Goal: Task Accomplishment & Management: Use online tool/utility

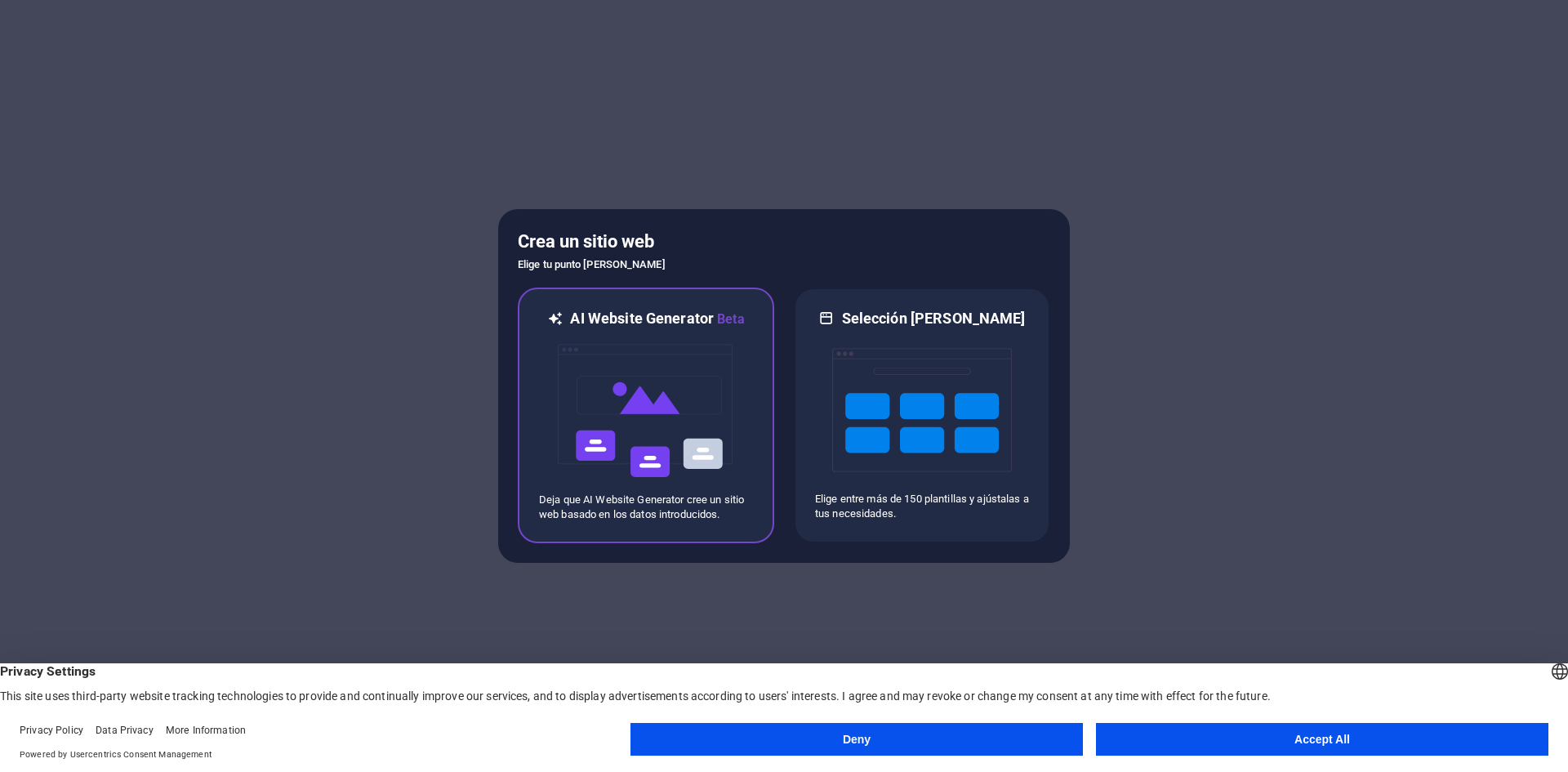
click at [678, 447] on img at bounding box center [645, 411] width 180 height 164
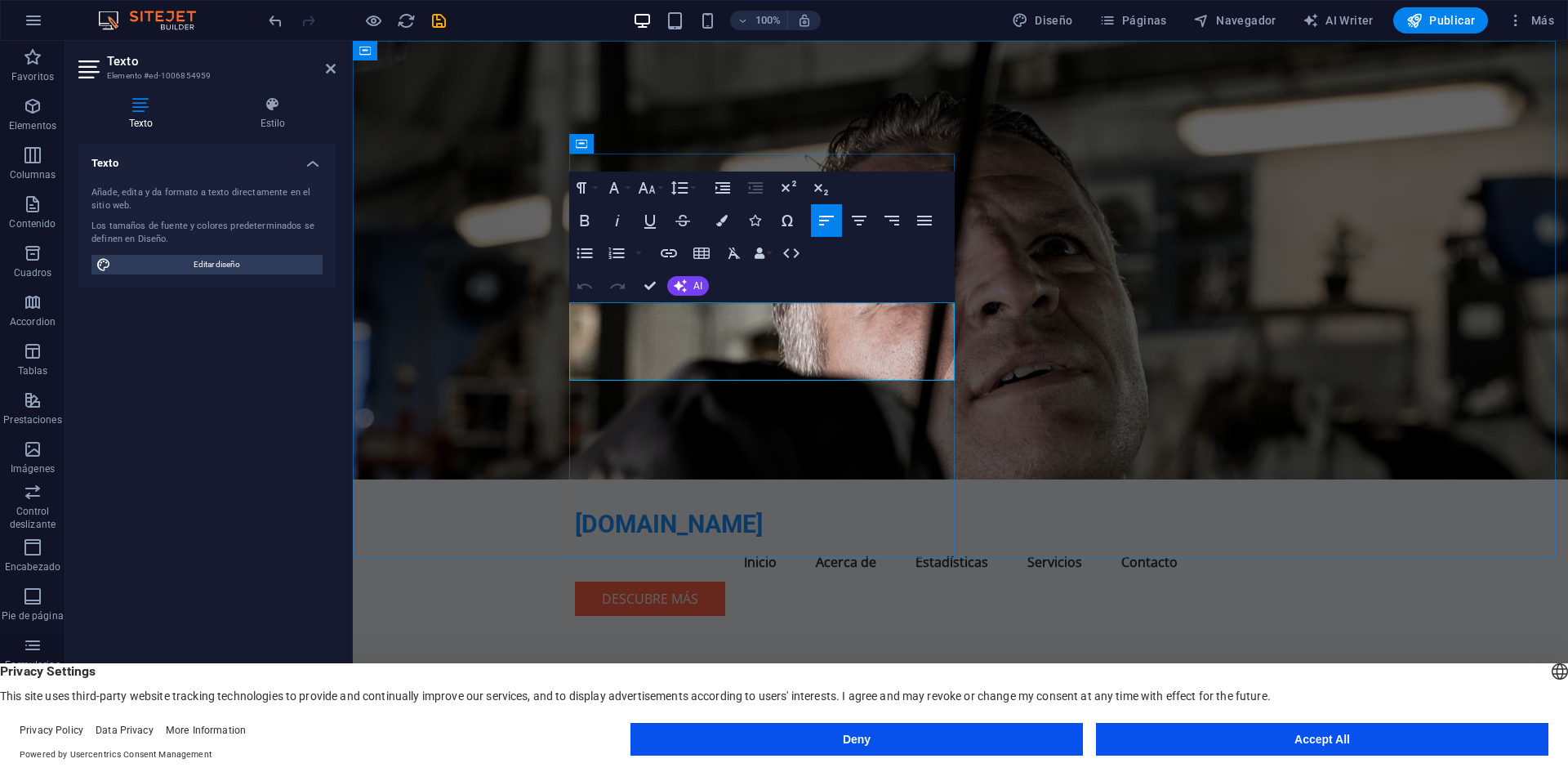
drag, startPoint x: 687, startPoint y: 365, endPoint x: 575, endPoint y: 310, distance: 124.8
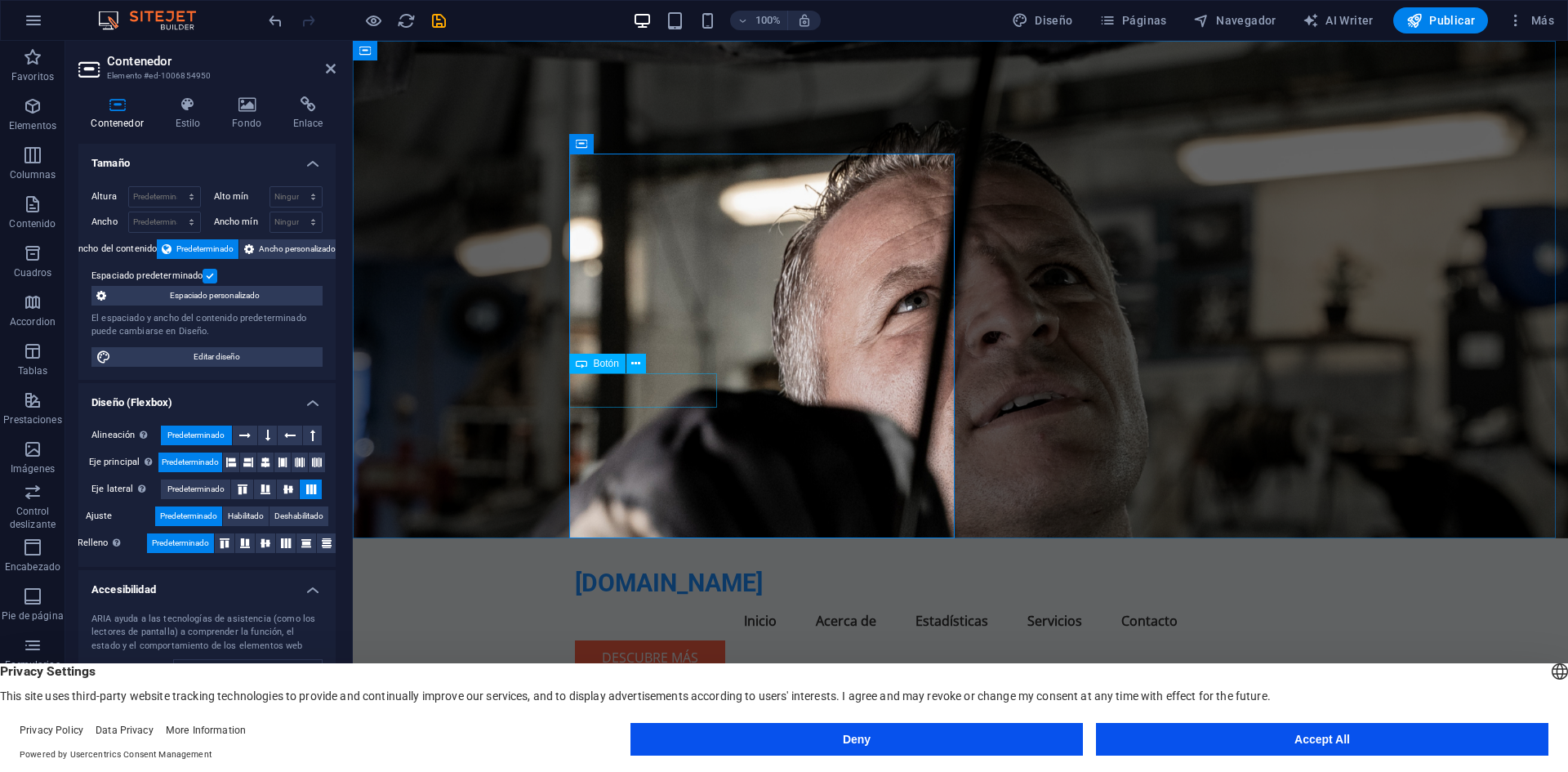
click at [654, 371] on div "Botón" at bounding box center [613, 363] width 88 height 20
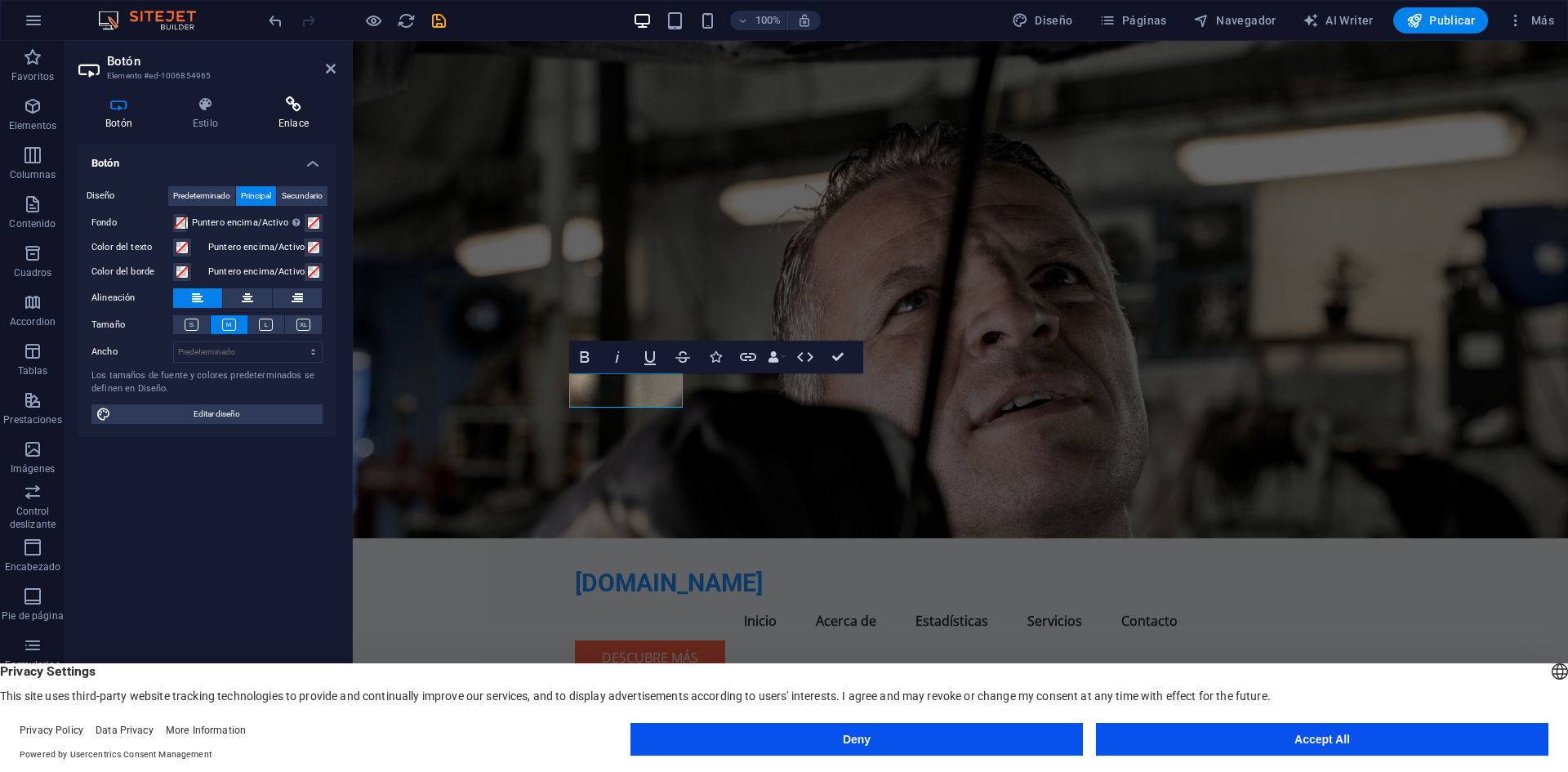
click at [297, 124] on h4 "Enlace" at bounding box center [293, 113] width 84 height 34
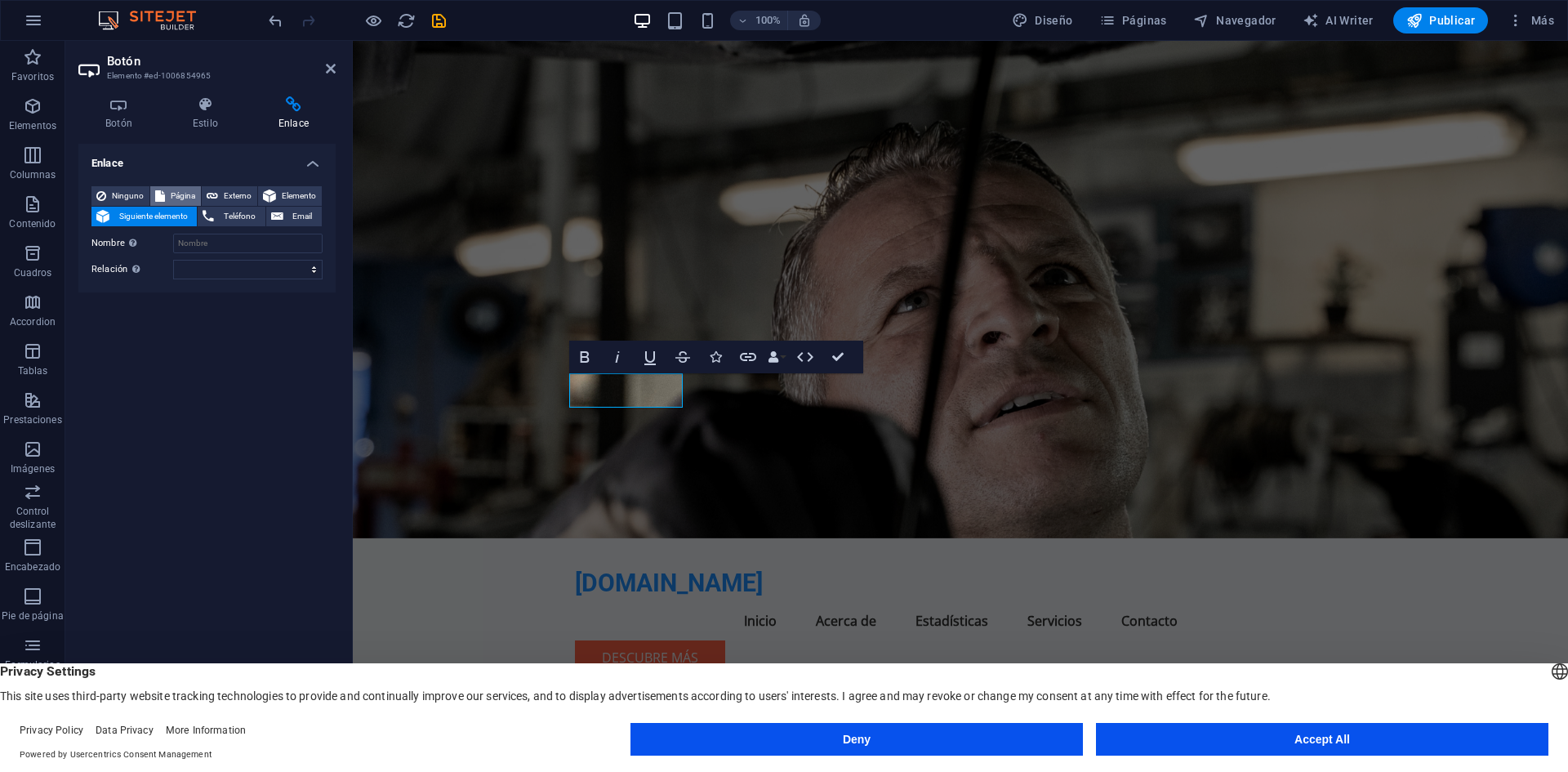
click at [169, 192] on span "Página" at bounding box center [182, 196] width 26 height 20
select select
click at [206, 236] on select "Home Subpage Legal Notice Privacy" at bounding box center [248, 243] width 149 height 20
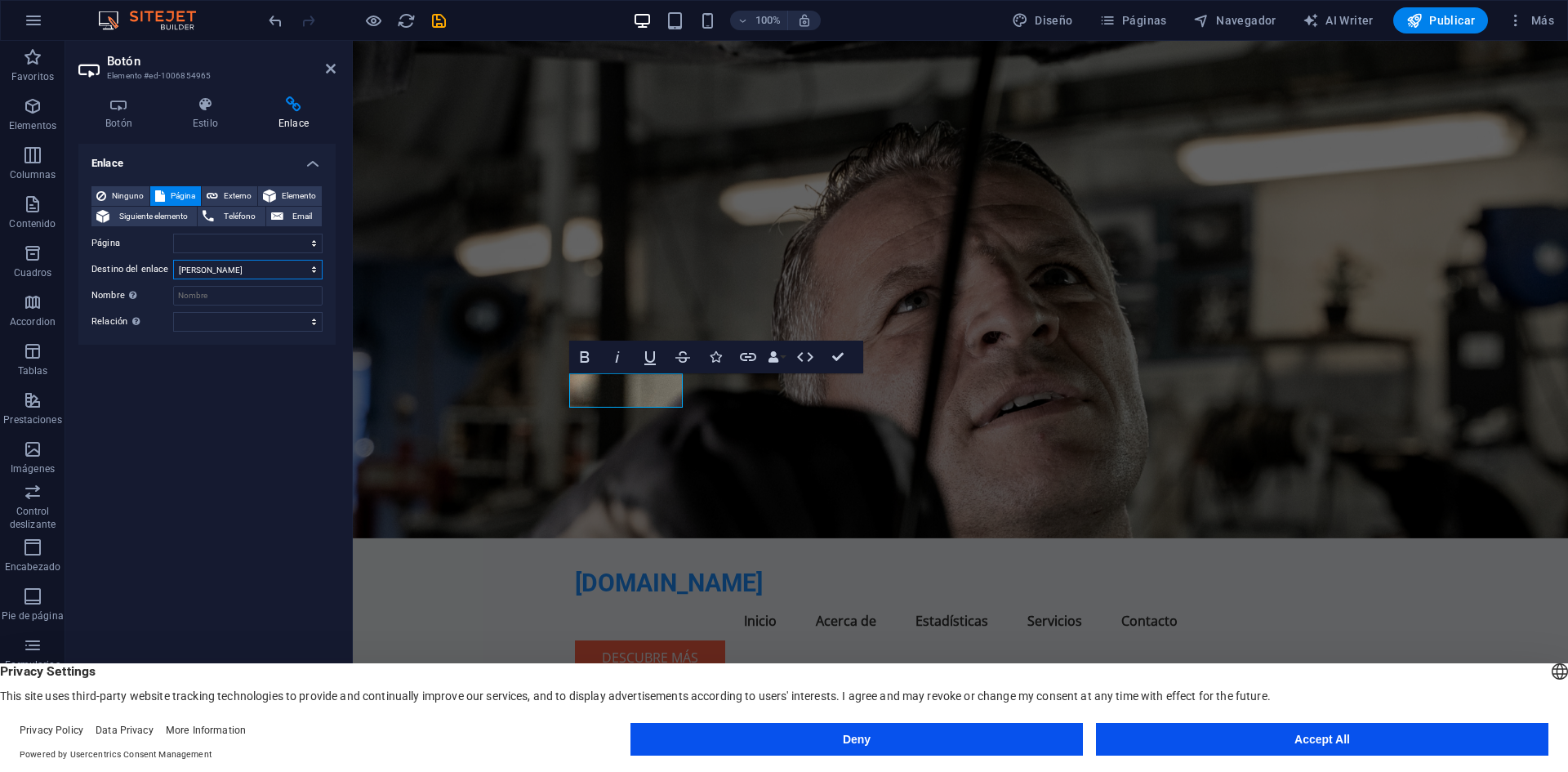
click at [223, 267] on select "Nueva pestaña Misma pestaña Superposición" at bounding box center [248, 269] width 149 height 20
click at [248, 248] on select "Home Subpage Legal Notice Privacy" at bounding box center [248, 243] width 149 height 20
click at [181, 215] on span "Siguiente elemento" at bounding box center [152, 216] width 77 height 20
click at [248, 201] on span "Externo" at bounding box center [237, 196] width 30 height 20
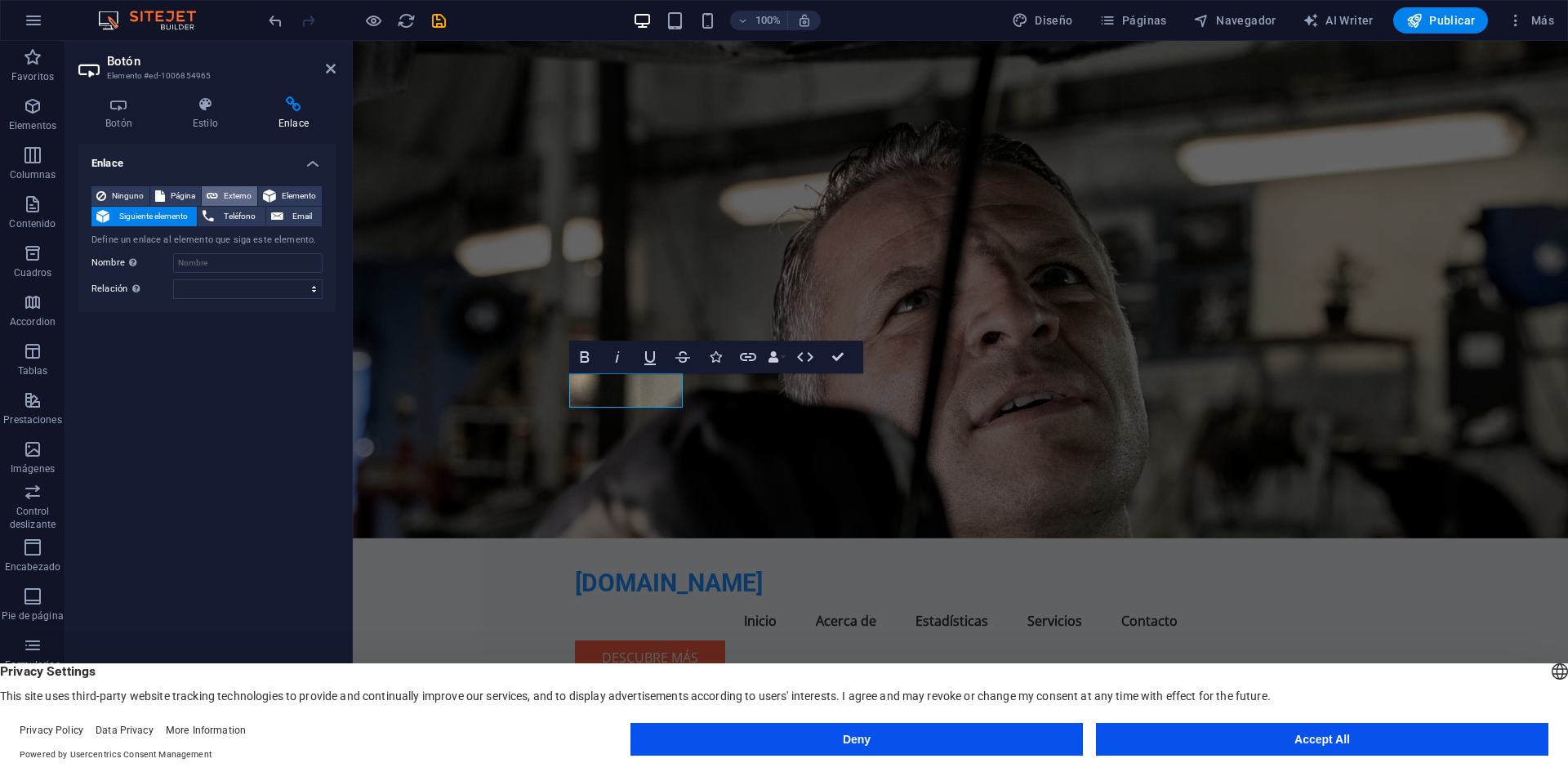
select select "blank"
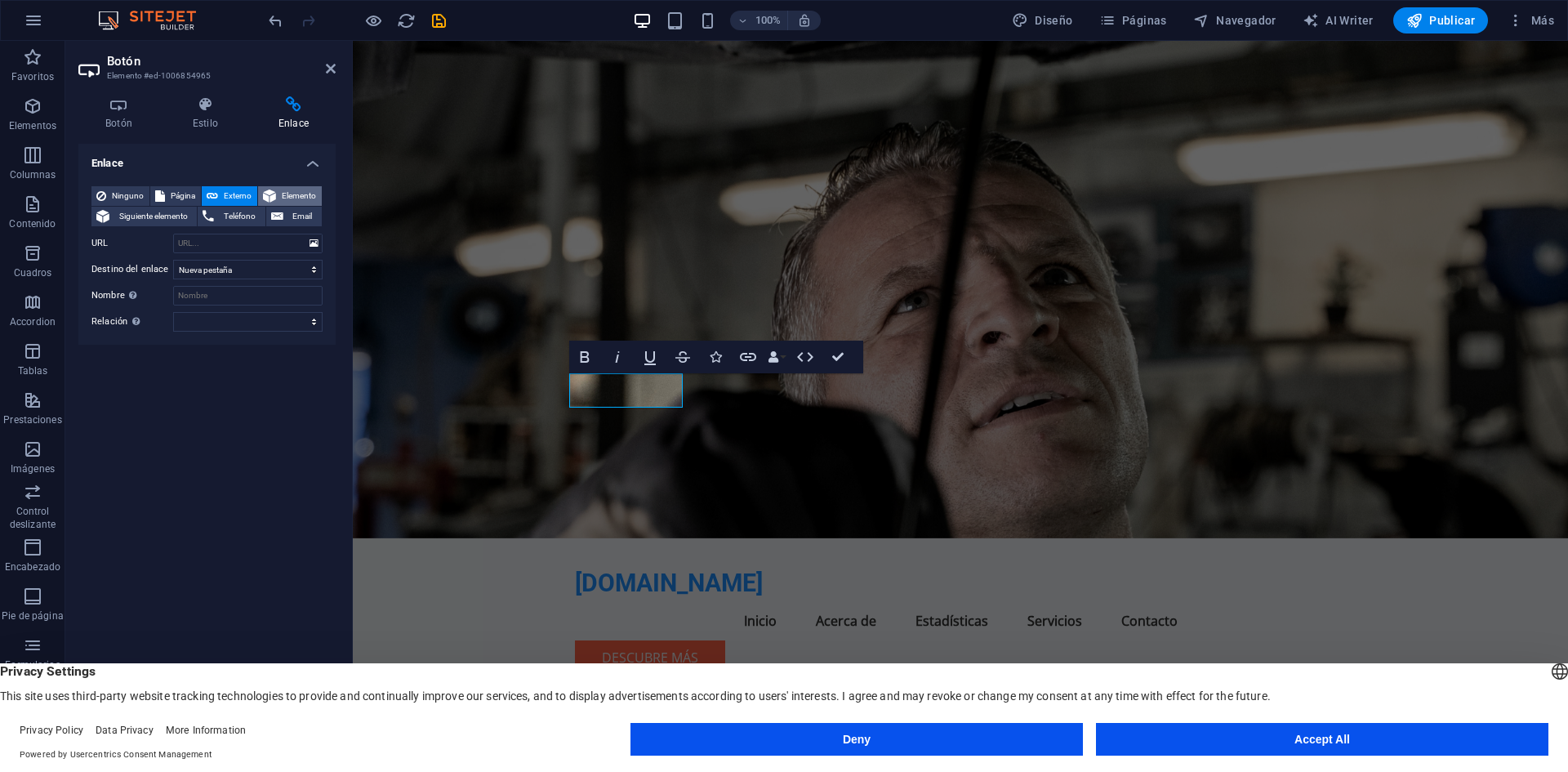
click at [293, 201] on span "Elemento" at bounding box center [299, 196] width 36 height 20
click at [286, 210] on button "Email" at bounding box center [294, 216] width 55 height 20
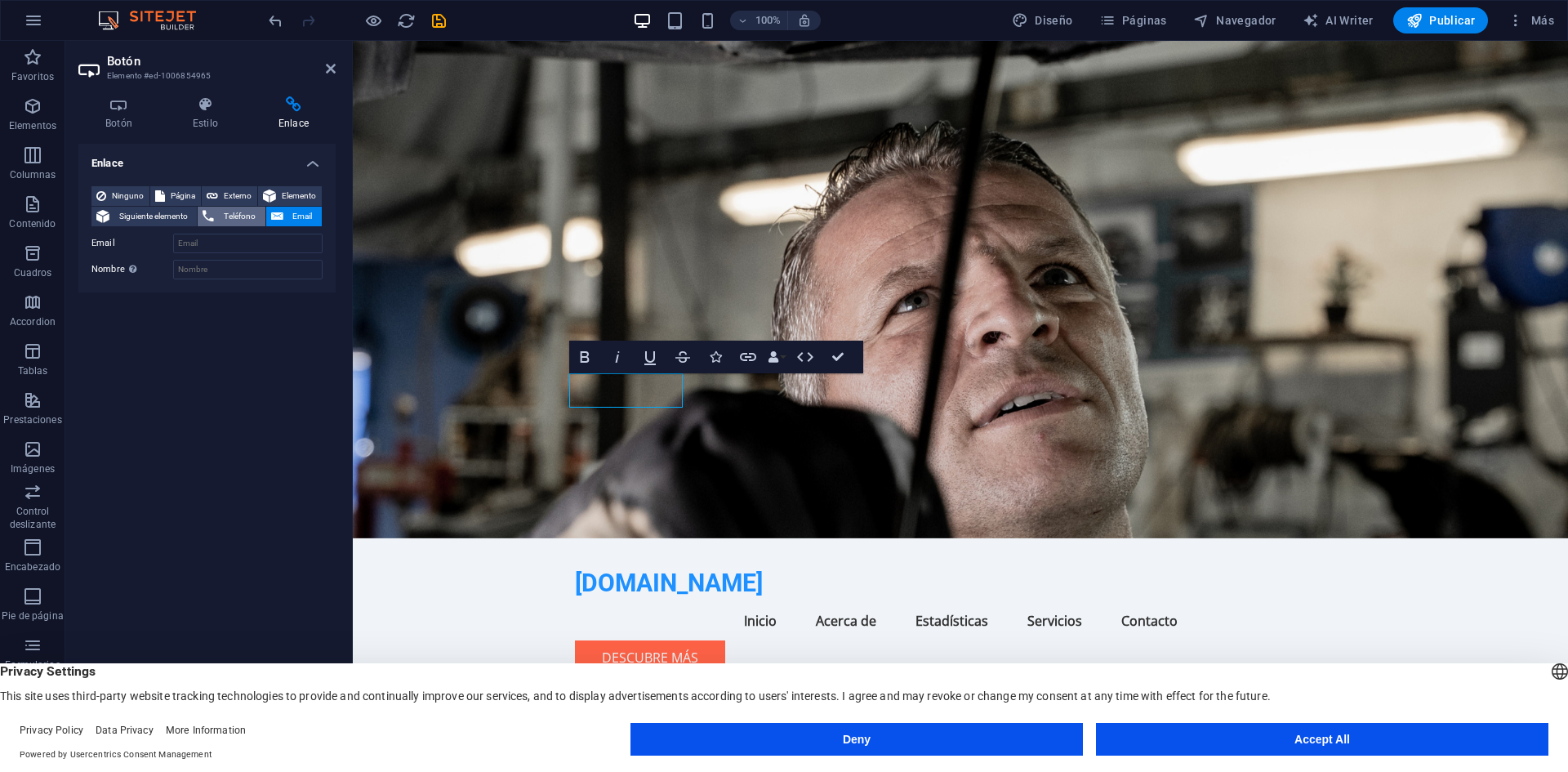
click at [242, 210] on span "Teléfono" at bounding box center [239, 216] width 41 height 20
click at [195, 194] on span "Página" at bounding box center [182, 196] width 26 height 20
click at [257, 251] on select "Home Subpage Legal Notice Privacy" at bounding box center [248, 243] width 149 height 20
select select "1"
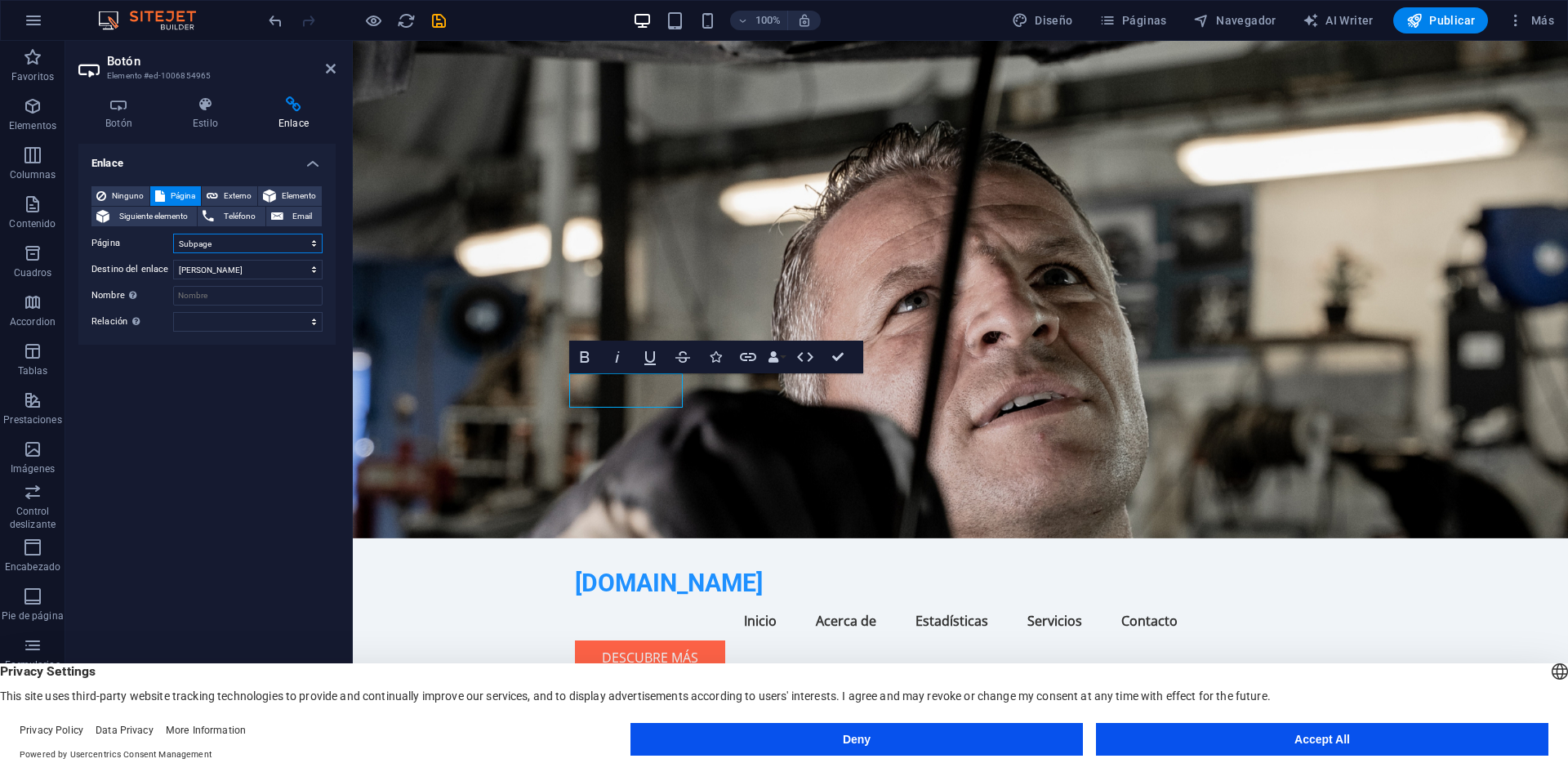
click at [173, 233] on select "Home Subpage Legal Notice Privacy" at bounding box center [248, 243] width 149 height 20
click at [282, 272] on select "Nueva pestaña Misma pestaña Superposición" at bounding box center [248, 269] width 149 height 20
click at [173, 260] on select "Nueva pestaña Misma pestaña Superposición" at bounding box center [248, 269] width 149 height 20
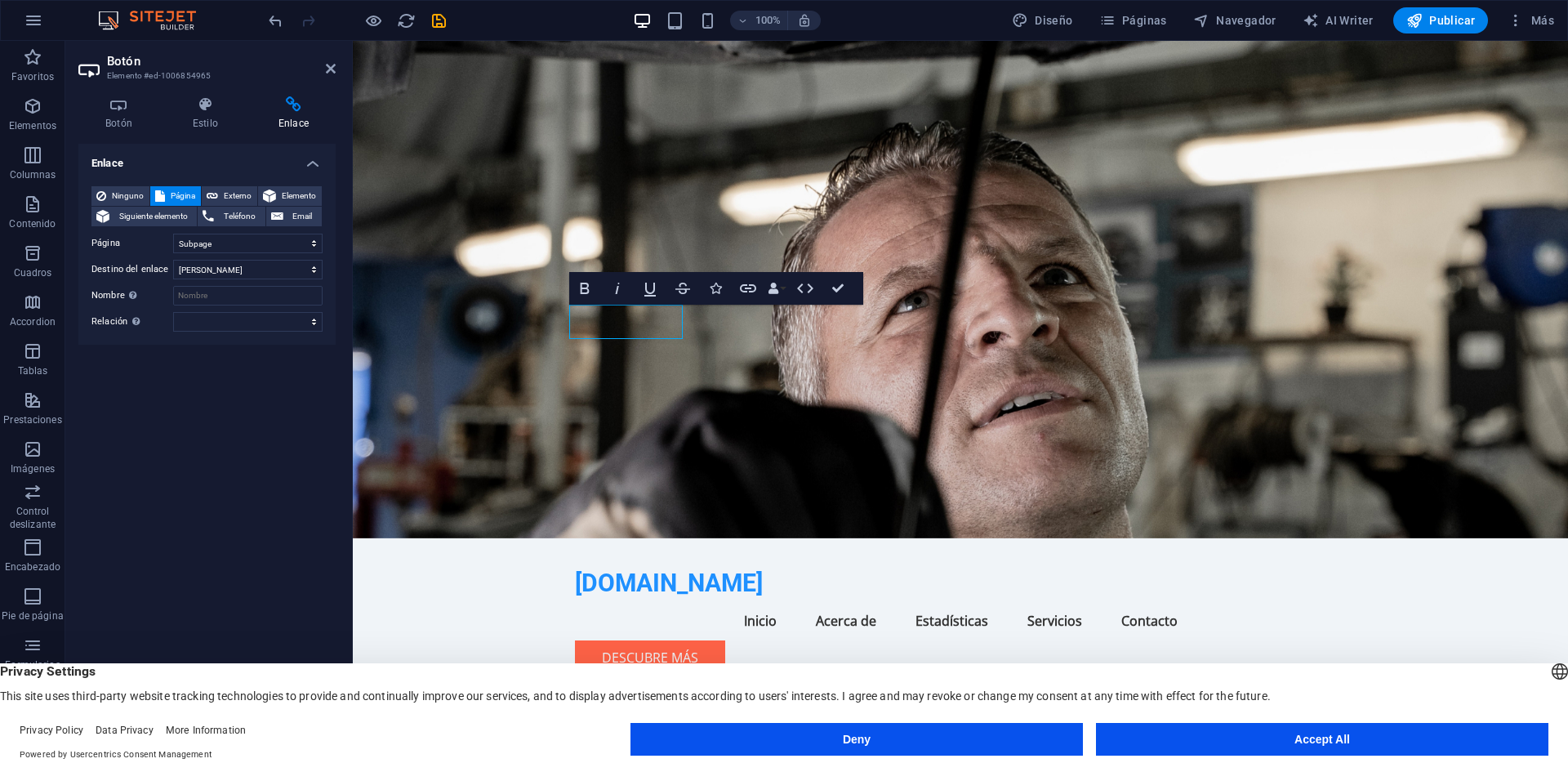
scroll to position [86, 0]
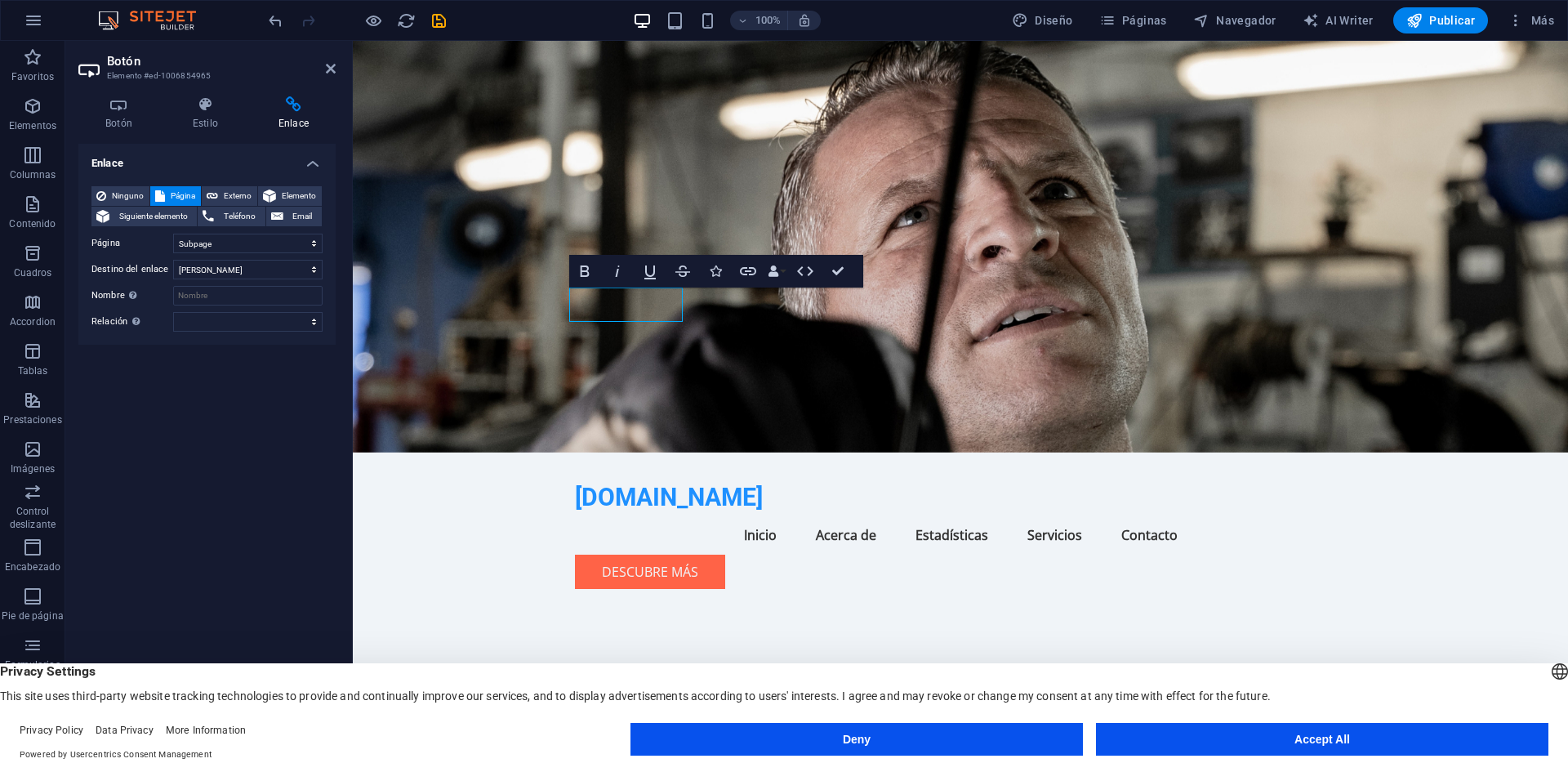
click at [532, 370] on figure at bounding box center [961, 204] width 1215 height 497
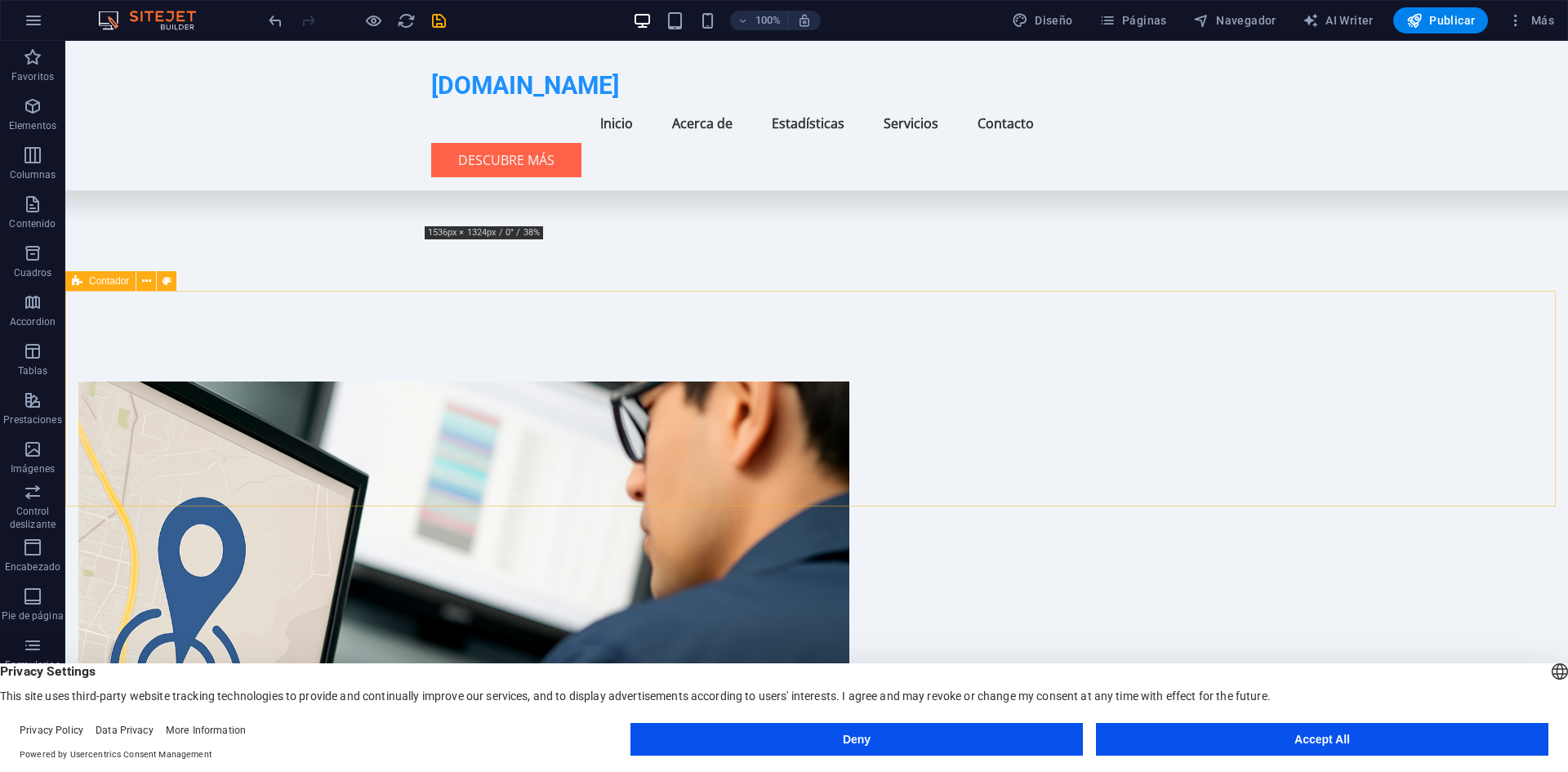
scroll to position [701, 0]
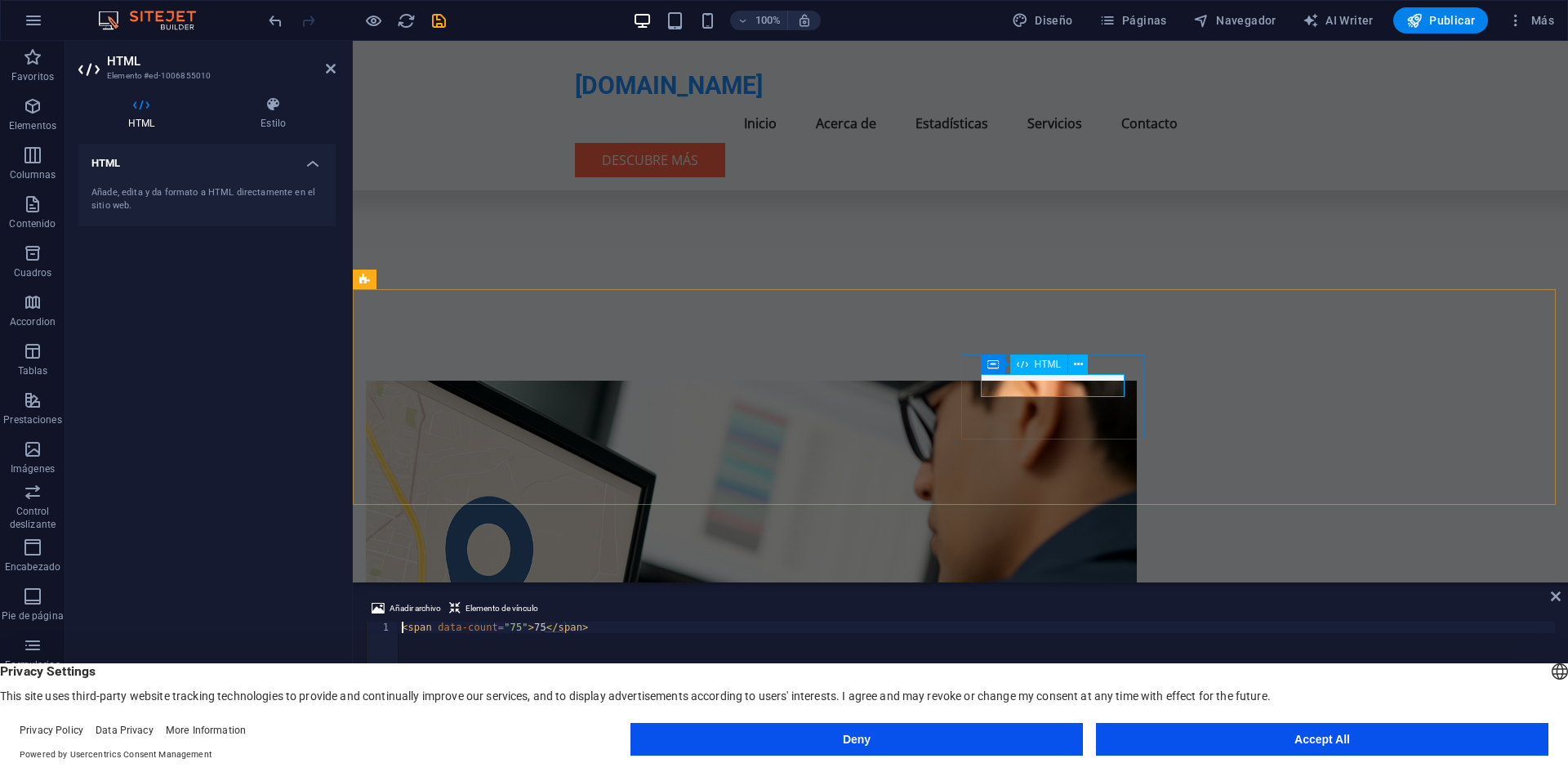
click at [309, 156] on h4 "HTML" at bounding box center [207, 158] width 257 height 30
click at [526, 626] on div "< span data-count = "75" > 75 </ span >" at bounding box center [977, 688] width 1157 height 134
click at [509, 628] on div "< span data-count = "75" > 75 </ span >" at bounding box center [977, 688] width 1157 height 134
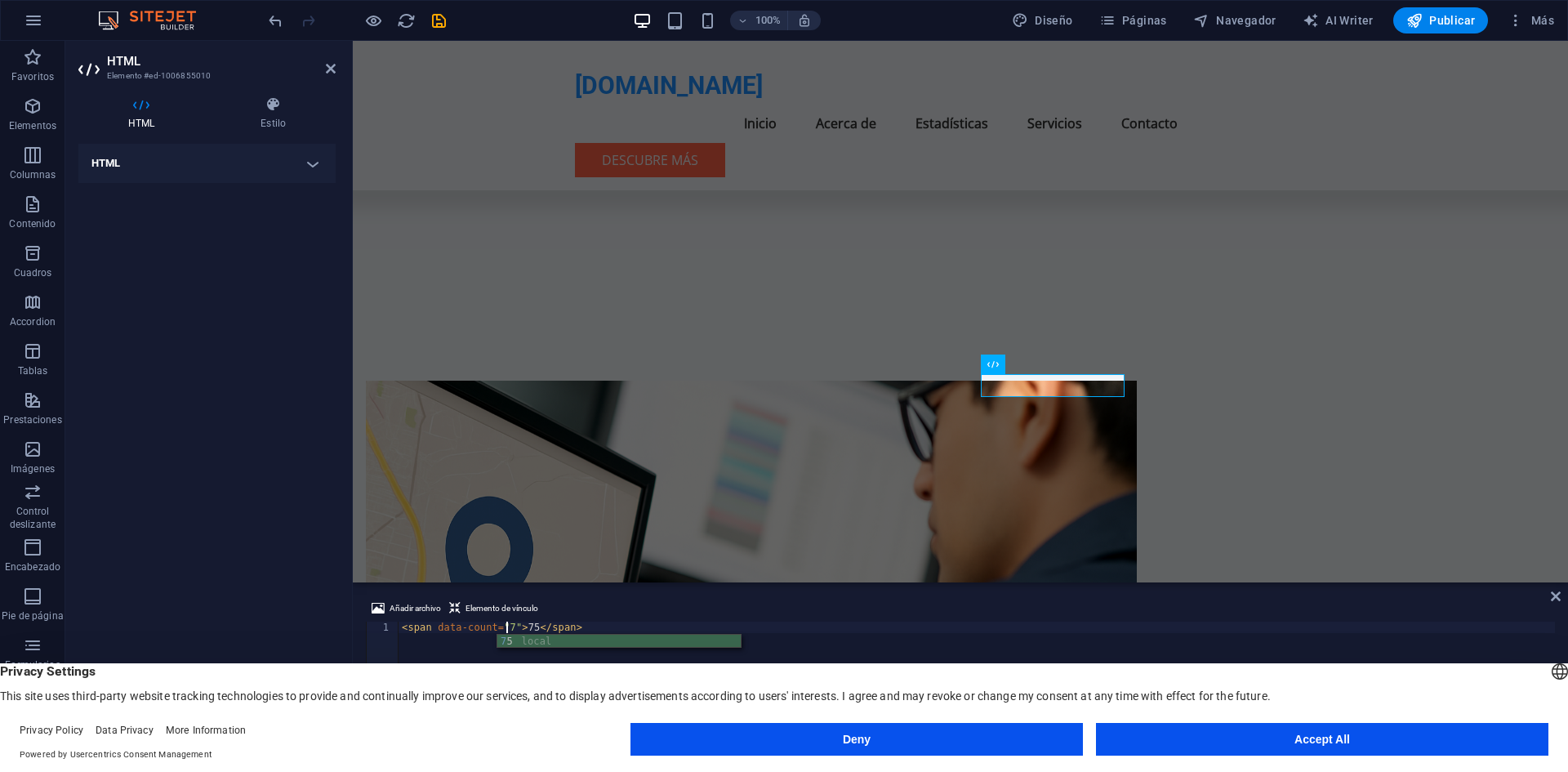
scroll to position [0, 9]
click at [530, 628] on div "< span data-count = "75" > 75 </ span >" at bounding box center [977, 688] width 1157 height 134
click at [530, 628] on div "< span data-count = "75" > 2 </ span >" at bounding box center [977, 688] width 1157 height 134
type textarea "<span data-count="75">2</span>"
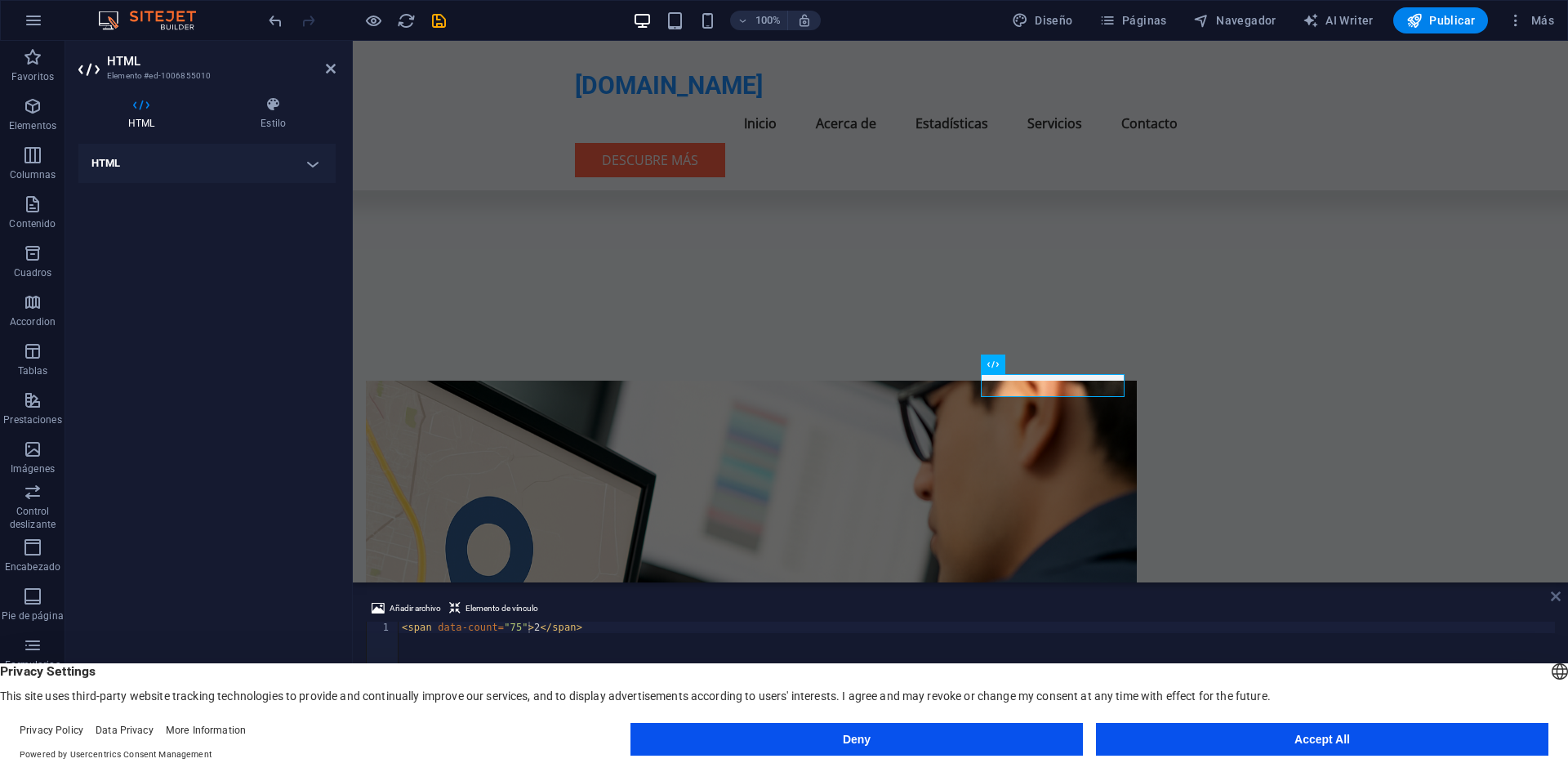
click at [1551, 597] on icon at bounding box center [1556, 596] width 10 height 13
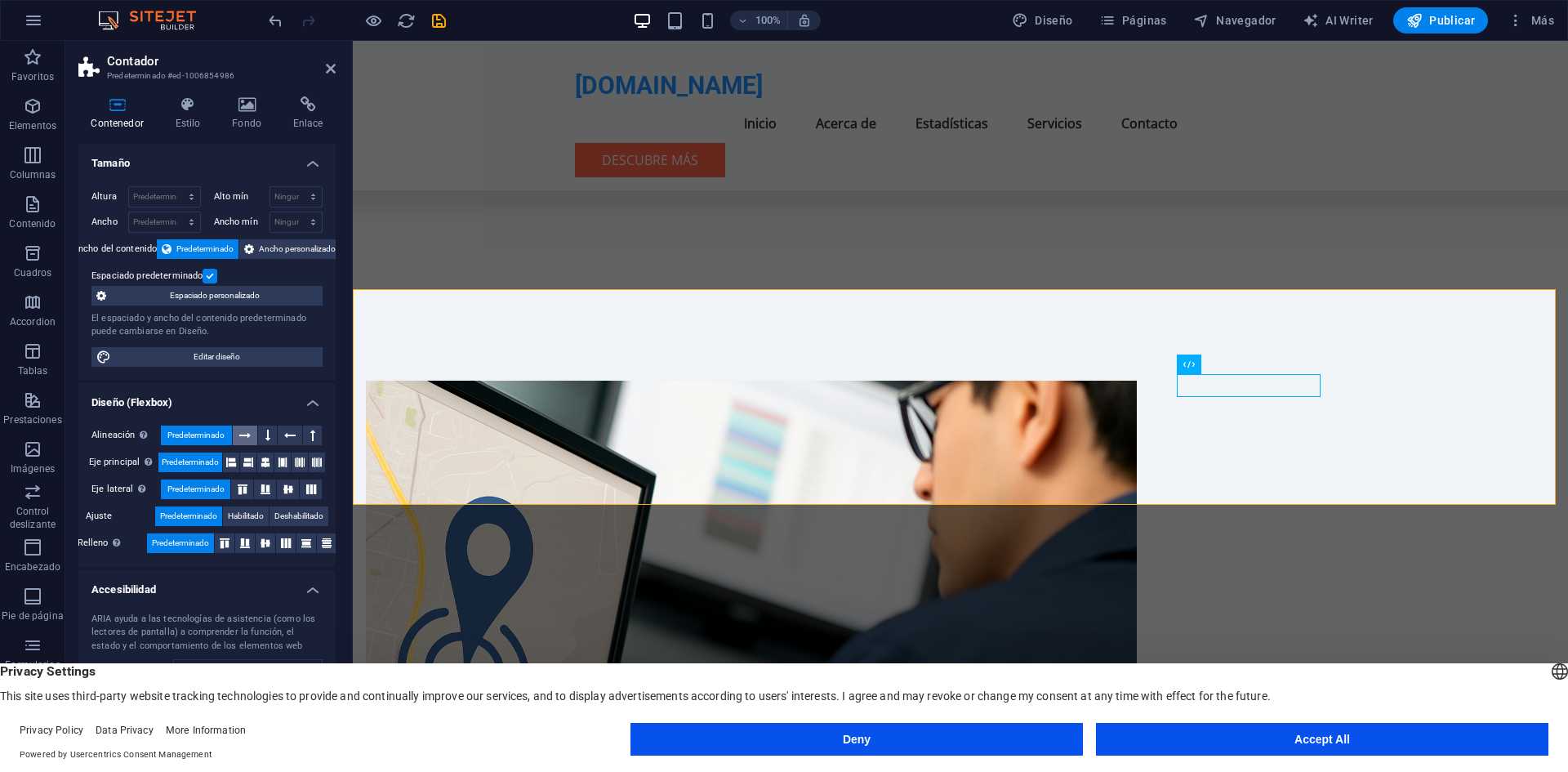
scroll to position [64, 0]
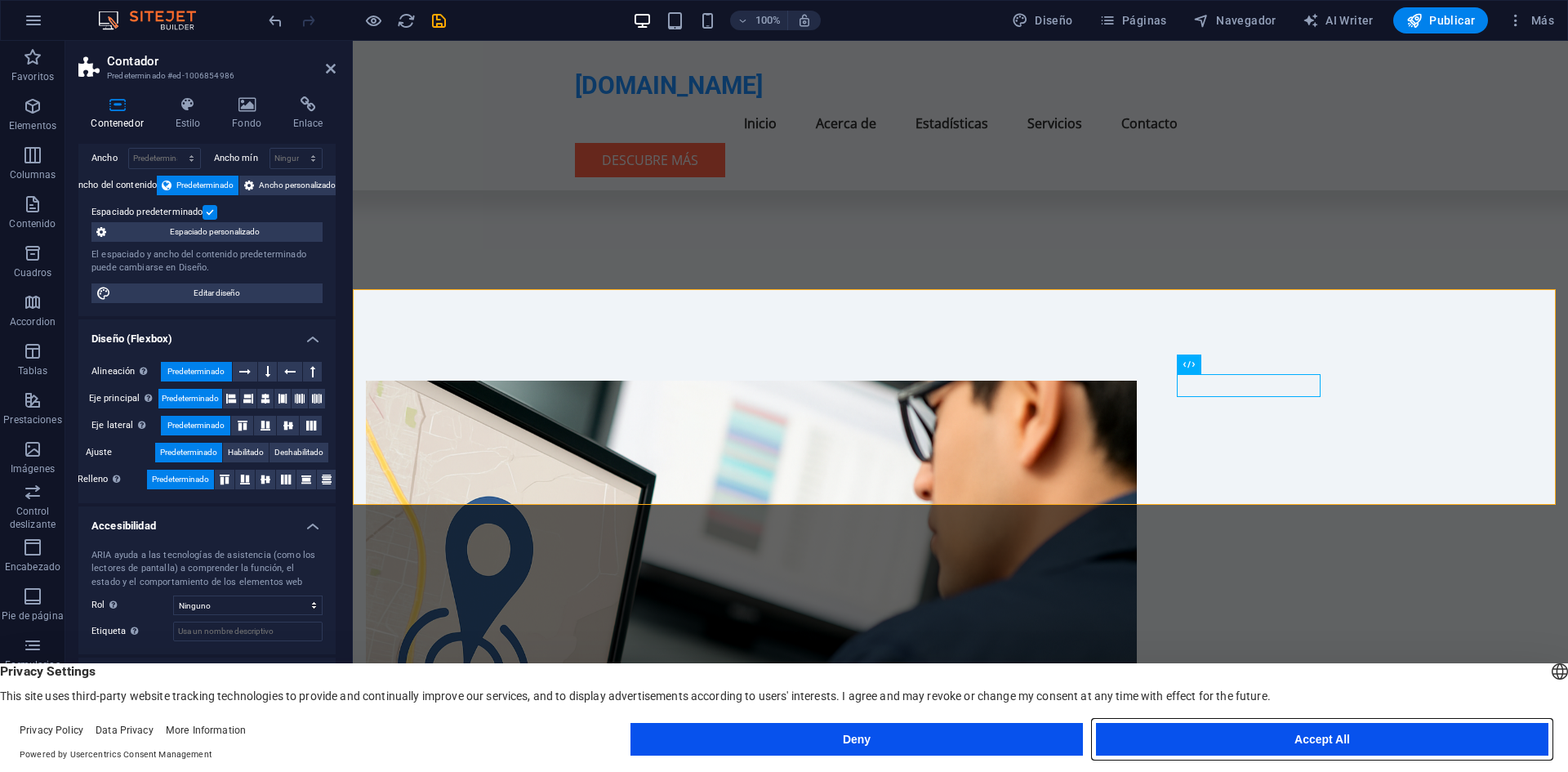
click at [1367, 737] on button "Accept All" at bounding box center [1321, 739] width 452 height 32
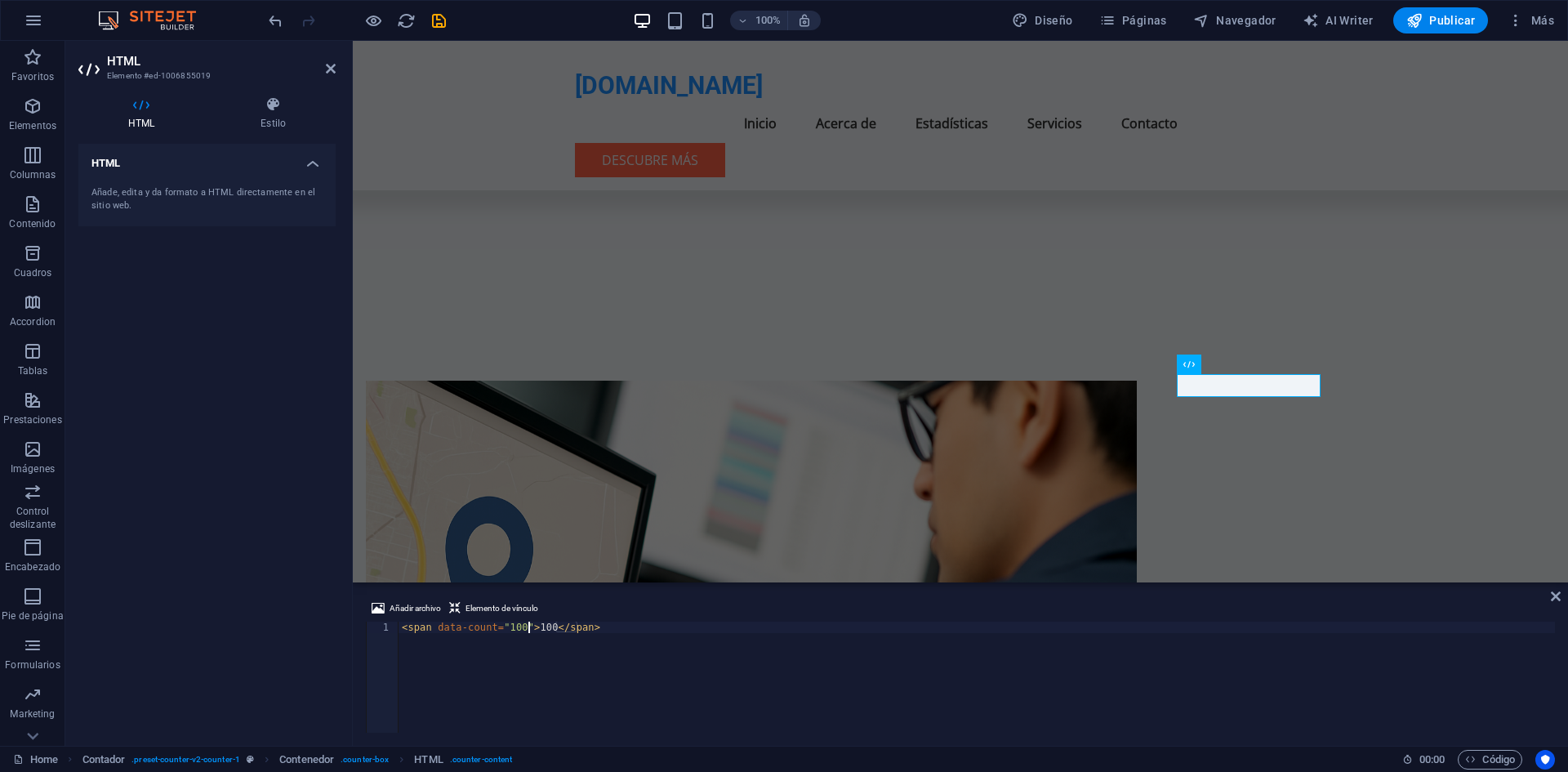
click at [531, 628] on div "< span data-count = "100" > 100 </ span >" at bounding box center [977, 688] width 1157 height 134
type textarea "<span data-count="100">+100</span>"
click at [1558, 590] on icon at bounding box center [1556, 596] width 10 height 13
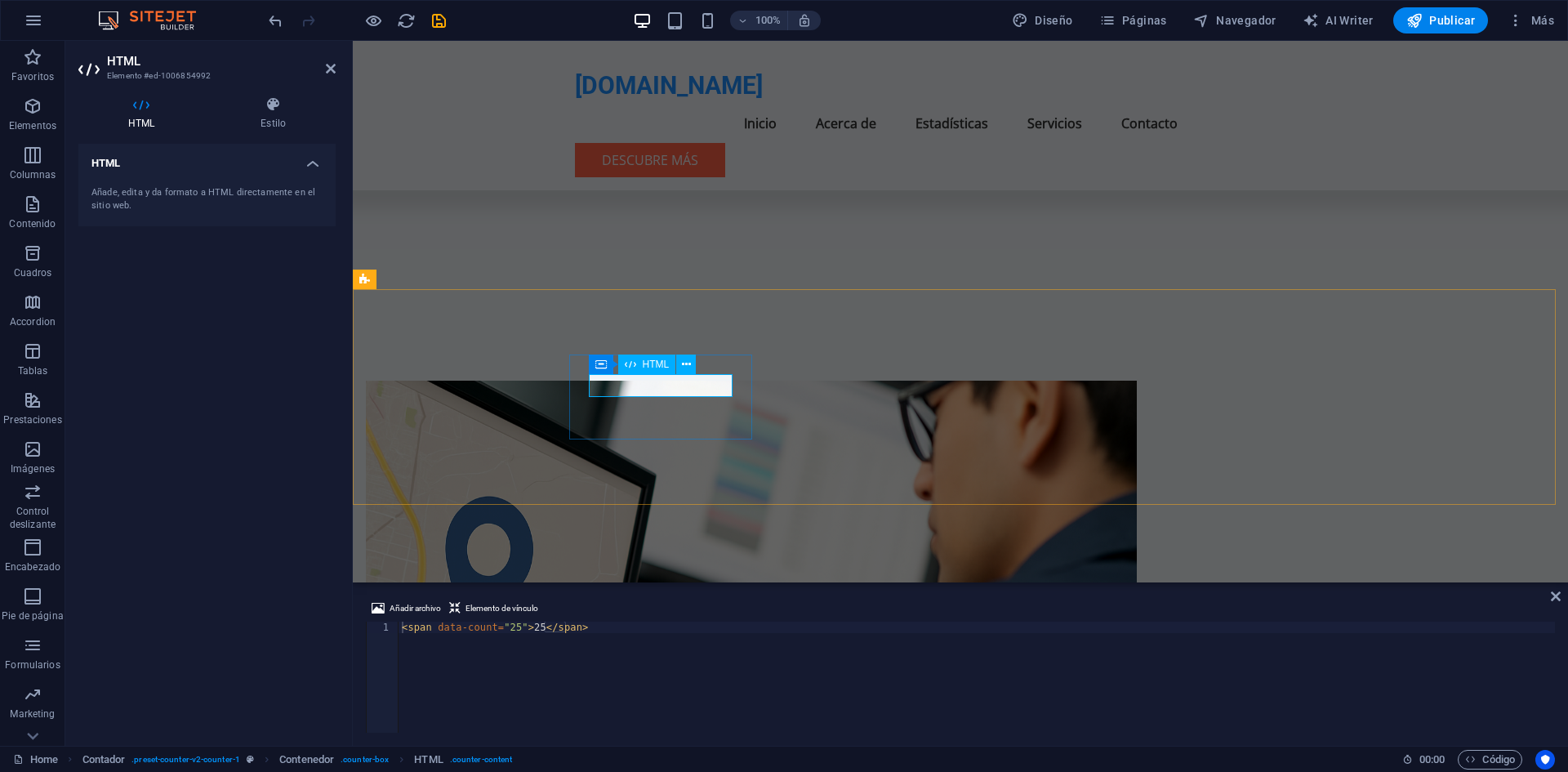
click at [807, 349] on span "Contenedor" at bounding box center [816, 345] width 51 height 10
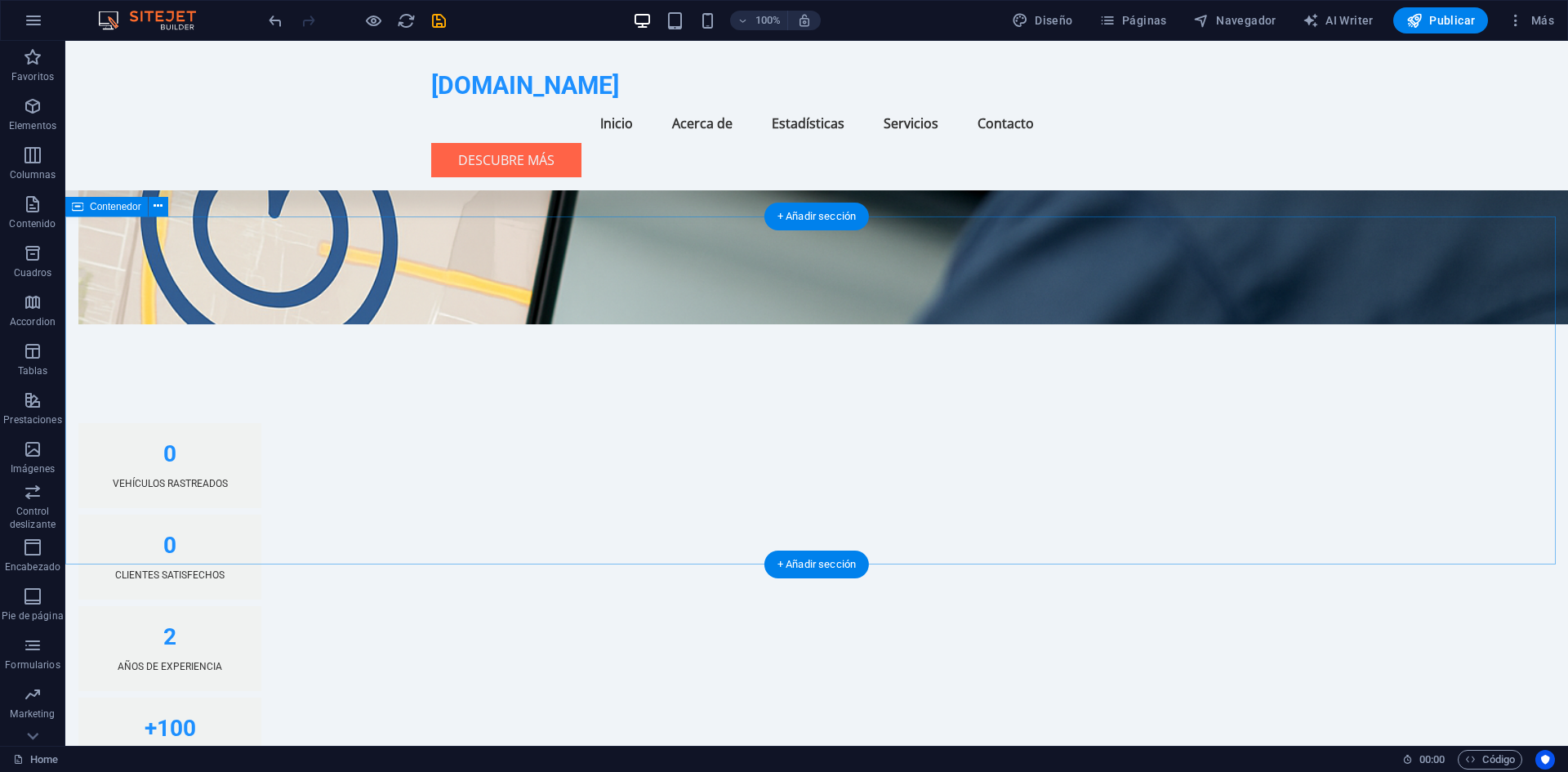
scroll to position [1462, 0]
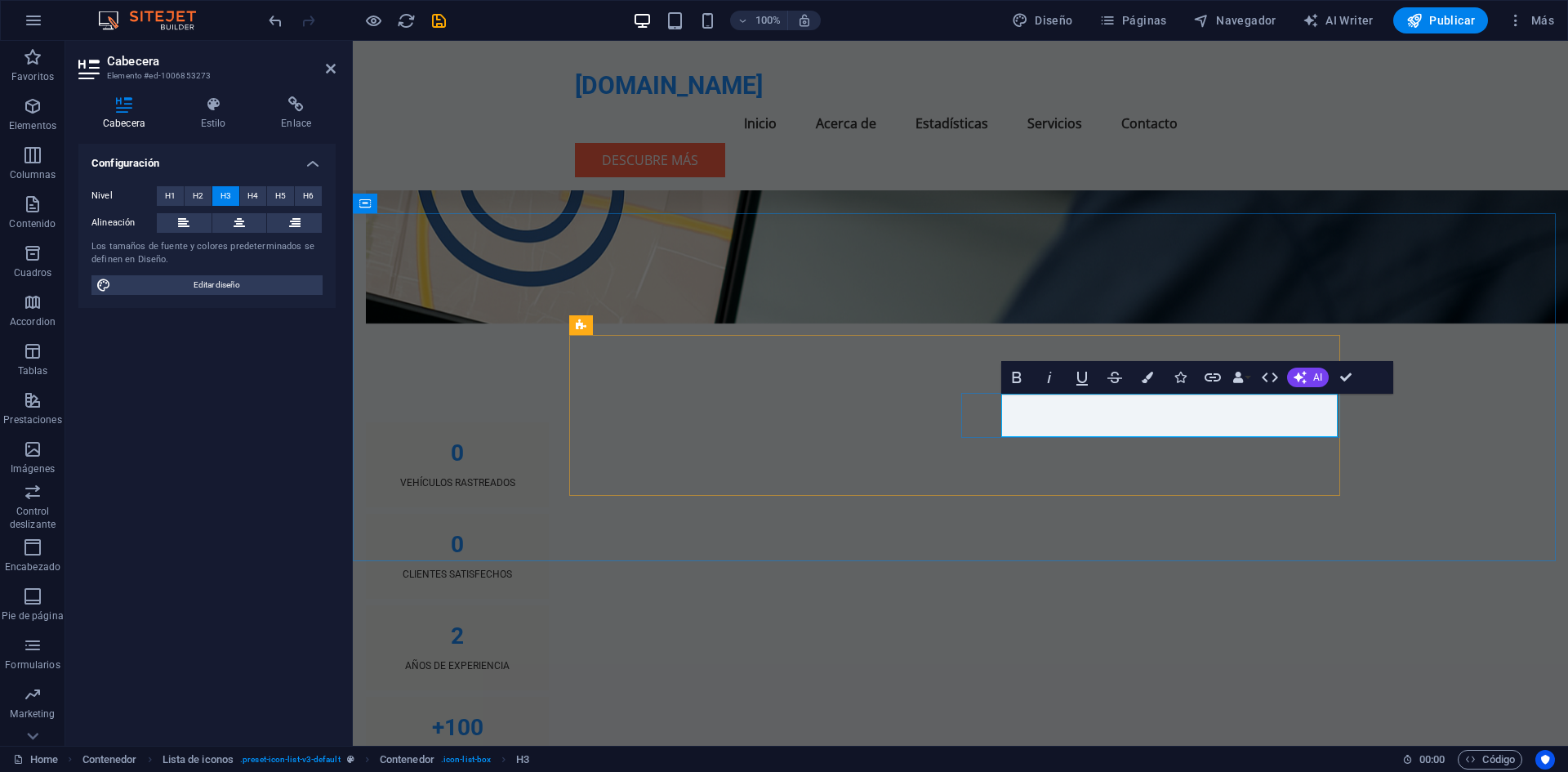
drag, startPoint x: 1192, startPoint y: 416, endPoint x: 1014, endPoint y: 418, distance: 178.0
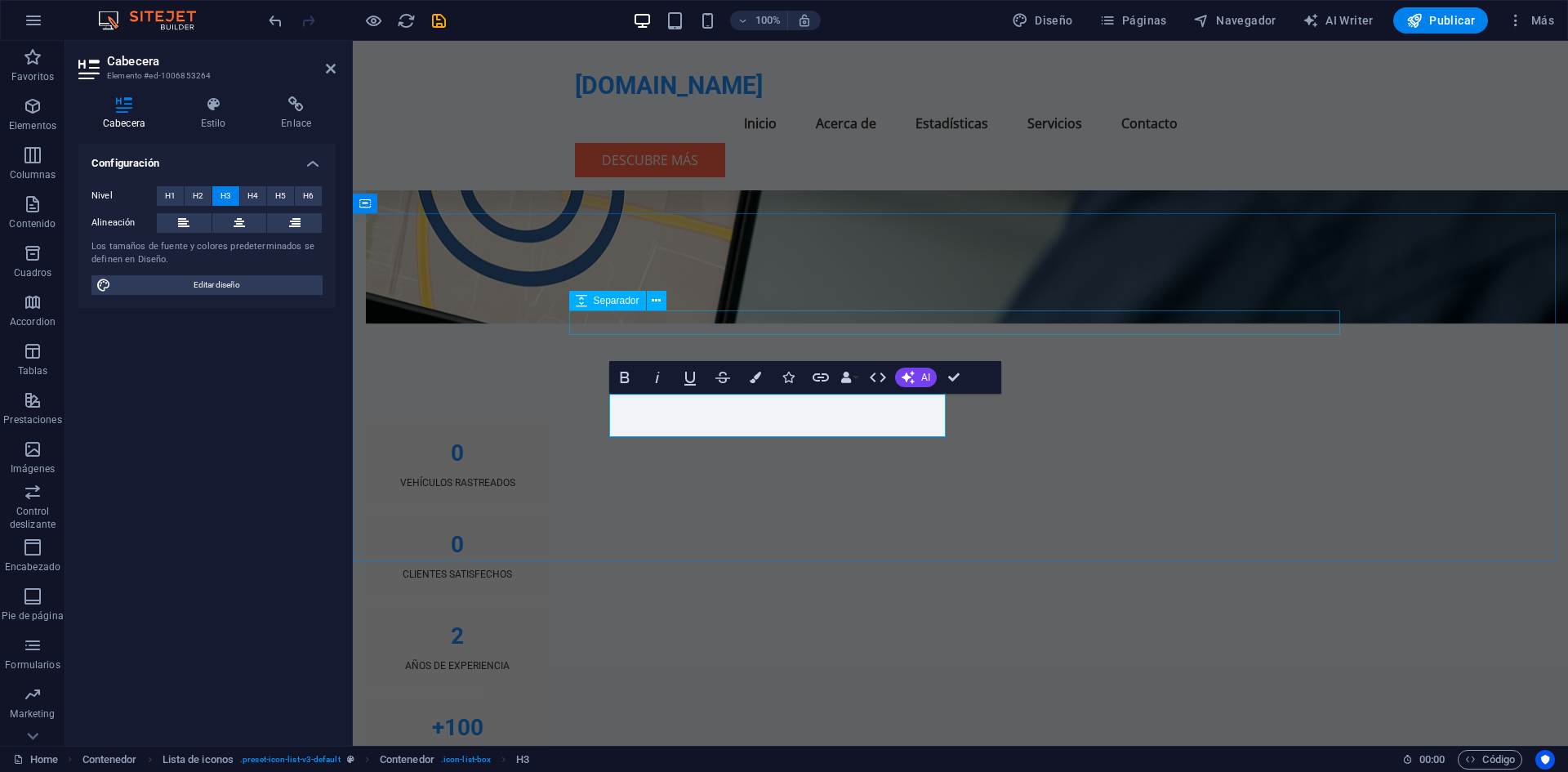
select select "px"
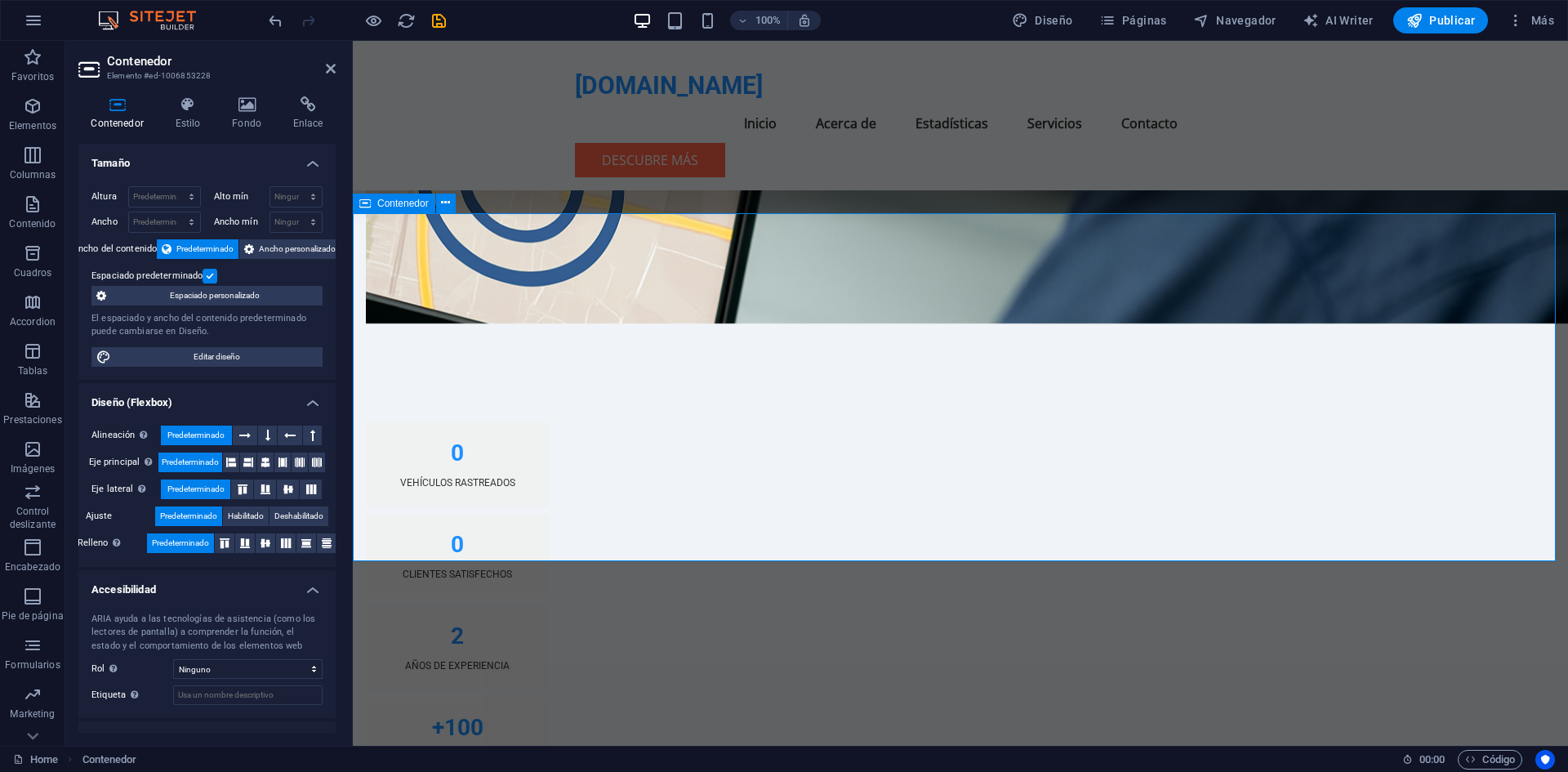
click at [978, 145] on div "rastreogye.com Menu Inicio Acerca de Estadísticas Servicios Contacto Descubre M…" at bounding box center [961, 115] width 1215 height 149
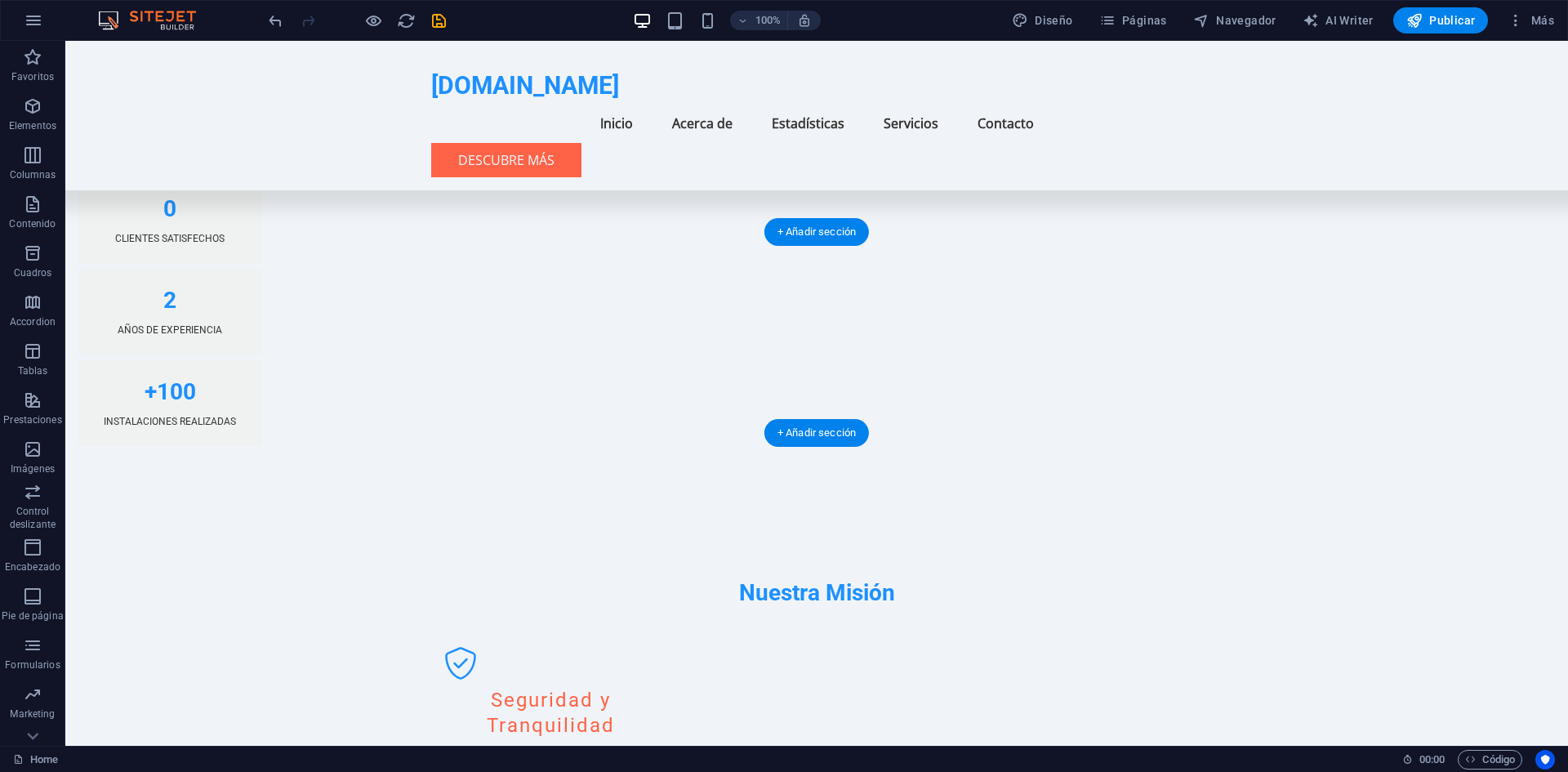
scroll to position [1791, 0]
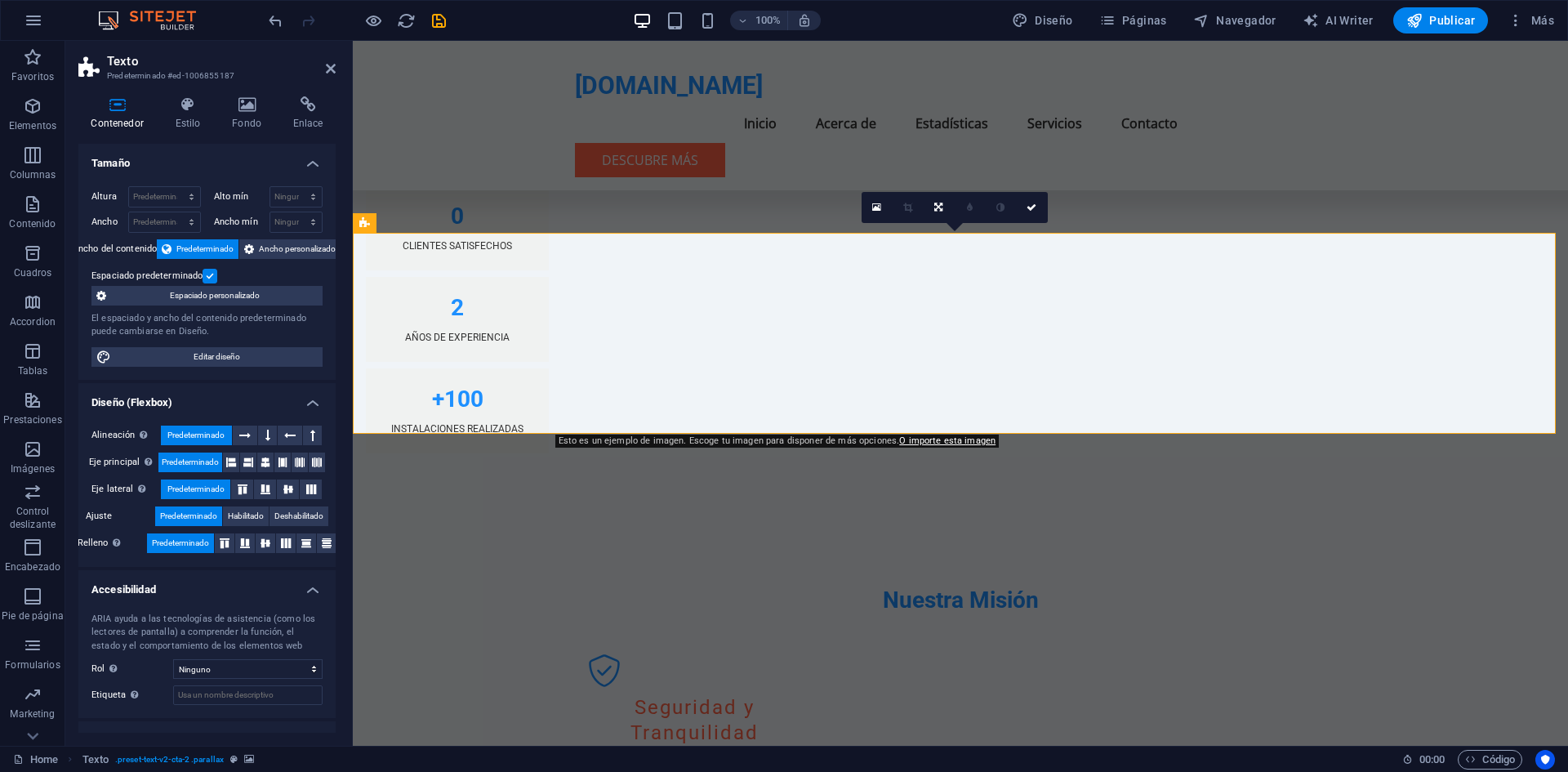
scroll to position [64, 0]
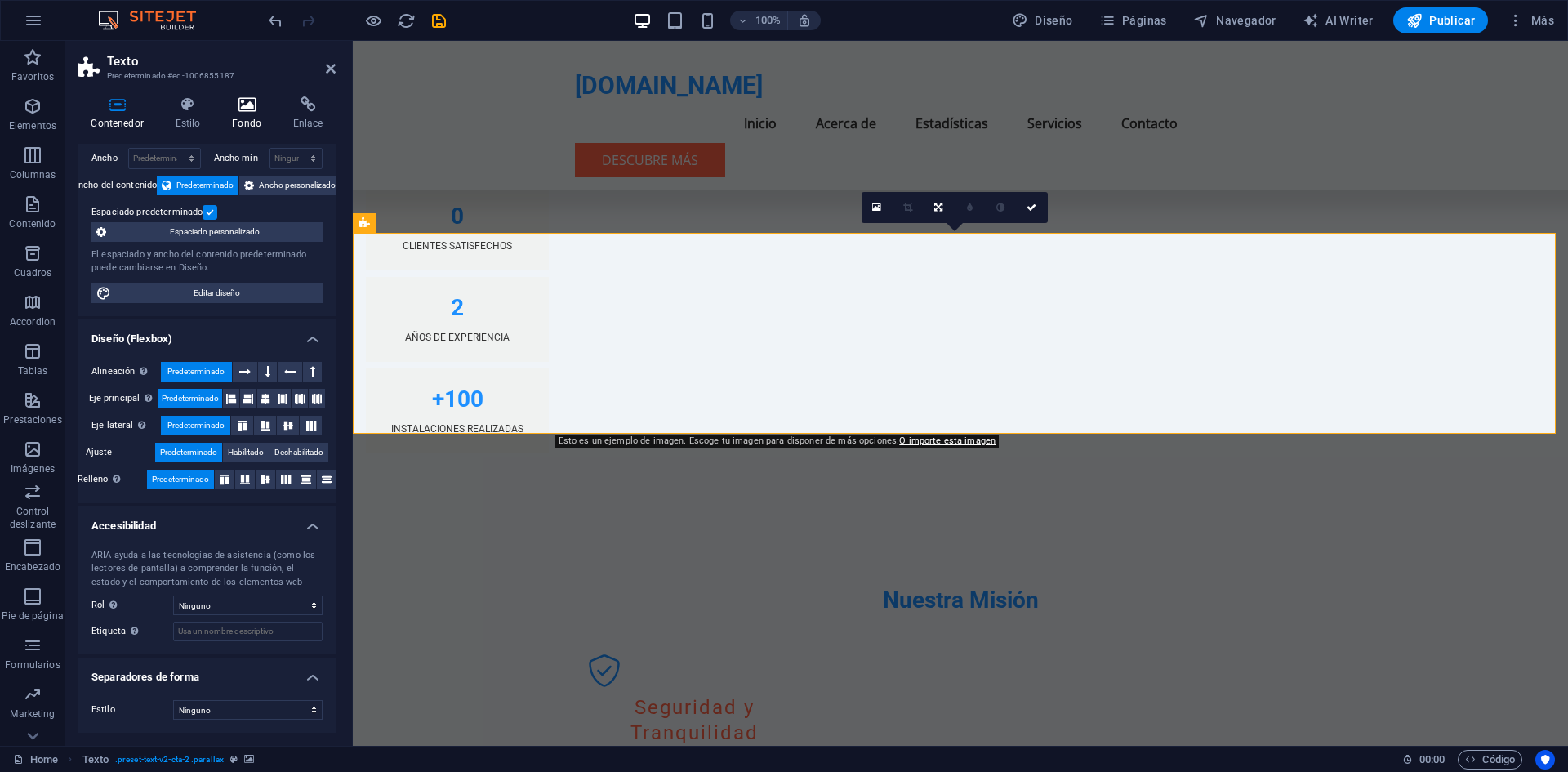
click at [234, 125] on h4 "Fondo" at bounding box center [250, 113] width 61 height 34
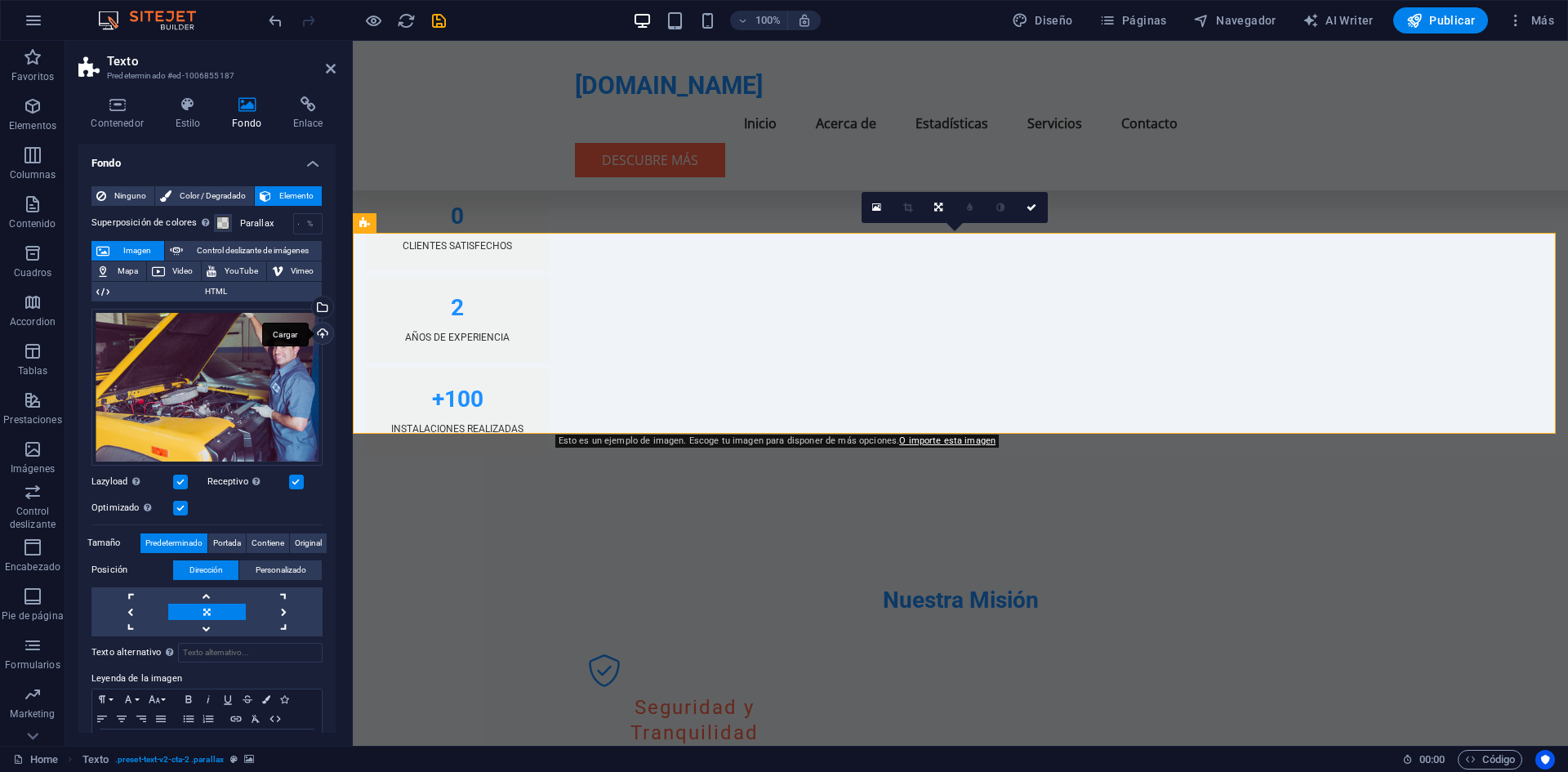
click at [324, 331] on div "Cargar" at bounding box center [321, 335] width 25 height 25
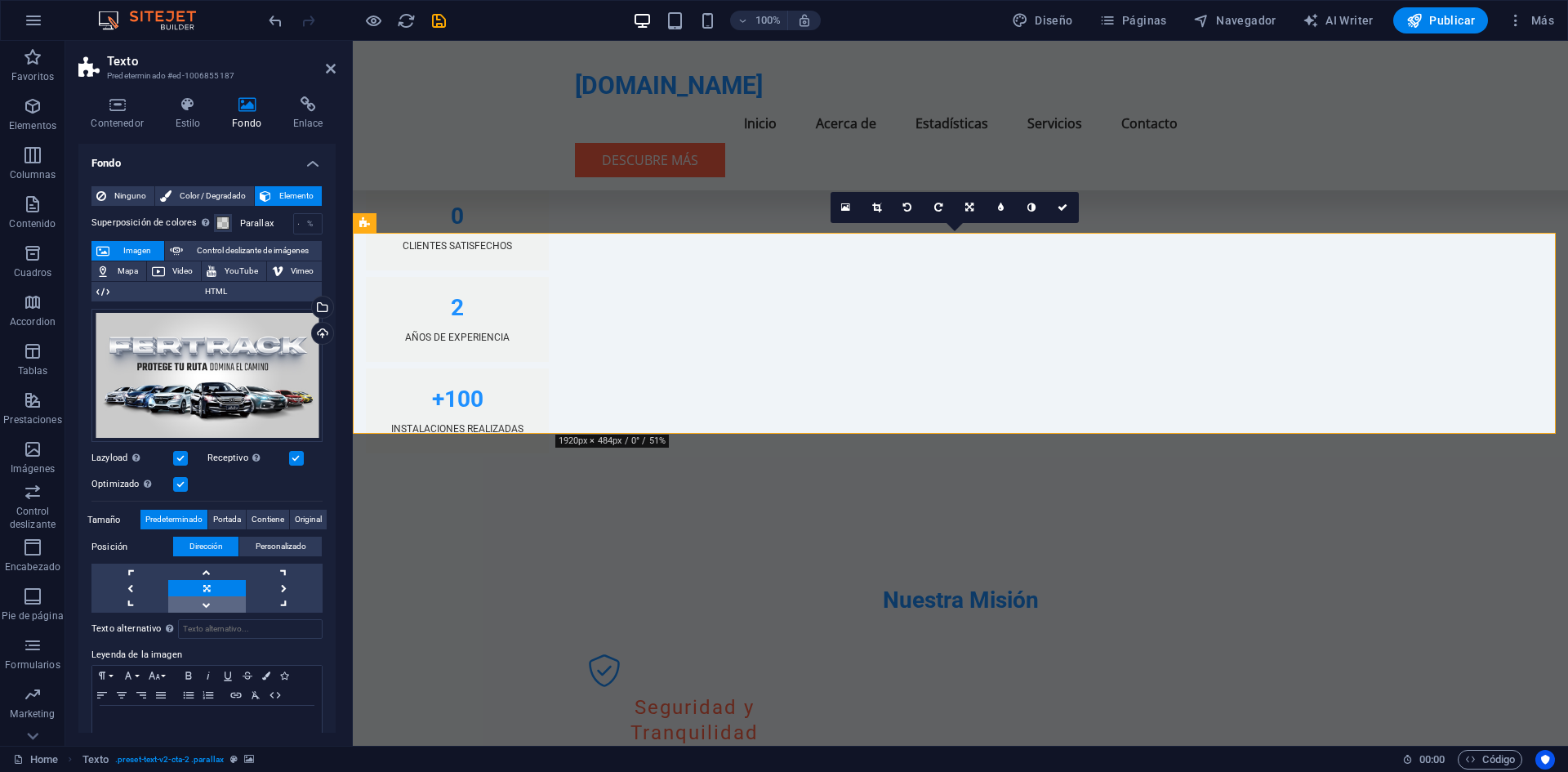
click at [218, 601] on link at bounding box center [207, 604] width 77 height 16
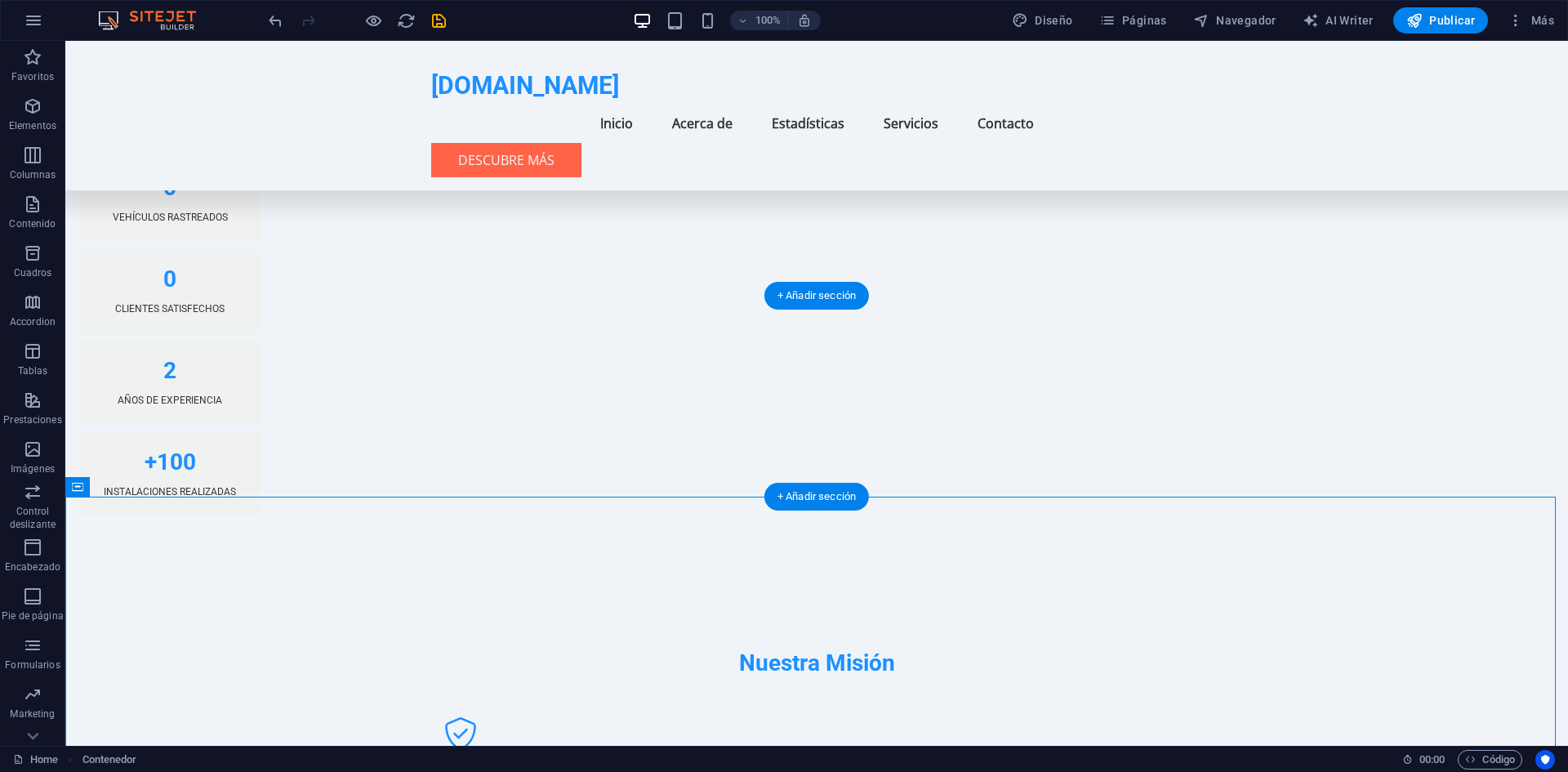
scroll to position [1727, 0]
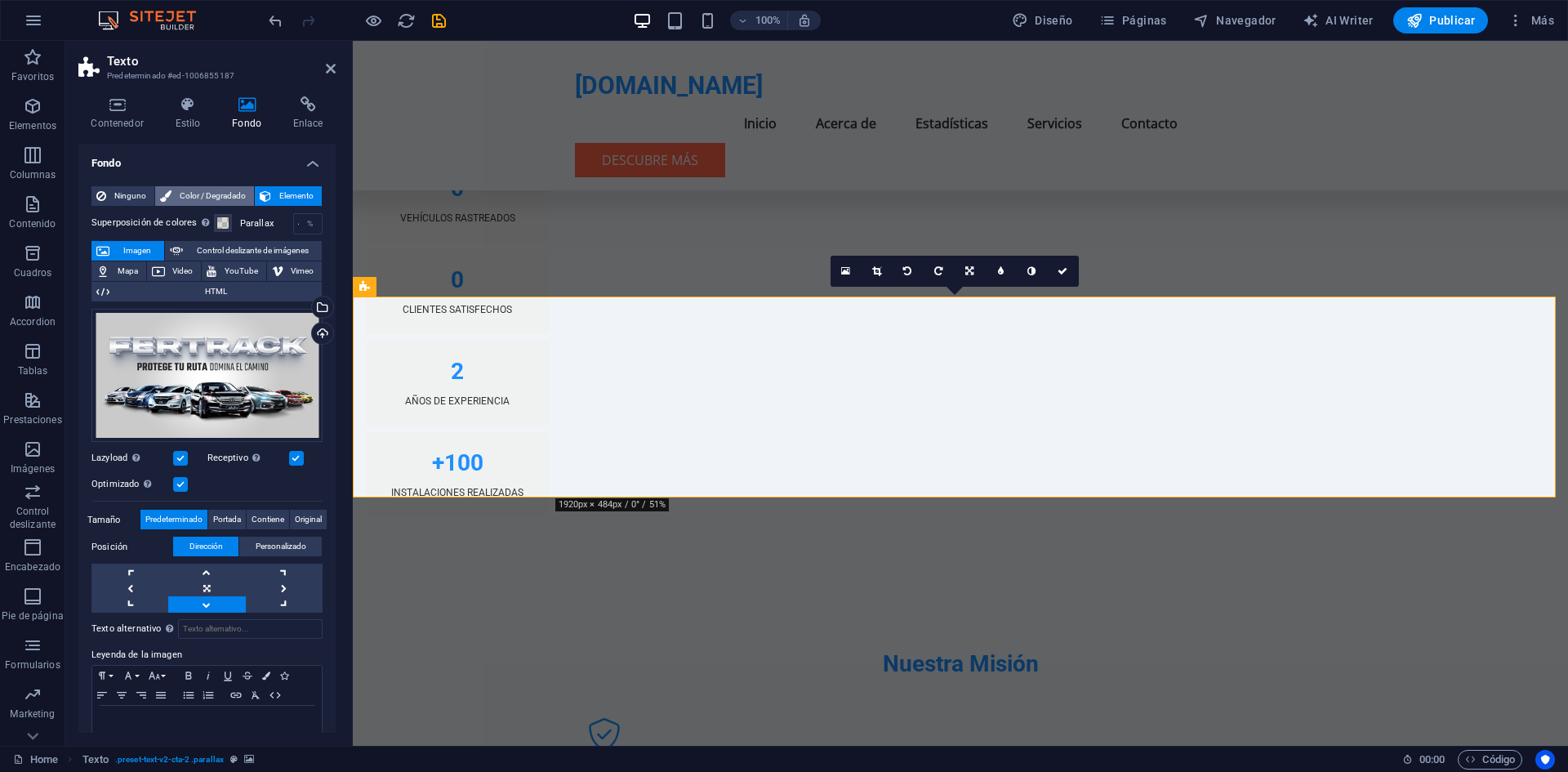
click at [178, 192] on span "Color / Degradado" at bounding box center [212, 196] width 72 height 20
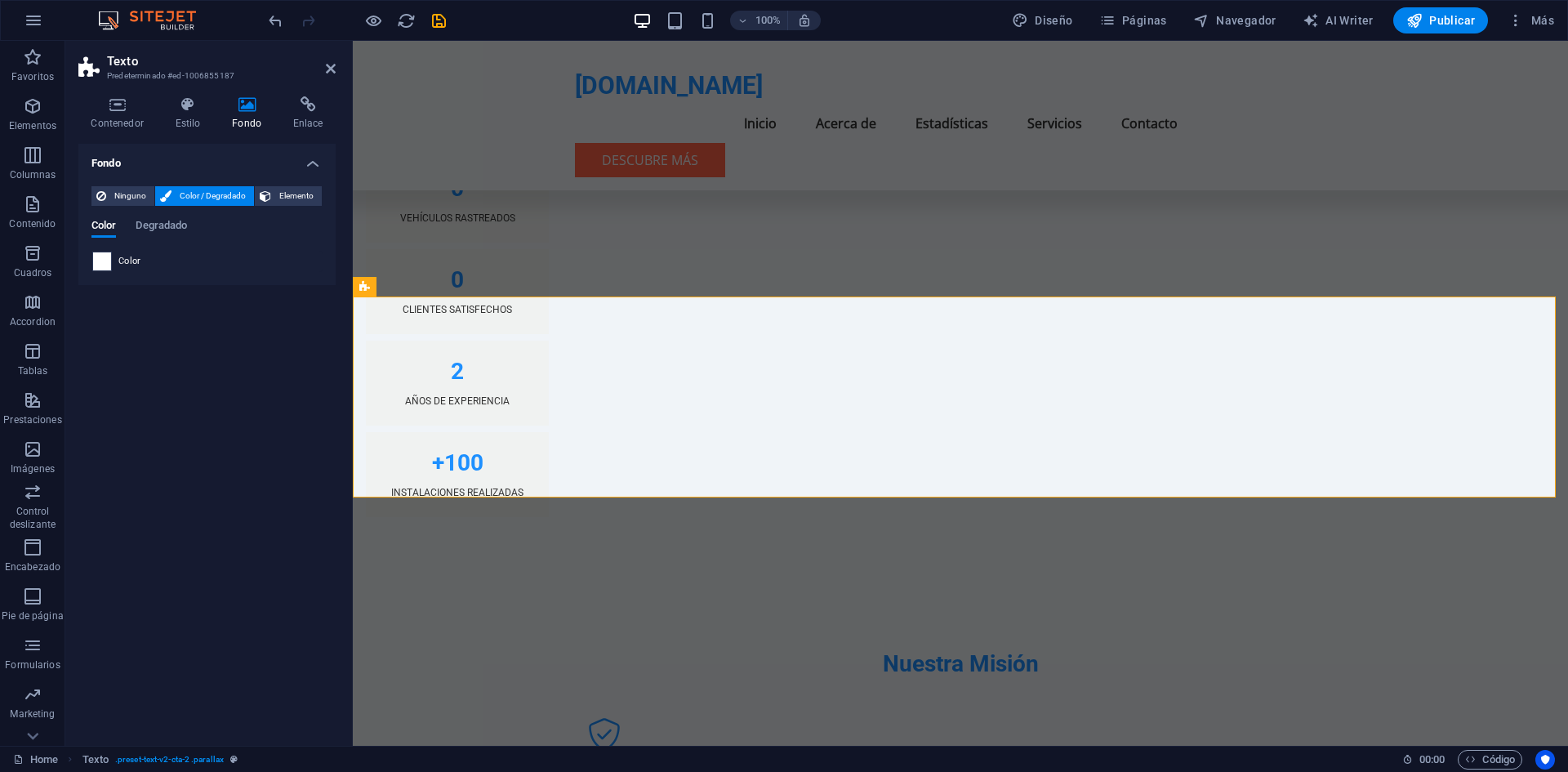
click at [101, 262] on span at bounding box center [102, 261] width 18 height 18
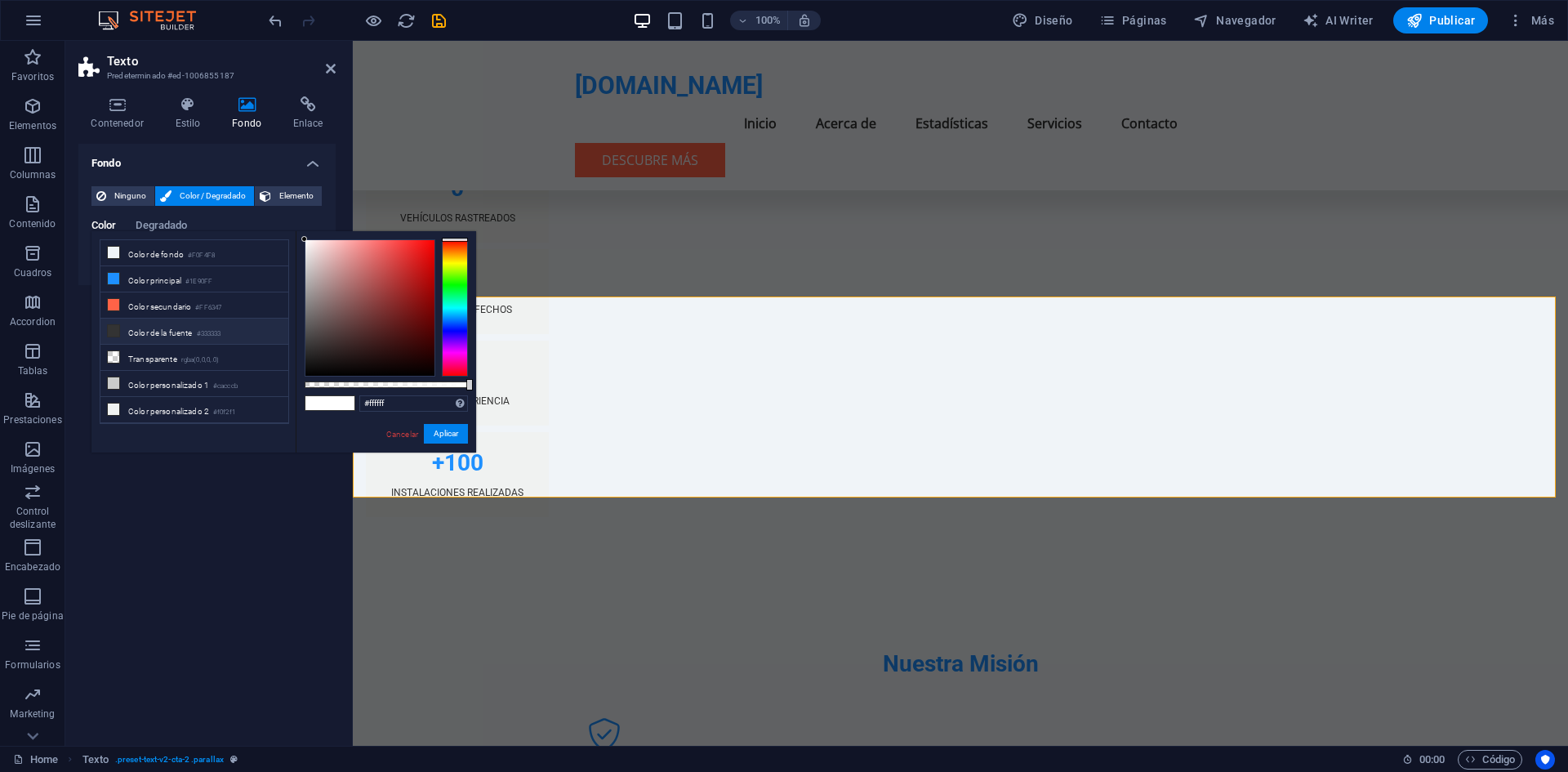
click at [131, 324] on li "Color de la fuente #333333" at bounding box center [194, 331] width 188 height 26
type input "#333333"
click at [442, 434] on button "Aplicar" at bounding box center [446, 433] width 44 height 20
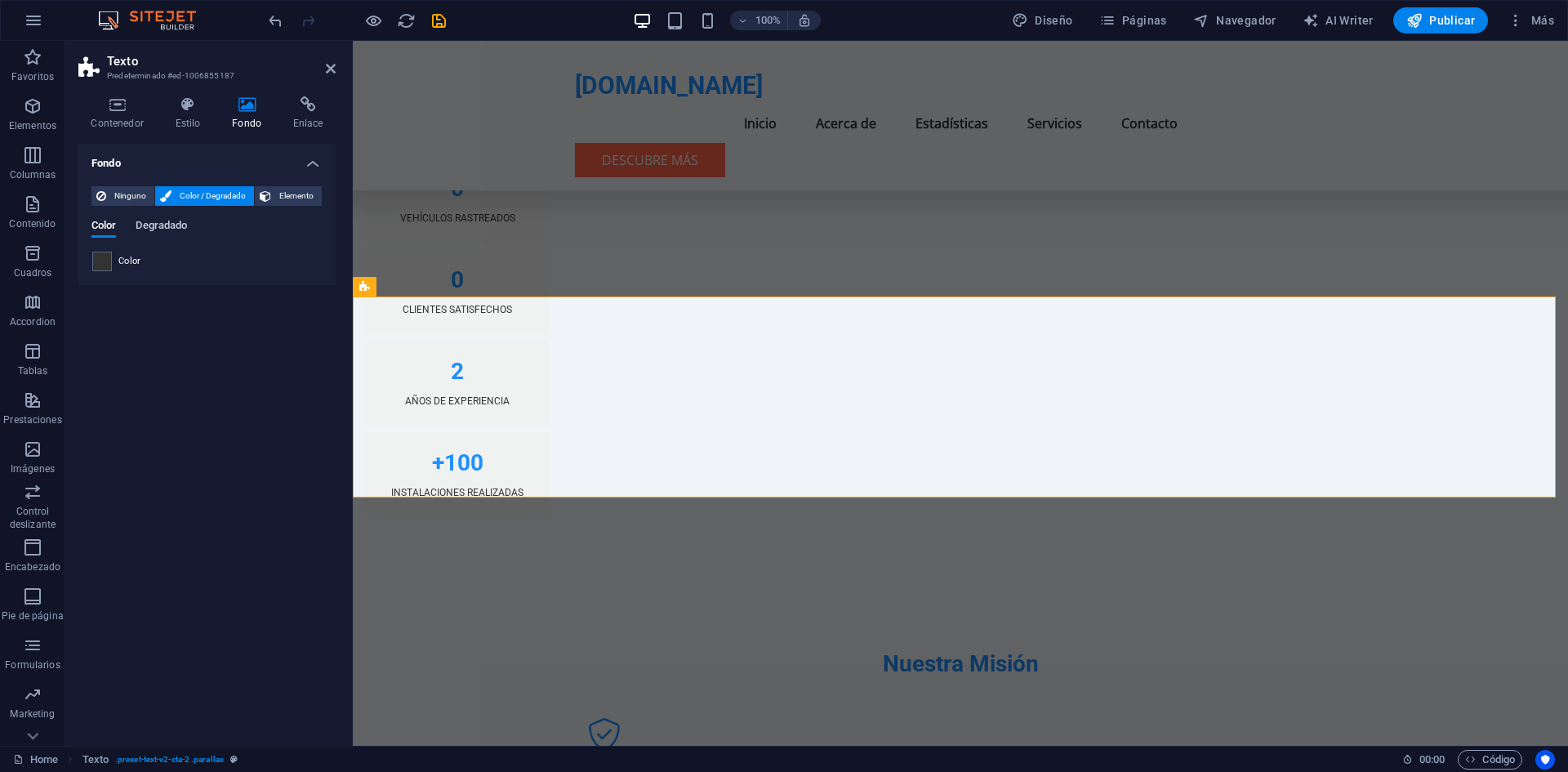
click at [176, 222] on span "Degradado" at bounding box center [161, 227] width 51 height 23
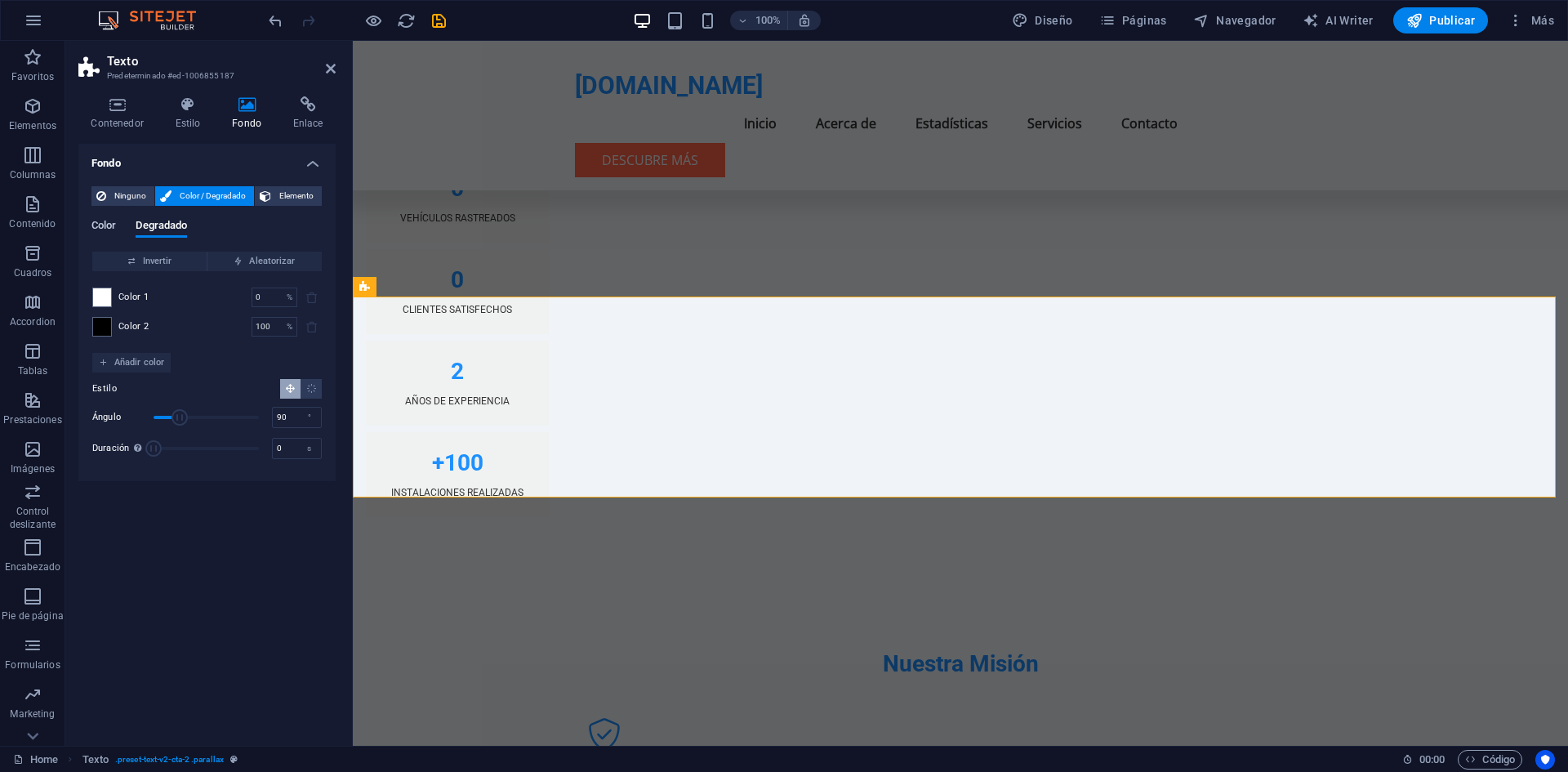
click at [107, 227] on span "Color" at bounding box center [104, 227] width 25 height 23
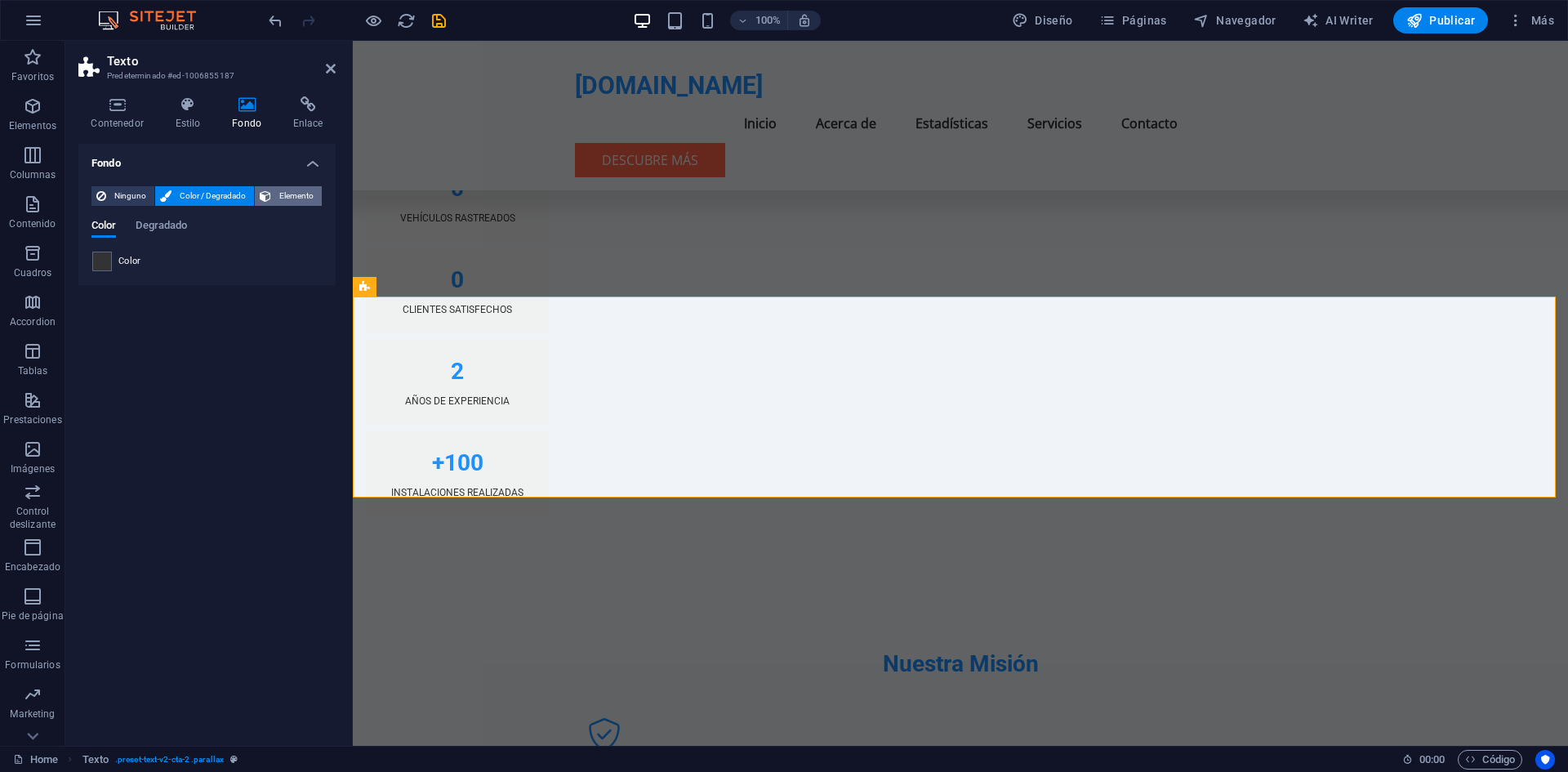
click at [290, 205] on span "Elemento" at bounding box center [296, 196] width 41 height 20
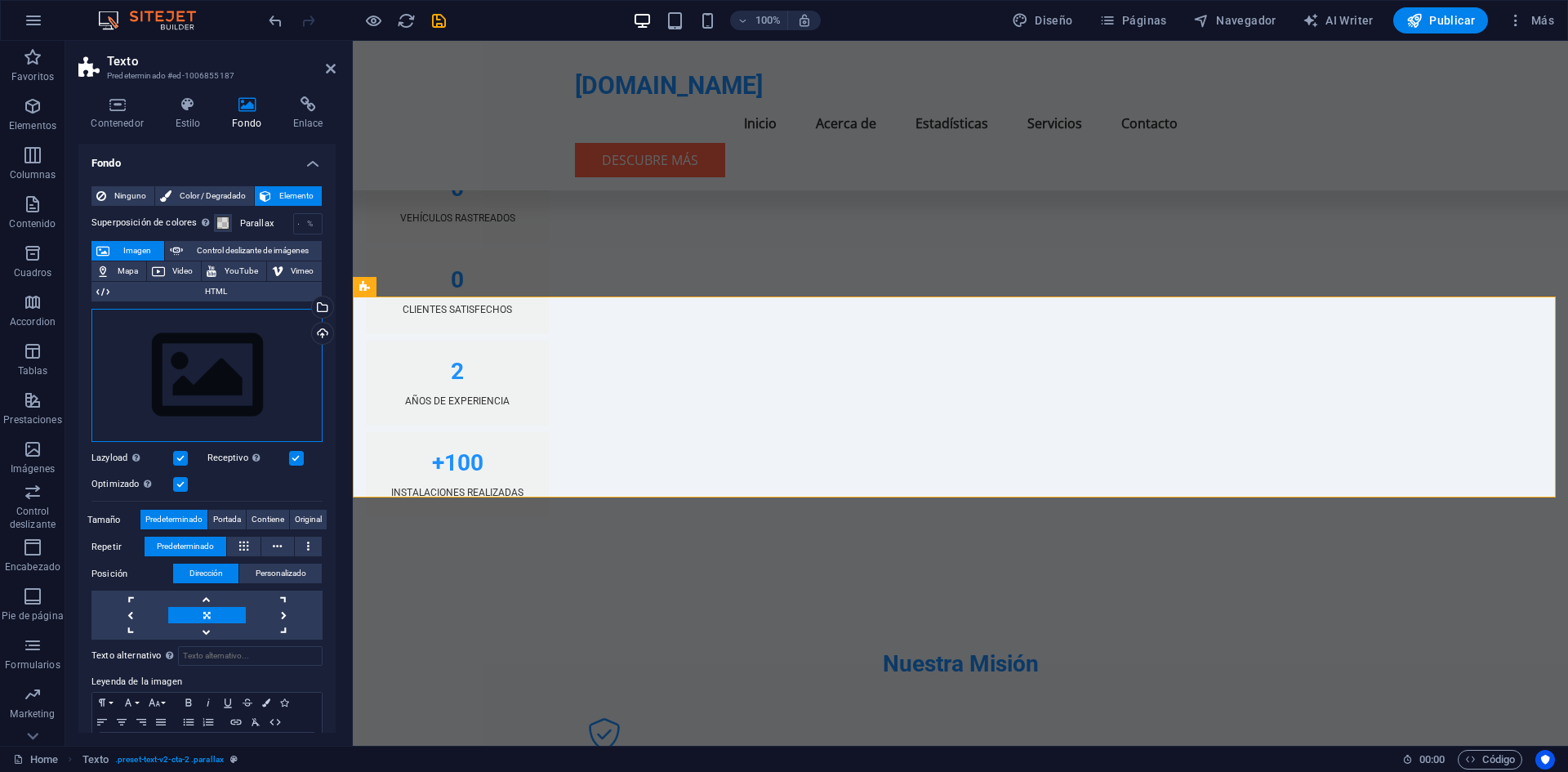
click at [209, 342] on div "Arrastra archivos aquí, haz clic para escoger archivos o selecciona archivos de…" at bounding box center [207, 375] width 231 height 134
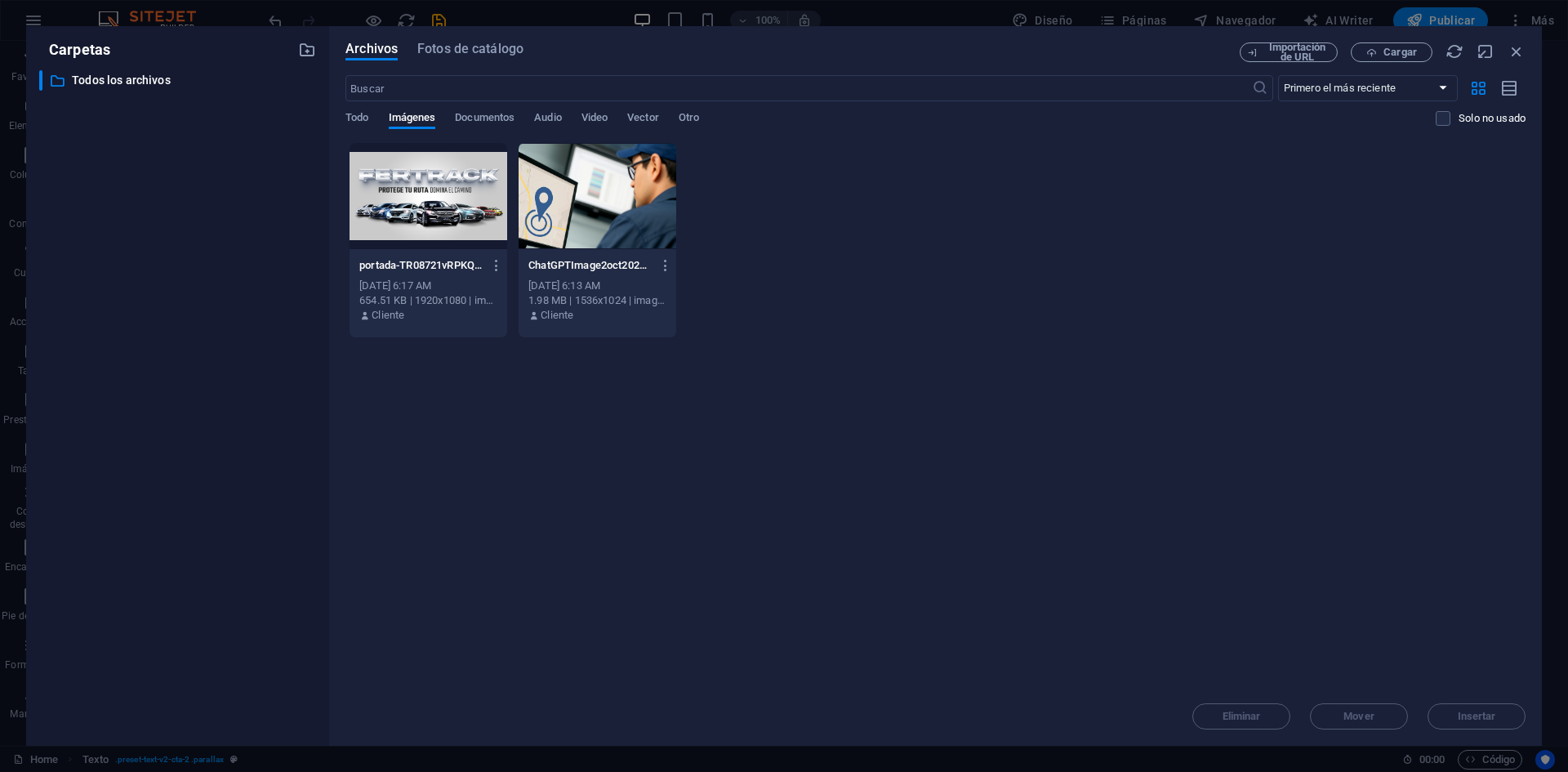
click at [440, 230] on div at bounding box center [428, 196] width 158 height 107
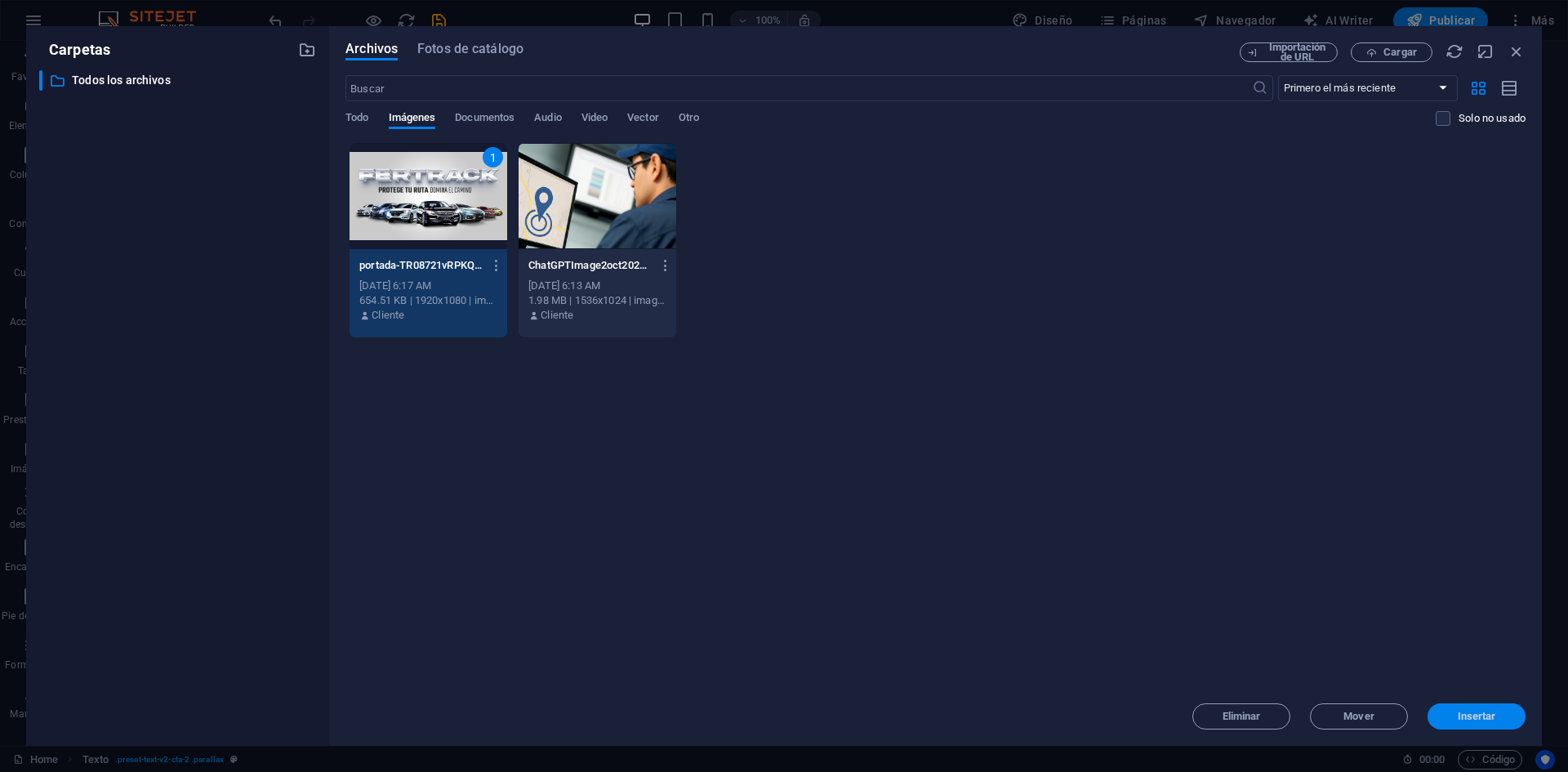
click at [1493, 714] on span "Insertar" at bounding box center [1477, 716] width 38 height 10
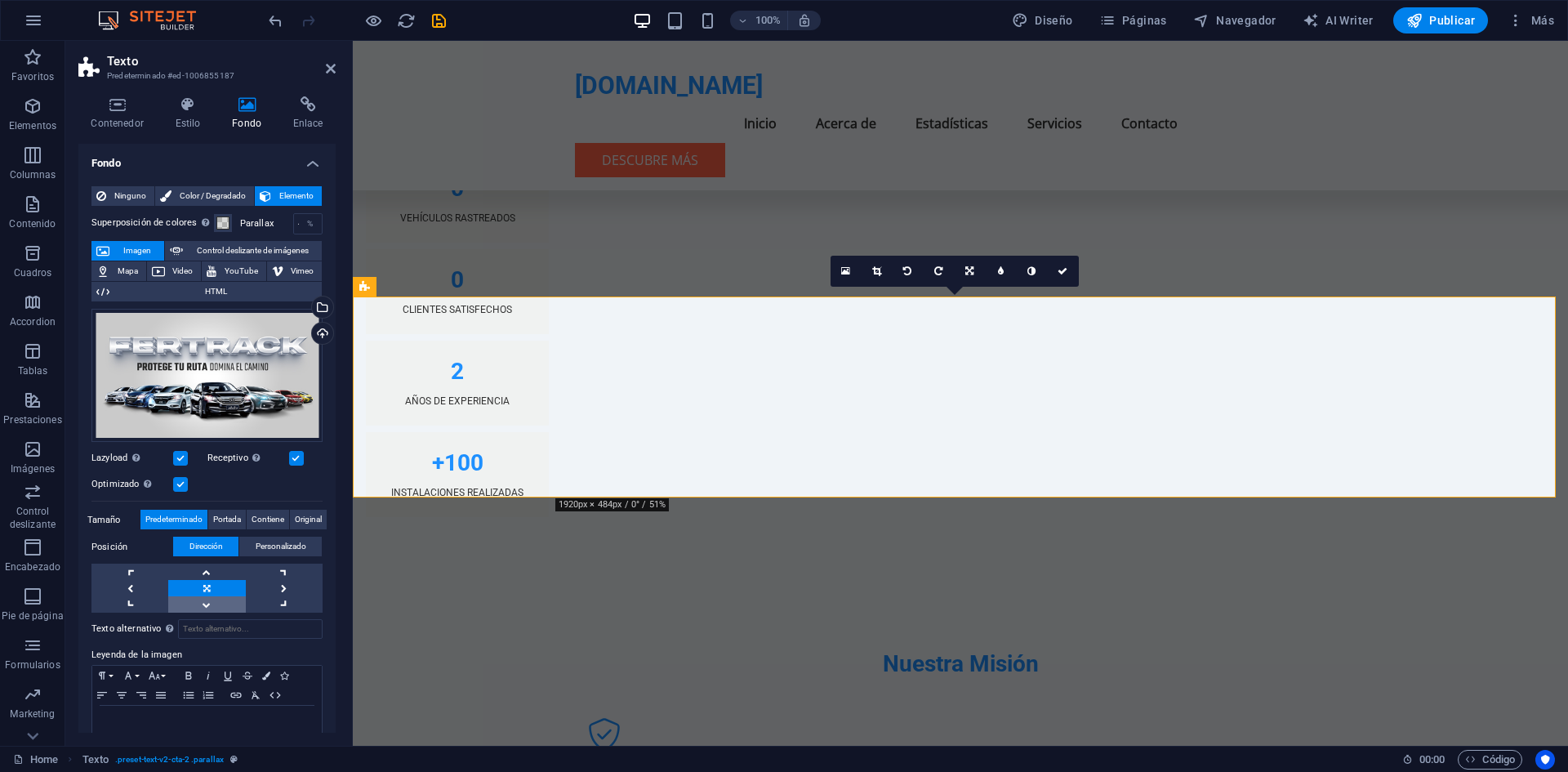
click at [194, 601] on link at bounding box center [207, 604] width 77 height 16
click at [288, 248] on span "Control deslizante de imágenes" at bounding box center [252, 250] width 129 height 20
select select "ms"
select select "s"
select select "progressive"
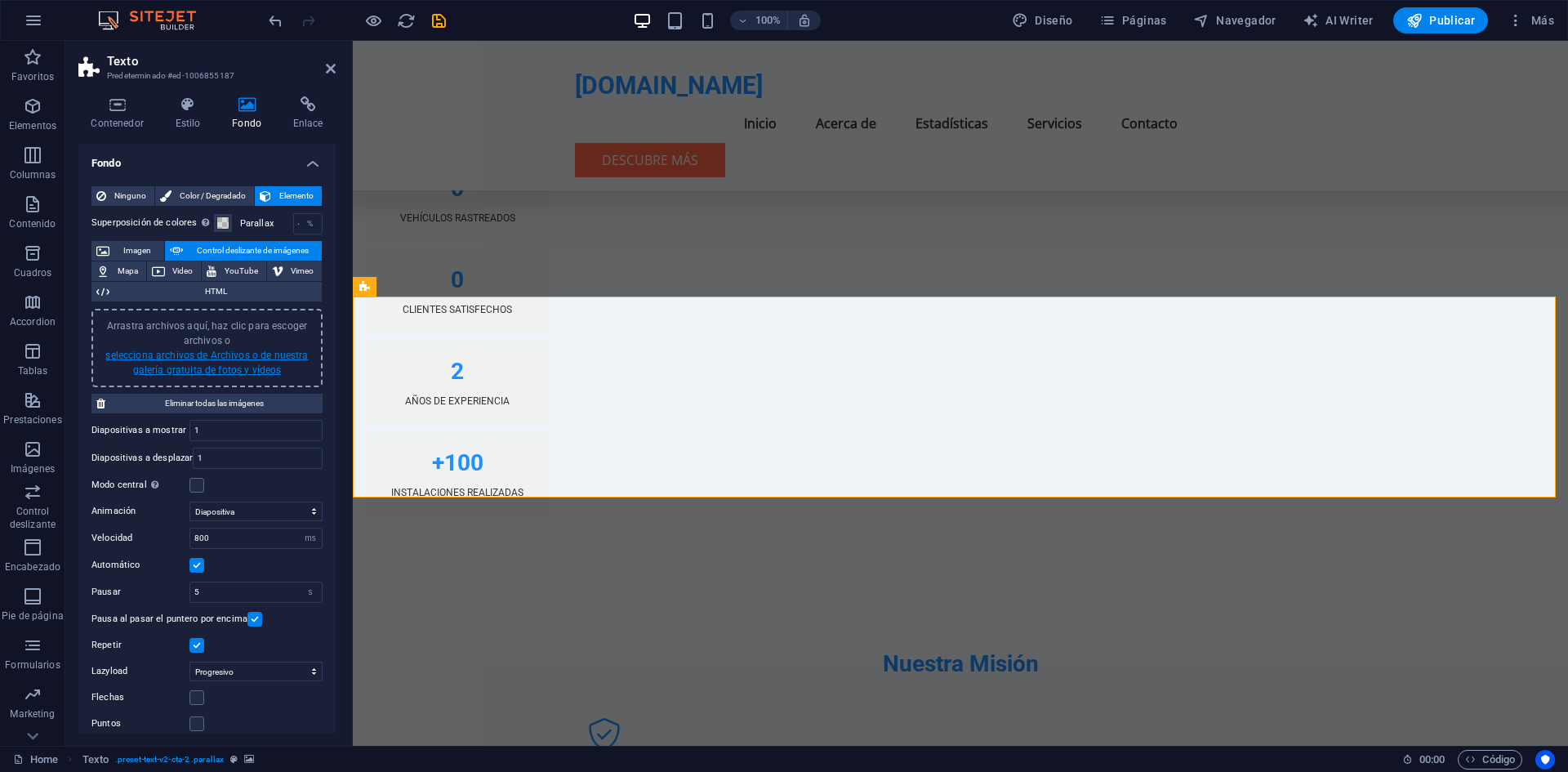
click at [219, 372] on link "selecciona archivos de Archivos o de nuestra galería gratuita de fotos y vídeos" at bounding box center [207, 362] width 203 height 26
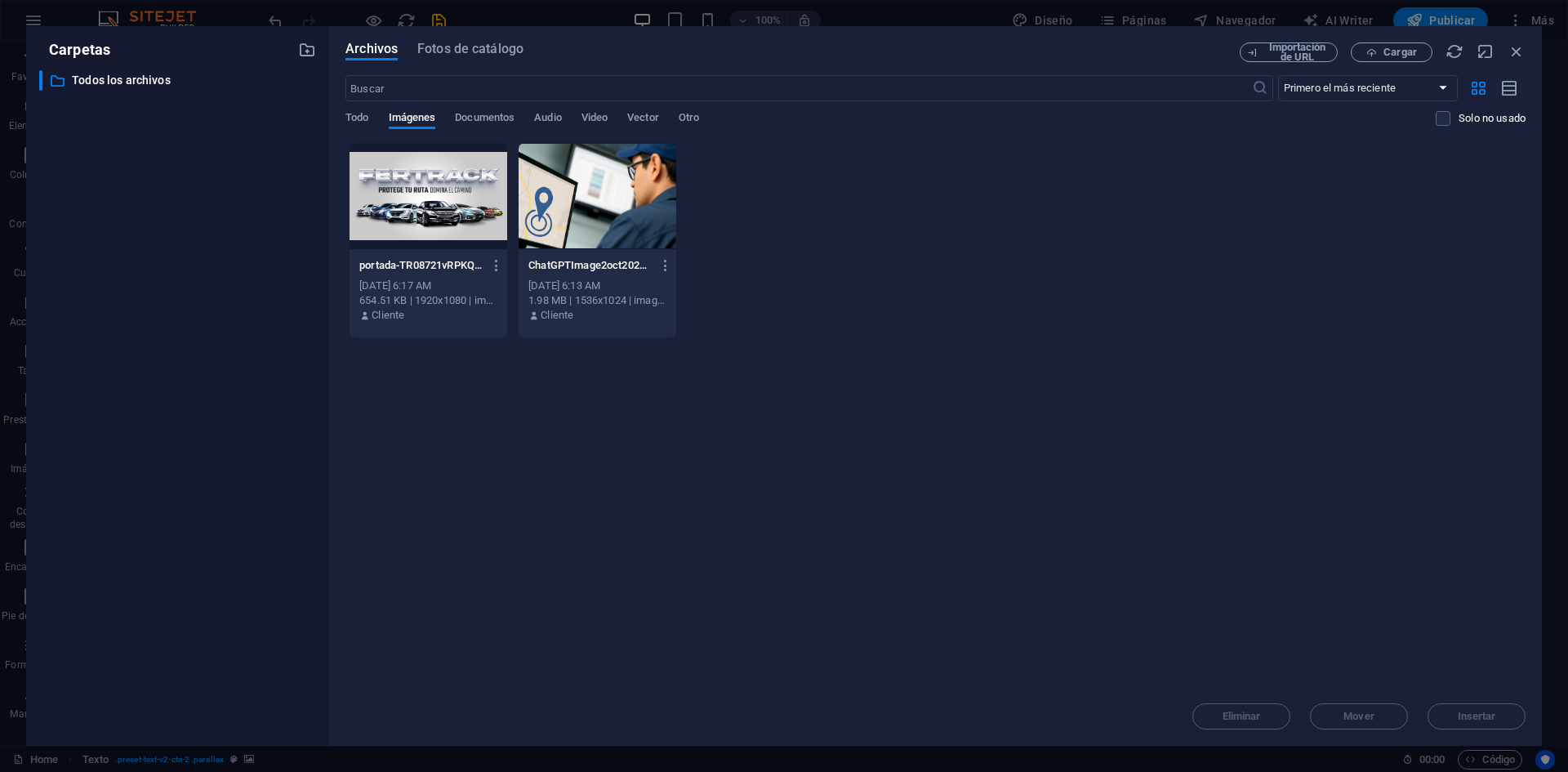
click at [472, 237] on div at bounding box center [428, 196] width 158 height 107
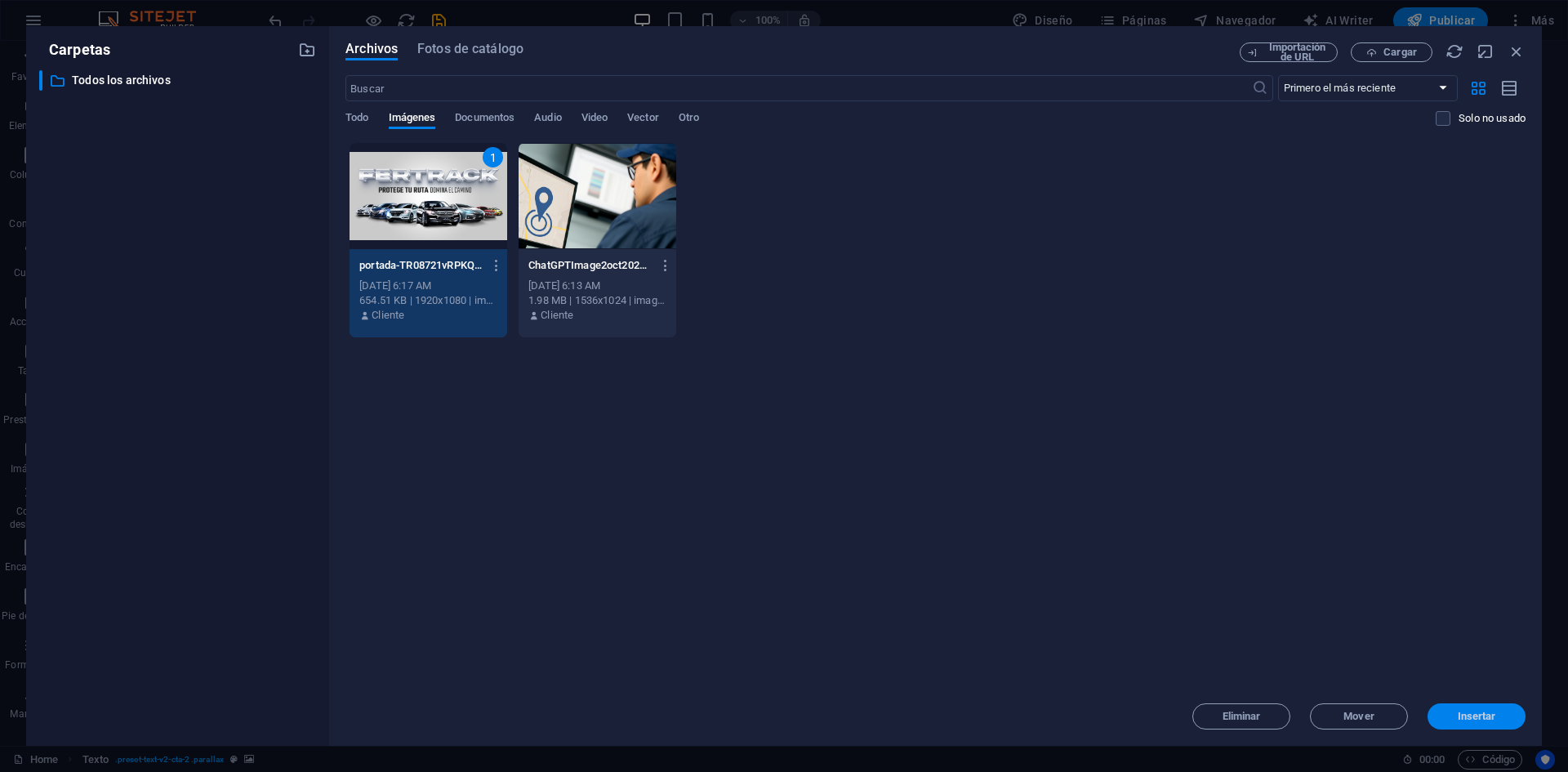
click at [1504, 721] on span "Insertar" at bounding box center [1476, 716] width 85 height 10
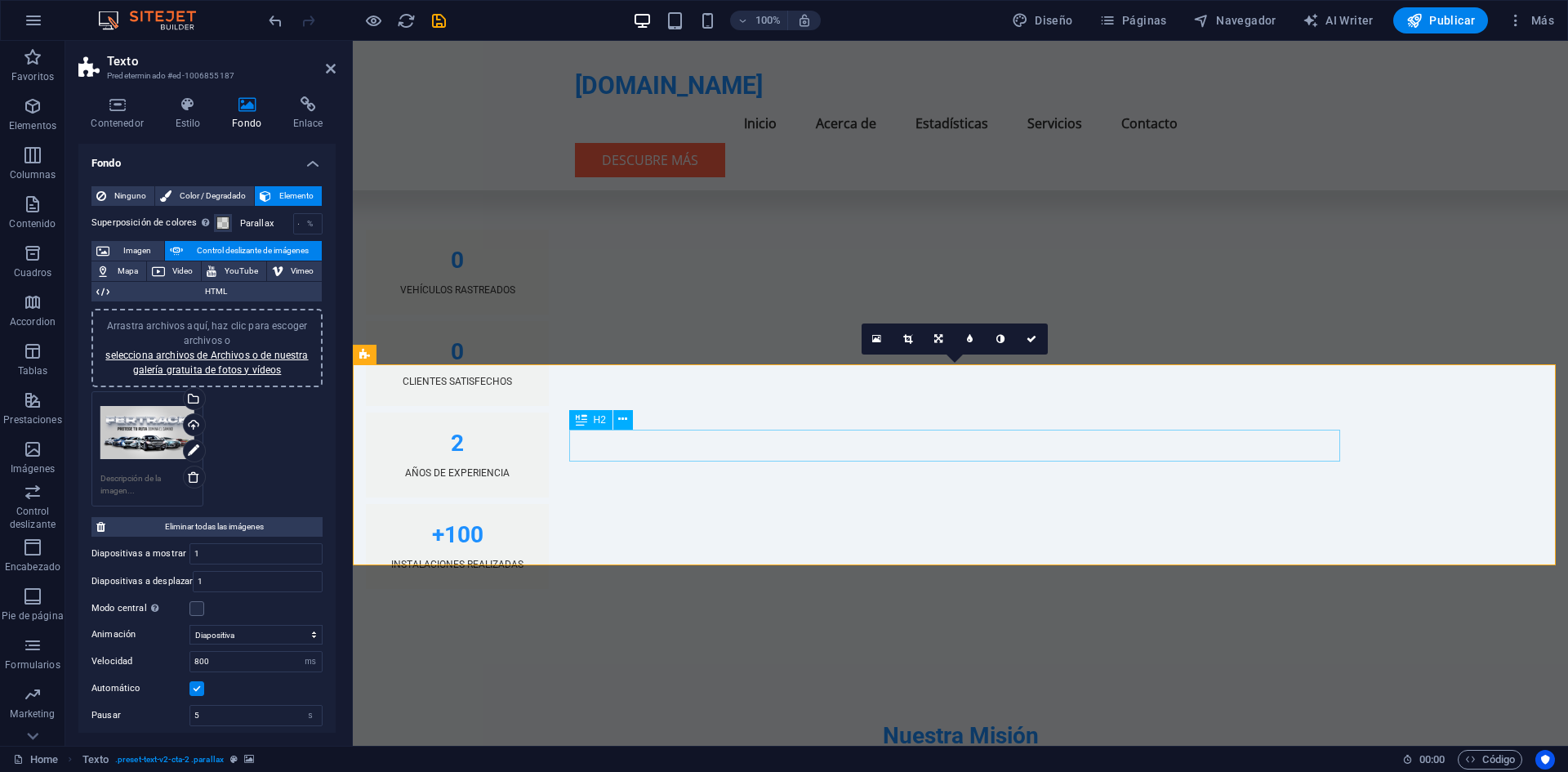
scroll to position [1654, 0]
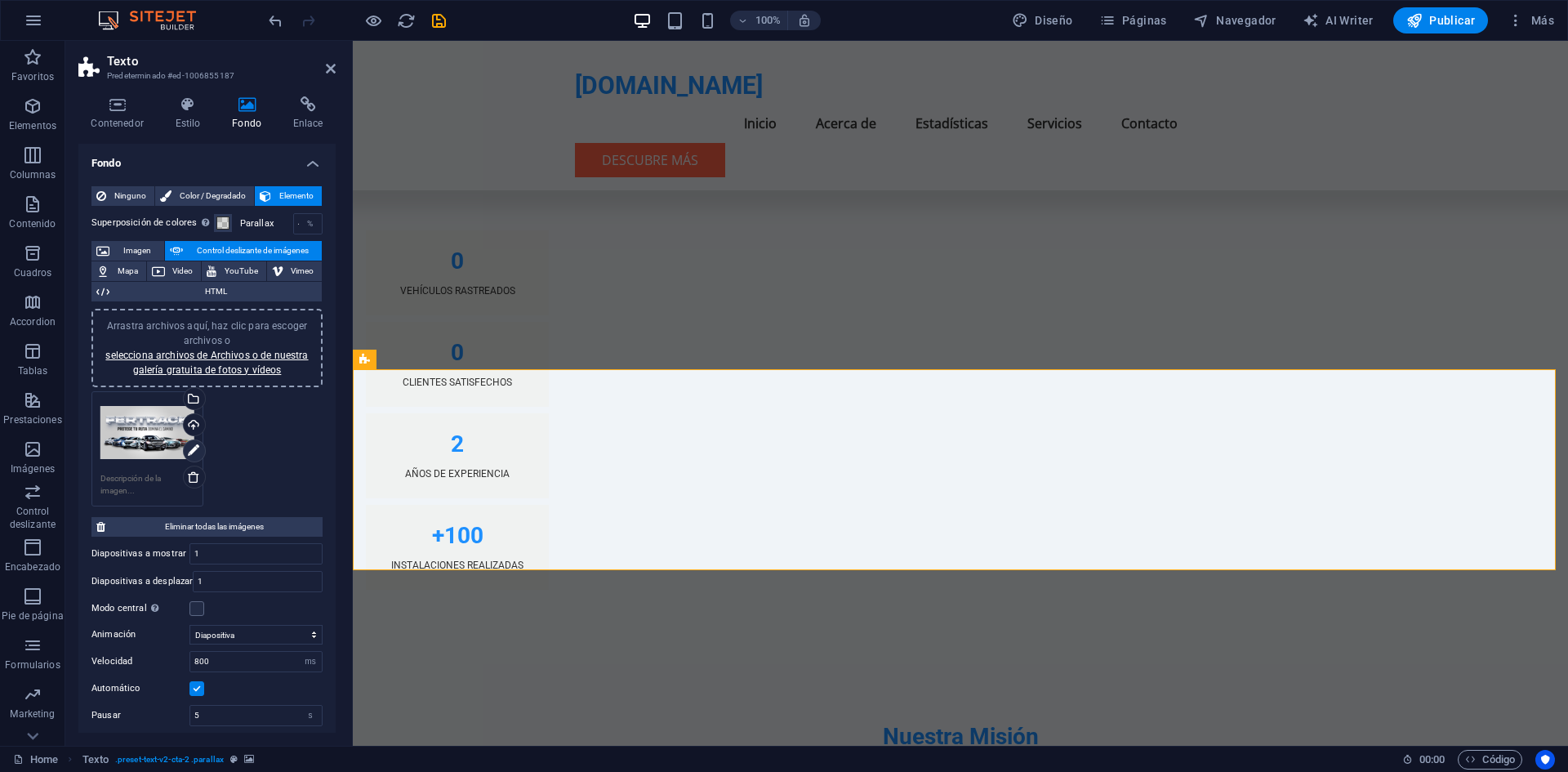
click at [192, 449] on icon at bounding box center [193, 450] width 11 height 20
click at [199, 448] on link at bounding box center [194, 451] width 23 height 23
click at [221, 369] on link "selecciona archivos de Archivos o de nuestra galería gratuita de fotos y vídeos" at bounding box center [207, 362] width 203 height 26
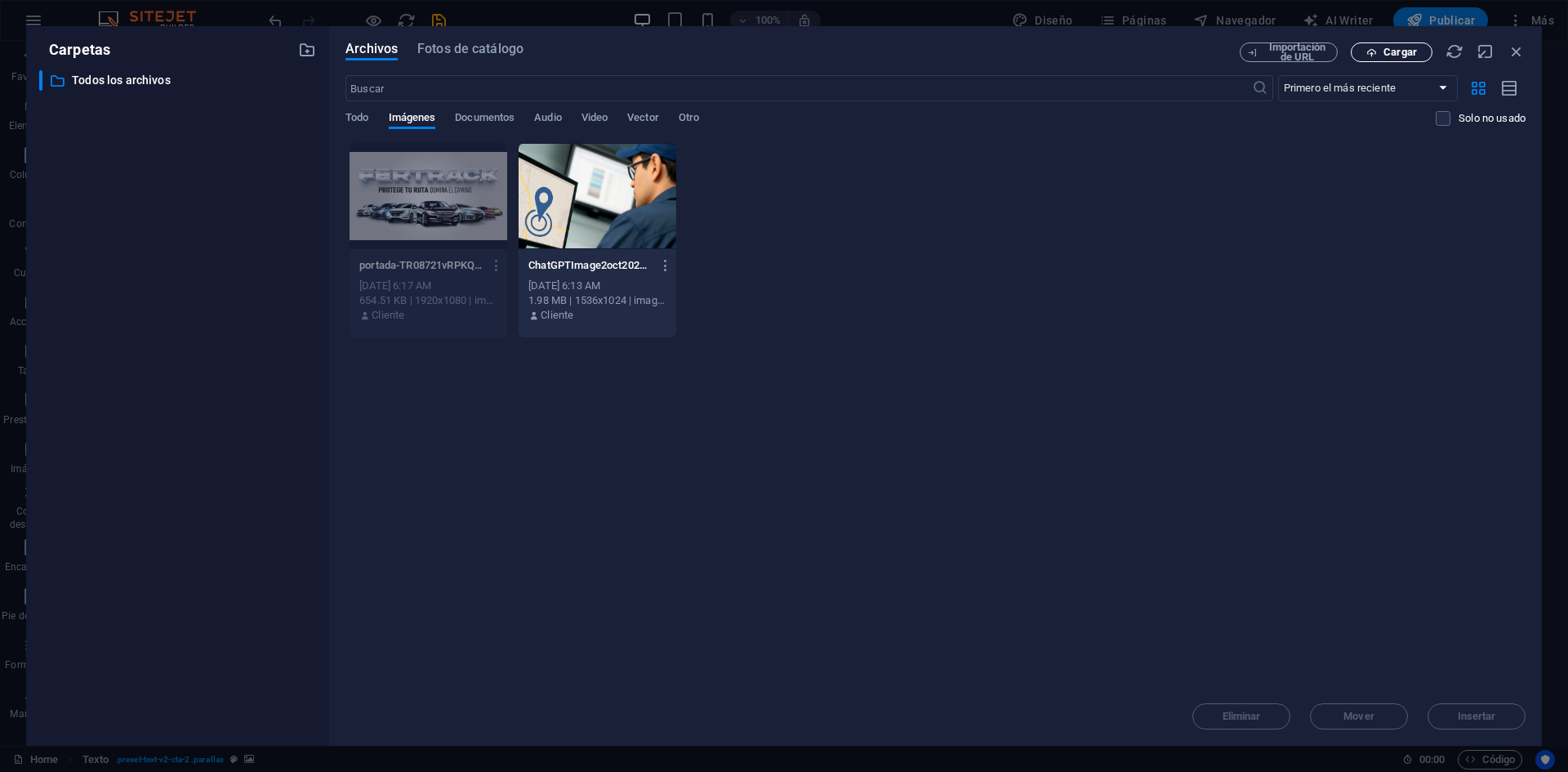
click at [1411, 52] on span "Cargar" at bounding box center [1399, 52] width 33 height 10
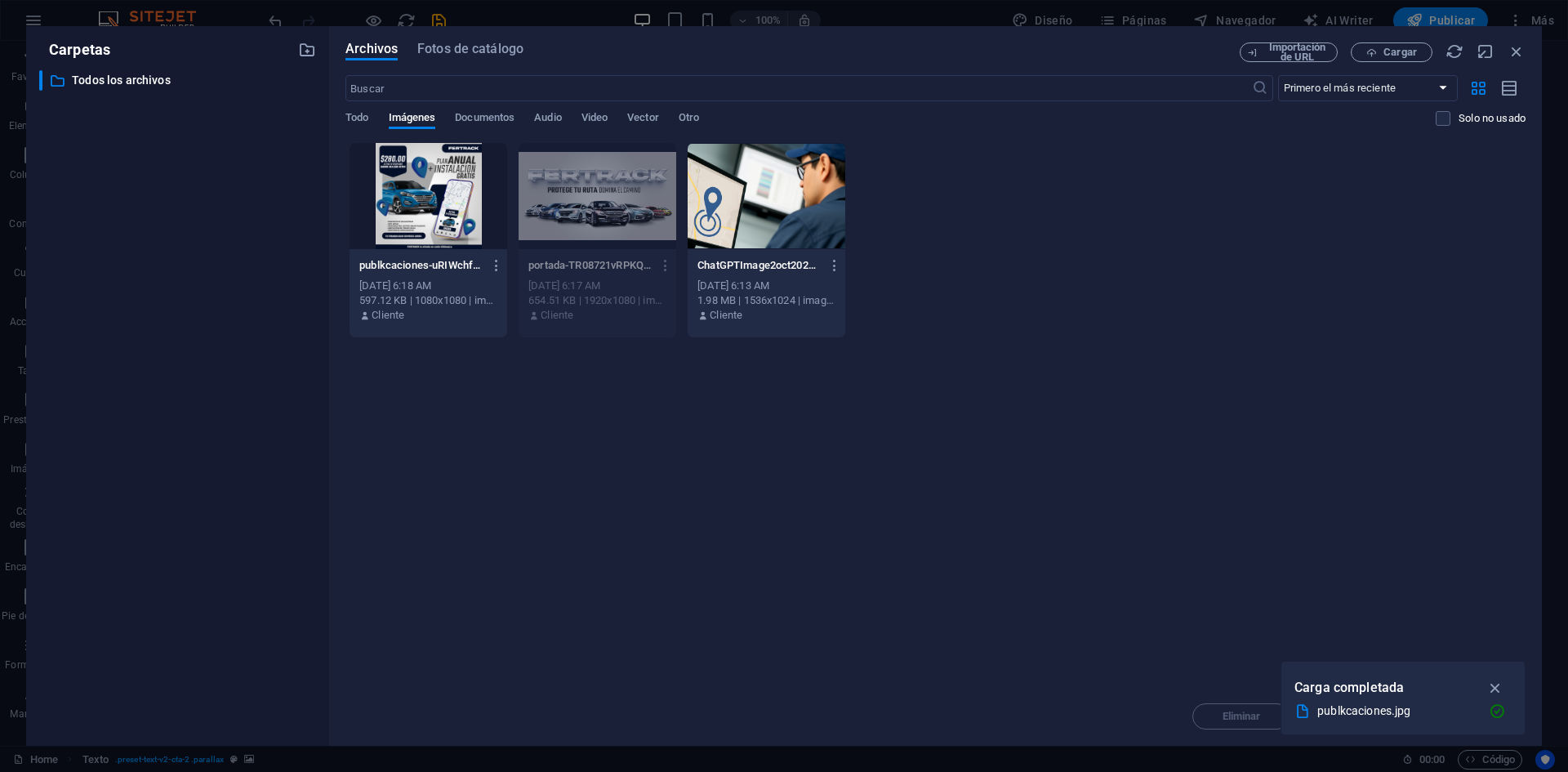
click at [397, 152] on div at bounding box center [428, 196] width 158 height 107
click at [1494, 683] on icon "button" at bounding box center [1496, 687] width 19 height 18
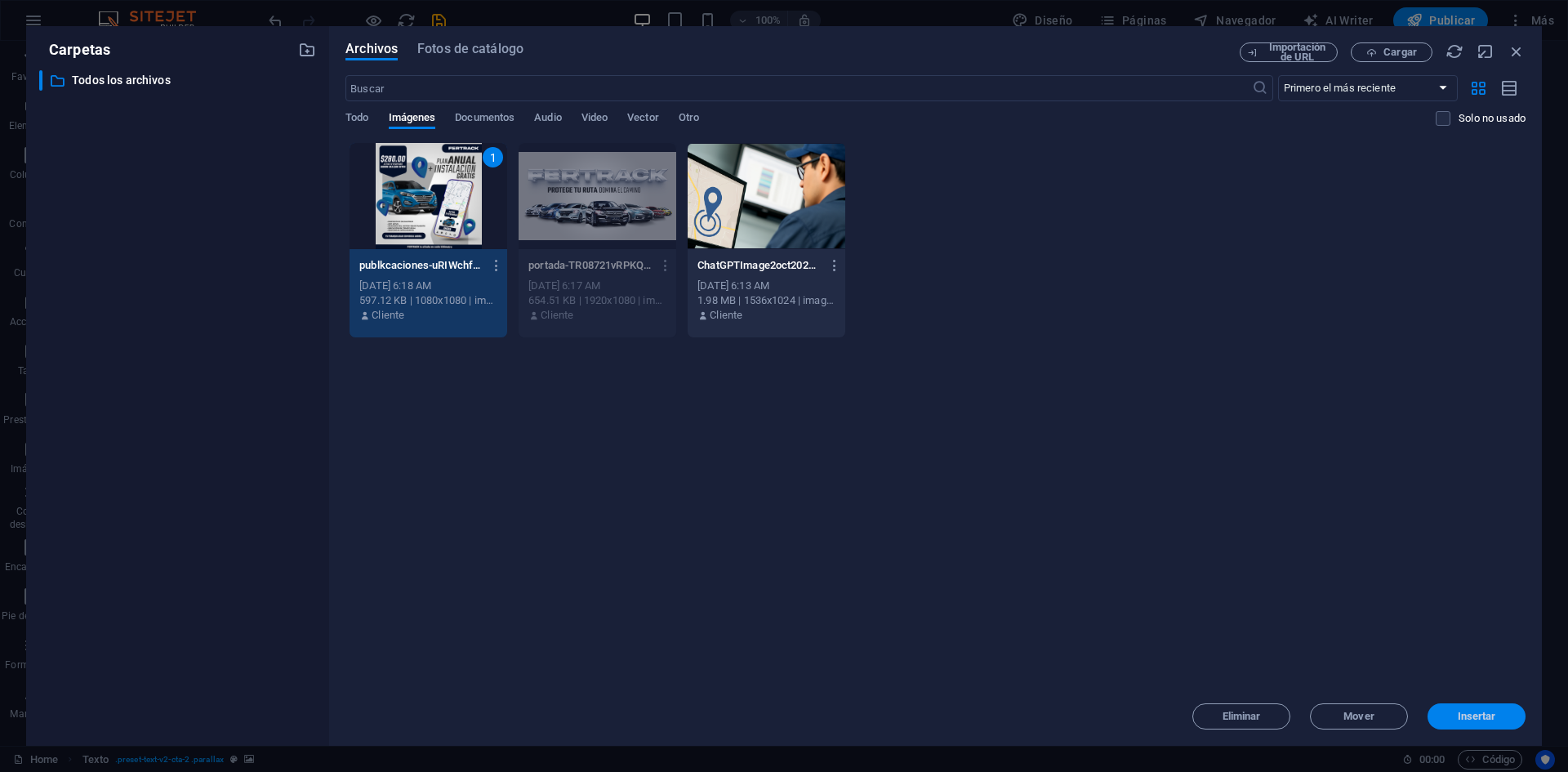
click at [1483, 704] on button "Insertar" at bounding box center [1476, 716] width 98 height 26
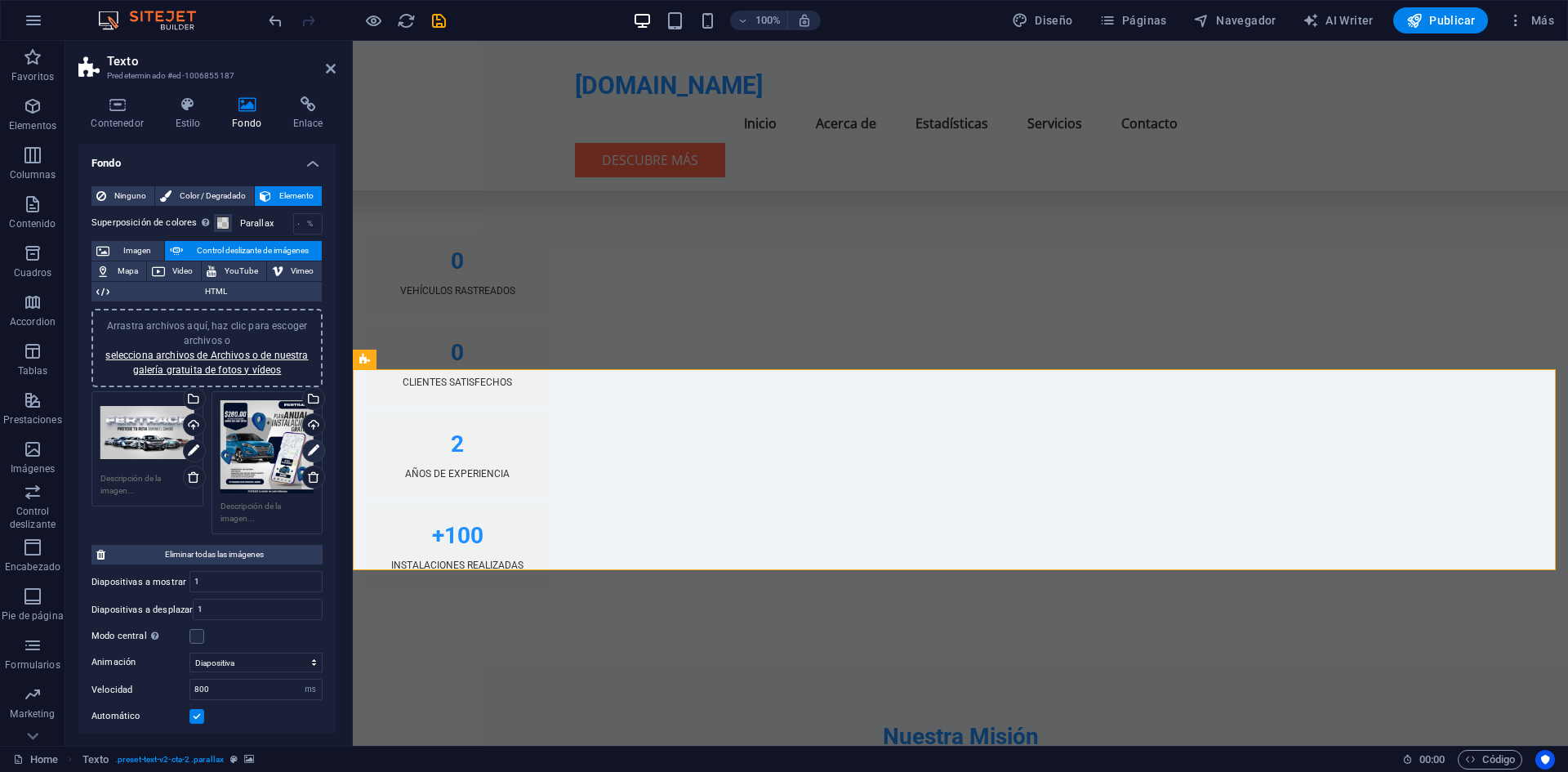
click at [309, 454] on icon at bounding box center [313, 450] width 11 height 20
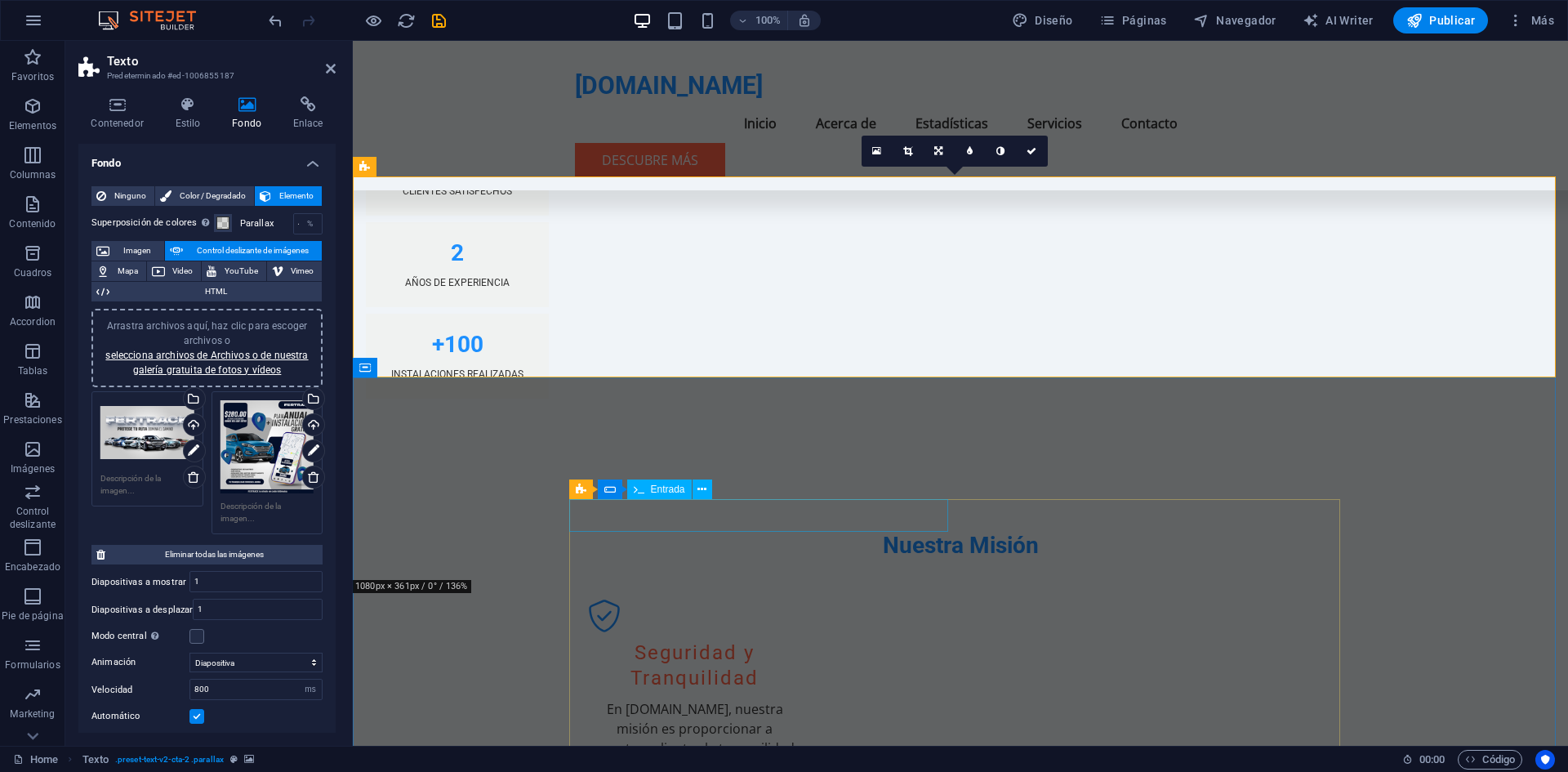
scroll to position [1845, 0]
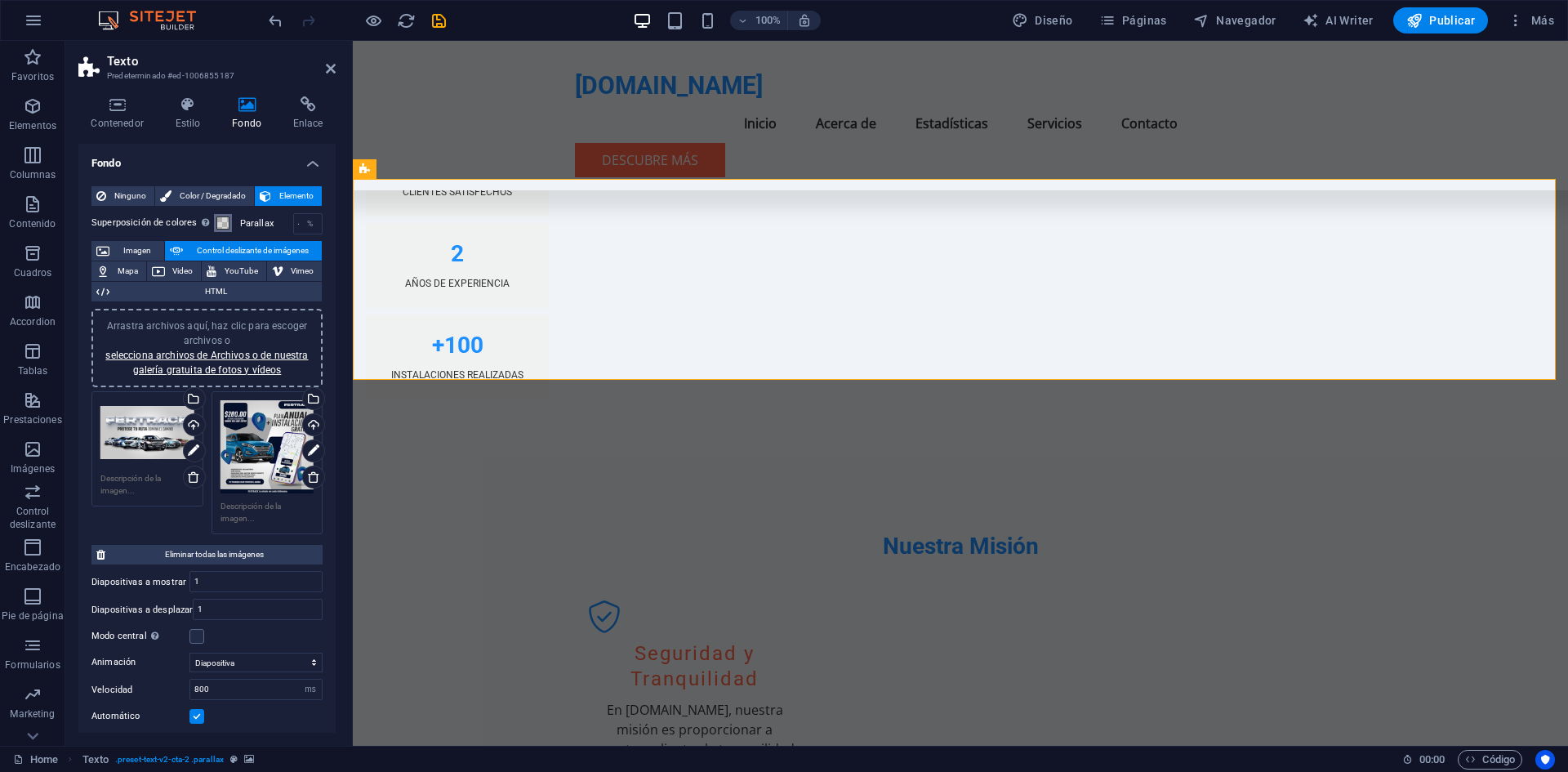
click at [225, 220] on span at bounding box center [223, 223] width 13 height 13
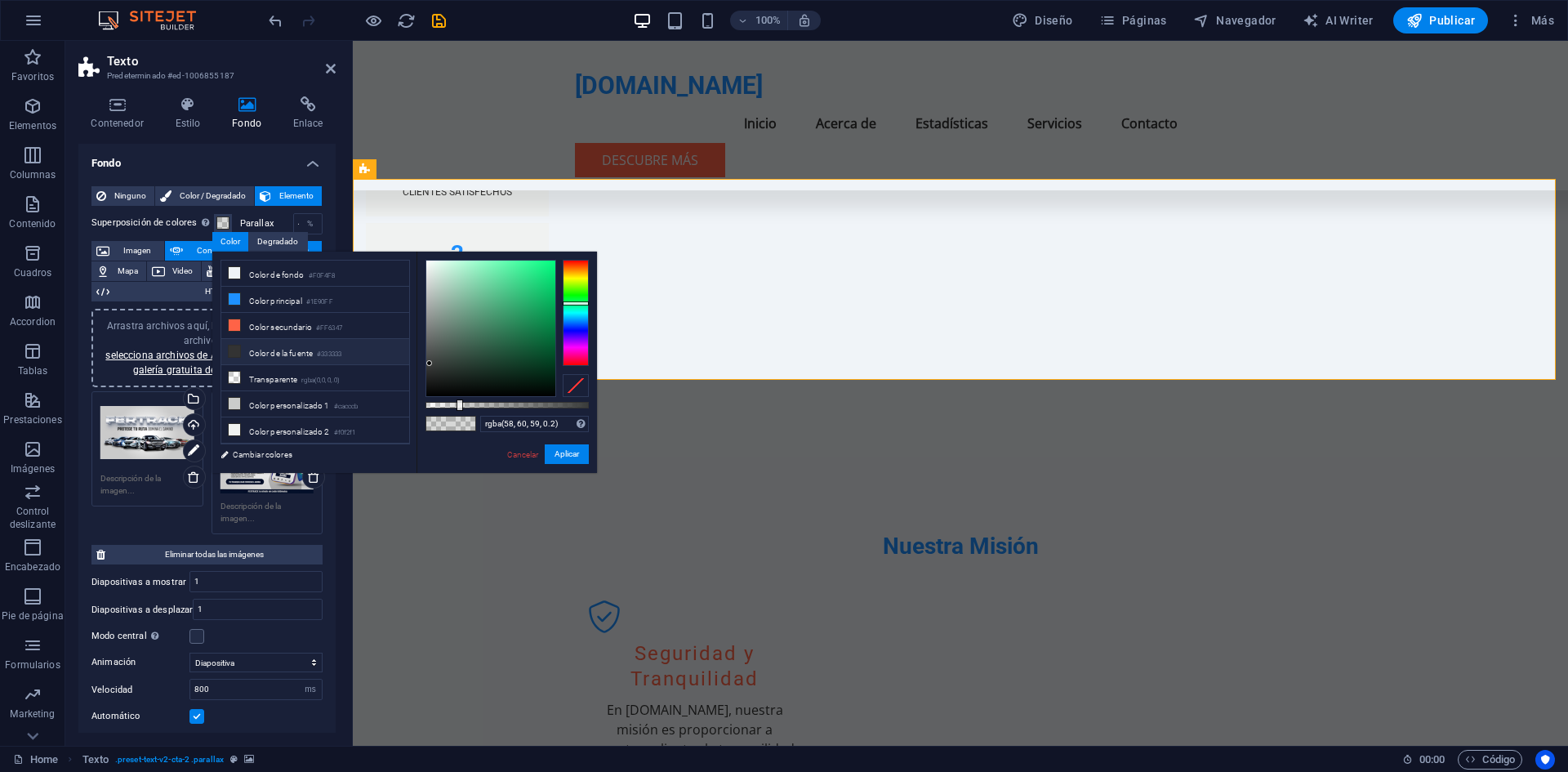
click at [234, 350] on icon at bounding box center [234, 351] width 11 height 11
type input "rgba(51, 51, 51, 0.2)"
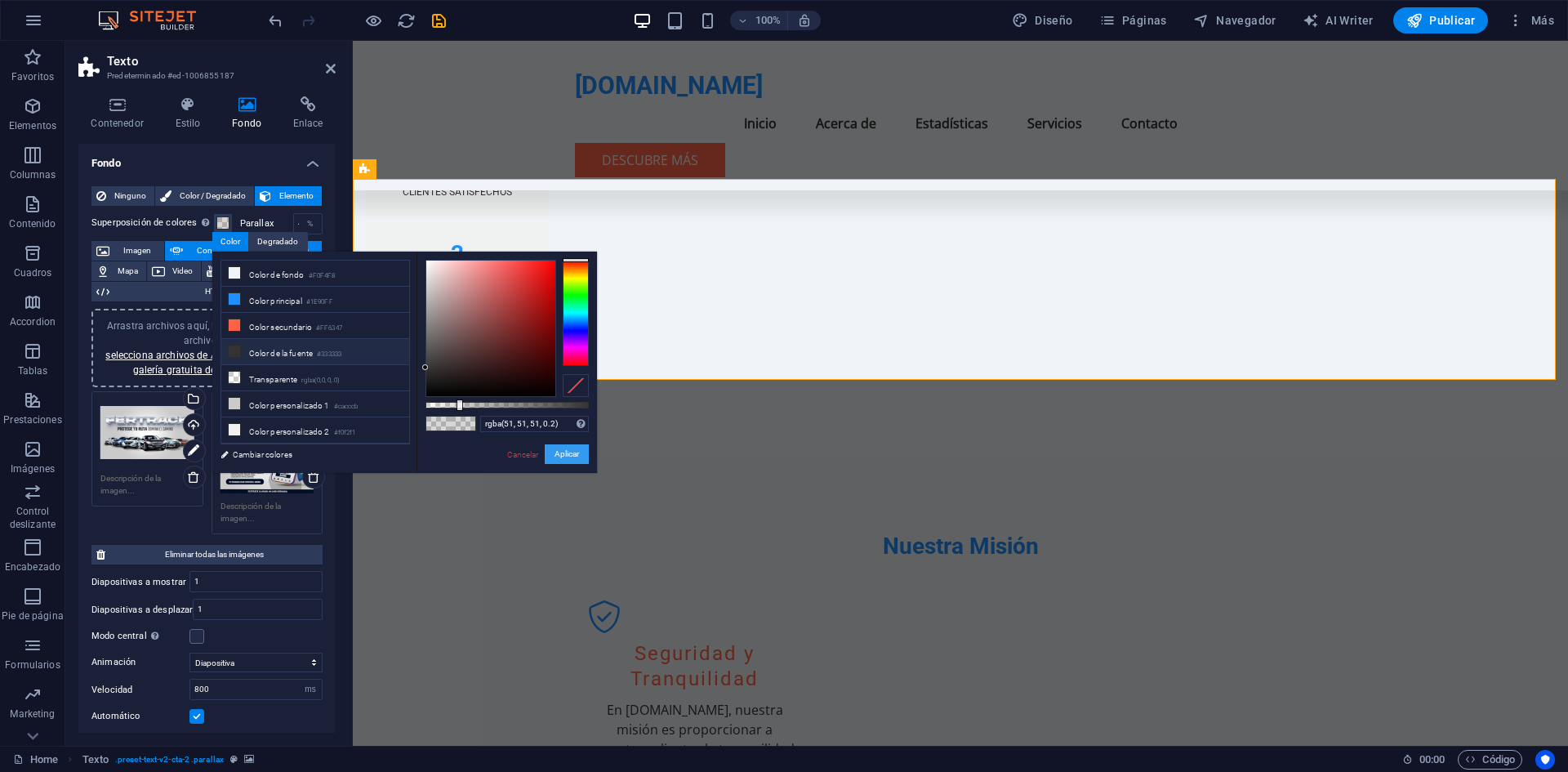
click at [577, 452] on button "Aplicar" at bounding box center [566, 454] width 44 height 20
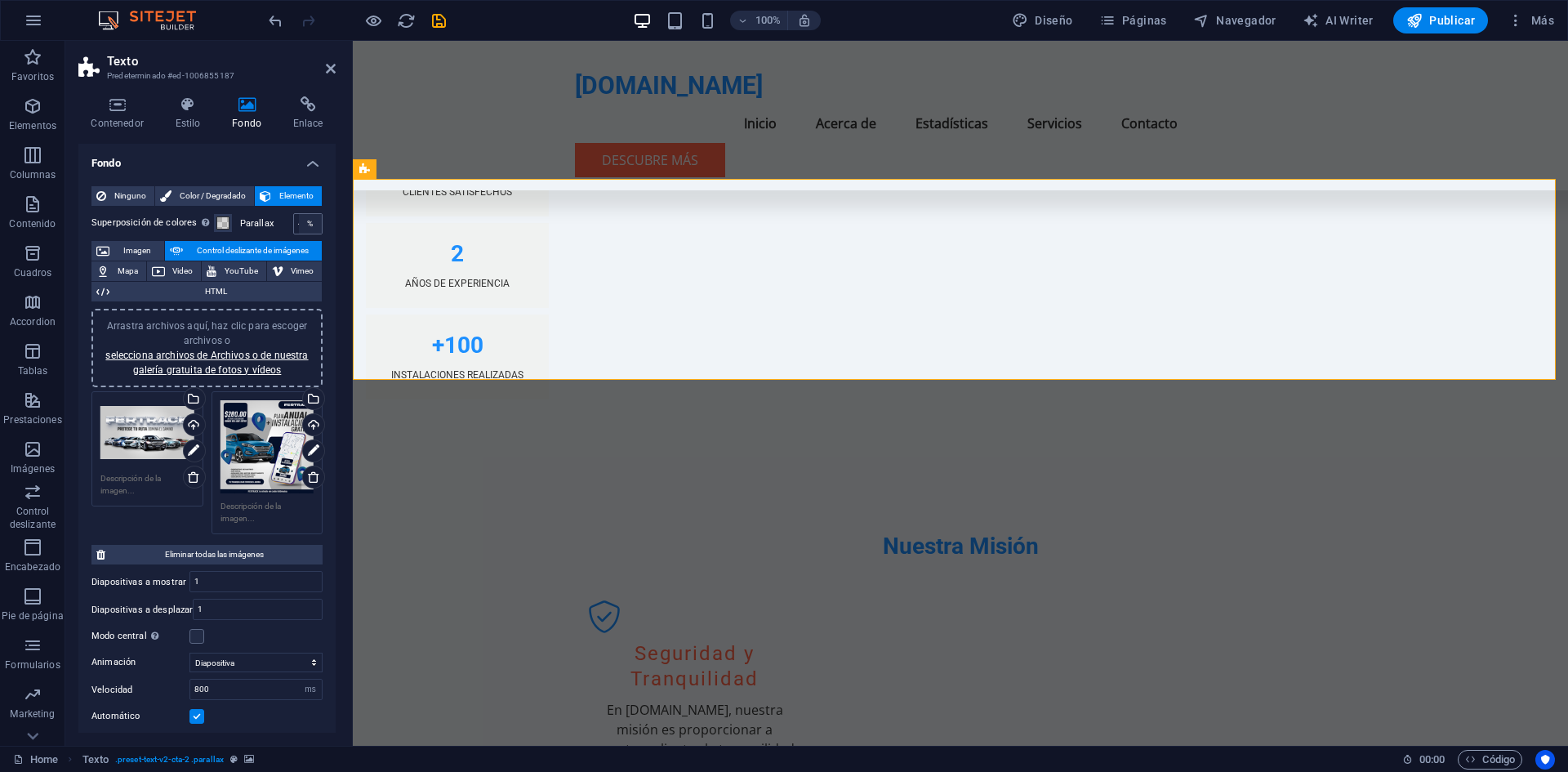
click at [313, 223] on div "%" at bounding box center [310, 224] width 23 height 20
click at [308, 221] on div "%" at bounding box center [310, 224] width 23 height 20
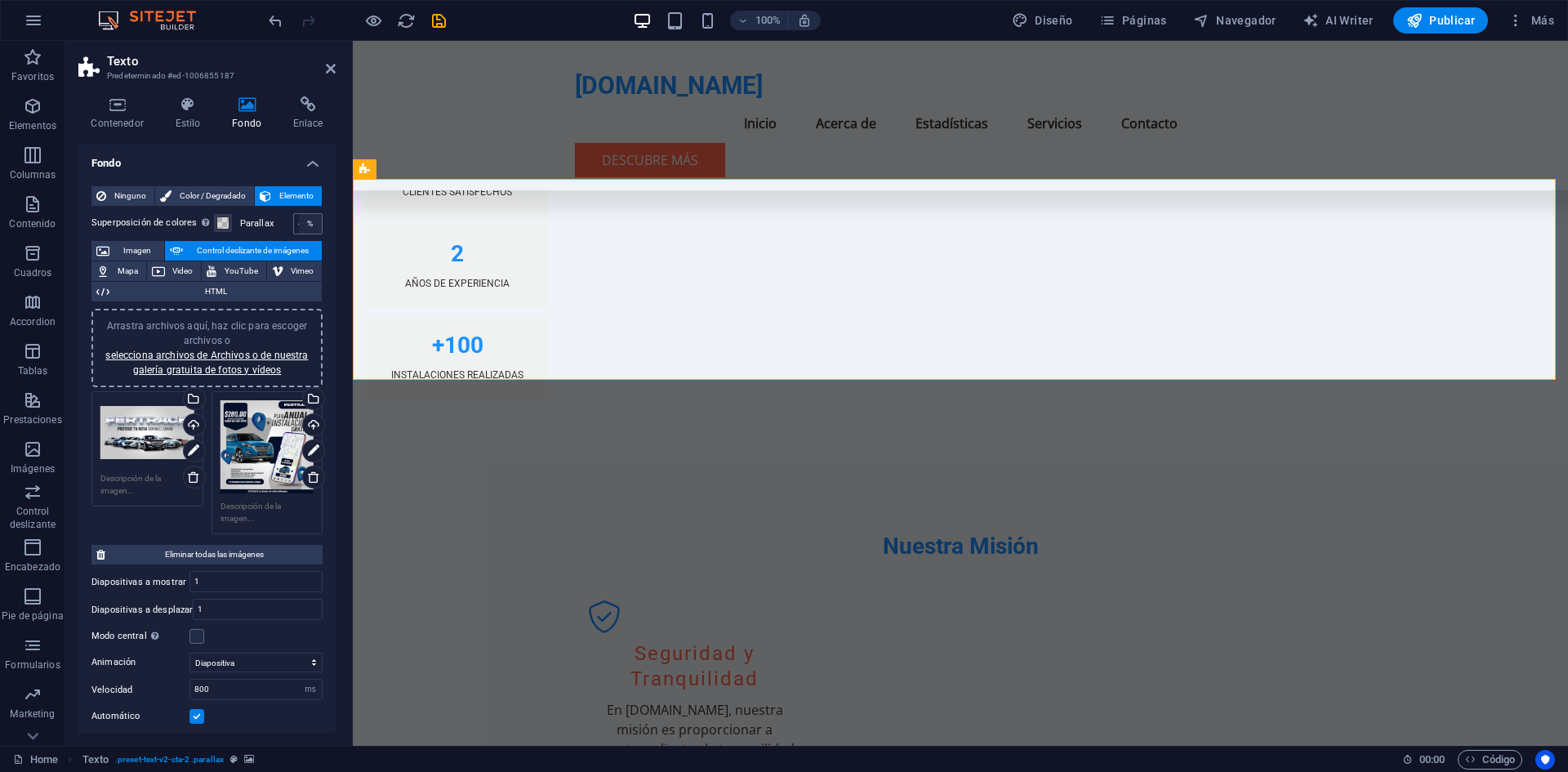
click at [308, 221] on div "%" at bounding box center [310, 224] width 23 height 20
click at [311, 221] on div "%" at bounding box center [310, 224] width 23 height 20
click at [316, 221] on div "%" at bounding box center [310, 224] width 23 height 20
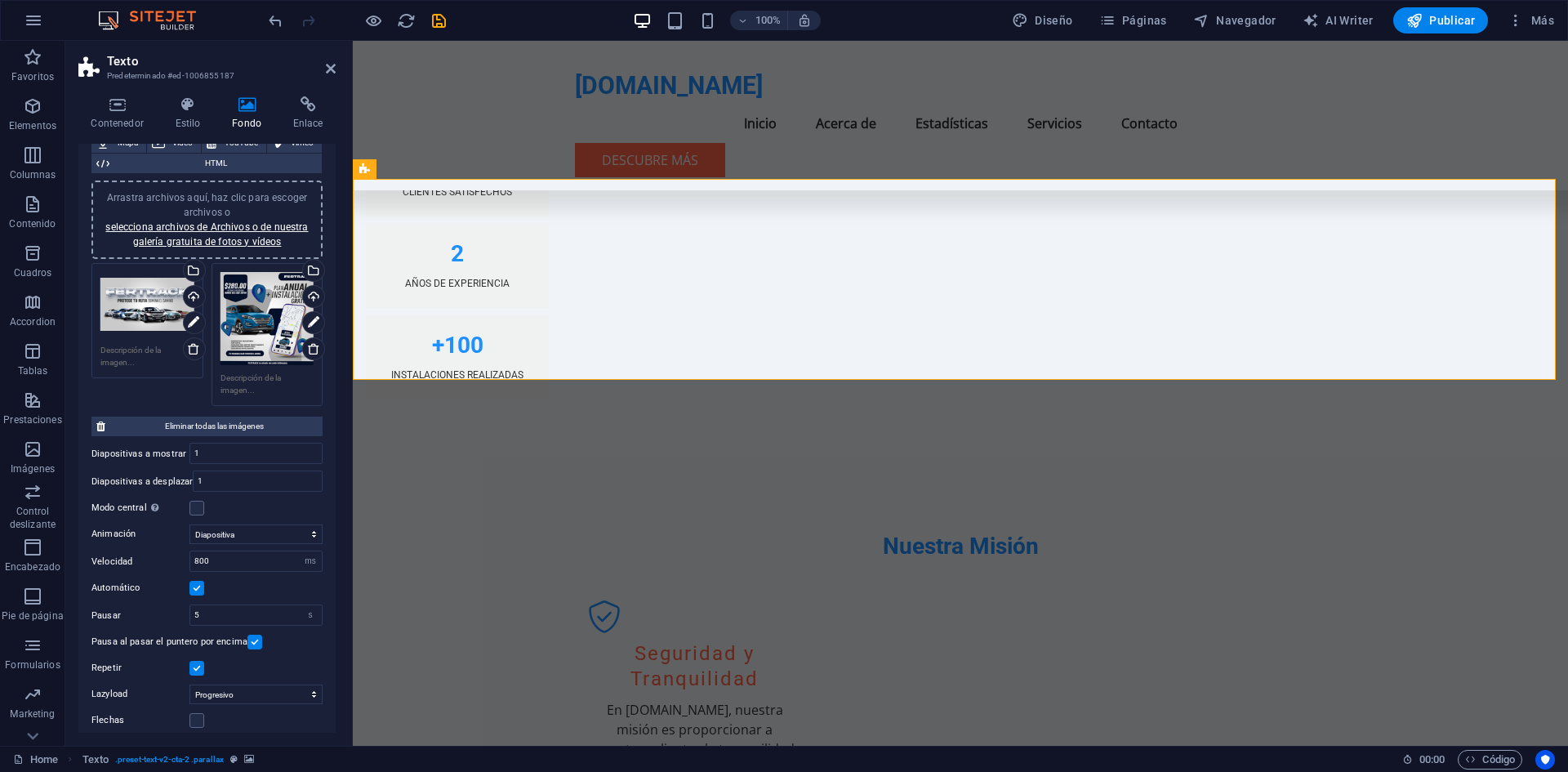
scroll to position [0, 0]
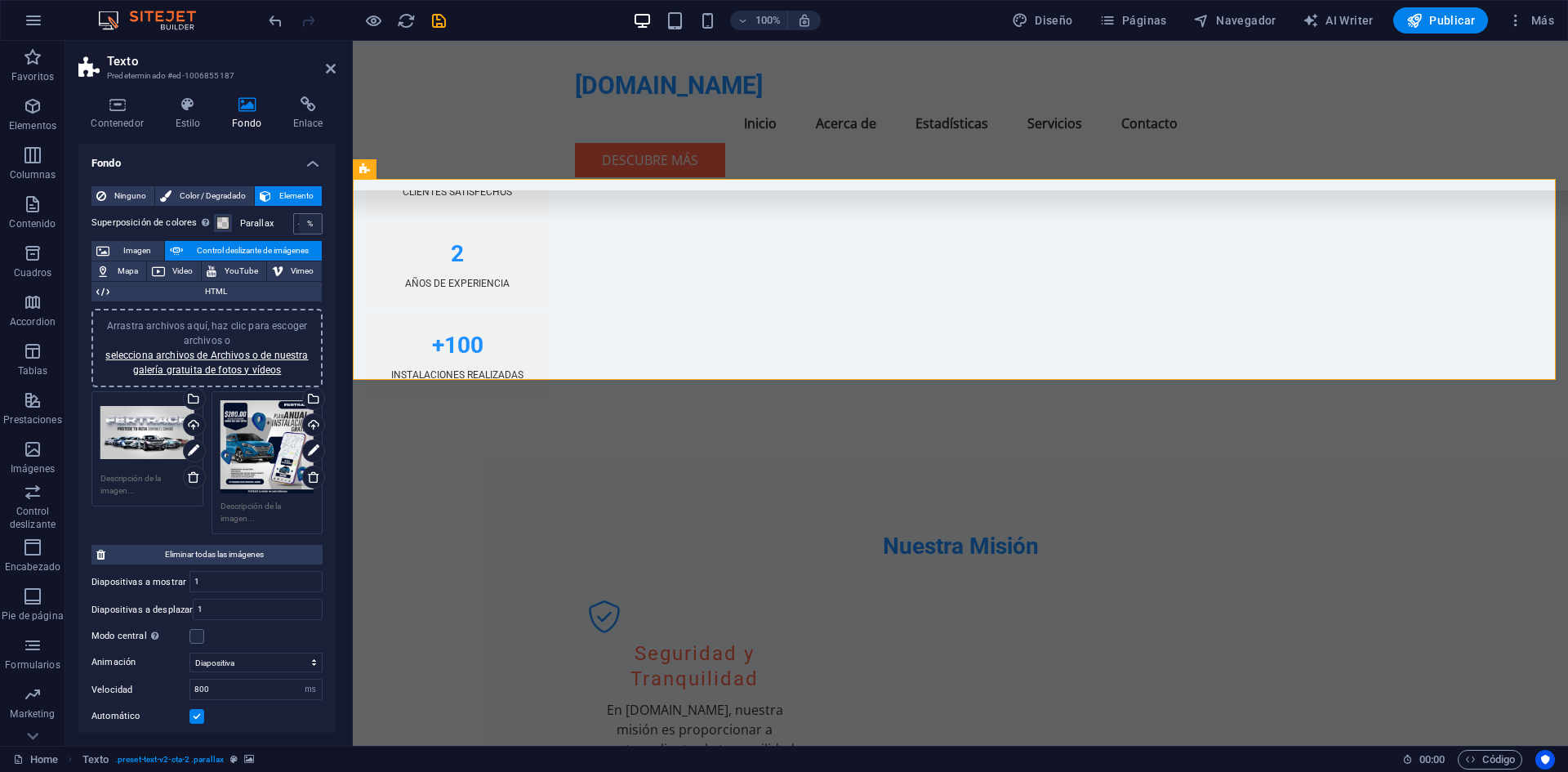
click at [299, 223] on div "%" at bounding box center [310, 224] width 23 height 20
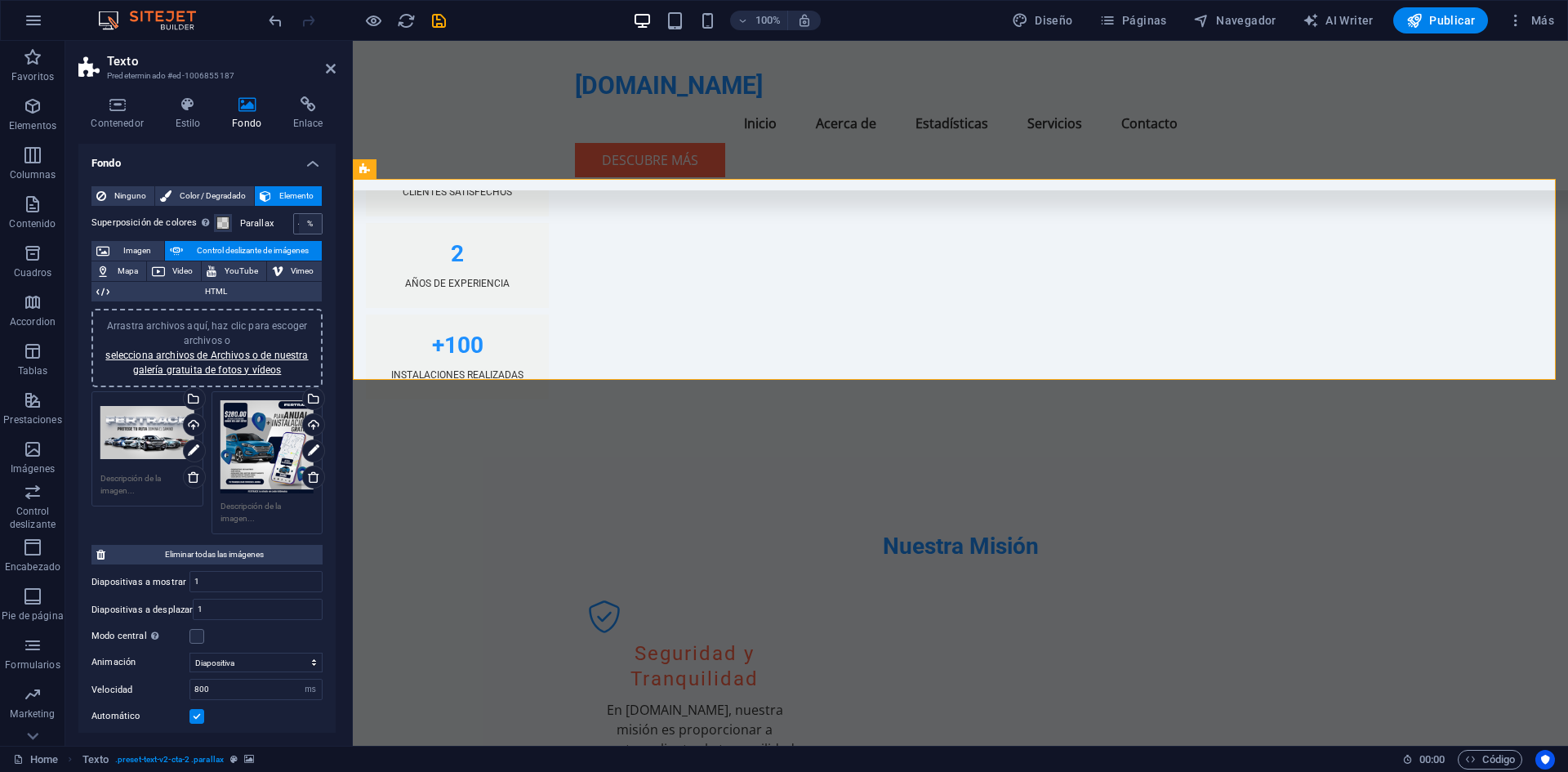
click at [299, 223] on div "%" at bounding box center [310, 224] width 23 height 20
click at [299, 221] on div "%" at bounding box center [310, 224] width 23 height 20
click at [333, 71] on icon at bounding box center [330, 69] width 10 height 13
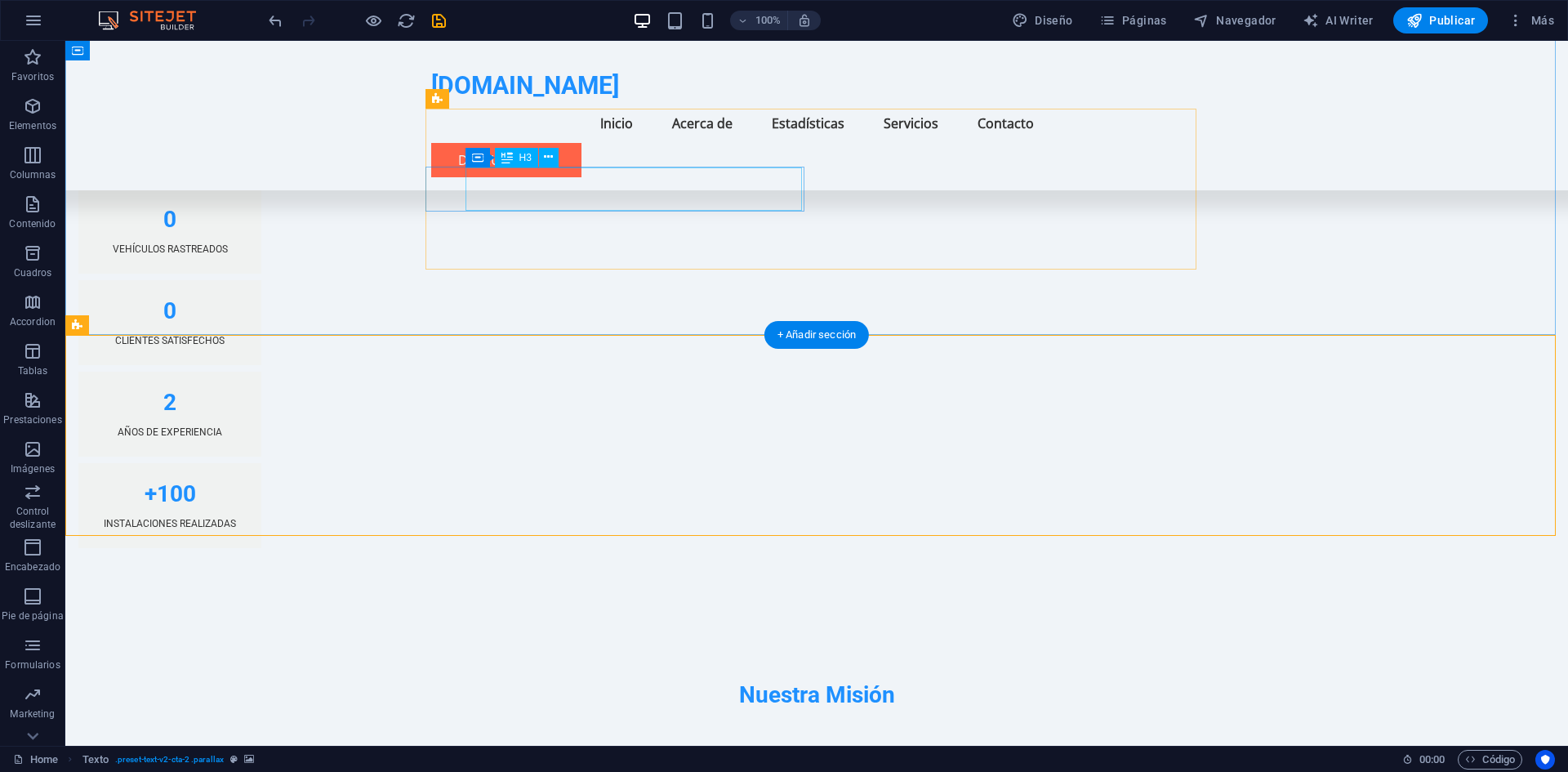
scroll to position [1687, 0]
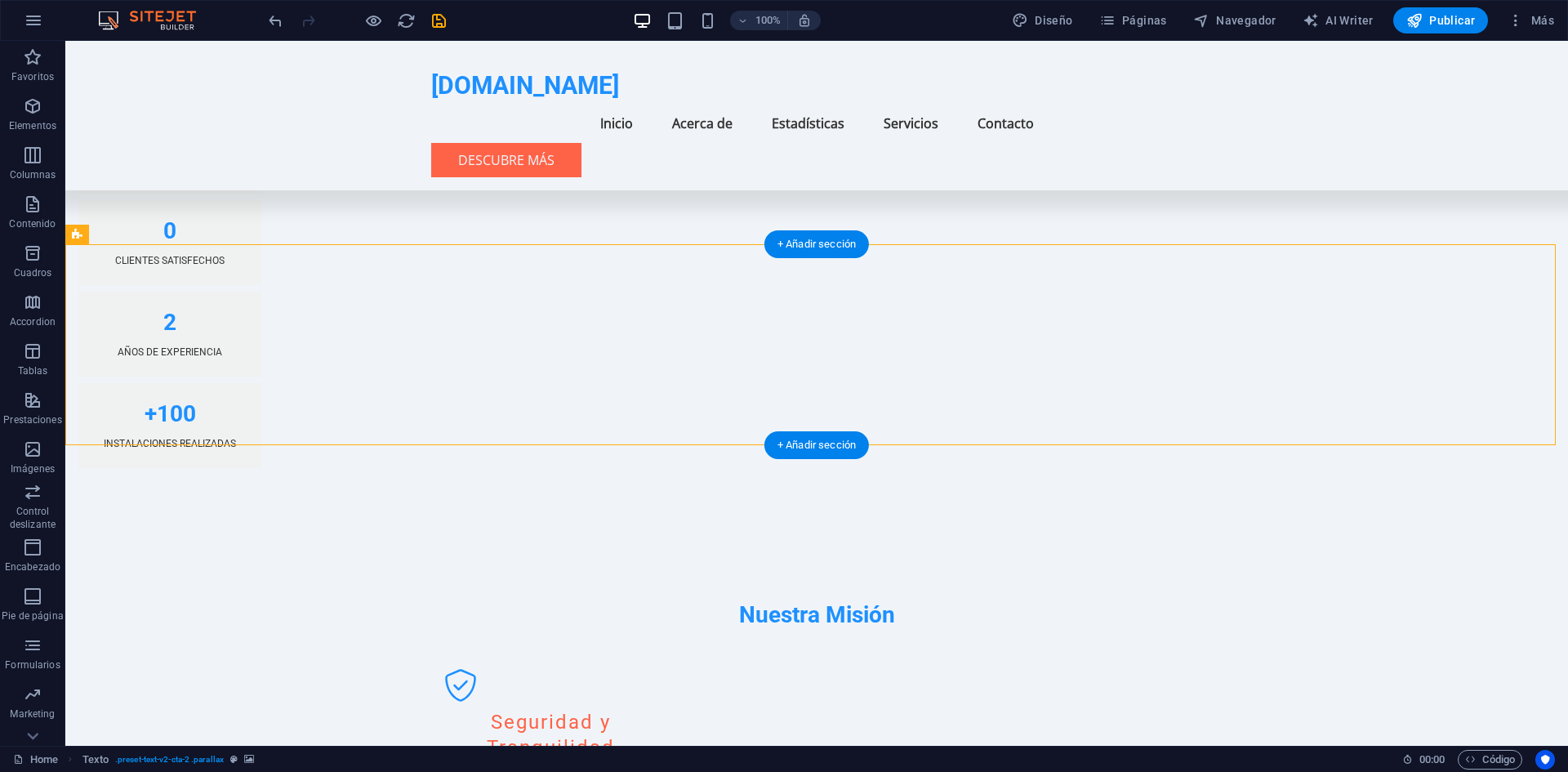
scroll to position [1773, 0]
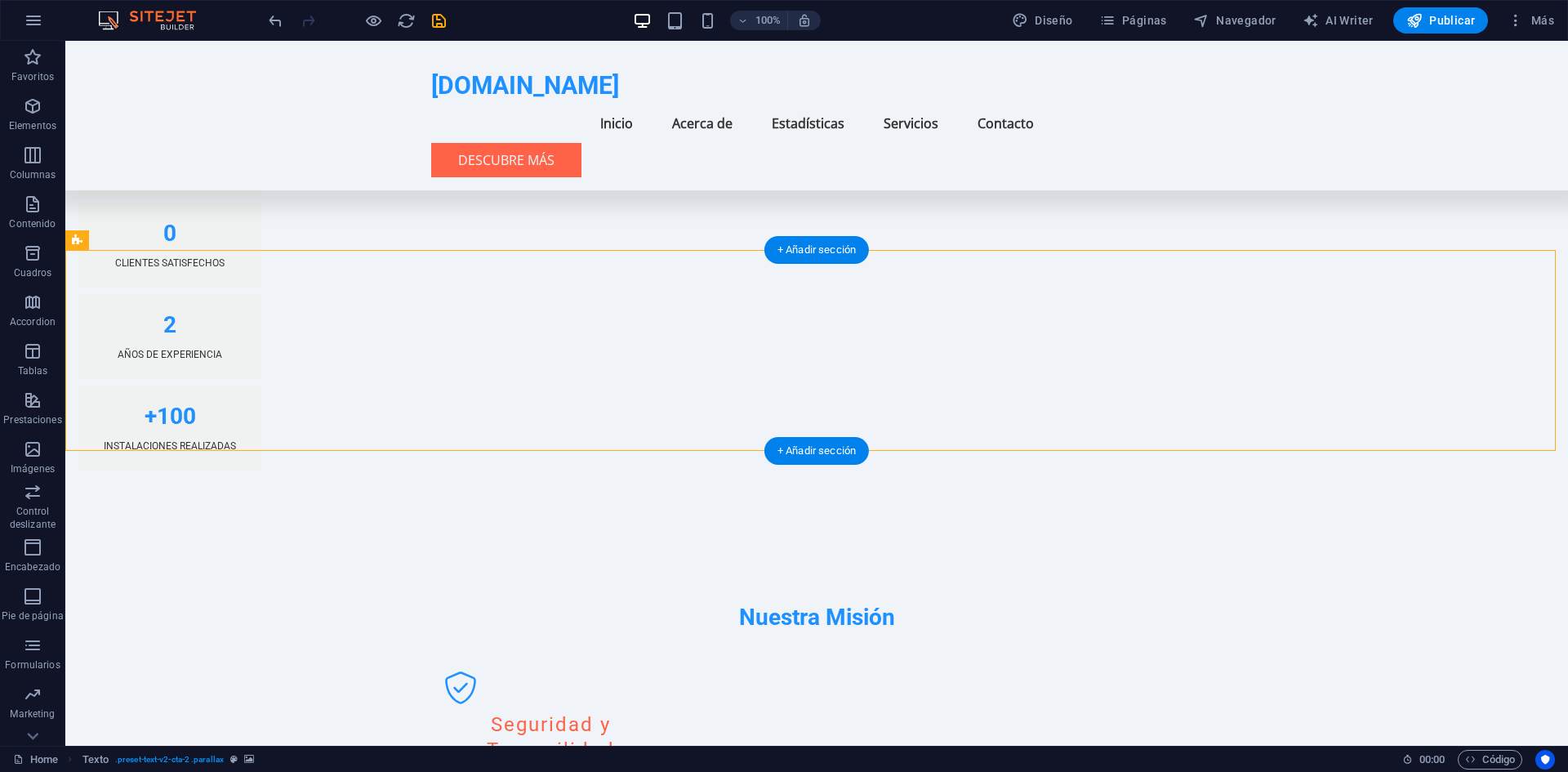
select select "ms"
select select "s"
select select "progressive"
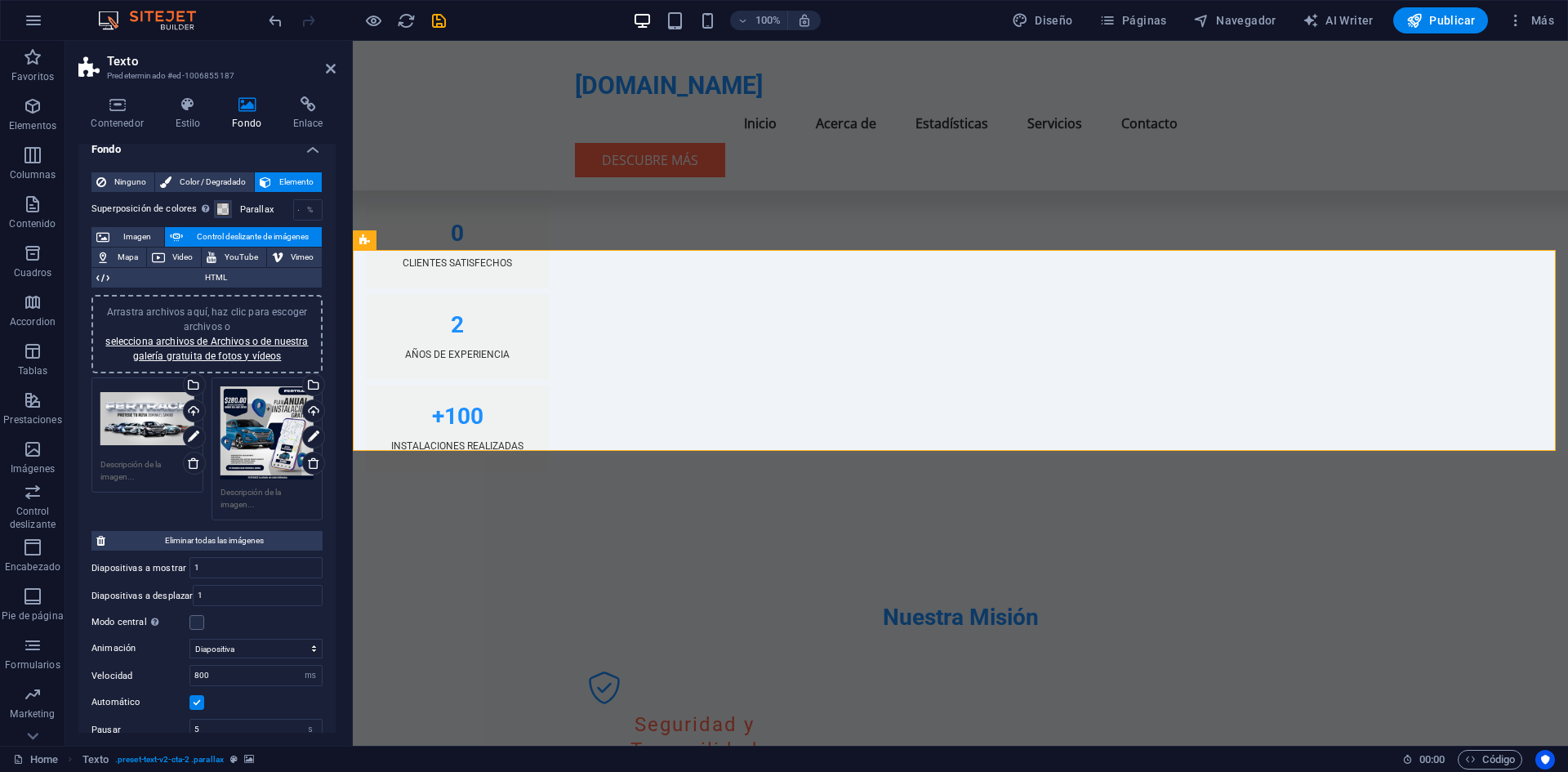
scroll to position [0, 0]
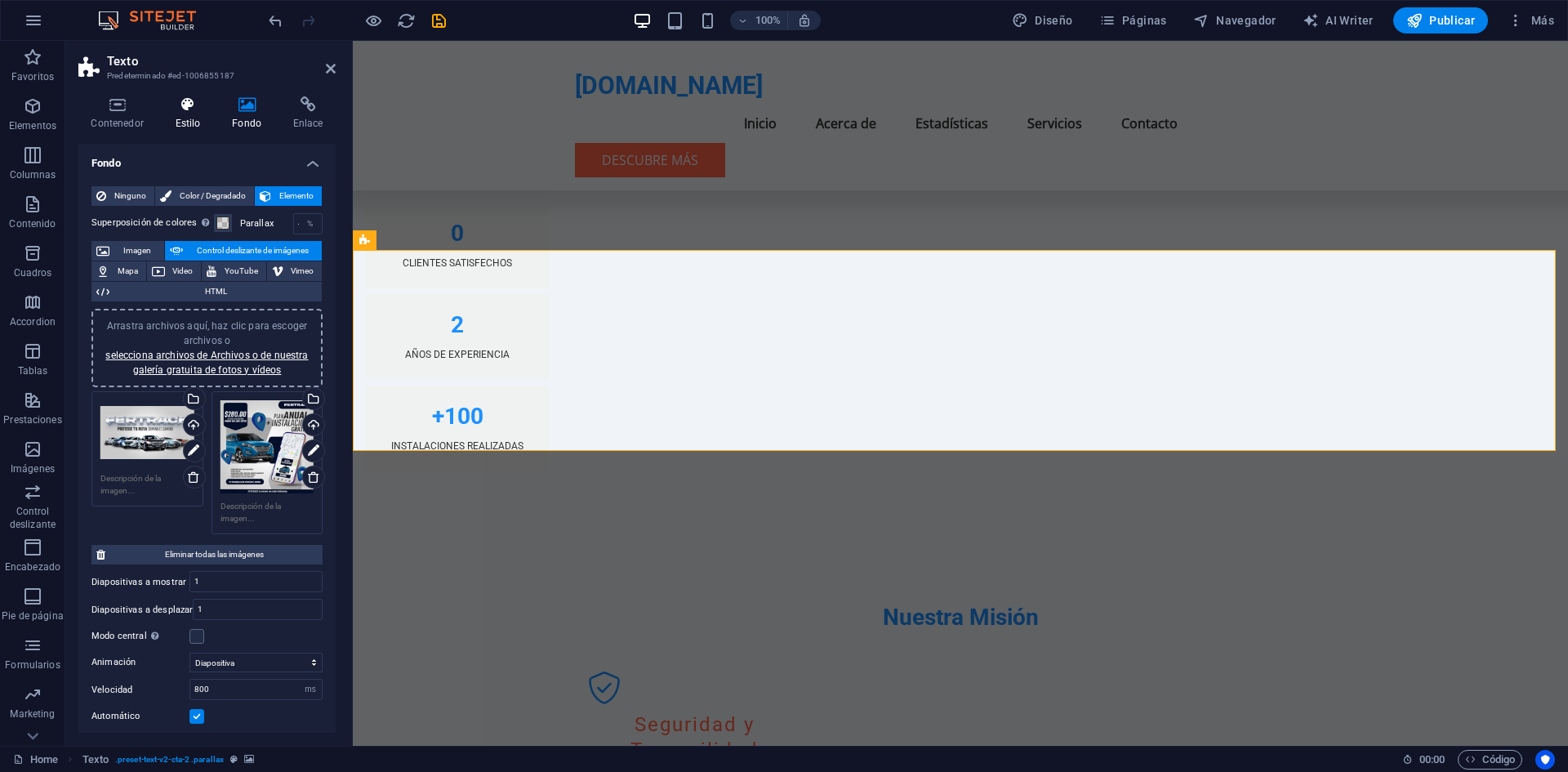
click at [176, 116] on h4 "Estilo" at bounding box center [191, 113] width 57 height 34
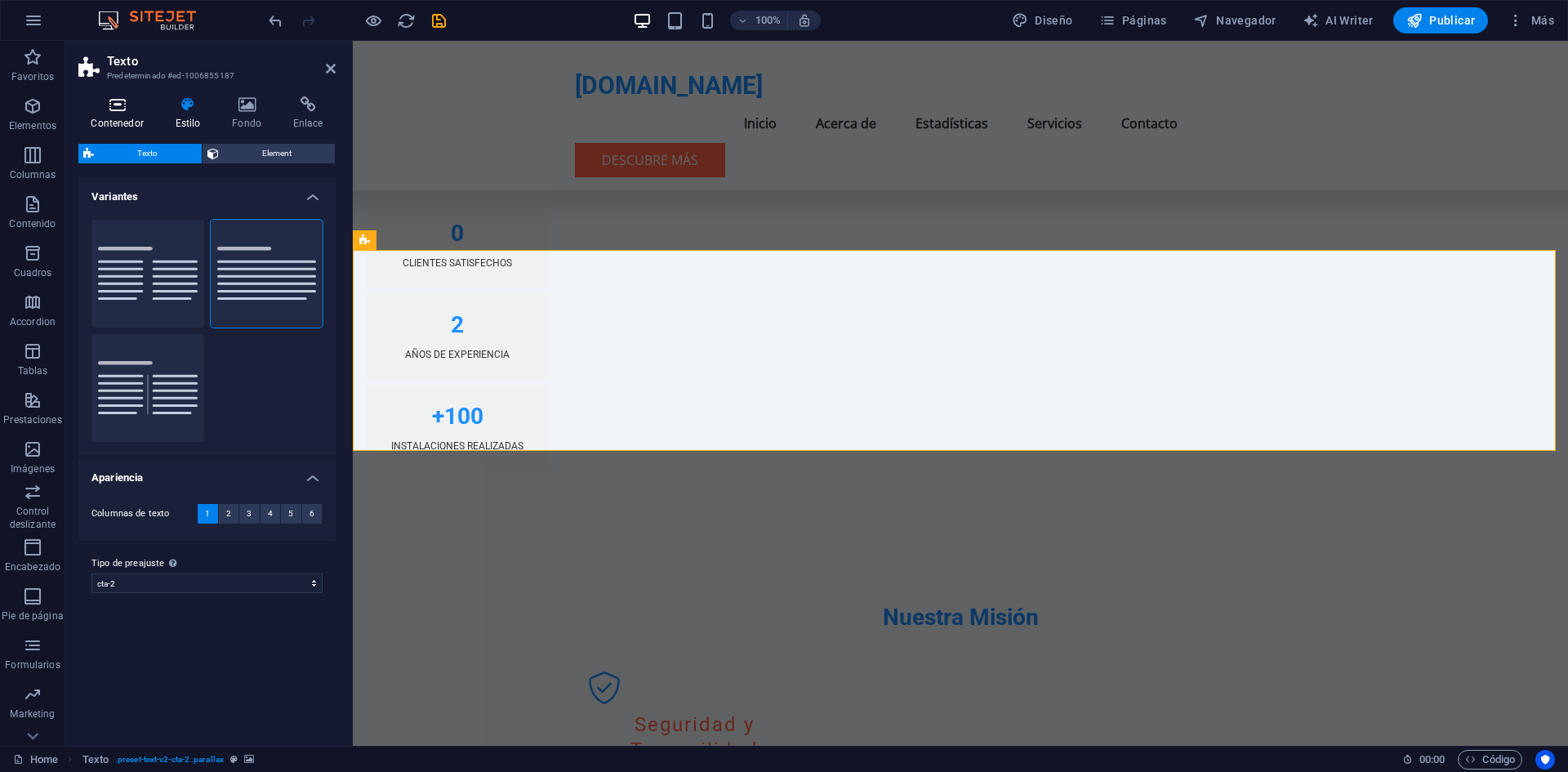
click at [145, 101] on icon at bounding box center [116, 104] width 77 height 16
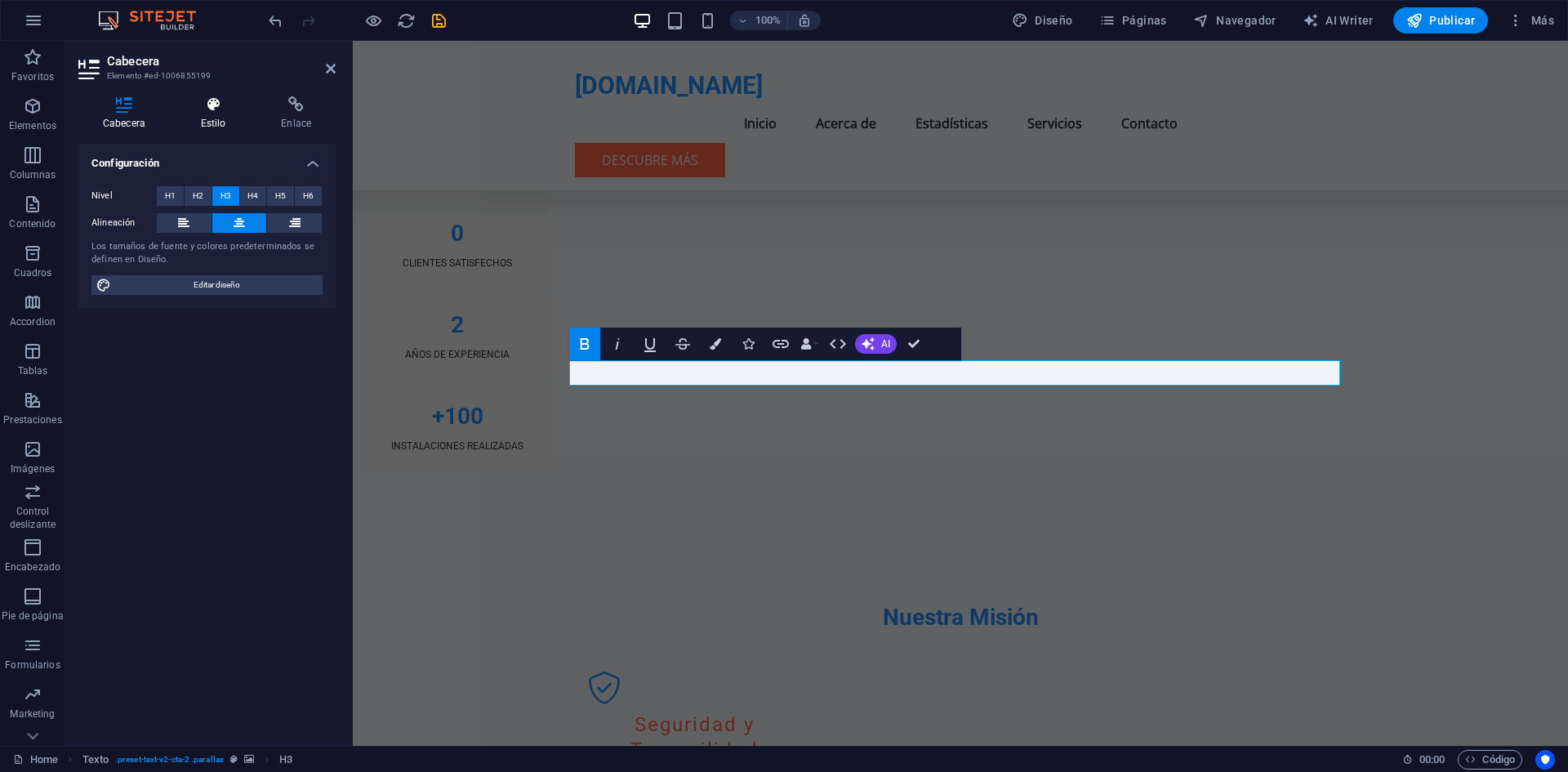
click at [209, 109] on icon at bounding box center [213, 104] width 74 height 16
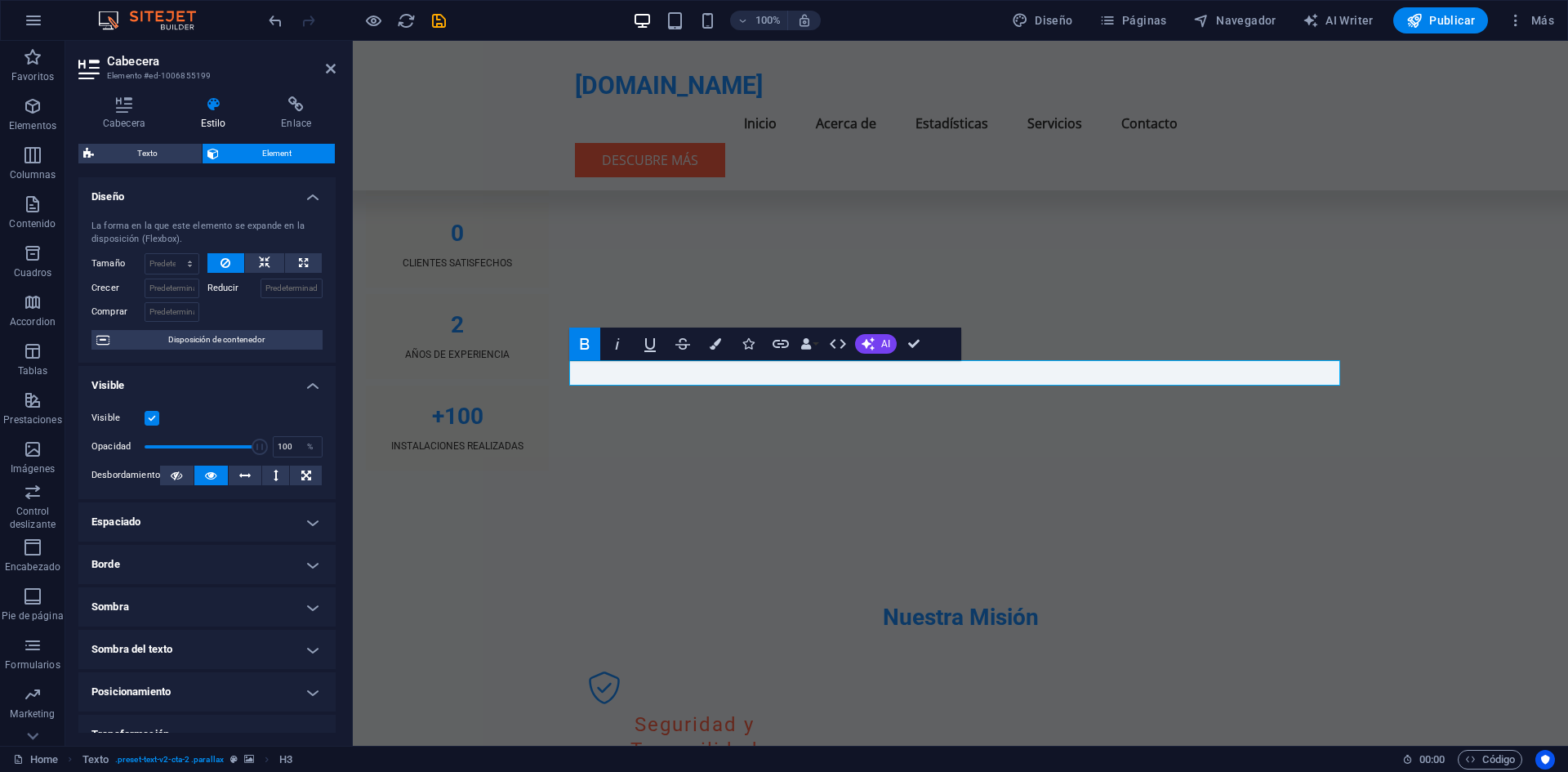
scroll to position [63, 0]
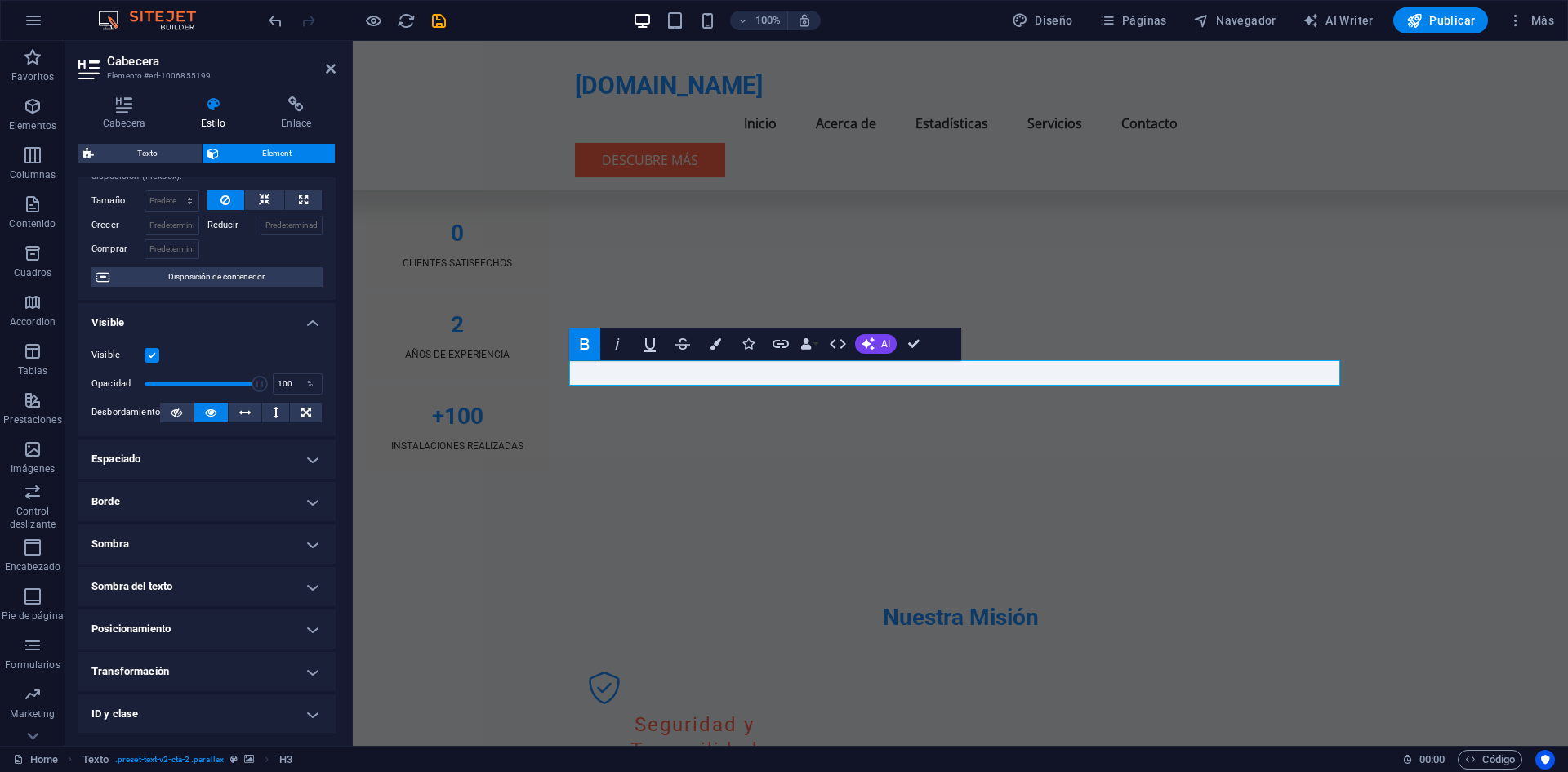
click at [303, 554] on h4 "Sombra" at bounding box center [207, 544] width 257 height 39
click at [262, 577] on button "Fuera" at bounding box center [251, 576] width 44 height 20
type input "2"
type input "4"
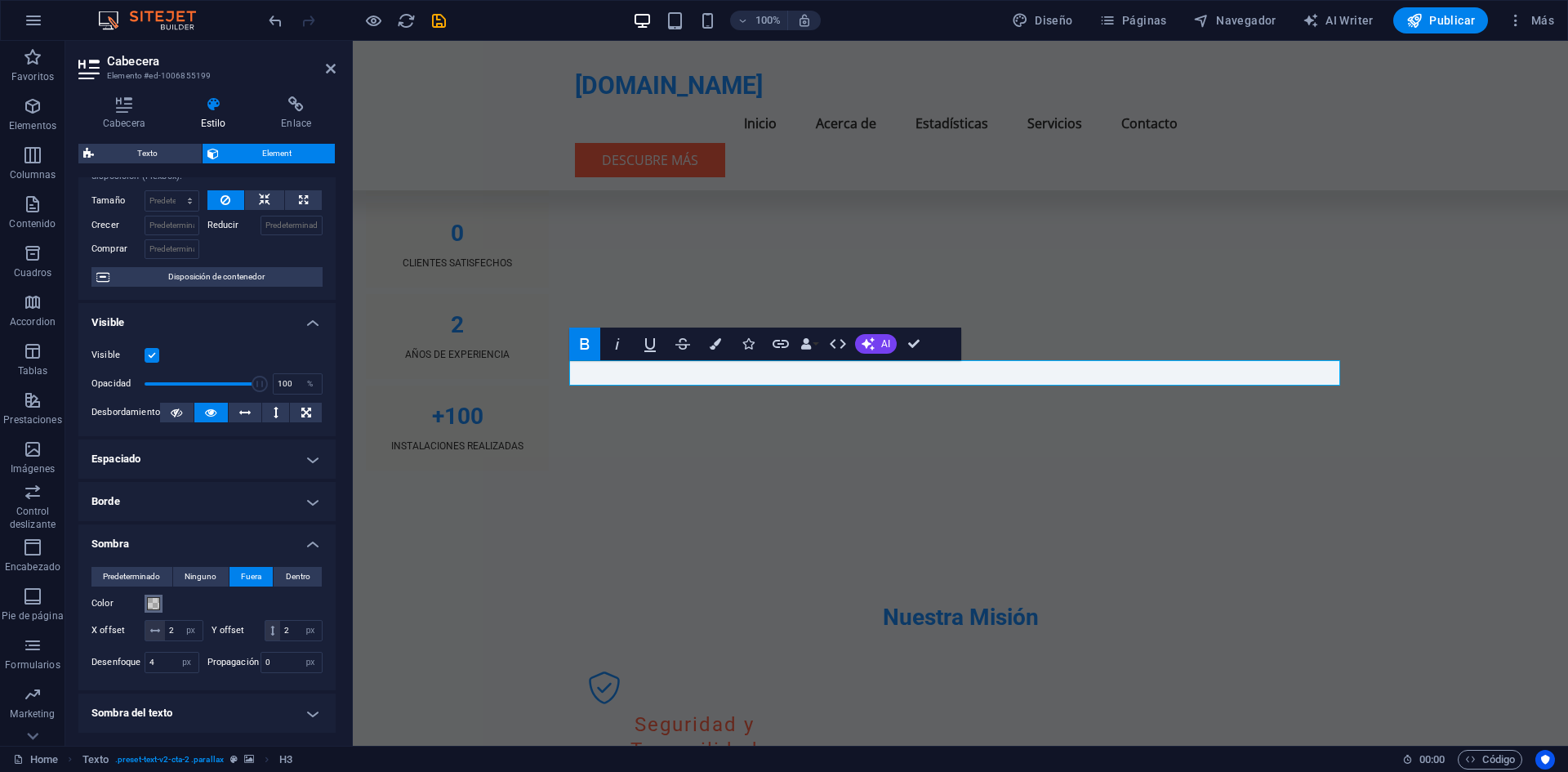
click at [149, 600] on span at bounding box center [153, 604] width 13 height 13
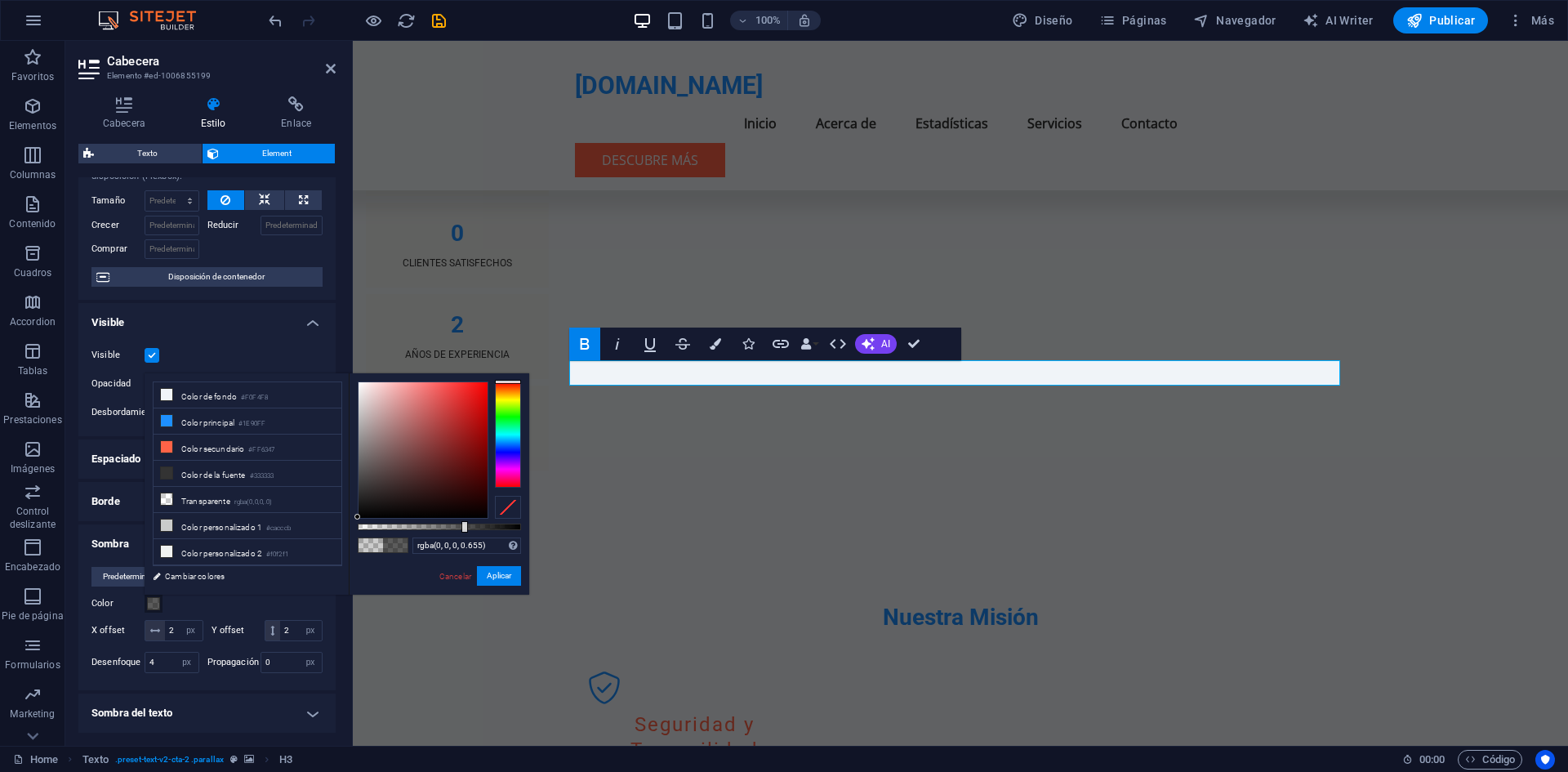
type input "rgba(0, 0, 0, 0.66)"
drag, startPoint x: 394, startPoint y: 525, endPoint x: 466, endPoint y: 526, distance: 72.0
click at [466, 526] on div at bounding box center [465, 526] width 7 height 11
click at [492, 582] on button "Aplicar" at bounding box center [499, 575] width 44 height 20
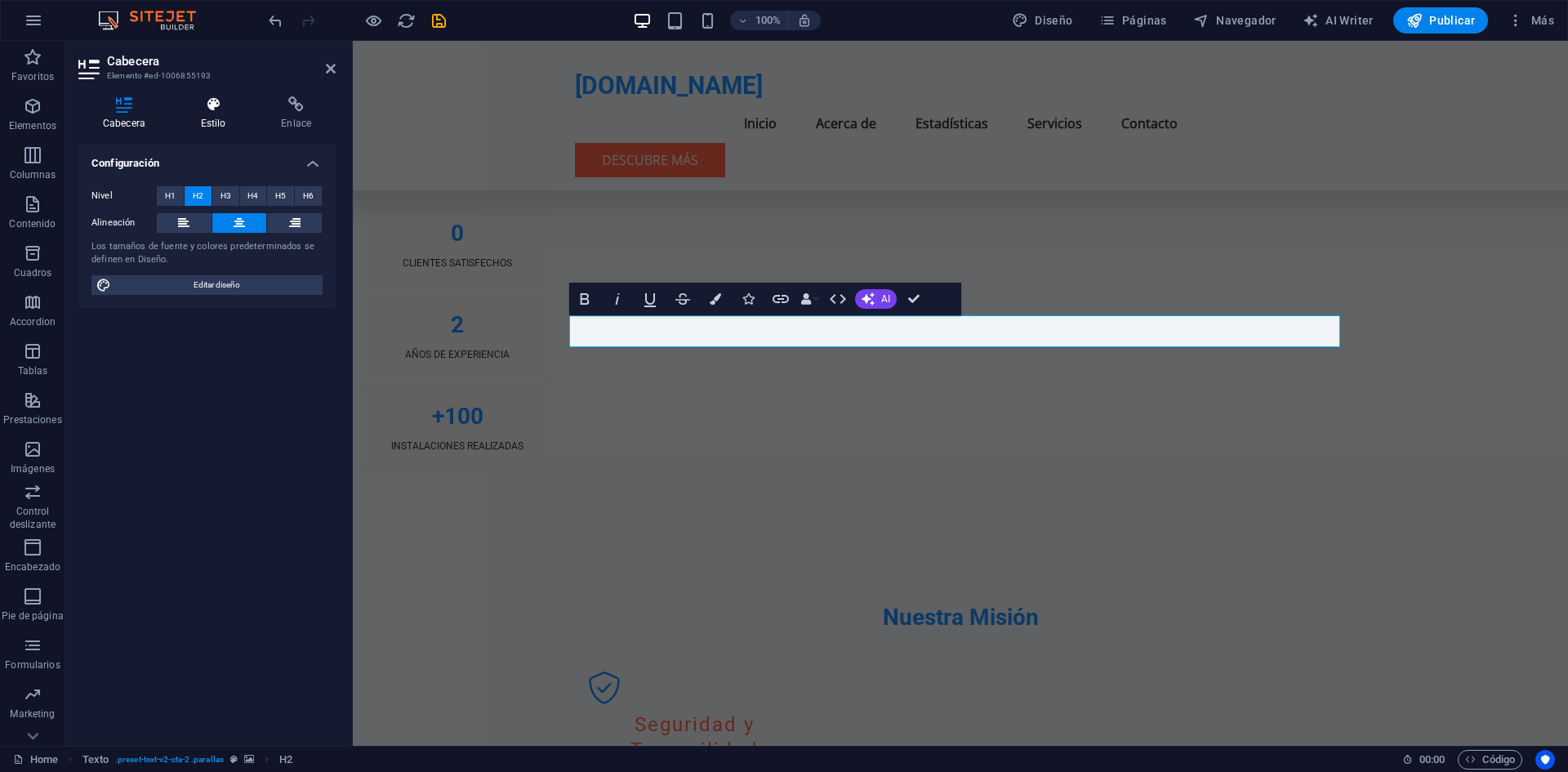
click at [222, 124] on h4 "Estilo" at bounding box center [216, 113] width 81 height 34
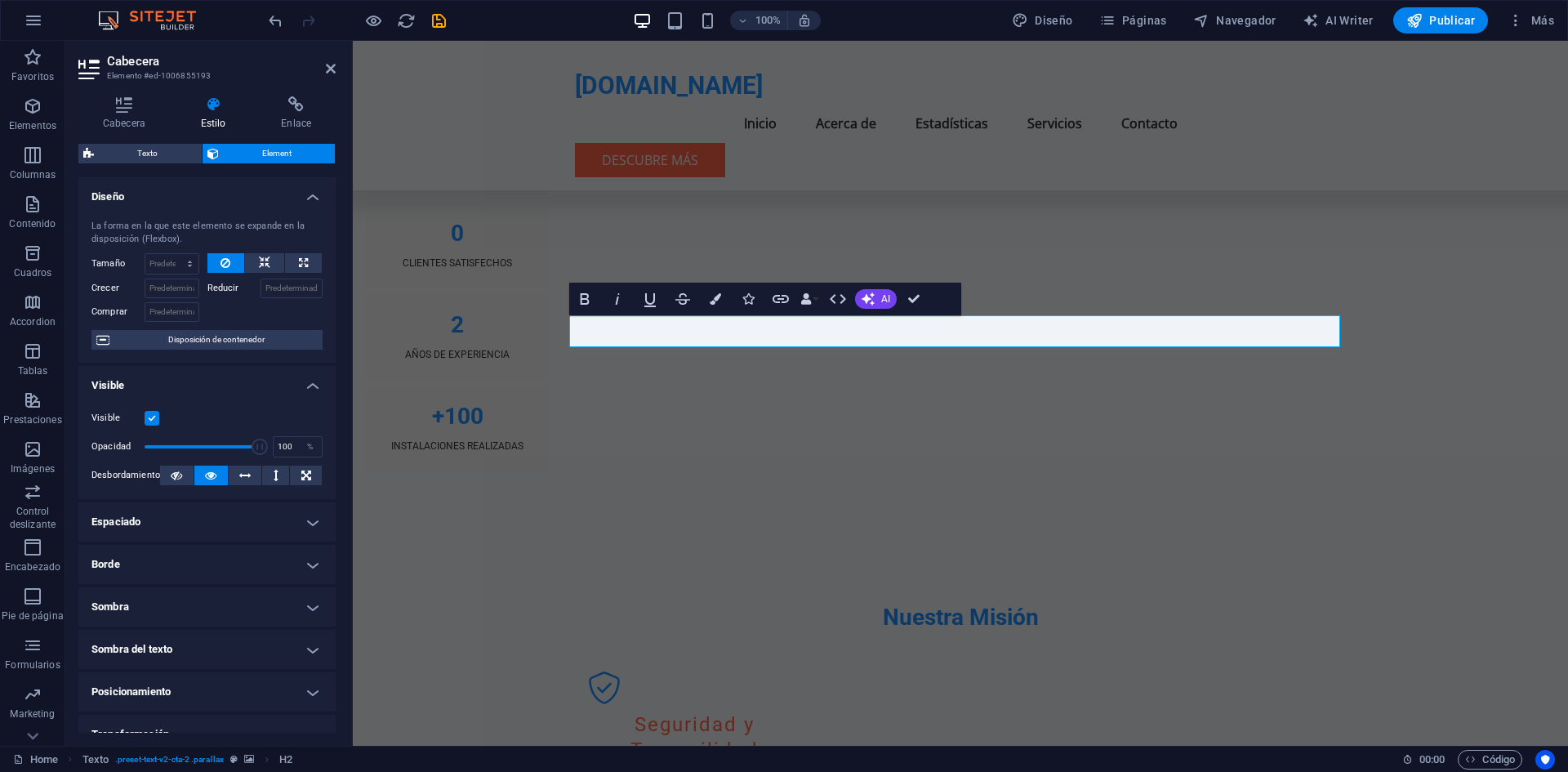
scroll to position [18, 0]
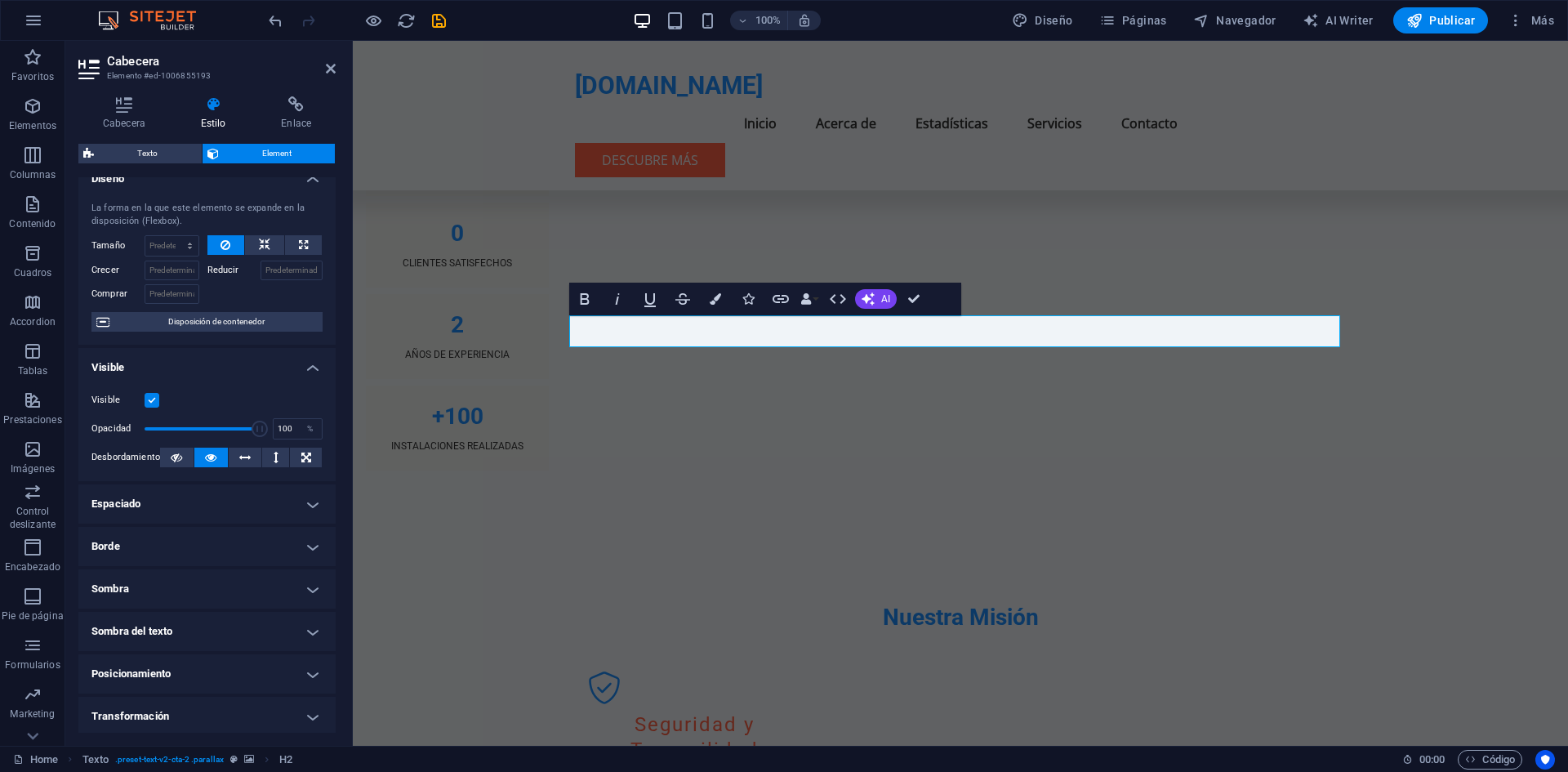
click at [302, 598] on h4 "Sombra" at bounding box center [207, 588] width 257 height 39
click at [262, 627] on button "Fuera" at bounding box center [251, 622] width 44 height 20
type input "2"
type input "4"
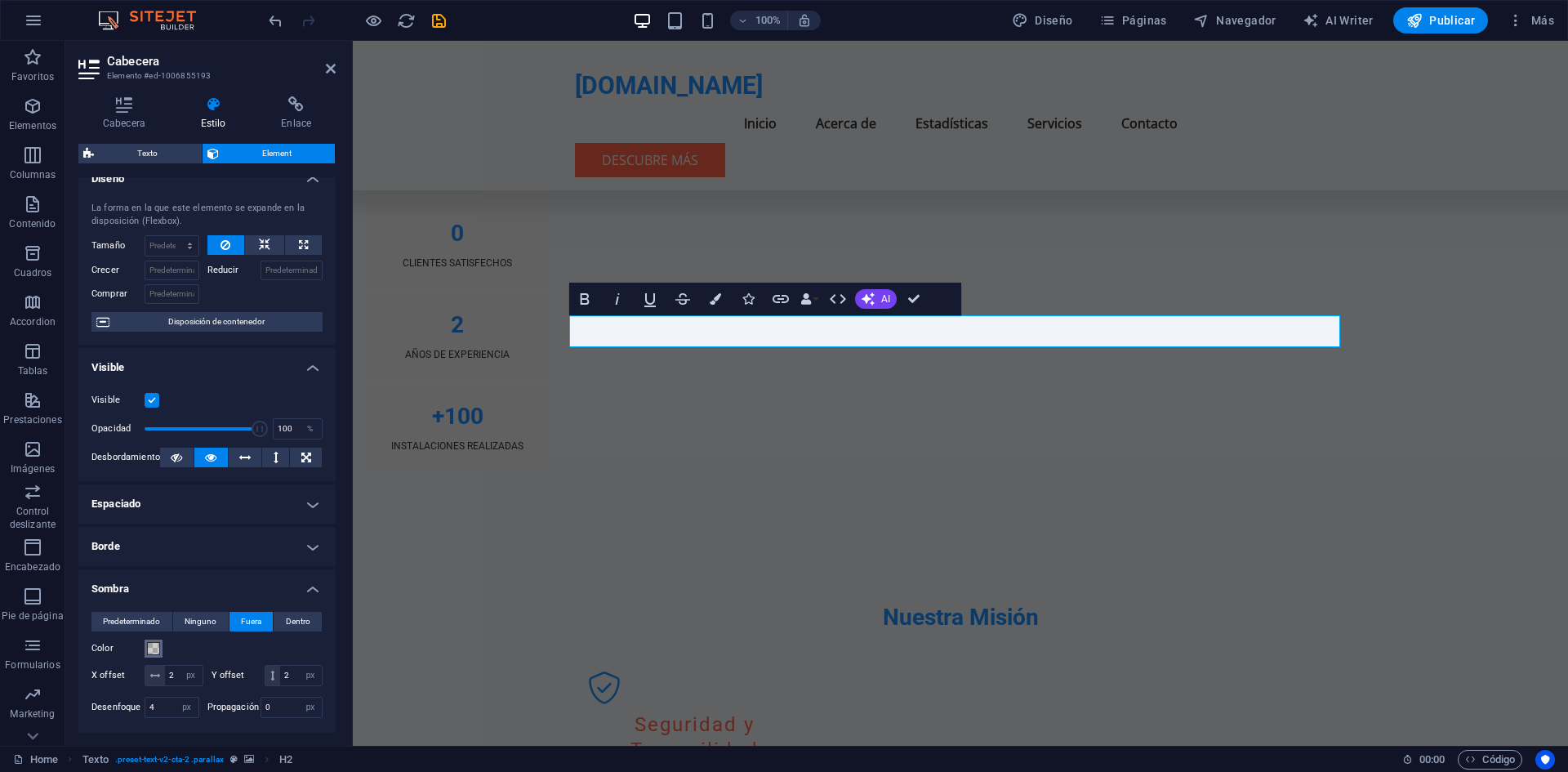
click at [154, 650] on span at bounding box center [153, 648] width 13 height 13
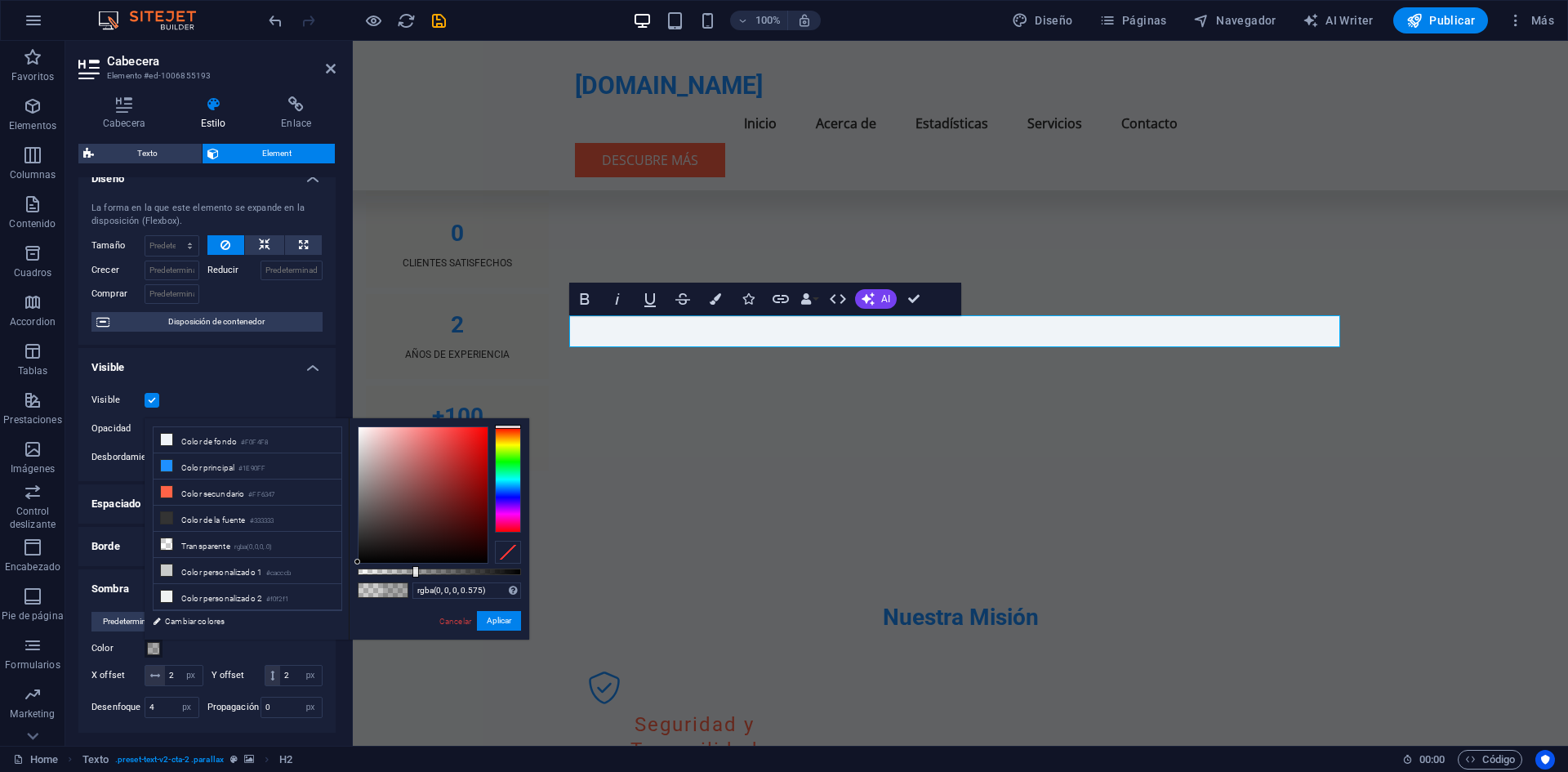
type input "rgba(0, 0, 0, 0.58)"
drag, startPoint x: 405, startPoint y: 568, endPoint x: 452, endPoint y: 580, distance: 48.5
click at [452, 580] on div "rgba(0, 0, 0, 0.58) Formatos soportados #0852ed rgb(8, 82, 237) rgba(8, 82, 237…" at bounding box center [439, 646] width 181 height 458
click at [497, 619] on button "Aplicar" at bounding box center [499, 621] width 44 height 20
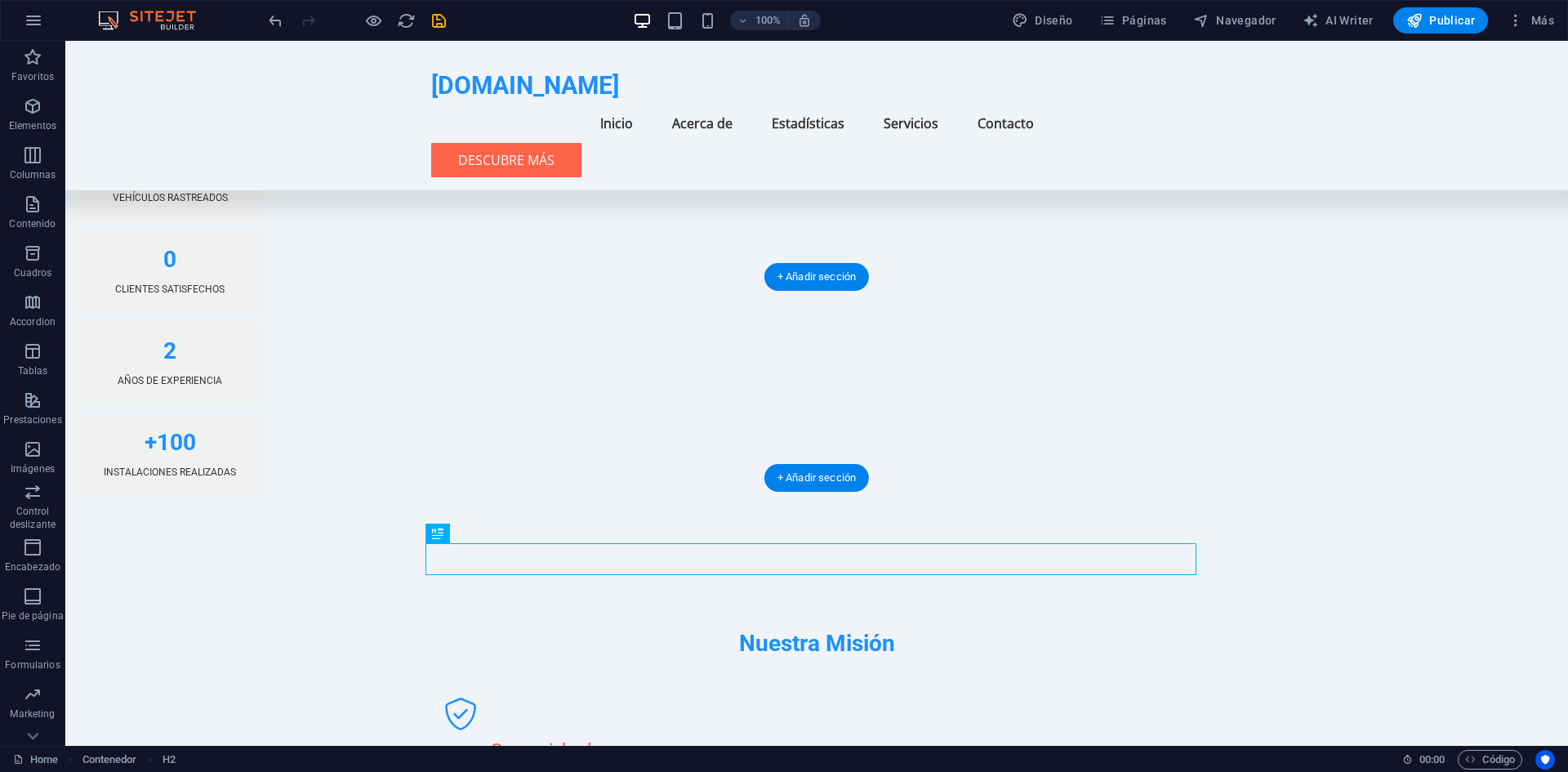
scroll to position [1747, 0]
select select "px"
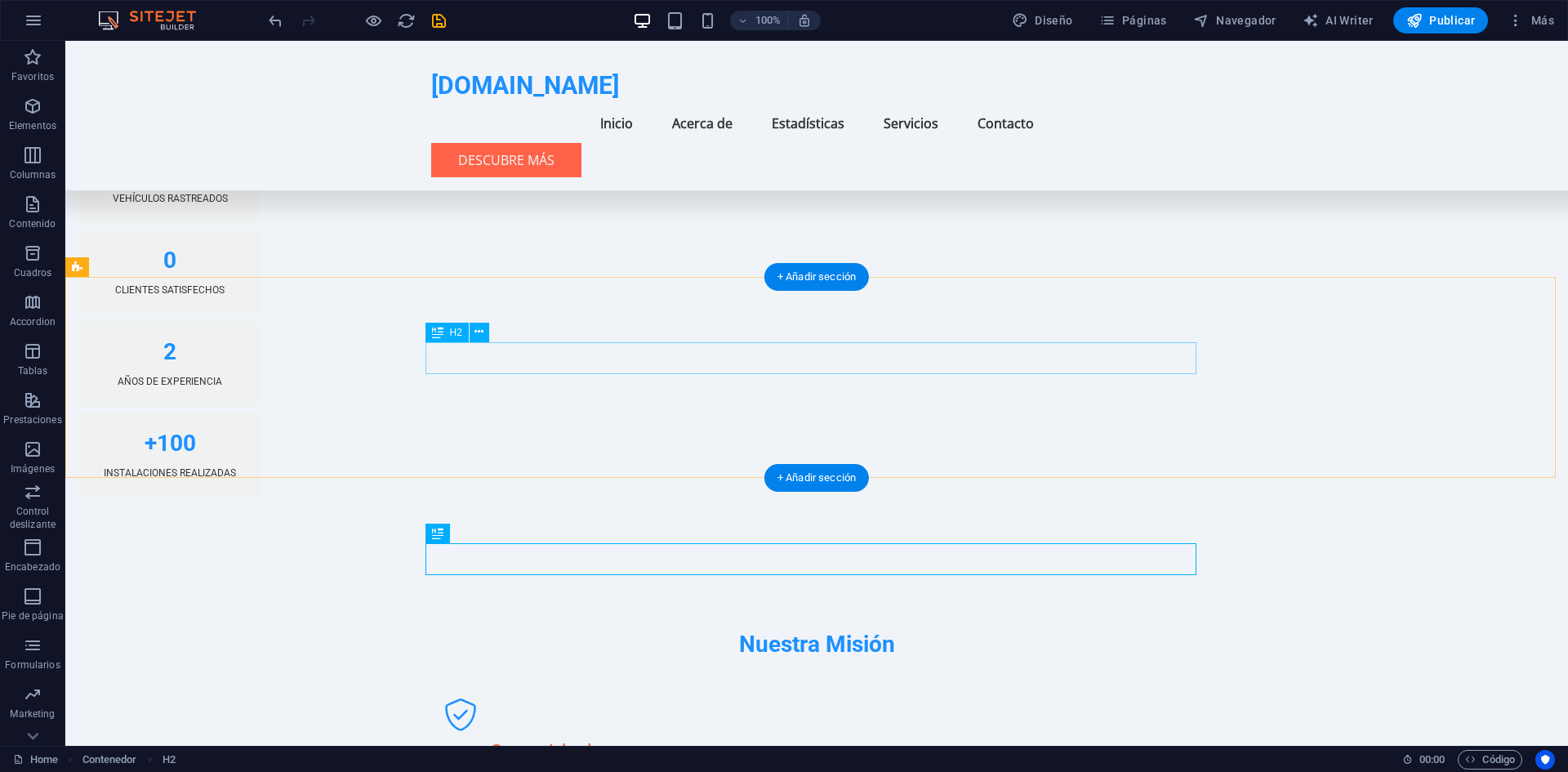
select select "px"
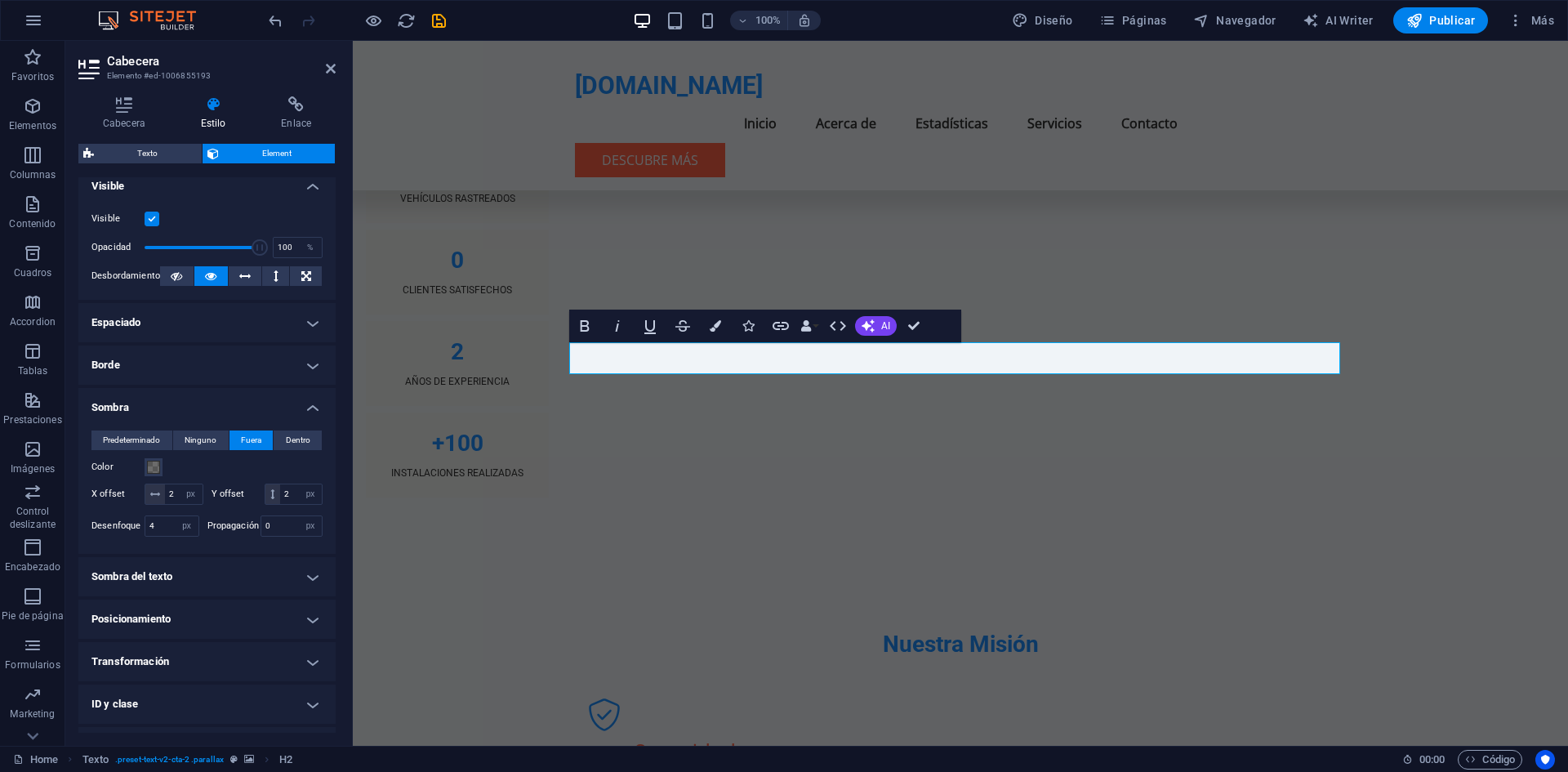
scroll to position [200, 0]
click at [152, 467] on span at bounding box center [153, 466] width 13 height 13
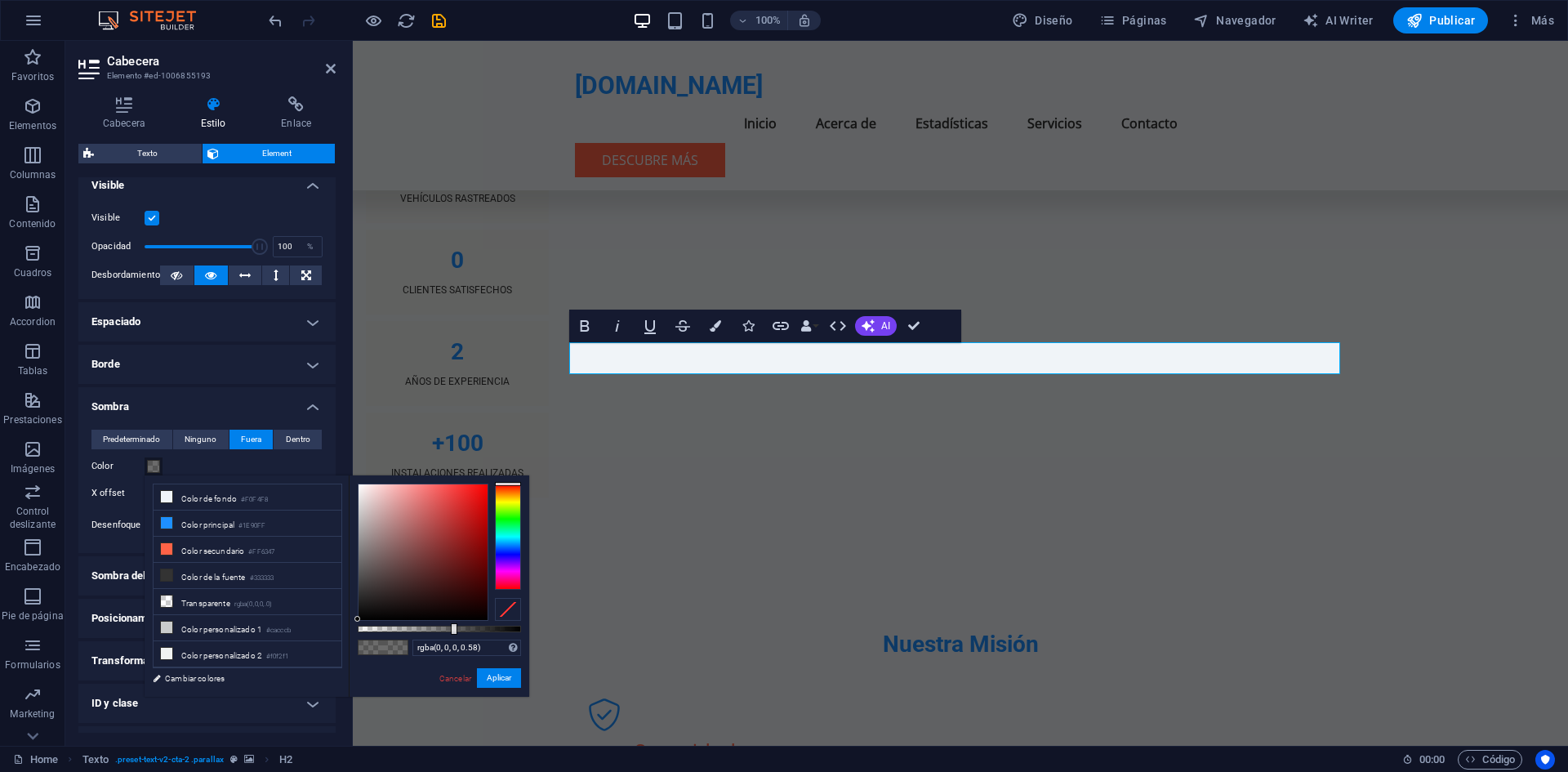
click at [416, 632] on div "rgba(0, 0, 0, 0.58) Formatos soportados #0852ed rgb(8, 82, 237) rgba(8, 82, 237…" at bounding box center [439, 703] width 181 height 458
drag, startPoint x: 416, startPoint y: 632, endPoint x: 370, endPoint y: 629, distance: 46.1
click at [370, 629] on div "rgba(0, 0, 0, 0.58) Formatos soportados #0852ed rgb(8, 82, 237) rgba(8, 82, 237…" at bounding box center [439, 703] width 181 height 458
type input "rgba(0, 0, 0, 0)"
drag, startPoint x: 370, startPoint y: 629, endPoint x: 353, endPoint y: 630, distance: 17.0
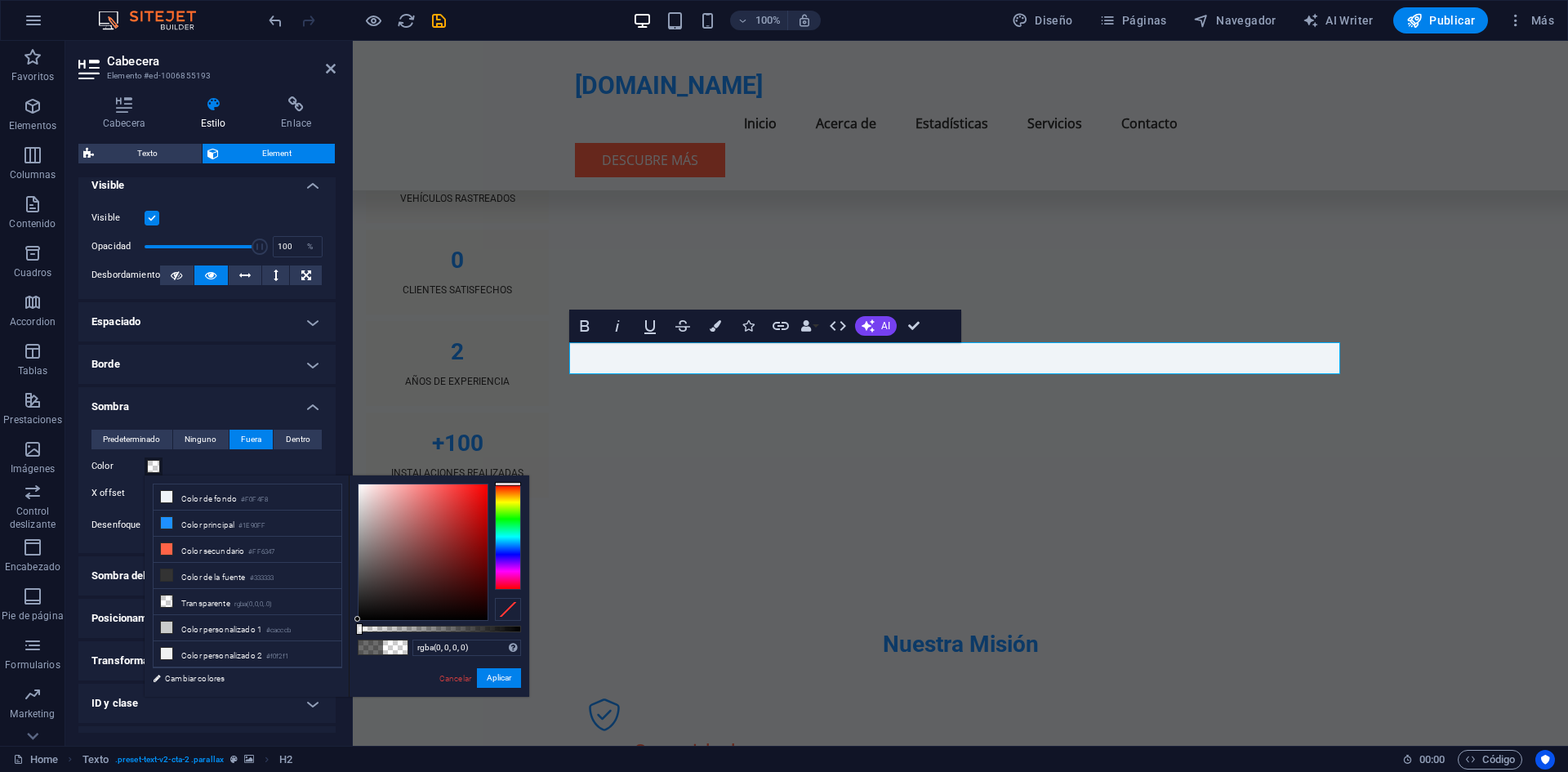
click at [353, 630] on div "rgba(0, 0, 0, 0) Formatos soportados #0852ed rgb(8, 82, 237) rgba(8, 82, 237, 9…" at bounding box center [439, 703] width 181 height 458
click at [493, 678] on button "Aplicar" at bounding box center [499, 678] width 44 height 20
type input "2"
type input "4"
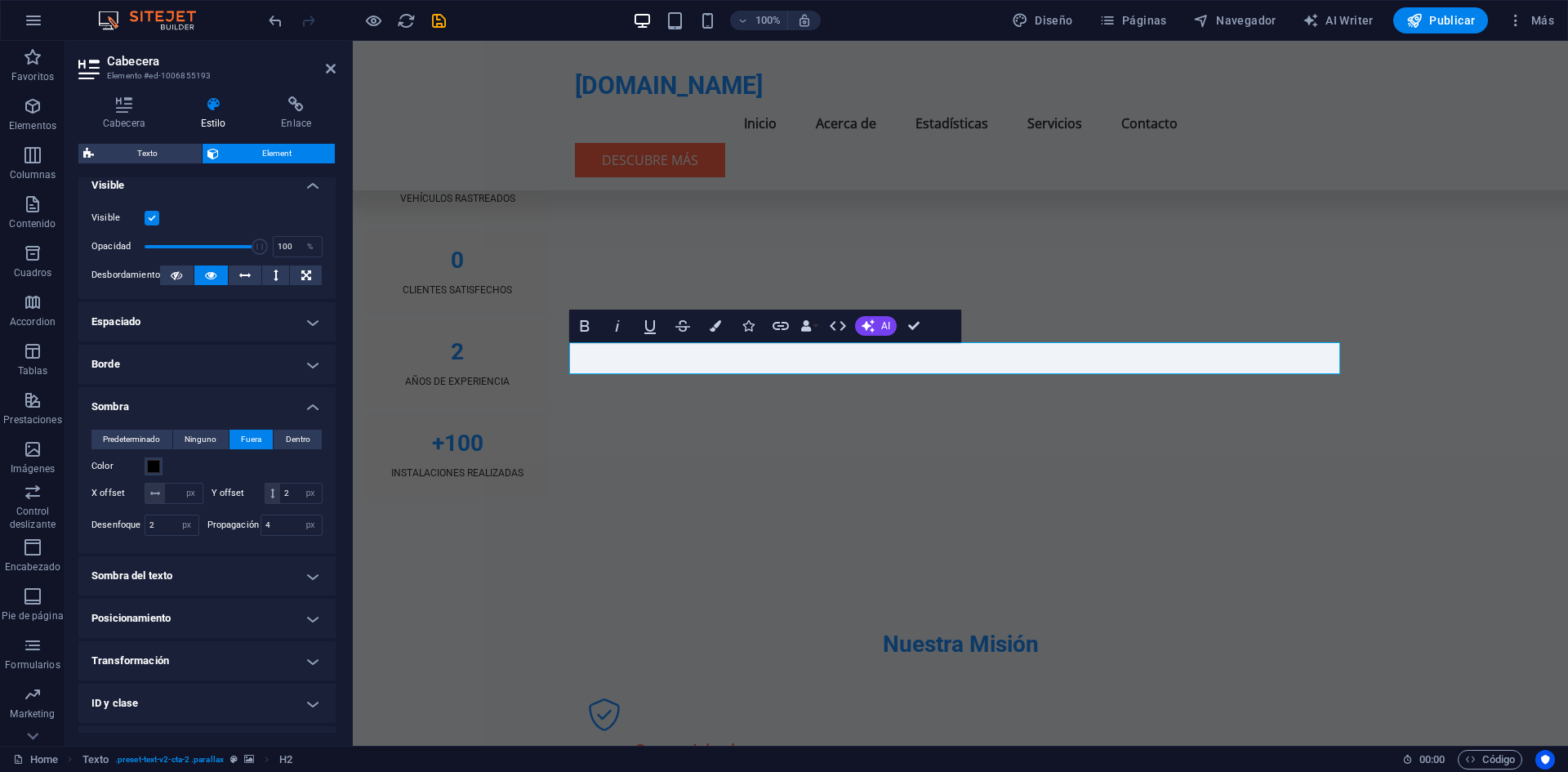
click at [193, 595] on h4 "Sombra del texto" at bounding box center [207, 575] width 257 height 39
click at [268, 618] on button "Fuera" at bounding box center [291, 608] width 60 height 20
type input "2"
type input "4"
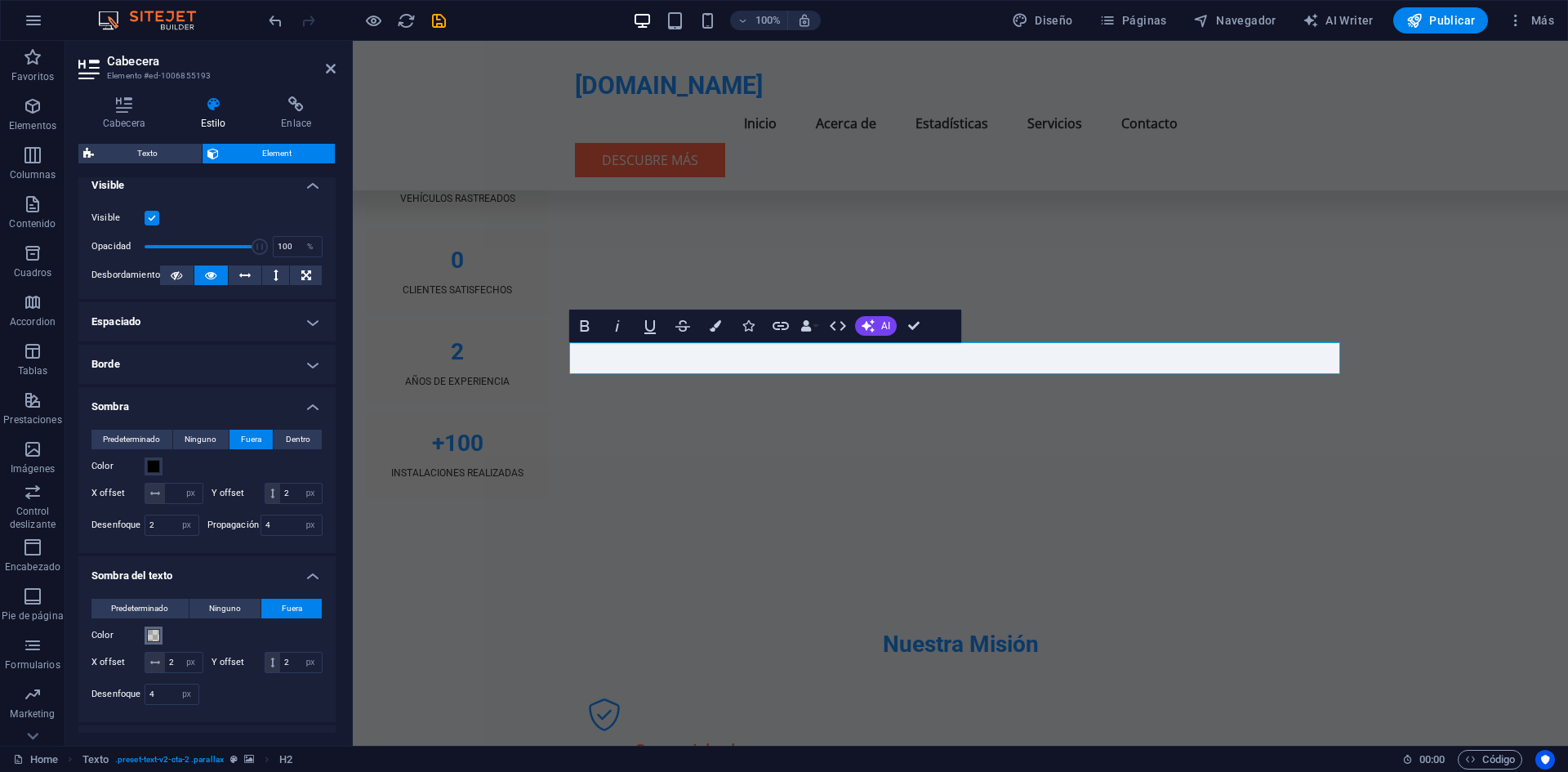
click at [154, 642] on span at bounding box center [153, 636] width 13 height 13
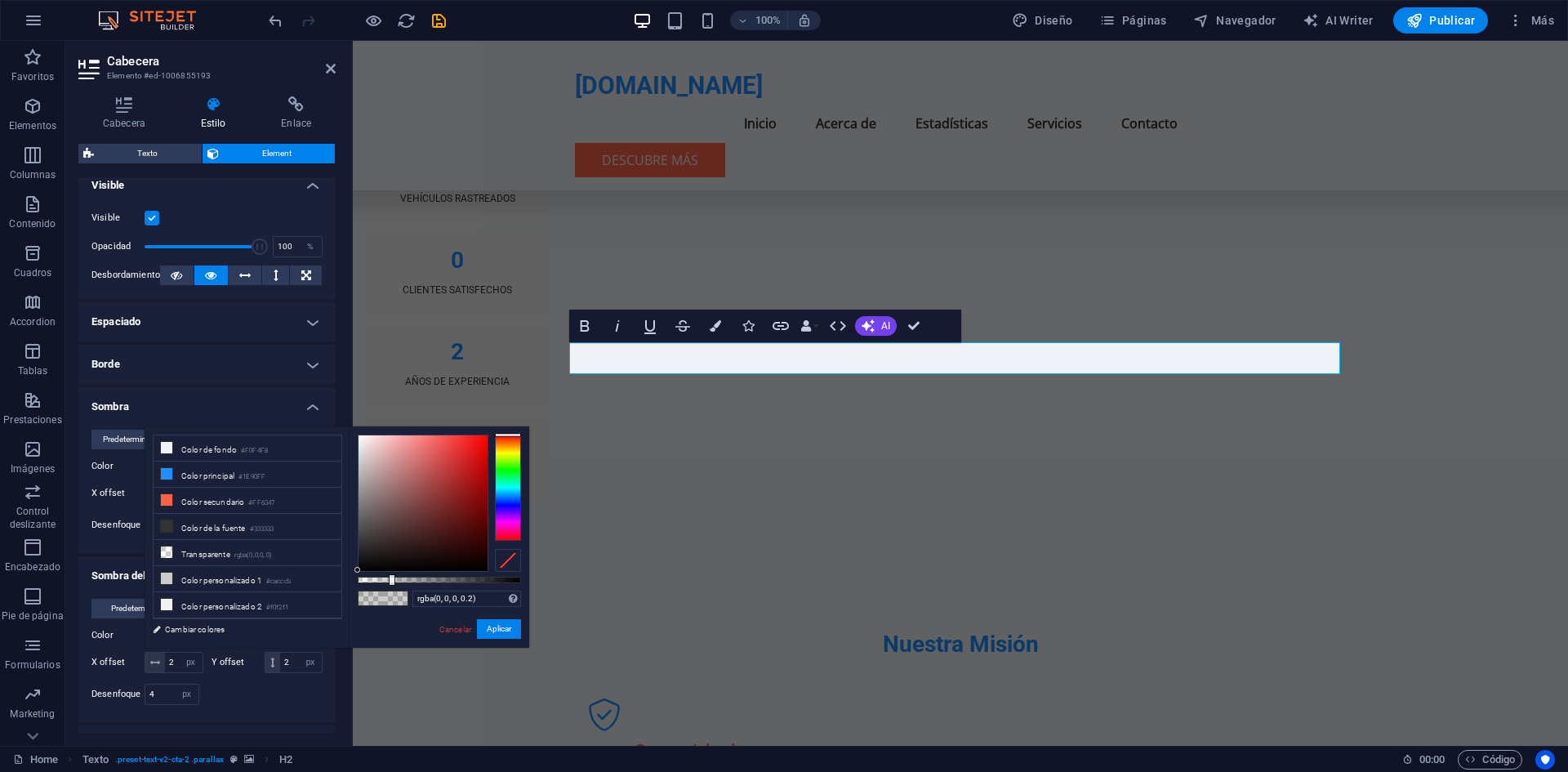
drag, startPoint x: 434, startPoint y: 574, endPoint x: 415, endPoint y: 580, distance: 19.9
click at [415, 580] on div "rgba(0, 0, 0, 0.2) Formatos soportados #0852ed rgb(8, 82, 237) rgba(8, 82, 237,…" at bounding box center [439, 655] width 181 height 458
drag, startPoint x: 415, startPoint y: 580, endPoint x: 444, endPoint y: 579, distance: 29.0
click at [444, 579] on div at bounding box center [440, 580] width 164 height 7
drag, startPoint x: 453, startPoint y: 581, endPoint x: 363, endPoint y: 571, distance: 90.6
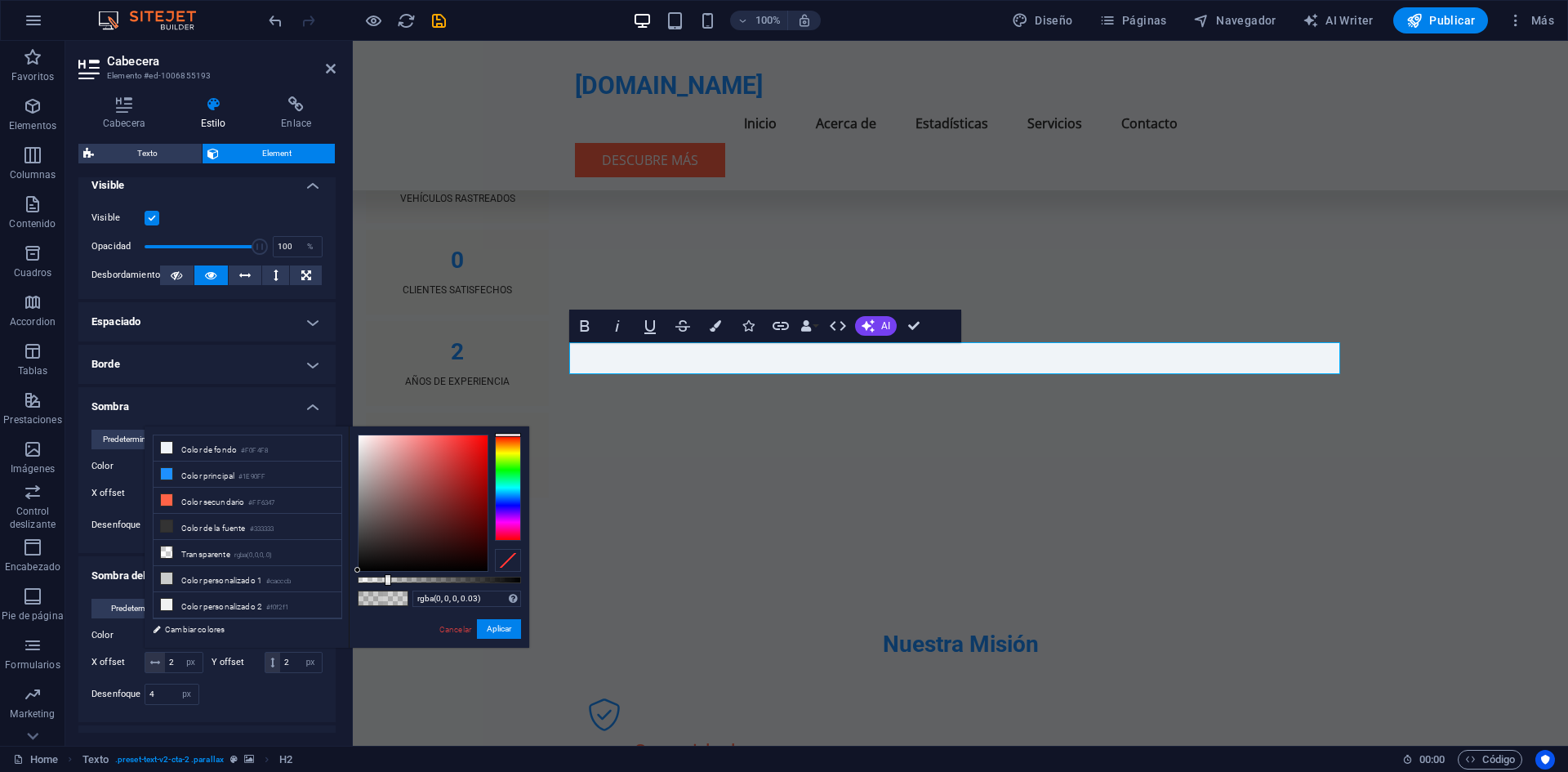
click at [363, 571] on div "rgba(0, 0, 0, 0.03) Formatos soportados #0852ed rgb(8, 82, 237) rgba(8, 82, 237…" at bounding box center [439, 655] width 181 height 458
drag, startPoint x: 417, startPoint y: 577, endPoint x: 454, endPoint y: 581, distance: 37.2
click at [454, 581] on div at bounding box center [440, 580] width 164 height 7
drag, startPoint x: 454, startPoint y: 581, endPoint x: 465, endPoint y: 581, distance: 11.0
click at [465, 581] on div at bounding box center [461, 580] width 7 height 11
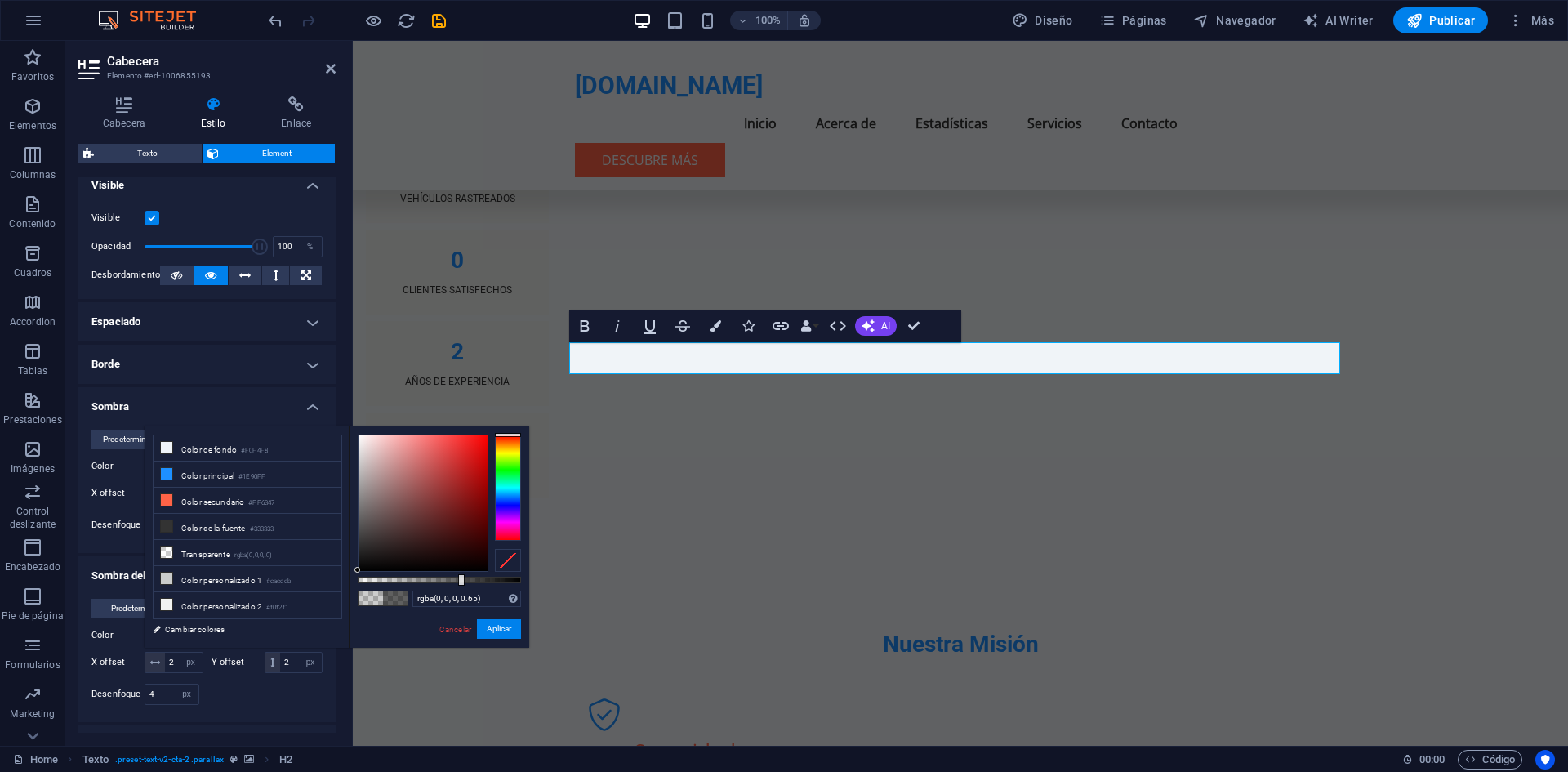
type input "rgba(0, 0, 0, 0.655)"
click at [499, 639] on div "Cancelar Aplicar" at bounding box center [479, 628] width 83 height 20
click at [491, 635] on button "Aplicar" at bounding box center [499, 628] width 44 height 20
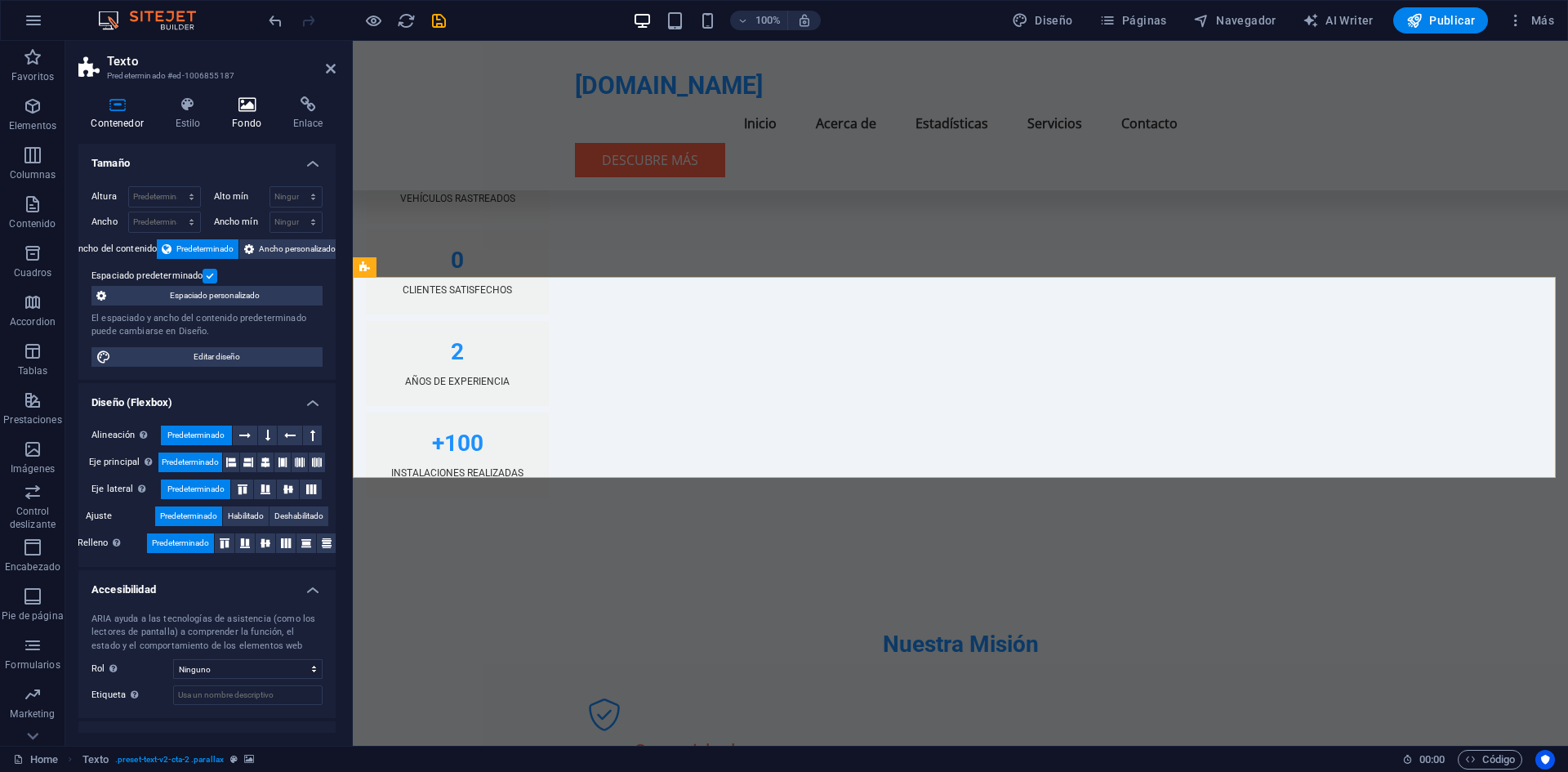
click at [239, 110] on icon at bounding box center [247, 104] width 54 height 16
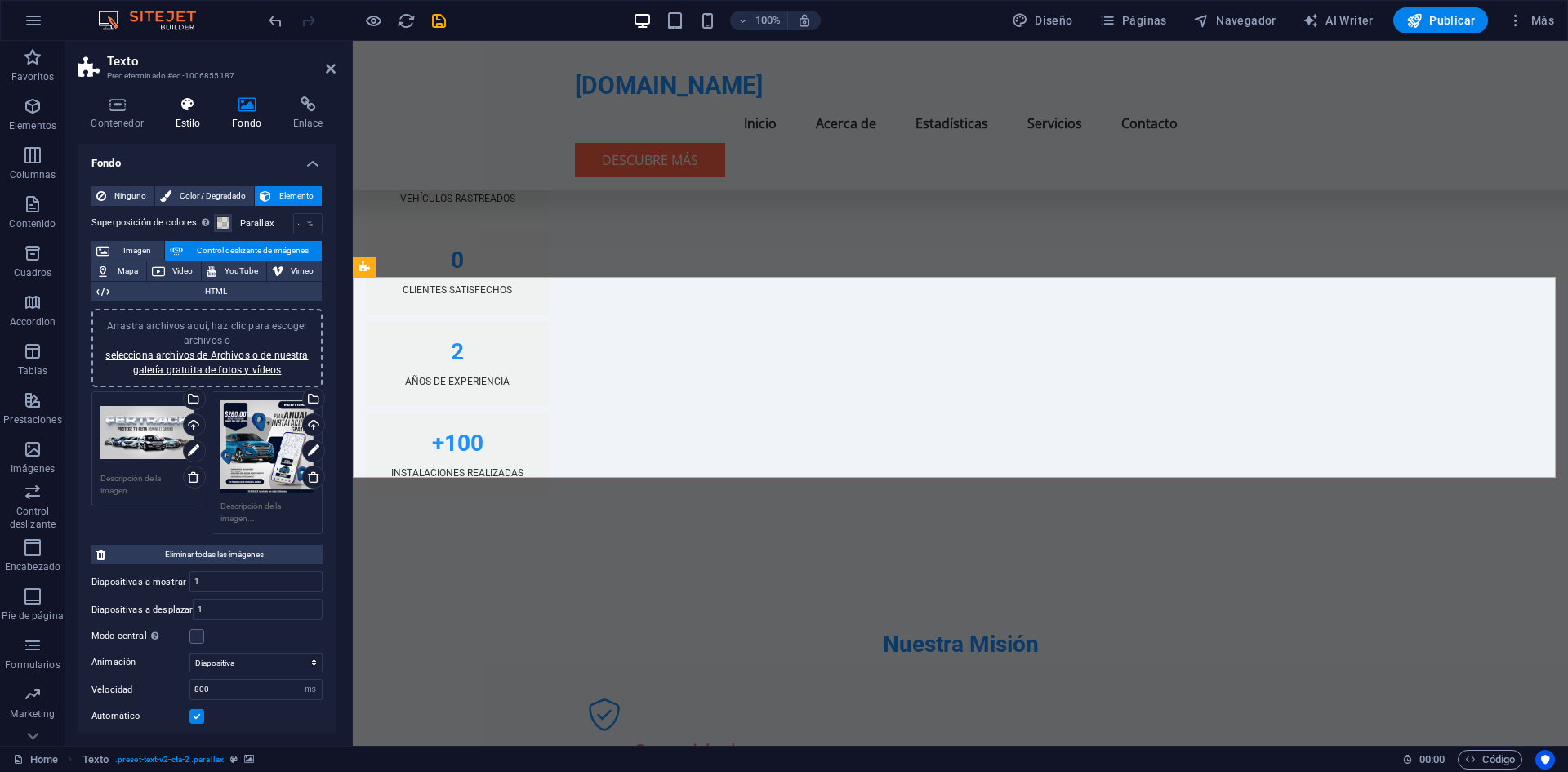
click at [175, 112] on icon at bounding box center [188, 104] width 50 height 16
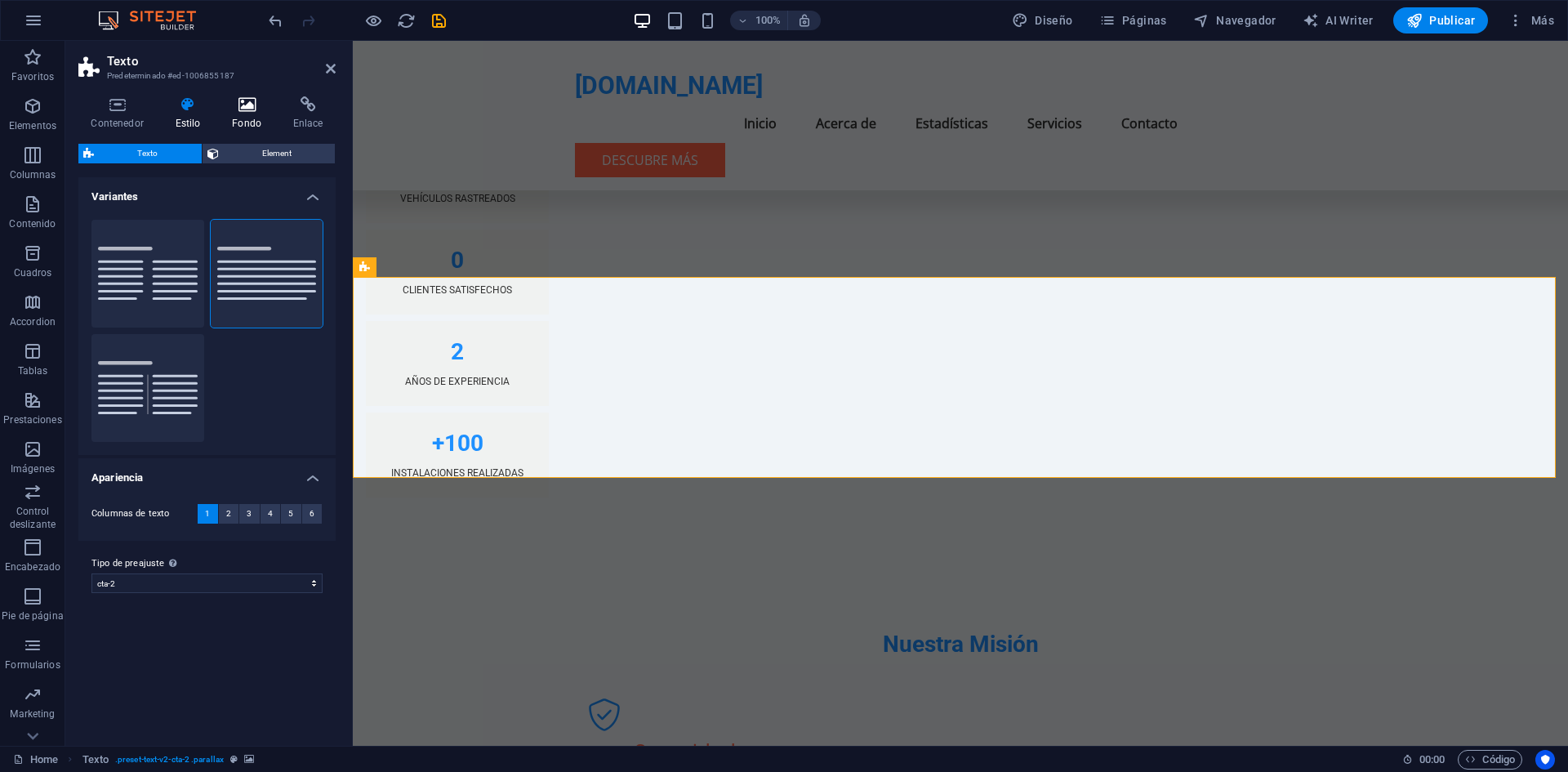
click at [238, 101] on icon at bounding box center [247, 104] width 54 height 16
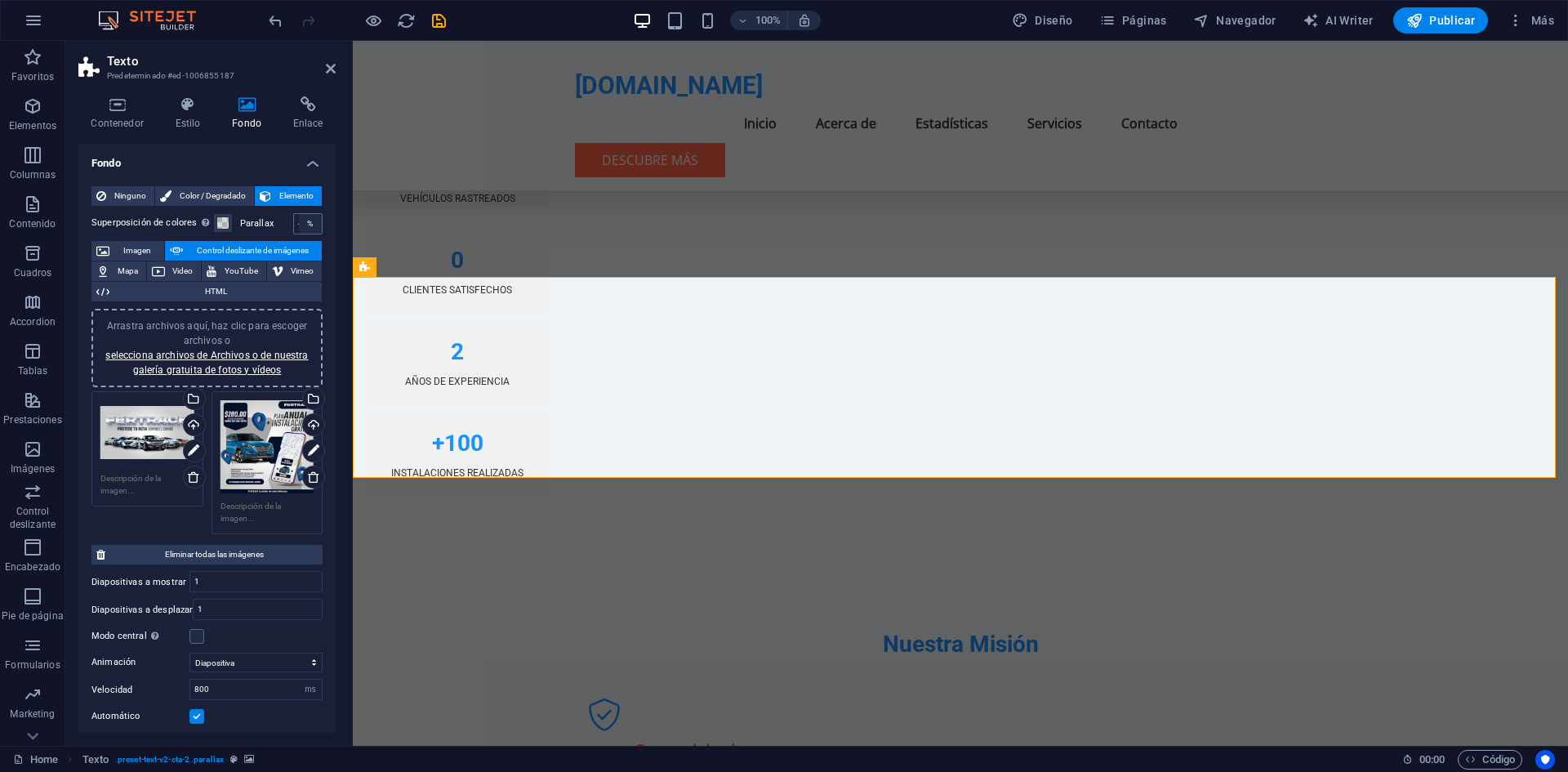
click at [301, 229] on div "%" at bounding box center [310, 224] width 23 height 20
click at [221, 223] on span at bounding box center [223, 223] width 13 height 13
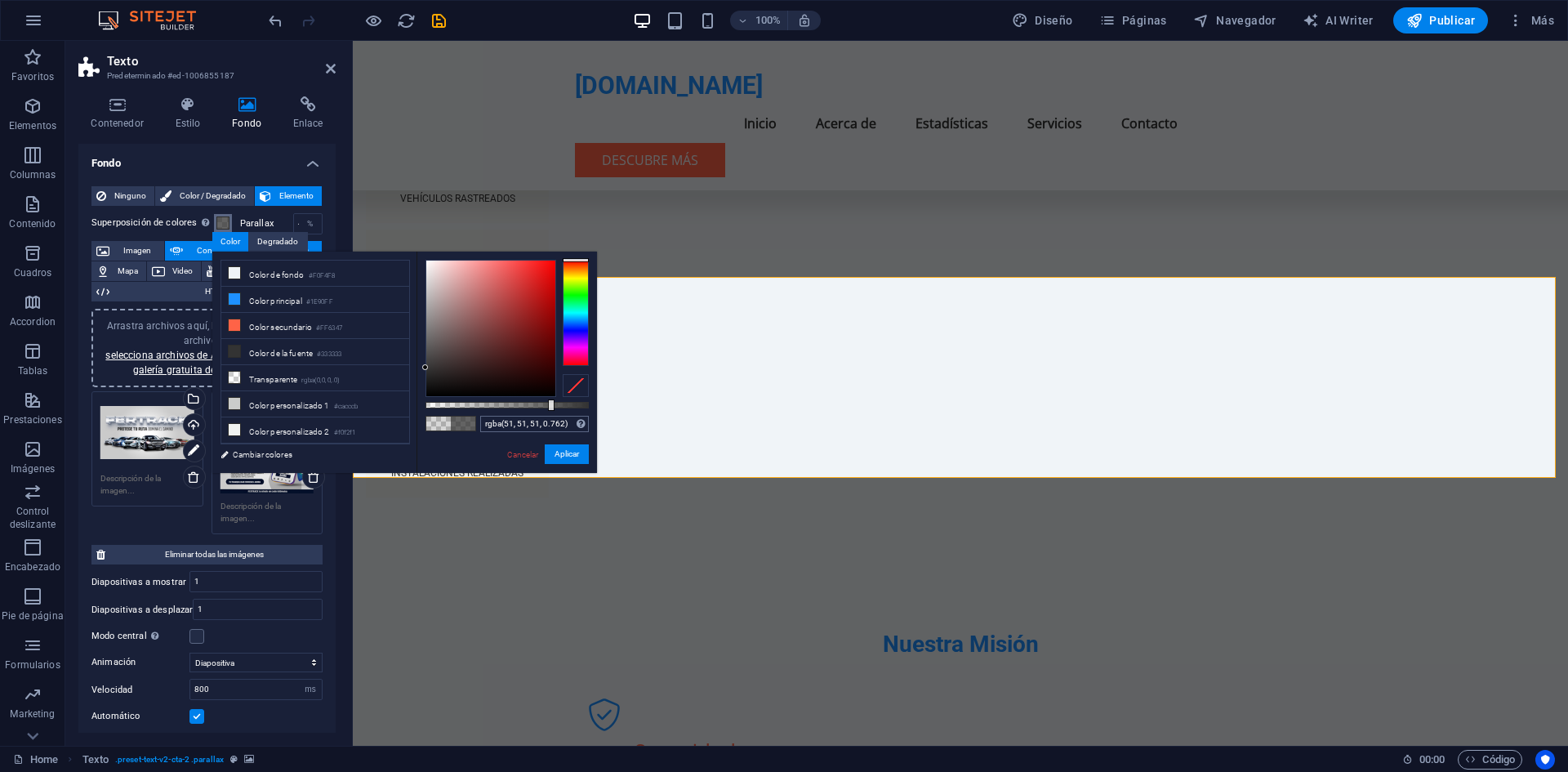
drag, startPoint x: 466, startPoint y: 401, endPoint x: 549, endPoint y: 417, distance: 84.5
click at [549, 417] on div "rgba(51, 51, 51, 0.762) Formatos soportados #0852ed rgb(8, 82, 237) rgba(8, 82,…" at bounding box center [506, 480] width 181 height 458
drag, startPoint x: 549, startPoint y: 417, endPoint x: 555, endPoint y: 399, distance: 19.0
click at [555, 399] on div "rgba(51, 51, 51, 0.762) Formatos soportados #0852ed rgb(8, 82, 237) rgba(8, 82,…" at bounding box center [506, 480] width 181 height 458
click at [548, 405] on div at bounding box center [551, 405] width 7 height 11
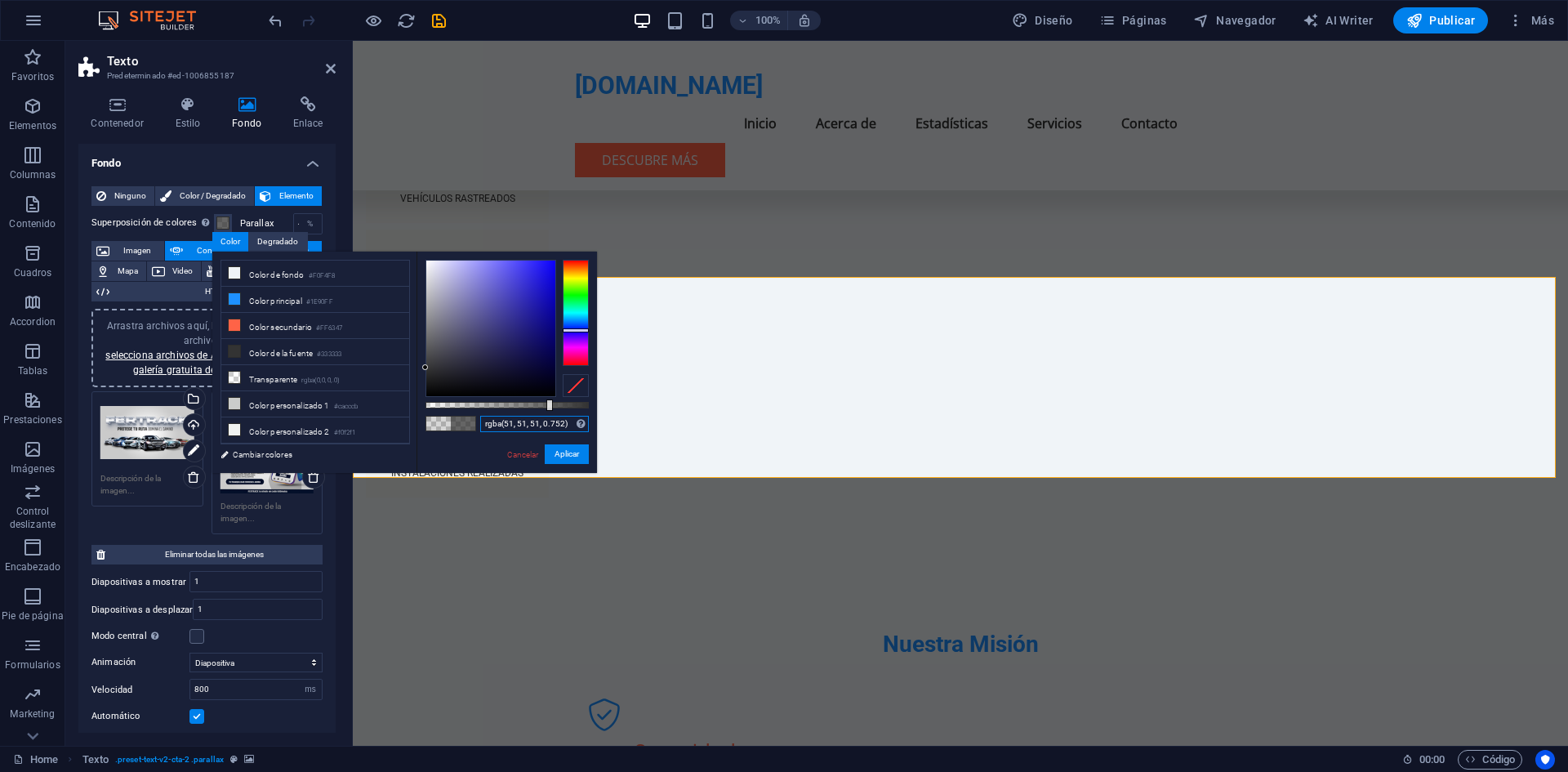
click at [583, 330] on div at bounding box center [575, 313] width 26 height 107
click at [583, 330] on div at bounding box center [575, 330] width 26 height 4
type input "rgba(0, 0, 4, 0.752)"
drag, startPoint x: 541, startPoint y: 321, endPoint x: 558, endPoint y: 393, distance: 74.0
click at [558, 393] on div at bounding box center [507, 328] width 164 height 137
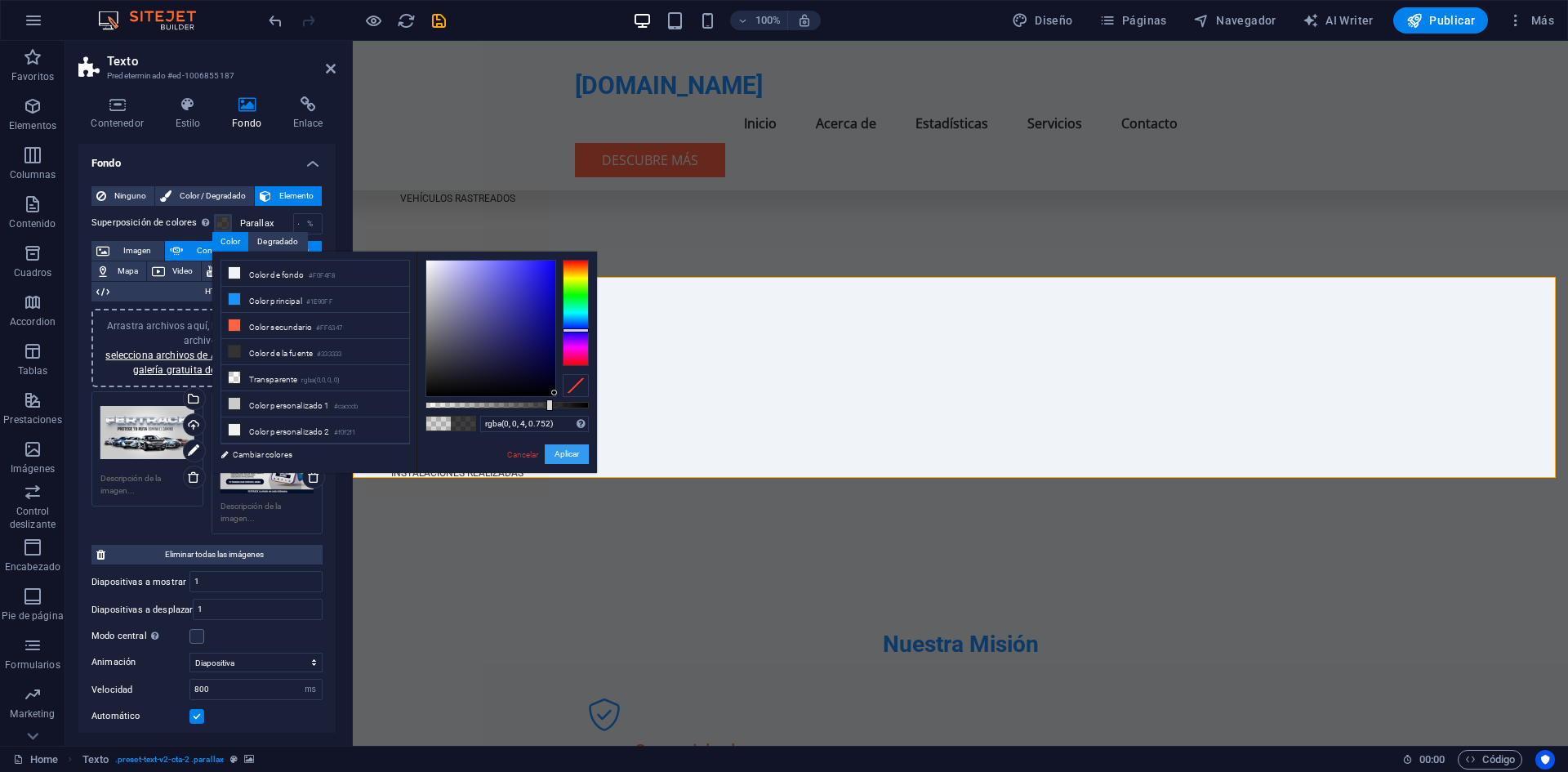
click at [570, 462] on button "Aplicar" at bounding box center [566, 454] width 44 height 20
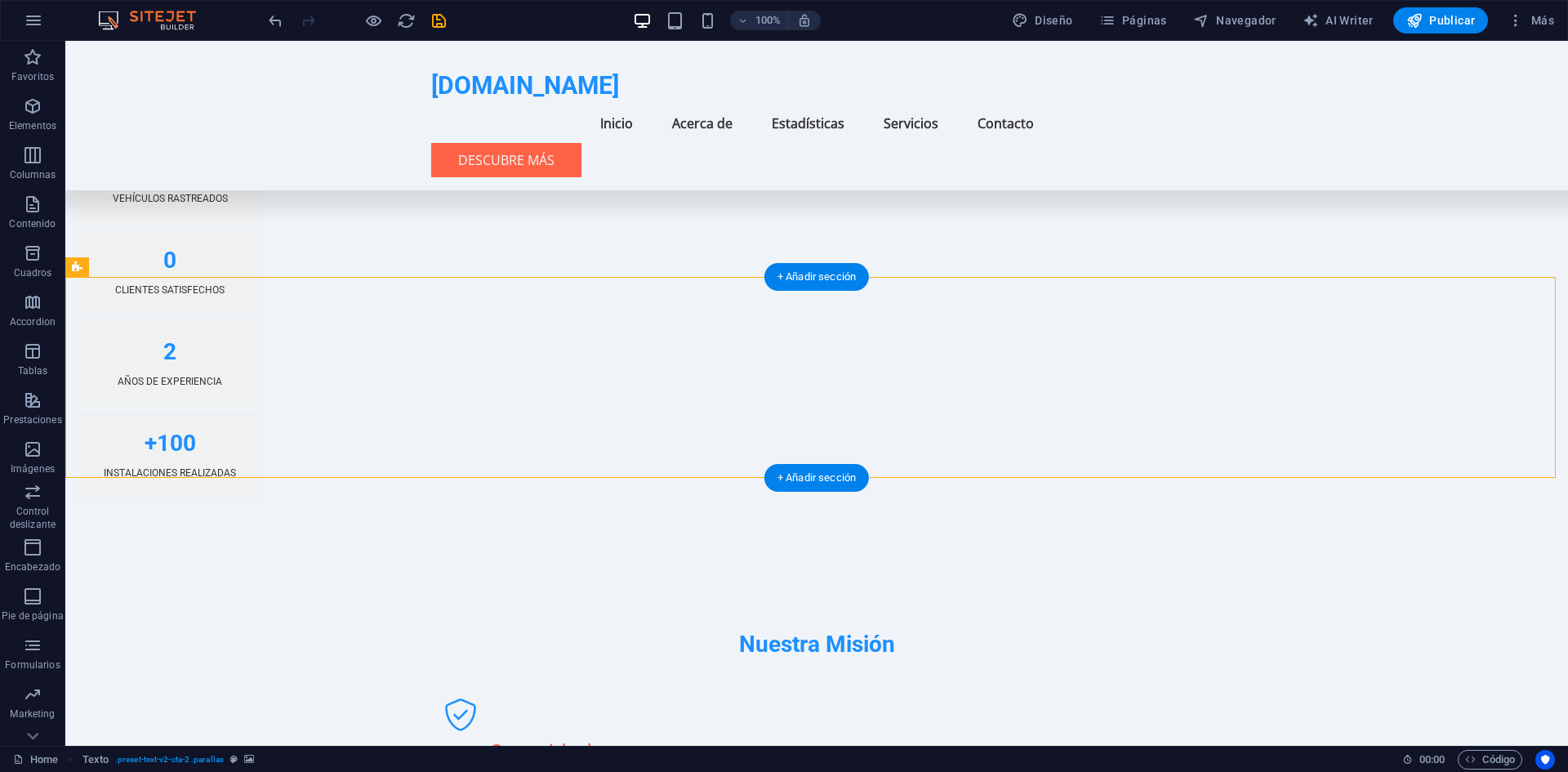
select select "ms"
select select "s"
select select "progressive"
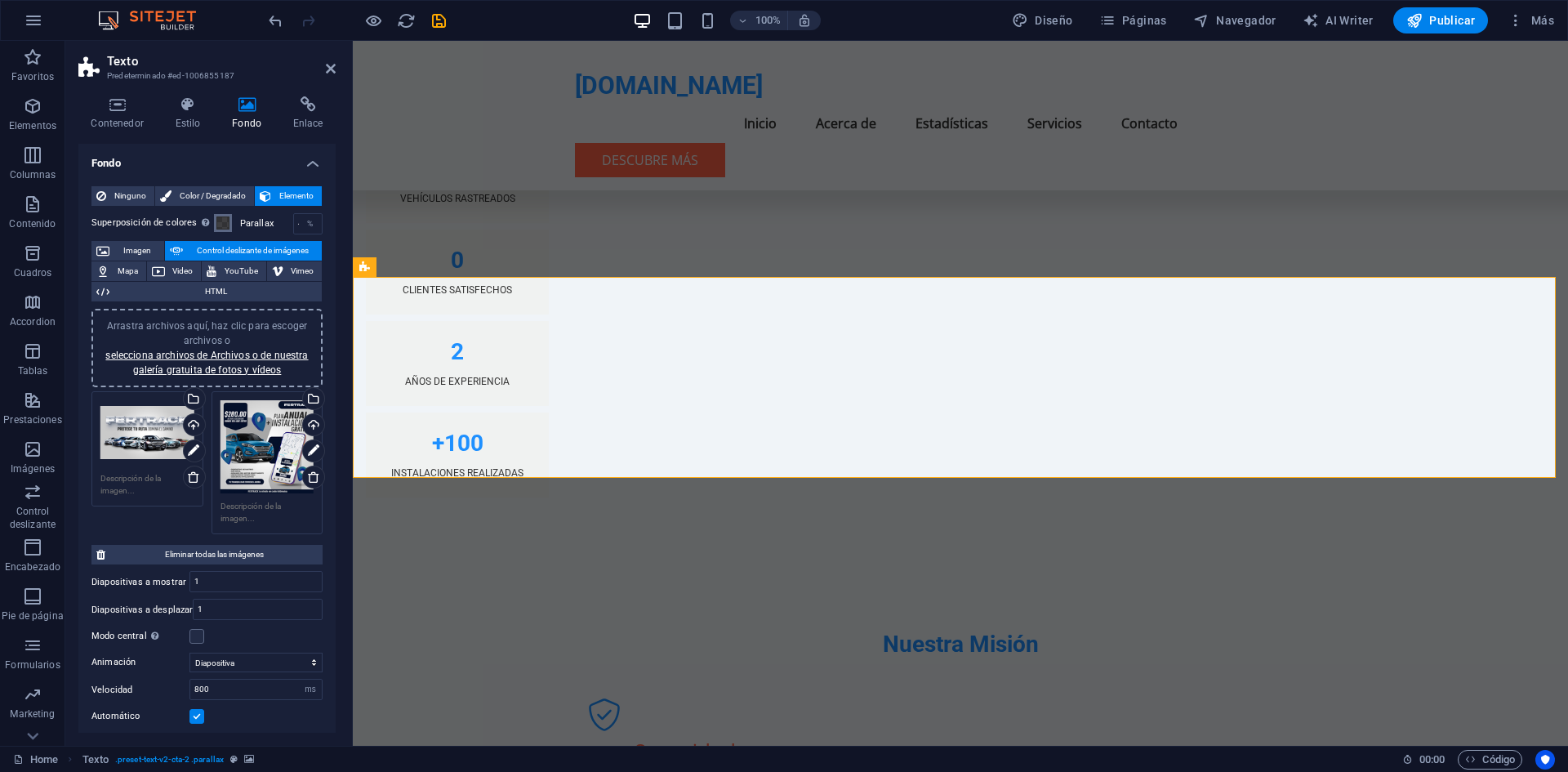
click at [224, 221] on span at bounding box center [223, 223] width 13 height 13
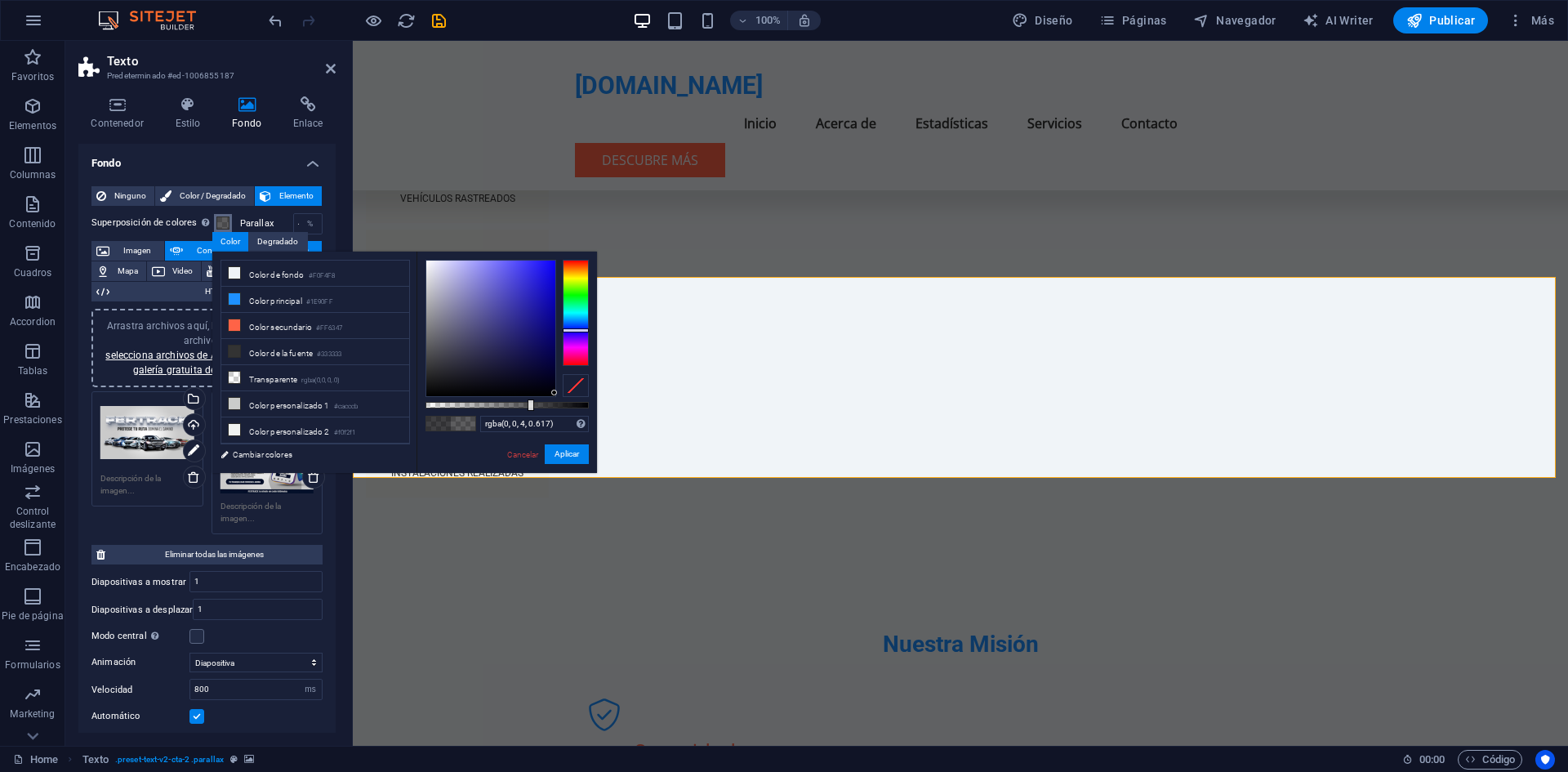
type input "rgba(0, 0, 4, 0.612)"
drag, startPoint x: 543, startPoint y: 405, endPoint x: 526, endPoint y: 407, distance: 17.1
click at [526, 407] on div at bounding box center [507, 405] width 164 height 7
click at [566, 453] on button "Aplicar" at bounding box center [566, 454] width 44 height 20
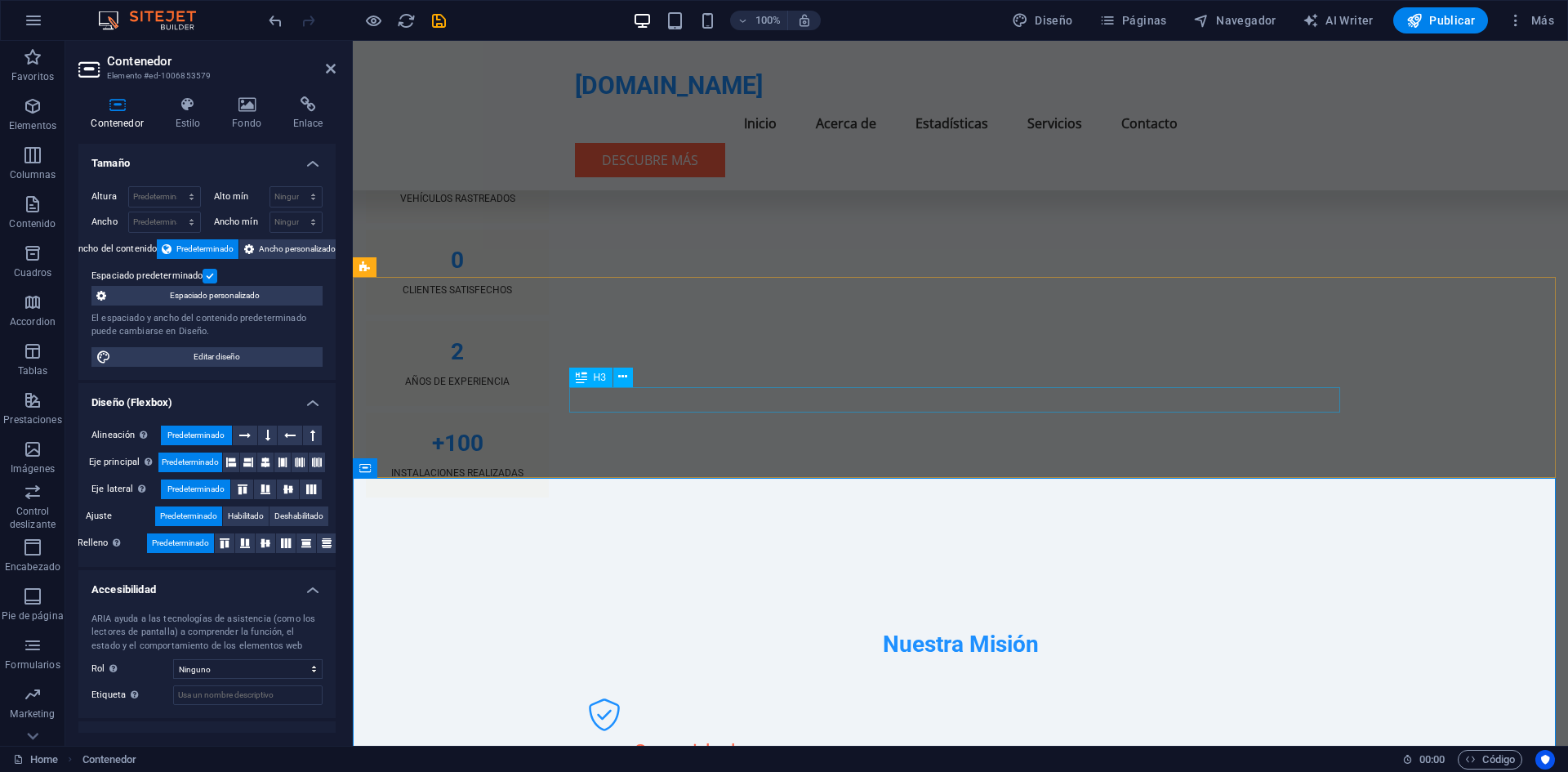
select select "px"
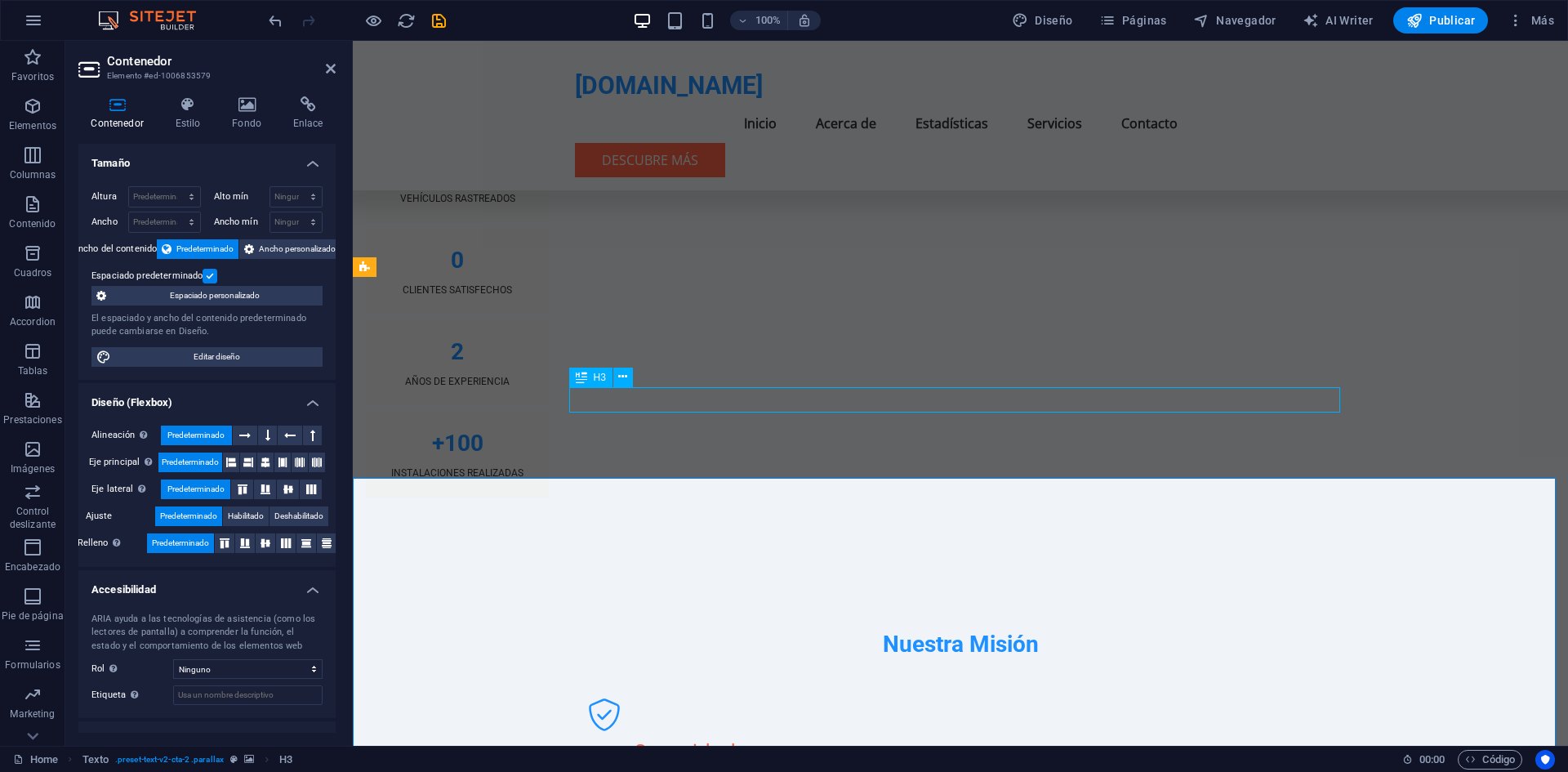
select select "px"
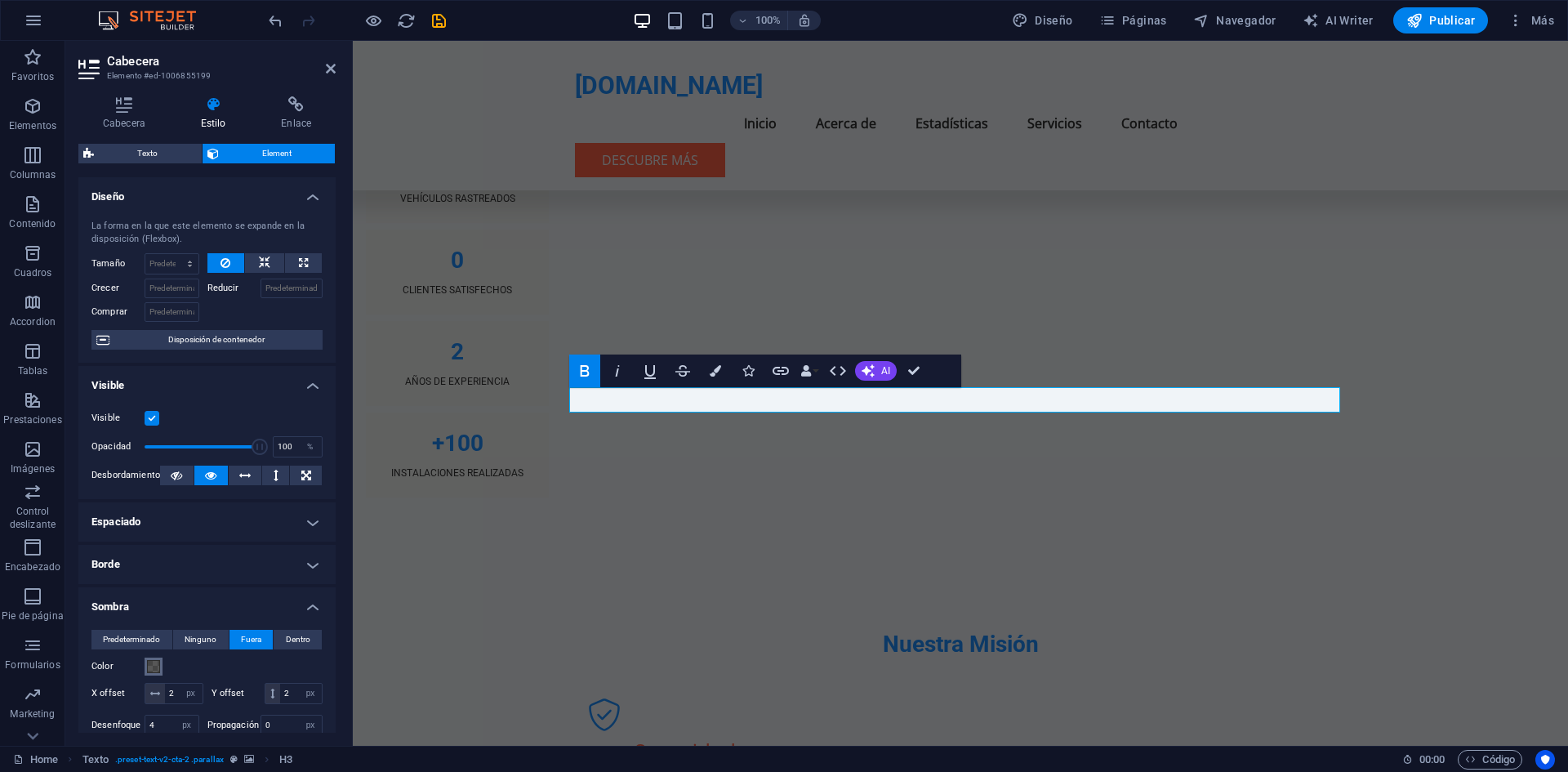
click at [157, 669] on span at bounding box center [153, 666] width 13 height 13
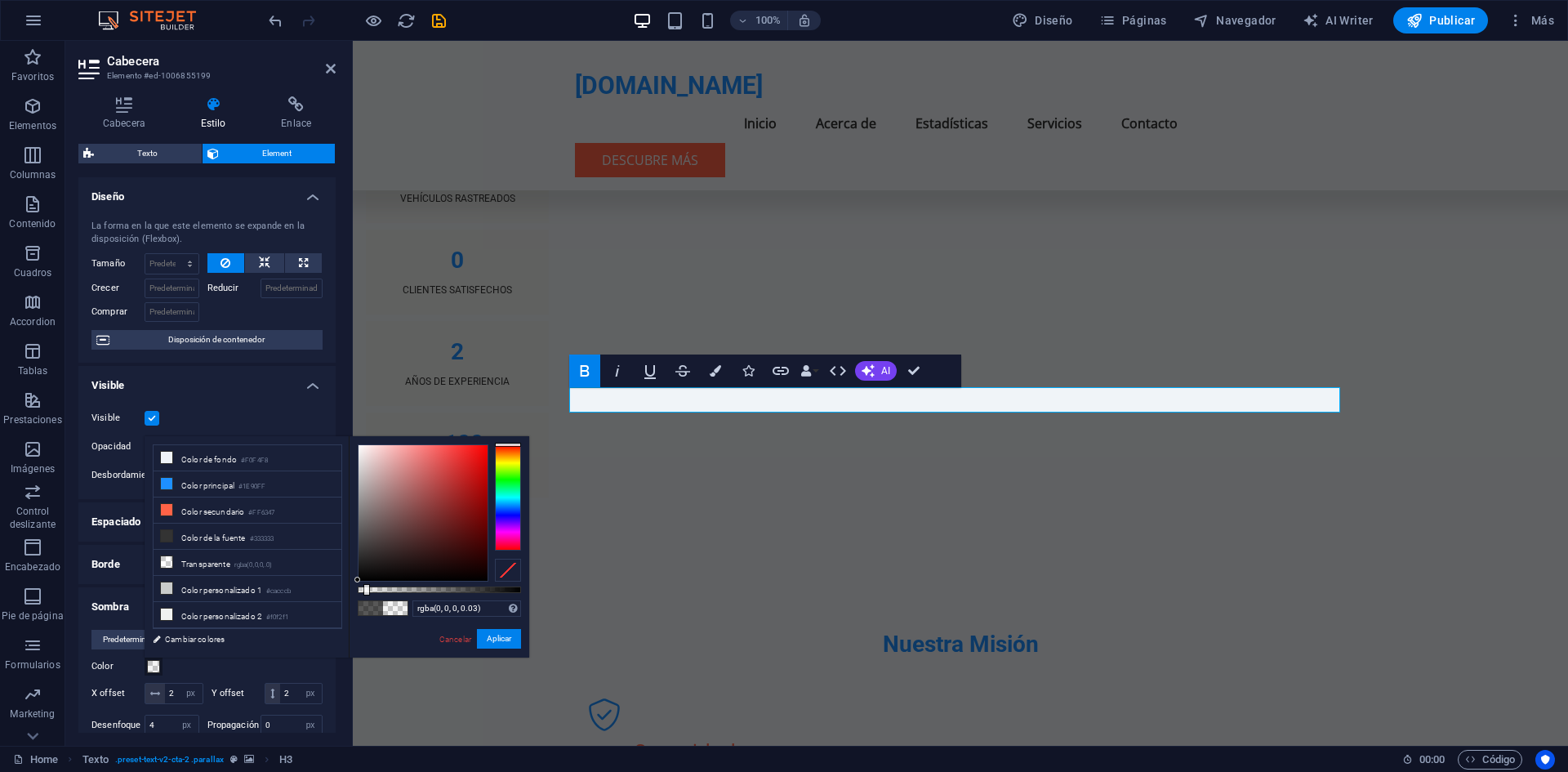
type input "rgba(0, 0, 0, 0)"
drag, startPoint x: 411, startPoint y: 589, endPoint x: 340, endPoint y: 609, distance: 73.8
click at [340, 609] on div "less Color de fondo #F0F4F8 Color principal #1E90FF Color secundario #FF6347 Co…" at bounding box center [337, 546] width 385 height 221
click at [504, 639] on button "Aplicar" at bounding box center [499, 639] width 44 height 20
type input "2"
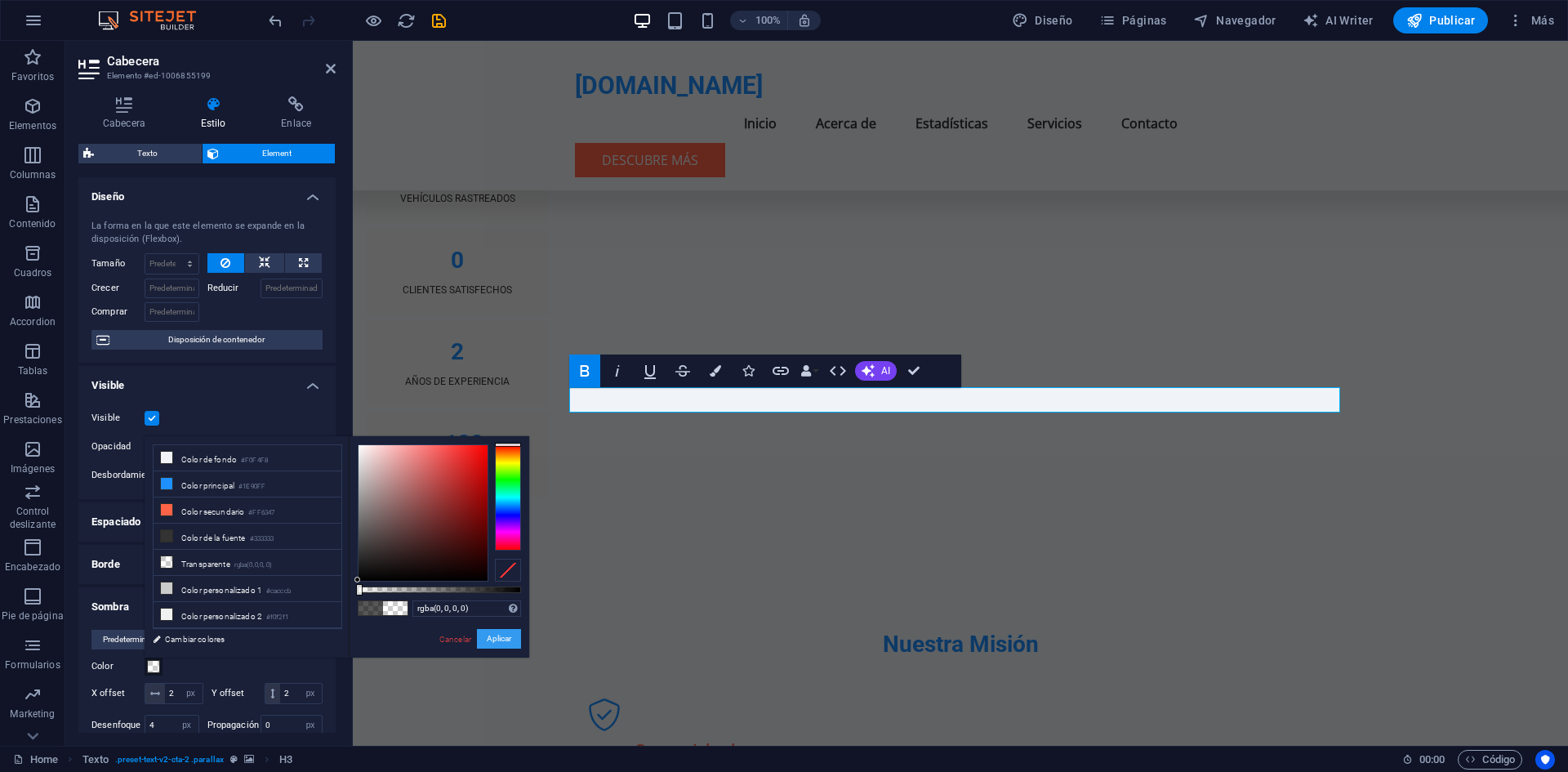
type input "4"
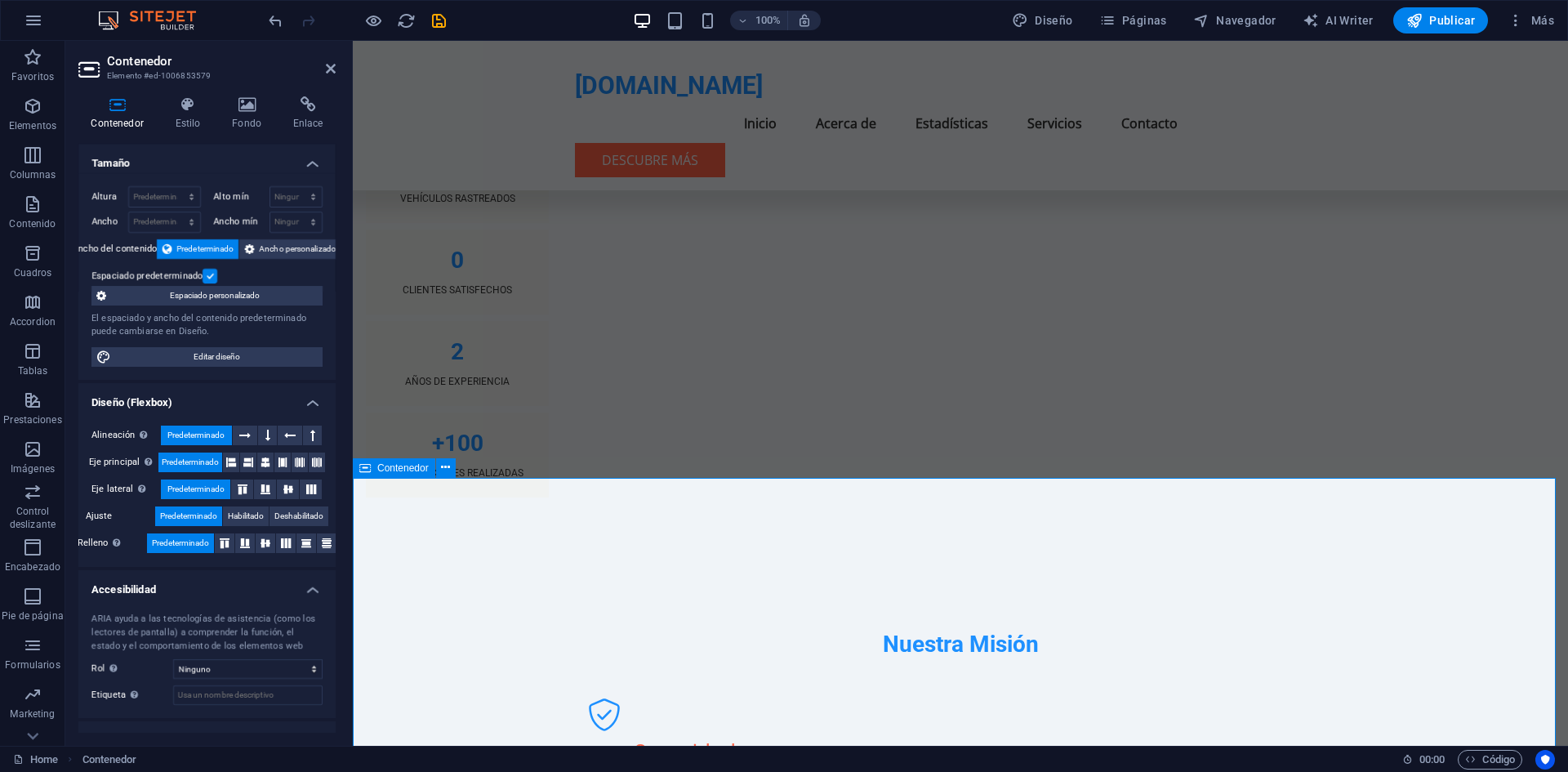
click at [330, 63] on icon at bounding box center [330, 69] width 10 height 13
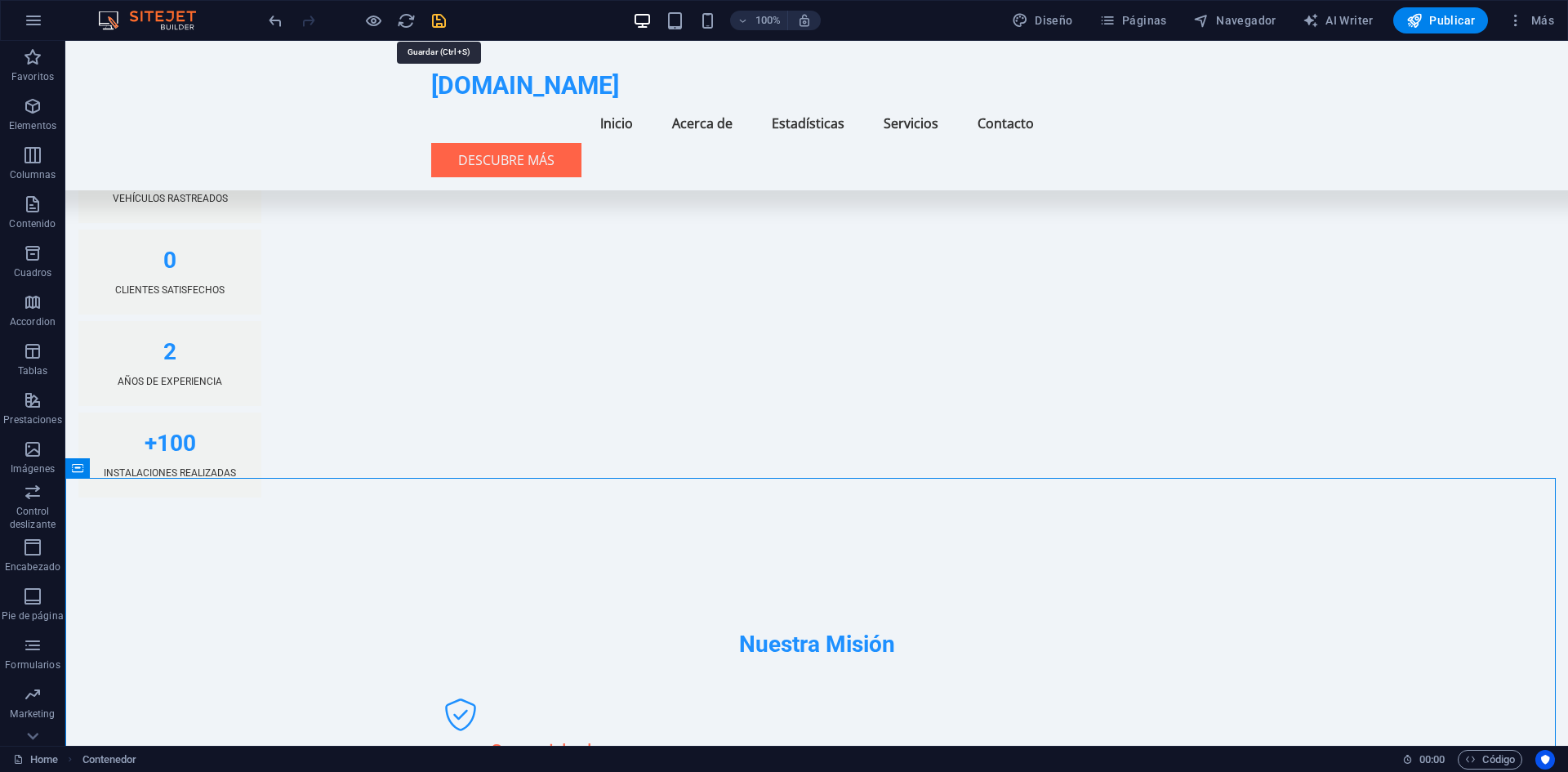
click at [440, 17] on icon "save" at bounding box center [439, 21] width 19 height 19
checkbox input "false"
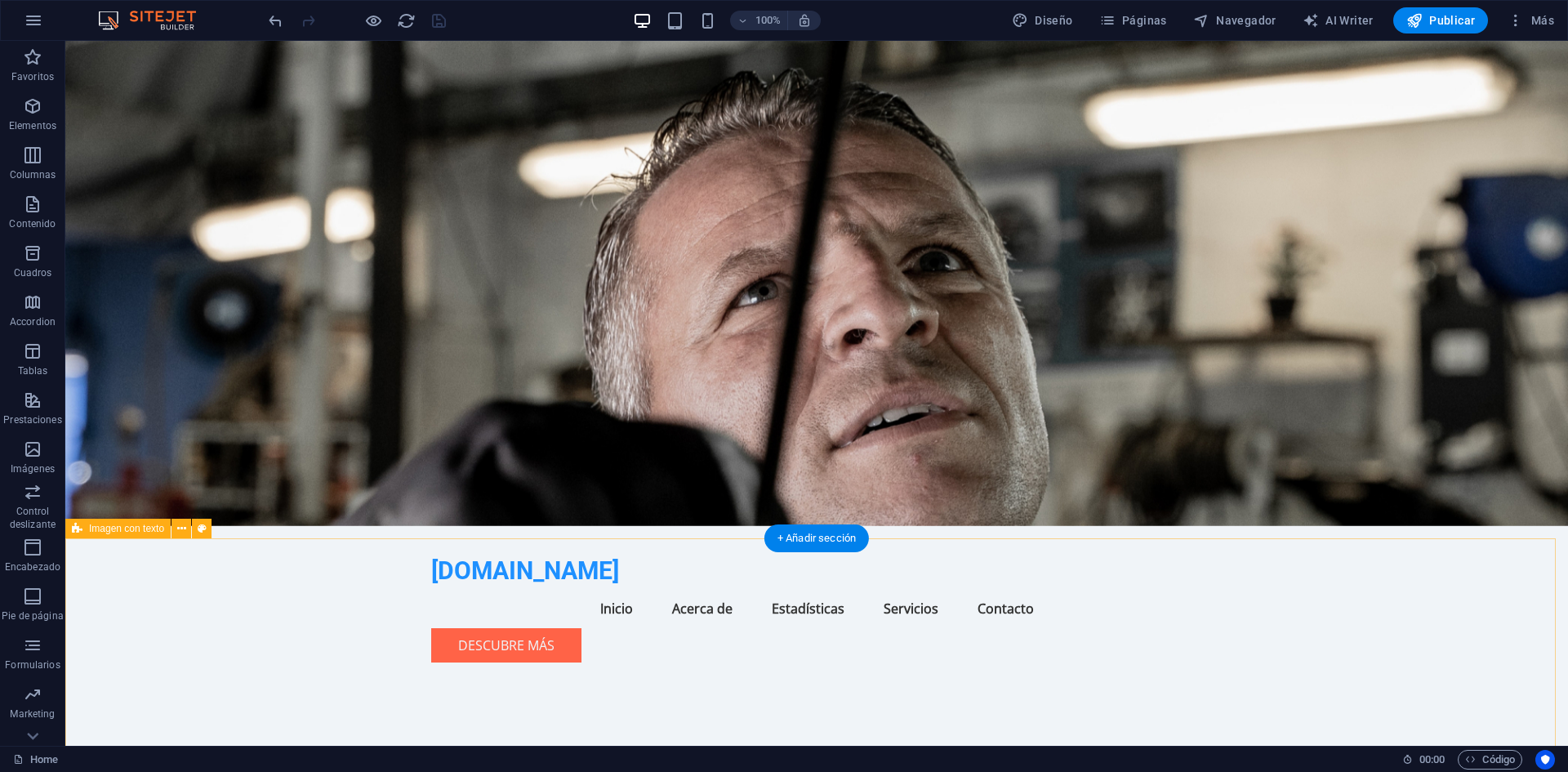
scroll to position [0, 0]
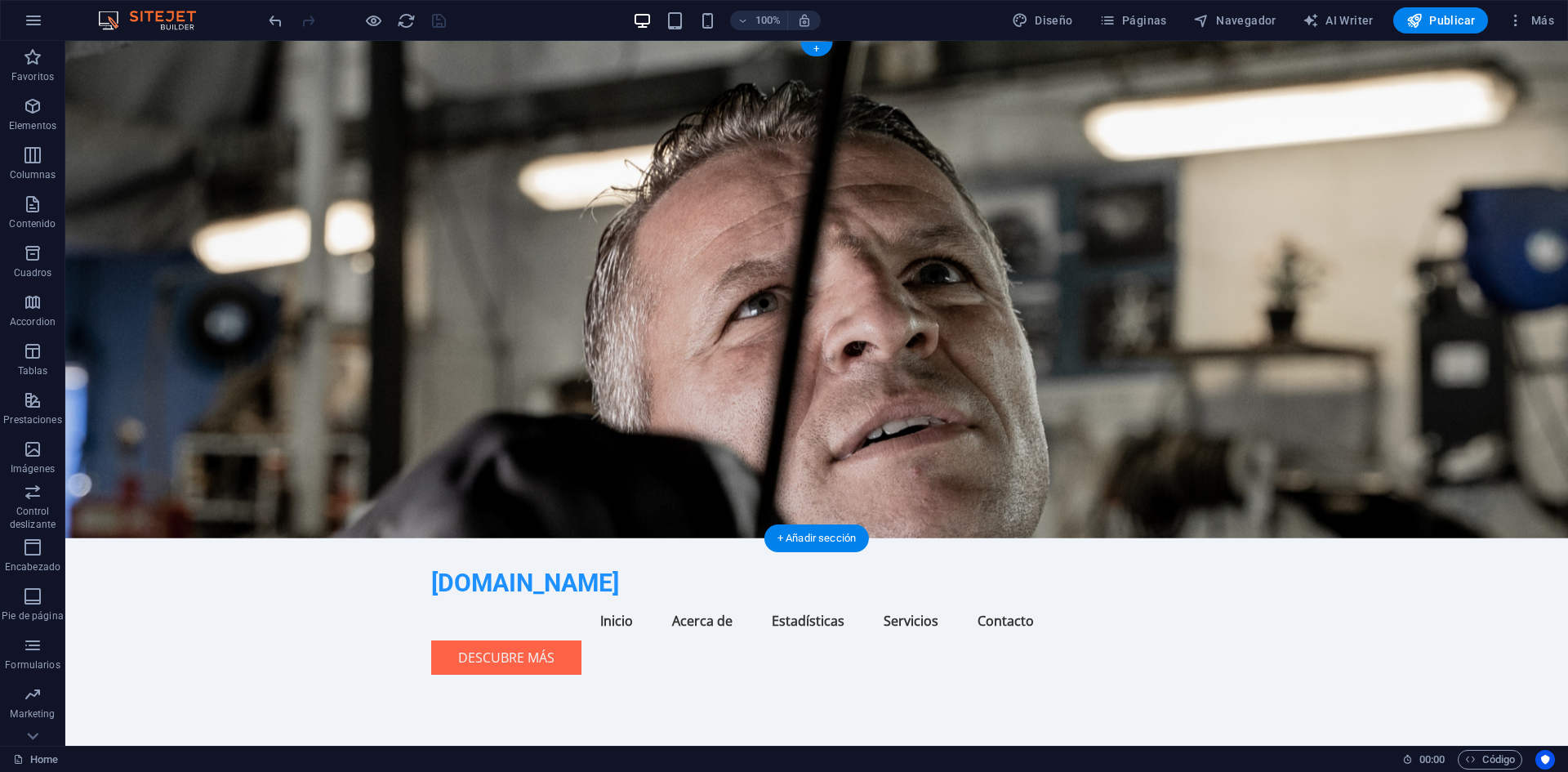
click at [1186, 428] on figure at bounding box center [817, 289] width 1502 height 497
click at [447, 564] on div "[DOMAIN_NAME]" at bounding box center [817, 583] width 771 height 37
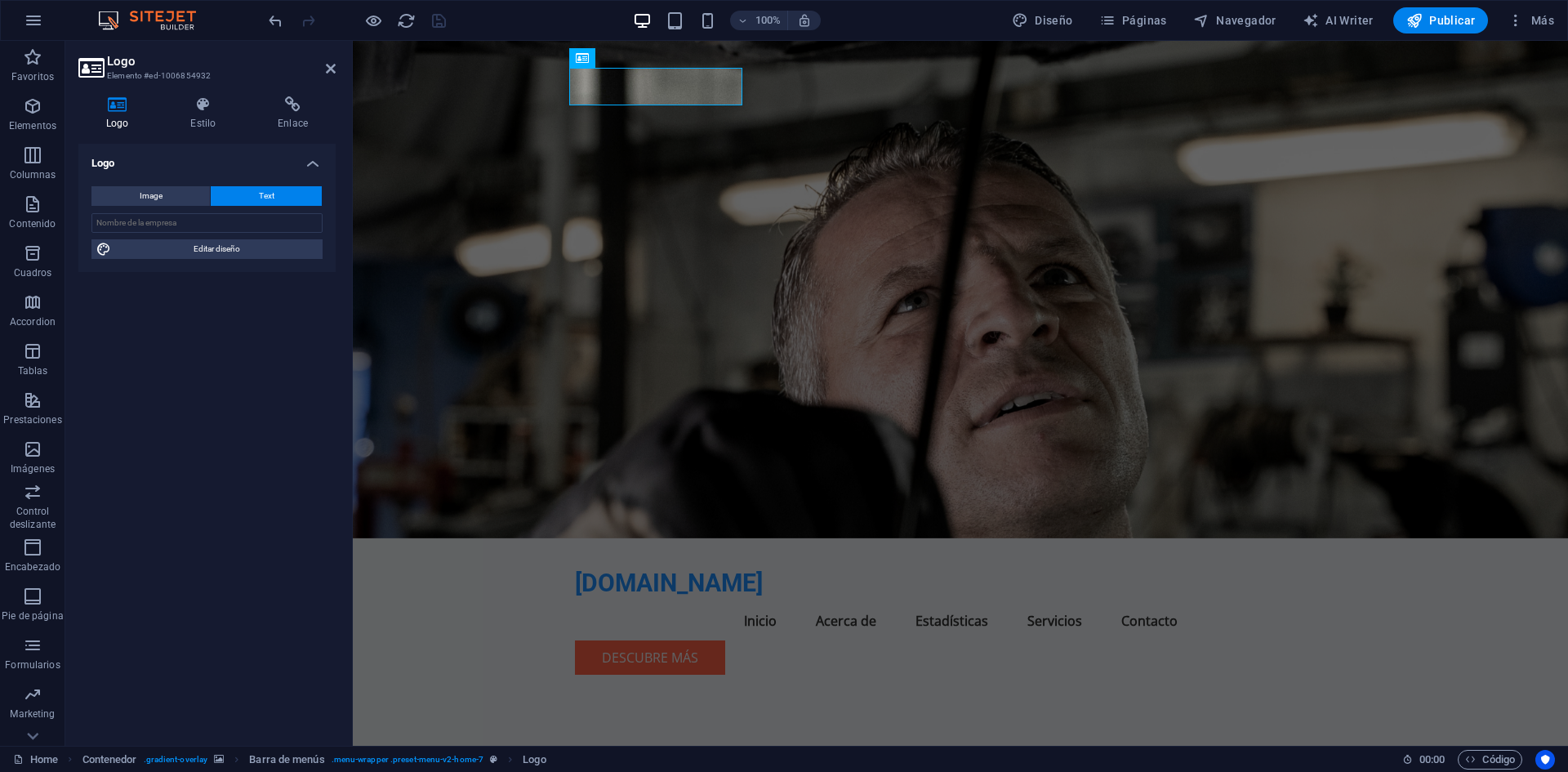
click at [447, 78] on figure at bounding box center [961, 289] width 1215 height 497
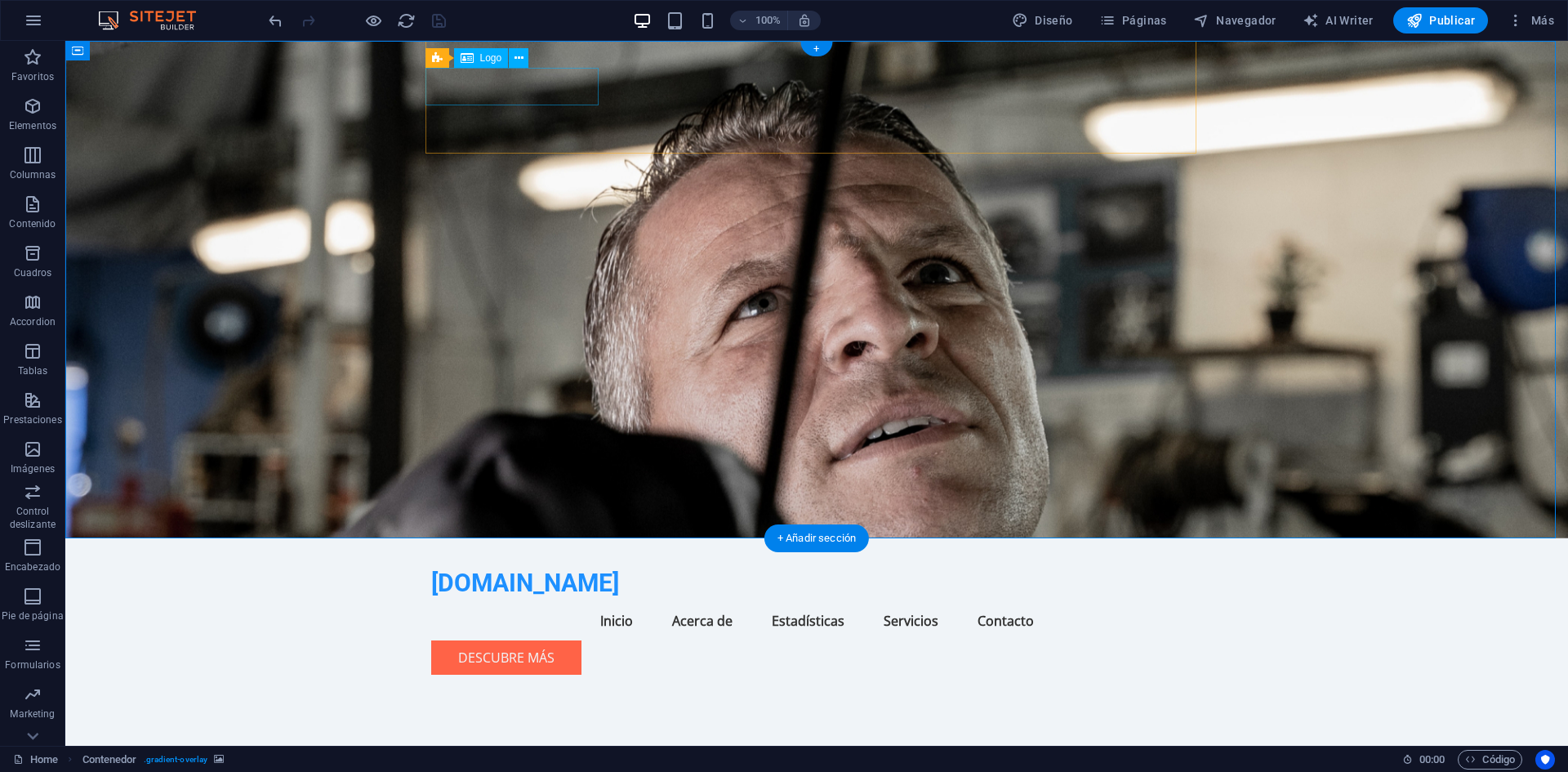
click at [455, 564] on div "[DOMAIN_NAME]" at bounding box center [817, 583] width 771 height 37
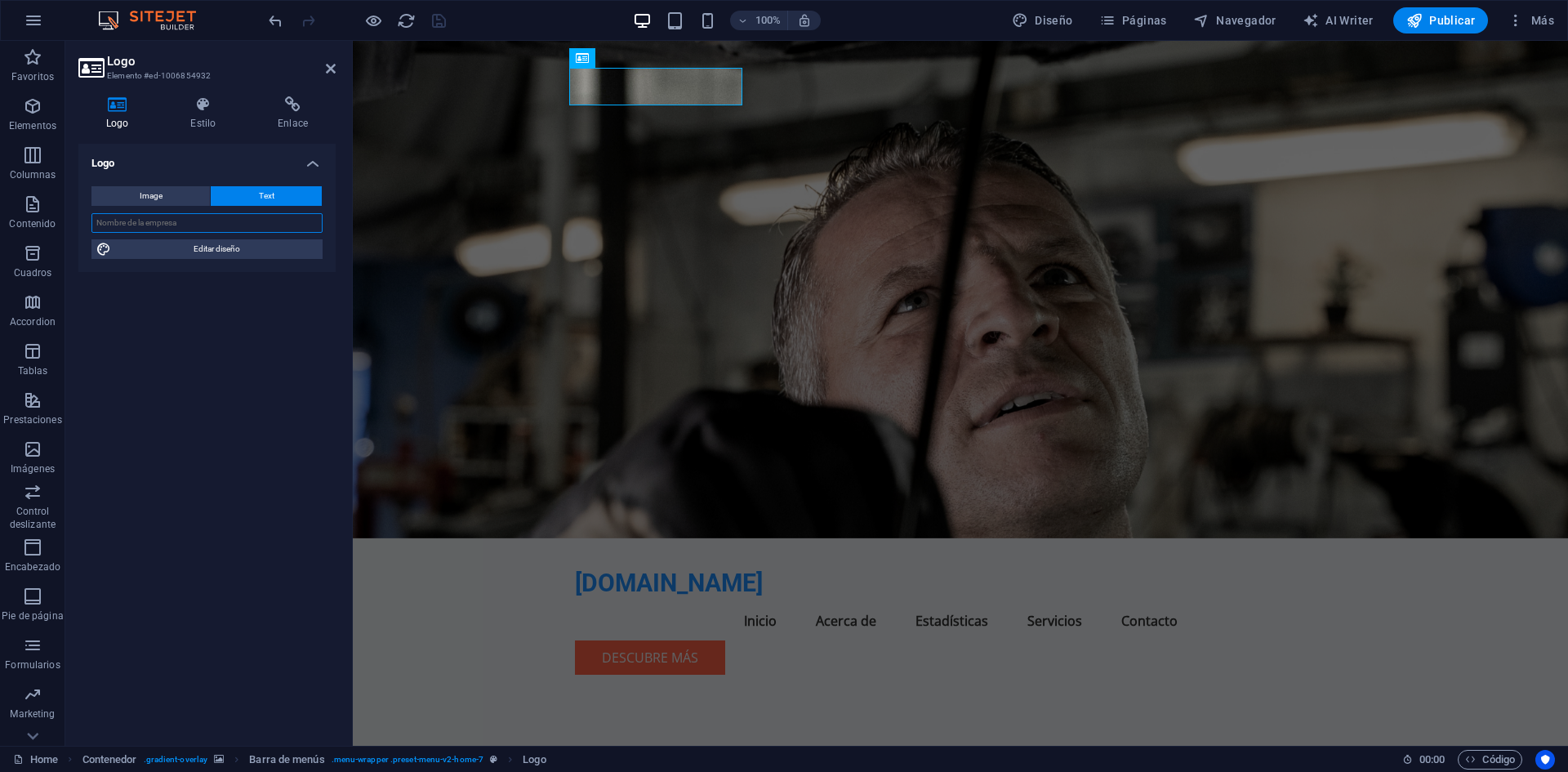
click at [249, 215] on input "text" at bounding box center [207, 223] width 231 height 20
type input "Rastreogye.com"
click at [333, 64] on icon at bounding box center [330, 69] width 10 height 13
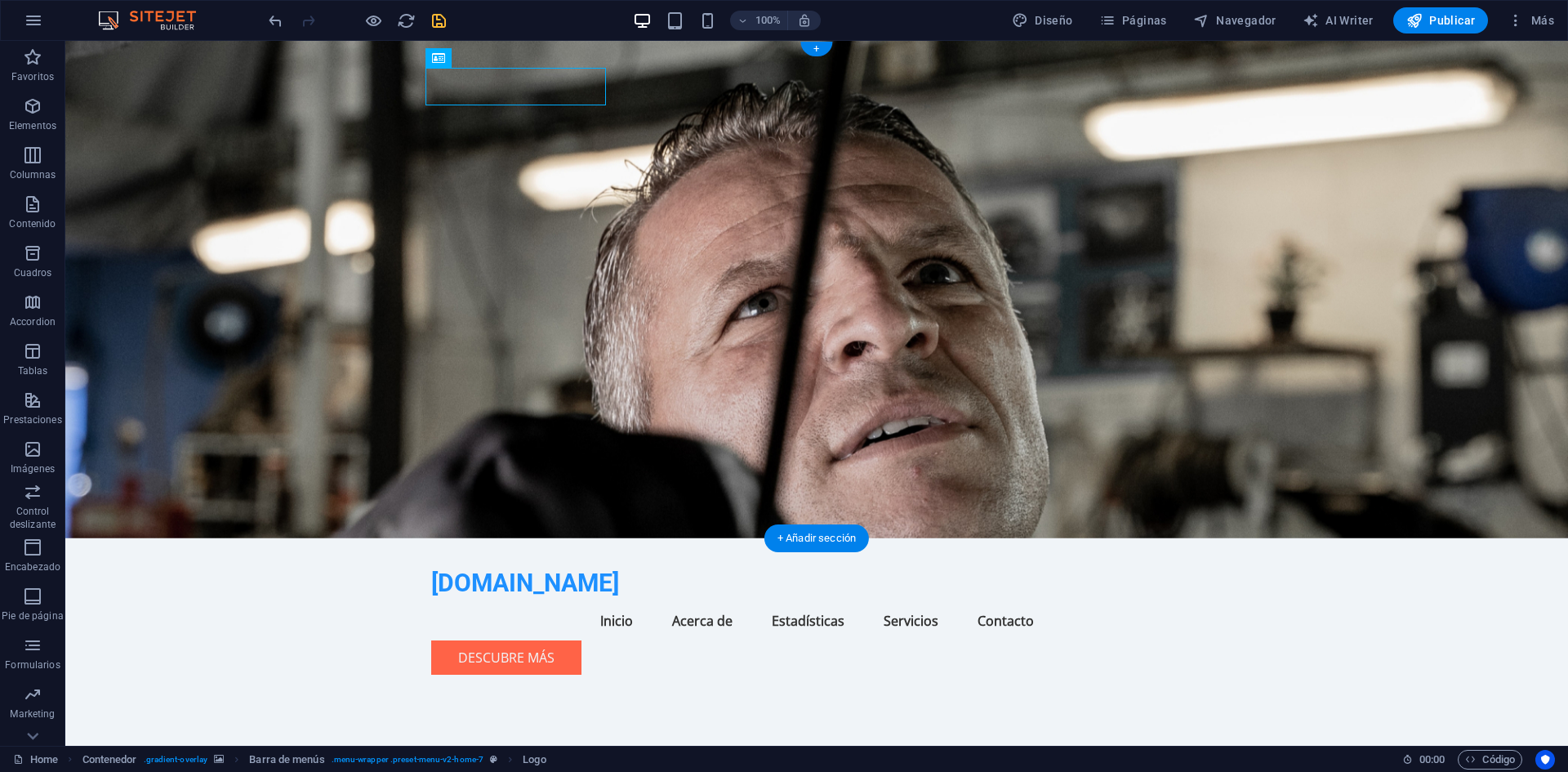
click at [918, 221] on figure at bounding box center [817, 289] width 1502 height 497
click at [1088, 601] on nav "Inicio Acerca de Estadísticas Servicios Contacto" at bounding box center [817, 620] width 771 height 39
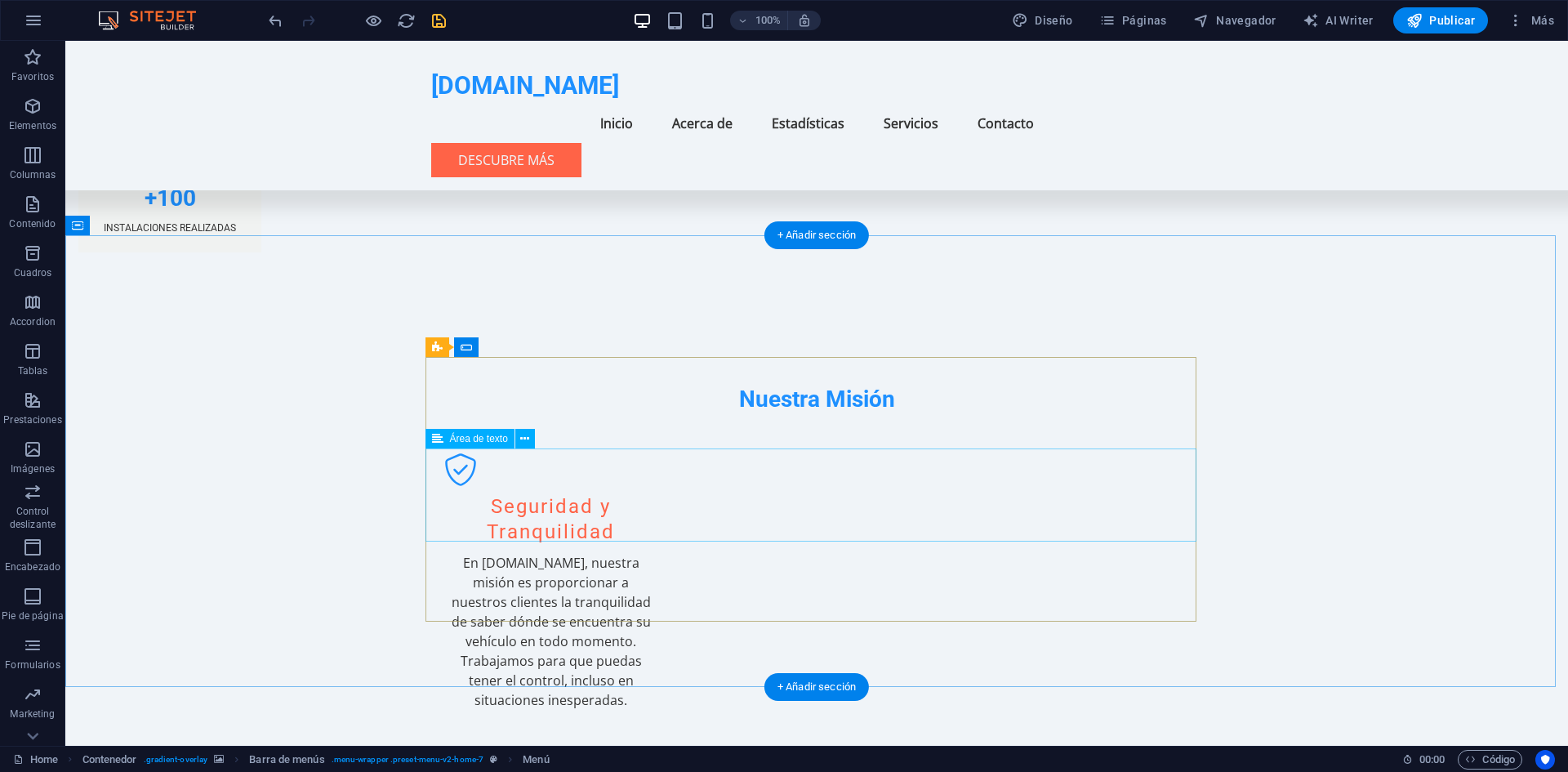
scroll to position [1993, 0]
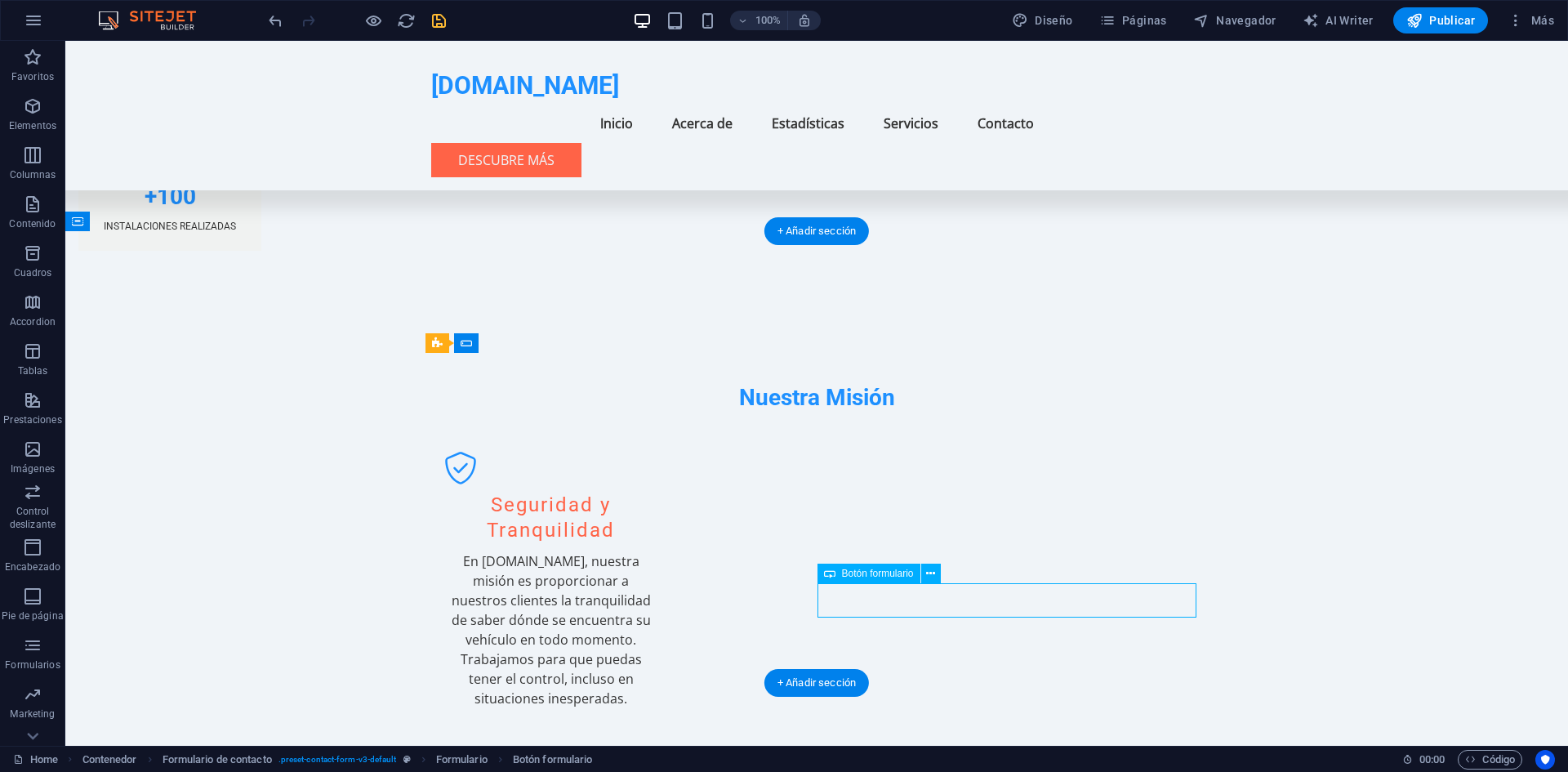
click at [881, 577] on span "Botón formulario" at bounding box center [877, 573] width 71 height 10
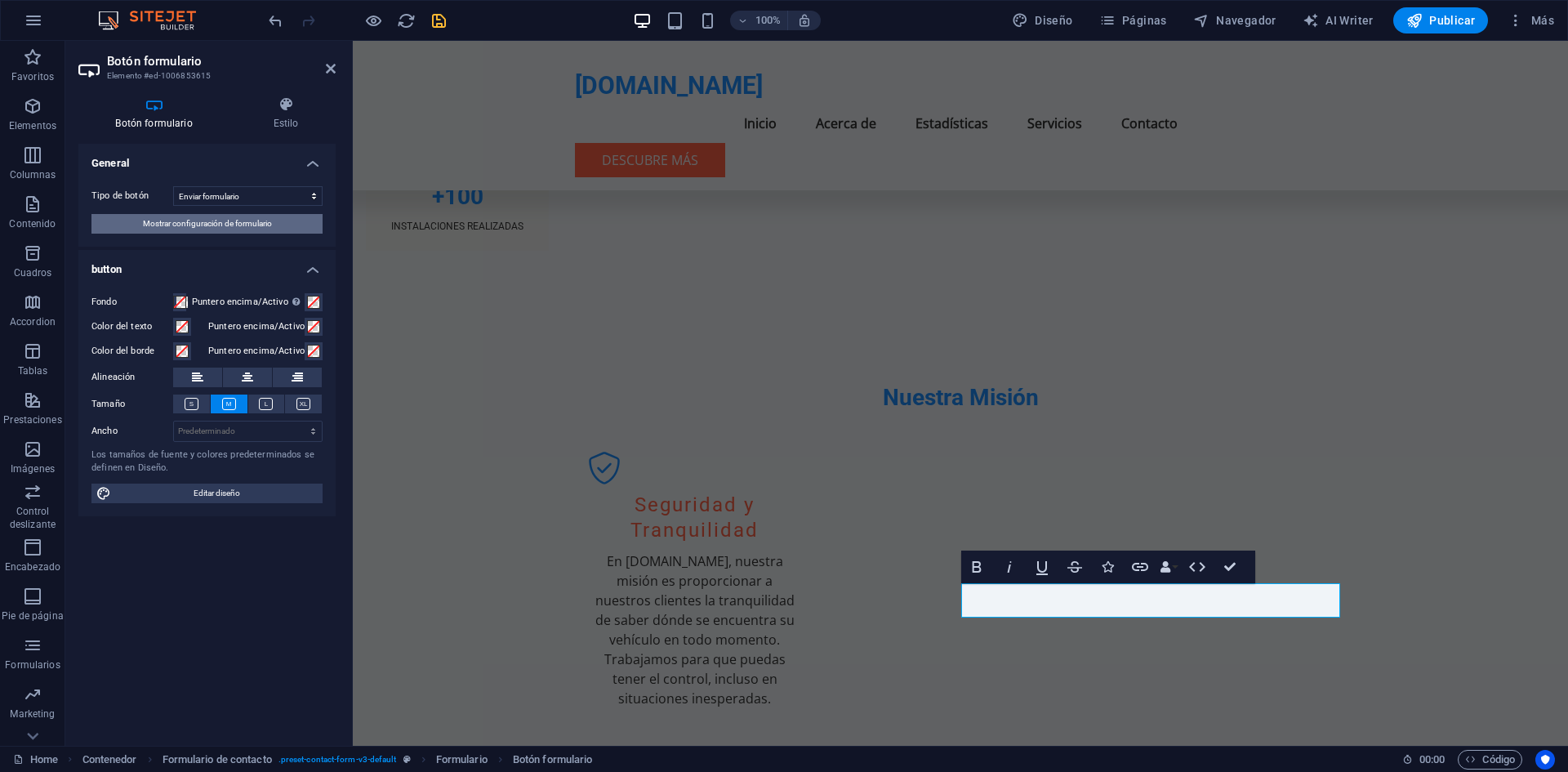
click at [250, 223] on span "Mostrar configuración de formulario" at bounding box center [208, 224] width 129 height 20
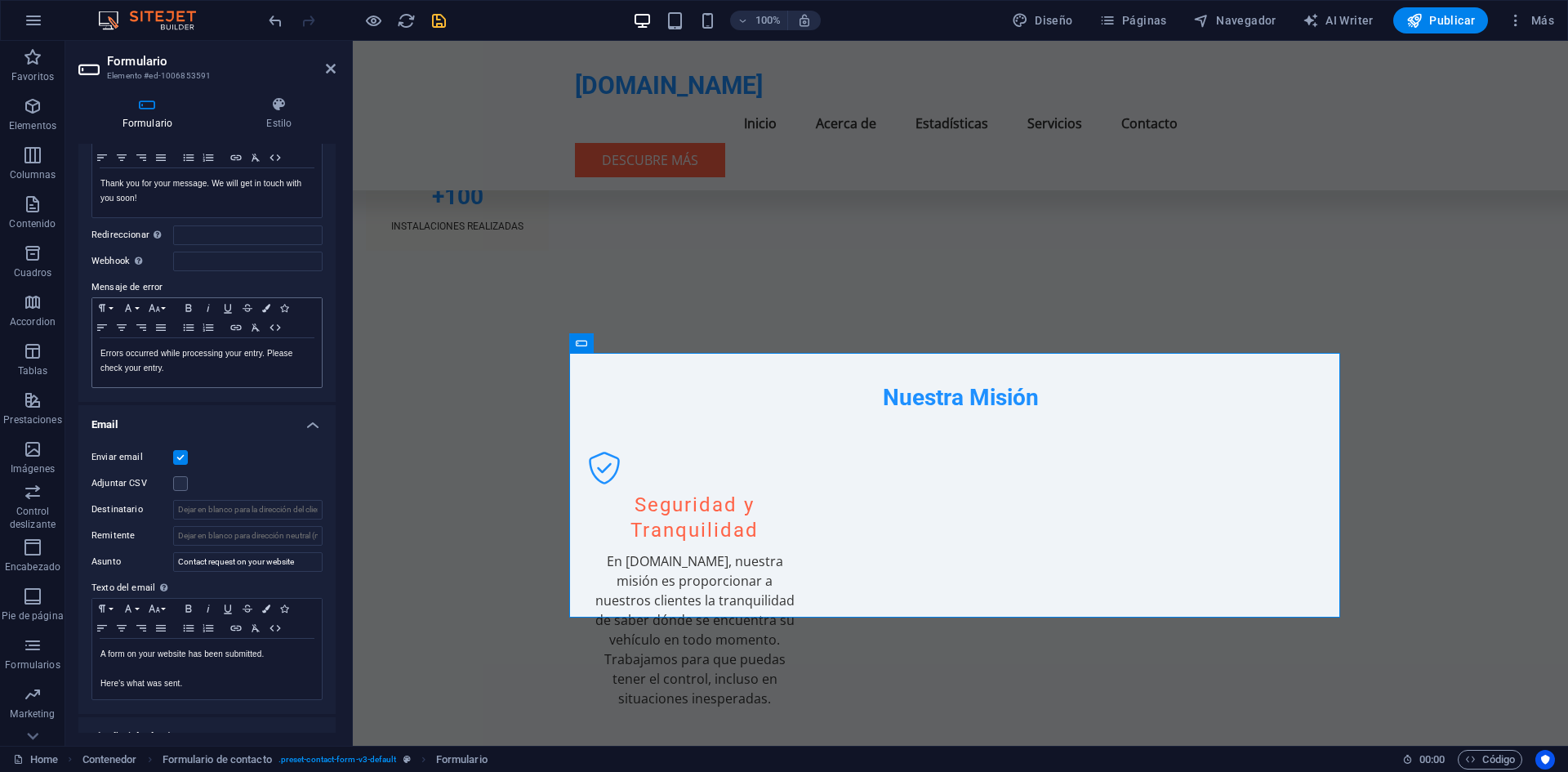
scroll to position [325, 0]
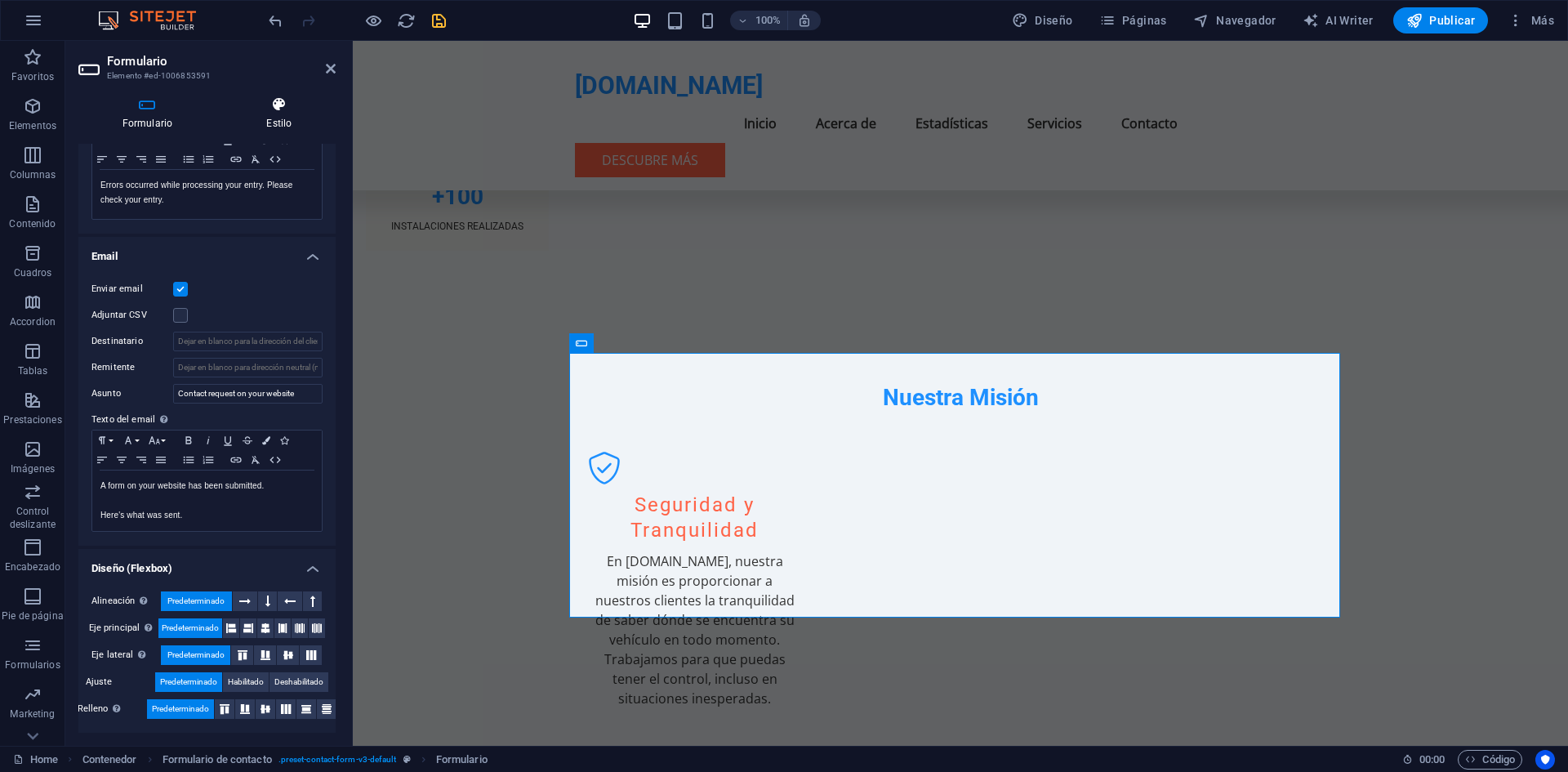
click at [293, 104] on icon at bounding box center [279, 104] width 112 height 16
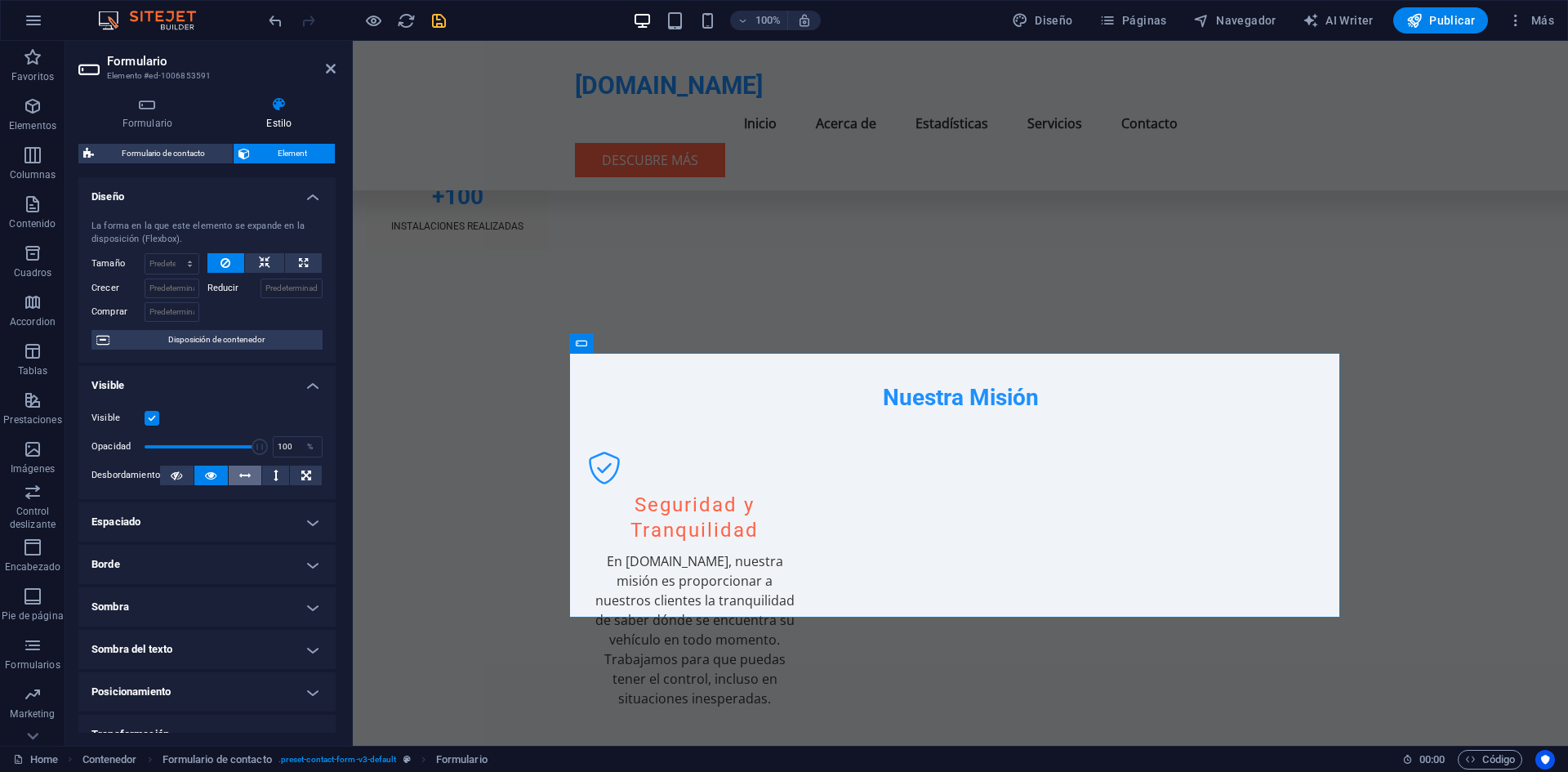
scroll to position [148, 0]
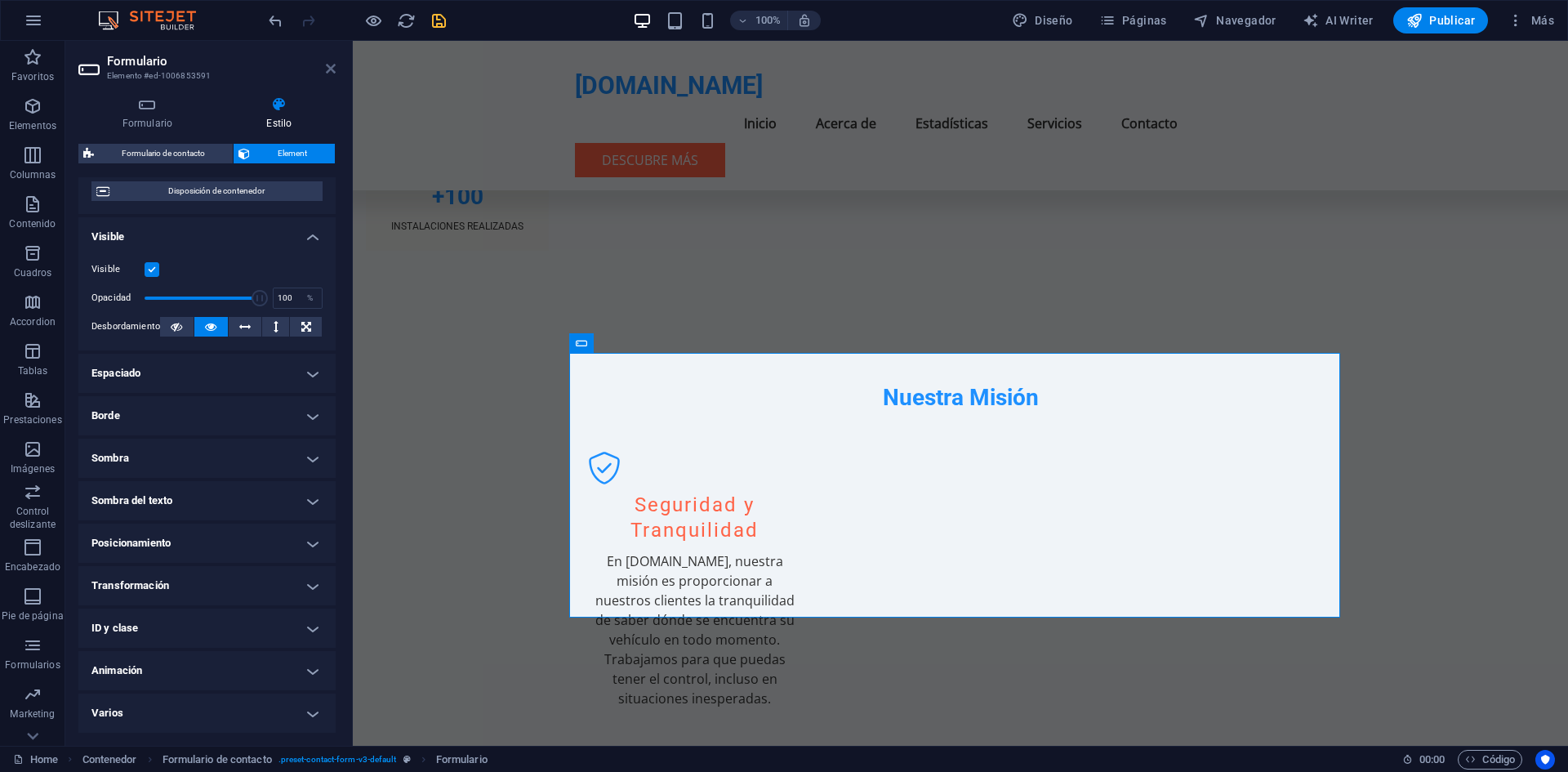
click at [328, 67] on icon at bounding box center [330, 69] width 10 height 13
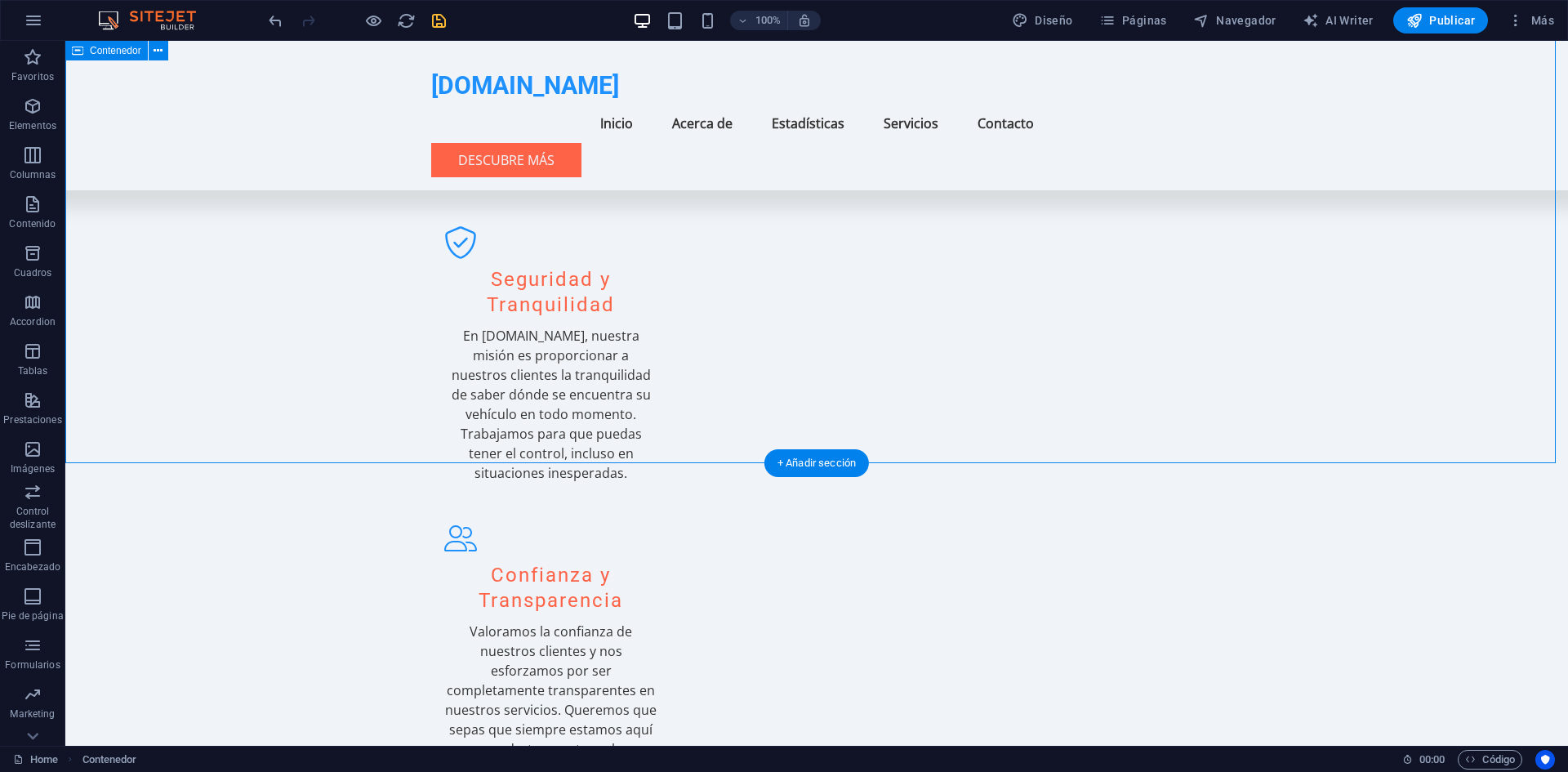
scroll to position [2212, 0]
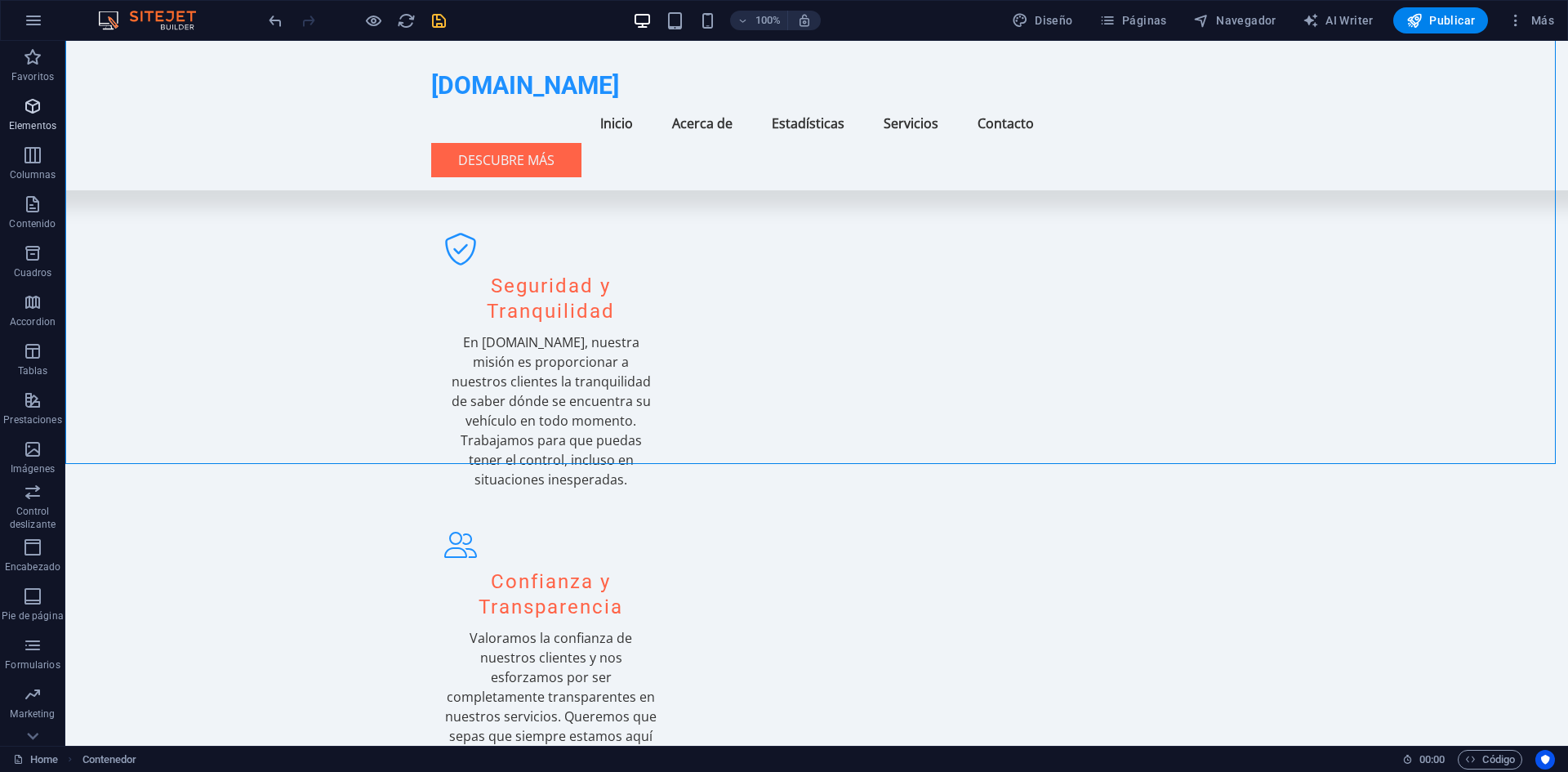
click at [42, 122] on p "Elementos" at bounding box center [32, 126] width 48 height 13
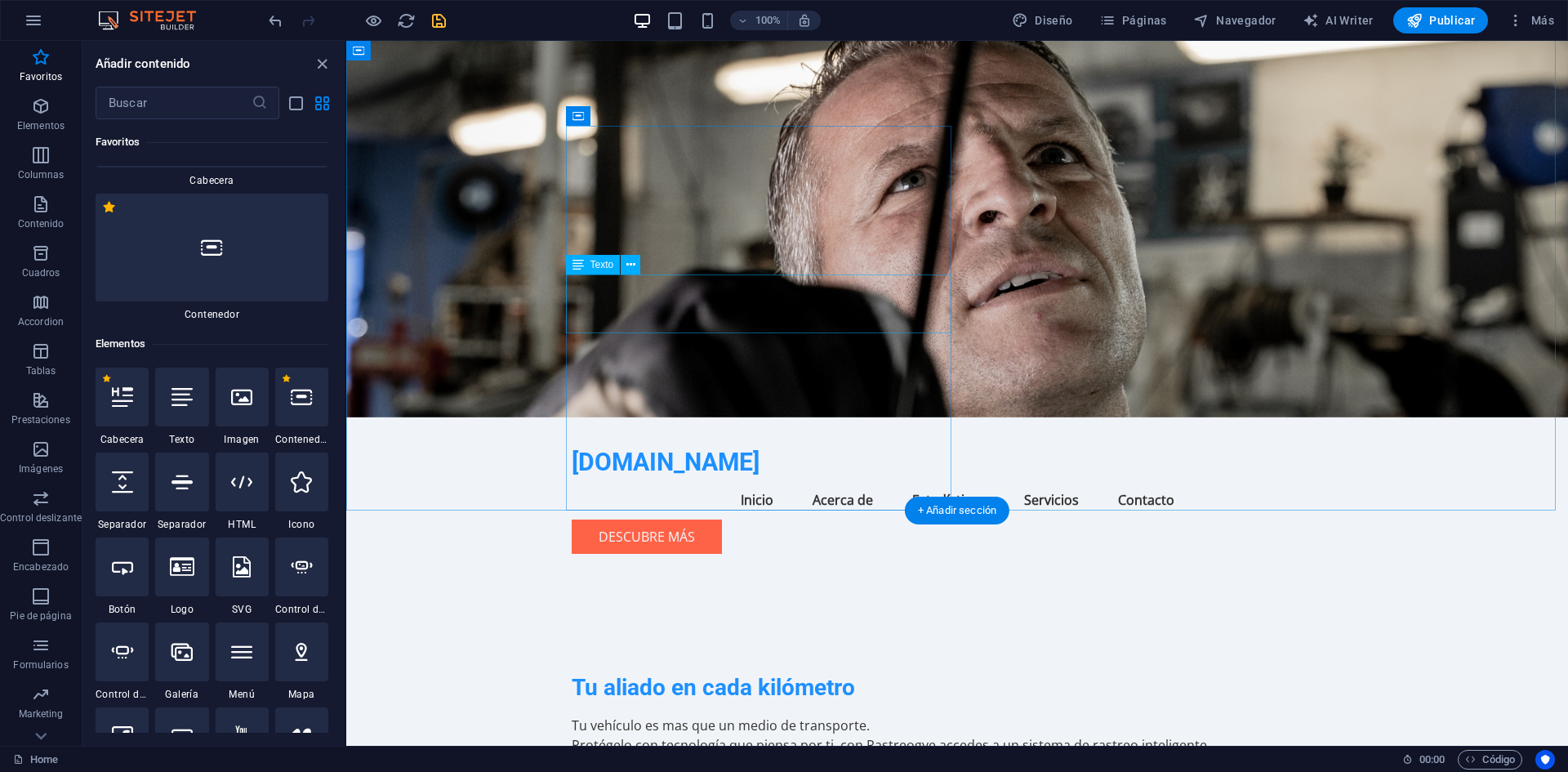
scroll to position [0, 0]
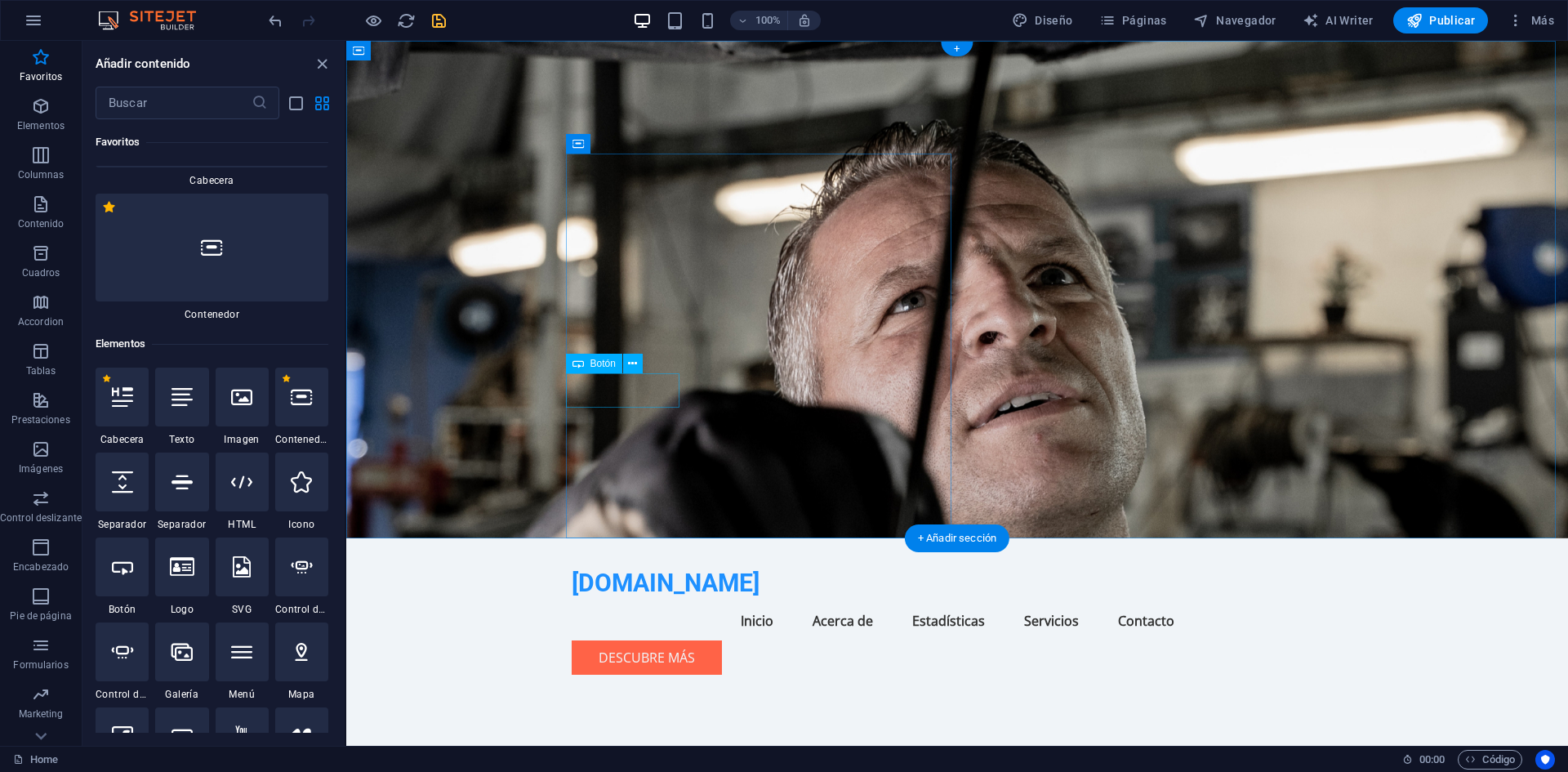
click at [634, 365] on icon at bounding box center [632, 364] width 9 height 17
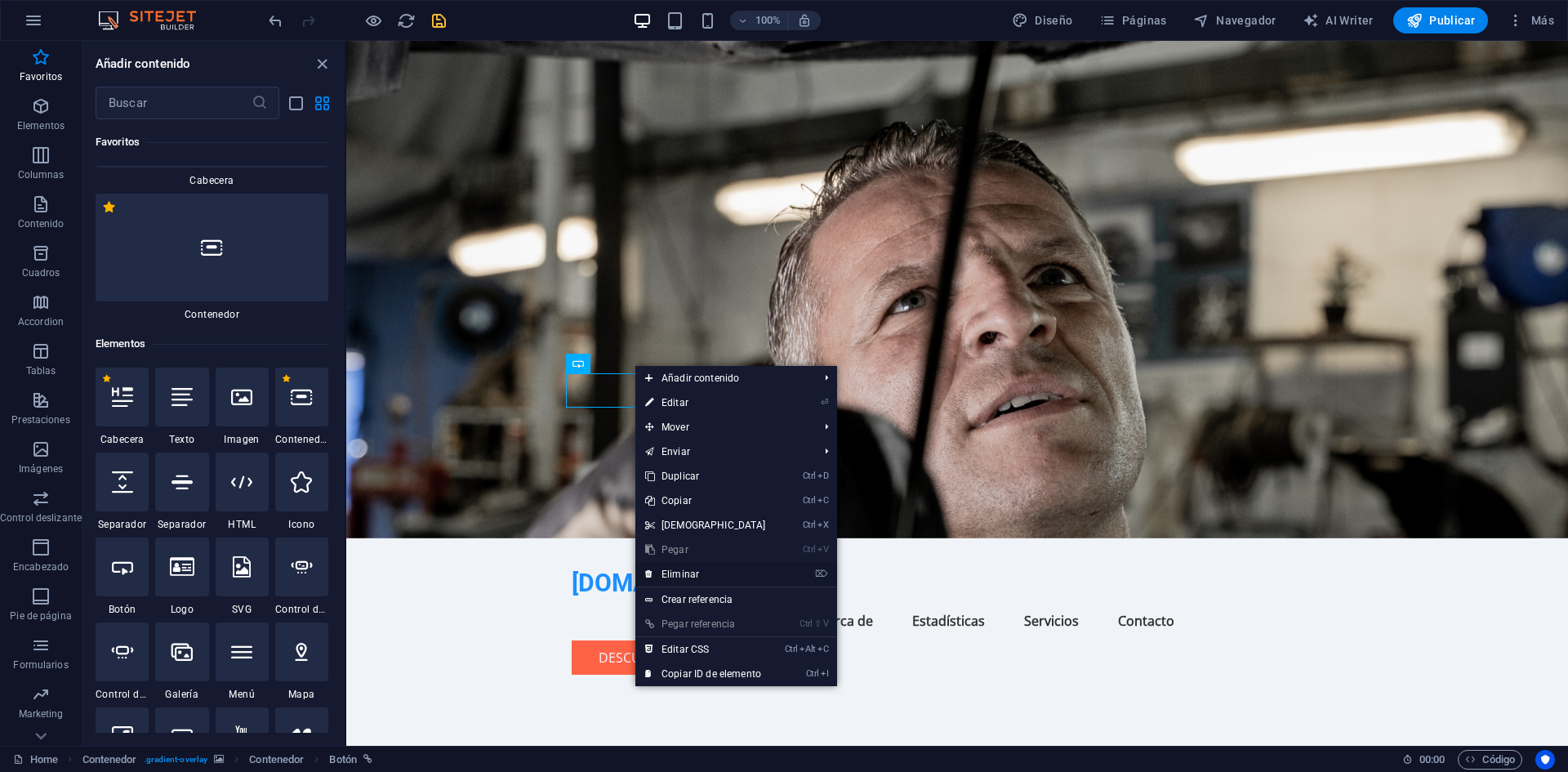
click at [719, 581] on link "⌦ Eliminar" at bounding box center [705, 574] width 141 height 25
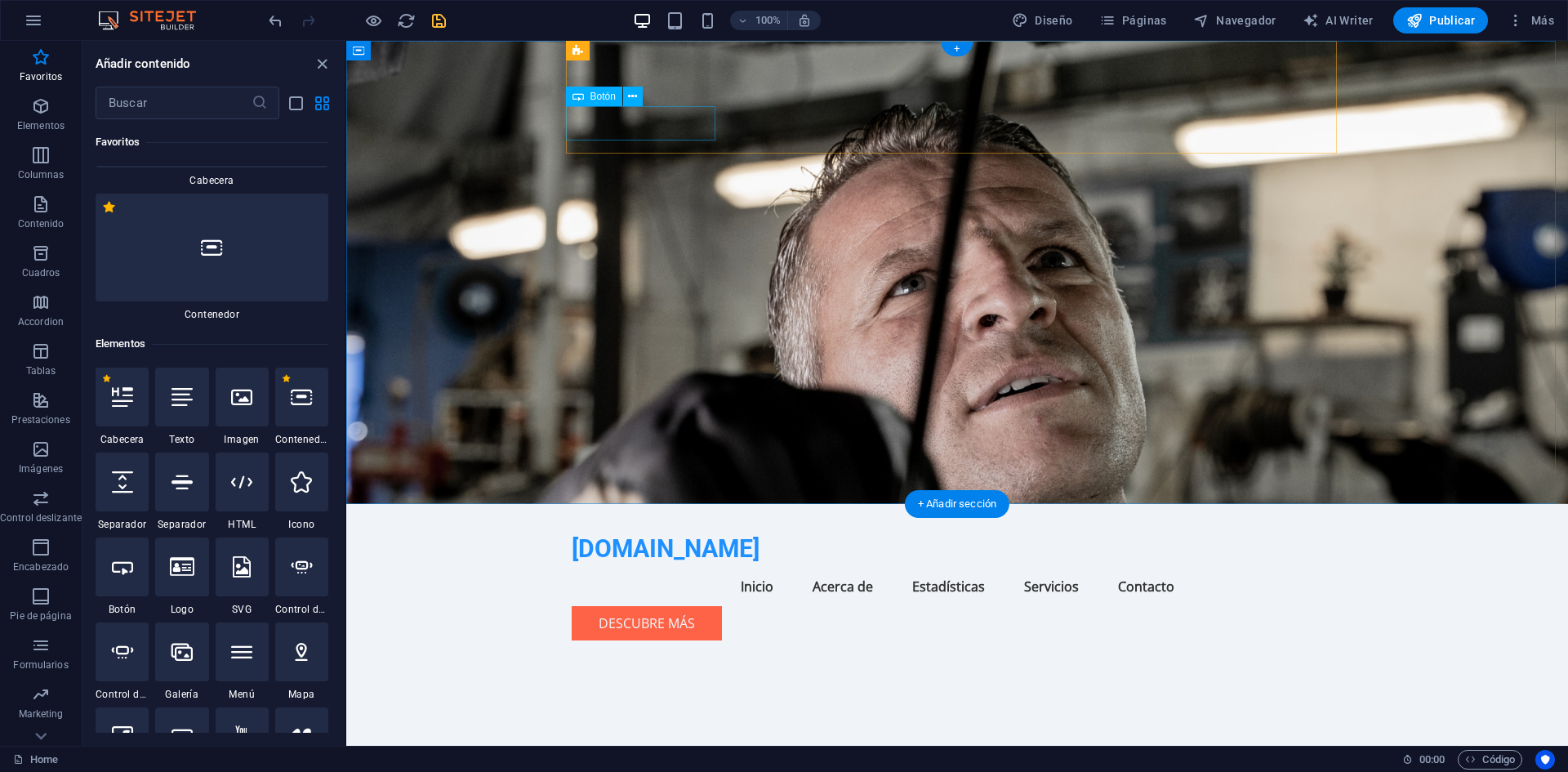
click at [702, 606] on div "Descubre Más" at bounding box center [957, 624] width 771 height 34
click at [632, 91] on icon at bounding box center [632, 97] width 9 height 17
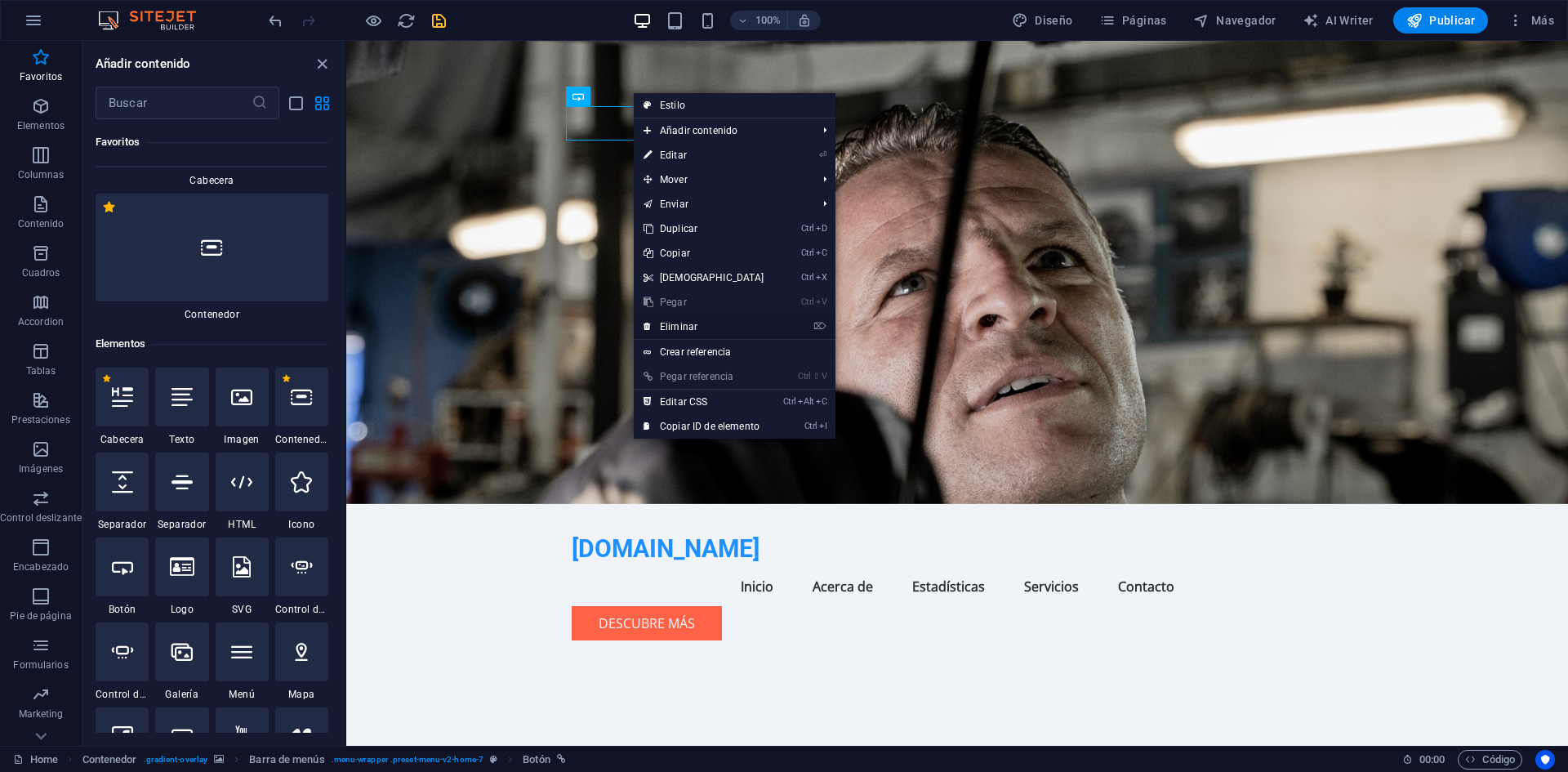
click at [685, 333] on link "⌦ Eliminar" at bounding box center [705, 327] width 141 height 25
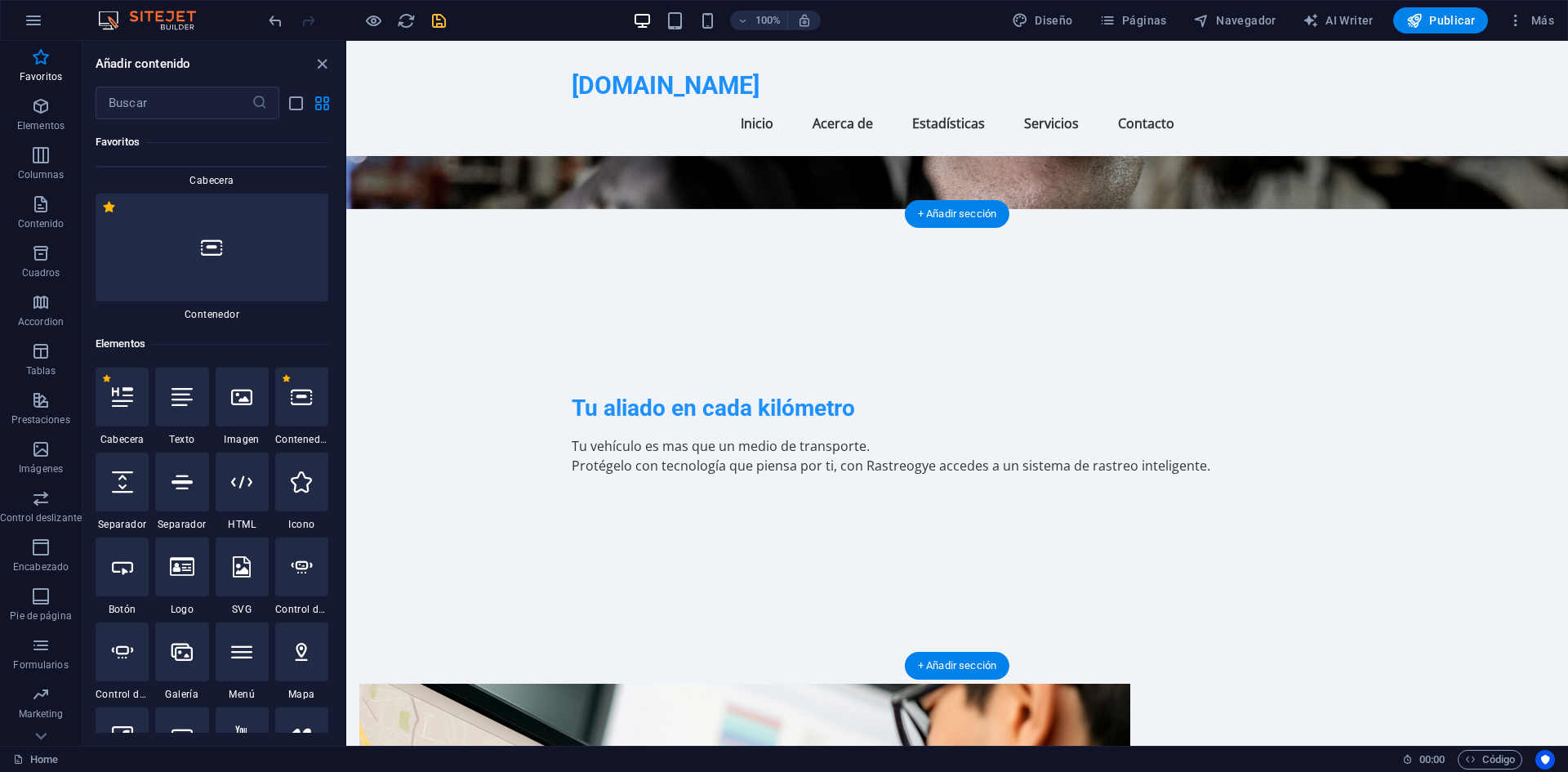
scroll to position [263, 0]
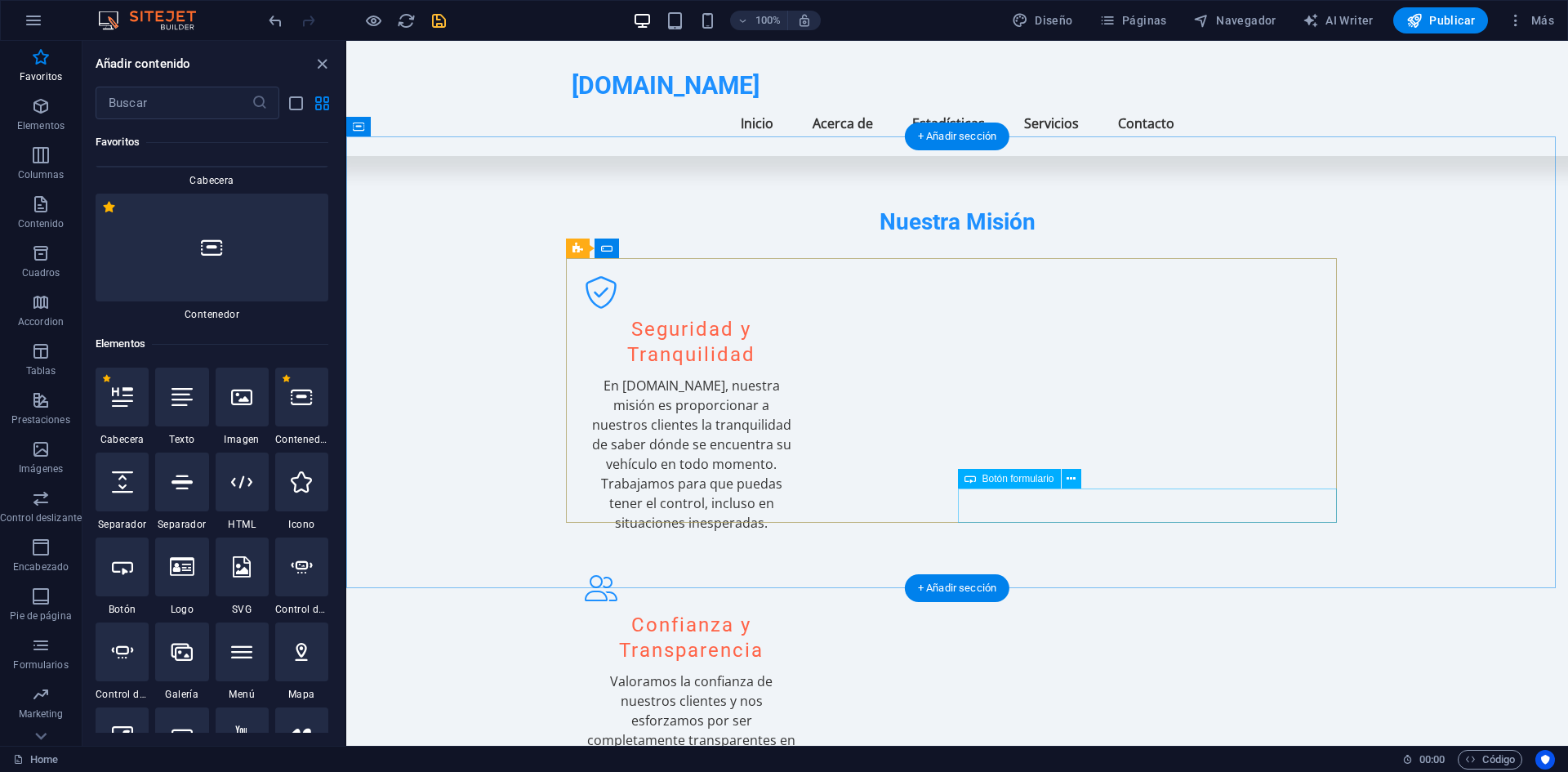
scroll to position [2036, 0]
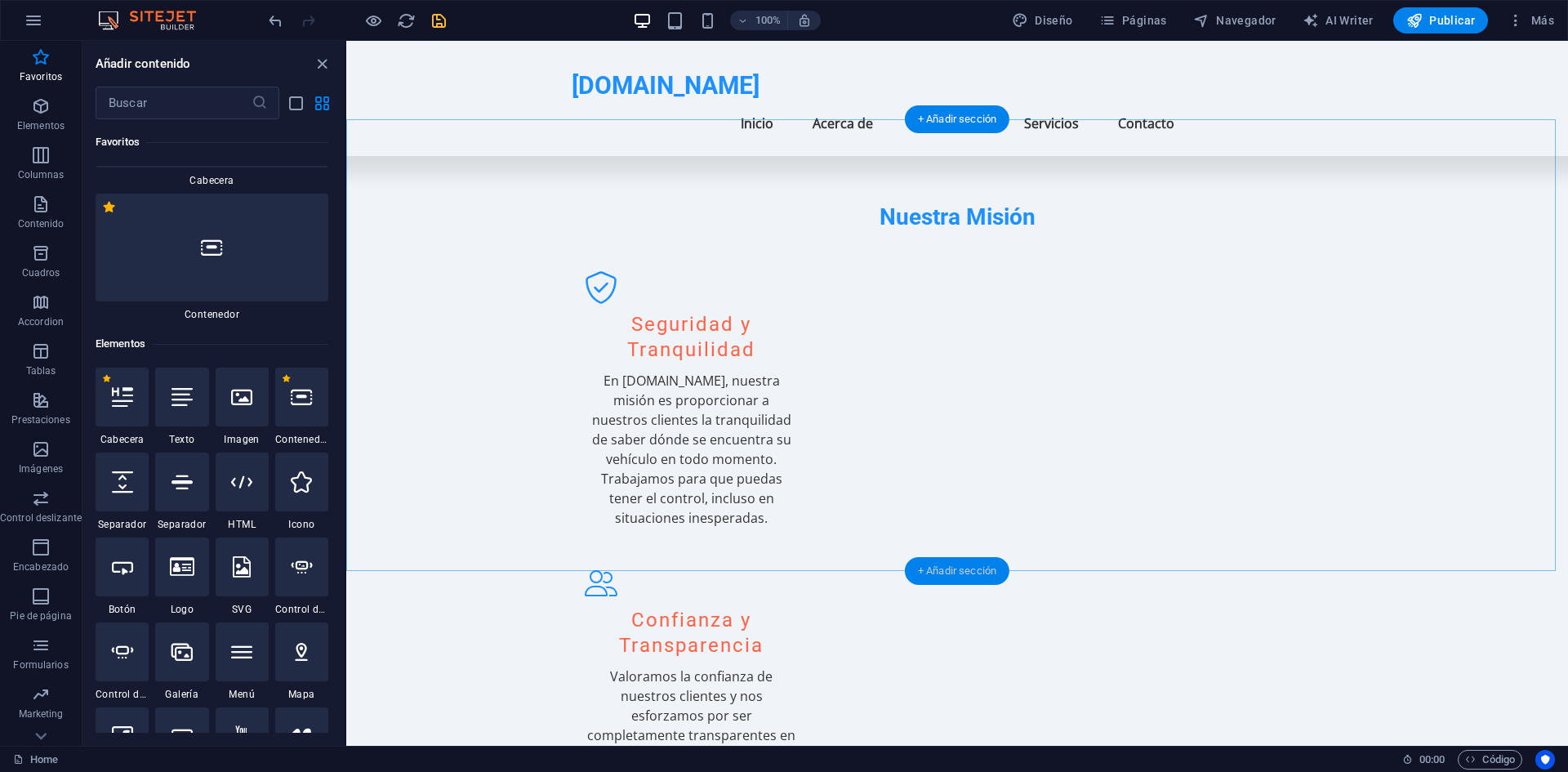
click at [962, 579] on div "+ Añadir sección" at bounding box center [957, 570] width 105 height 28
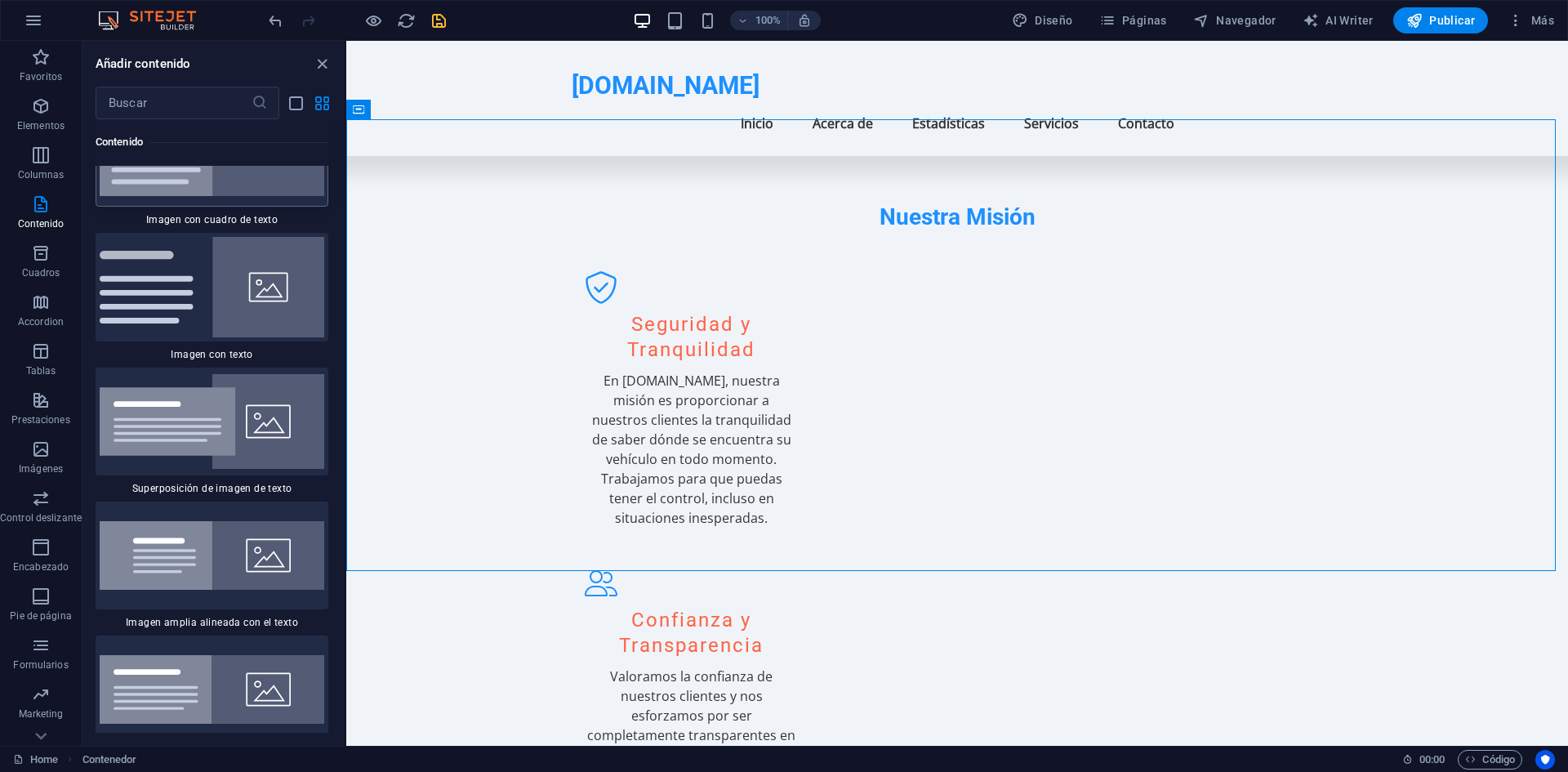
scroll to position [6015, 0]
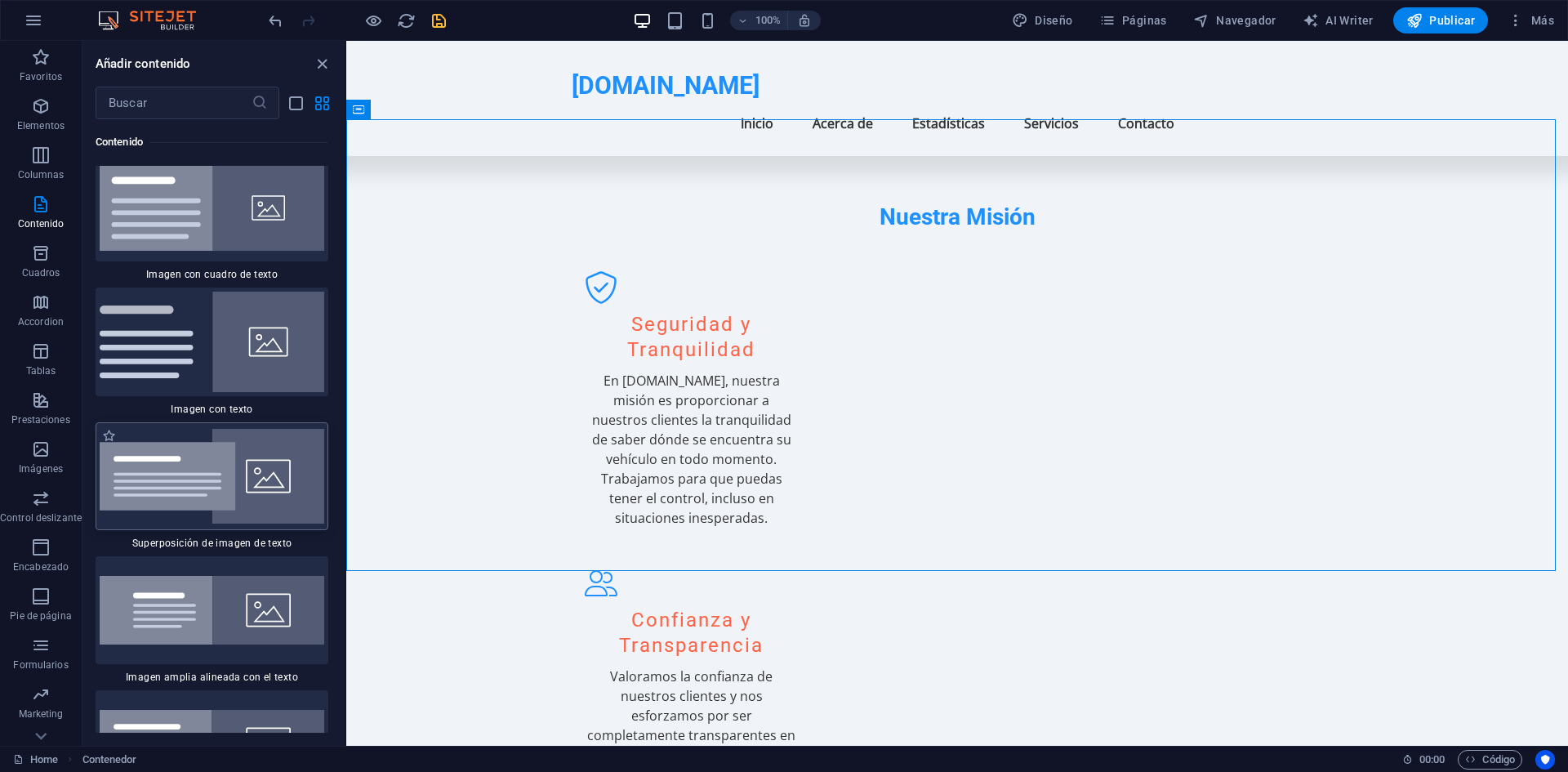
click at [232, 428] on img at bounding box center [212, 476] width 225 height 95
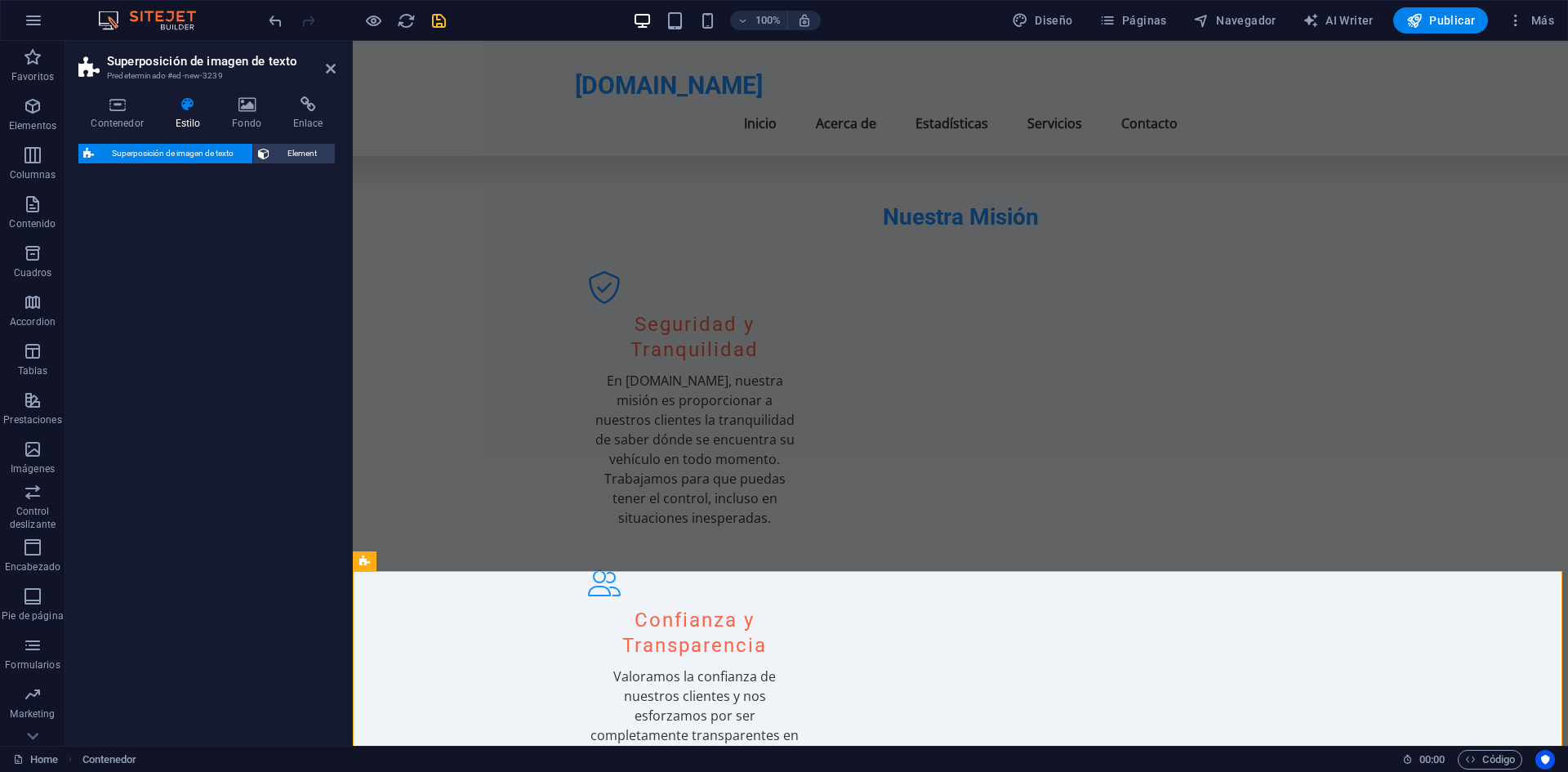
drag, startPoint x: 232, startPoint y: 423, endPoint x: 347, endPoint y: 465, distance: 122.4
click at [347, 465] on div "Superposición de imagen de texto Predeterminado #ed-new-3239 Contenedor Estilo …" at bounding box center [817, 393] width 1502 height 704
select select "rem"
select select "px"
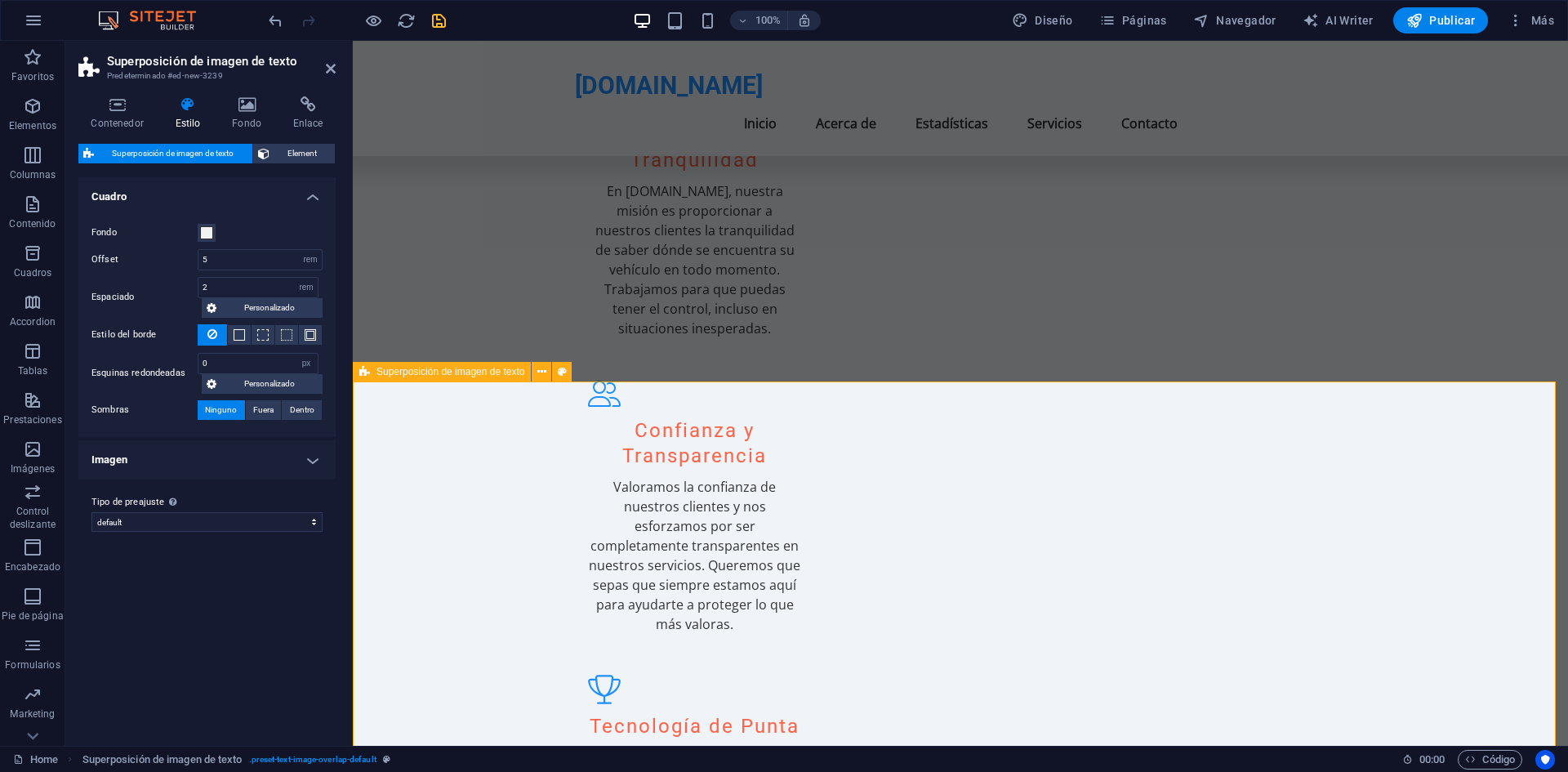
scroll to position [2226, 0]
click at [330, 72] on icon at bounding box center [330, 69] width 10 height 13
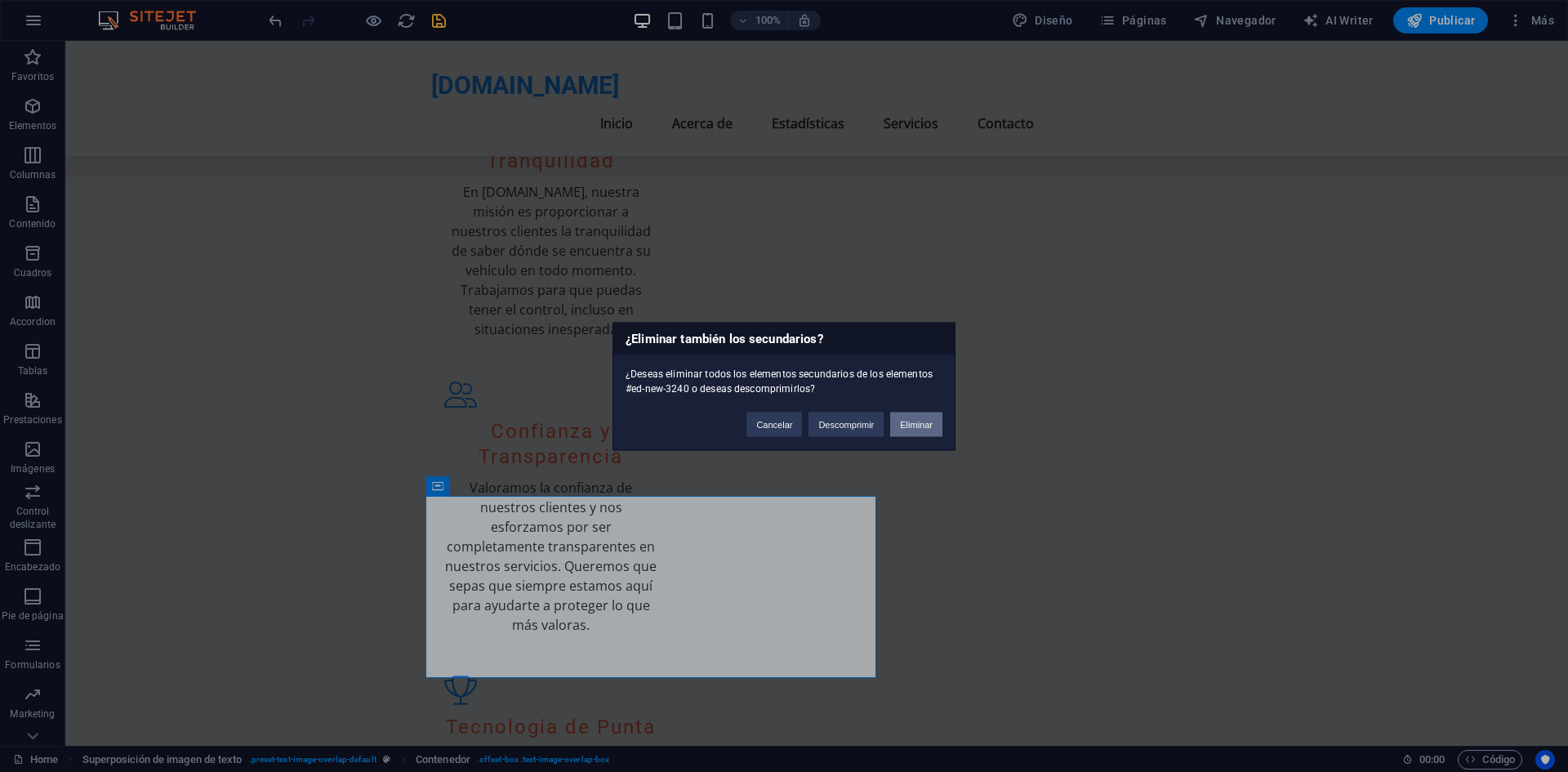
click at [910, 414] on button "Eliminar" at bounding box center [916, 424] width 52 height 25
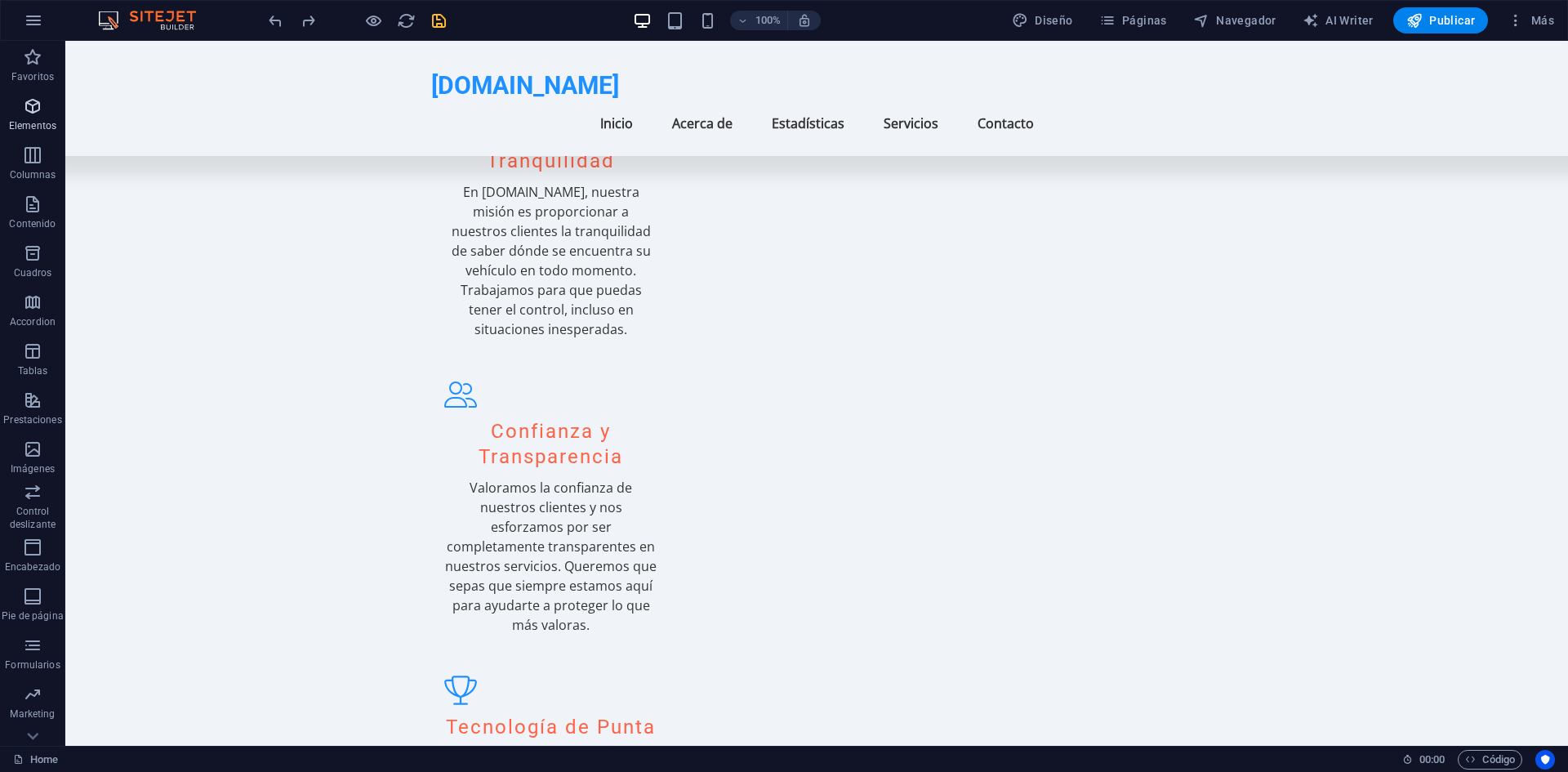
click at [42, 125] on p "Elementos" at bounding box center [32, 126] width 48 height 13
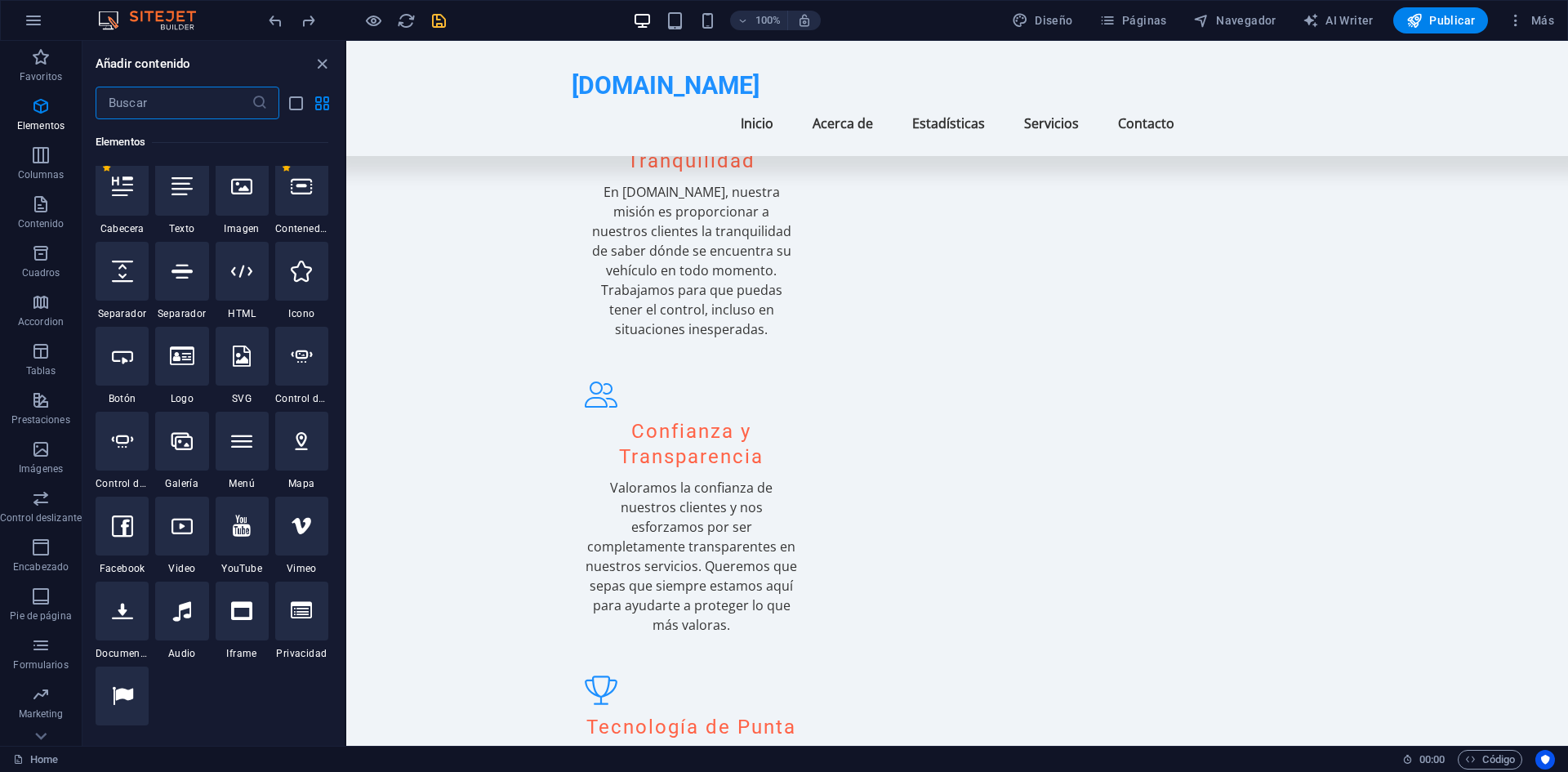
scroll to position [318, 0]
click at [131, 351] on icon at bounding box center [123, 355] width 21 height 21
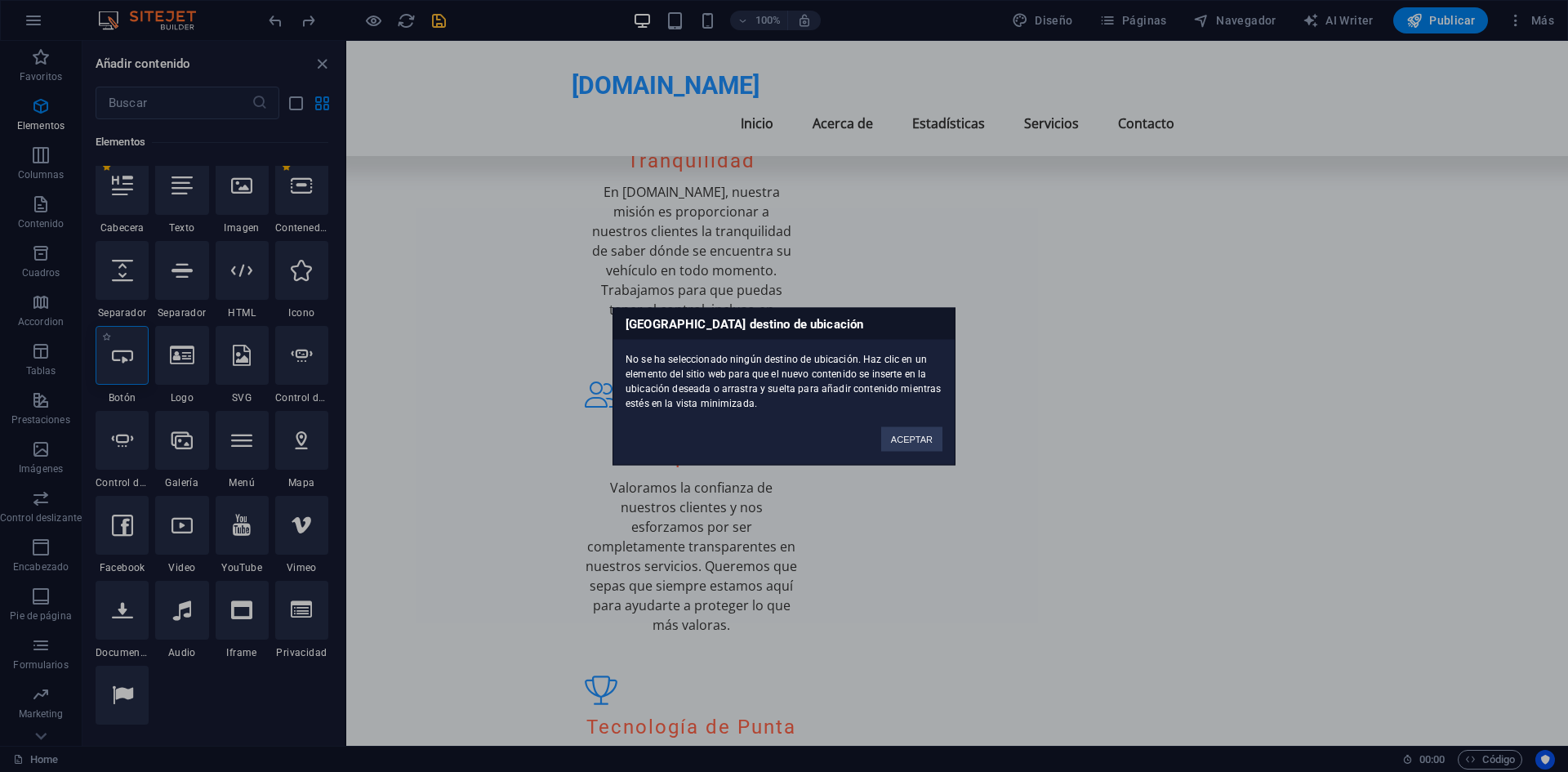
click at [131, 351] on div "Ningún destino de ubicación No se ha seleccionado ningún destino de ubicación. …" at bounding box center [784, 386] width 1568 height 772
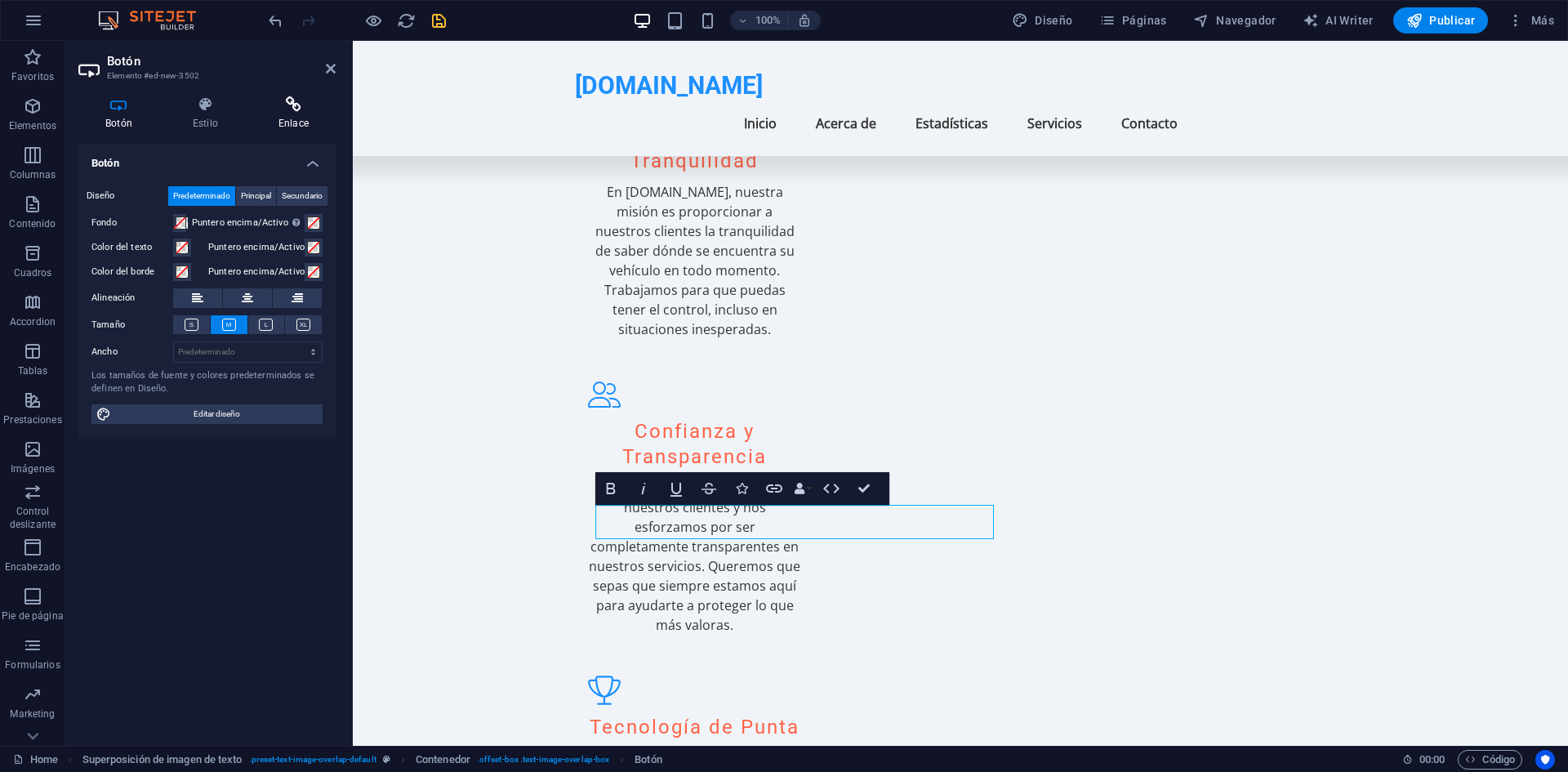
click at [297, 124] on h4 "Enlace" at bounding box center [293, 113] width 84 height 34
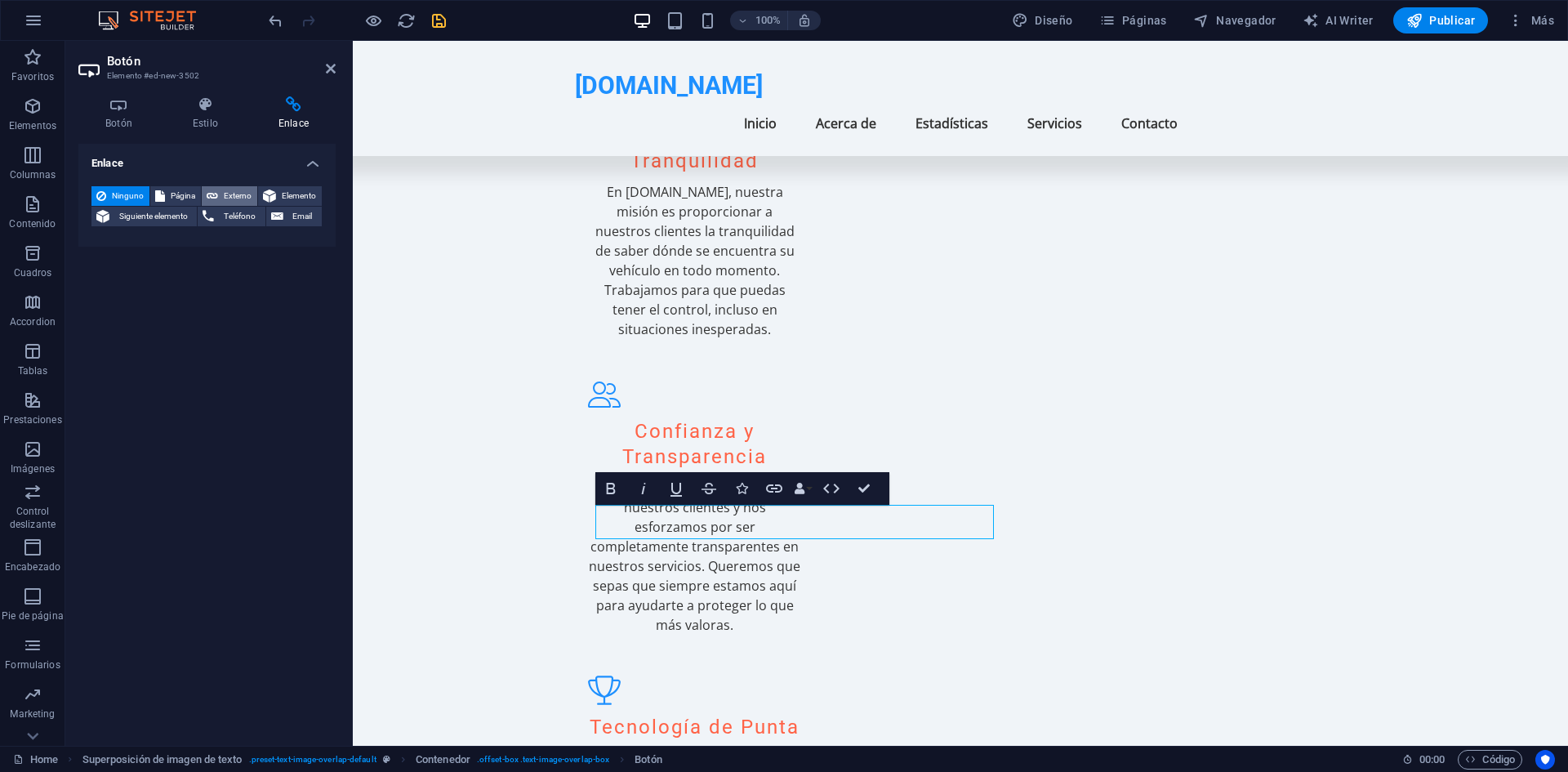
click at [209, 198] on icon at bounding box center [212, 196] width 11 height 20
select select "blank"
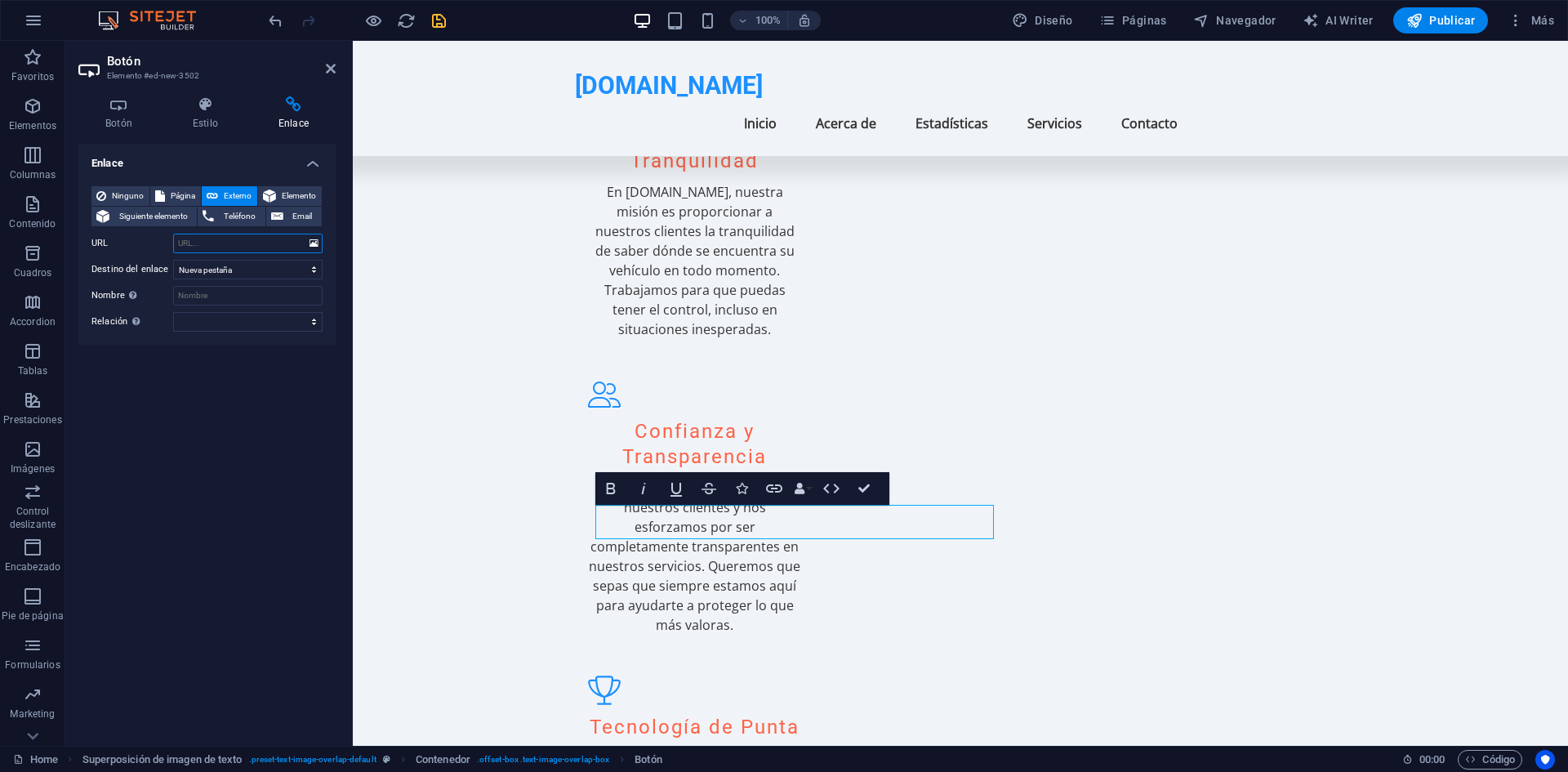
click at [287, 244] on input "URL" at bounding box center [248, 243] width 149 height 20
paste input "https://wa.link/soorr2"
type input "https://wa.link/soorr2"
click at [270, 302] on input "Nombre Una descripción adicional del enlace no debería ser igual al texto del e…" at bounding box center [248, 295] width 149 height 20
type input "Whatsapp"
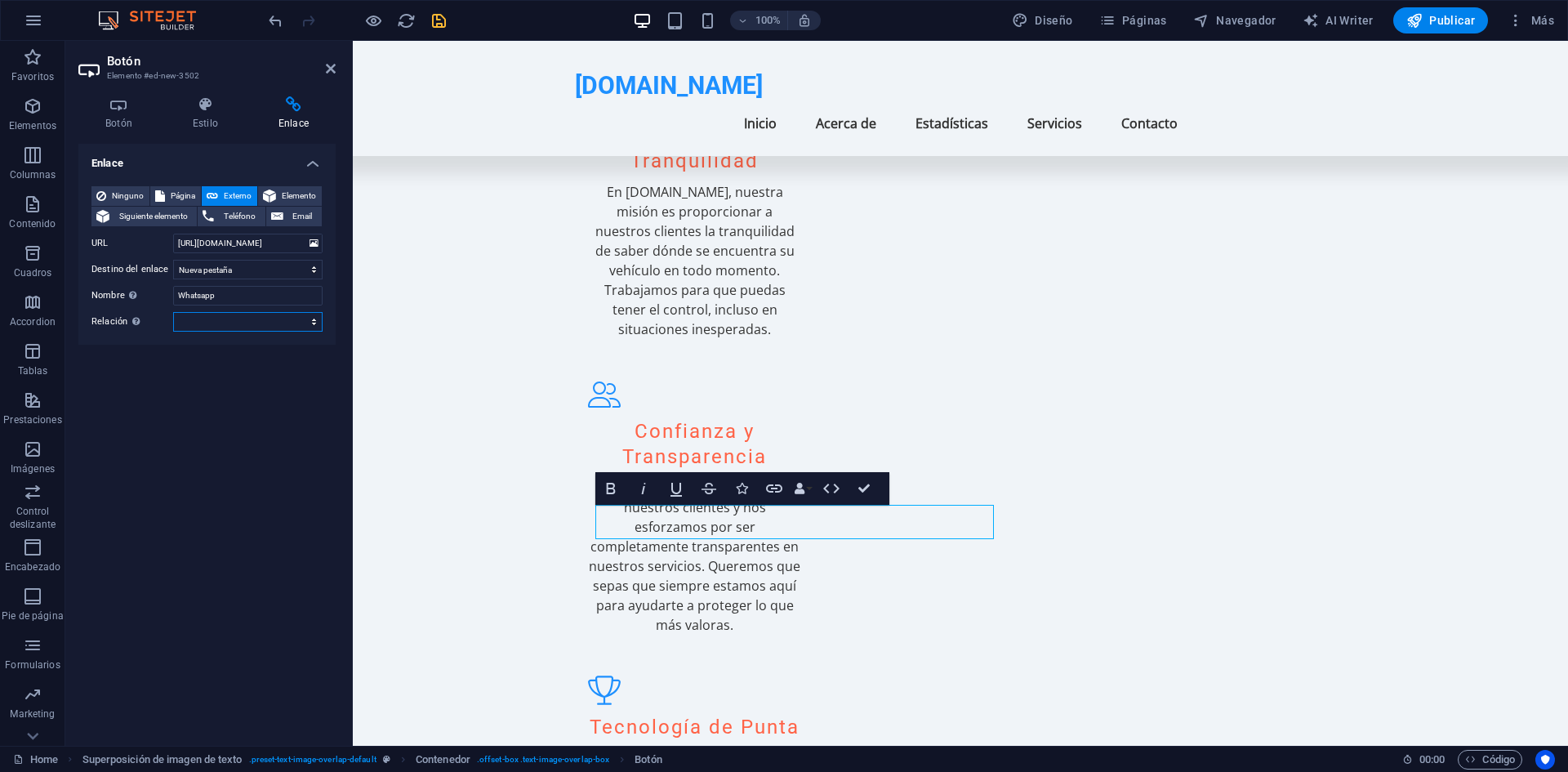
click at [270, 324] on select "alternativo autor marcador externo ayuda licencia siguiente nofollow noreferrer…" at bounding box center [248, 322] width 149 height 20
select select "author"
click at [173, 312] on select "alternativo autor marcador externo ayuda licencia siguiente nofollow noreferrer…" at bounding box center [248, 322] width 149 height 20
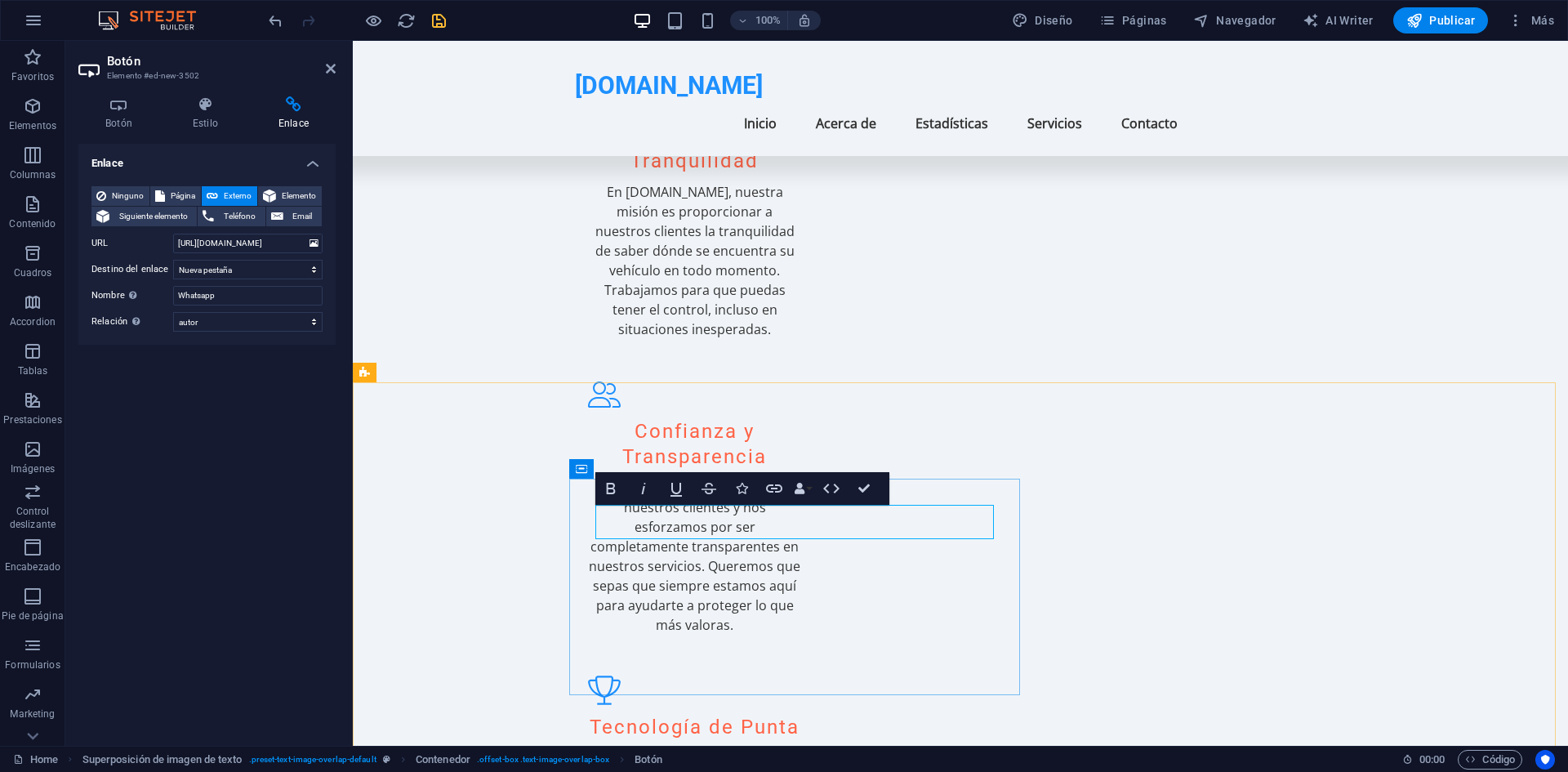
click at [224, 122] on h4 "Estilo" at bounding box center [208, 113] width 86 height 34
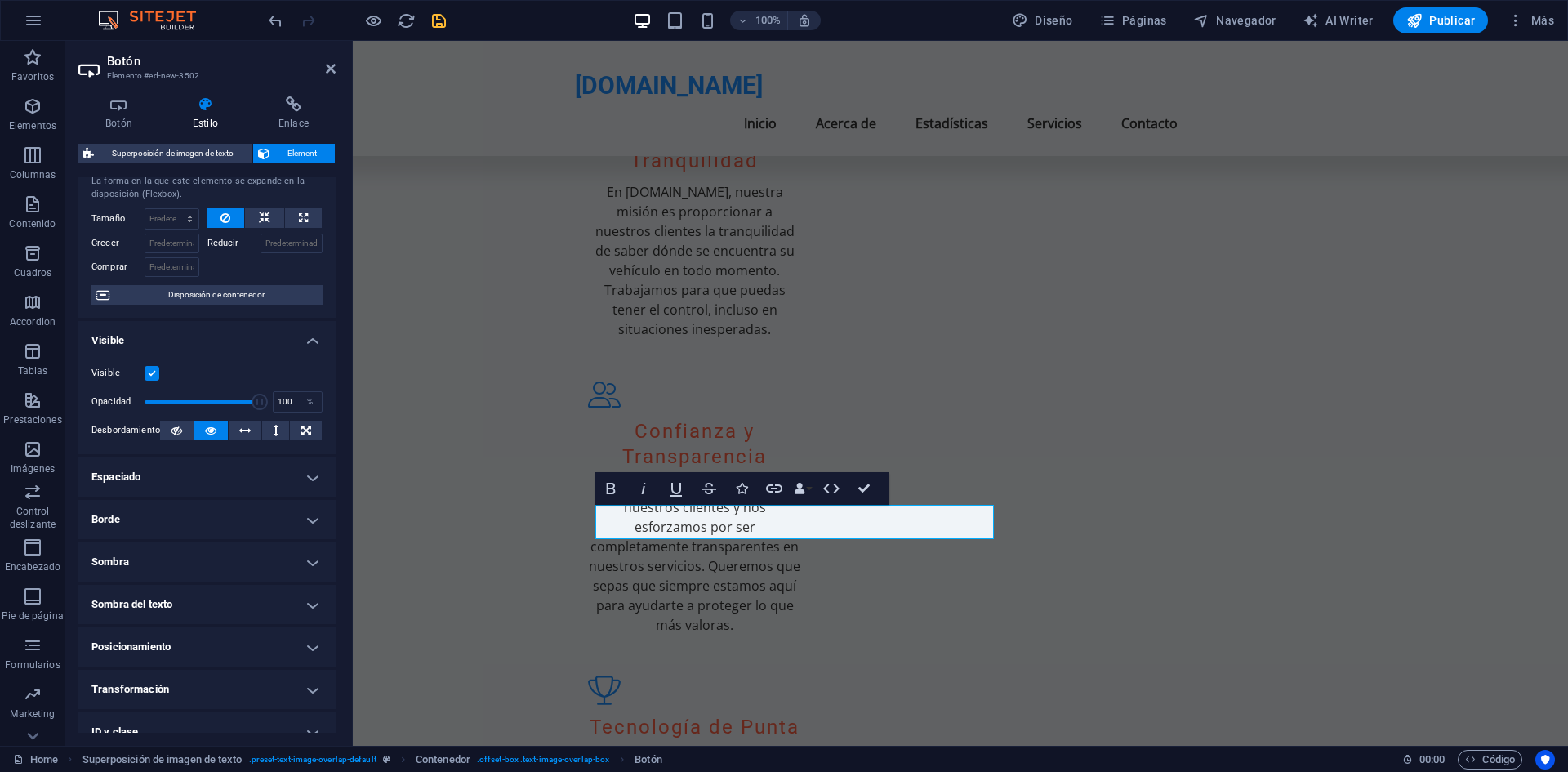
scroll to position [0, 0]
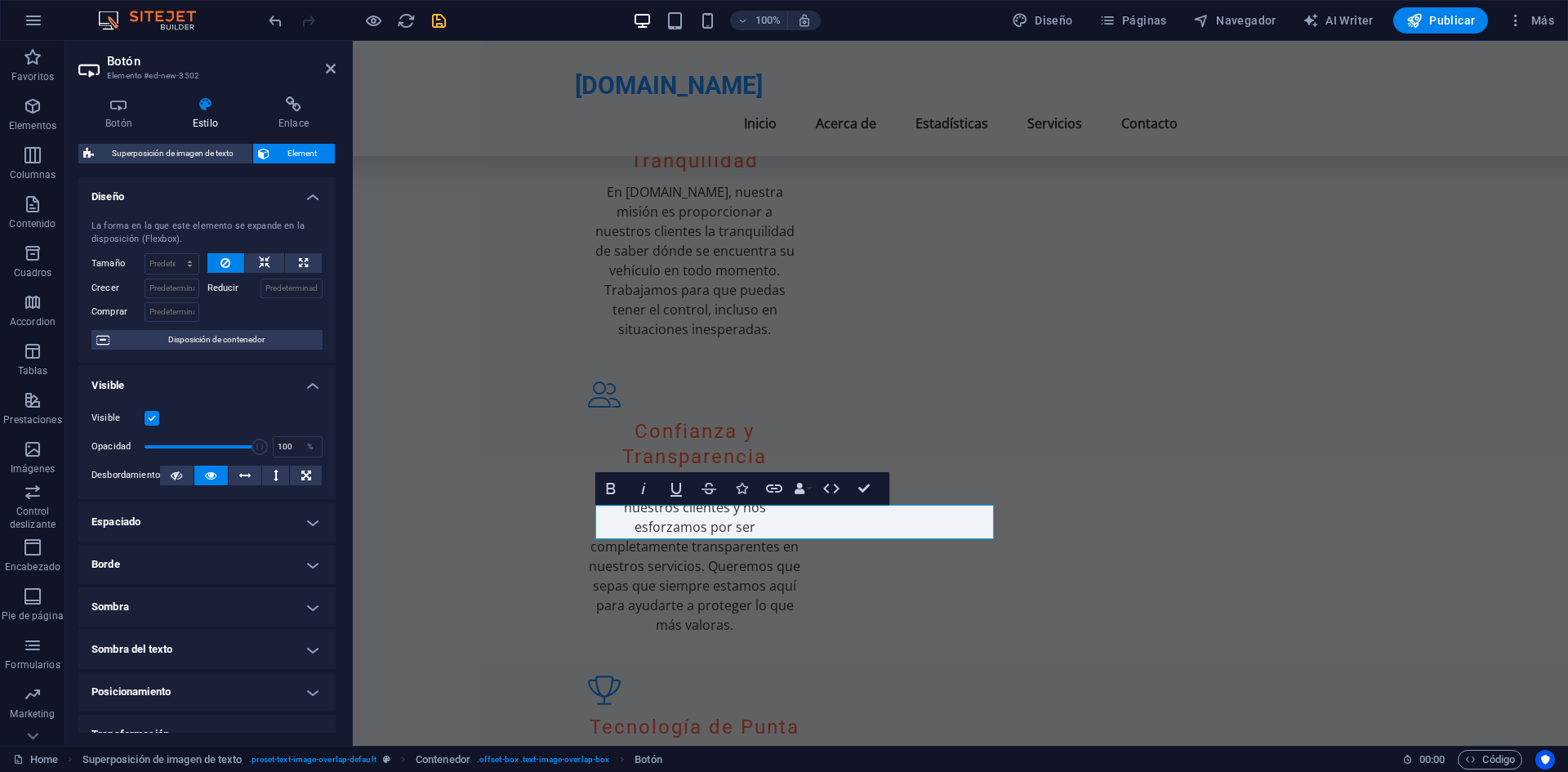
click at [306, 539] on h4 "Espaciado" at bounding box center [207, 522] width 257 height 39
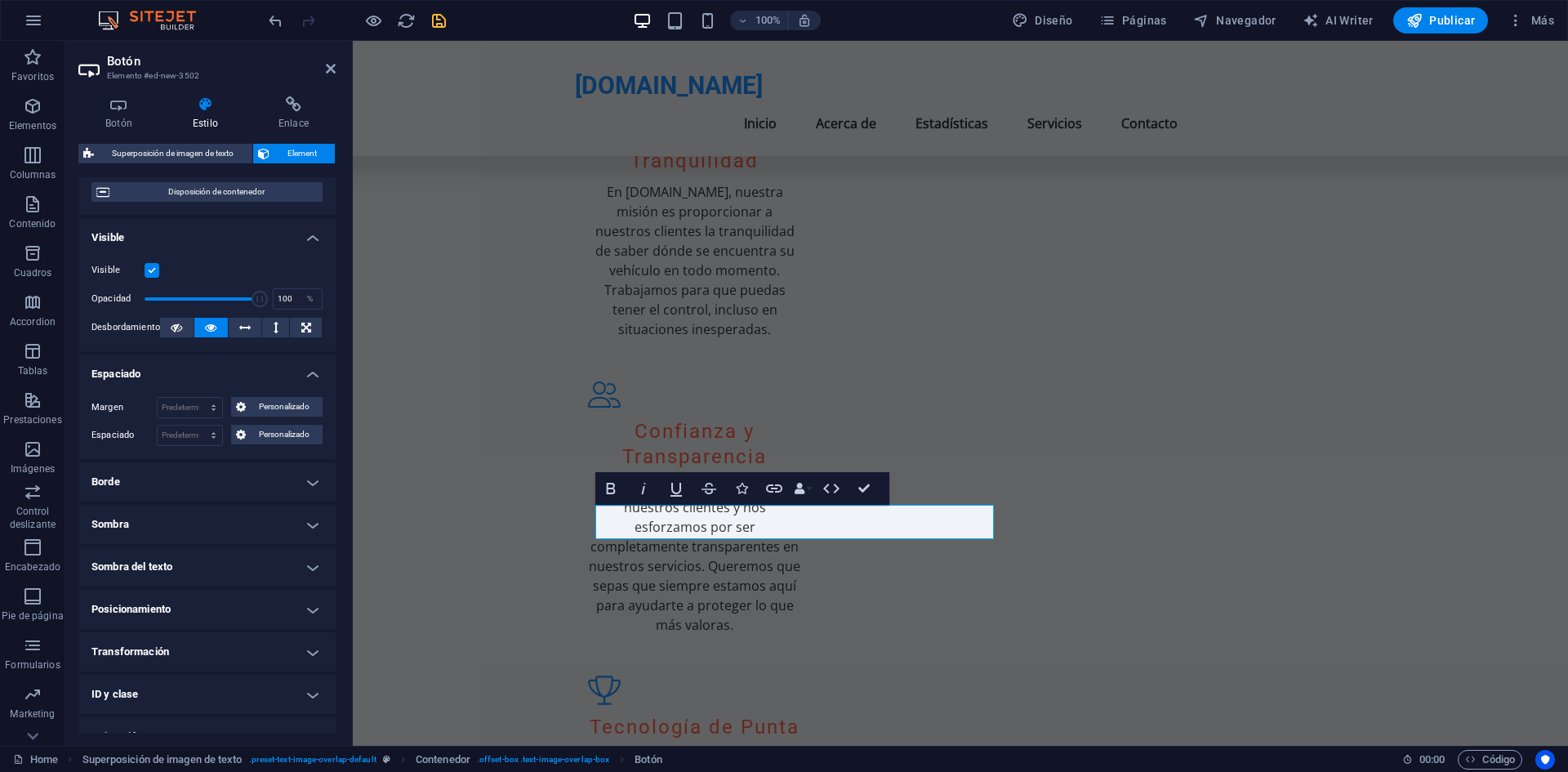
scroll to position [214, 0]
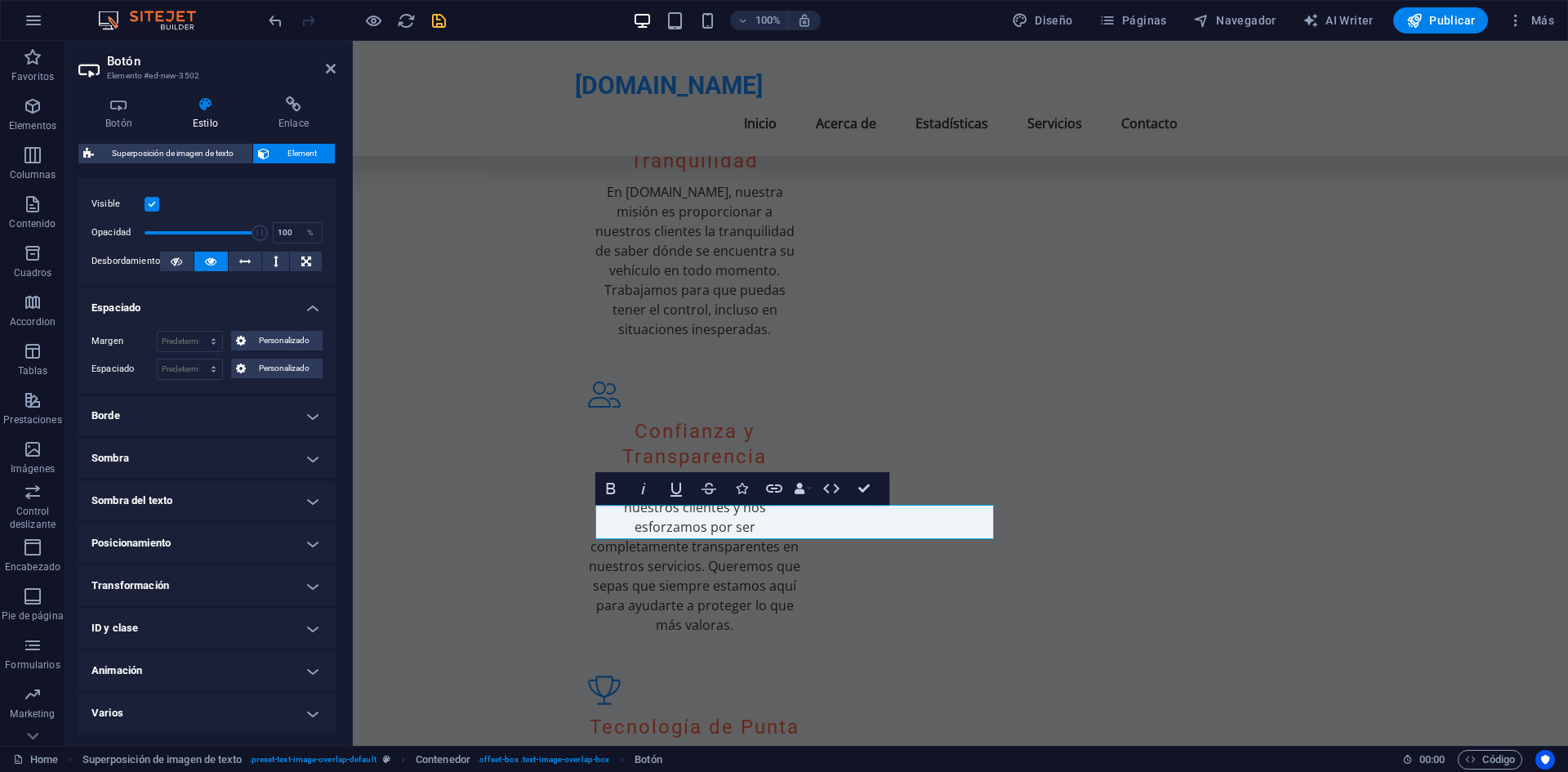
click at [309, 655] on h4 "Animación" at bounding box center [207, 670] width 257 height 39
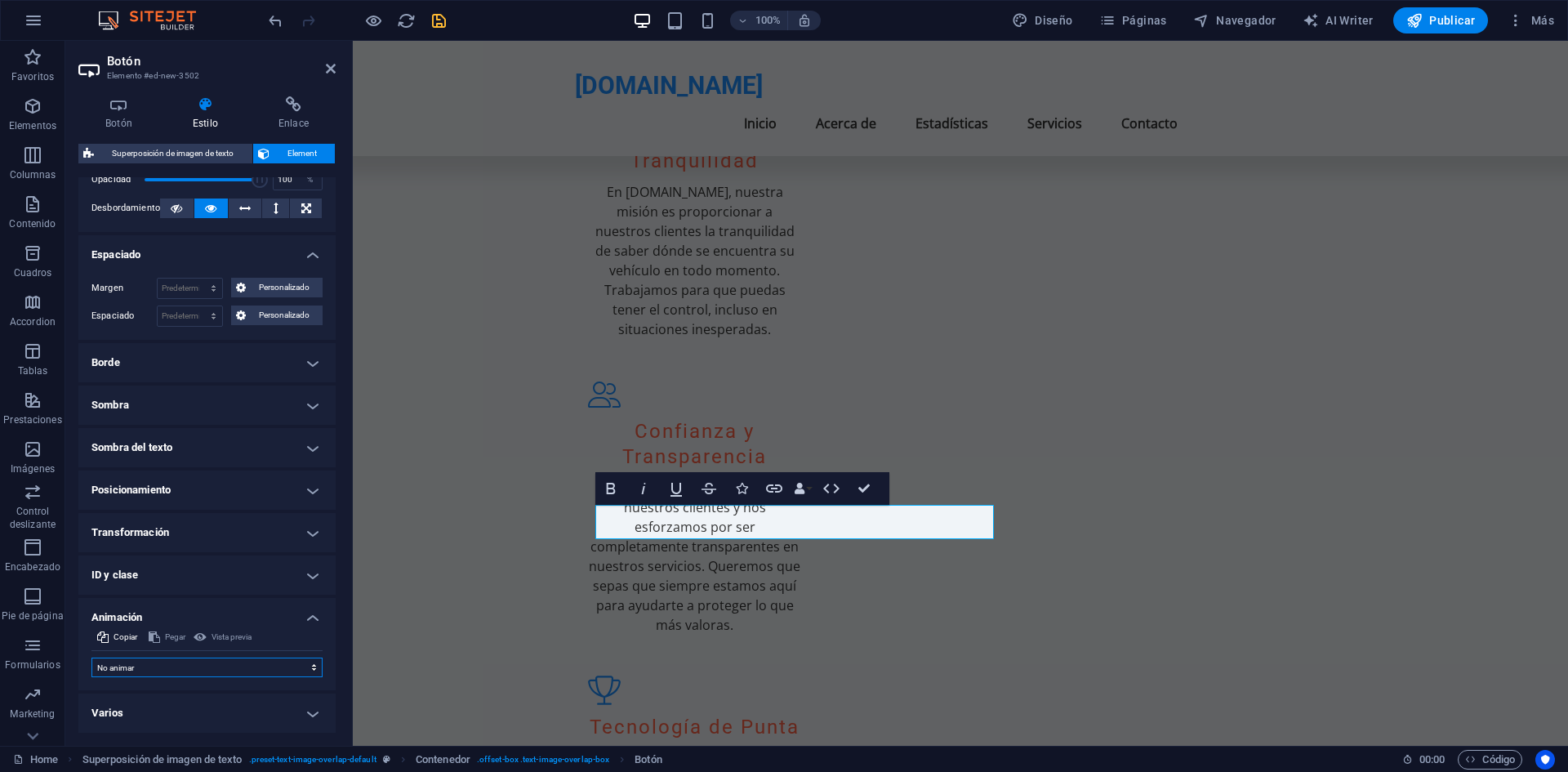
click at [262, 663] on select "No animar Mostrar / Ocultar Subir/bajar Acercar/alejar Deslizar de izquierda a …" at bounding box center [207, 667] width 231 height 20
click at [296, 337] on div "Margen Predeterminado automático px % rem vw vh Personalizado Personalizado aut…" at bounding box center [207, 302] width 257 height 75
click at [262, 668] on select "No animar Mostrar / Ocultar Subir/bajar Acercar/alejar Deslizar de izquierda a …" at bounding box center [207, 667] width 231 height 20
select select "slide"
click at [91, 658] on select "No animar Mostrar / Ocultar Subir/bajar Acercar/alejar Deslizar de izquierda a …" at bounding box center [207, 667] width 231 height 20
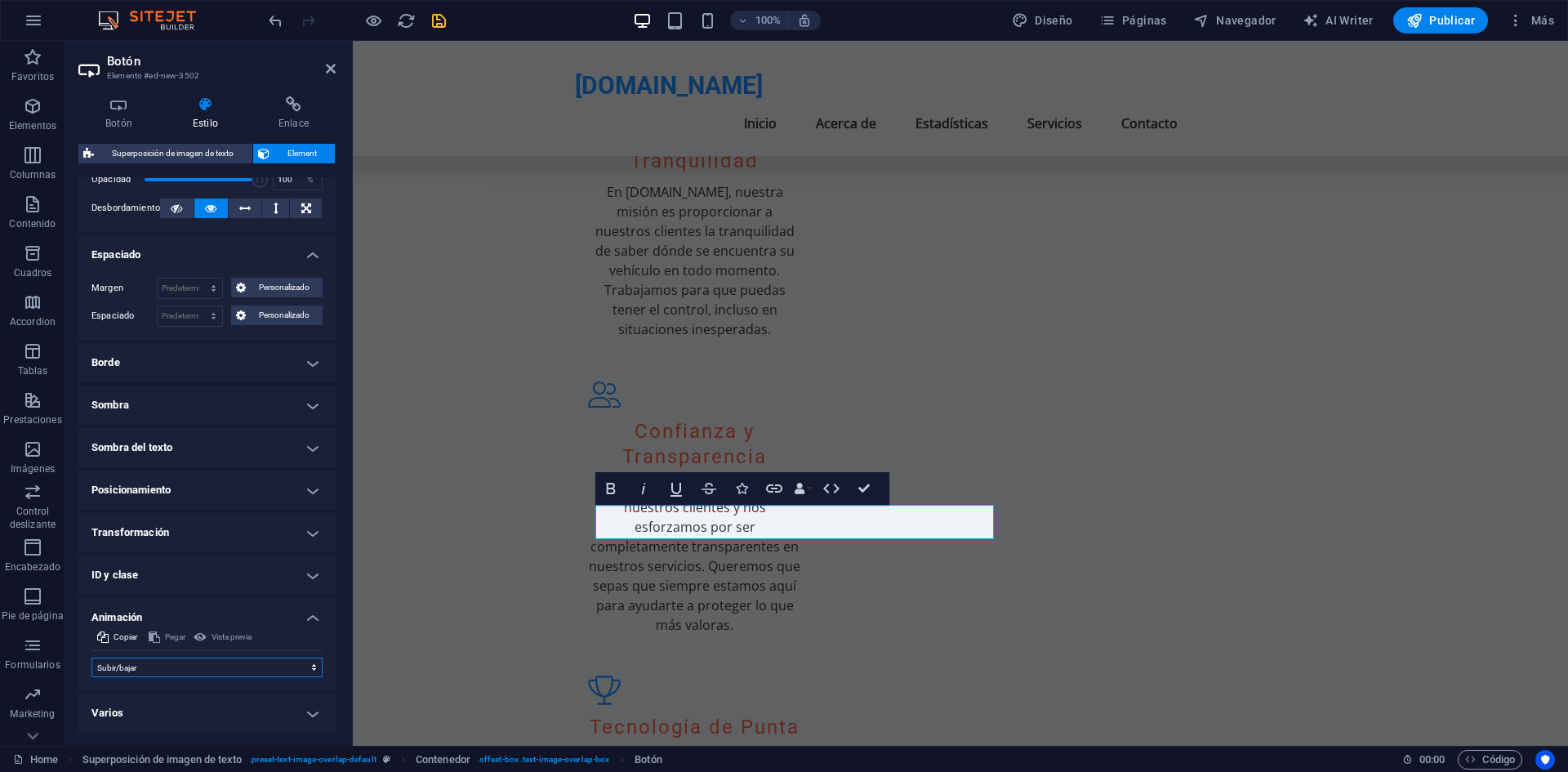
select select "scroll"
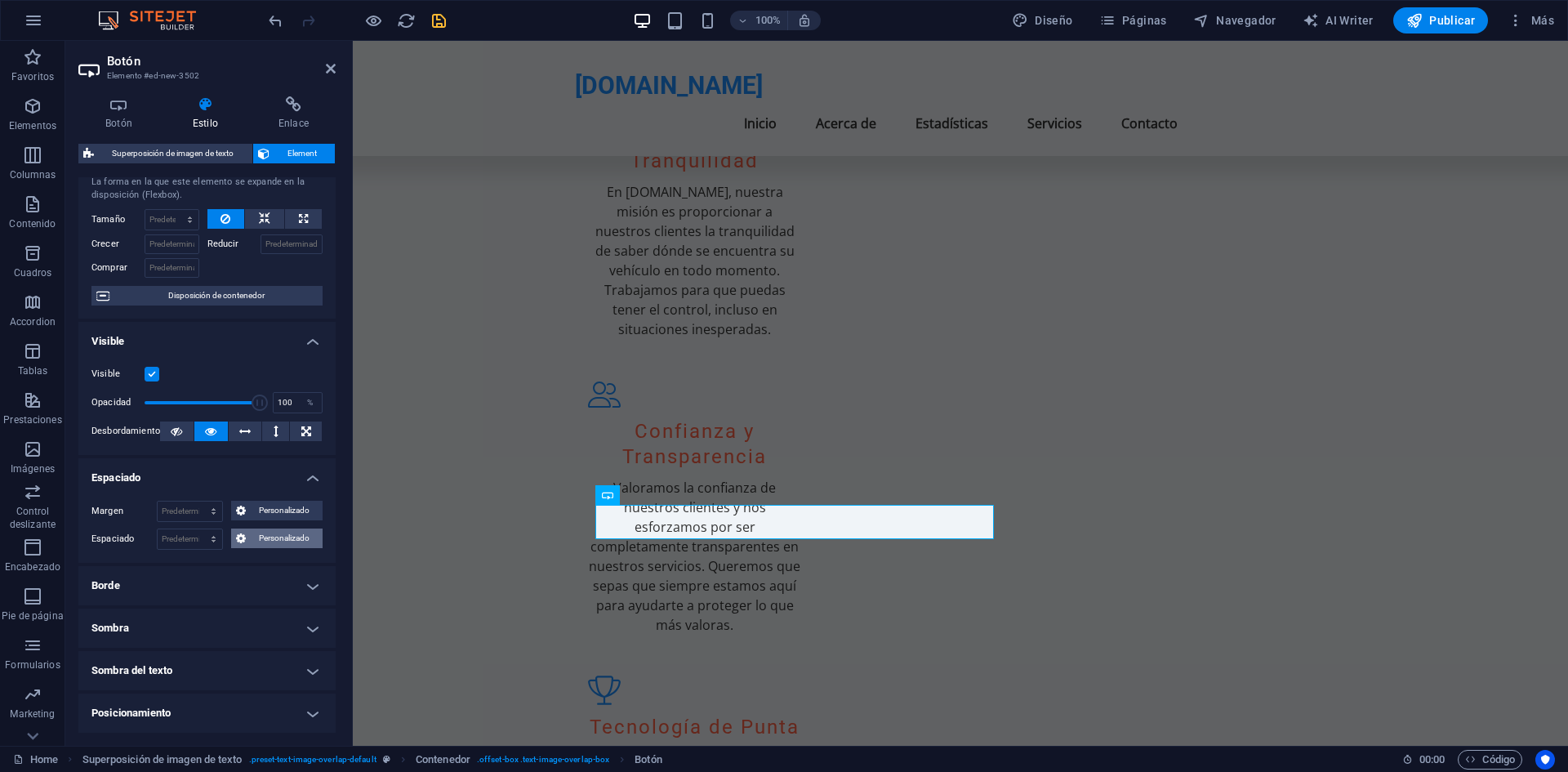
scroll to position [0, 0]
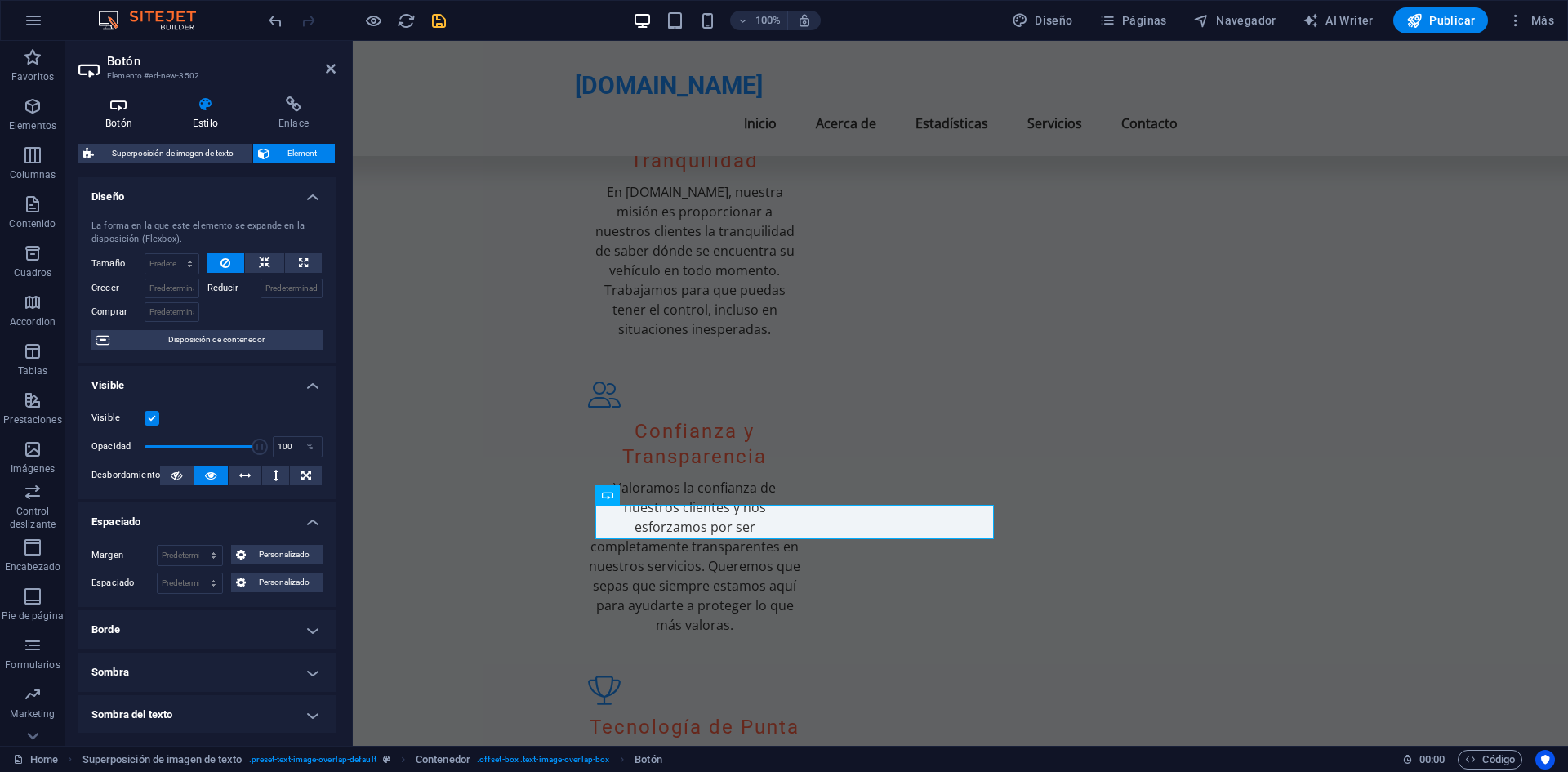
click at [109, 115] on h4 "Botón" at bounding box center [122, 113] width 88 height 34
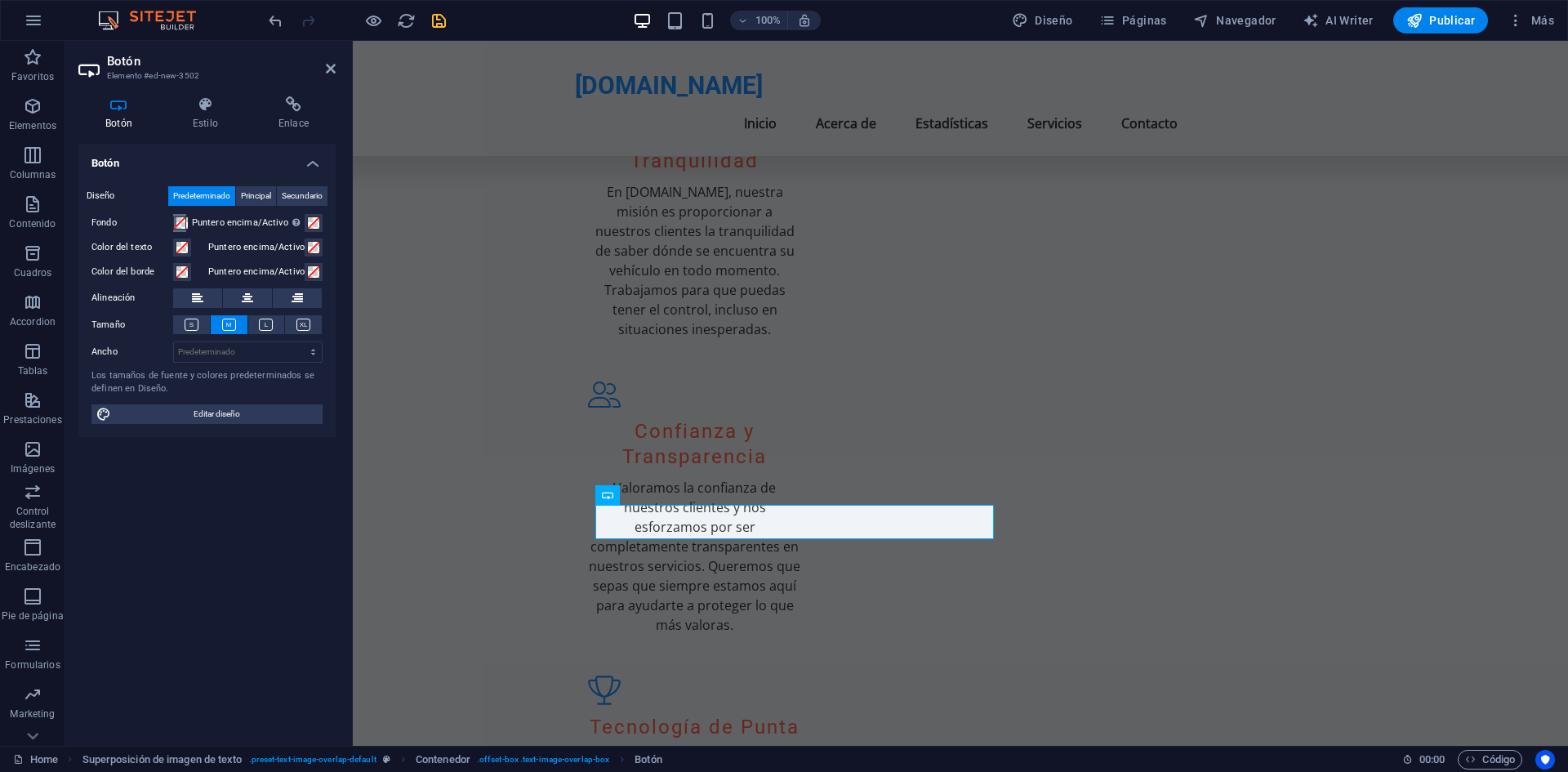
click at [175, 228] on button "Fondo" at bounding box center [180, 223] width 13 height 18
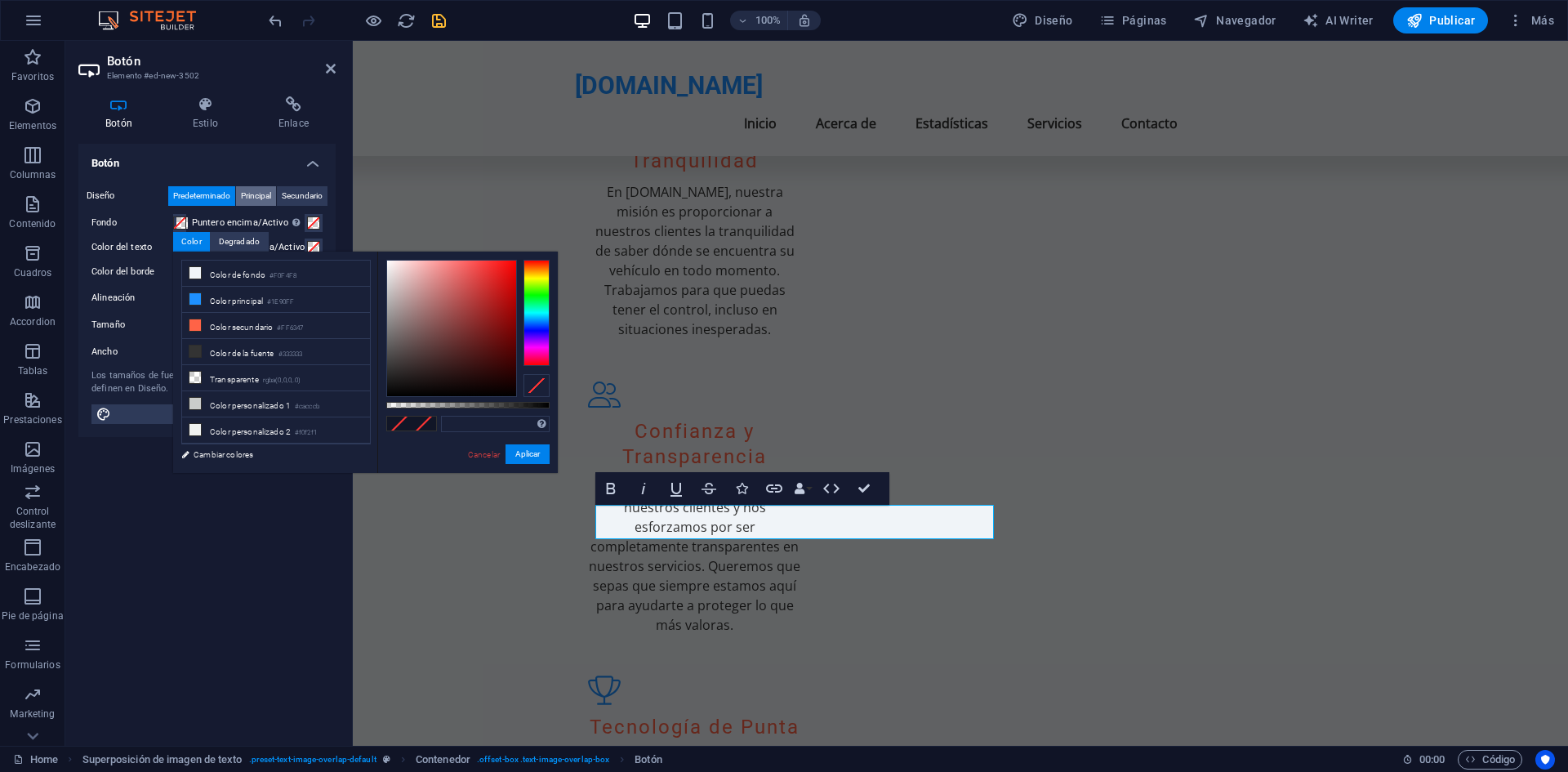
click at [261, 202] on span "Principal" at bounding box center [256, 196] width 30 height 20
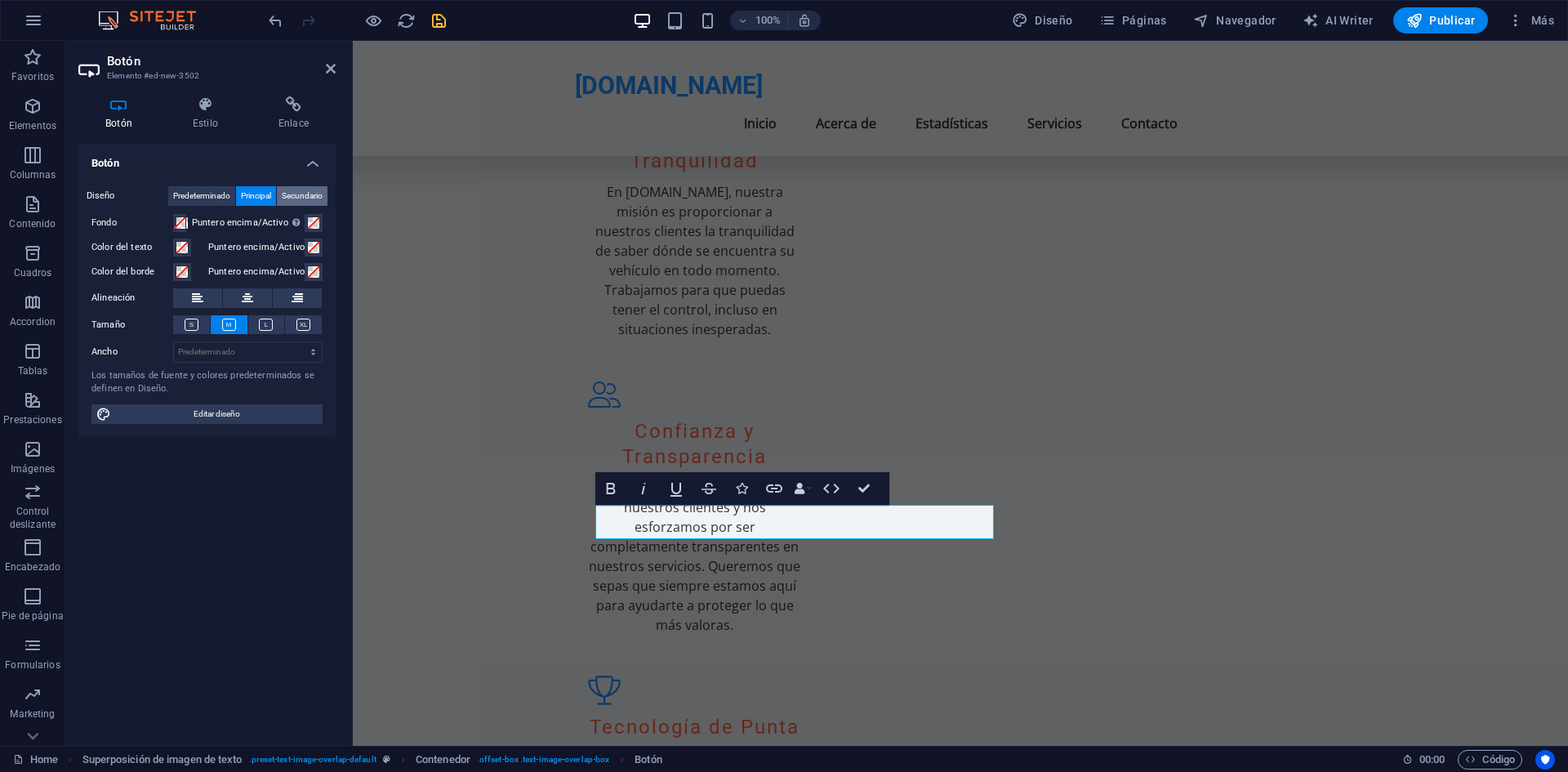
click at [311, 191] on span "Secundario" at bounding box center [302, 196] width 41 height 20
click at [231, 188] on button "Predeterminado" at bounding box center [202, 196] width 67 height 20
click at [260, 187] on span "Principal" at bounding box center [256, 196] width 30 height 20
click at [186, 211] on div "Diseño Predeterminado Principal Secundario Fondo Puntero encima/Activo Cambia a…" at bounding box center [207, 305] width 257 height 264
click at [183, 227] on span at bounding box center [180, 223] width 13 height 13
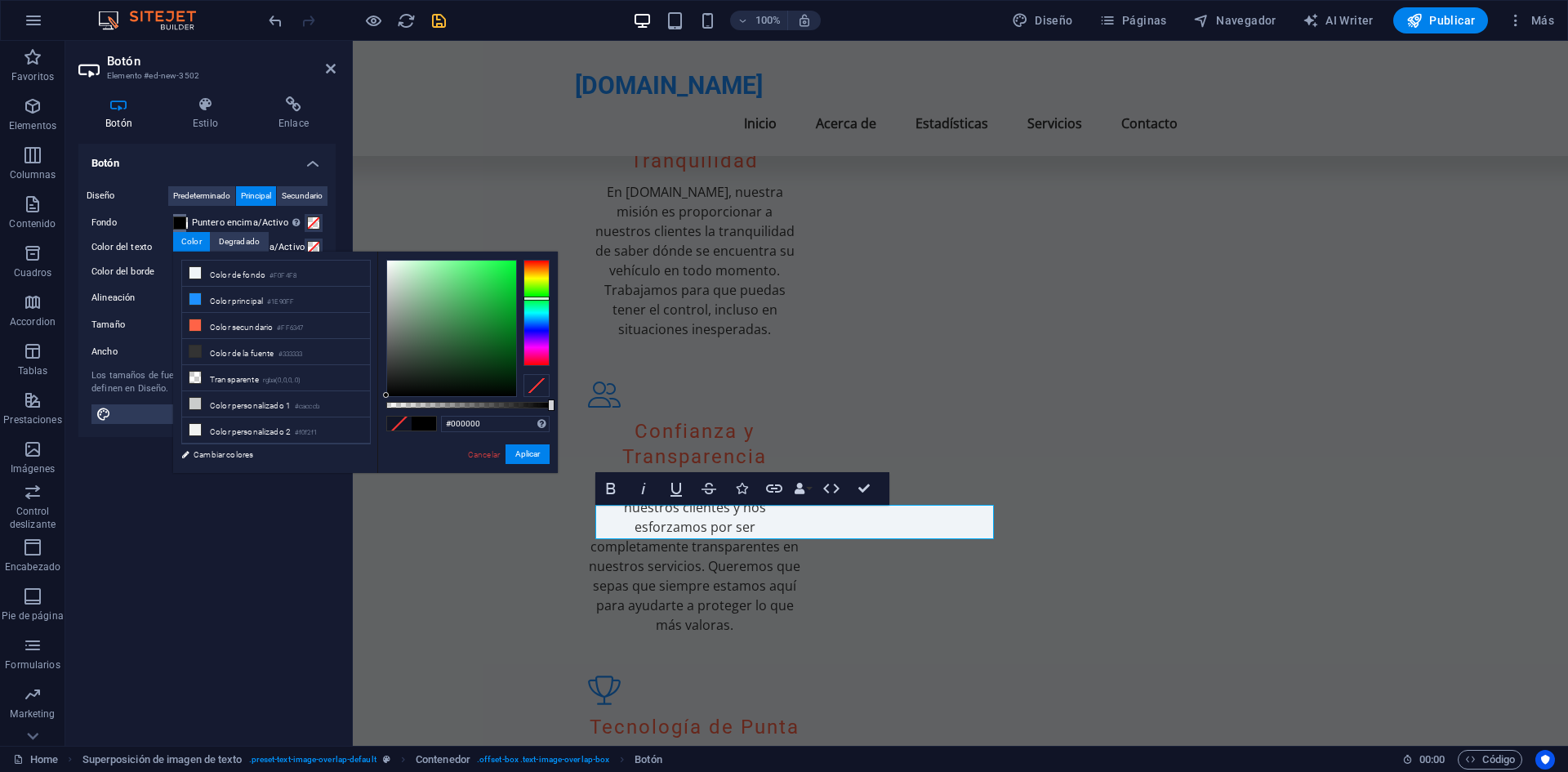
click at [531, 298] on div at bounding box center [536, 313] width 26 height 107
type input "#4def71"
drag, startPoint x: 495, startPoint y: 298, endPoint x: 474, endPoint y: 267, distance: 37.4
click at [474, 267] on div at bounding box center [452, 328] width 129 height 135
click at [520, 450] on button "Aplicar" at bounding box center [527, 454] width 44 height 20
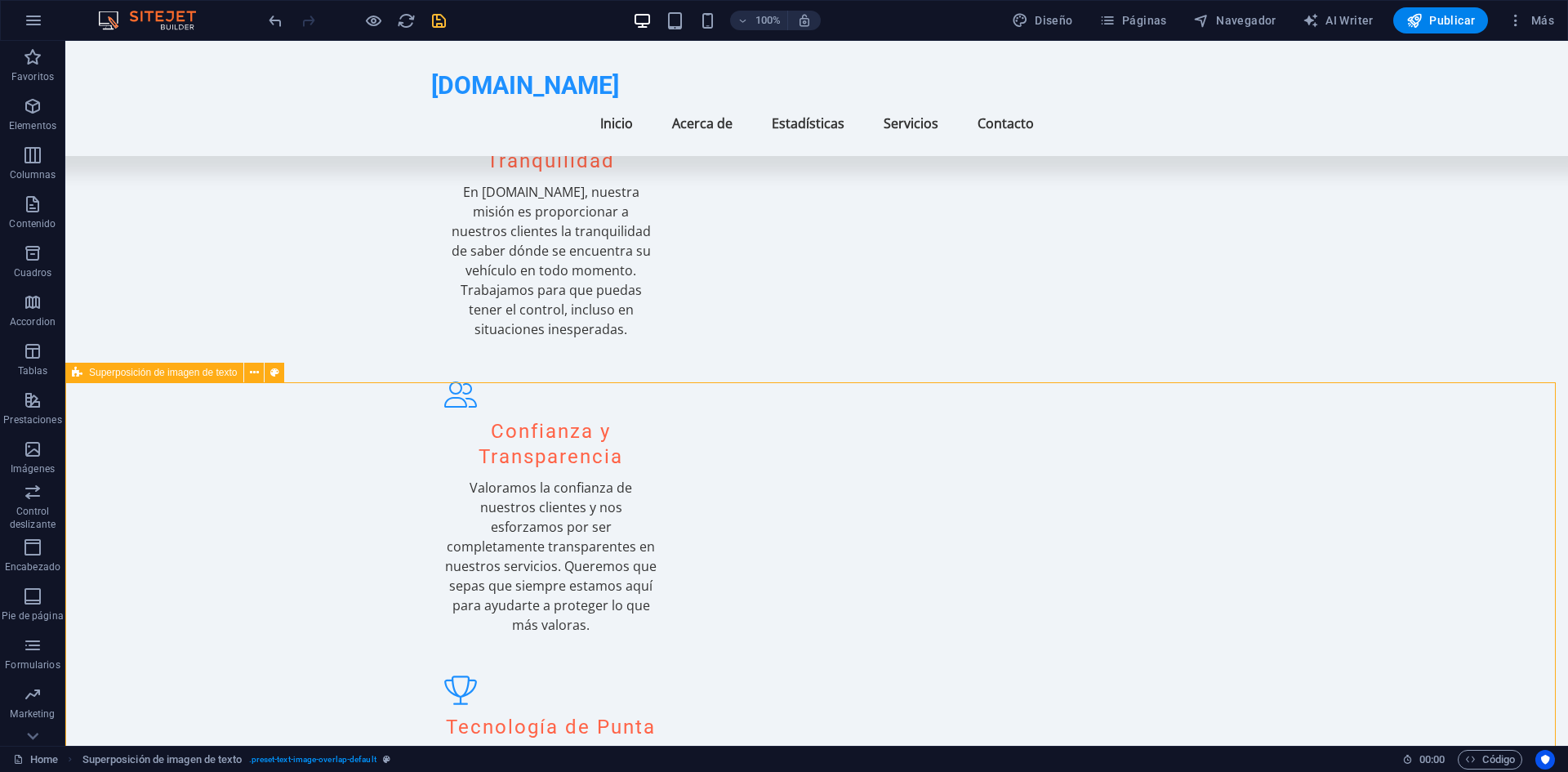
select select "rem"
select select "px"
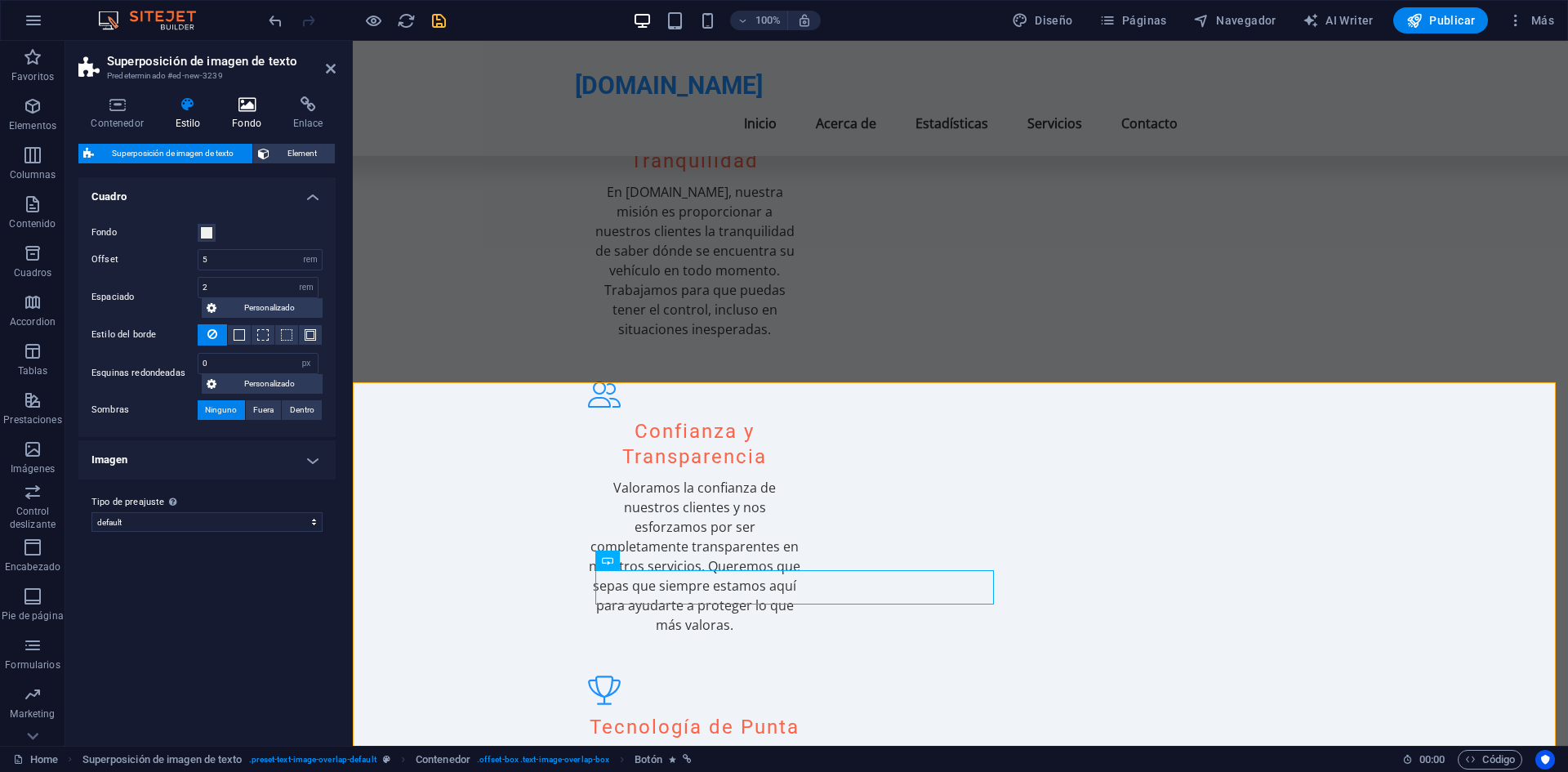
click at [251, 114] on h4 "Fondo" at bounding box center [250, 113] width 61 height 34
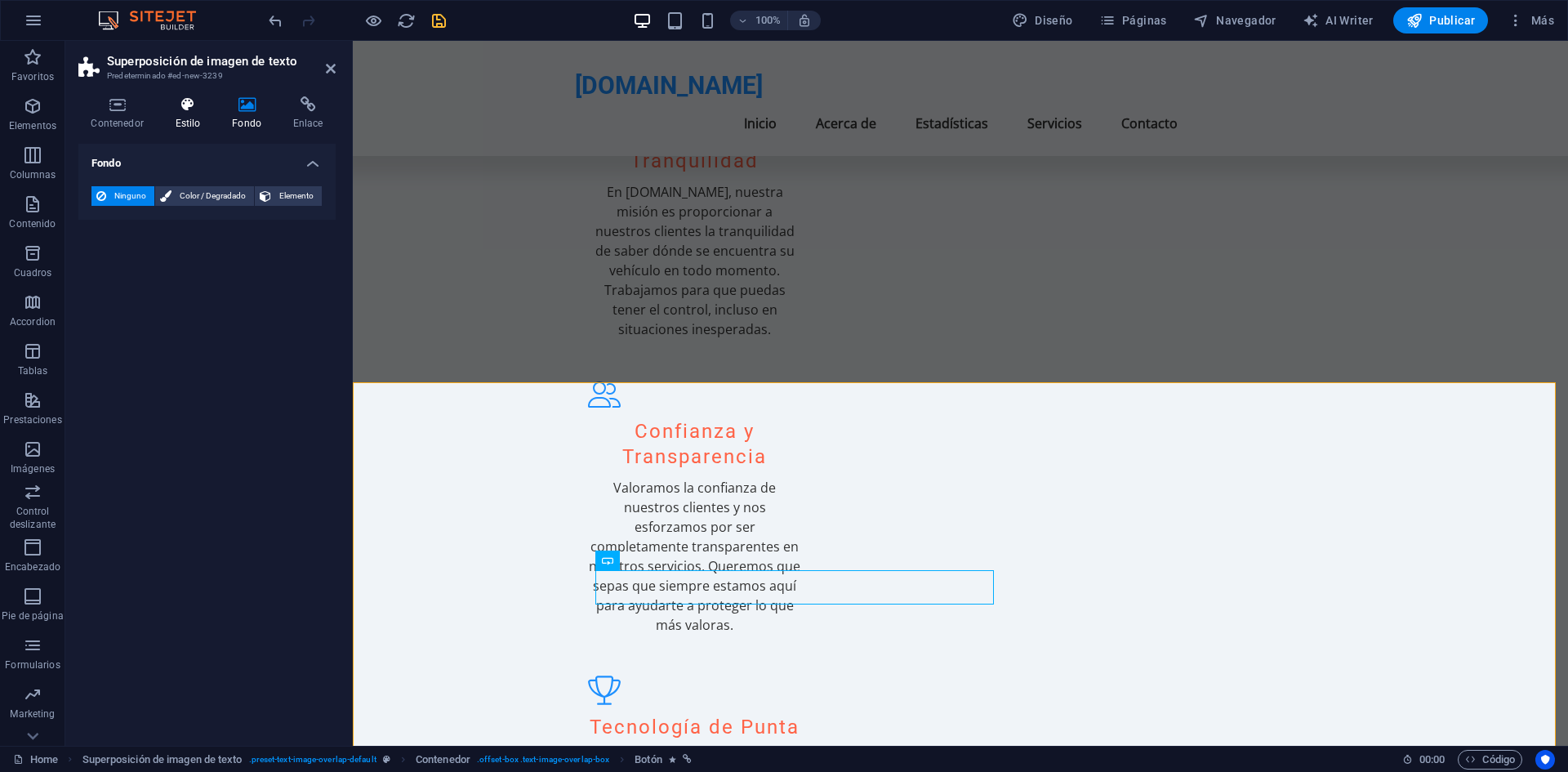
click at [198, 115] on h4 "Estilo" at bounding box center [191, 113] width 57 height 34
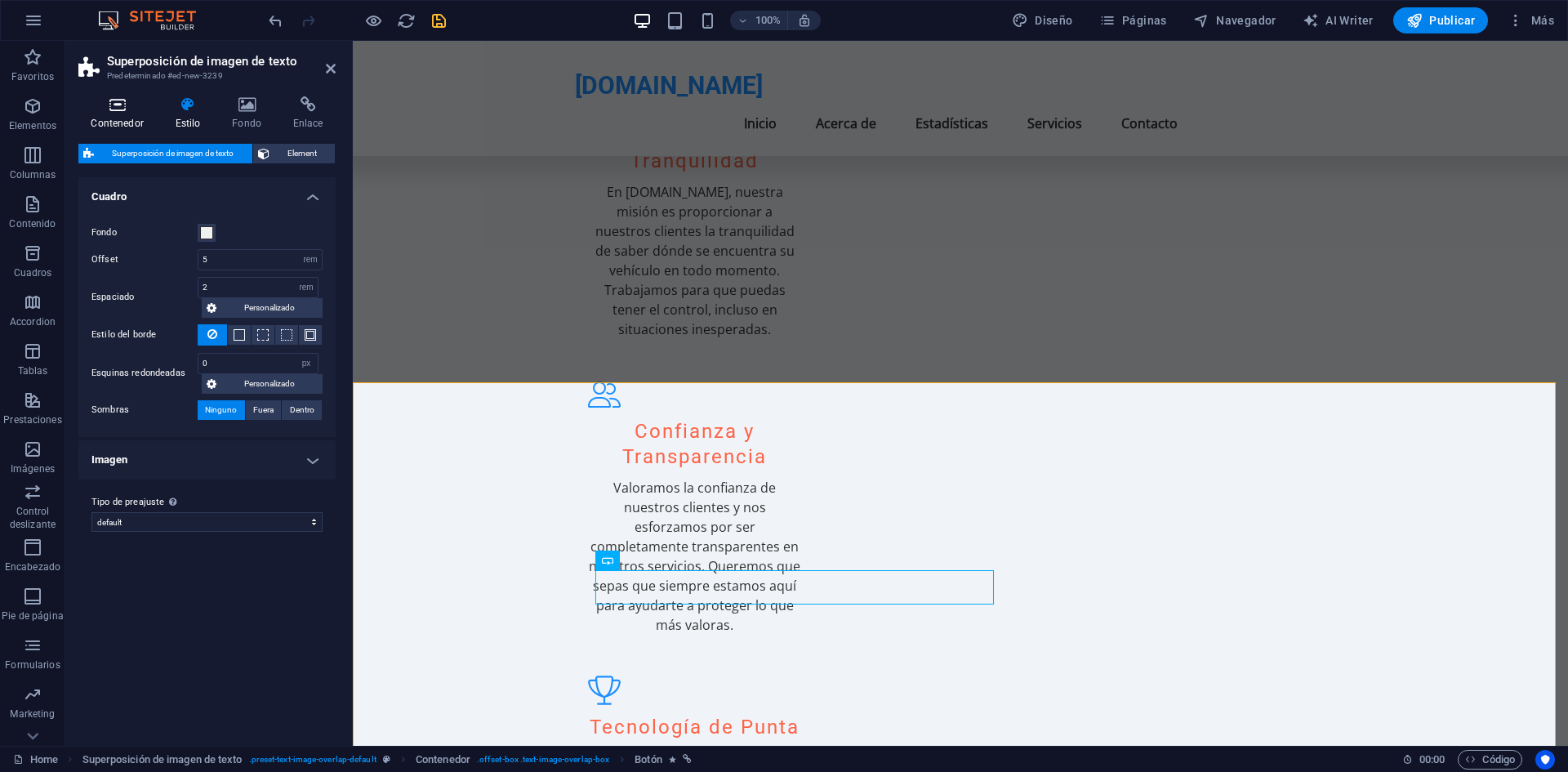
click at [116, 119] on h4 "Contenedor" at bounding box center [120, 113] width 84 height 34
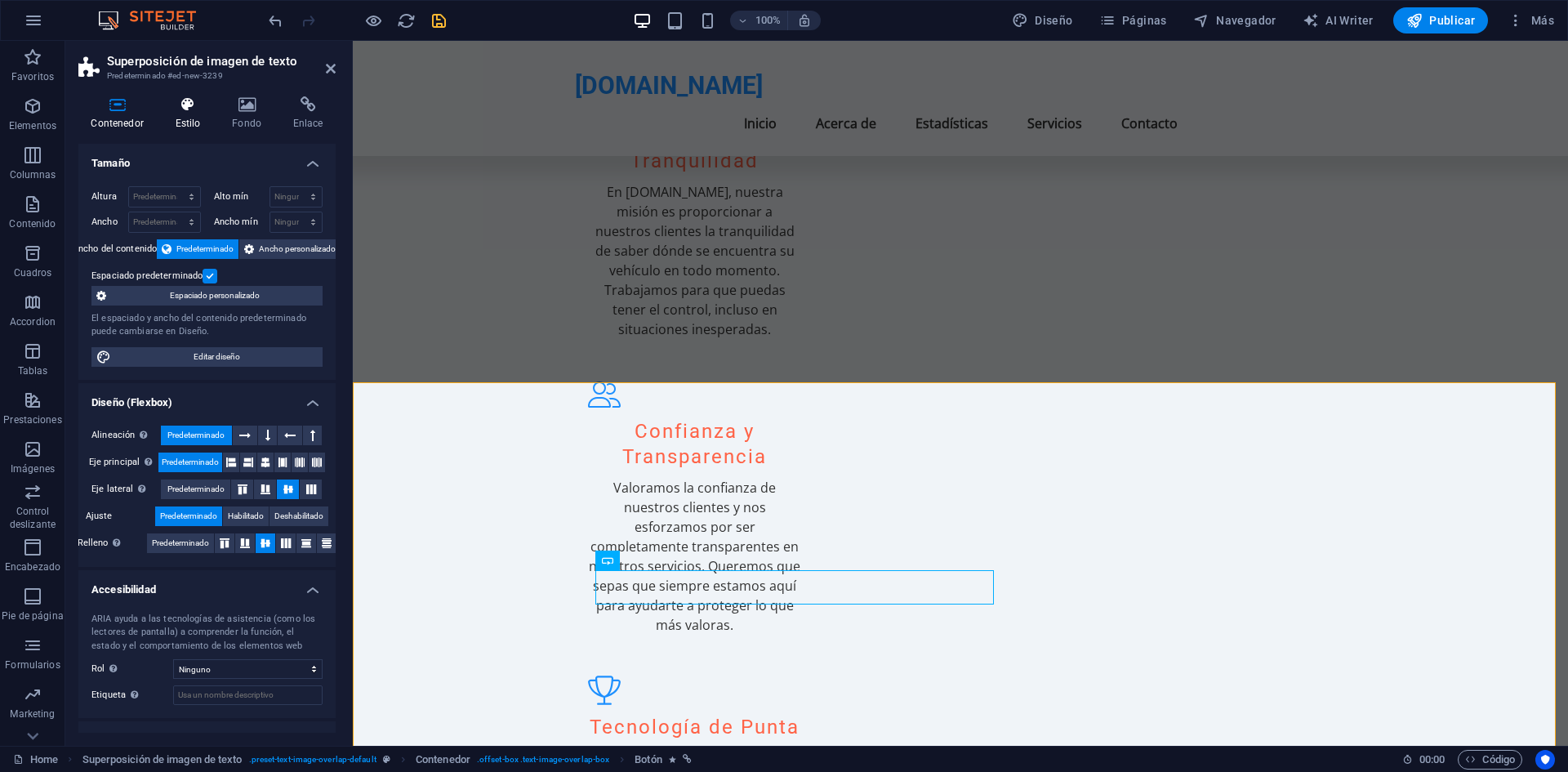
click at [189, 126] on h4 "Estilo" at bounding box center [191, 113] width 57 height 34
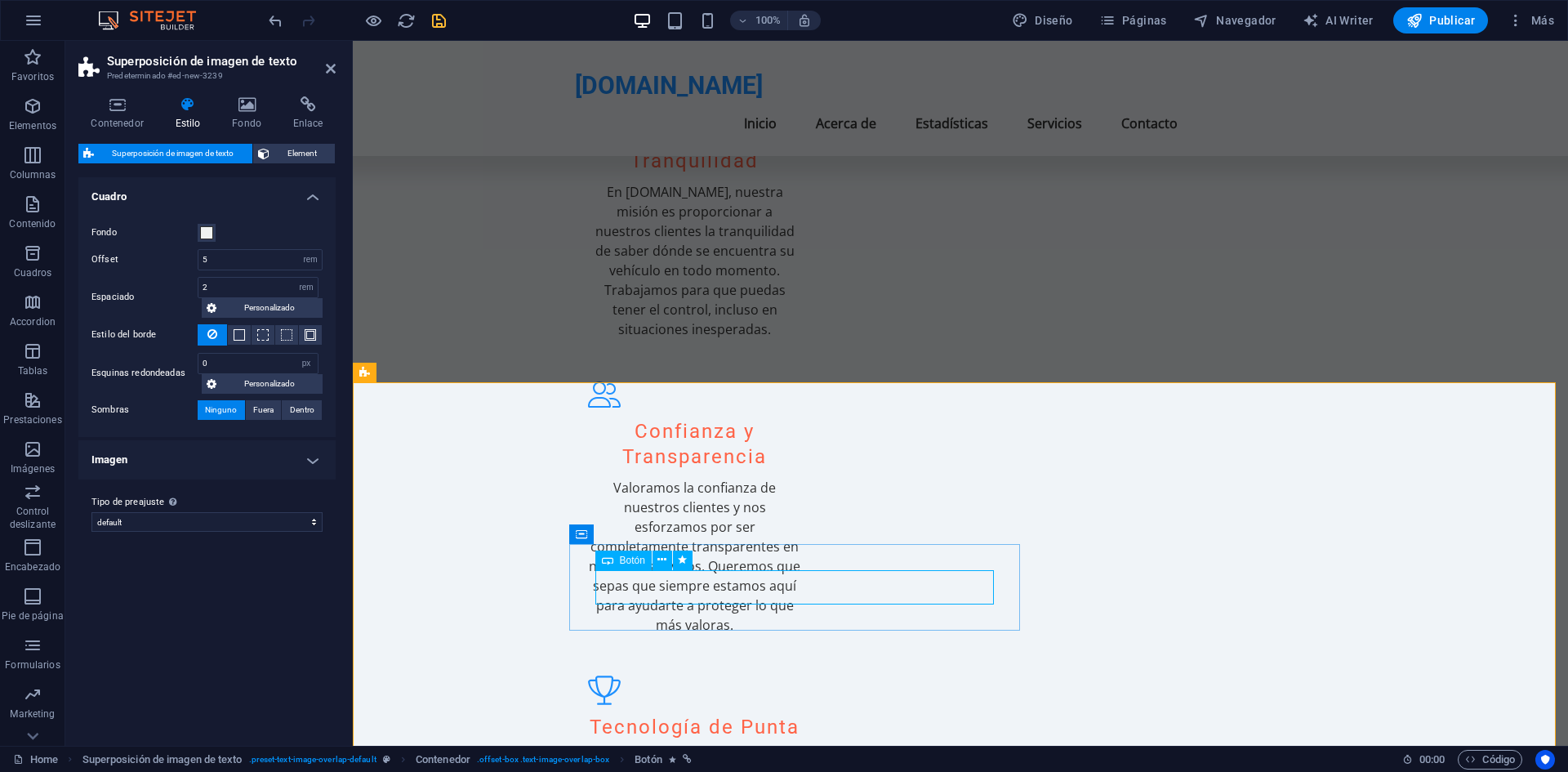
select select "slide"
select select "s"
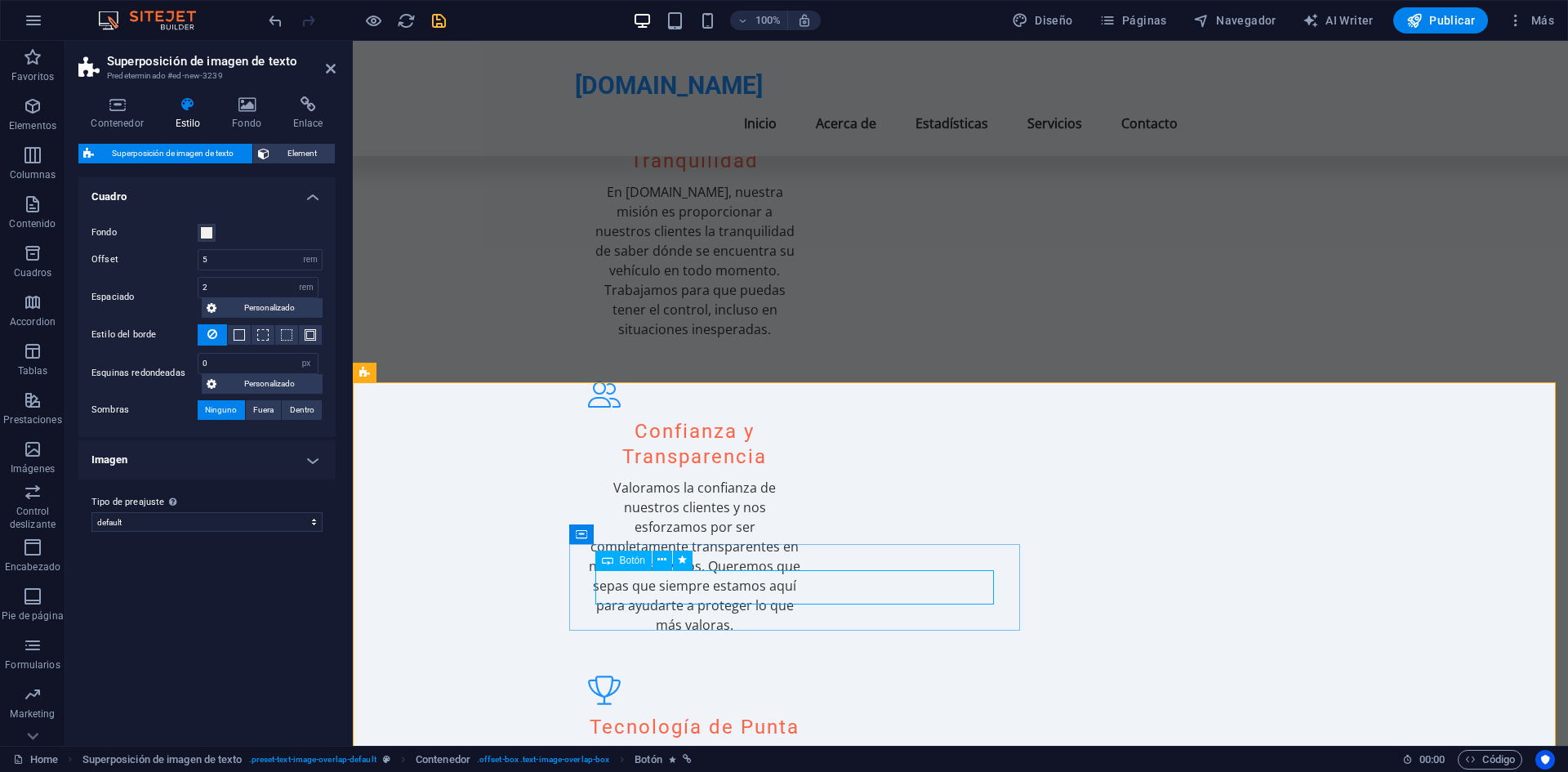
select select "scroll"
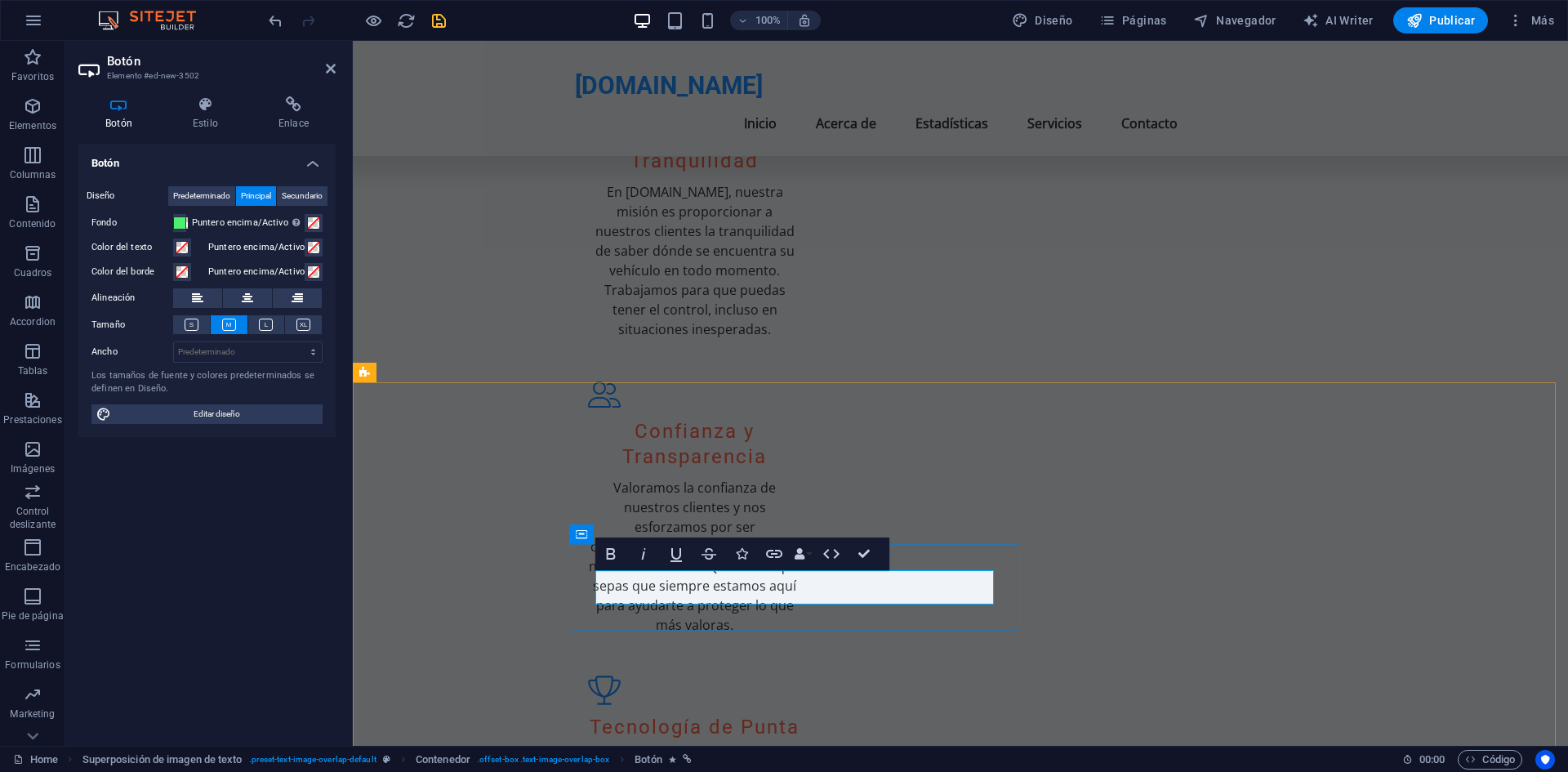
click at [188, 122] on h4 "Estilo" at bounding box center [208, 113] width 86 height 34
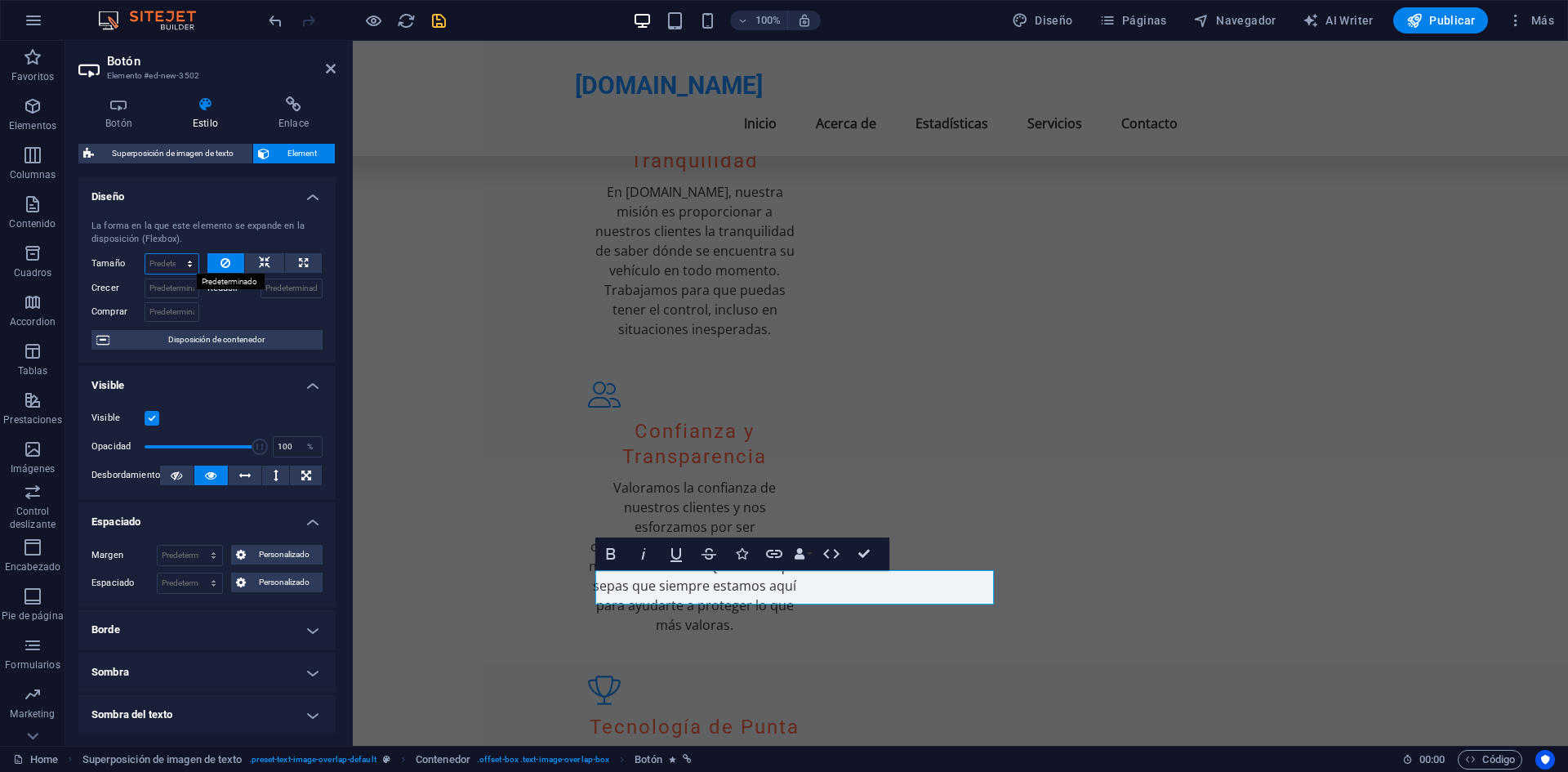
click at [189, 263] on select "Predeterminado automático px % 1/1 1/2 1/3 1/4 1/5 1/6 1/7 1/8 1/9 1/10" at bounding box center [172, 264] width 53 height 20
select select "1/10"
click at [173, 254] on select "Predeterminado automático px % 1/1 1/2 1/3 1/4 1/5 1/6 1/7 1/8 1/9 1/10" at bounding box center [172, 264] width 53 height 20
type input "10"
click at [186, 254] on select "Predeterminado automático px % 1/1 1/2 1/3 1/4 1/5 1/6 1/7 1/8 1/9 1/10" at bounding box center [187, 264] width 23 height 20
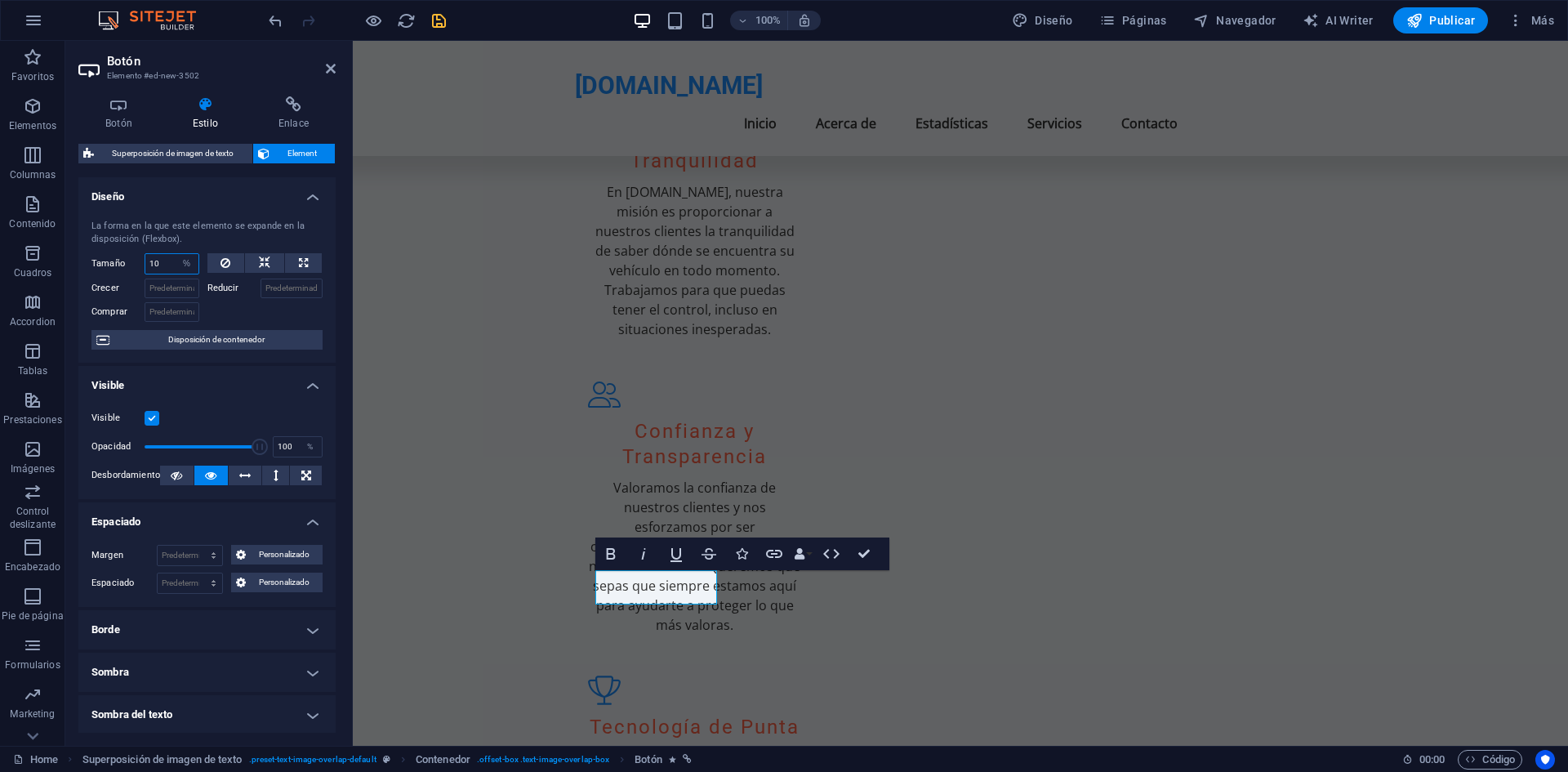
select select "auto"
click at [175, 254] on select "Predeterminado automático px % 1/1 1/2 1/3 1/4 1/5 1/6 1/7 1/8 1/9 1/10" at bounding box center [187, 264] width 23 height 20
select select "DISABLED_OPTION_VALUE"
click at [288, 262] on button at bounding box center [303, 263] width 37 height 20
type input "100"
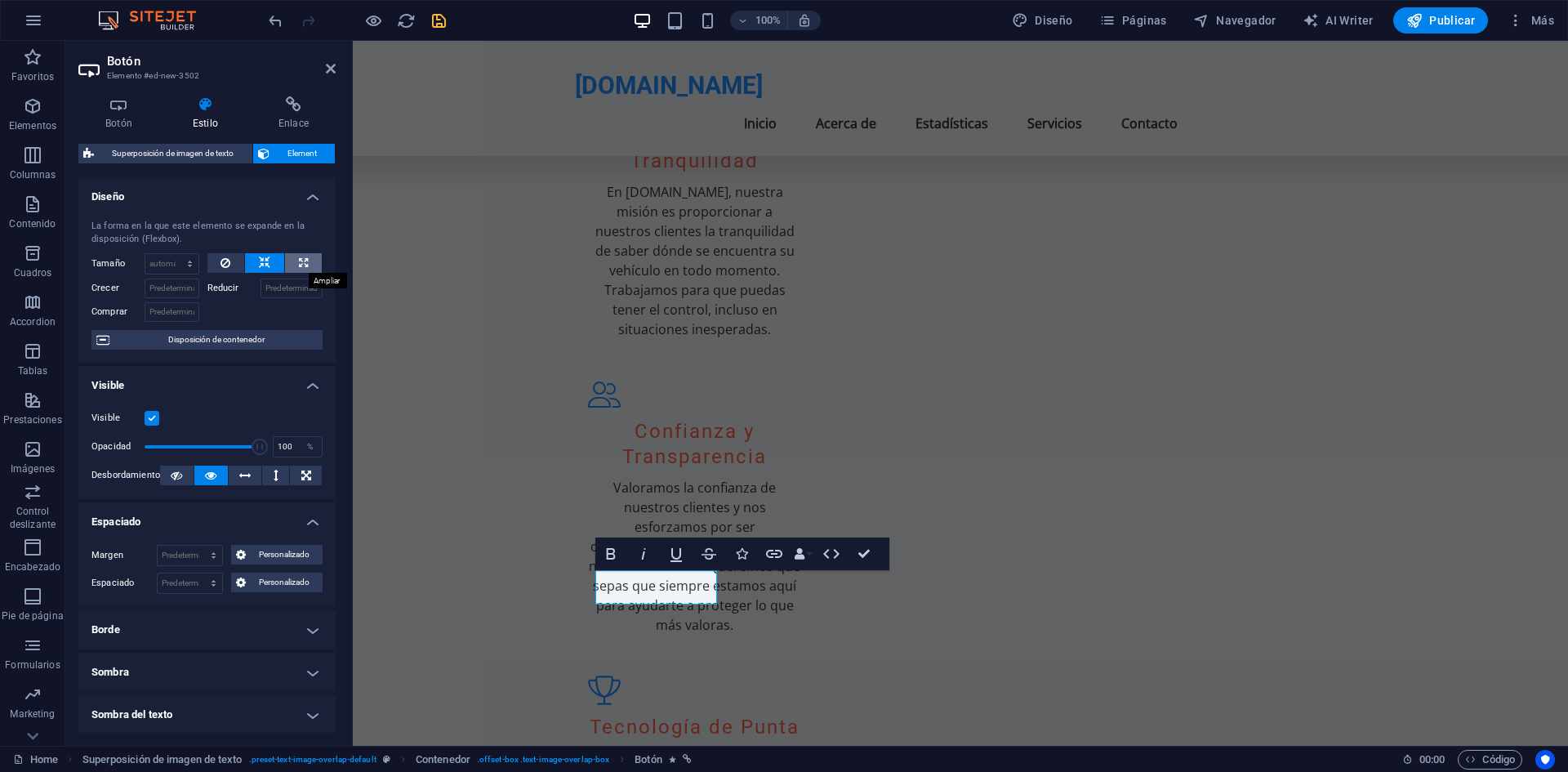
select select "%"
click at [264, 262] on icon at bounding box center [265, 263] width 11 height 20
select select "DISABLED_OPTION_VALUE"
click at [302, 264] on icon at bounding box center [303, 263] width 9 height 20
type input "100"
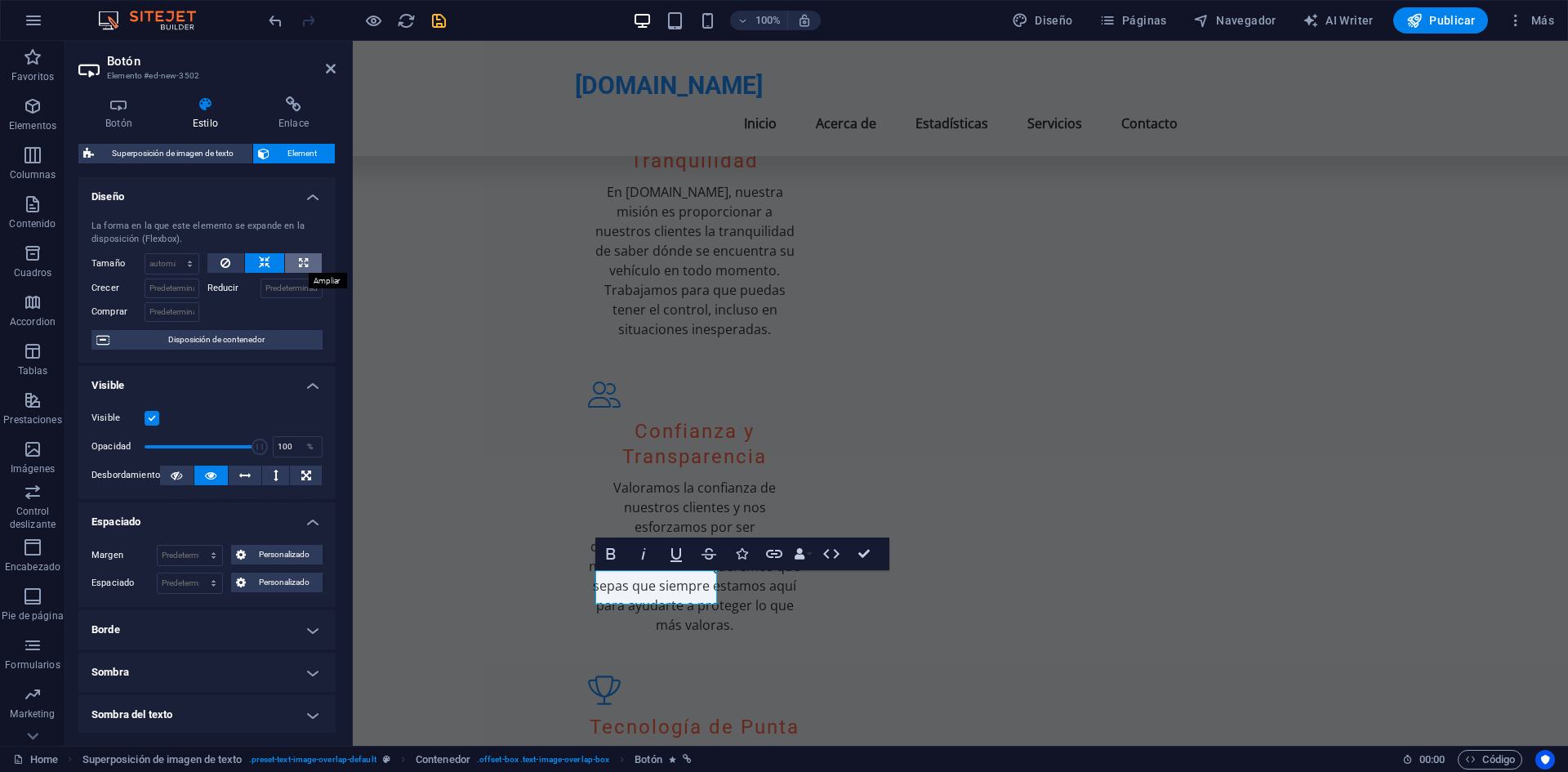
select select "%"
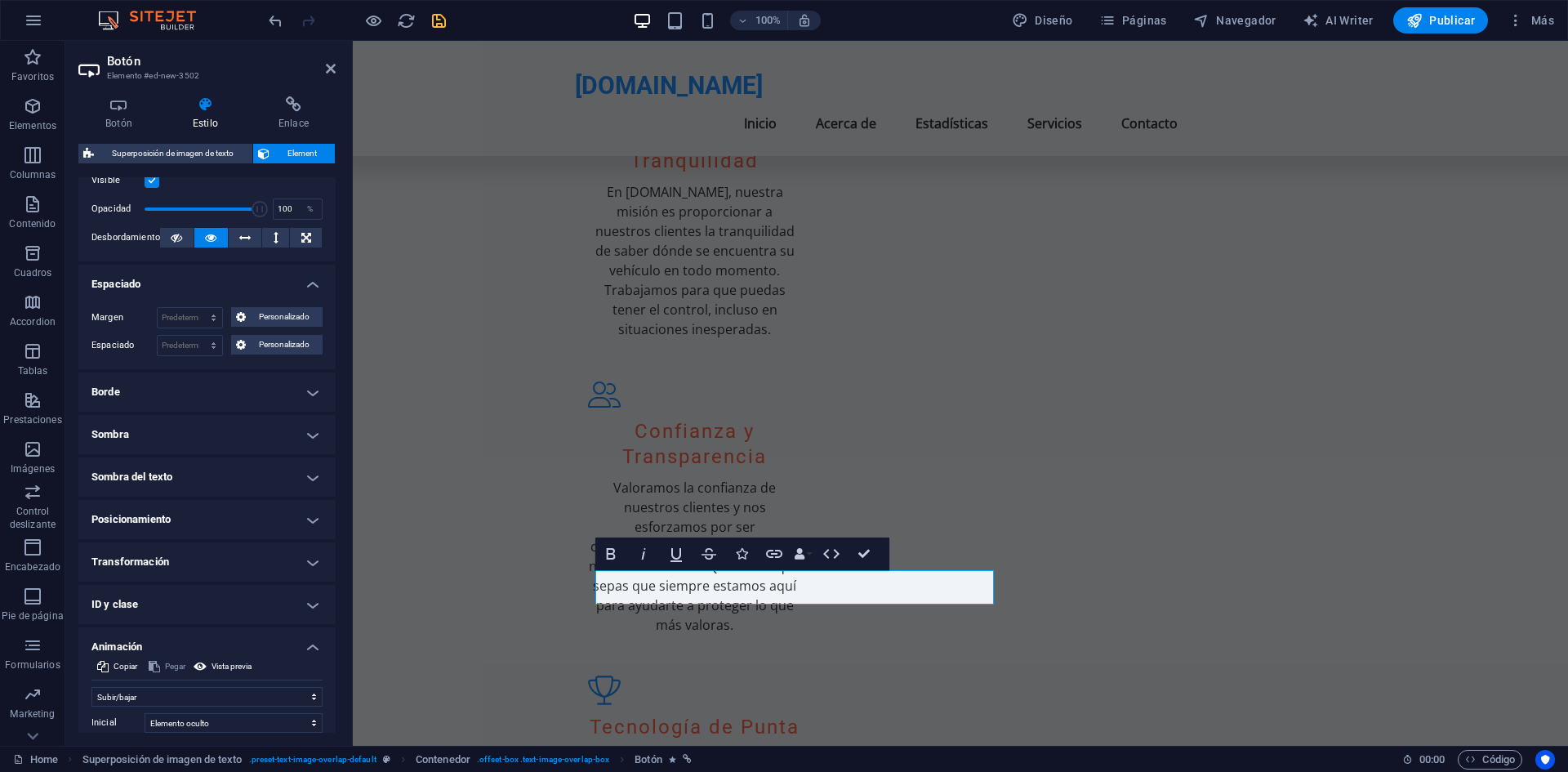
scroll to position [239, 0]
click at [302, 514] on h4 "Posicionamiento" at bounding box center [207, 517] width 257 height 39
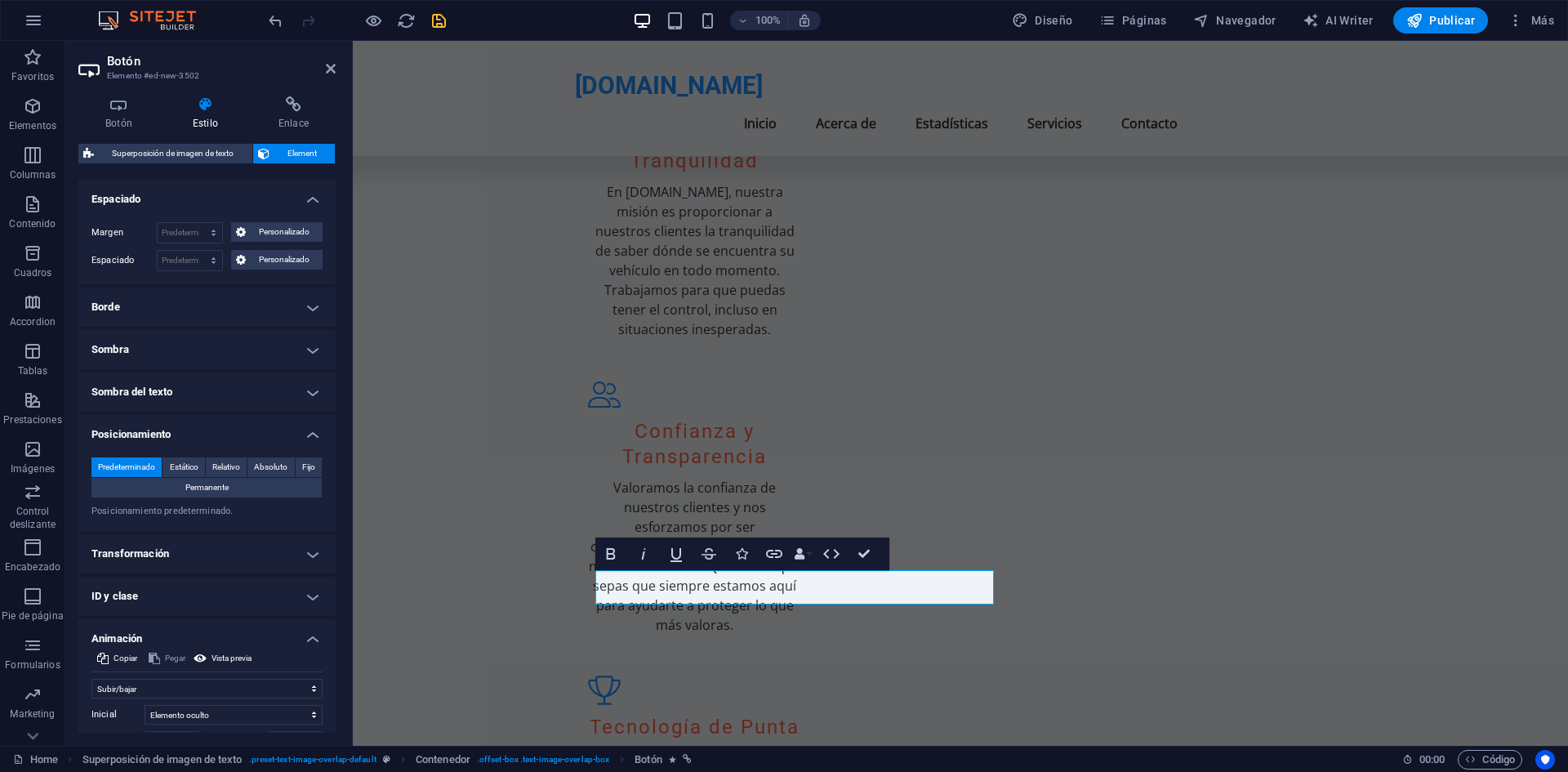
scroll to position [324, 0]
click at [276, 566] on h4 "Transformación" at bounding box center [207, 552] width 257 height 39
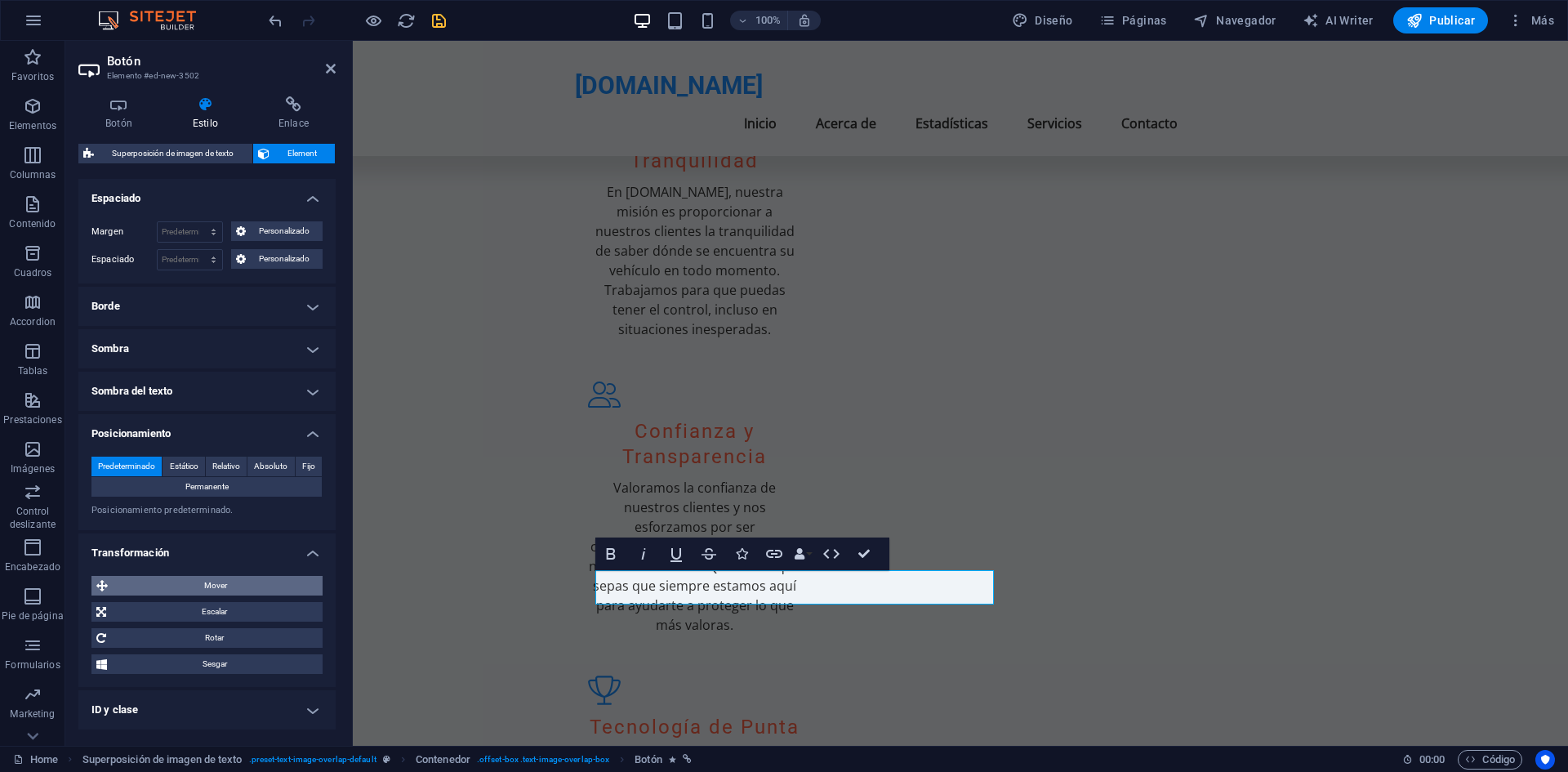
click at [238, 590] on span "Mover" at bounding box center [214, 585] width 205 height 20
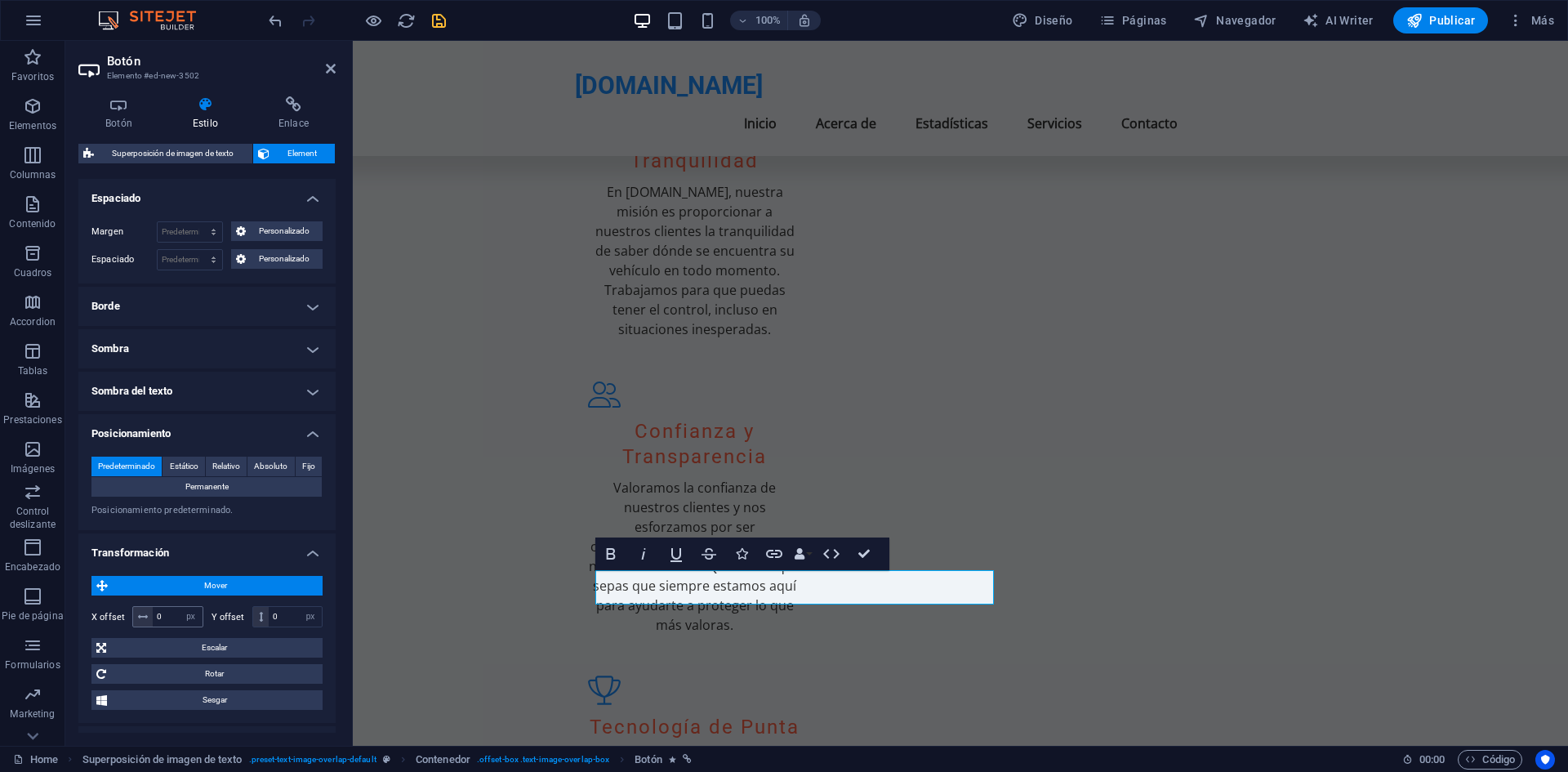
drag, startPoint x: 145, startPoint y: 618, endPoint x: 158, endPoint y: 618, distance: 13.0
click at [158, 618] on div "0 px rem % em vh vw" at bounding box center [168, 617] width 71 height 21
click at [158, 618] on input "0" at bounding box center [177, 616] width 50 height 20
click at [163, 618] on input "0" at bounding box center [177, 616] width 50 height 20
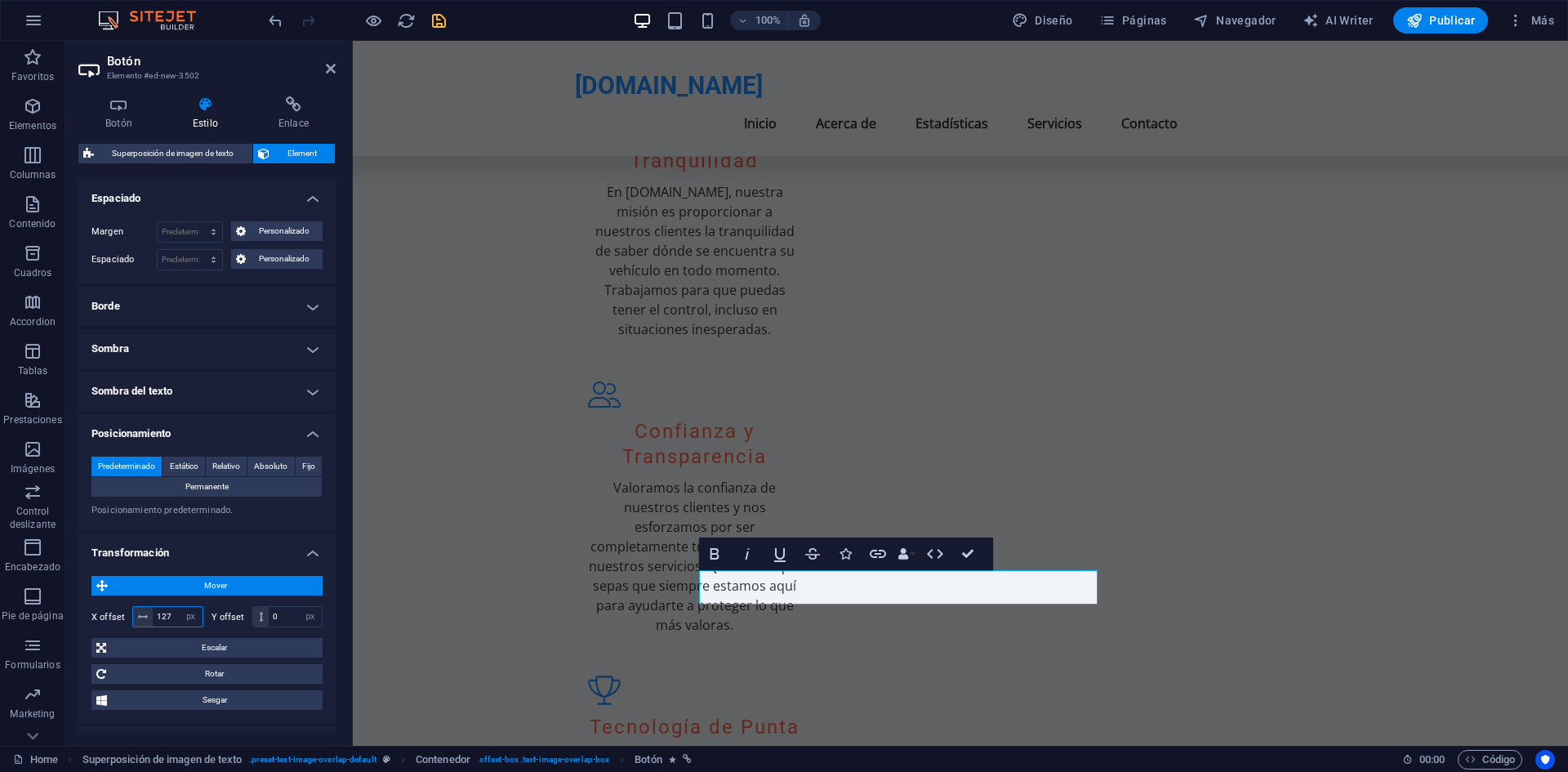
type input "0"
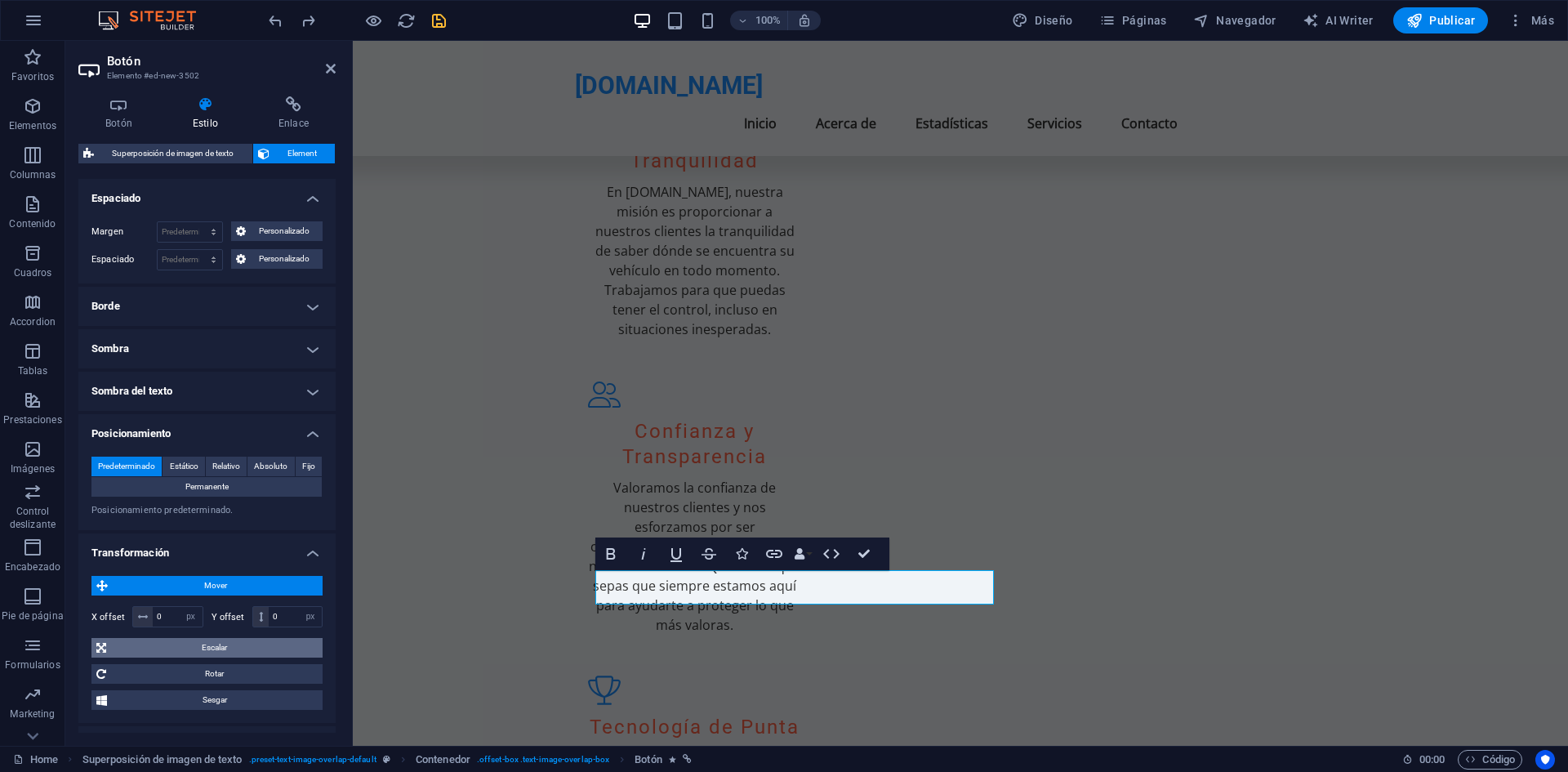
click at [200, 645] on span "Escalar" at bounding box center [214, 647] width 207 height 20
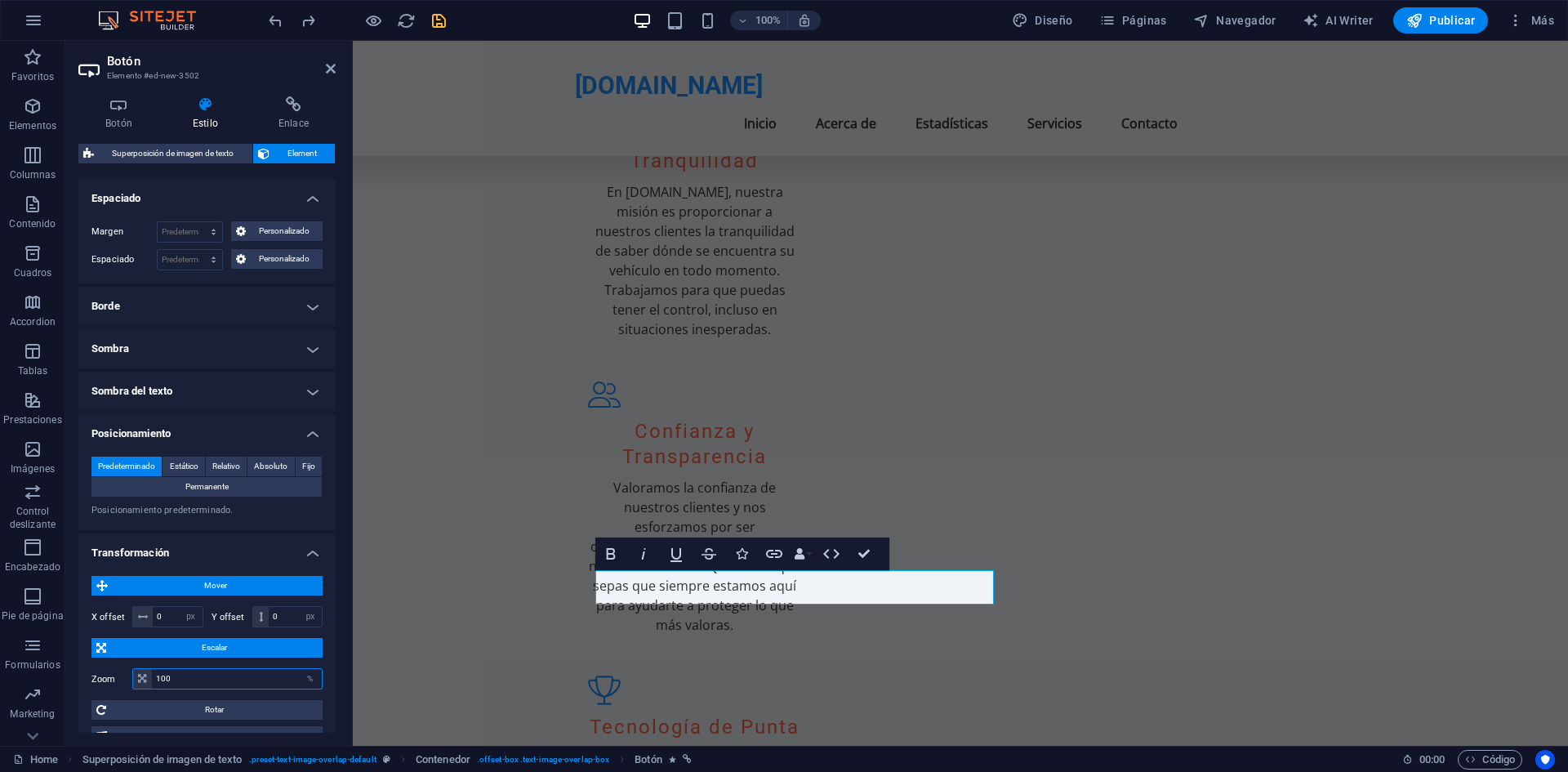
click at [282, 680] on input "100" at bounding box center [237, 679] width 169 height 20
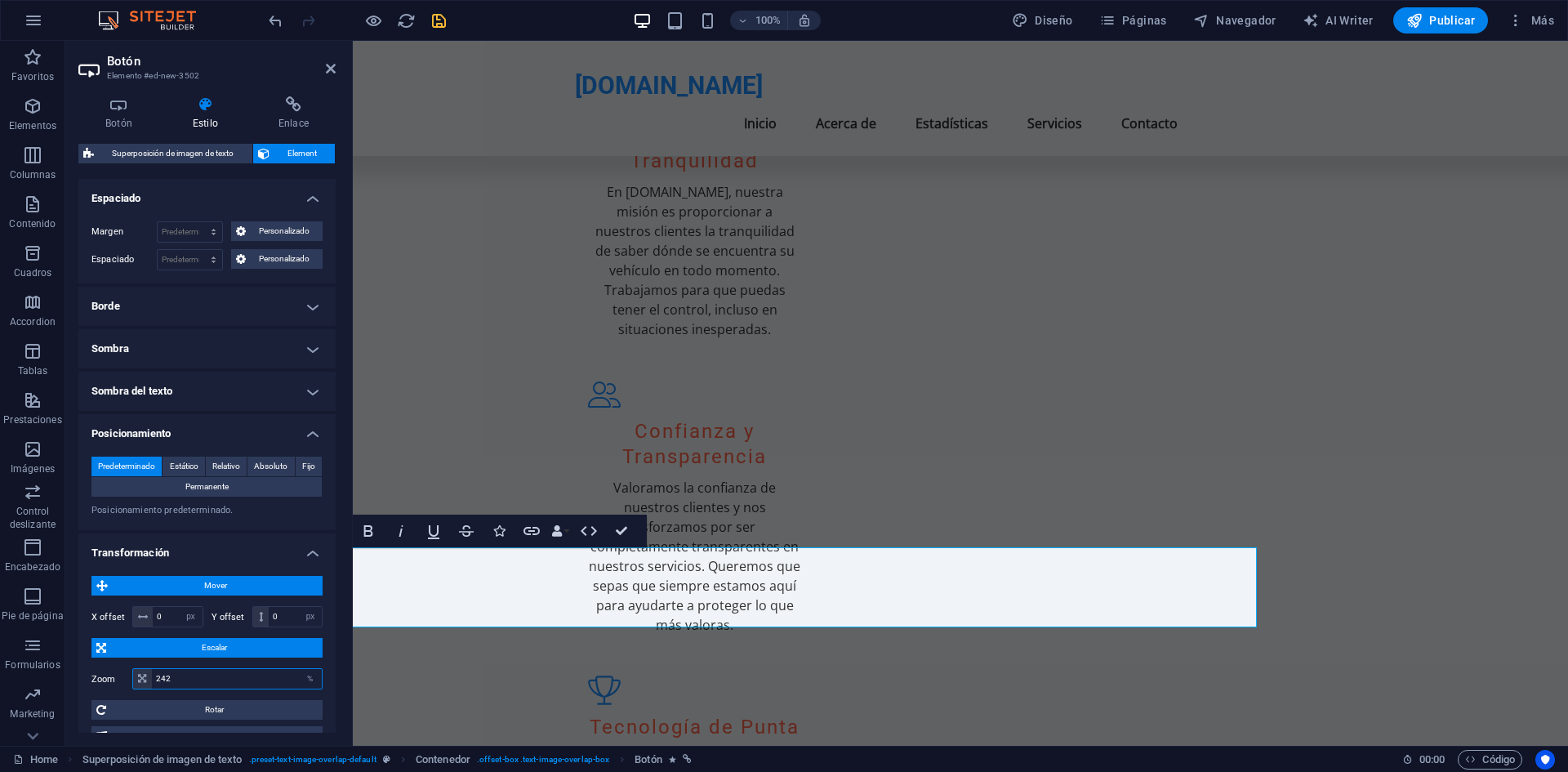
type input "243"
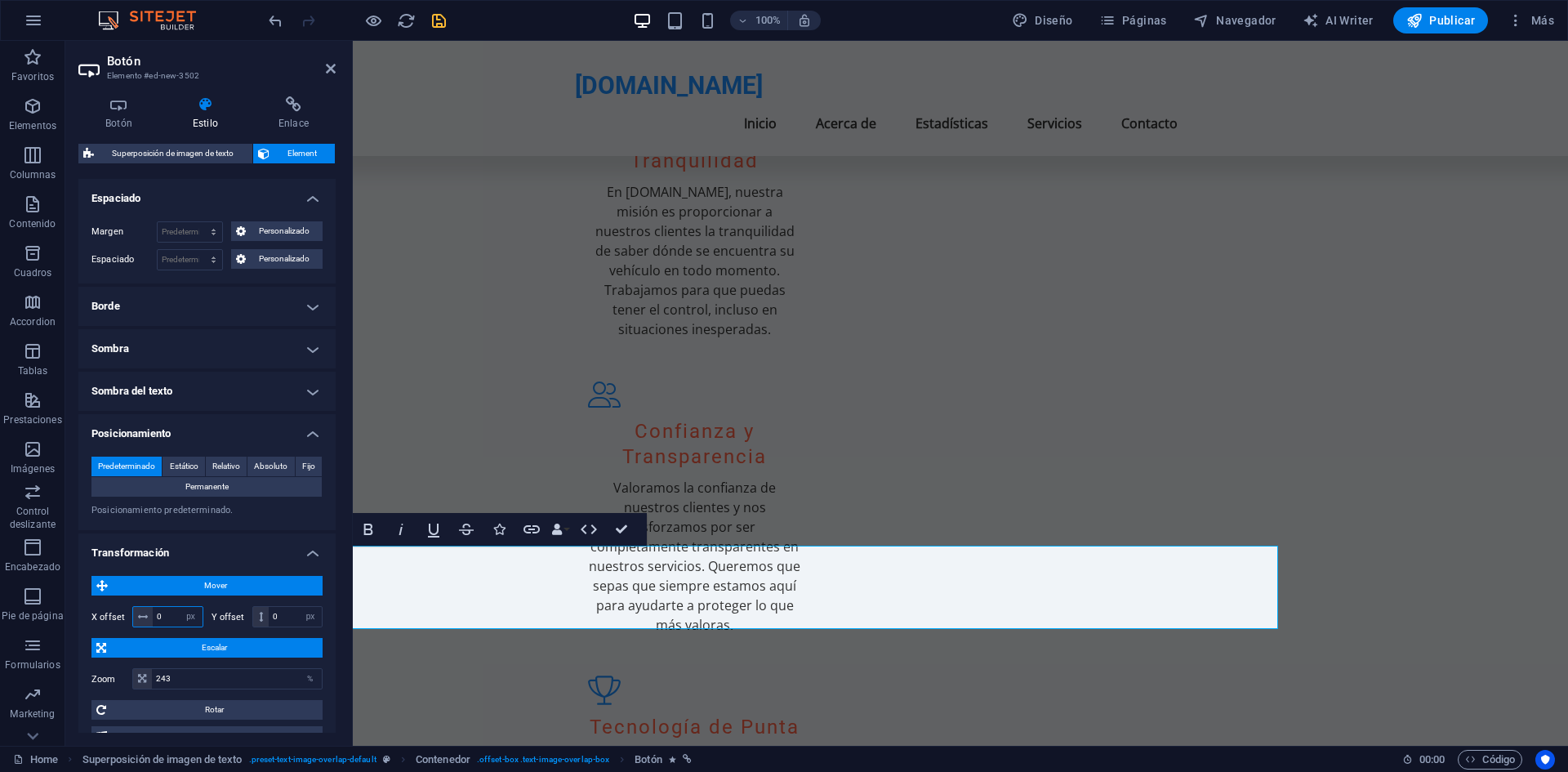
click at [154, 616] on input "0" at bounding box center [177, 616] width 50 height 20
click at [154, 616] on input "50" at bounding box center [177, 616] width 50 height 20
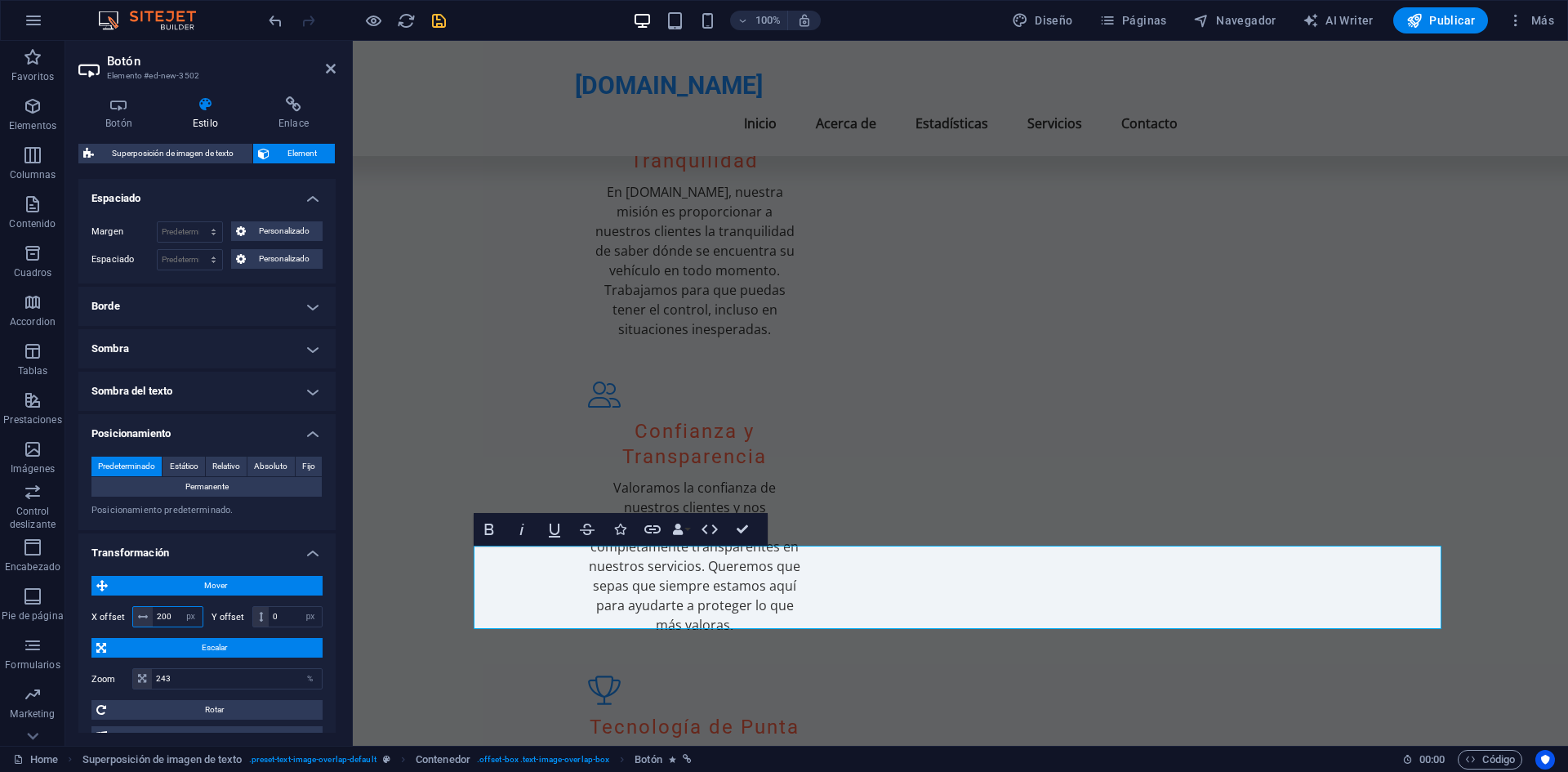
click at [154, 616] on input "200" at bounding box center [177, 616] width 50 height 20
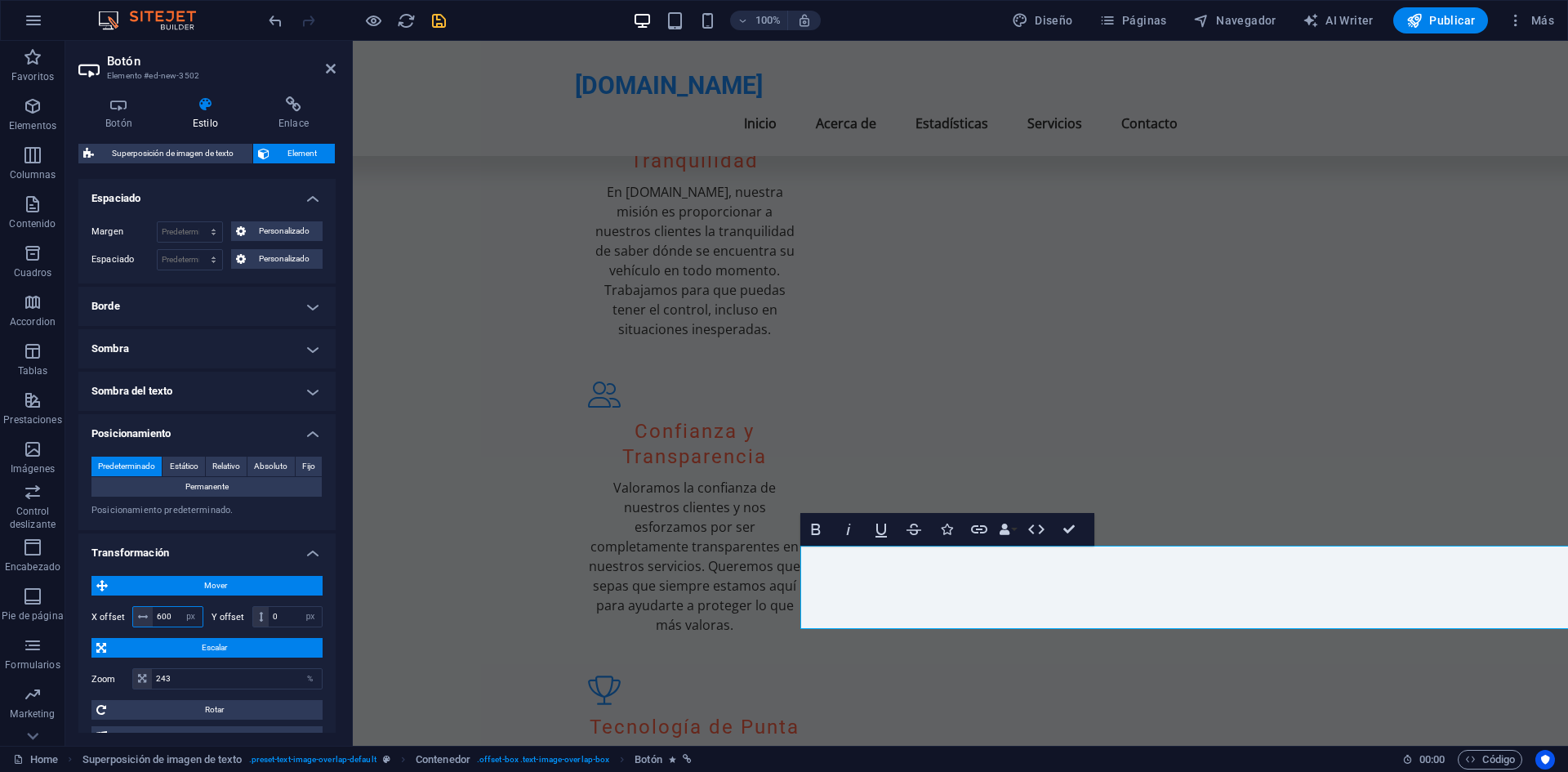
click at [154, 616] on input "600" at bounding box center [177, 616] width 50 height 20
click at [167, 613] on input "600" at bounding box center [177, 616] width 50 height 20
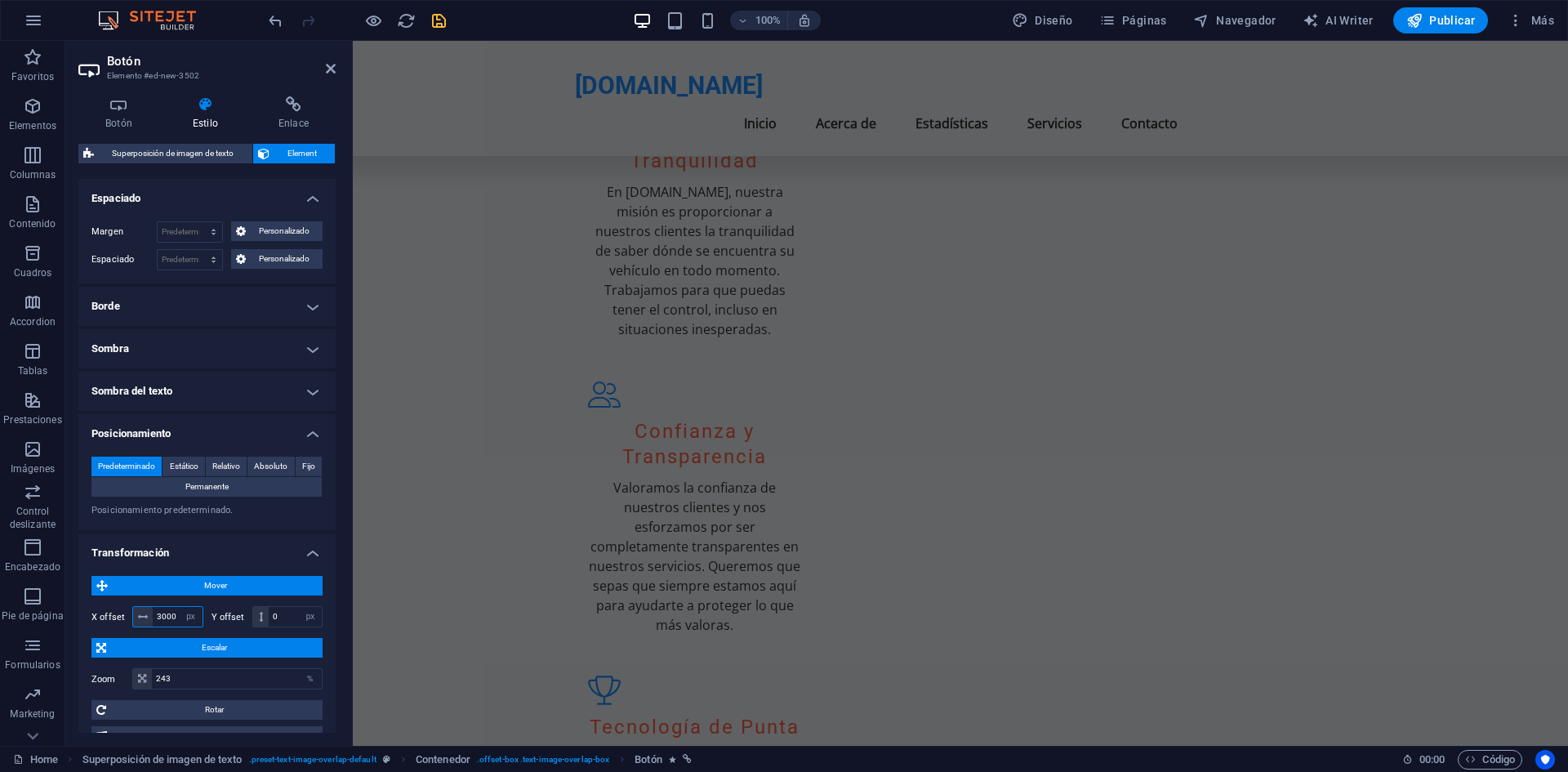
click at [167, 613] on input "3000" at bounding box center [177, 616] width 50 height 20
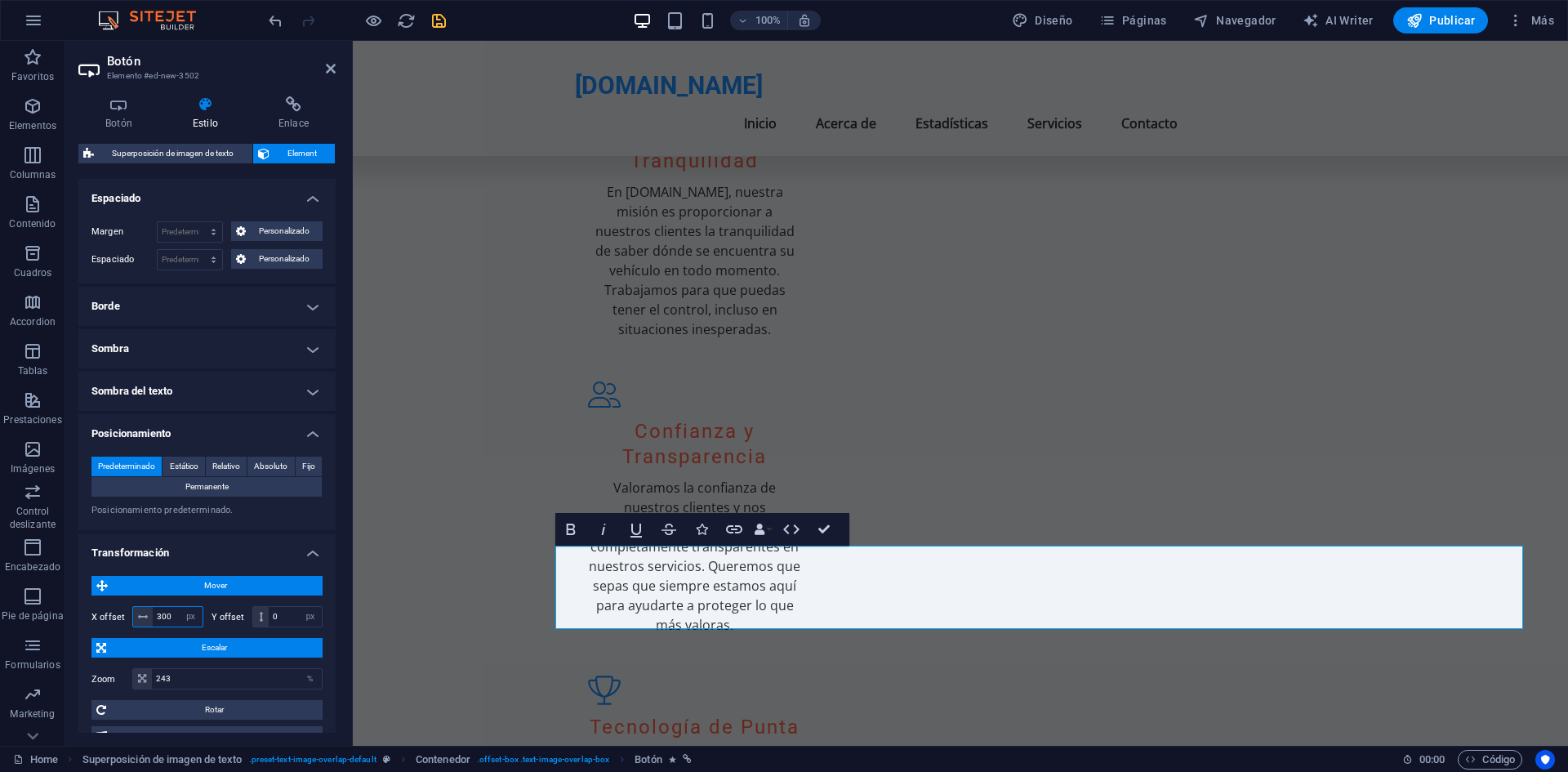
click at [167, 613] on input "300" at bounding box center [177, 616] width 50 height 20
type input "4500"
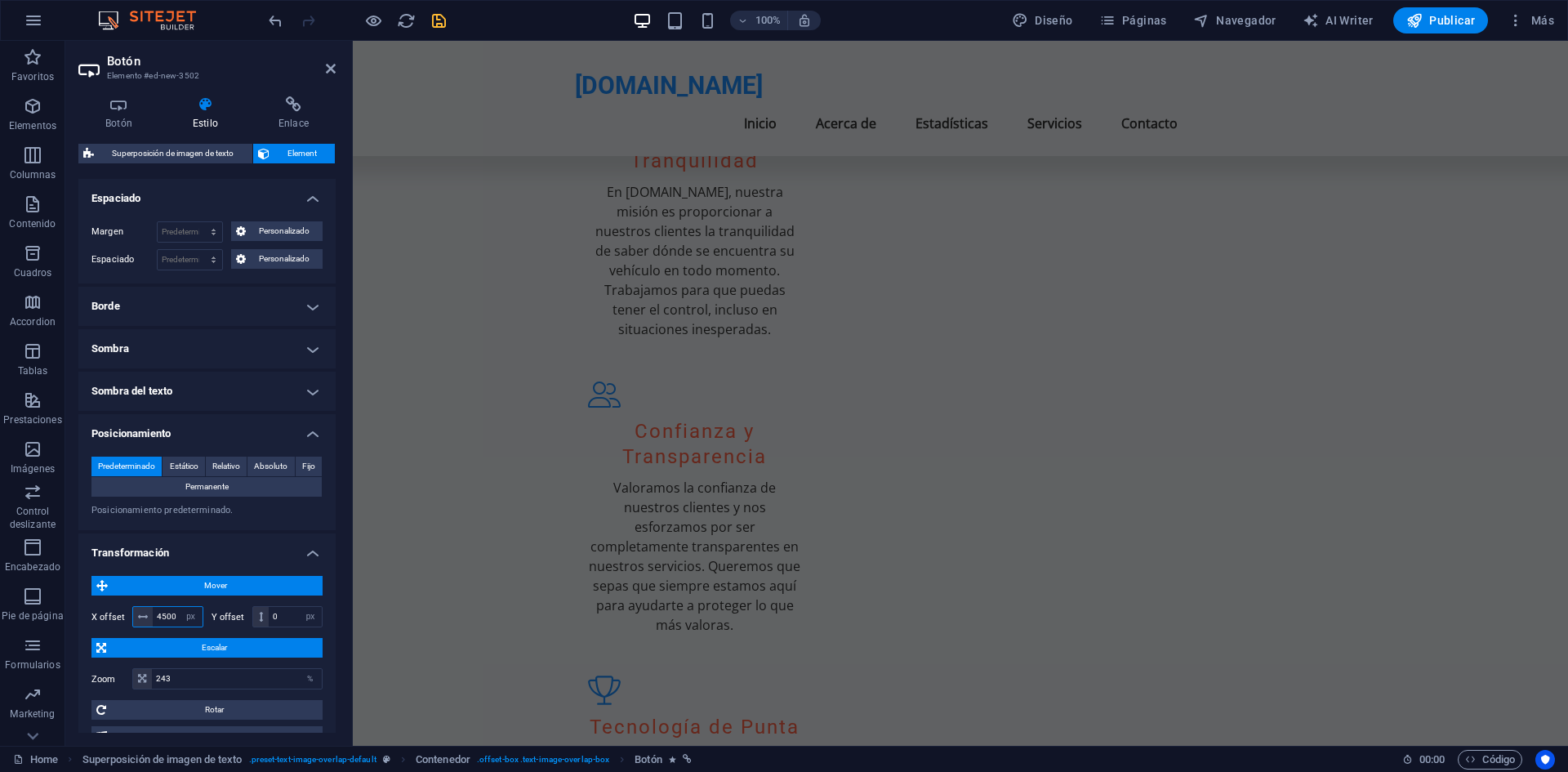
click at [167, 613] on input "4500" at bounding box center [177, 616] width 50 height 20
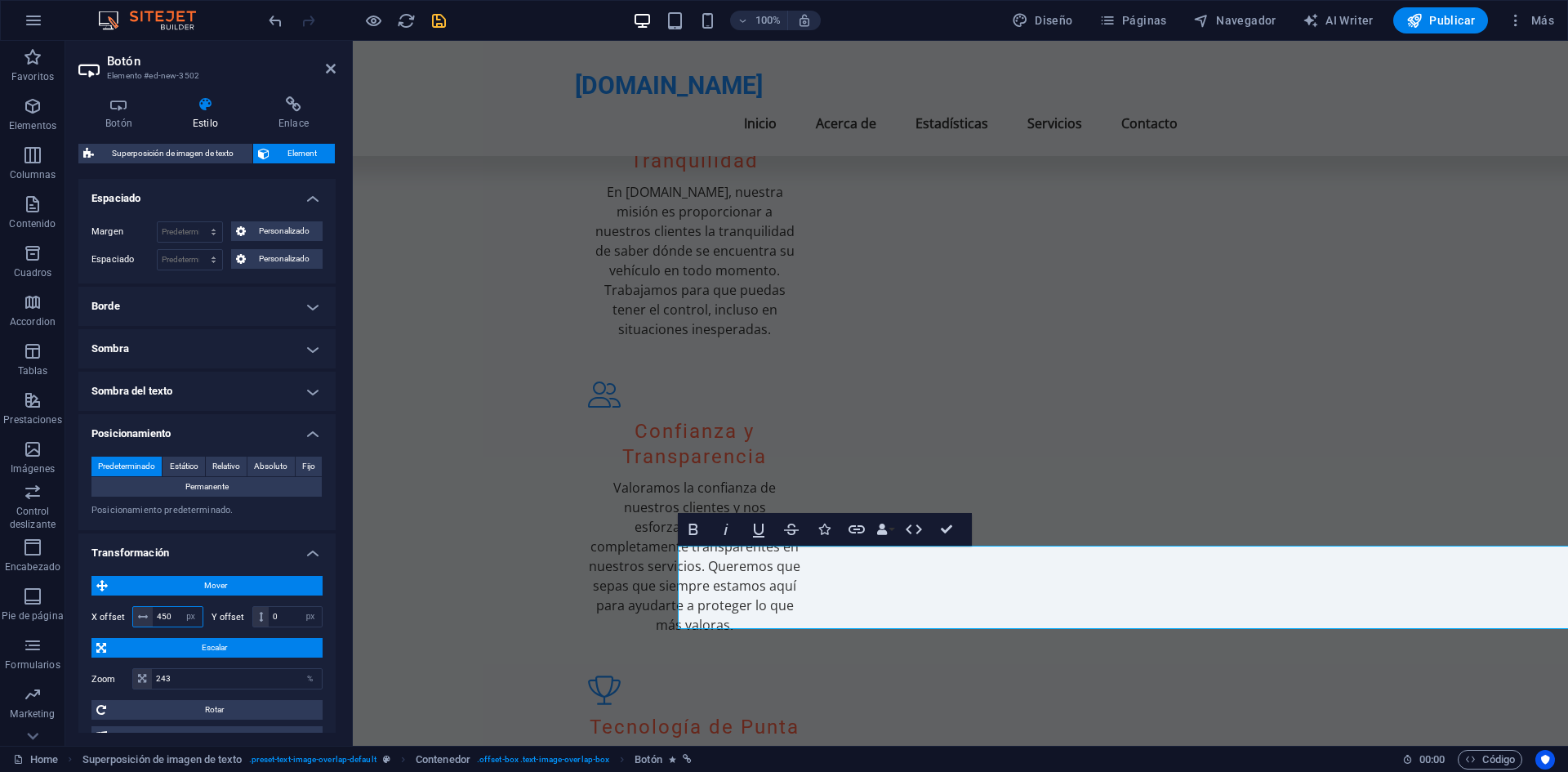
click at [163, 619] on input "450" at bounding box center [177, 616] width 50 height 20
type input "511"
click at [281, 617] on input "0" at bounding box center [295, 616] width 53 height 20
type input "1"
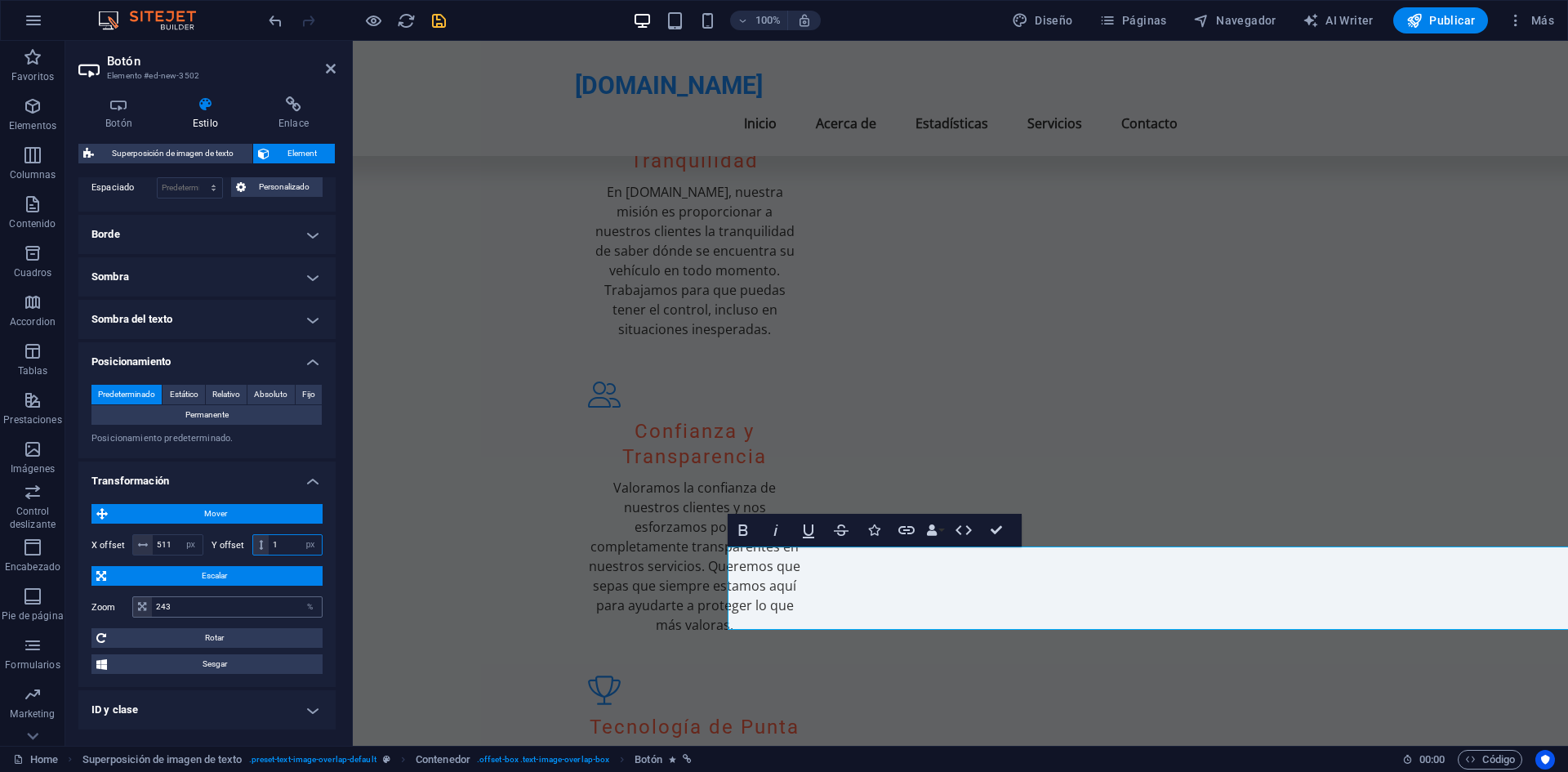
scroll to position [397, 0]
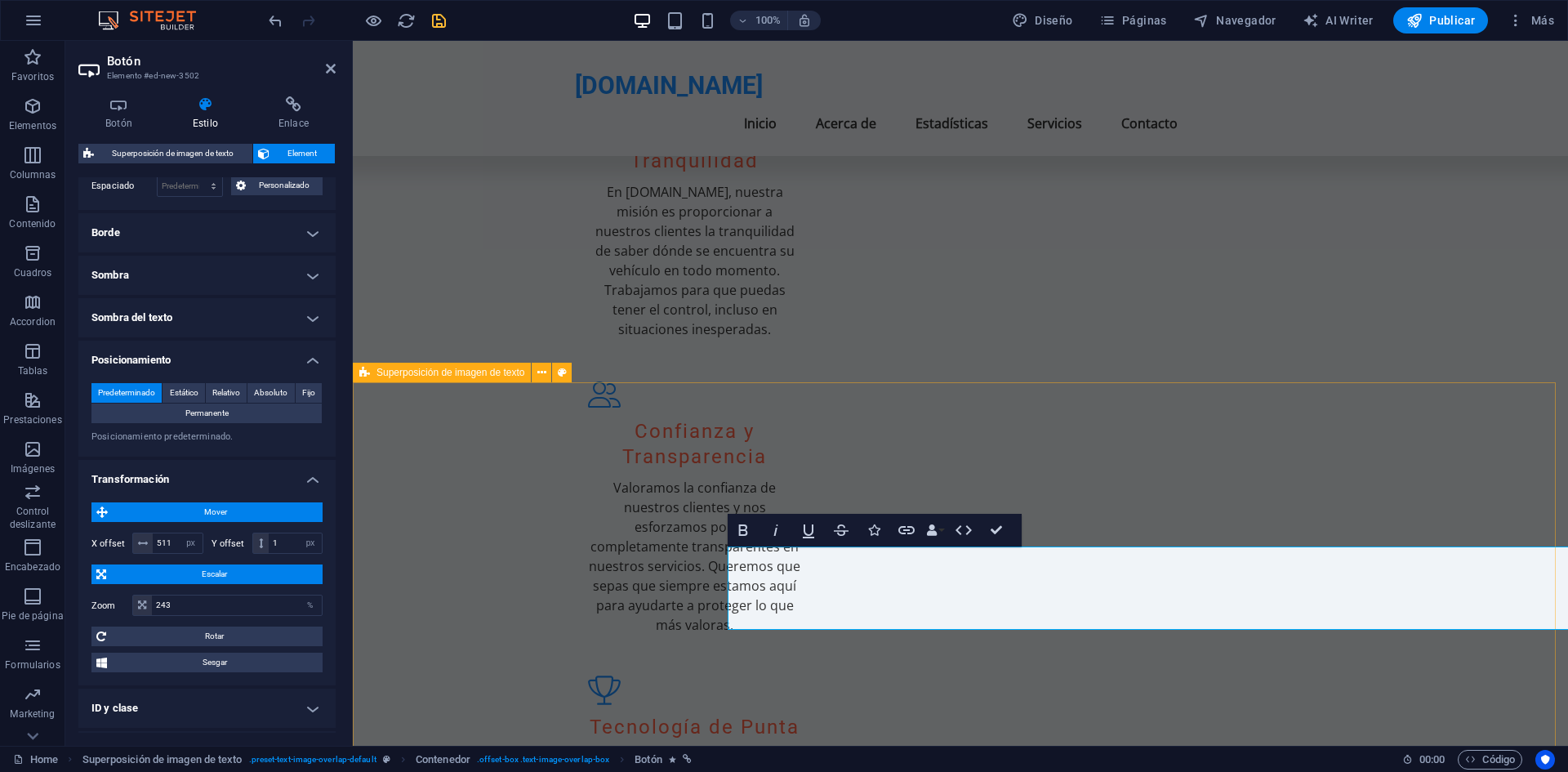
select select "rem"
select select "px"
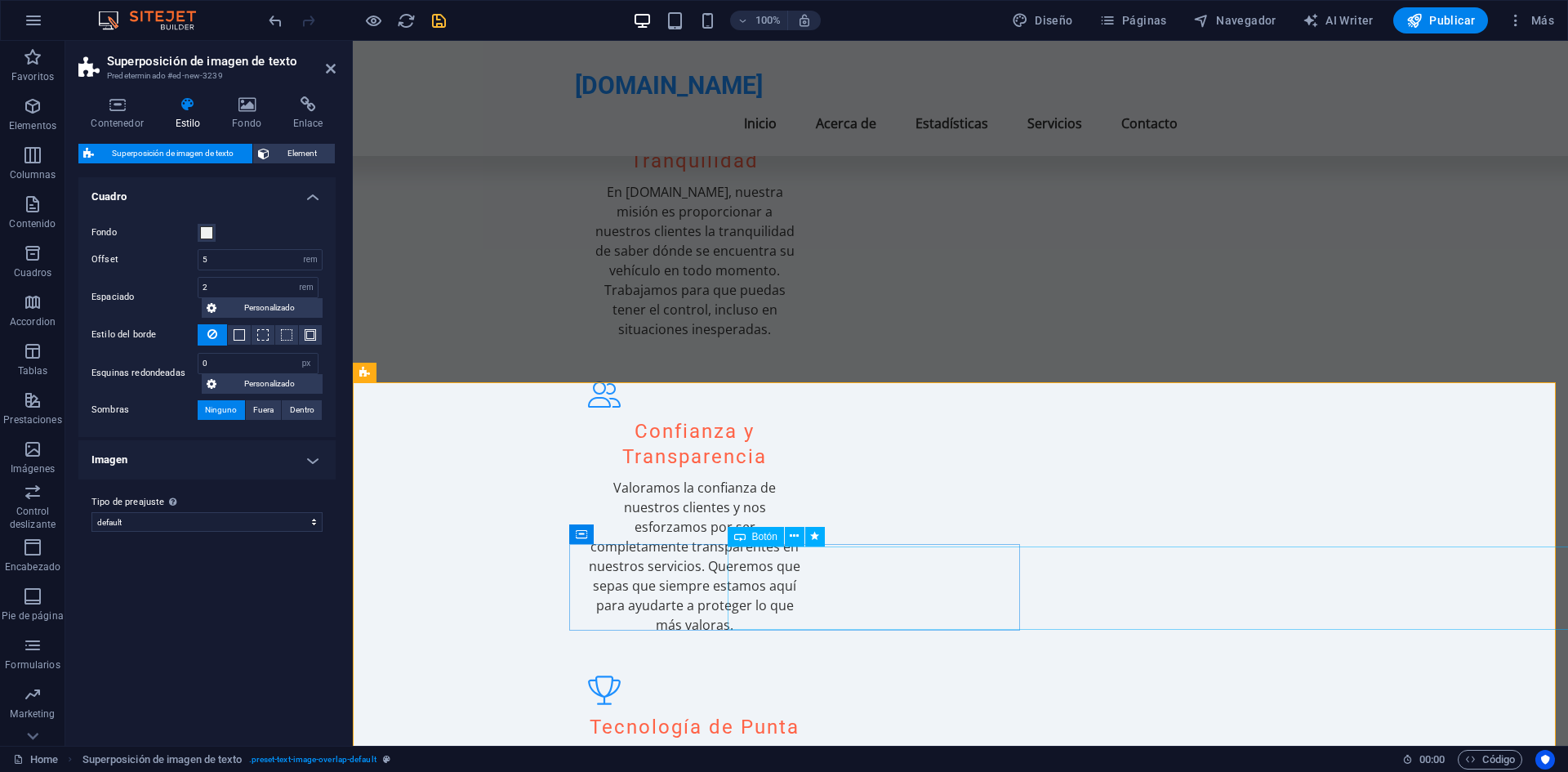
select select "%"
select select "px"
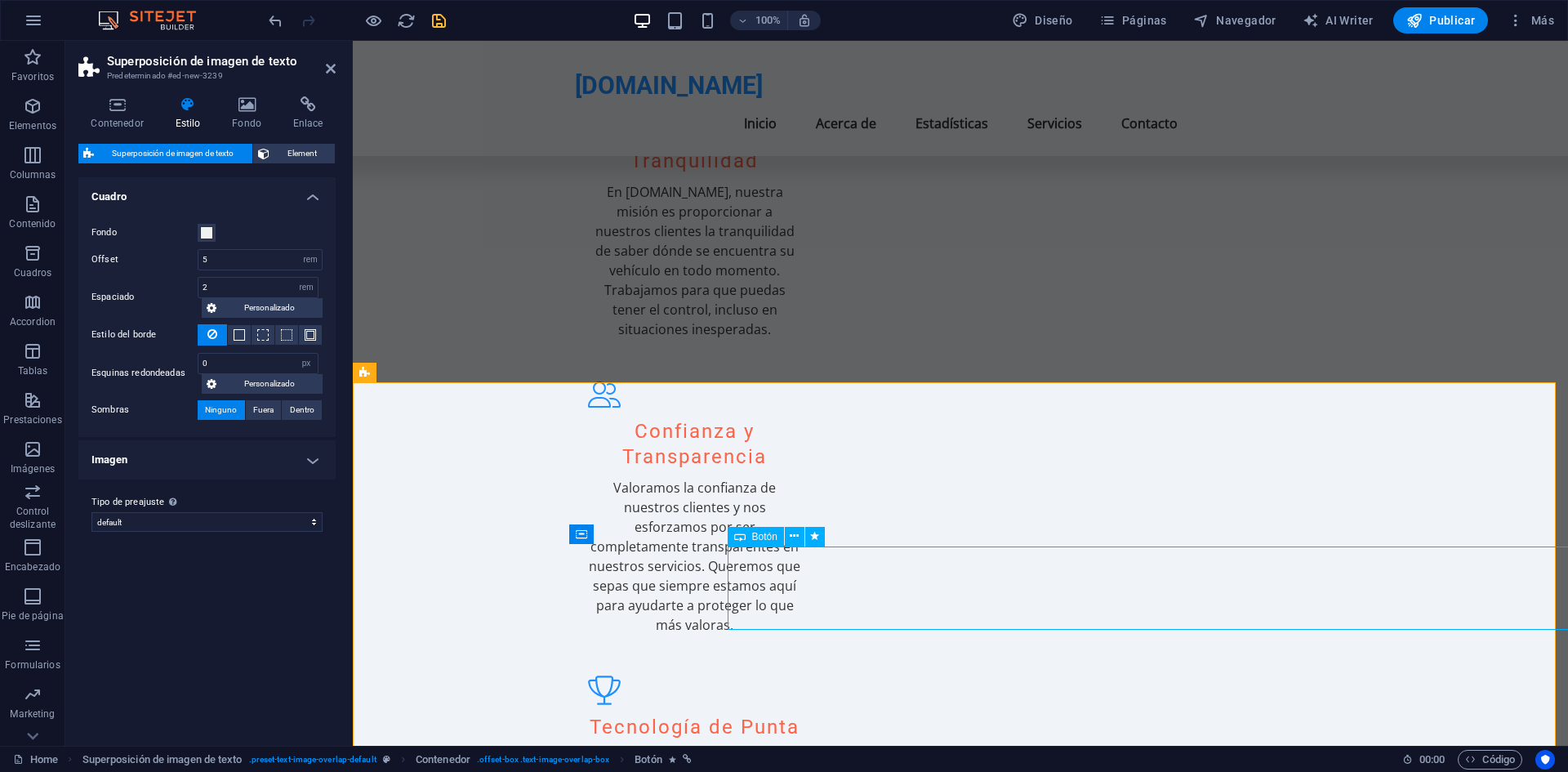
select select "slide"
select select "s"
select select "scroll"
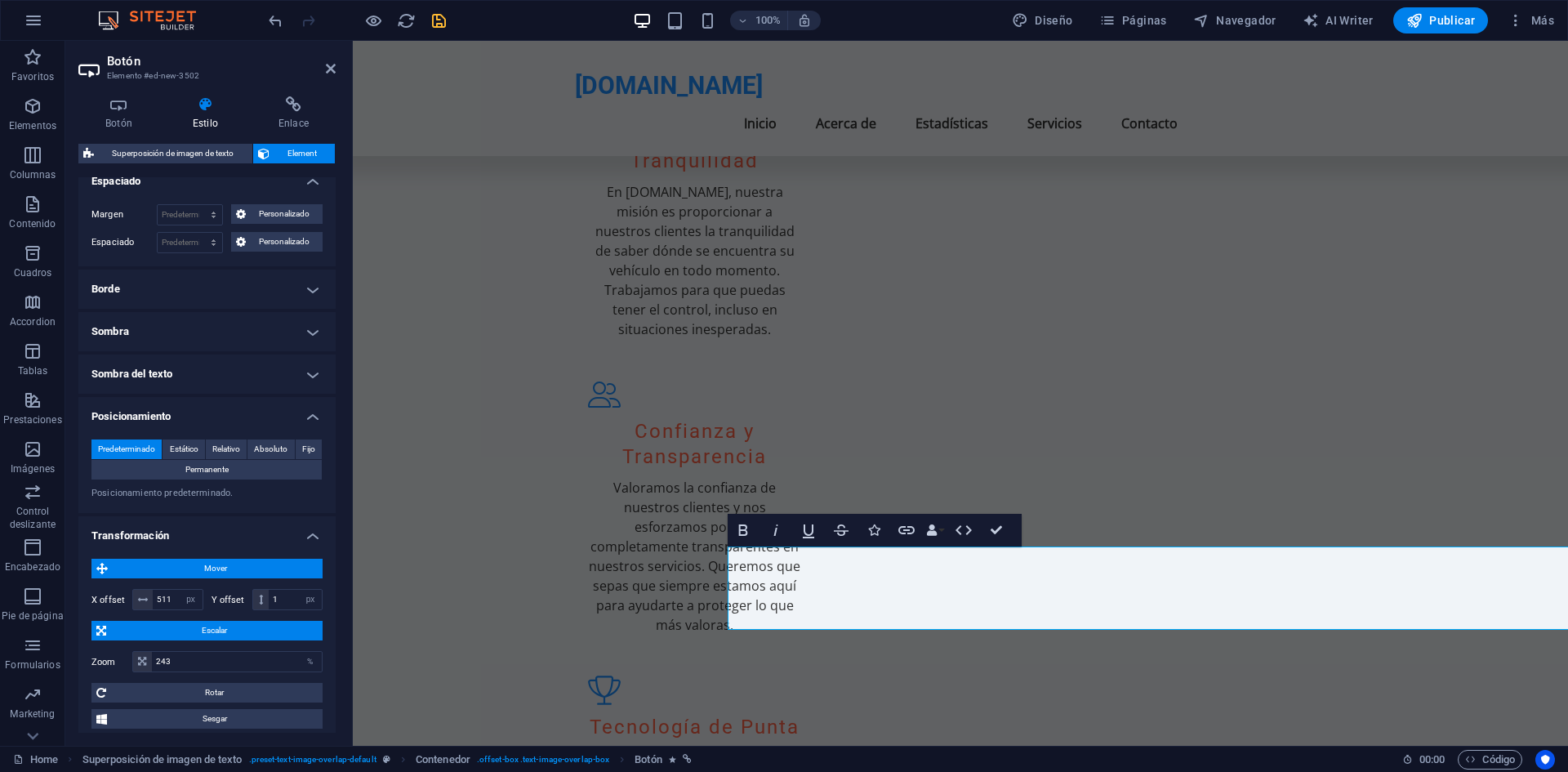
scroll to position [342, 0]
click at [273, 601] on input "1" at bounding box center [295, 599] width 53 height 20
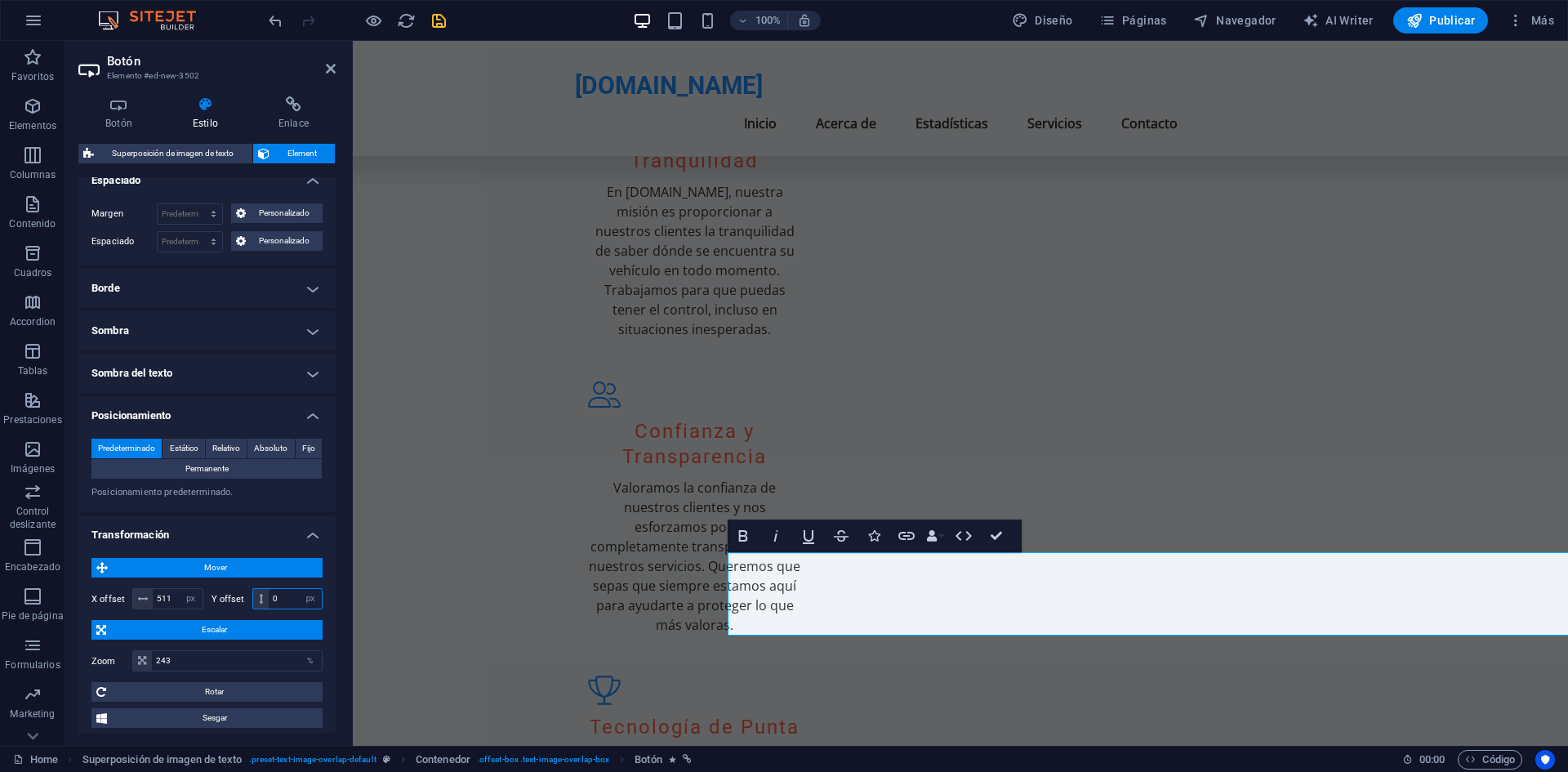
type input "-1"
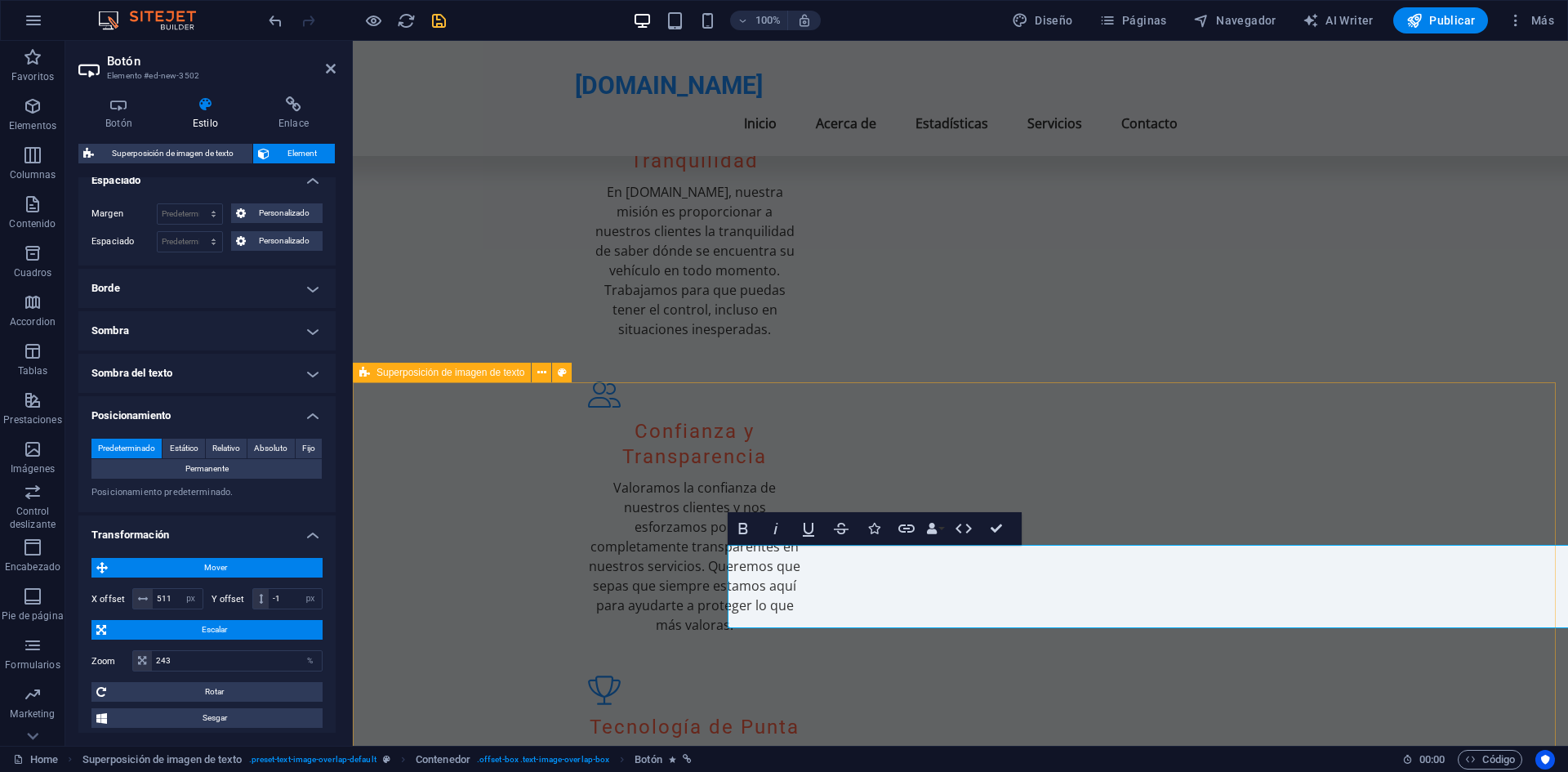
select select "rem"
select select "px"
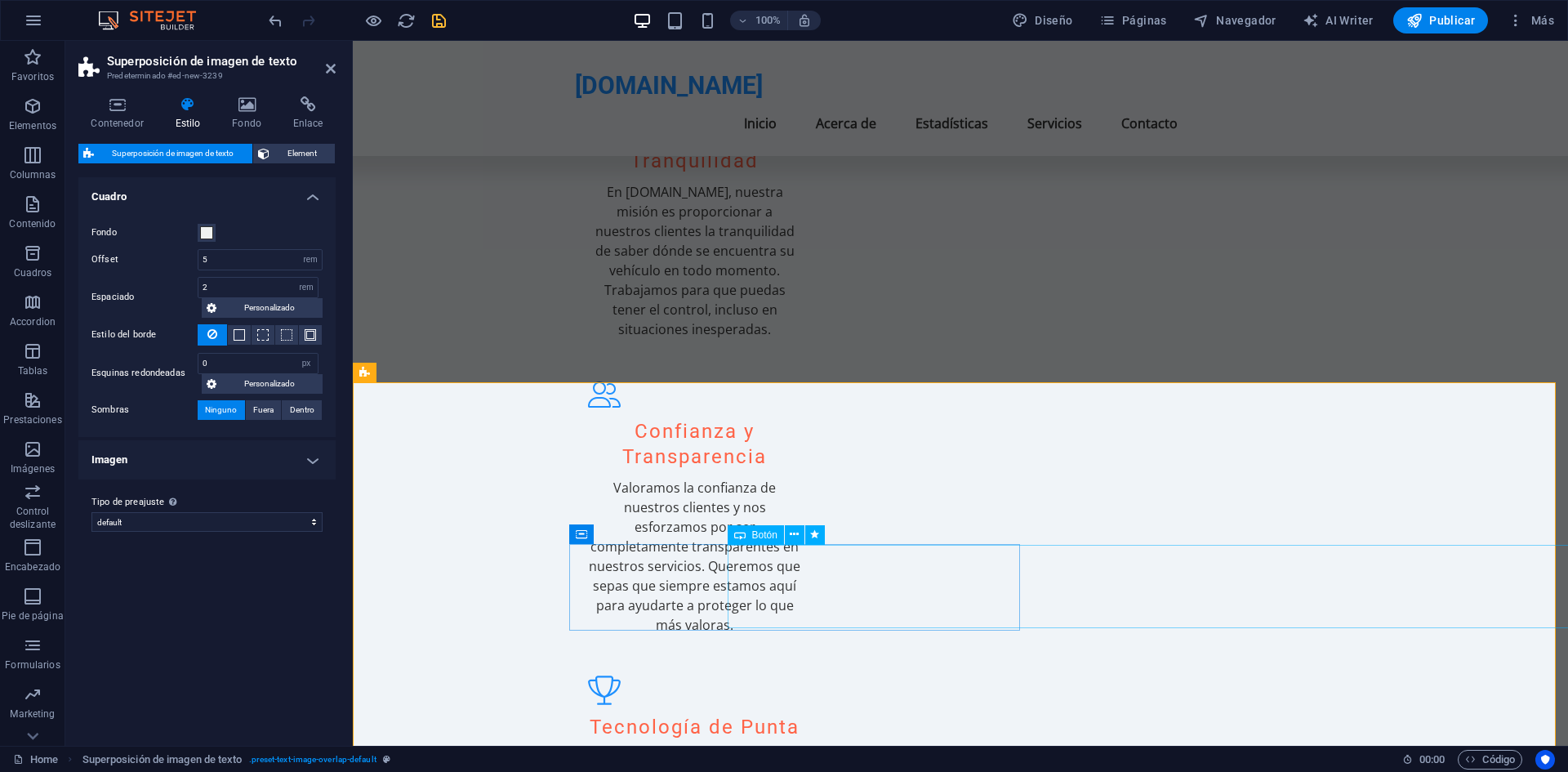
select select "%"
select select "px"
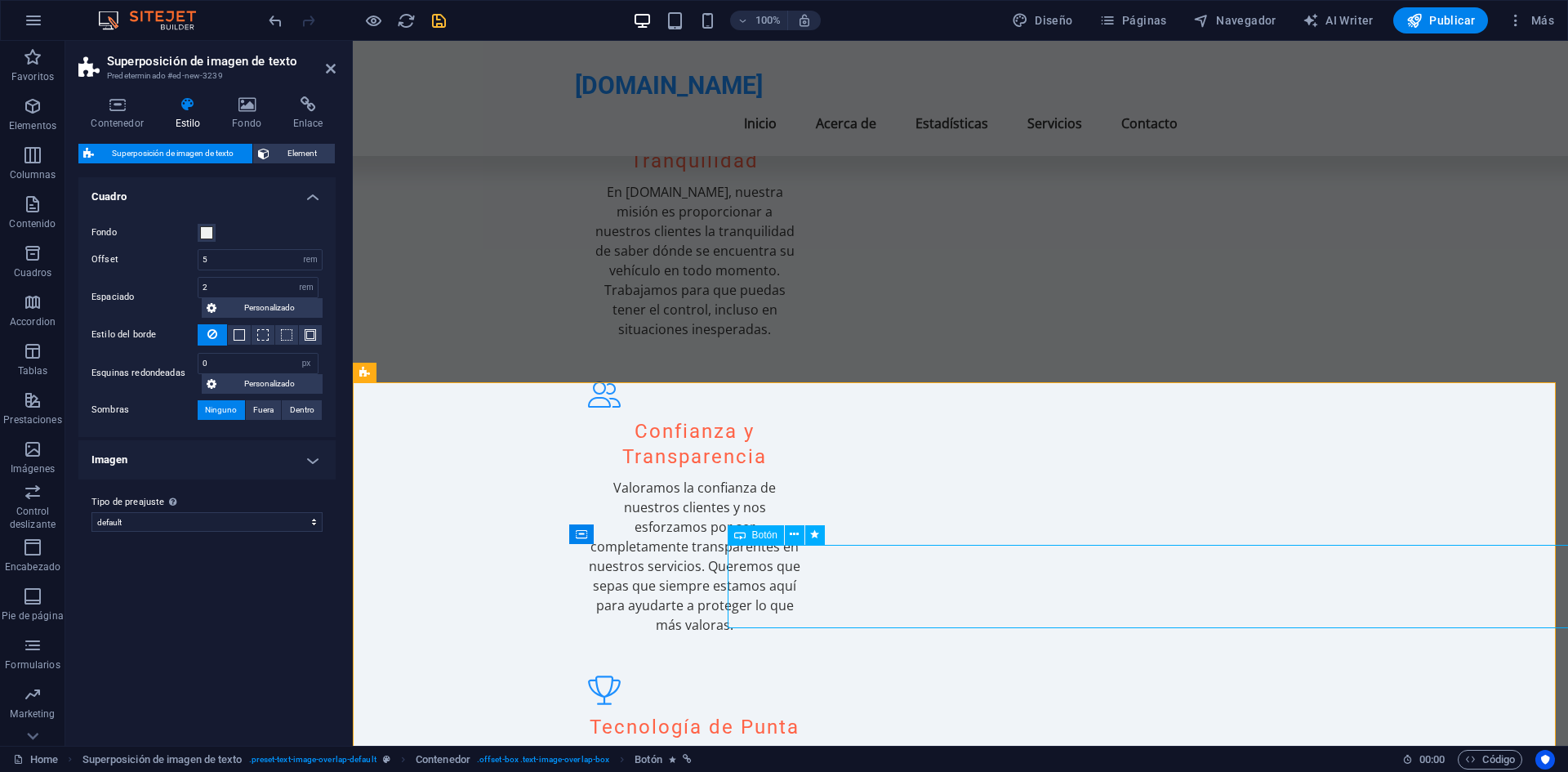
select select "slide"
select select "s"
select select "scroll"
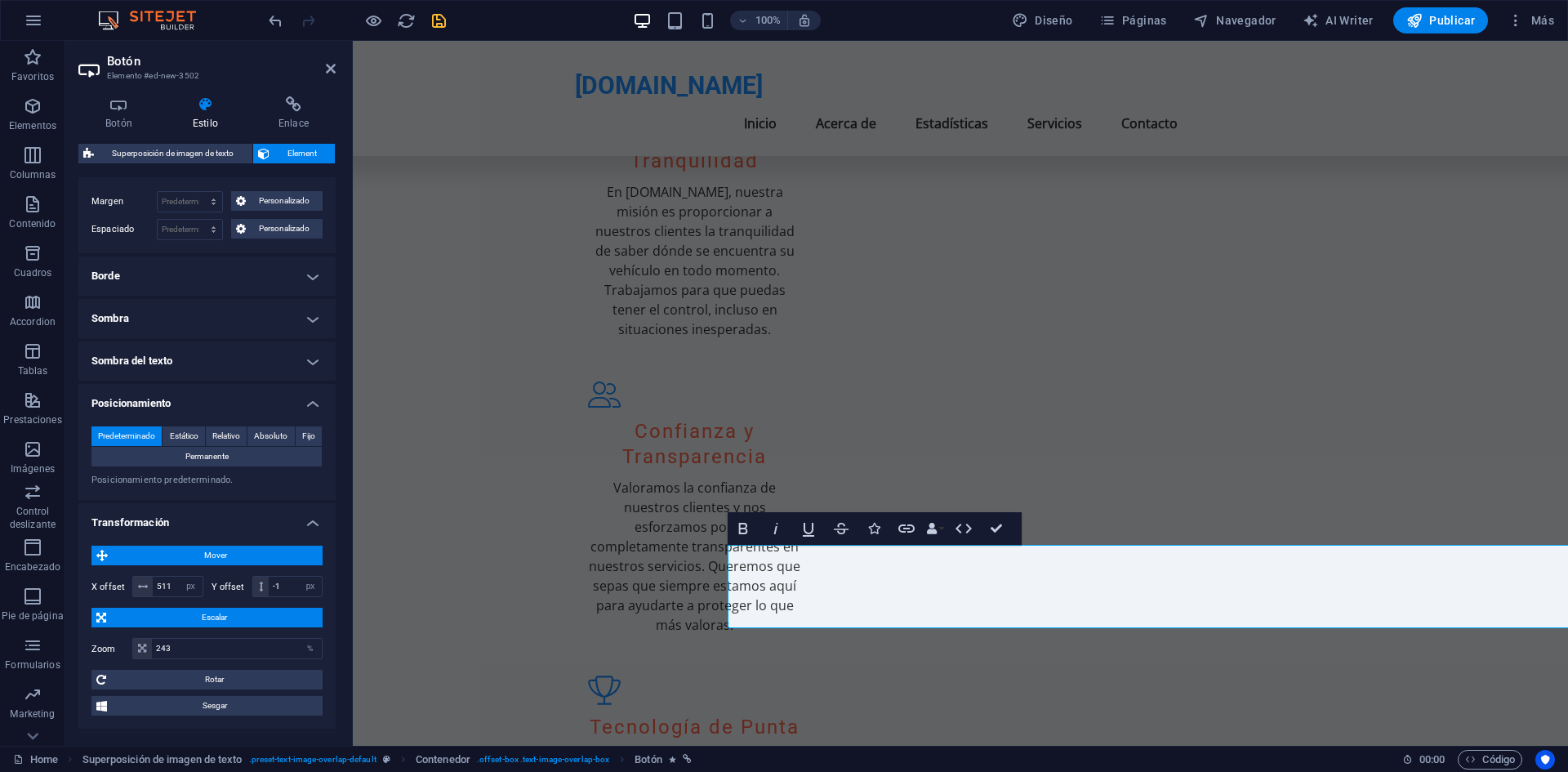
scroll to position [355, 0]
click at [189, 643] on input "243" at bounding box center [237, 646] width 169 height 20
type input "246"
click at [279, 584] on input "-1" at bounding box center [295, 584] width 53 height 20
type input "1"
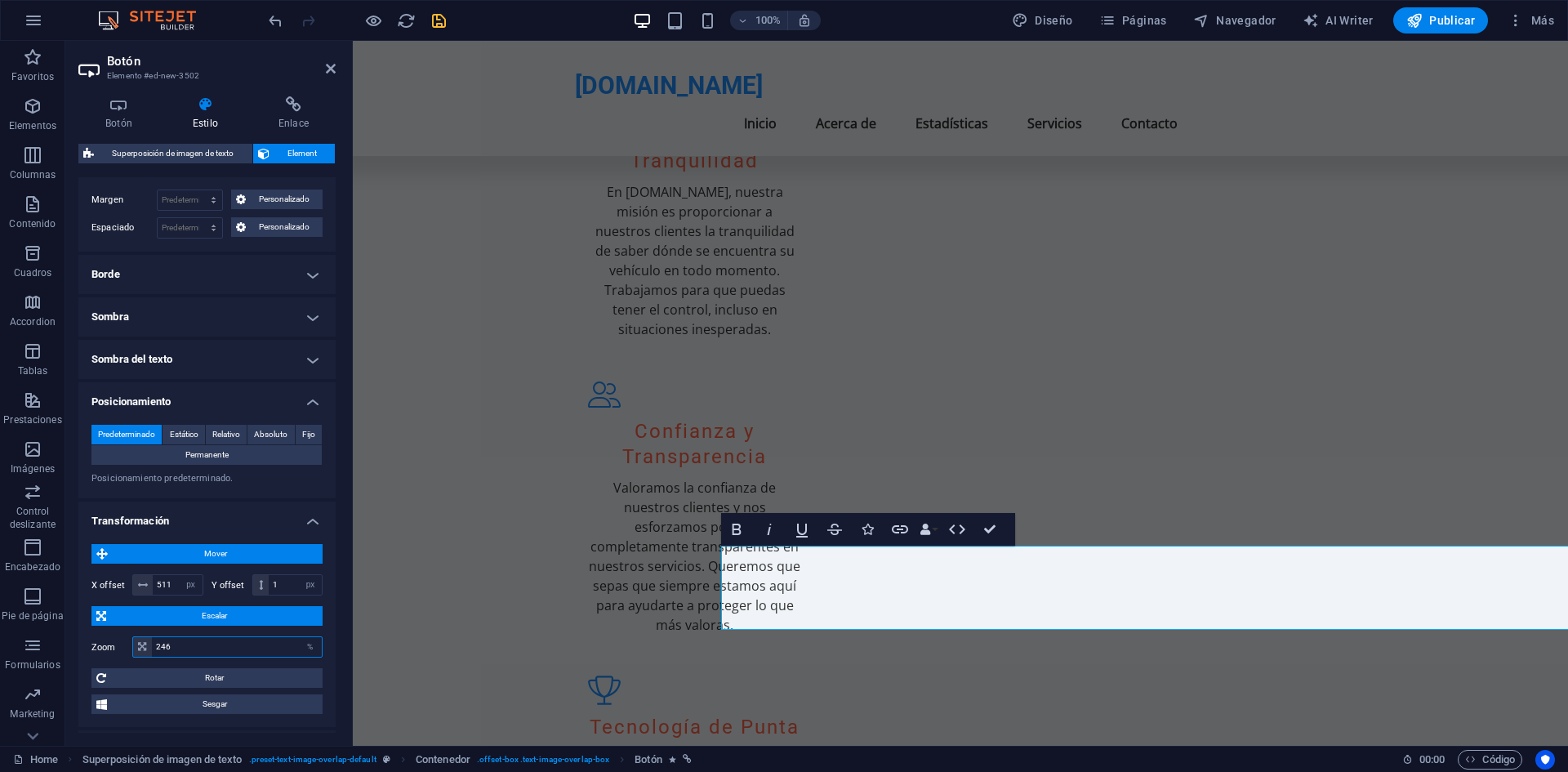
click at [207, 643] on input "246" at bounding box center [237, 646] width 169 height 20
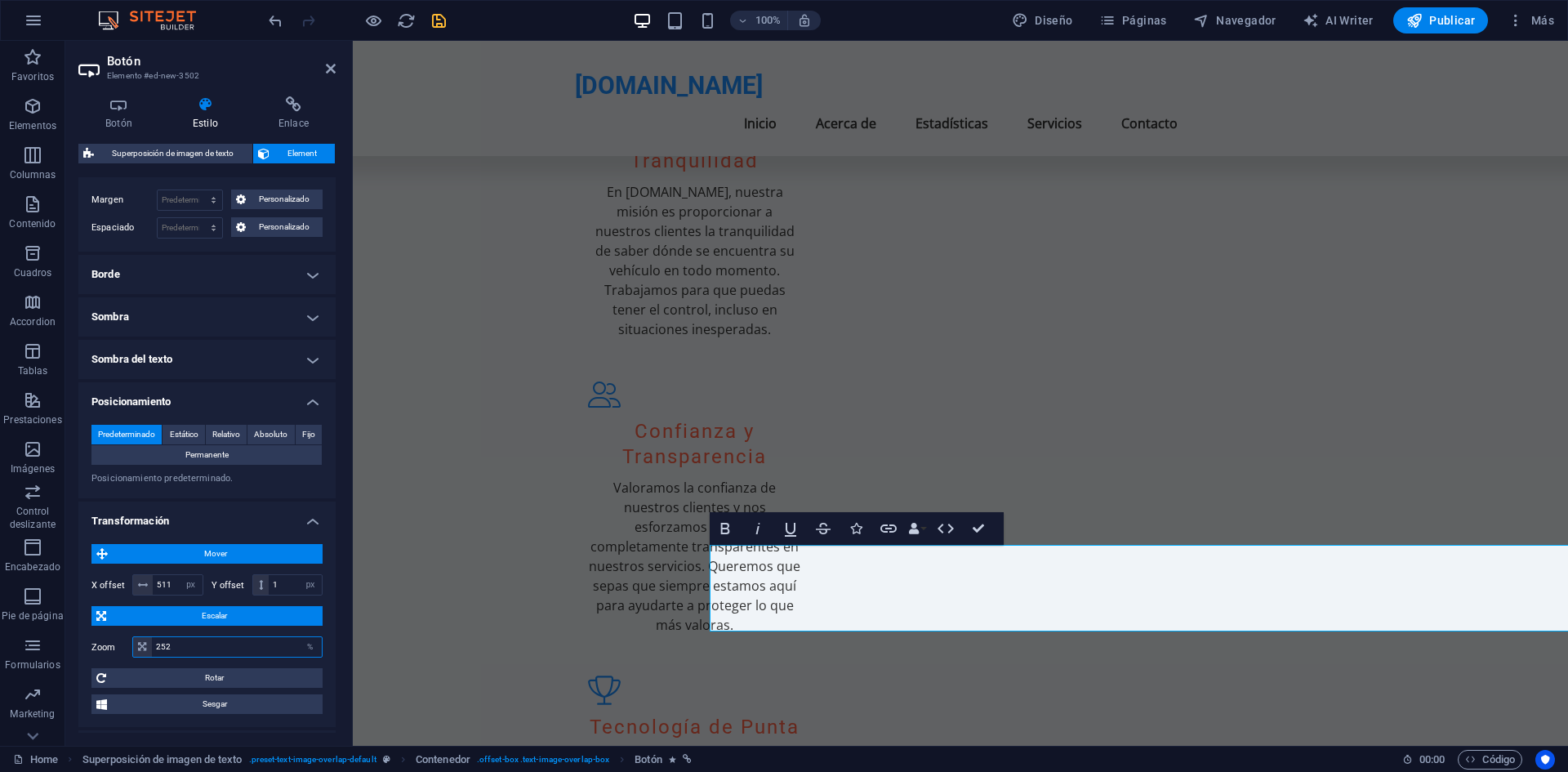
type input "253"
click at [171, 582] on input "511" at bounding box center [177, 584] width 50 height 20
type input "515"
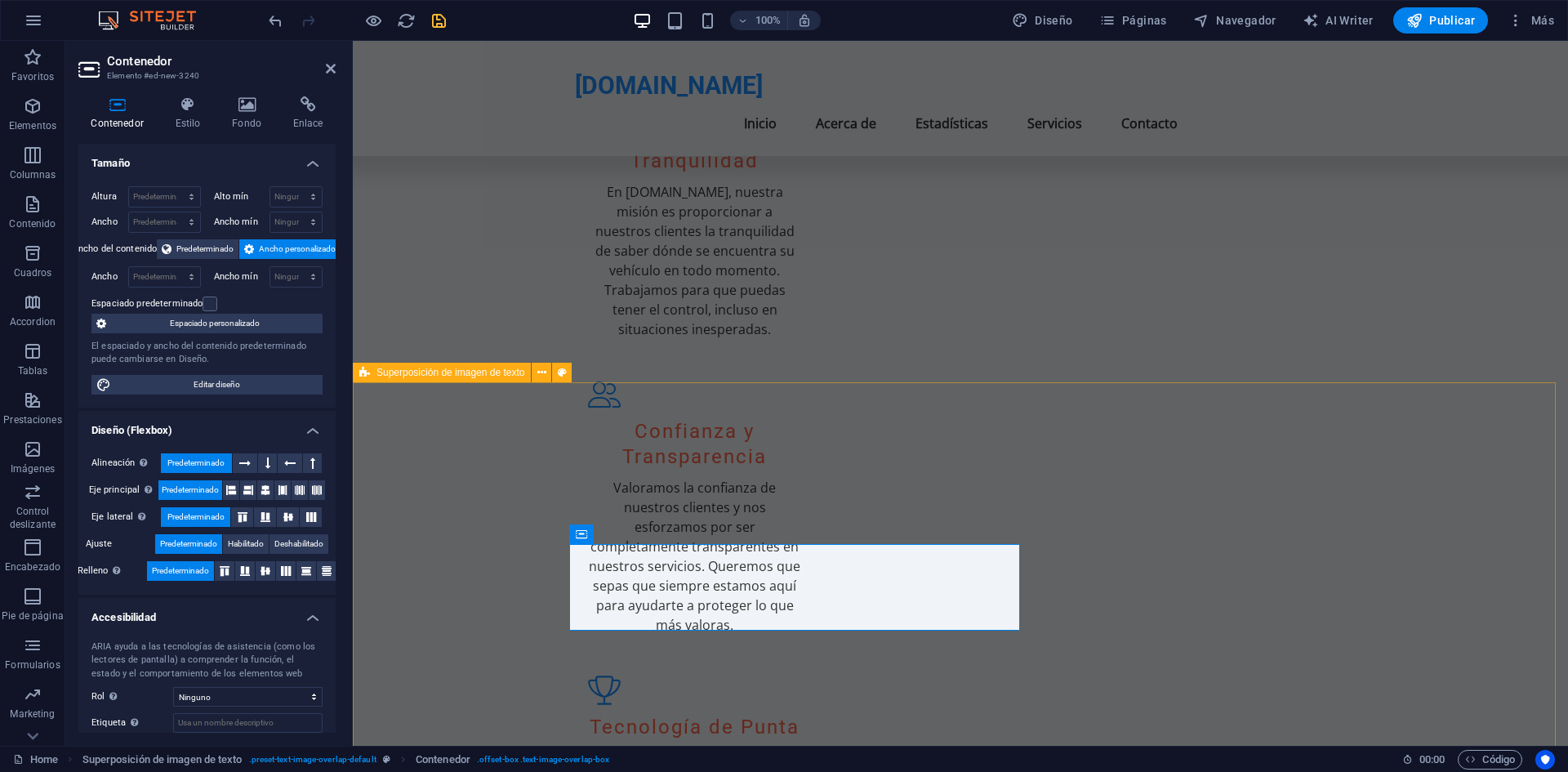
select select "rem"
select select "px"
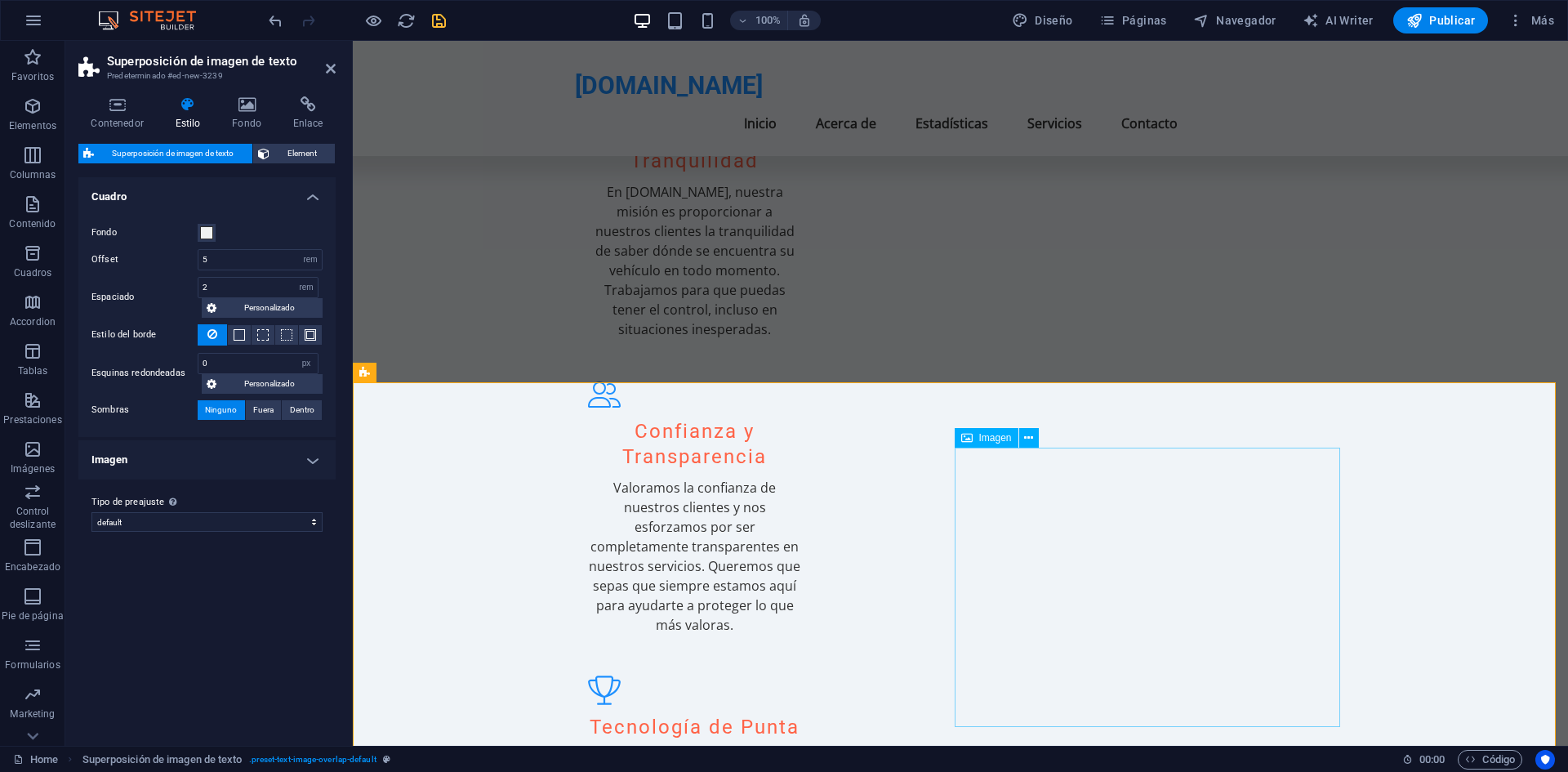
select select "%"
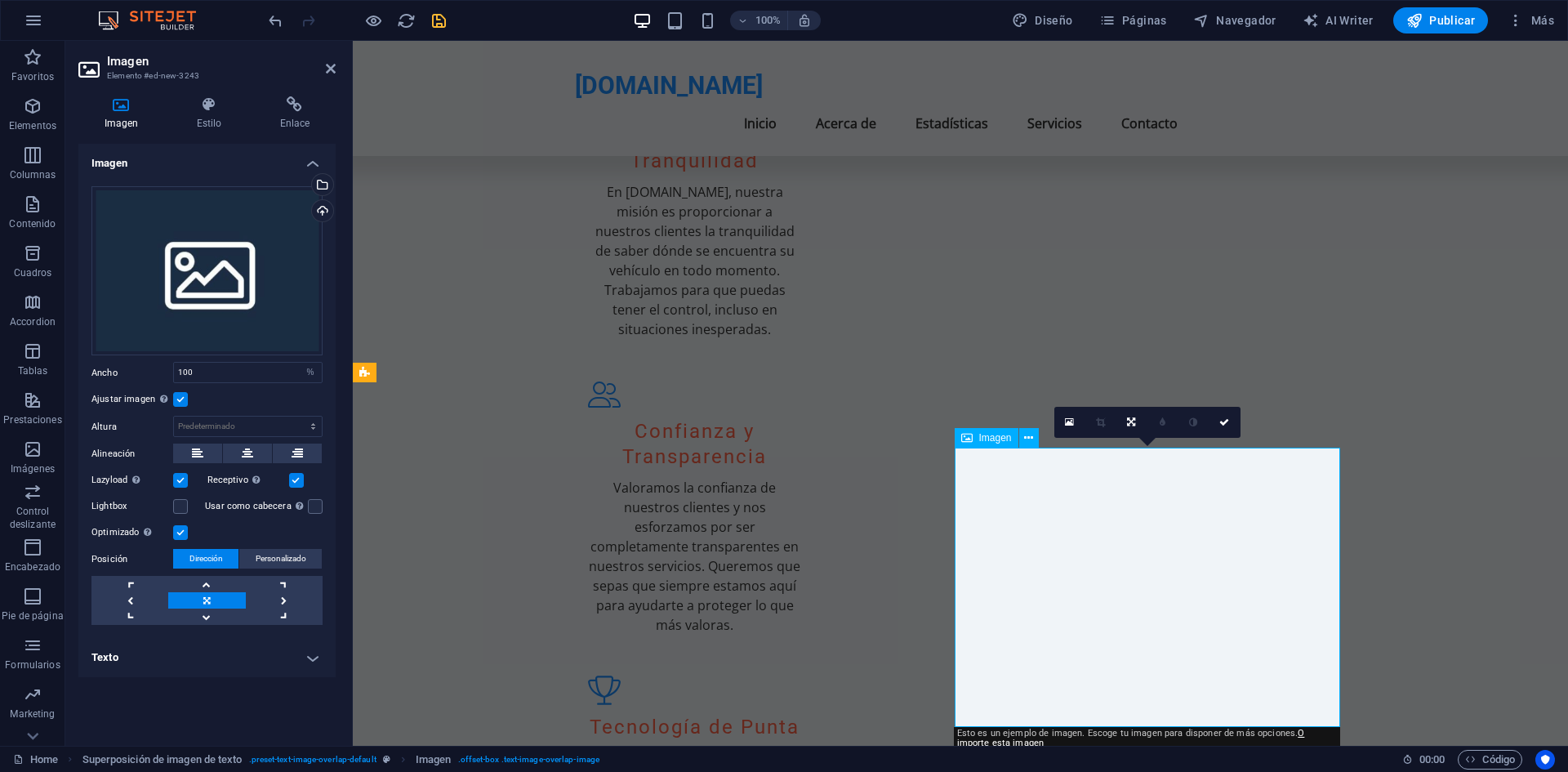
click at [326, 192] on div "Selecciona archivos del administrador de archivos, de la galería de fotos o car…" at bounding box center [321, 187] width 25 height 25
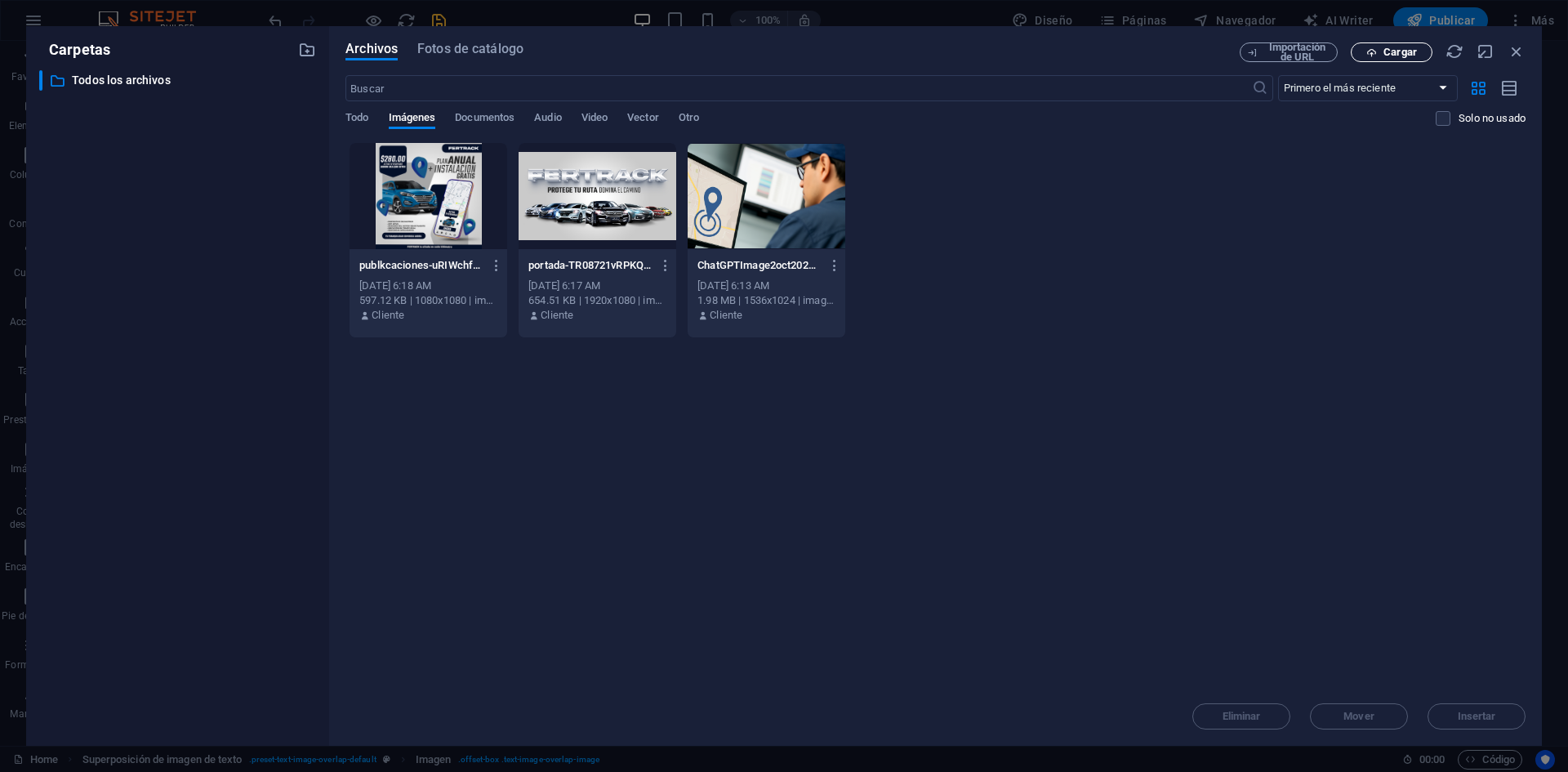
click at [1380, 43] on button "Cargar" at bounding box center [1392, 52] width 82 height 20
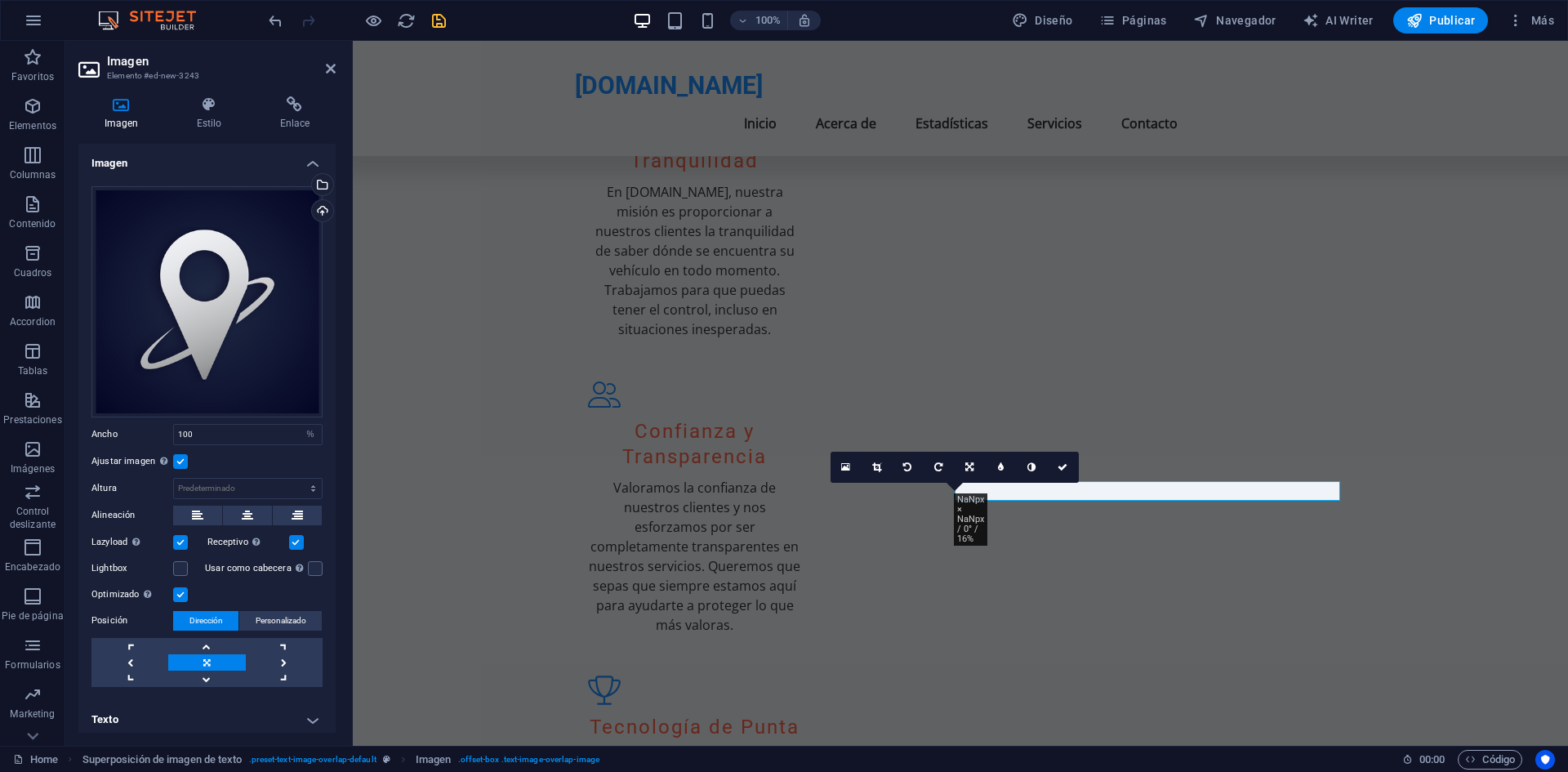
click at [1020, 483] on div "16:10 16:9 4:3 1:1 1:2 0" at bounding box center [954, 466] width 248 height 31
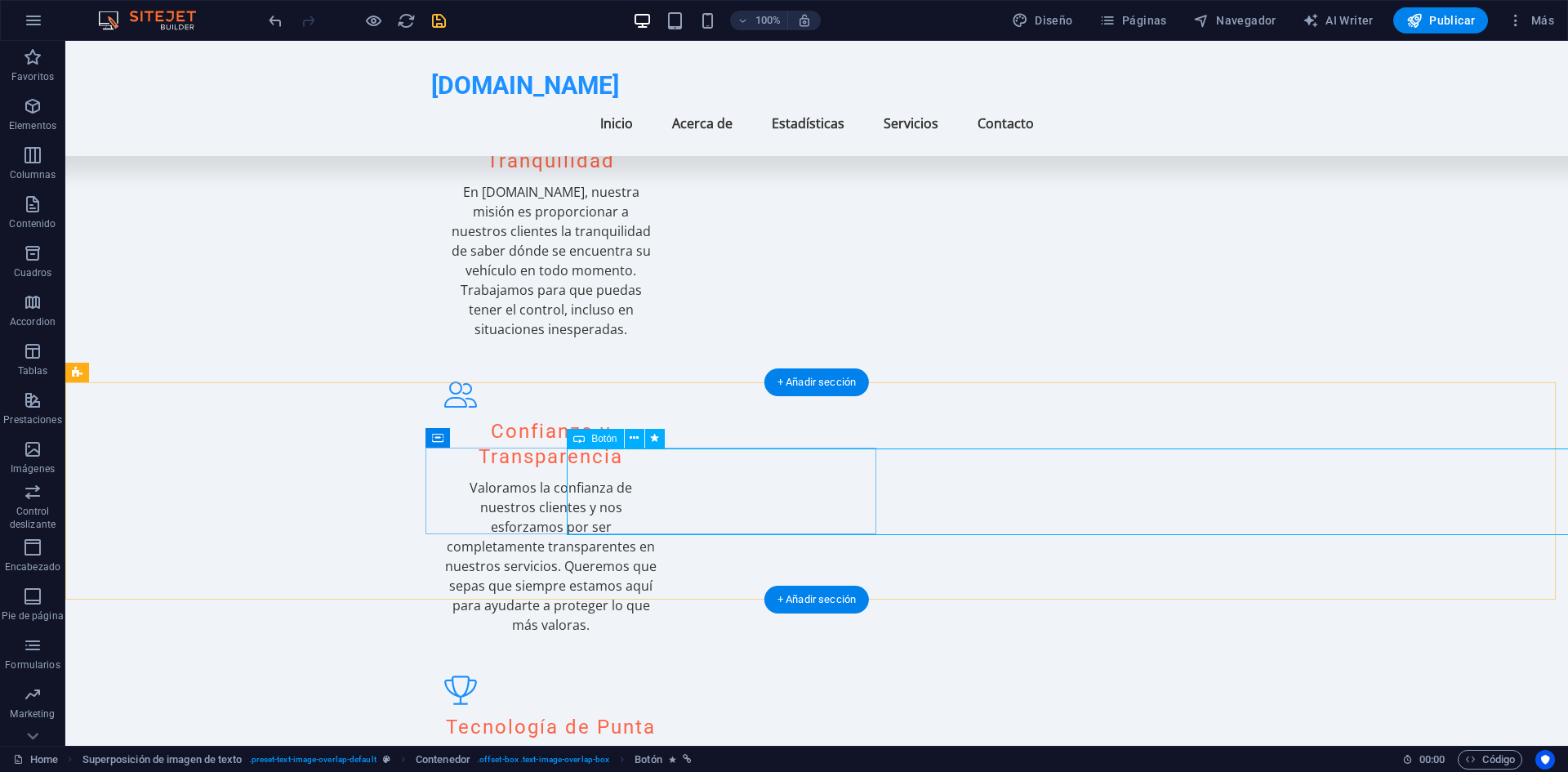
select select "%"
select select "px"
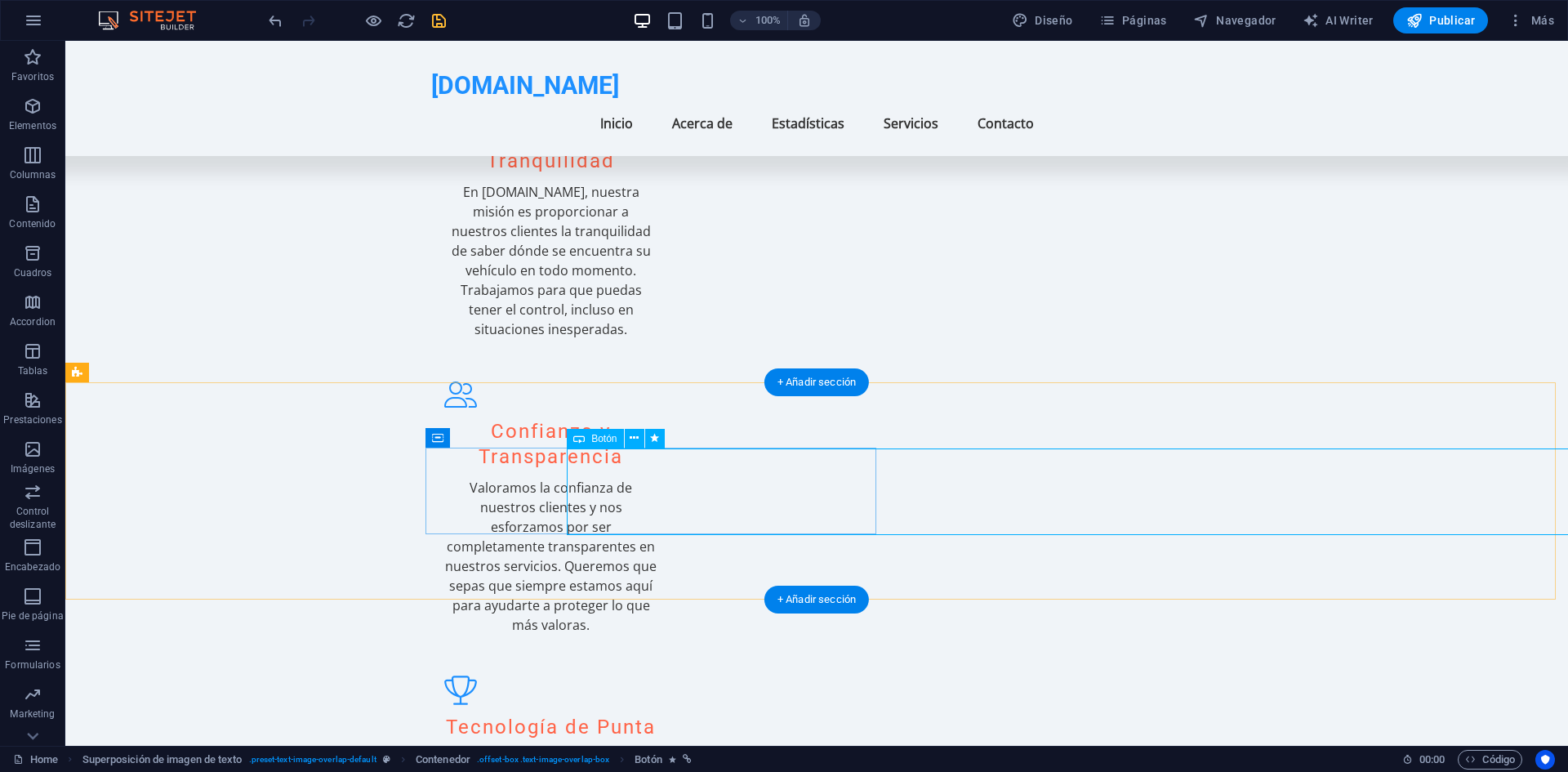
select select "slide"
select select "s"
select select "scroll"
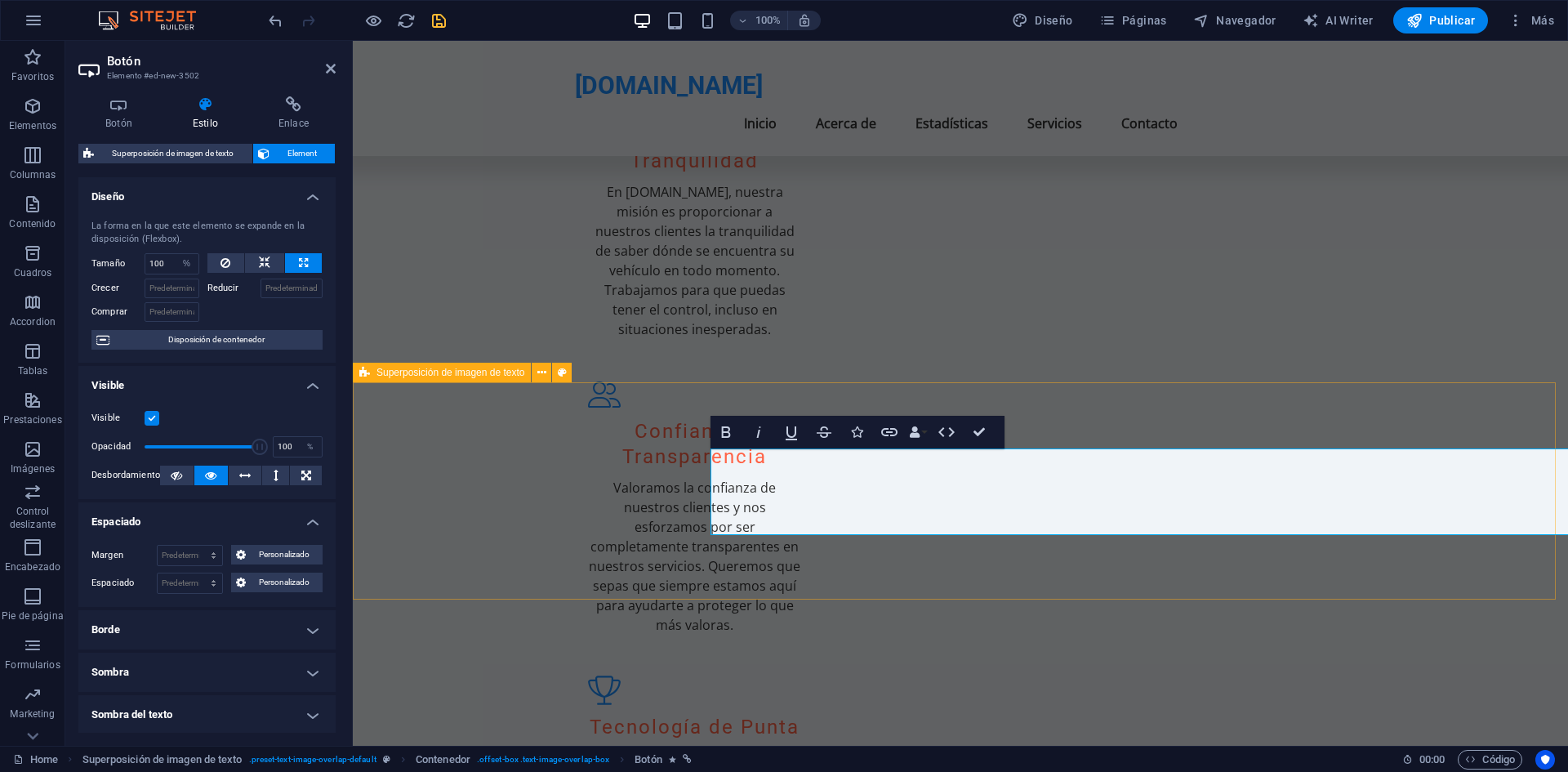
select select "rem"
select select "px"
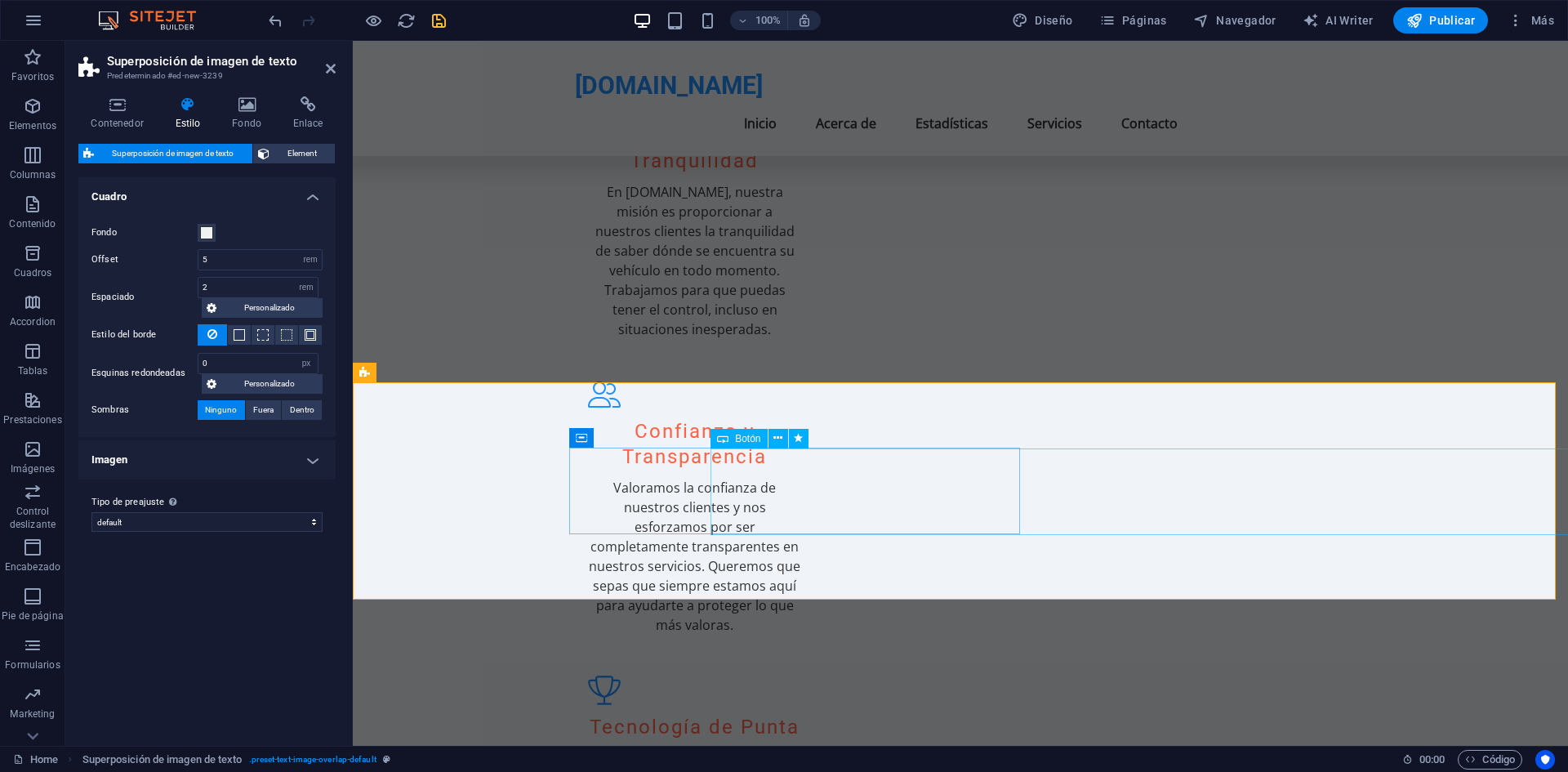
select select "%"
select select "px"
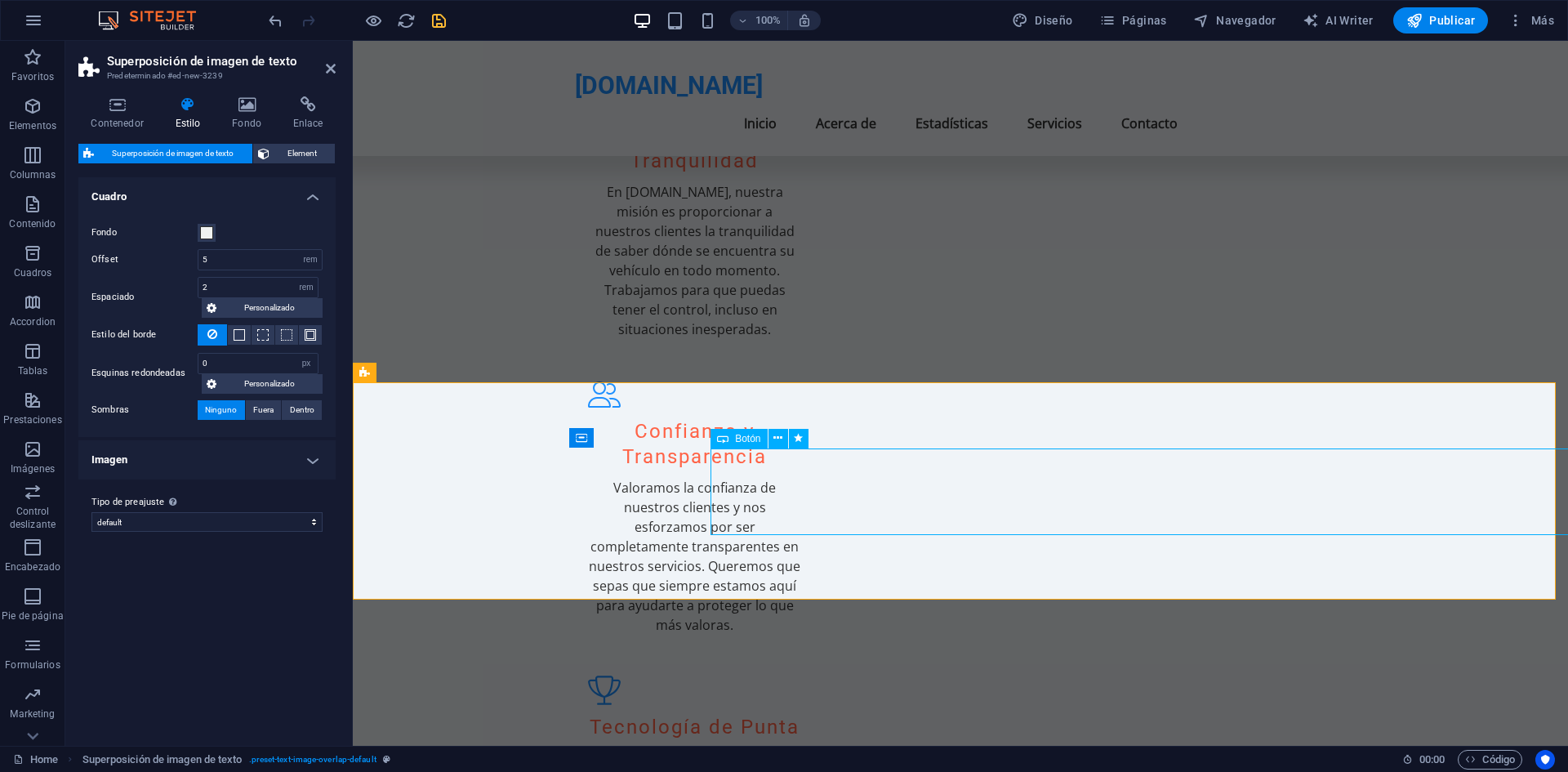
select select "slide"
select select "s"
select select "scroll"
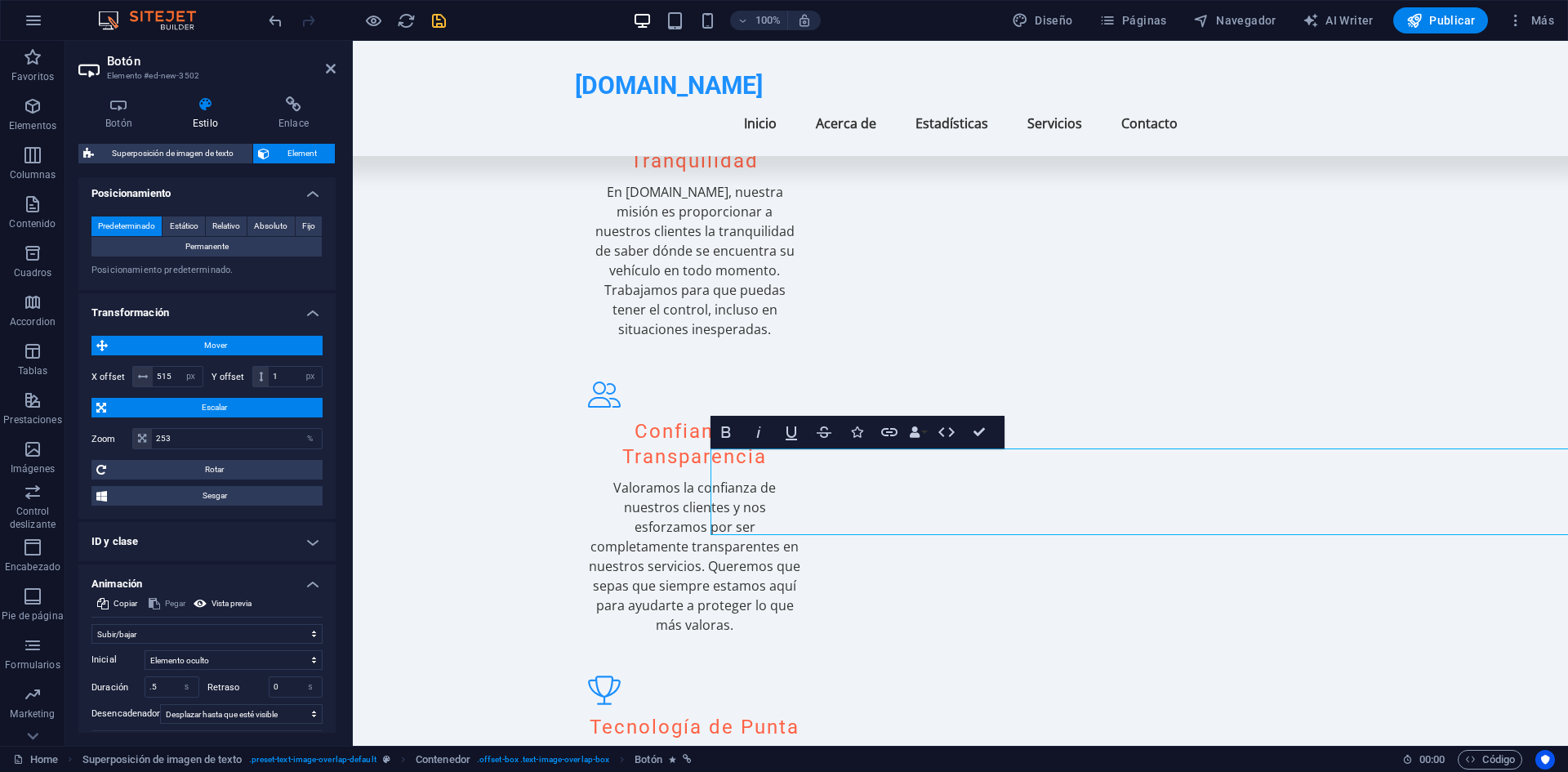
scroll to position [564, 0]
drag, startPoint x: 147, startPoint y: 381, endPoint x: 172, endPoint y: 381, distance: 25.0
click at [172, 381] on div "515 px rem % em vh vw" at bounding box center [168, 375] width 71 height 21
click at [172, 381] on input "515" at bounding box center [177, 375] width 50 height 20
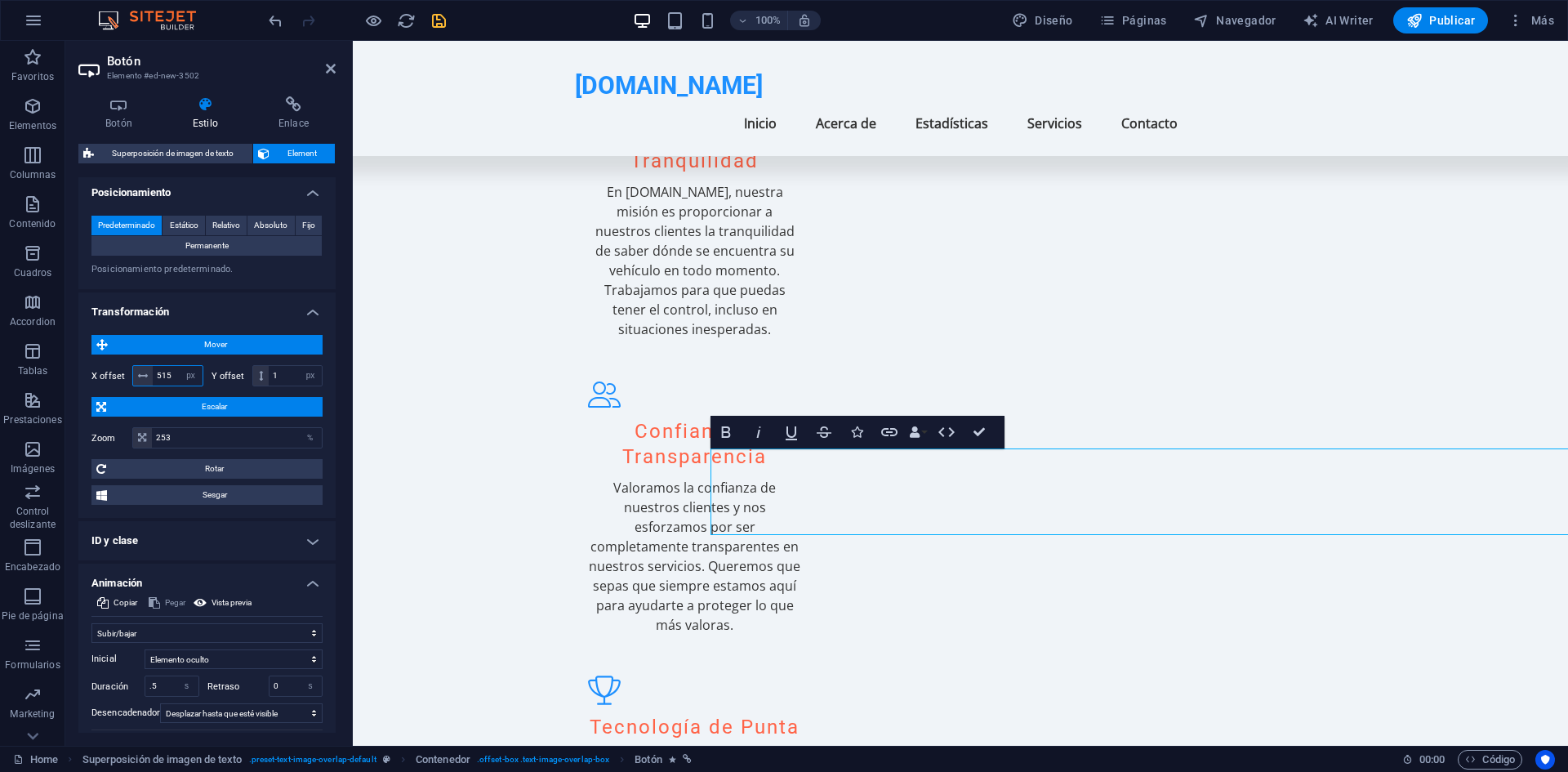
click at [172, 381] on input "515" at bounding box center [177, 375] width 50 height 20
type input "600"
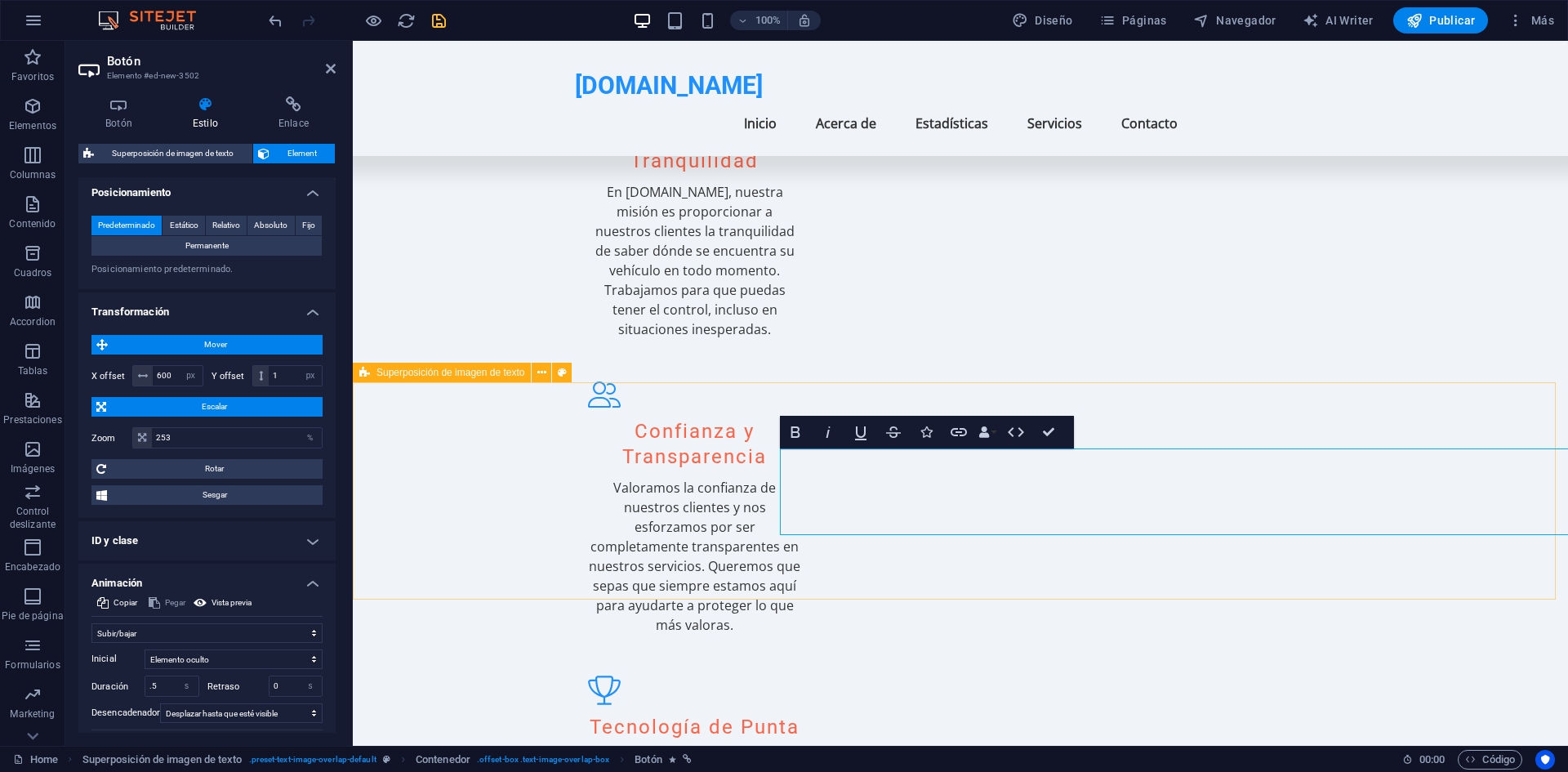
select select "rem"
select select "px"
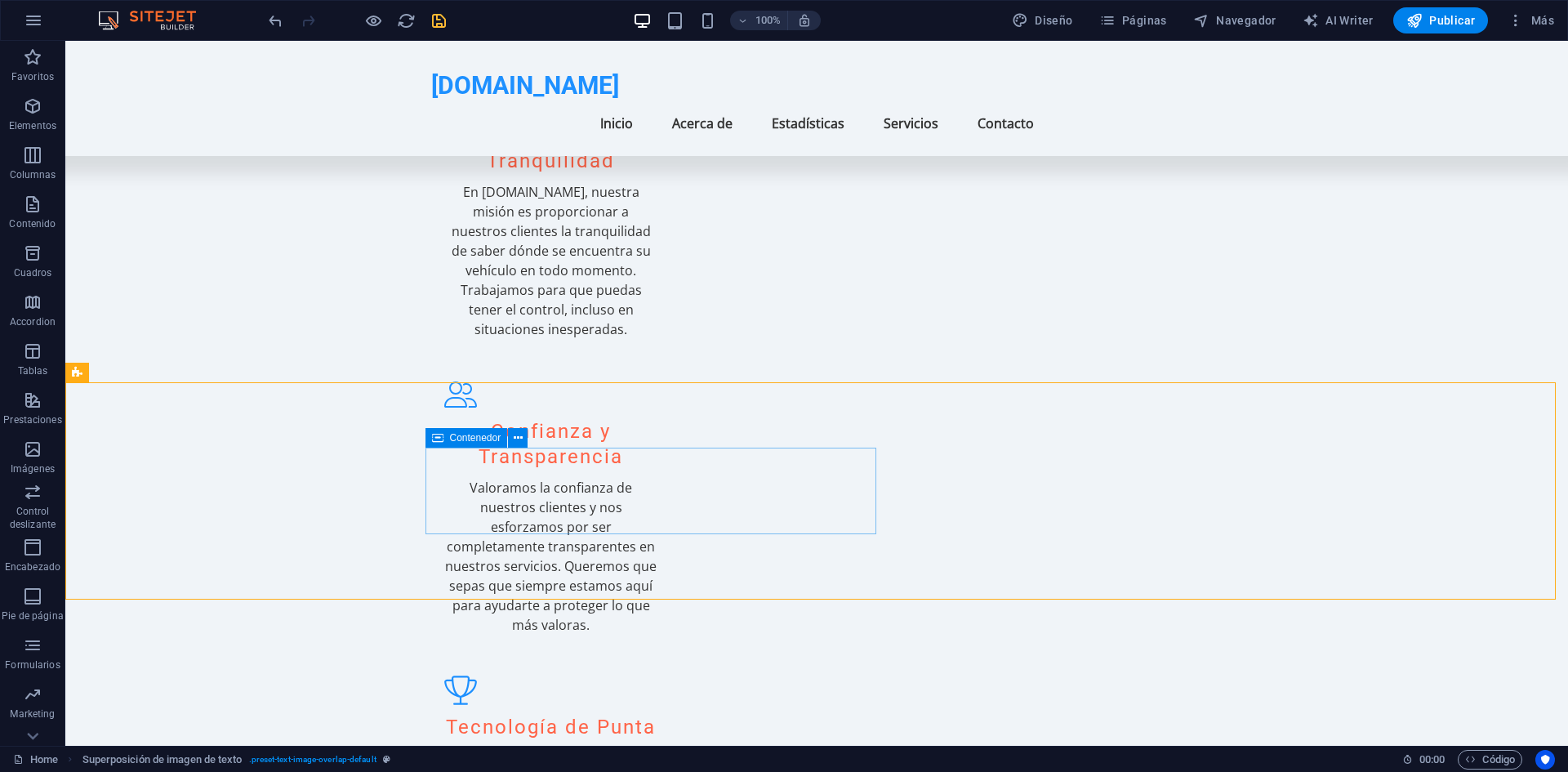
click at [497, 448] on div "Contenedor" at bounding box center [482, 438] width 113 height 20
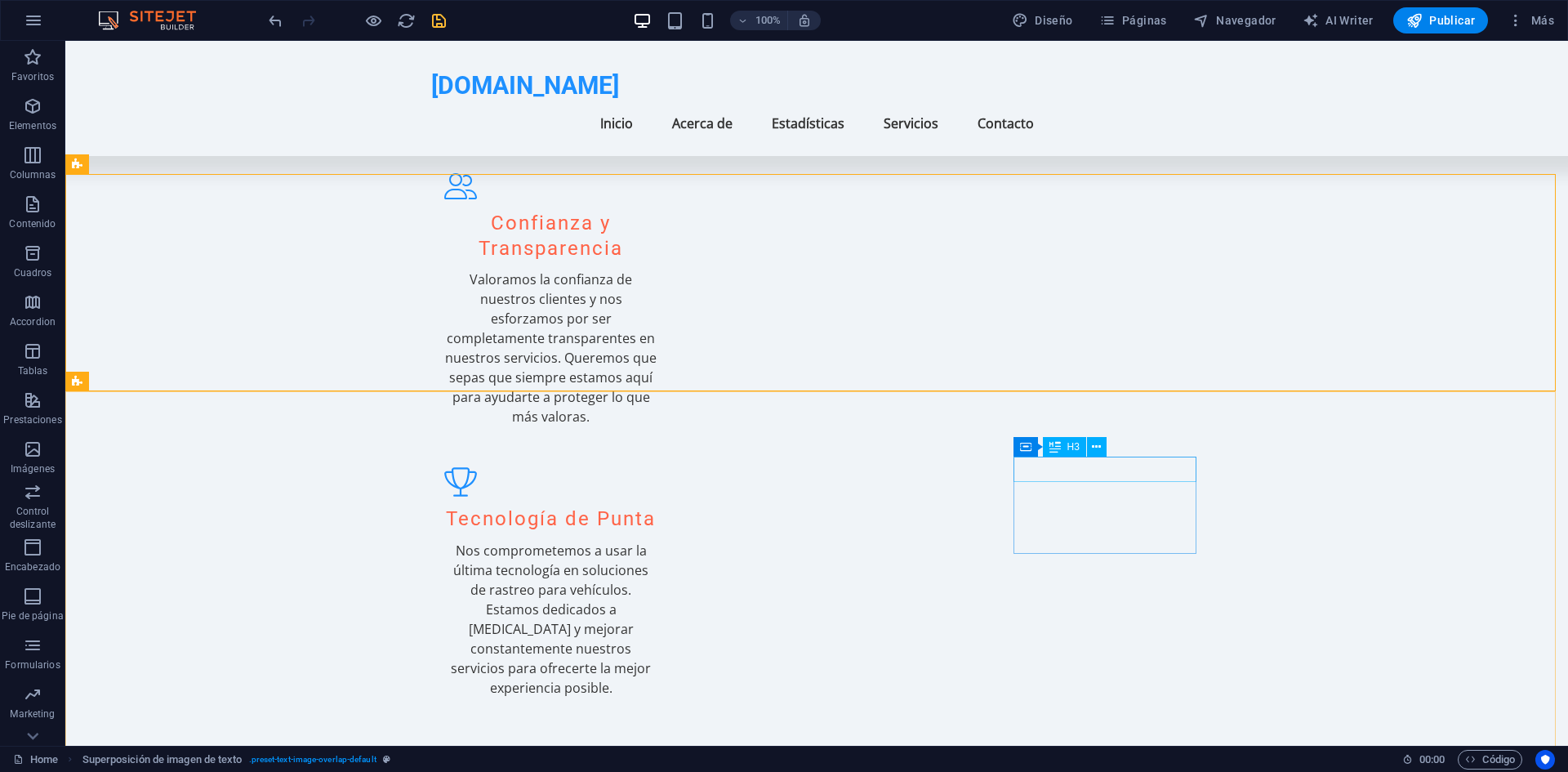
scroll to position [2432, 0]
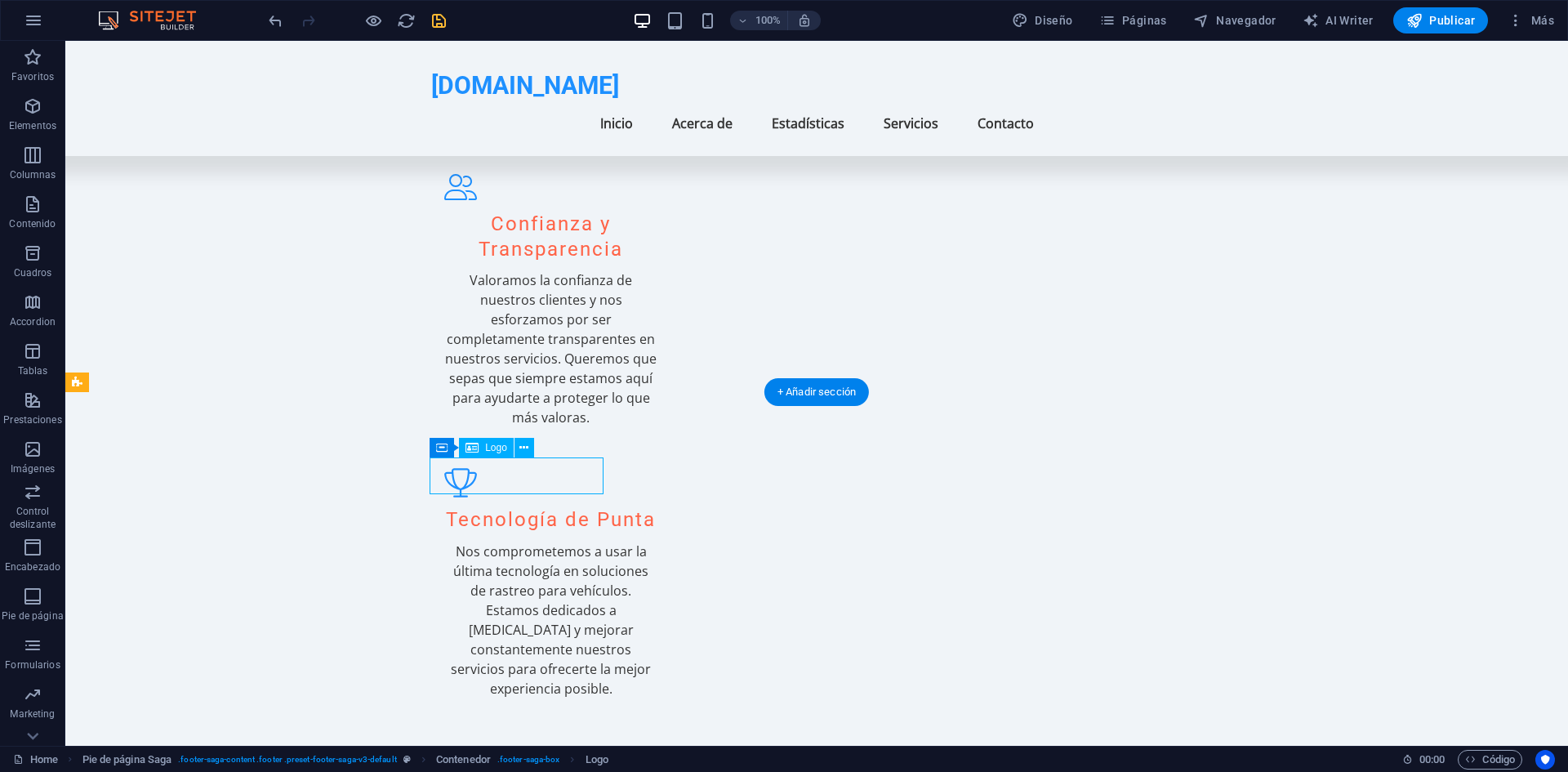
drag, startPoint x: 538, startPoint y: 472, endPoint x: 507, endPoint y: 473, distance: 31.0
drag, startPoint x: 507, startPoint y: 473, endPoint x: 483, endPoint y: 494, distance: 31.9
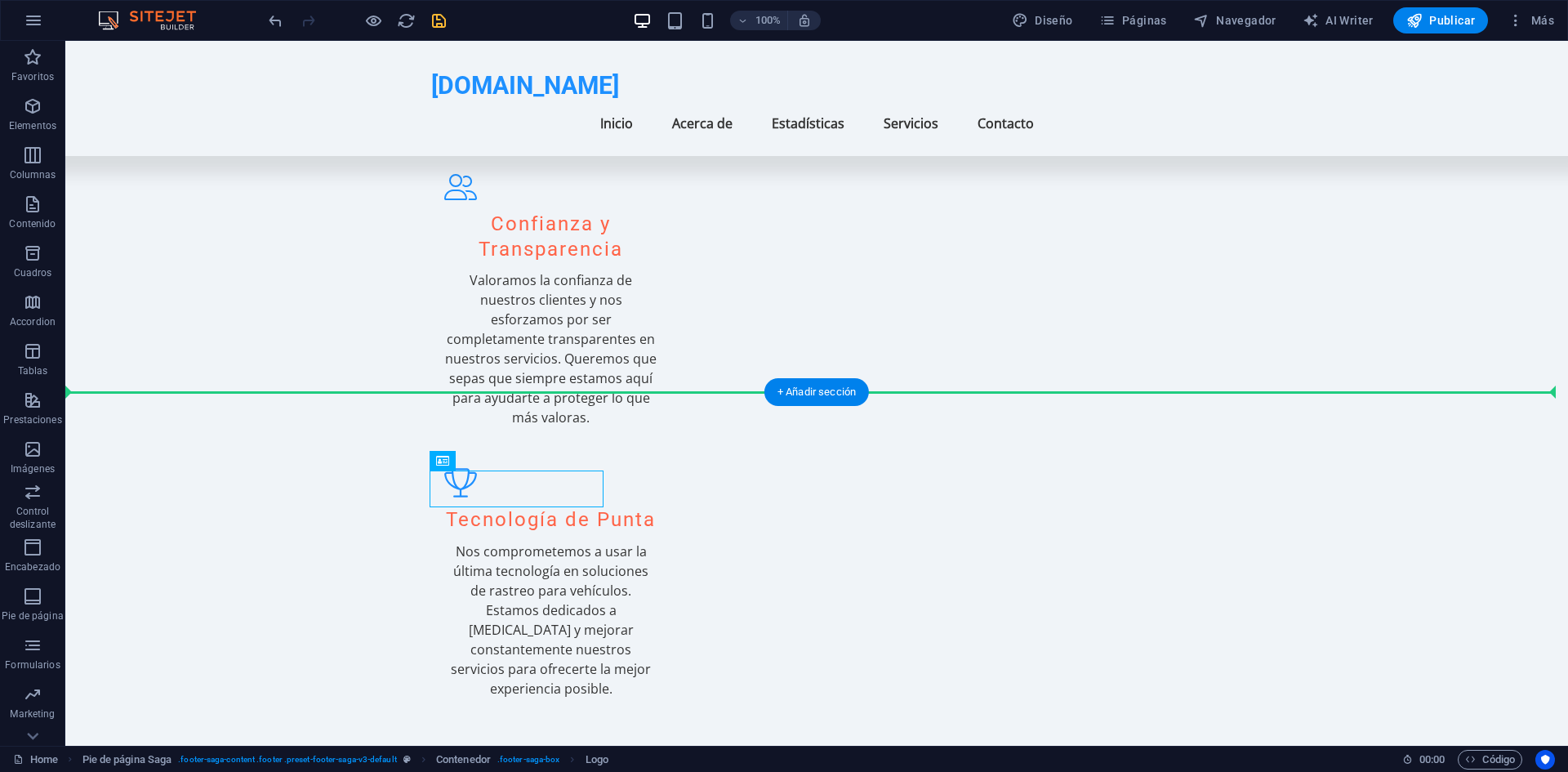
drag, startPoint x: 483, startPoint y: 494, endPoint x: 435, endPoint y: 441, distance: 71.5
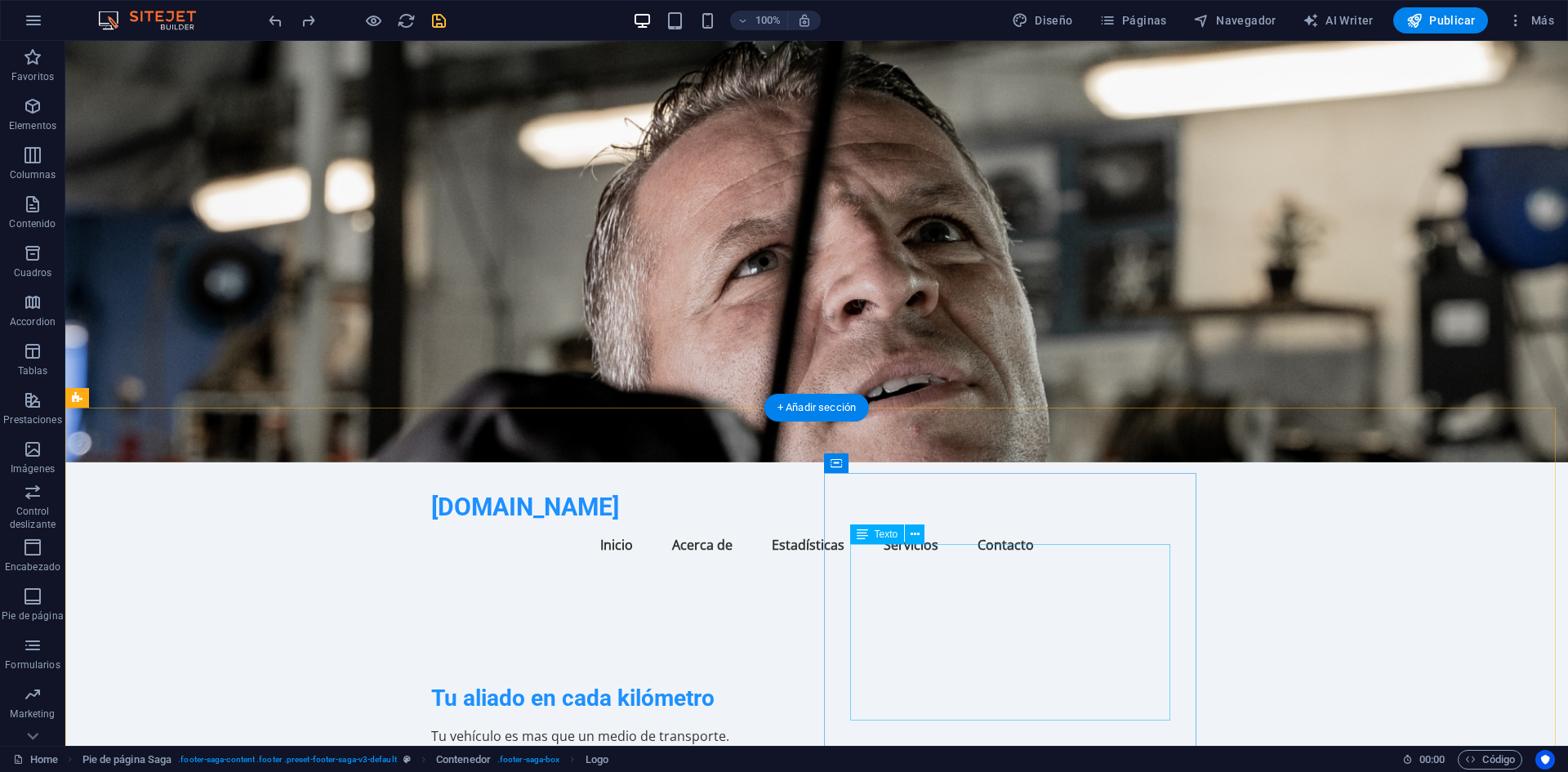
scroll to position [0, 0]
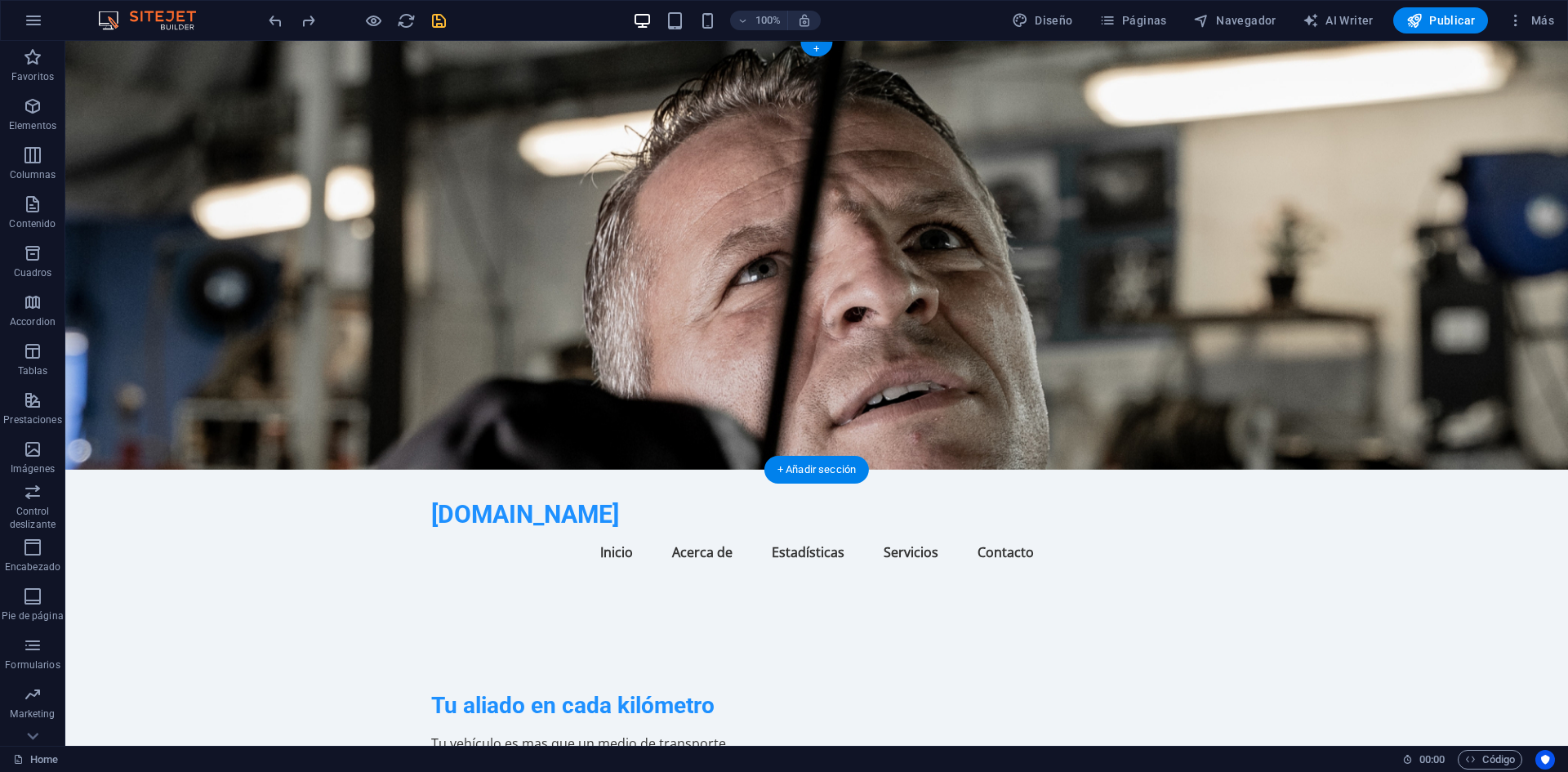
click at [962, 176] on figure at bounding box center [817, 255] width 1502 height 428
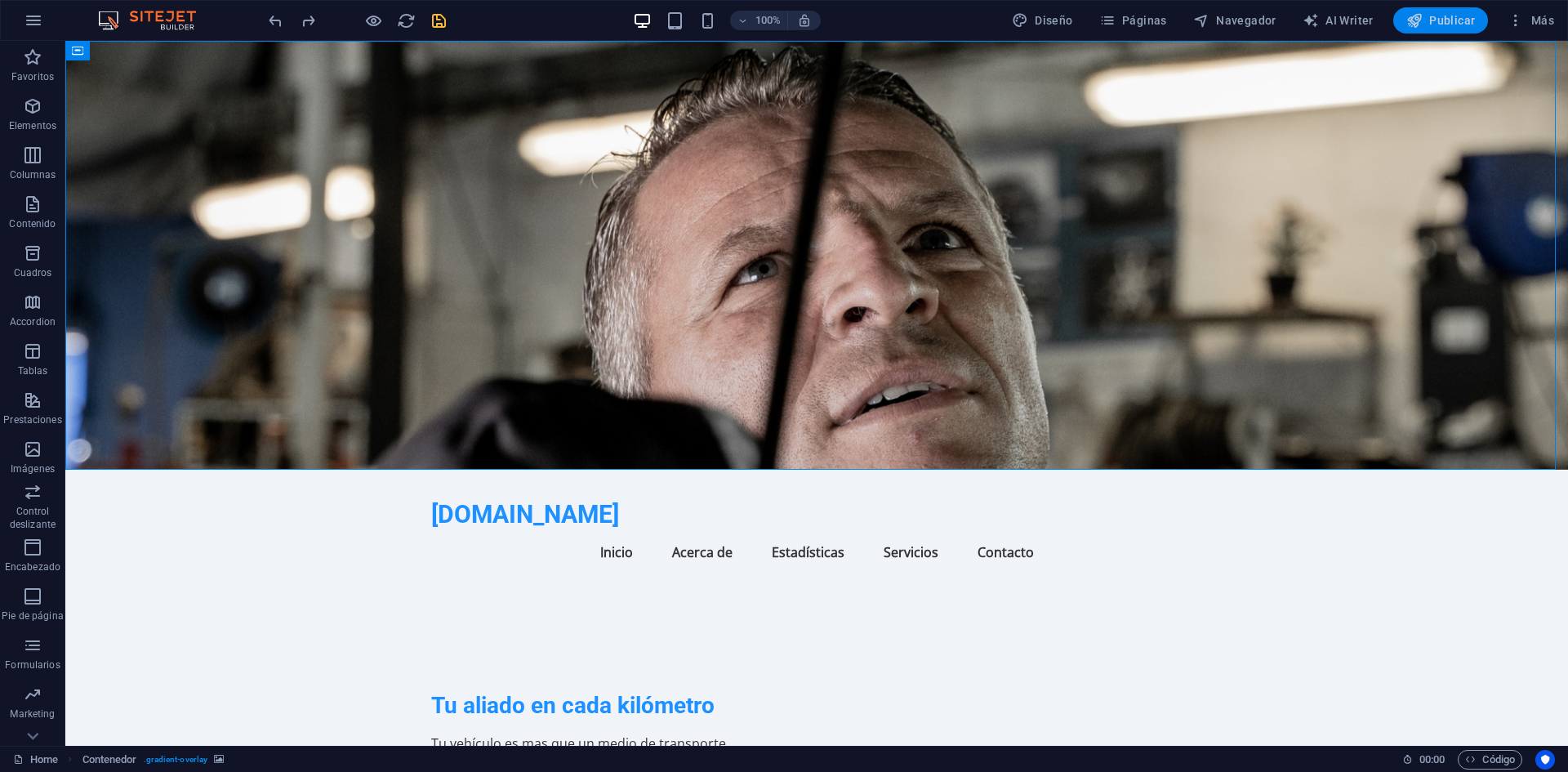
click at [1426, 18] on span "Publicar" at bounding box center [1440, 20] width 69 height 16
checkbox input "false"
click at [1448, 30] on button "Publicar" at bounding box center [1440, 20] width 95 height 26
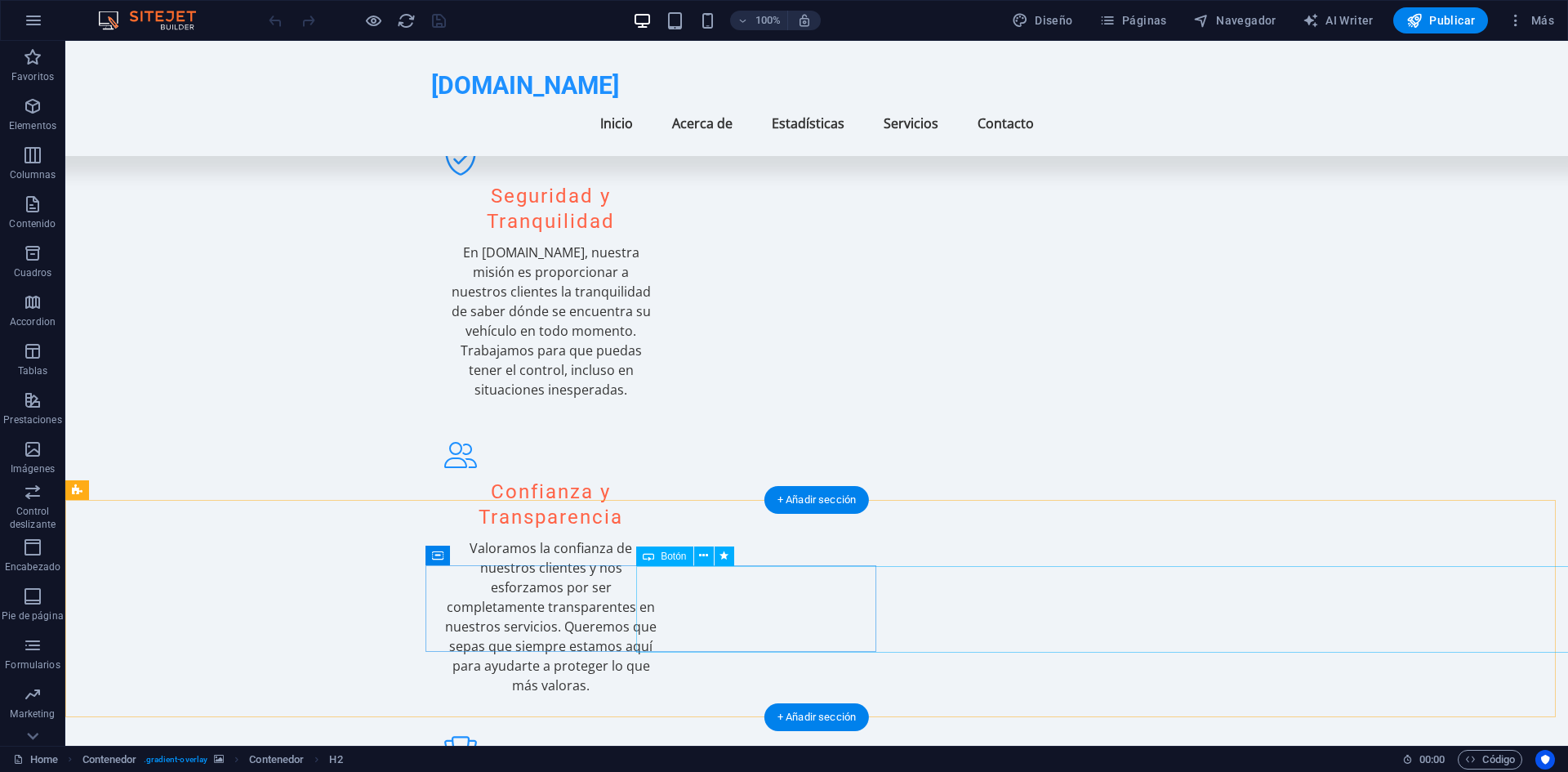
scroll to position [2188, 0]
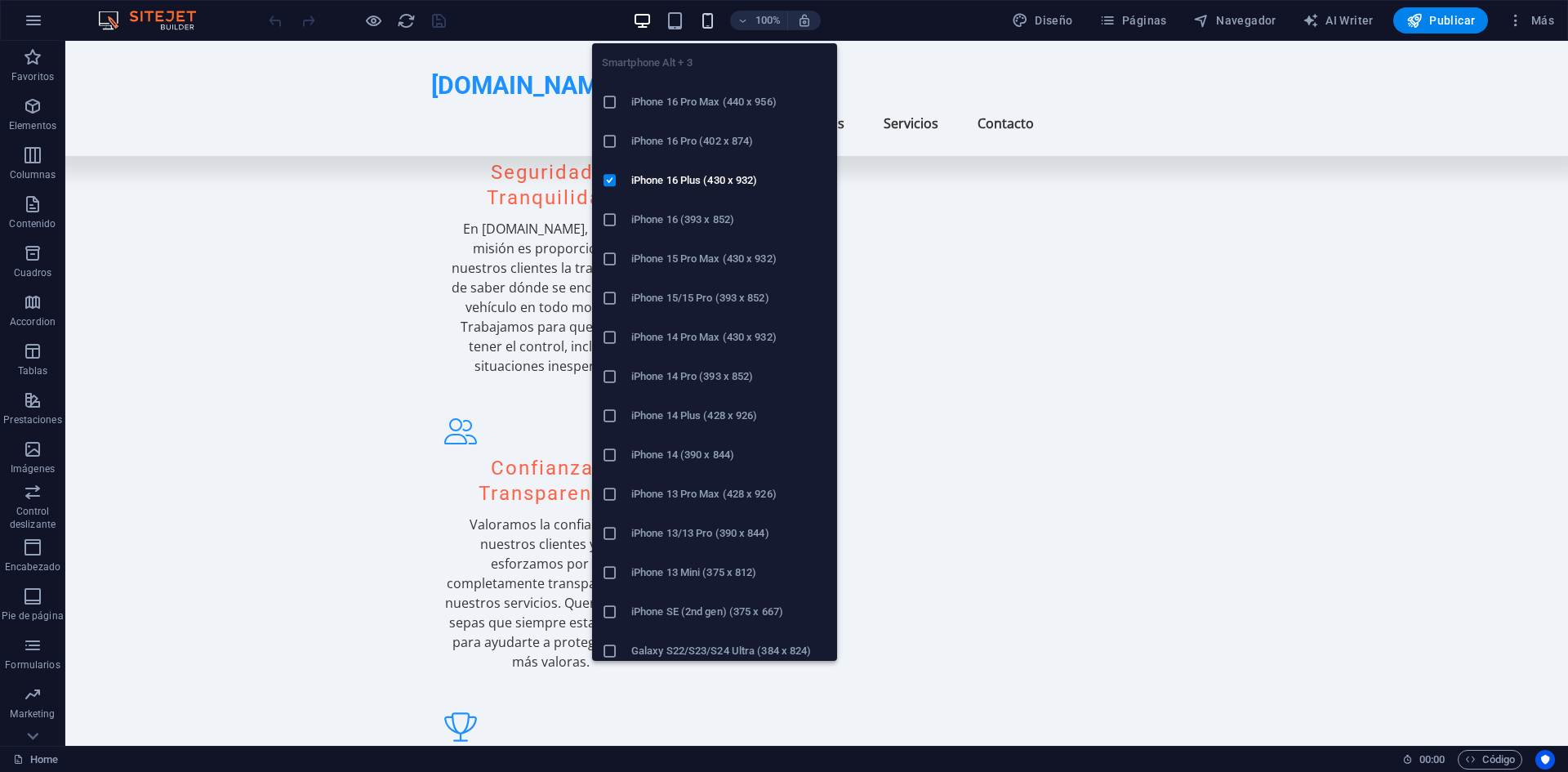
click at [712, 17] on icon "button" at bounding box center [707, 21] width 19 height 19
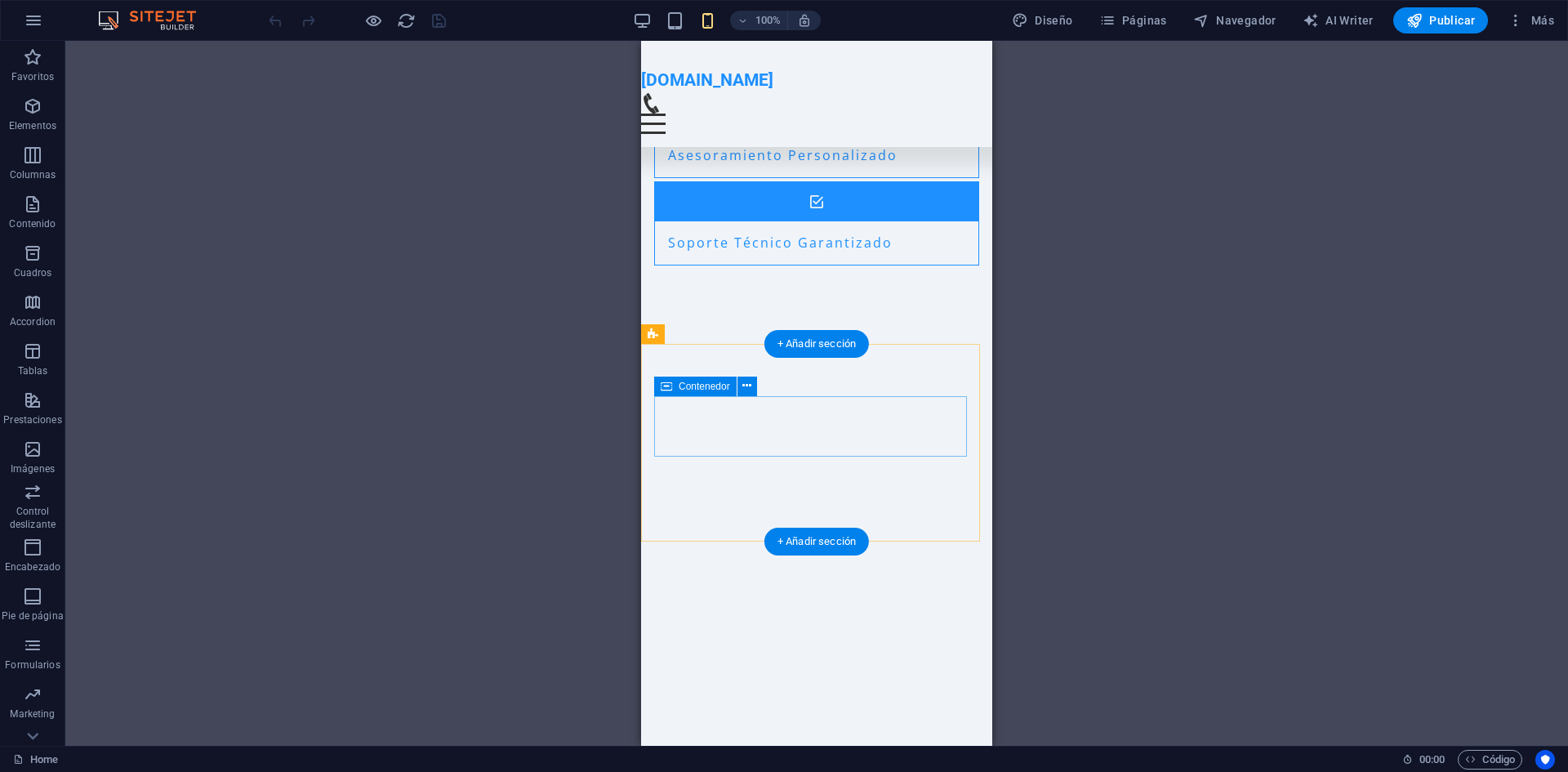
scroll to position [3207, 0]
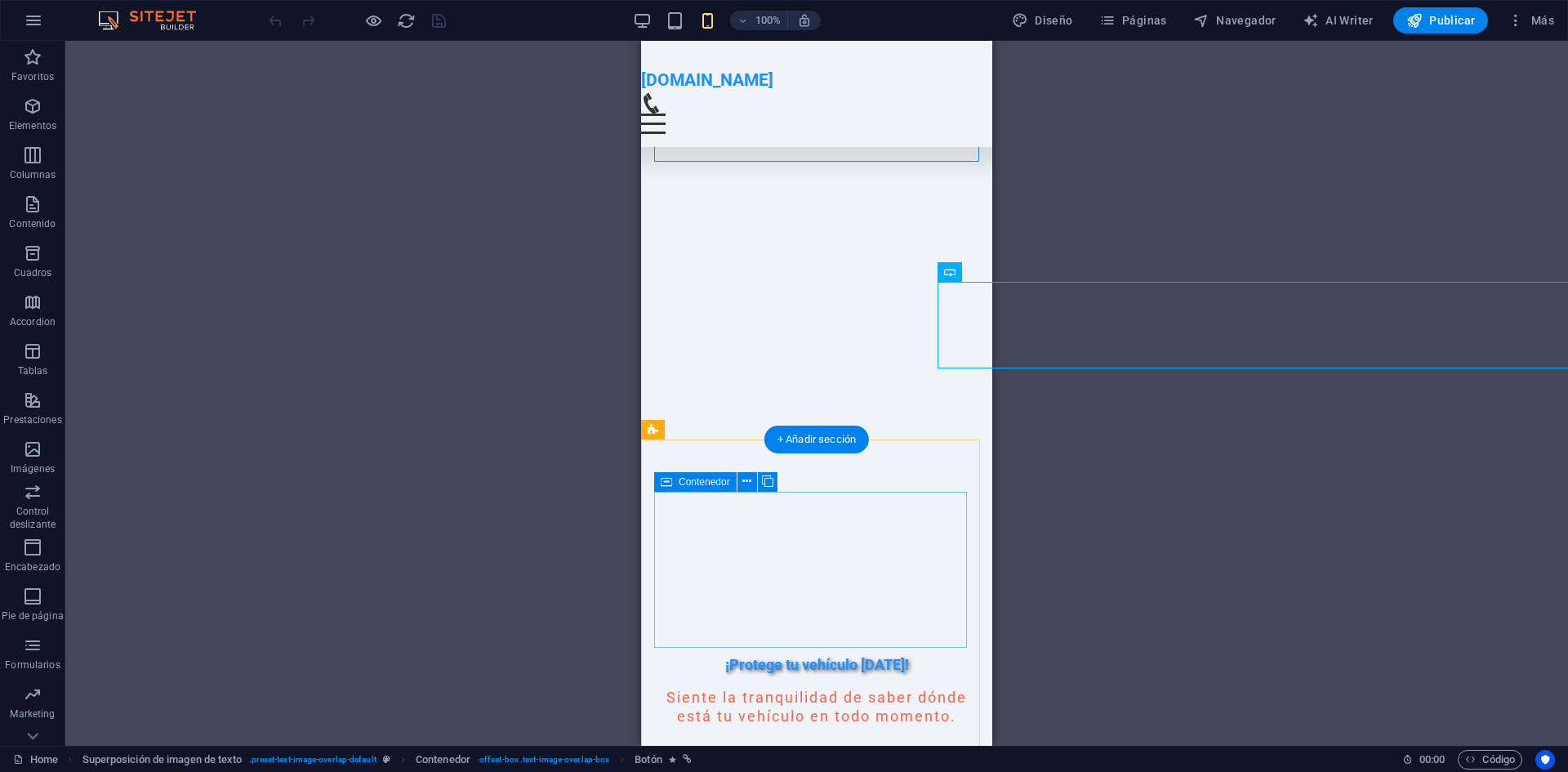
scroll to position [3313, 0]
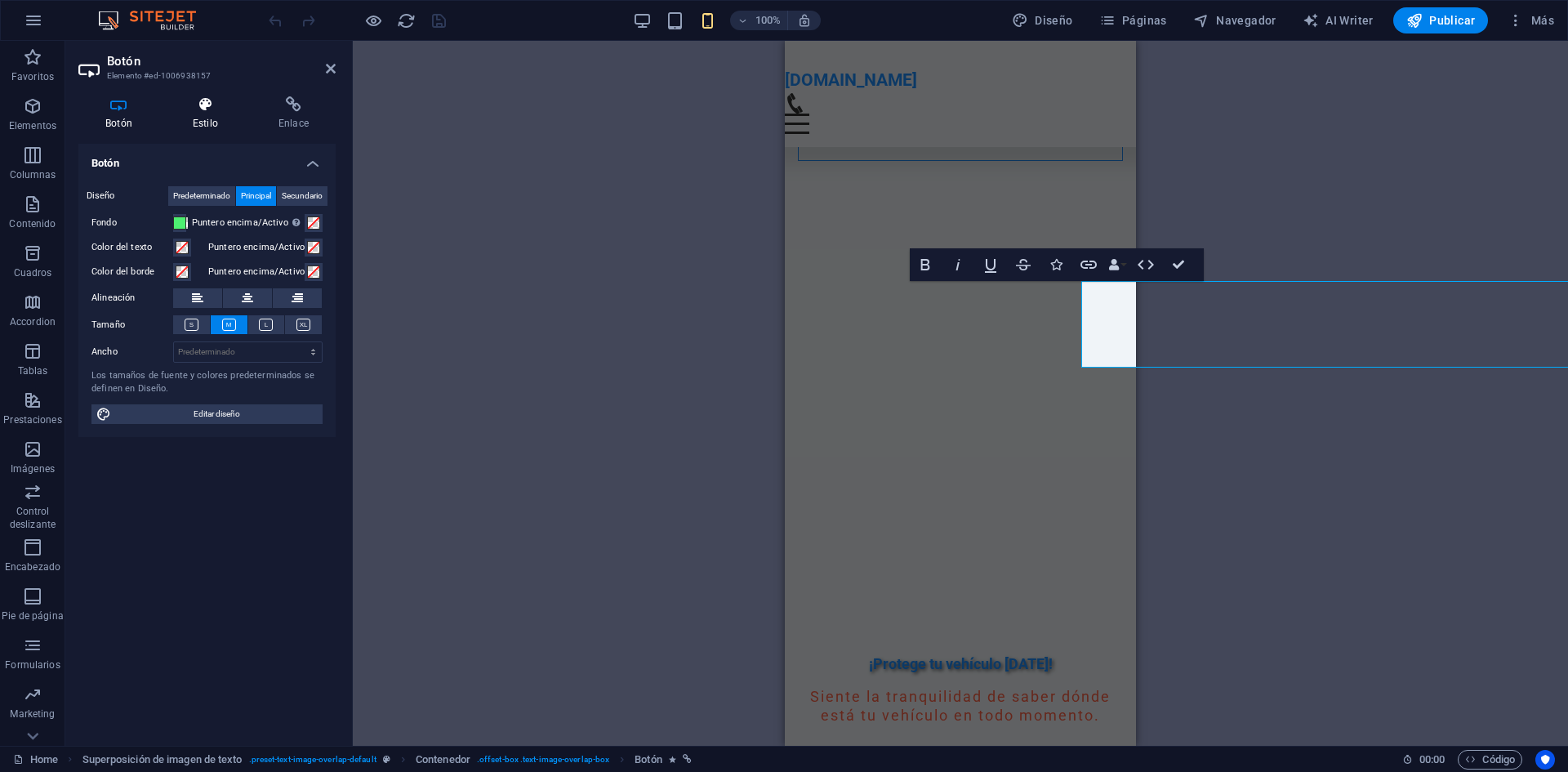
click at [206, 119] on h4 "Estilo" at bounding box center [208, 113] width 86 height 34
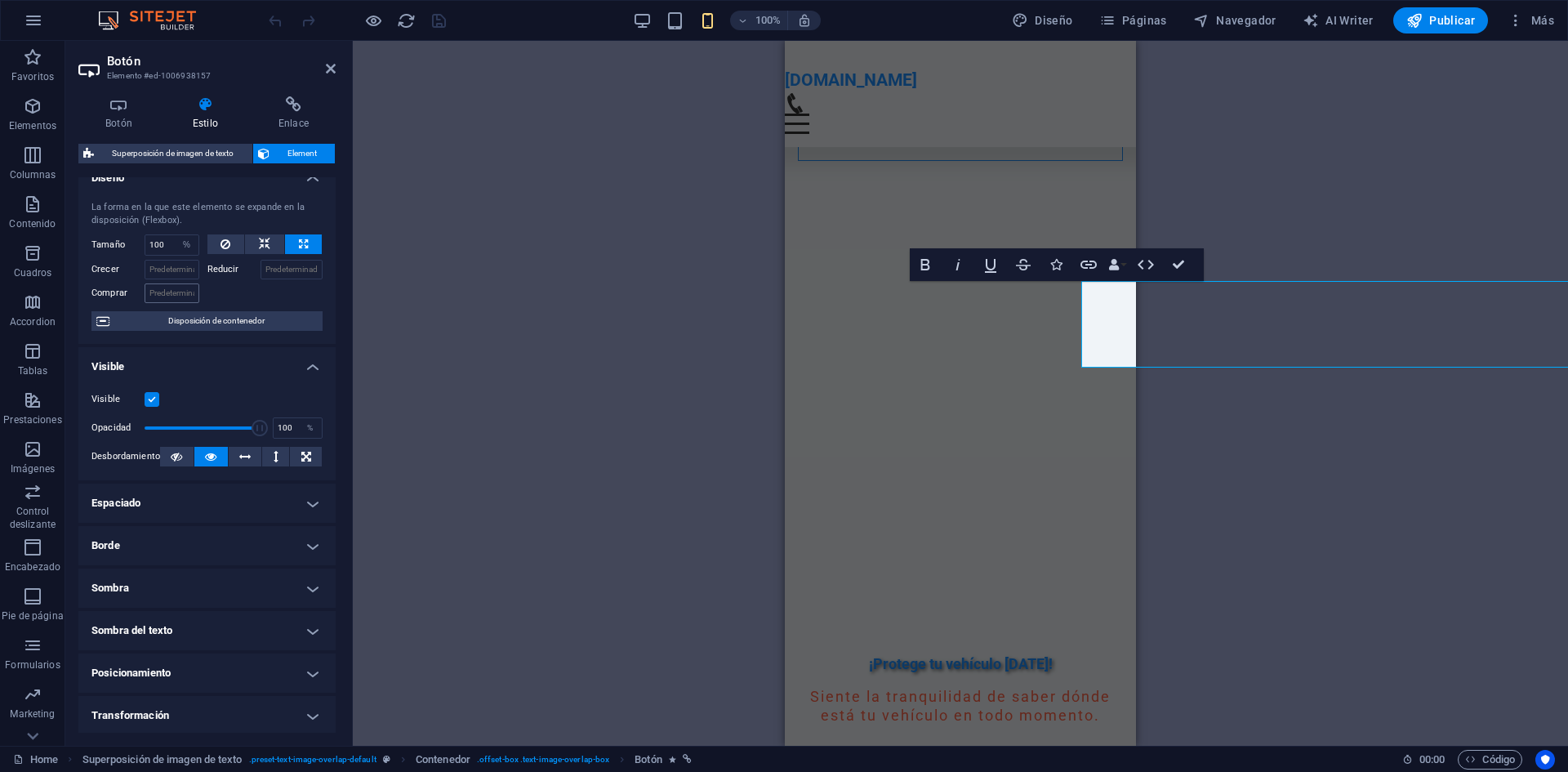
scroll to position [25, 0]
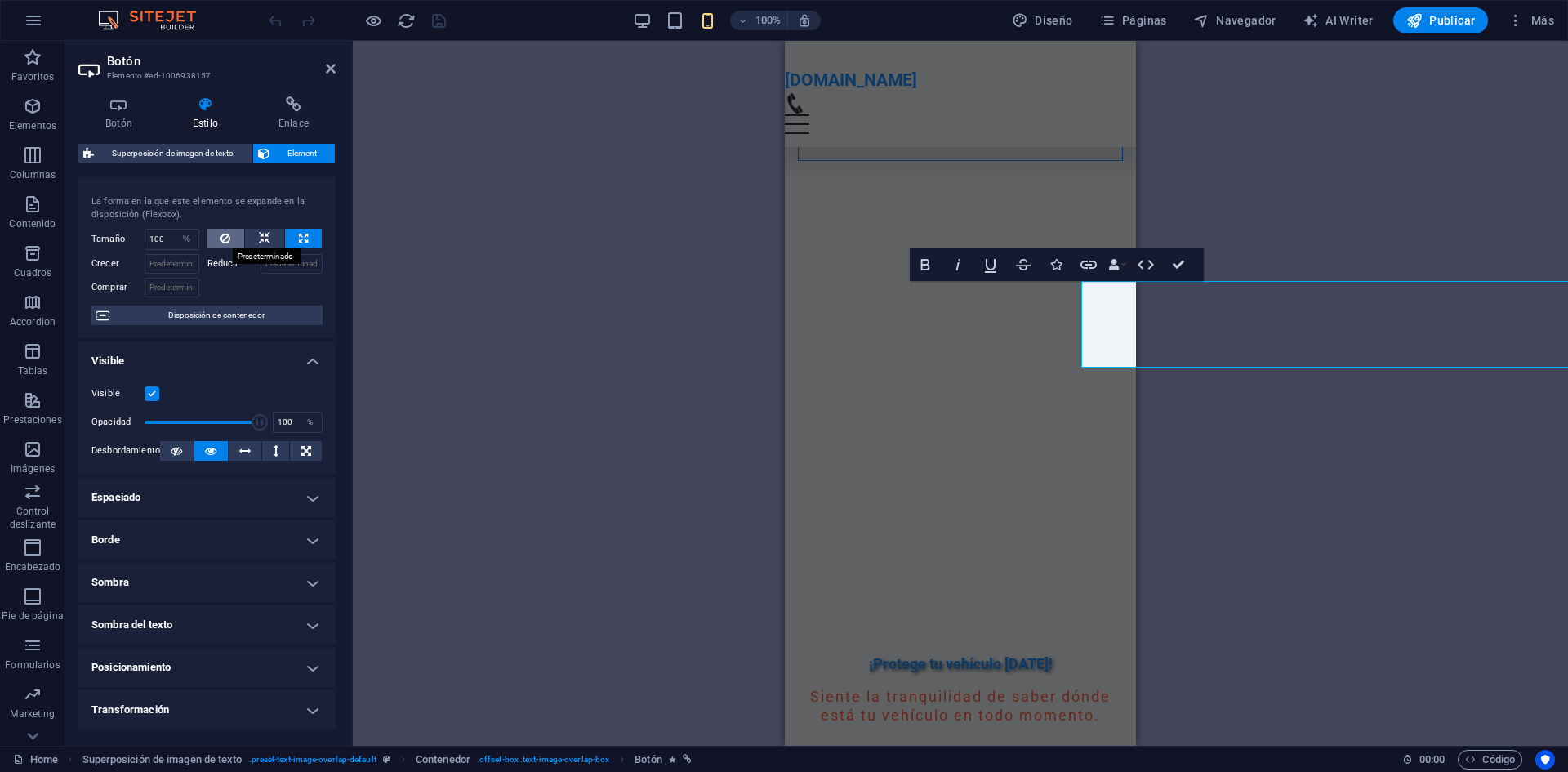
click at [232, 238] on button at bounding box center [226, 238] width 37 height 20
type input "100"
select select "%"
click at [446, 16] on icon "save" at bounding box center [439, 21] width 19 height 19
checkbox input "false"
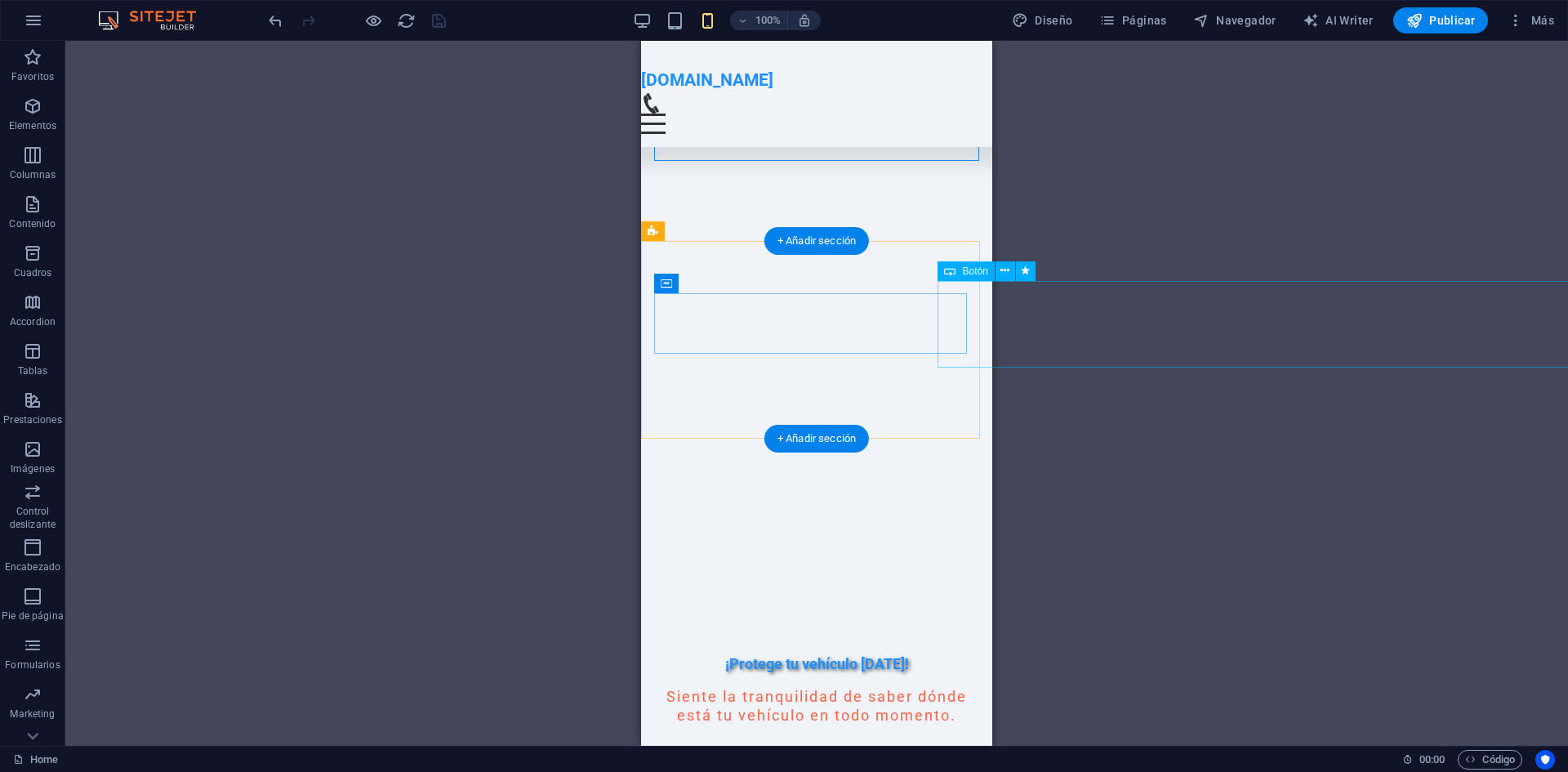
select select "%"
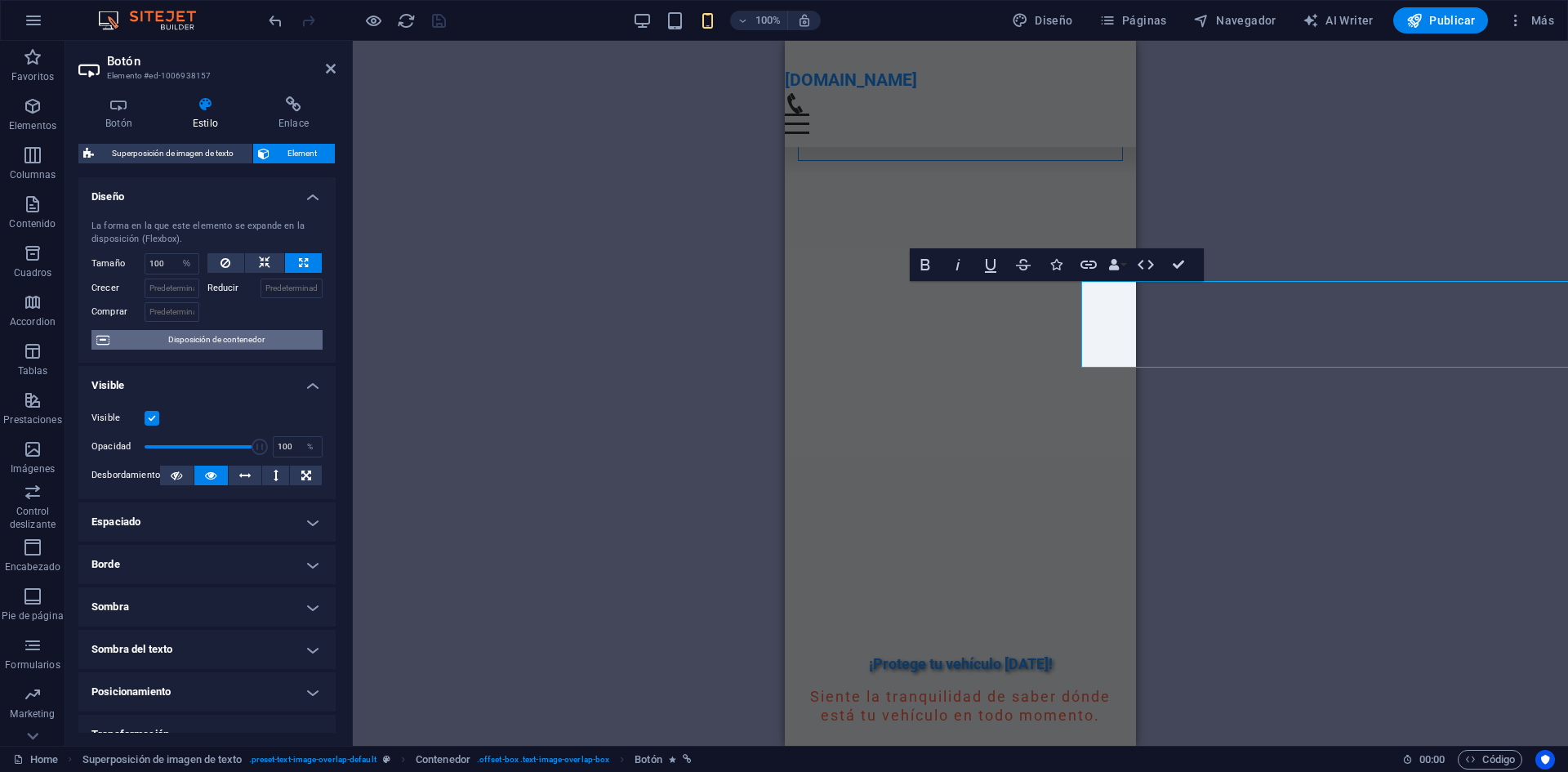
click at [243, 344] on span "Disposición de contenedor" at bounding box center [216, 340] width 204 height 20
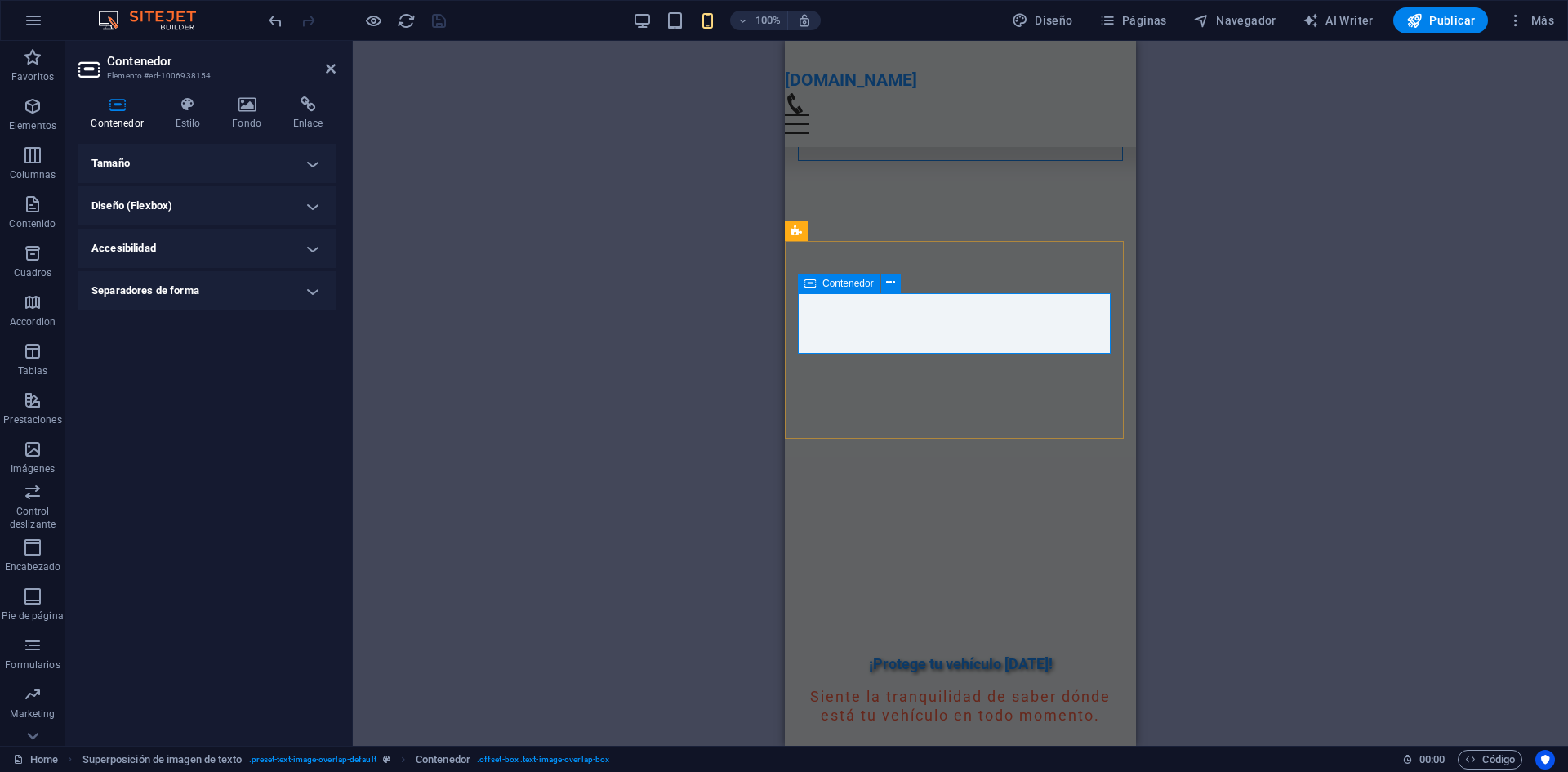
select select "%"
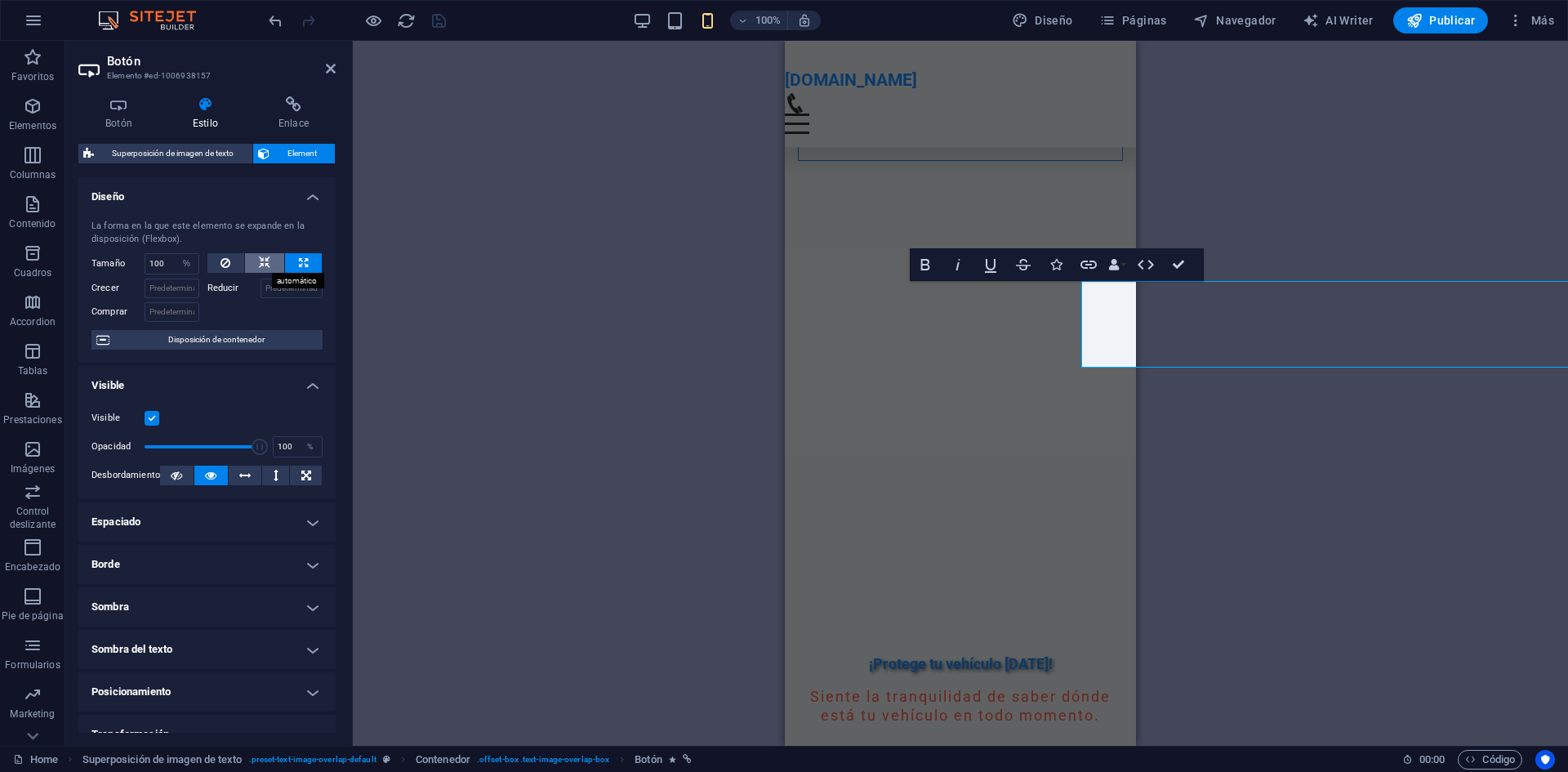
click at [264, 267] on icon at bounding box center [265, 263] width 11 height 20
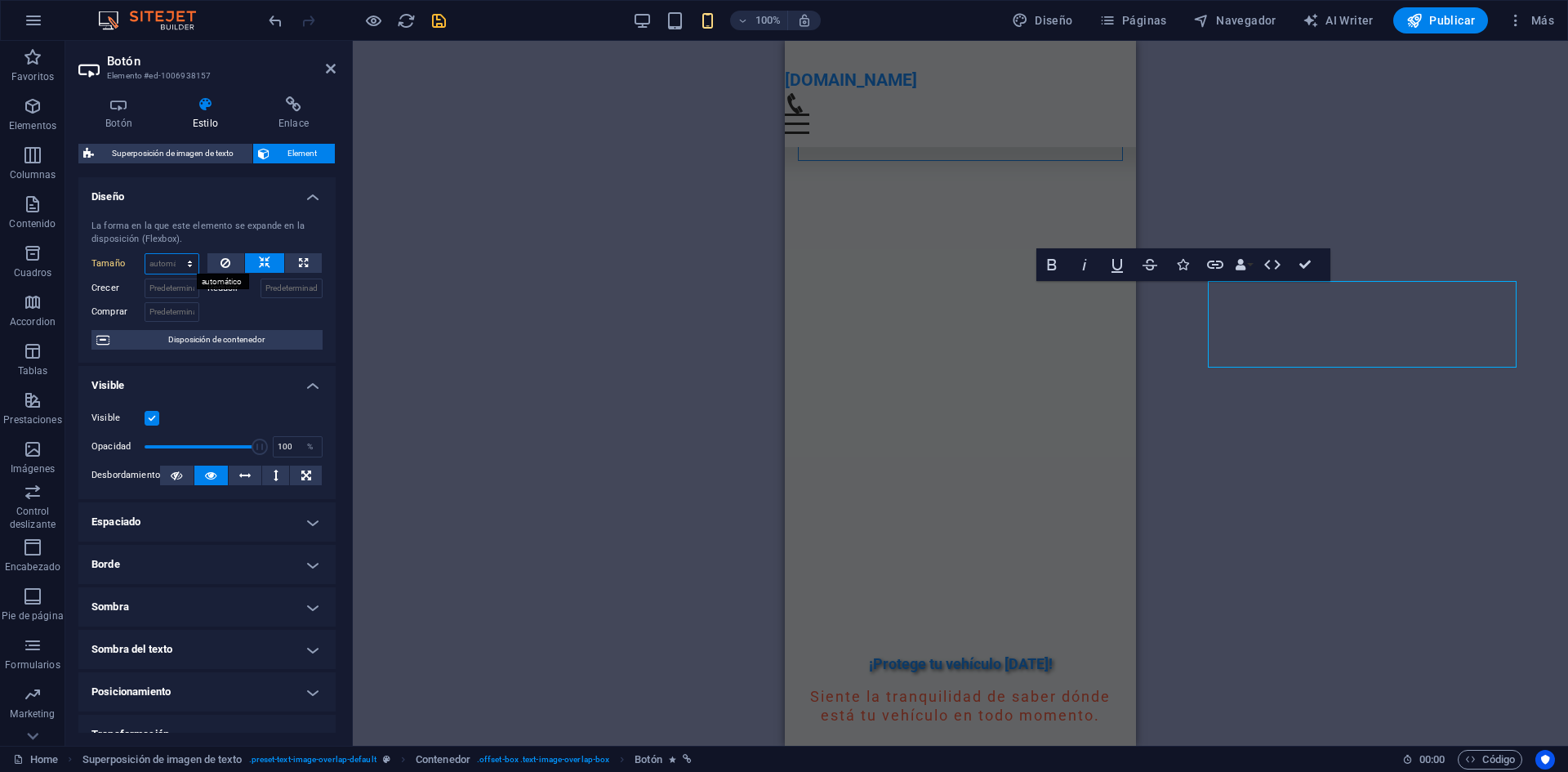
click at [174, 254] on select "Predeterminado automático px % 1/1 1/2 1/3 1/4 1/5 1/6 1/7 1/8 1/9 1/10" at bounding box center [172, 264] width 53 height 20
click at [146, 254] on select "Predeterminado automático px % 1/1 1/2 1/3 1/4 1/5 1/6 1/7 1/8 1/9 1/10" at bounding box center [172, 264] width 53 height 20
select select "DISABLED_OPTION_VALUE"
click at [240, 269] on button at bounding box center [226, 263] width 37 height 20
type input "100"
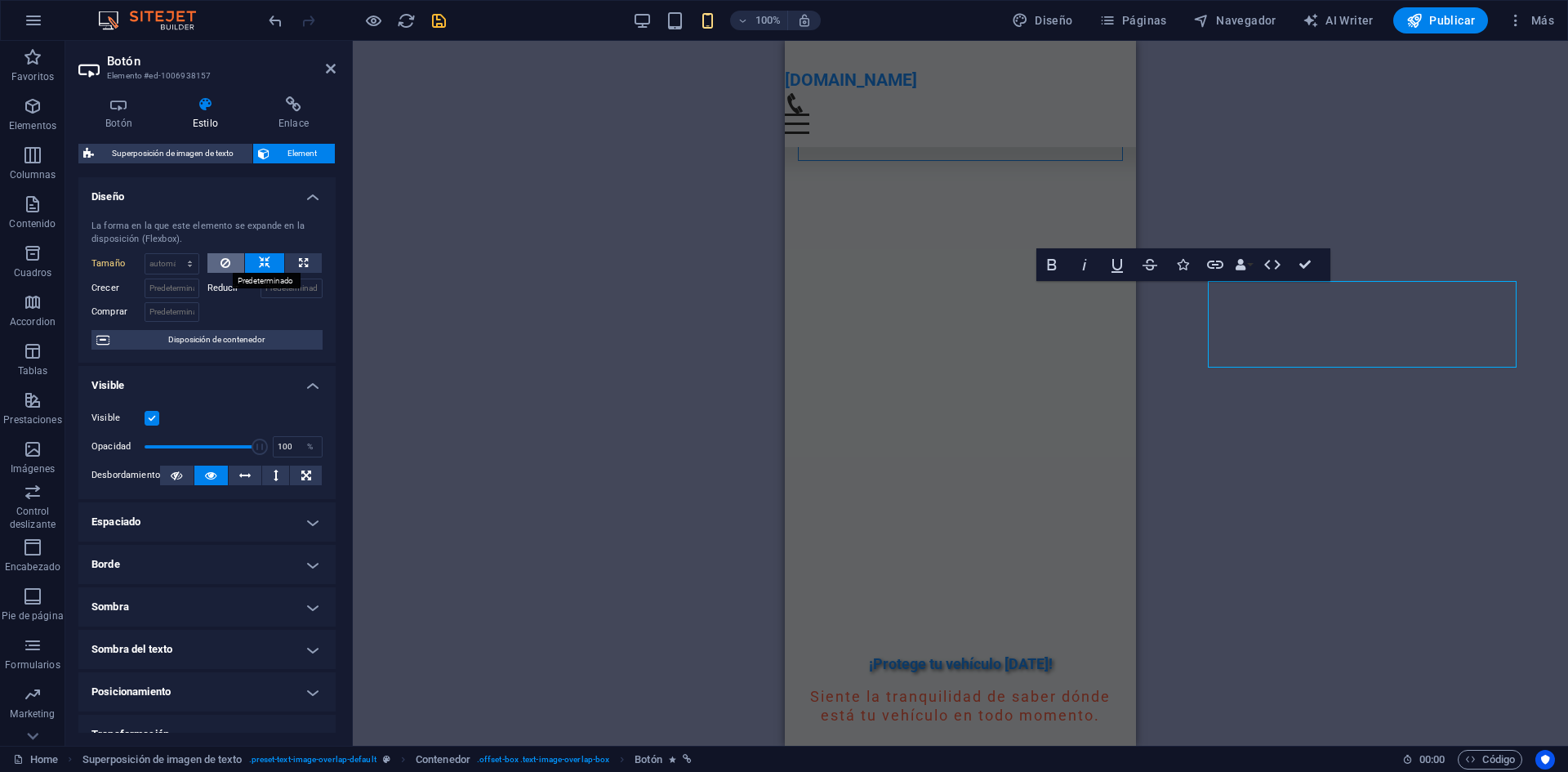
select select "%"
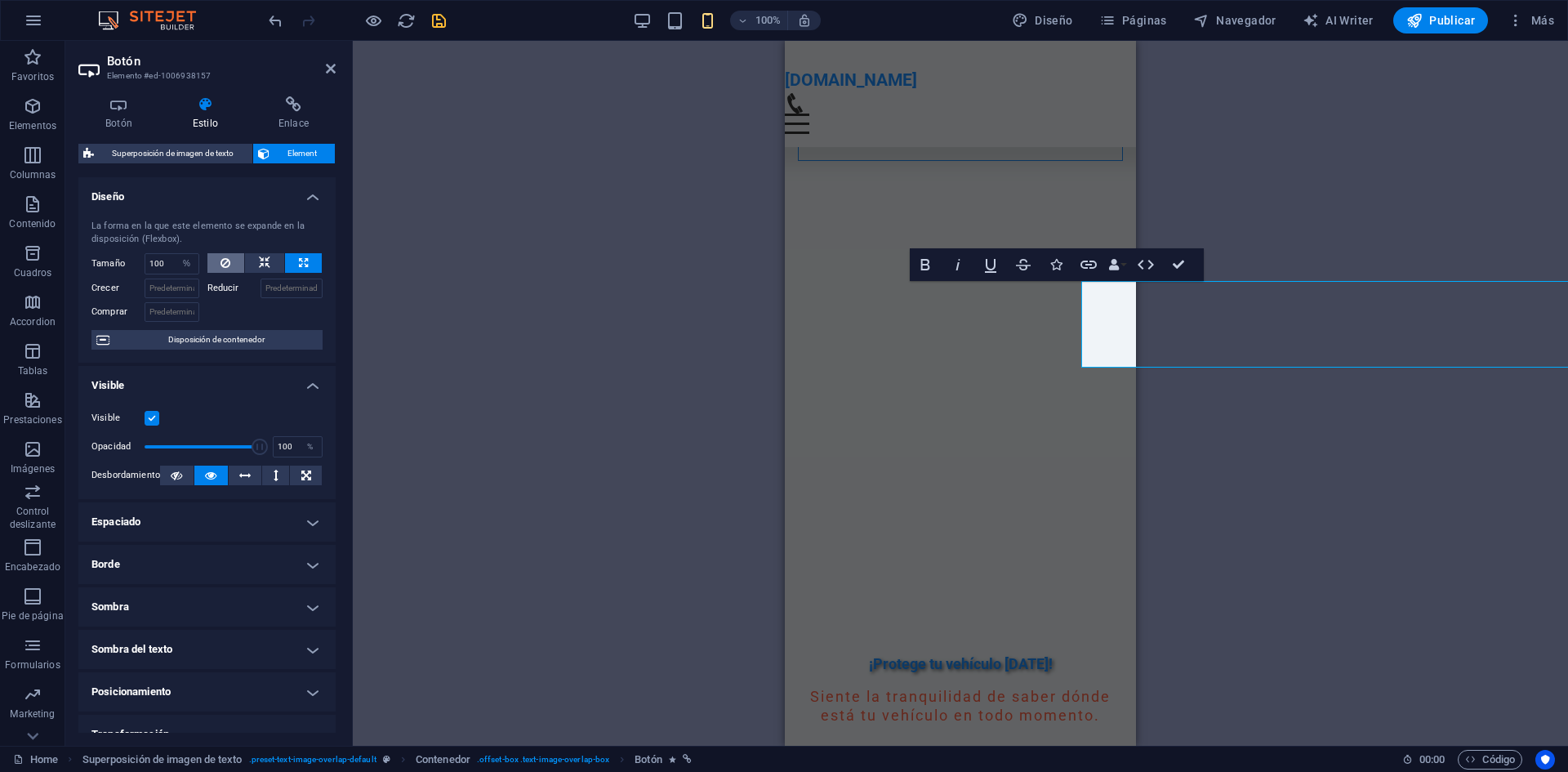
click at [240, 269] on button at bounding box center [226, 263] width 37 height 20
type input "100"
select select "%"
click at [247, 267] on button at bounding box center [264, 263] width 39 height 20
select select "DISABLED_OPTION_VALUE"
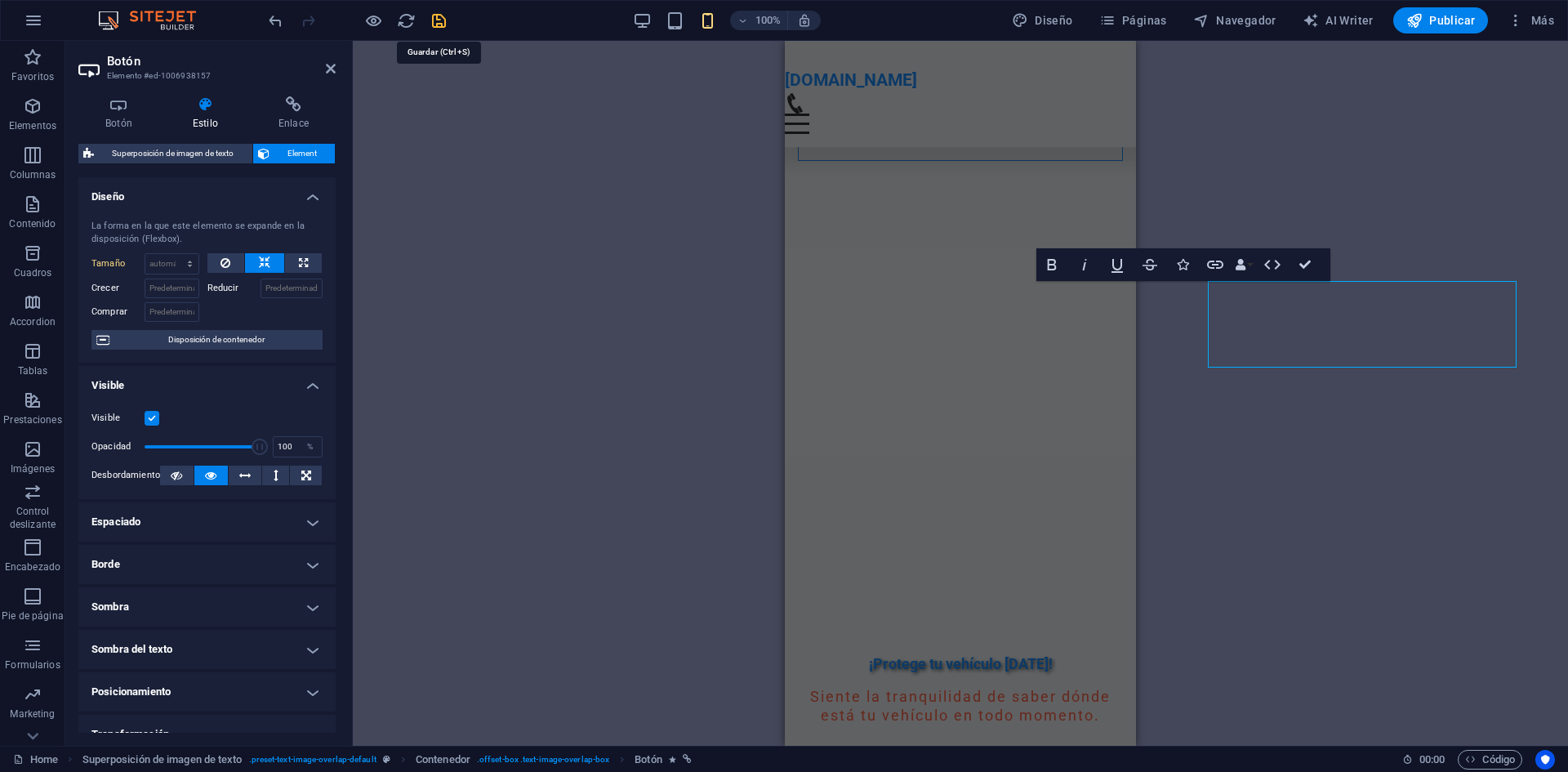
click at [440, 27] on icon "save" at bounding box center [439, 21] width 19 height 19
checkbox input "false"
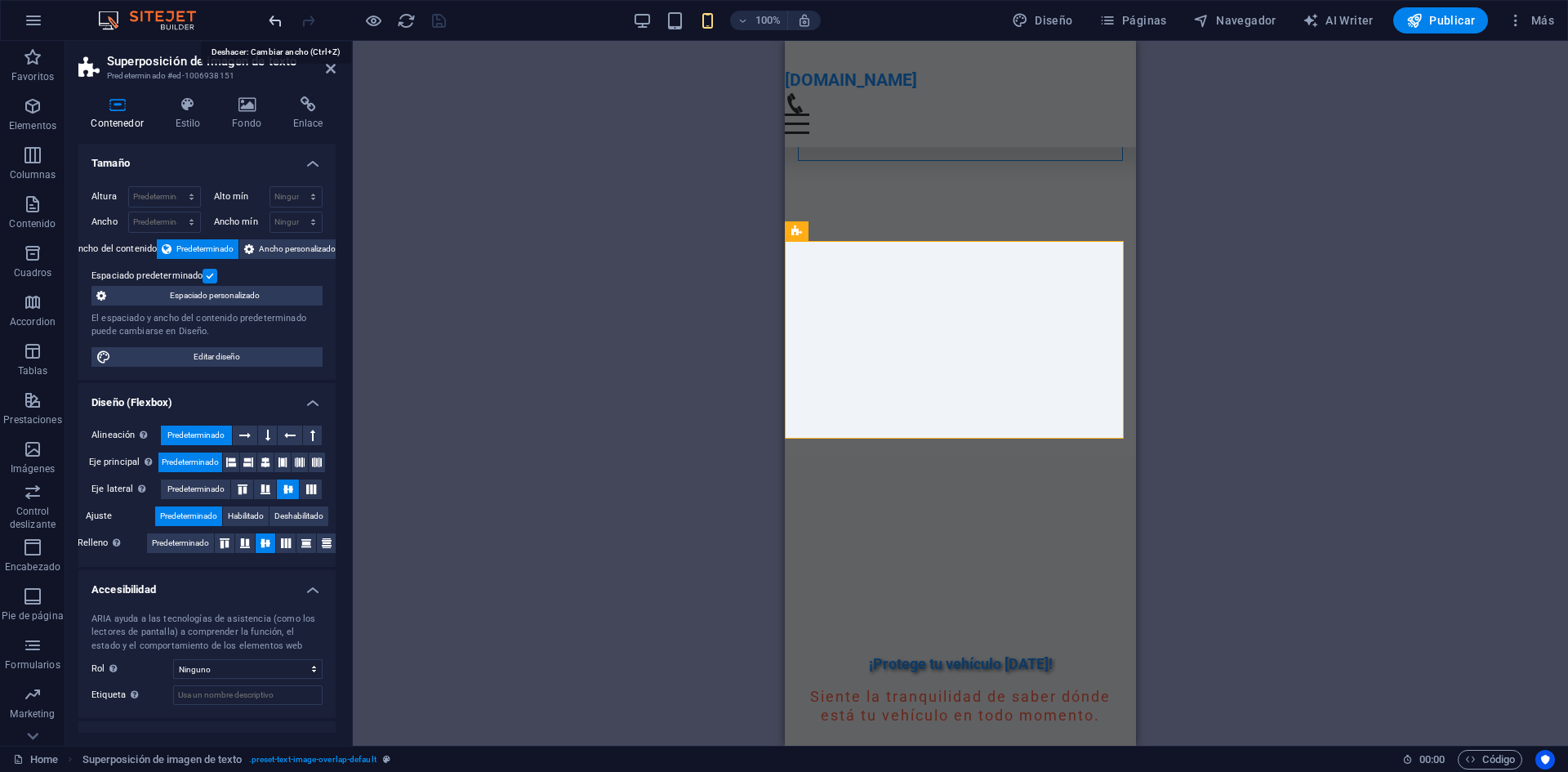
click at [276, 19] on icon "undo" at bounding box center [276, 21] width 19 height 19
select select "%"
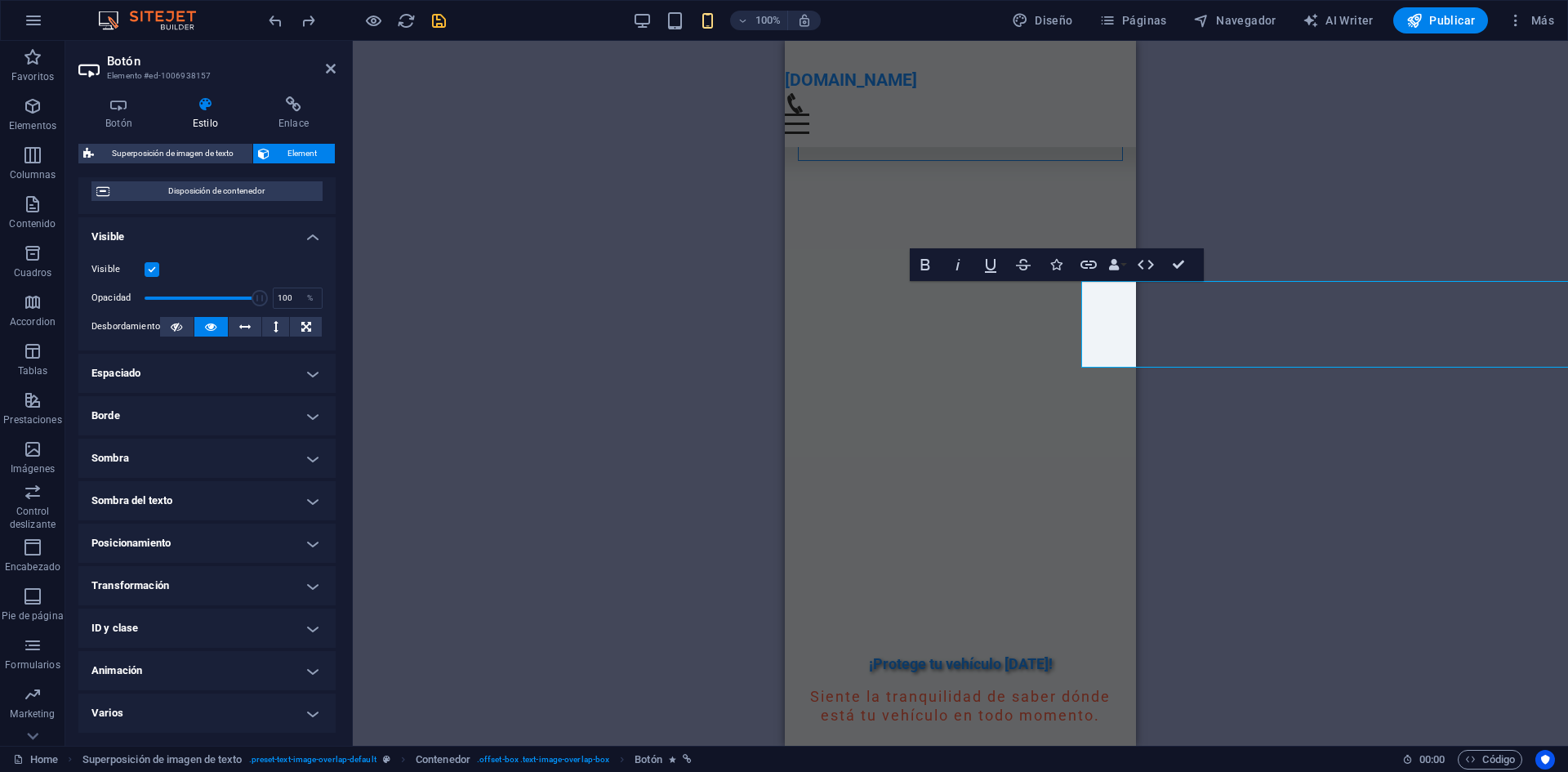
click at [296, 375] on h4 "Espaciado" at bounding box center [207, 372] width 257 height 39
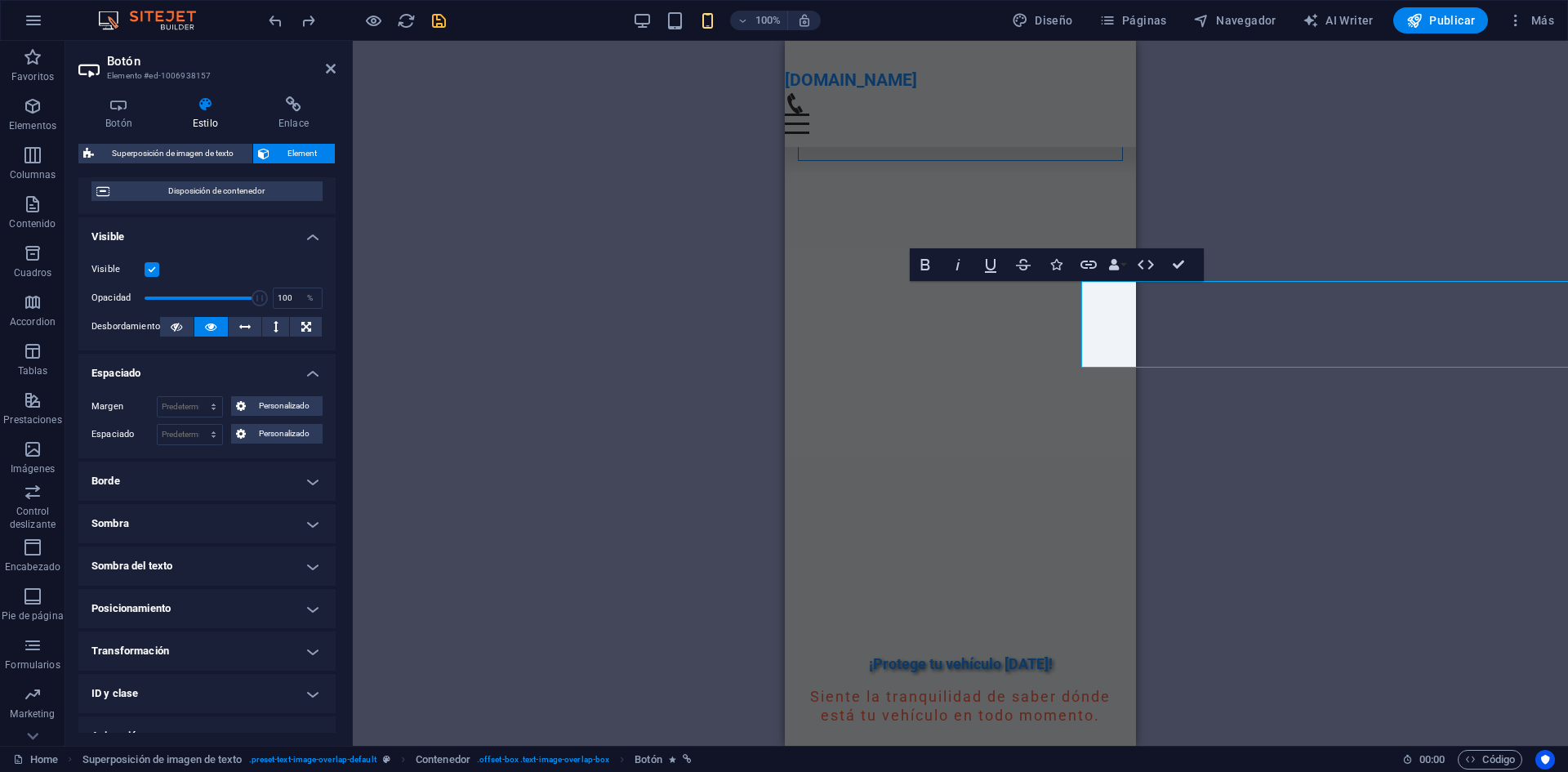
click at [296, 375] on h4 "Espaciado" at bounding box center [207, 367] width 257 height 30
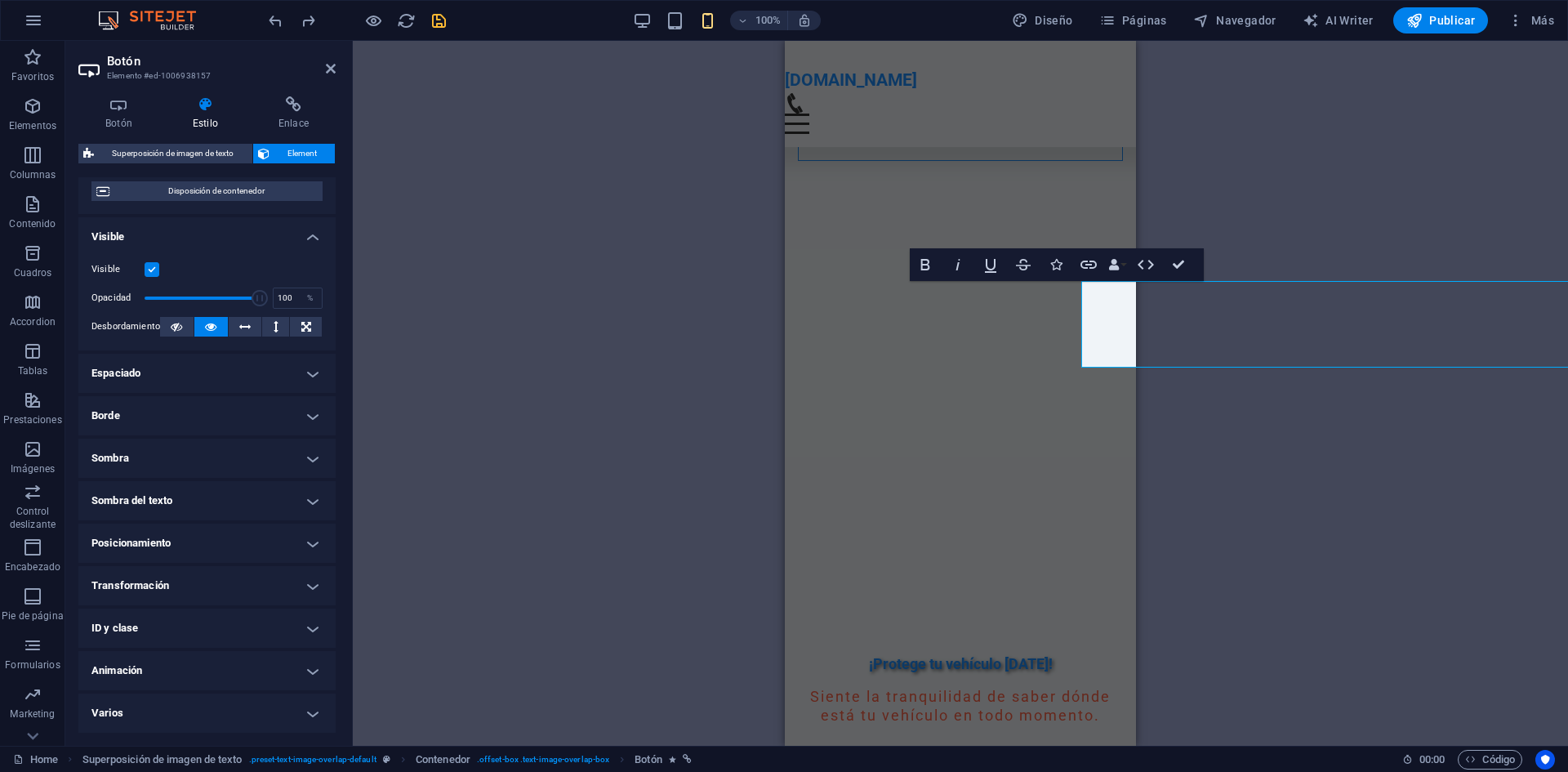
click at [311, 455] on h4 "Sombra" at bounding box center [207, 458] width 257 height 39
click at [290, 607] on h4 "Transformación" at bounding box center [207, 622] width 257 height 39
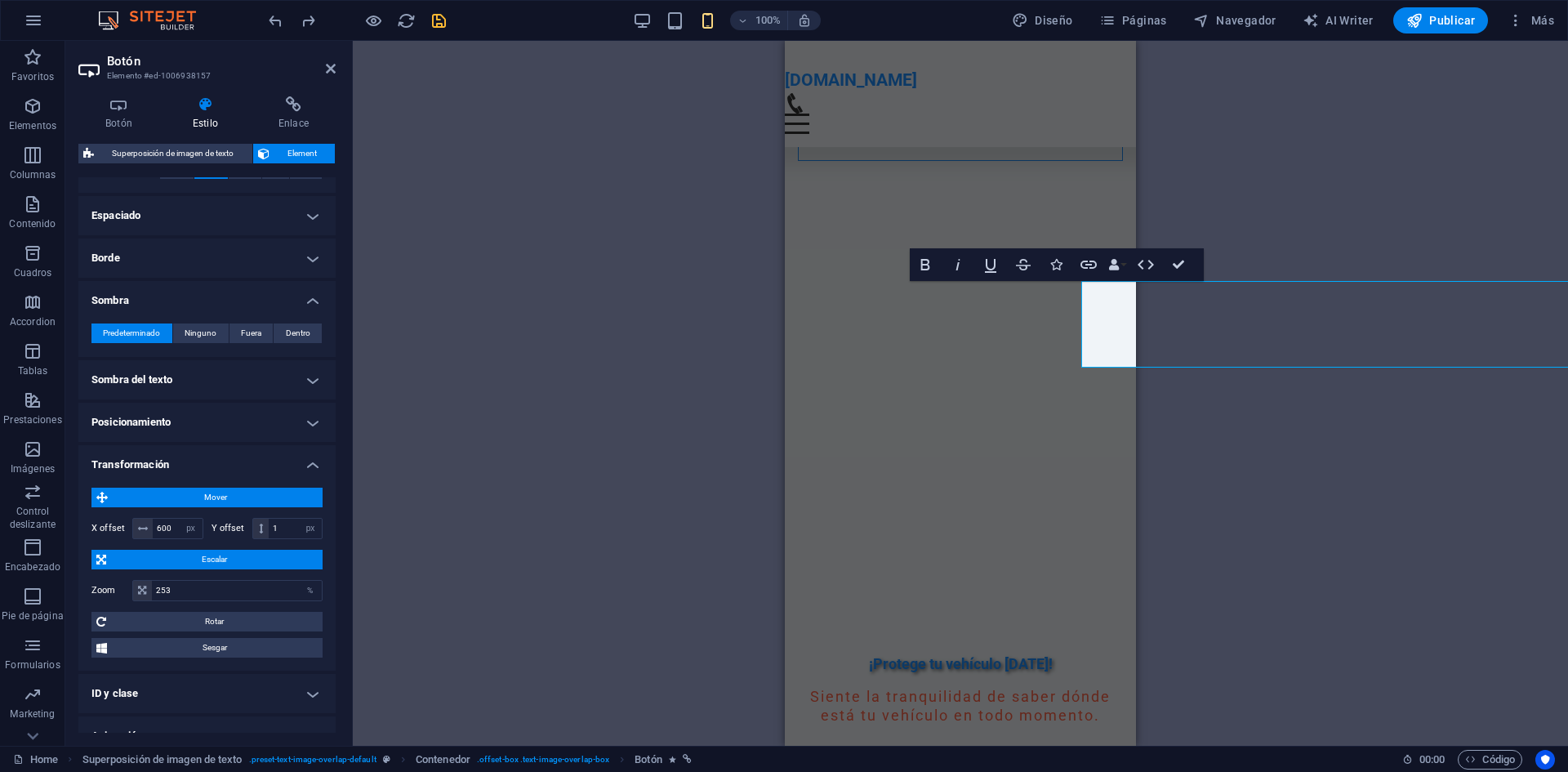
scroll to position [307, 0]
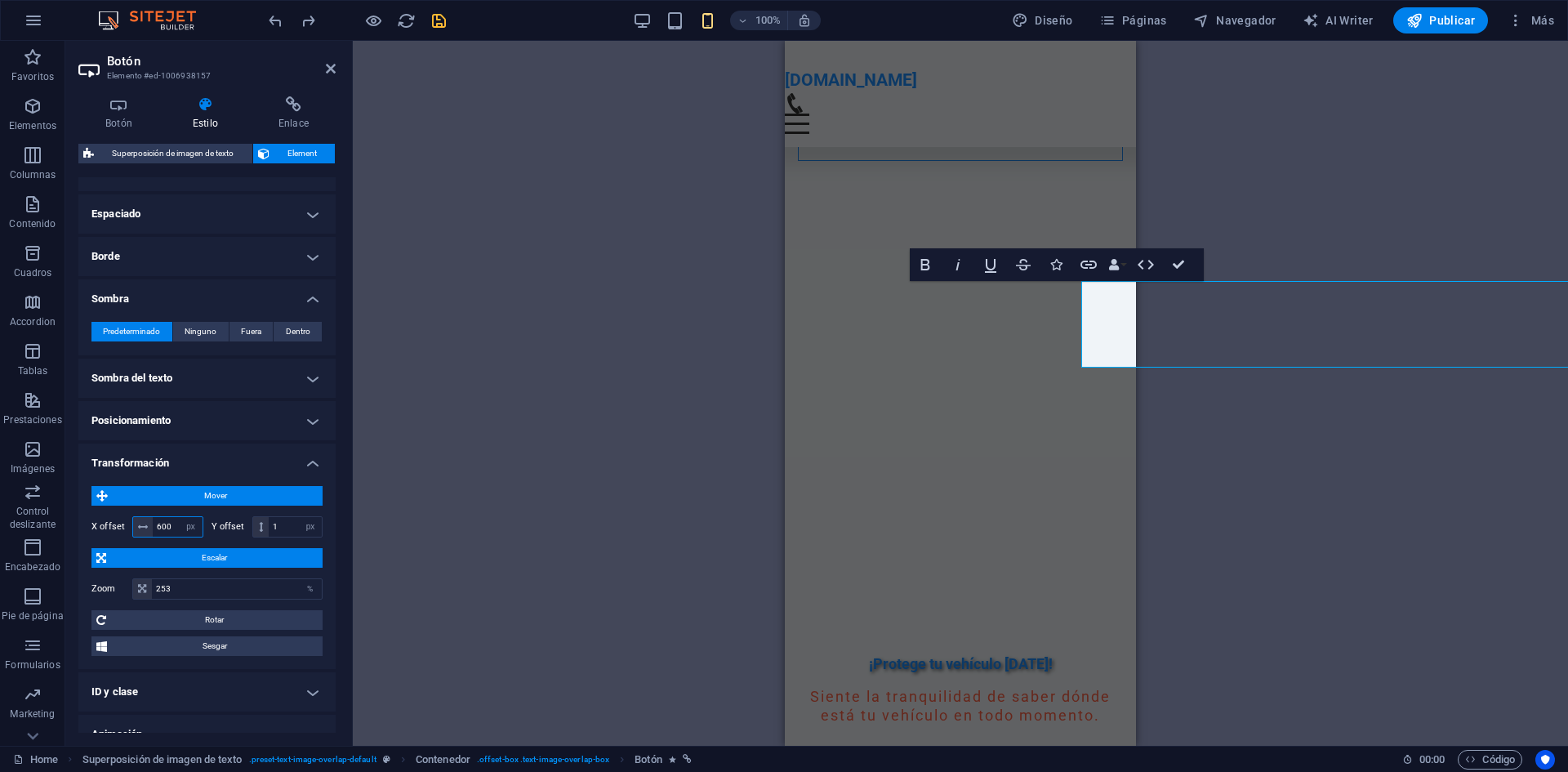
click at [156, 525] on input "600" at bounding box center [177, 526] width 50 height 20
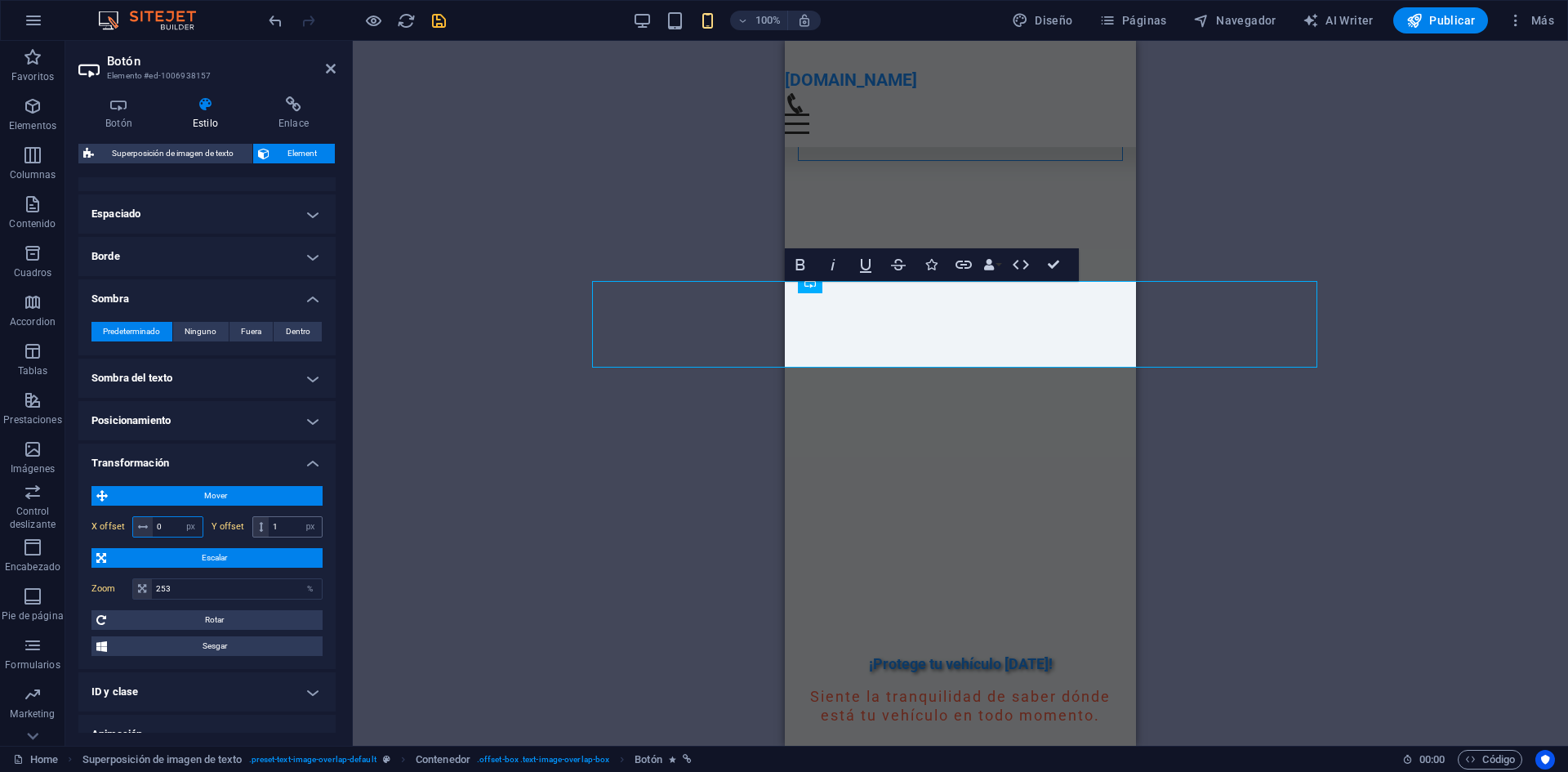
type input "0"
click at [284, 526] on input "1" at bounding box center [295, 526] width 53 height 20
type input "0"
click at [220, 589] on input "253" at bounding box center [237, 588] width 169 height 20
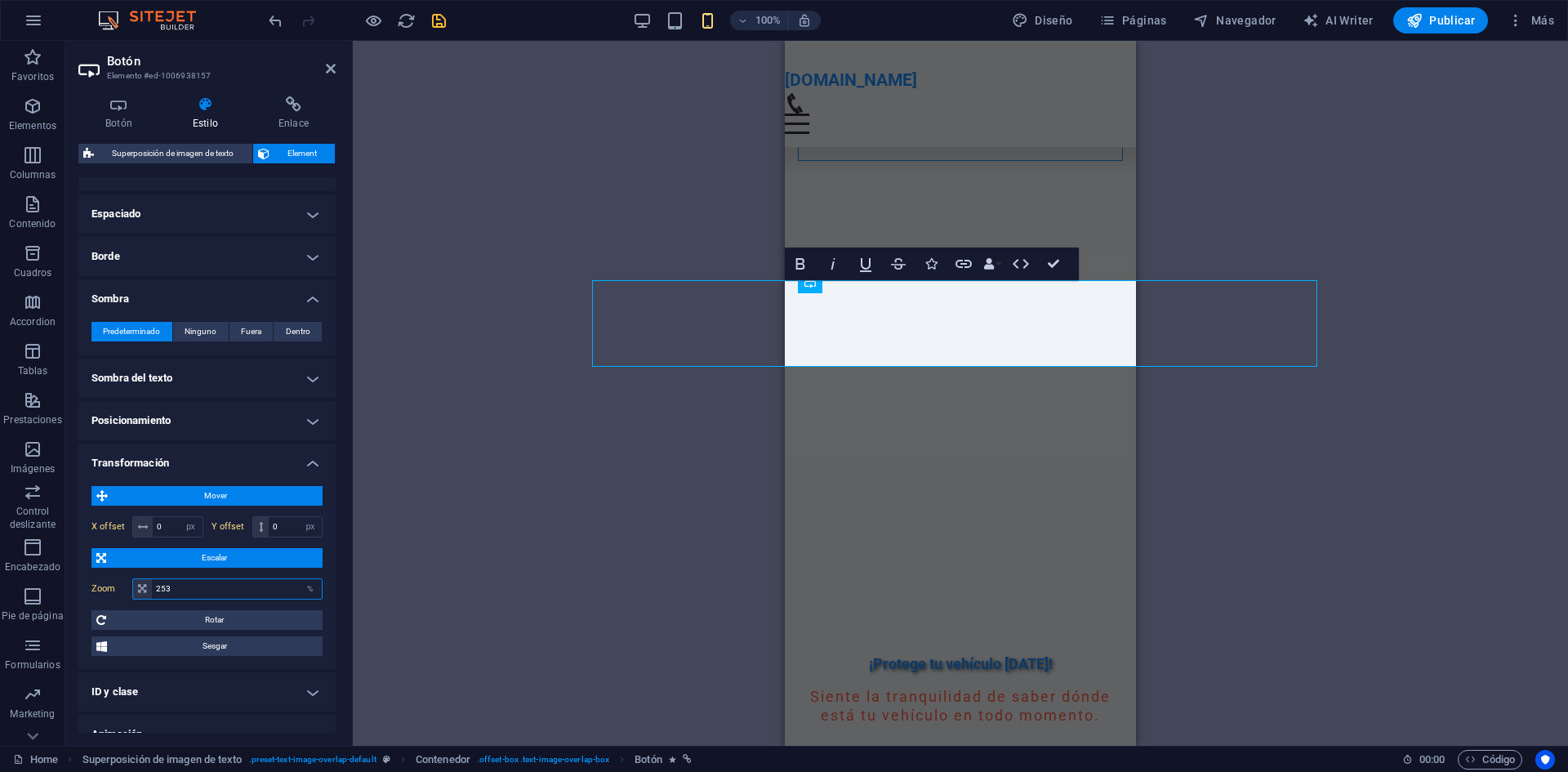
click at [220, 589] on input "253" at bounding box center [237, 588] width 169 height 20
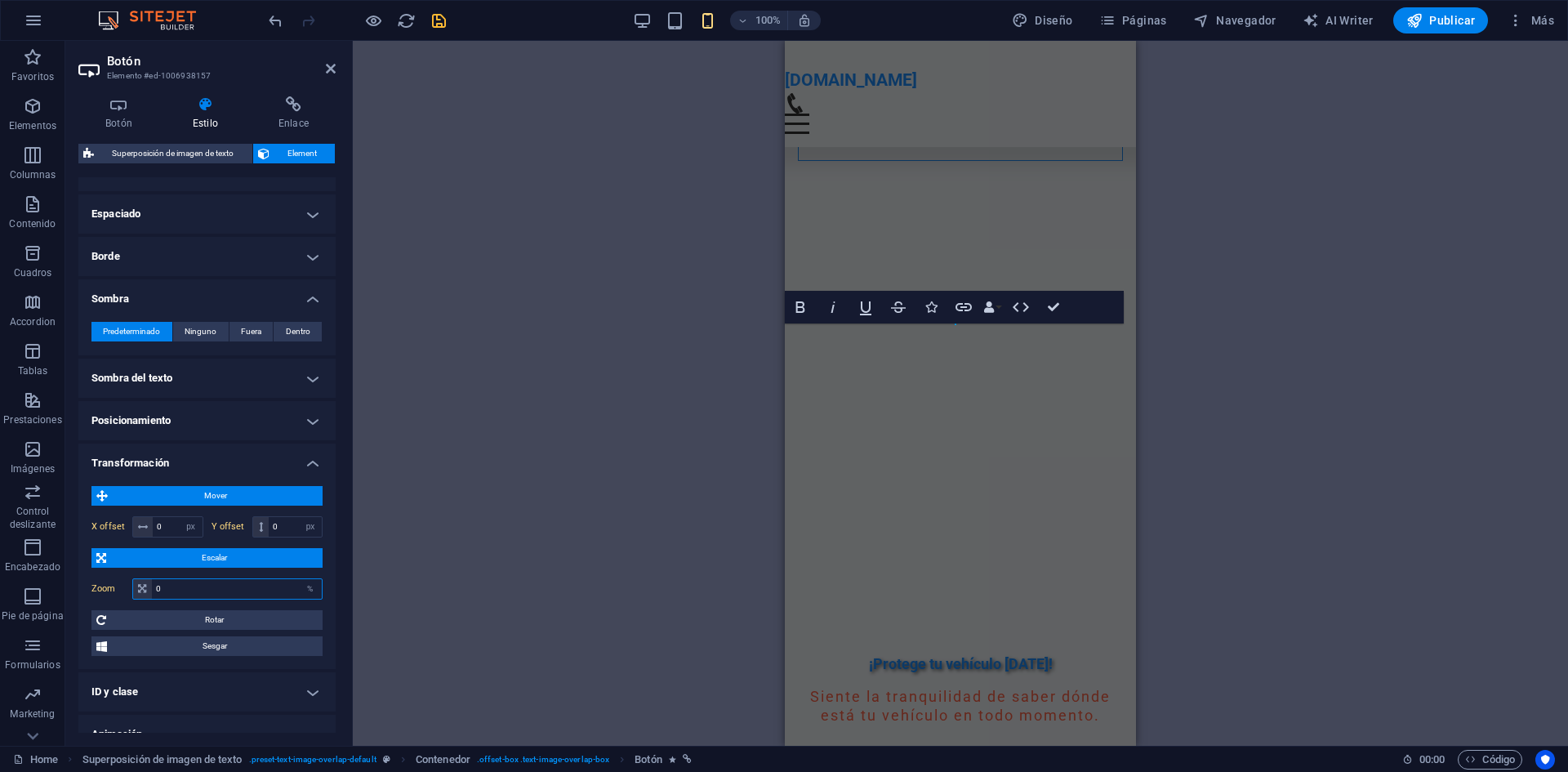
click at [238, 588] on input "0" at bounding box center [237, 588] width 169 height 20
type input "100"
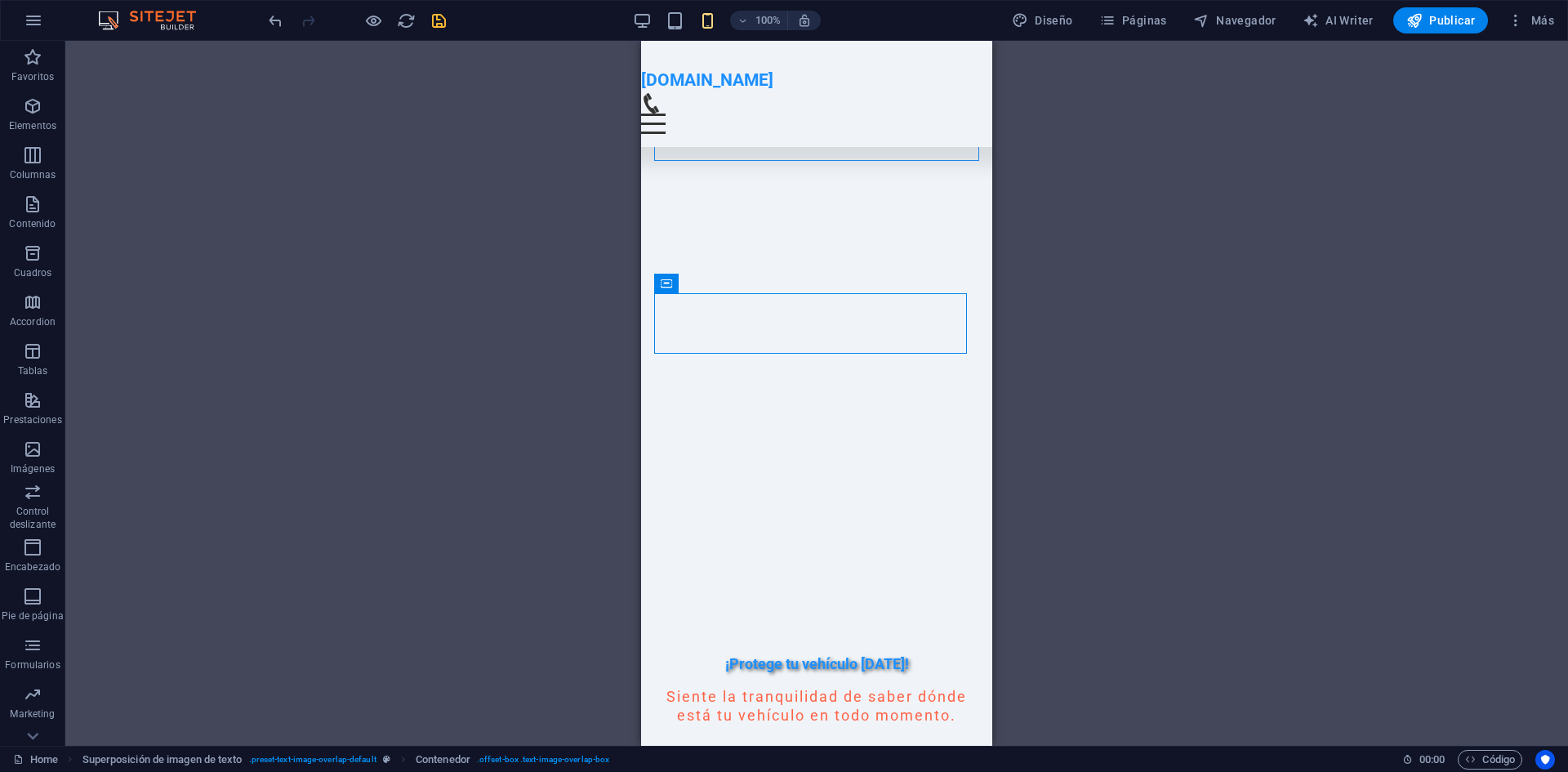
click at [1022, 358] on div "H2 Contenedor Contenedor Texto Imagen con texto Contenedor H2 Separador Contado…" at bounding box center [817, 393] width 1502 height 704
click at [1022, 357] on div "H2 Contenedor Contenedor Texto Imagen con texto Contenedor H2 Separador Contado…" at bounding box center [817, 393] width 1502 height 704
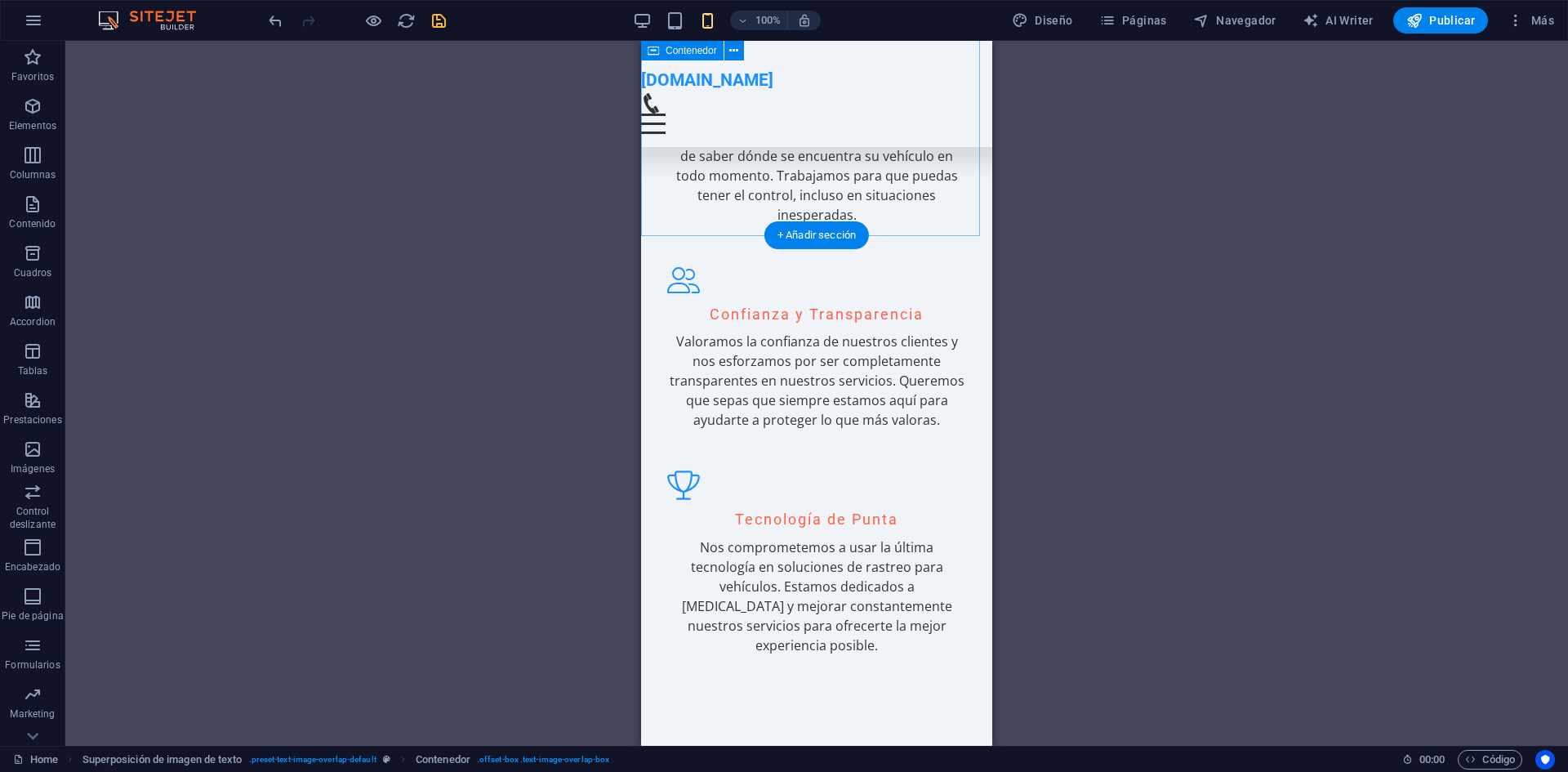
scroll to position [2118, 0]
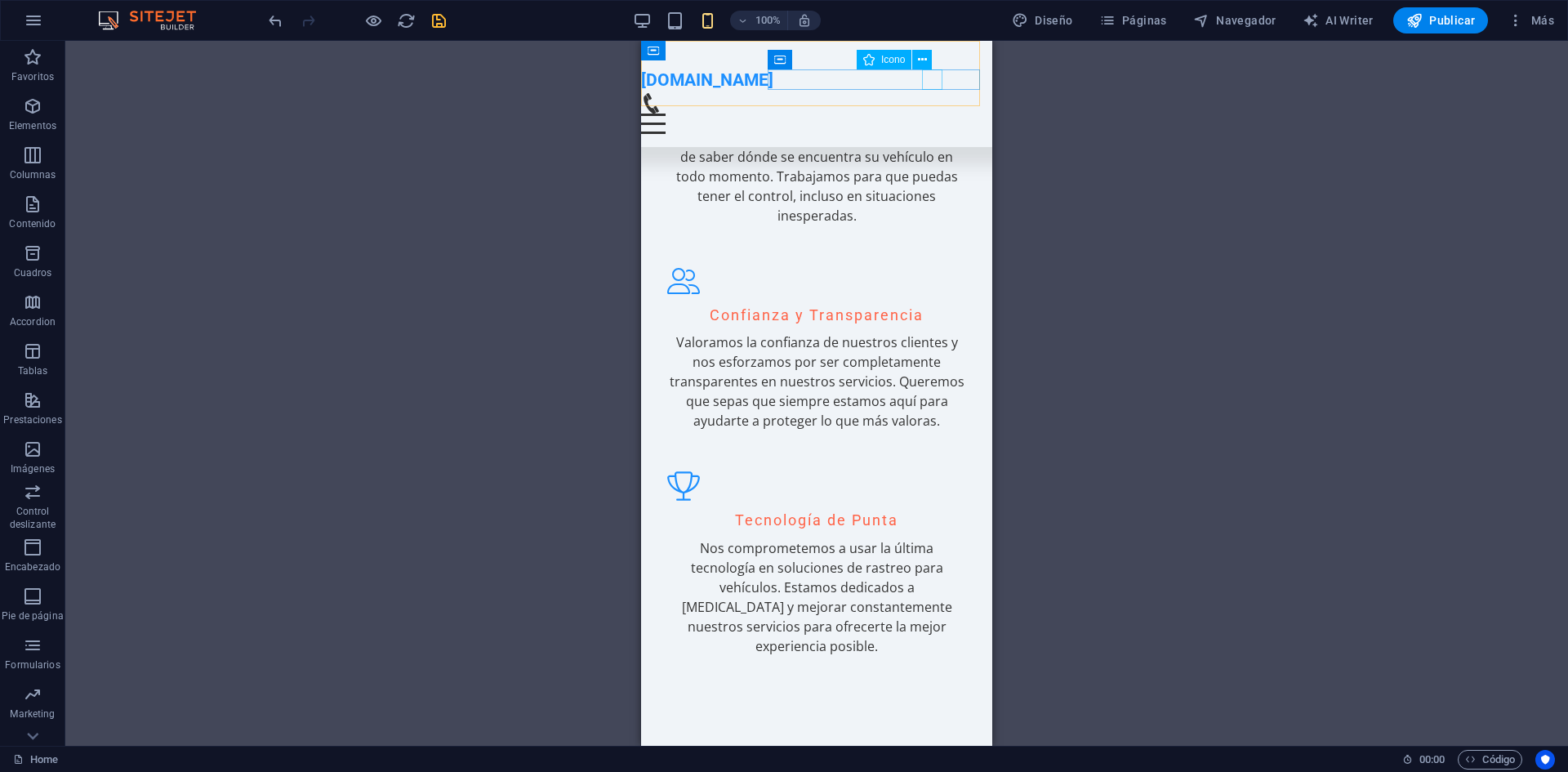
click at [929, 93] on figure at bounding box center [809, 103] width 338 height 20
select select "xMidYMid"
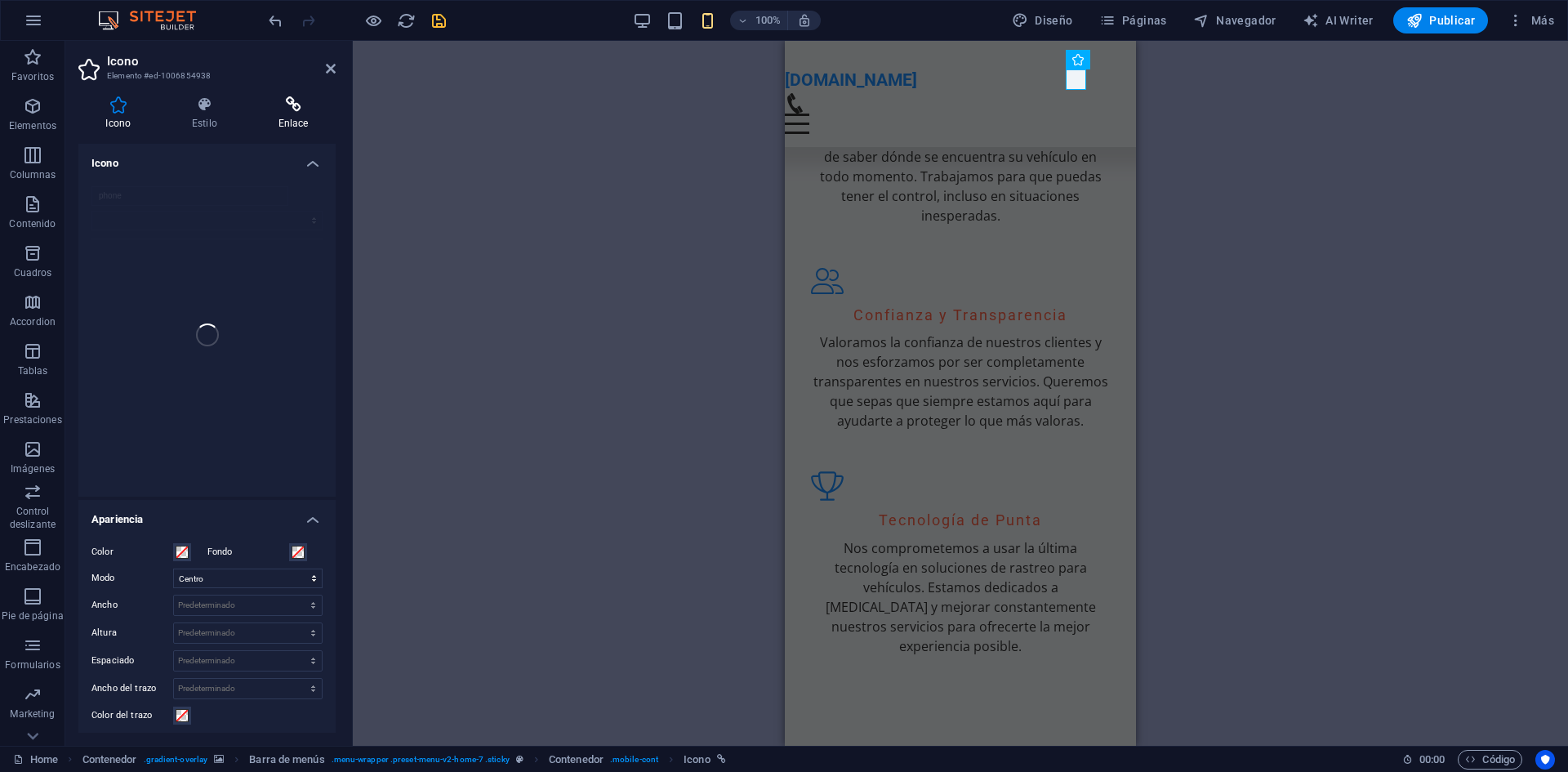
click at [323, 113] on h4 "Enlace" at bounding box center [292, 113] width 85 height 34
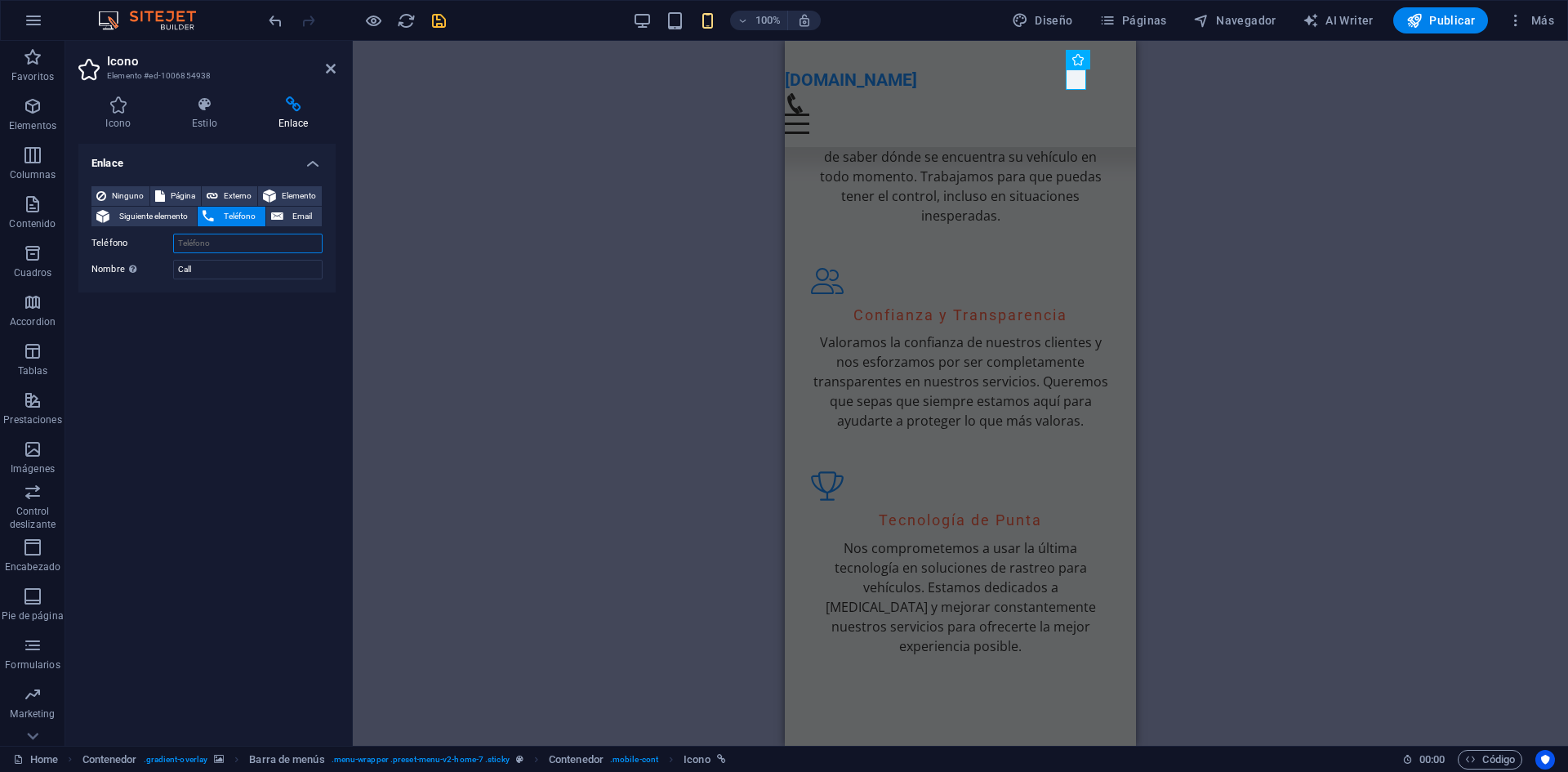
click at [204, 242] on input "Teléfono" at bounding box center [248, 243] width 149 height 20
type input "9"
type input "0984954149"
click at [331, 75] on link at bounding box center [330, 69] width 10 height 14
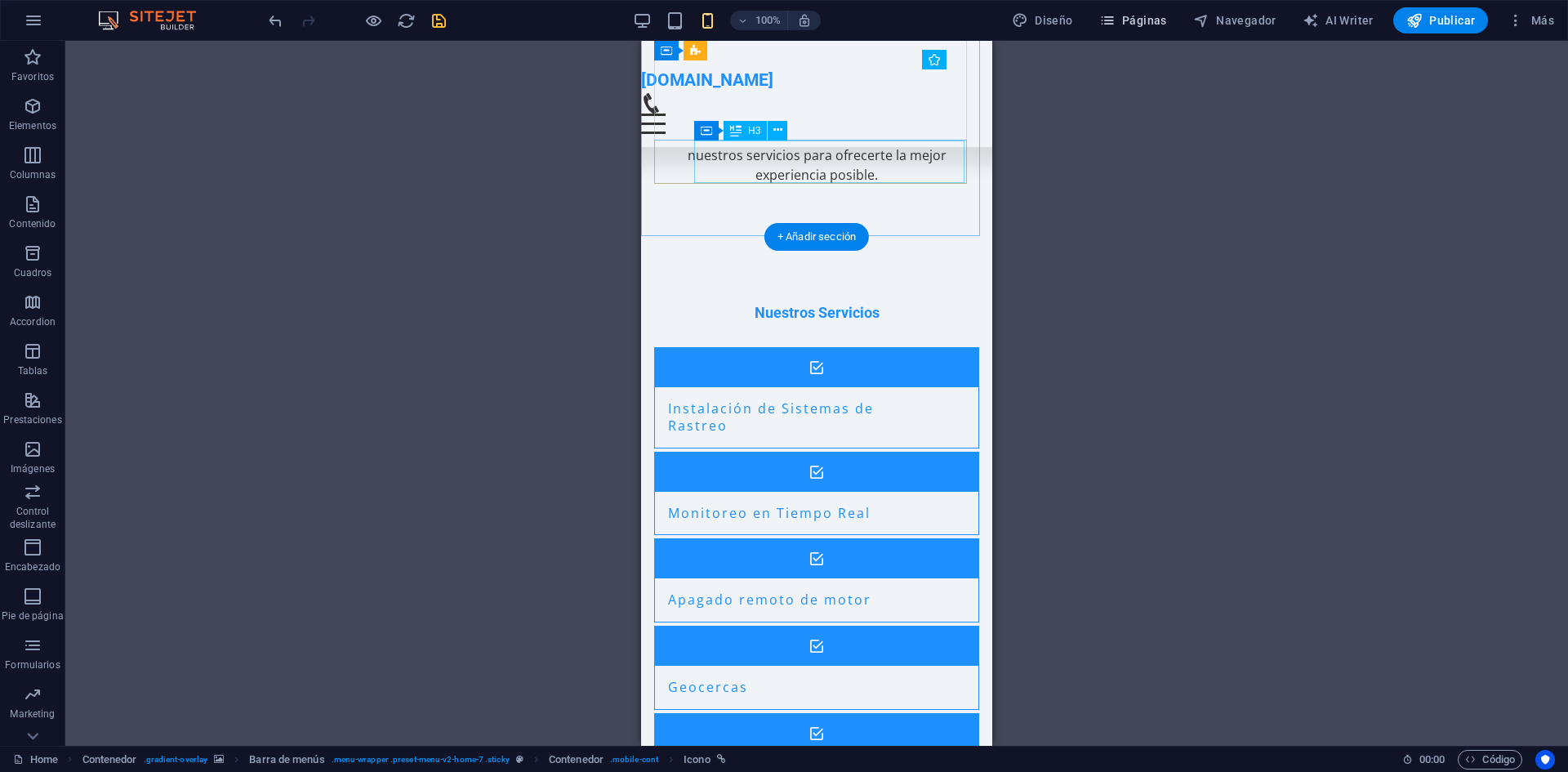
scroll to position [2590, 0]
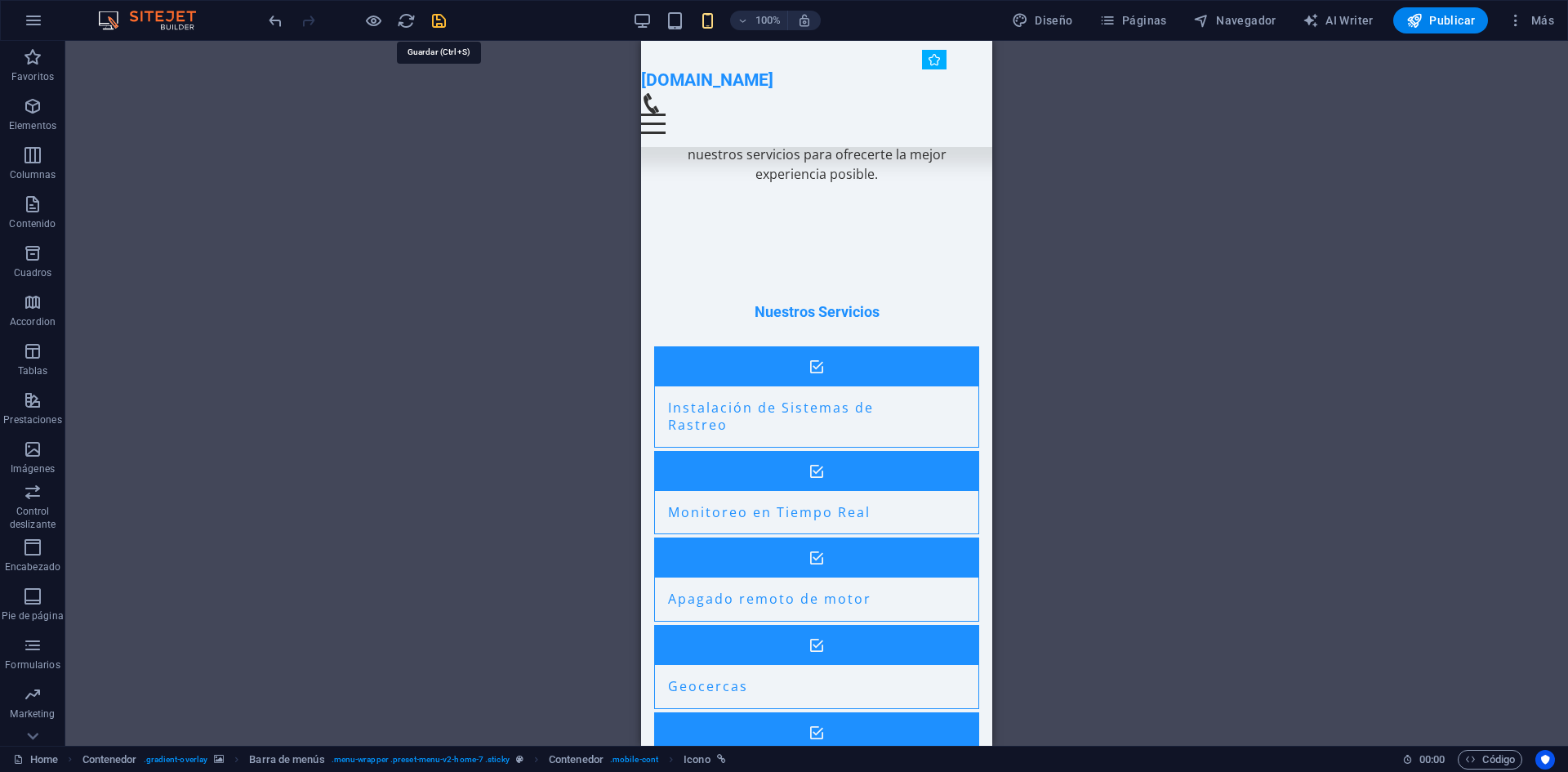
click at [442, 30] on icon "save" at bounding box center [439, 21] width 19 height 19
checkbox input "false"
click at [1431, 19] on span "Publicar" at bounding box center [1440, 20] width 69 height 16
